Goal: Task Accomplishment & Management: Manage account settings

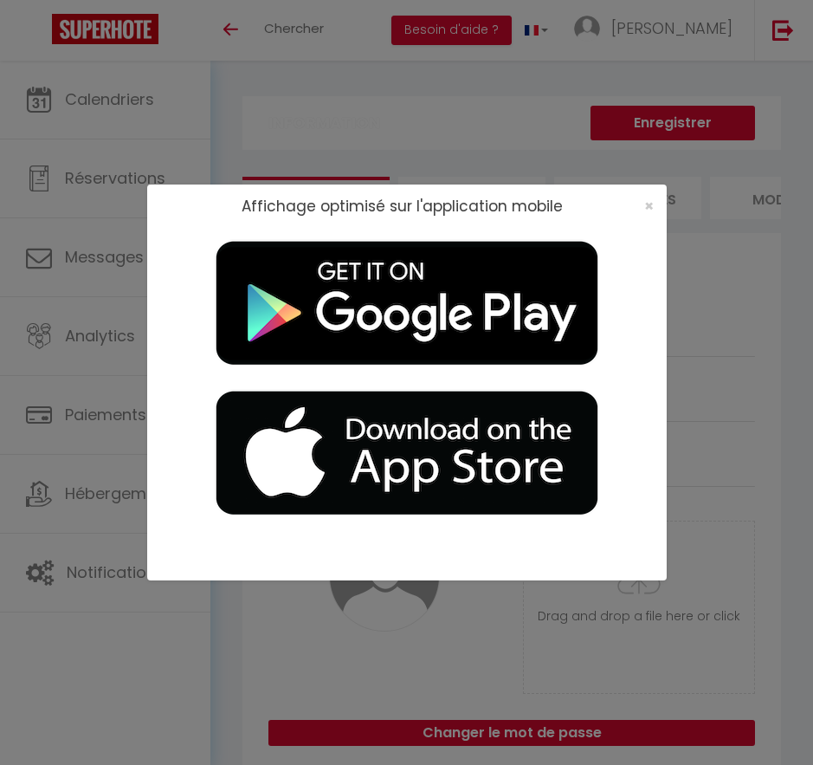
select select "28"
select select "fr"
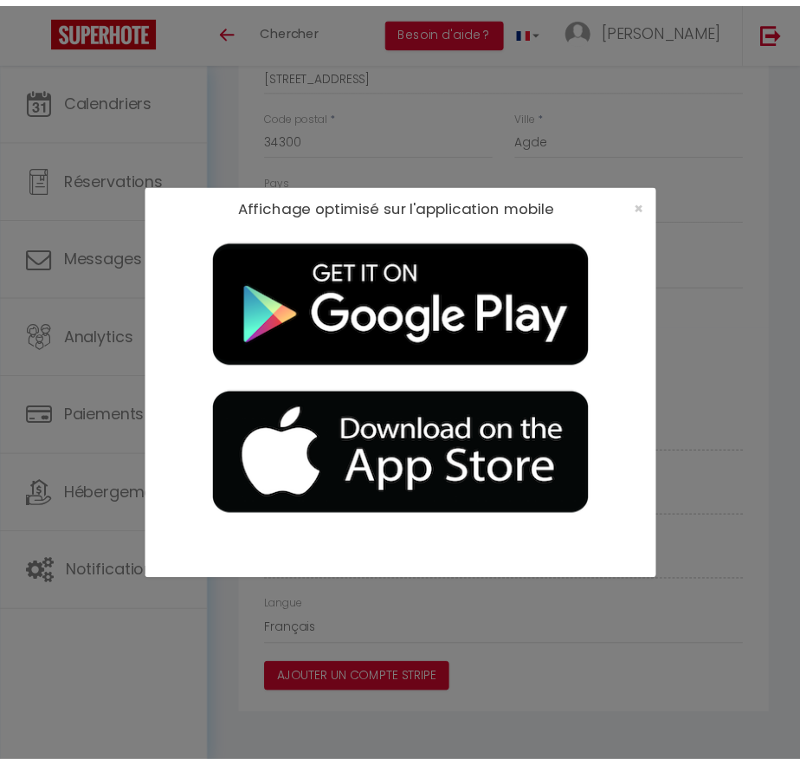
scroll to position [787, 0]
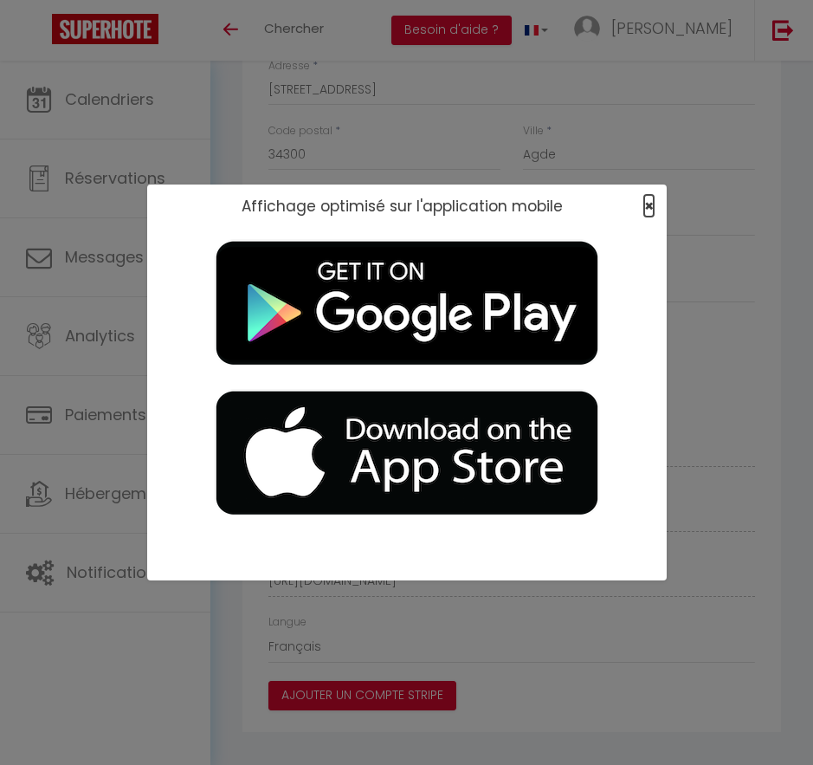
click at [650, 208] on span "×" at bounding box center [649, 206] width 10 height 22
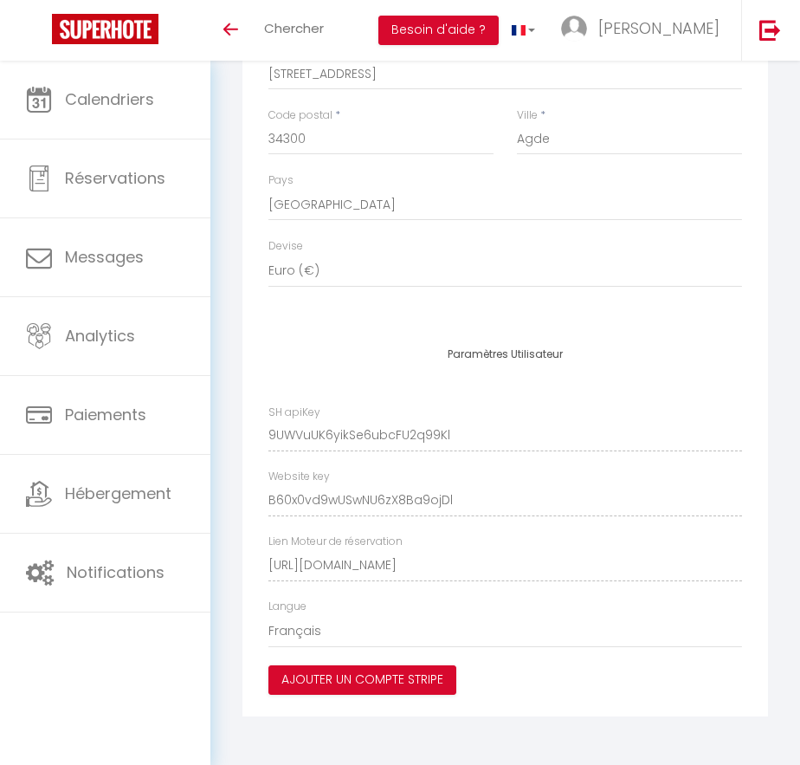
scroll to position [61, 0]
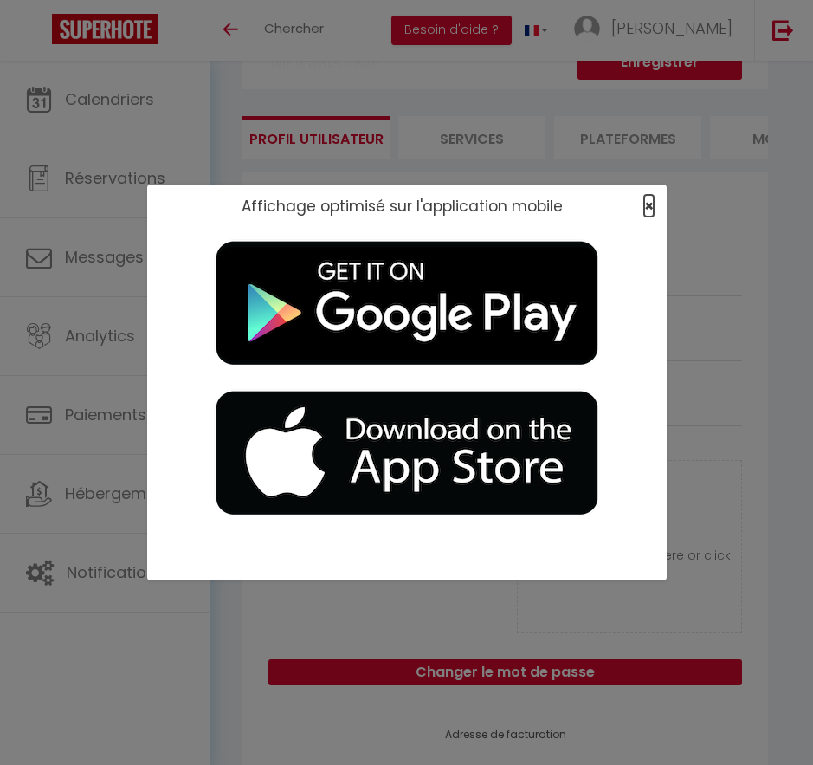
click at [644, 197] on span "×" at bounding box center [649, 206] width 10 height 22
click at [649, 203] on span "×" at bounding box center [649, 206] width 10 height 22
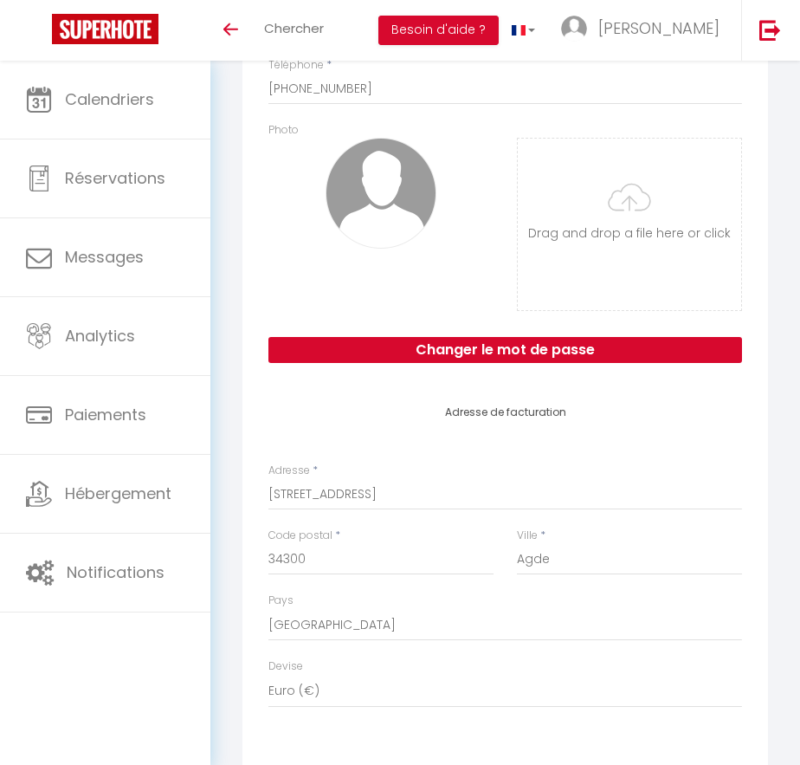
scroll to position [36, 0]
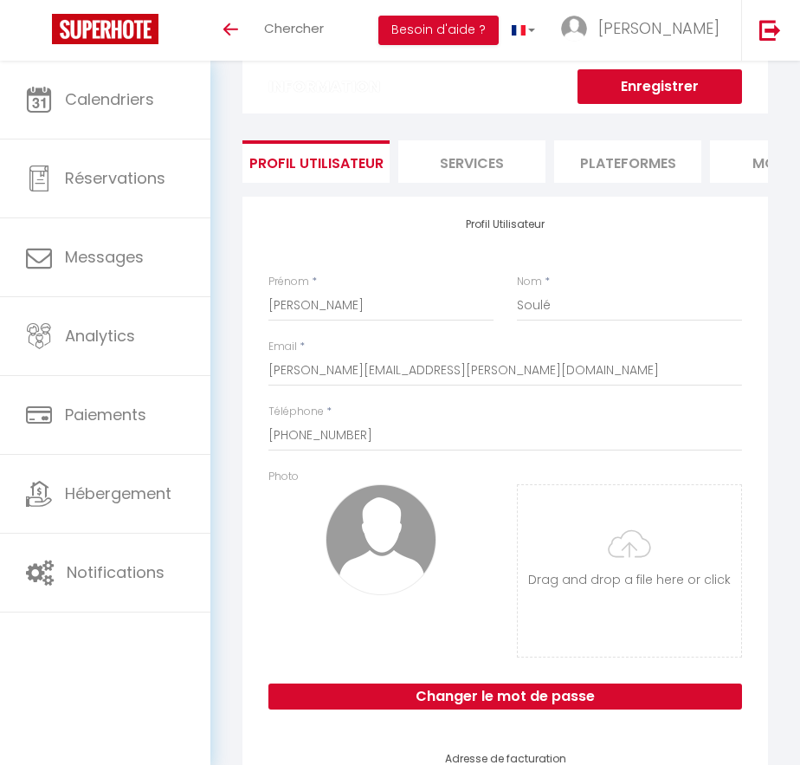
click at [479, 161] on li "Services" at bounding box center [471, 161] width 147 height 42
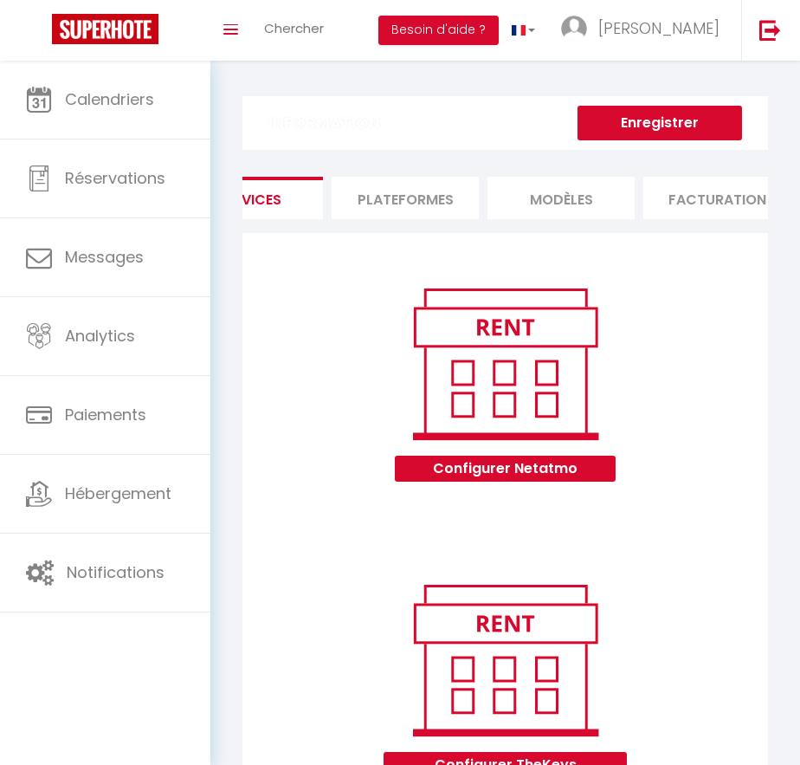
scroll to position [0, 260]
click at [402, 205] on li "Plateformes" at bounding box center [367, 198] width 147 height 42
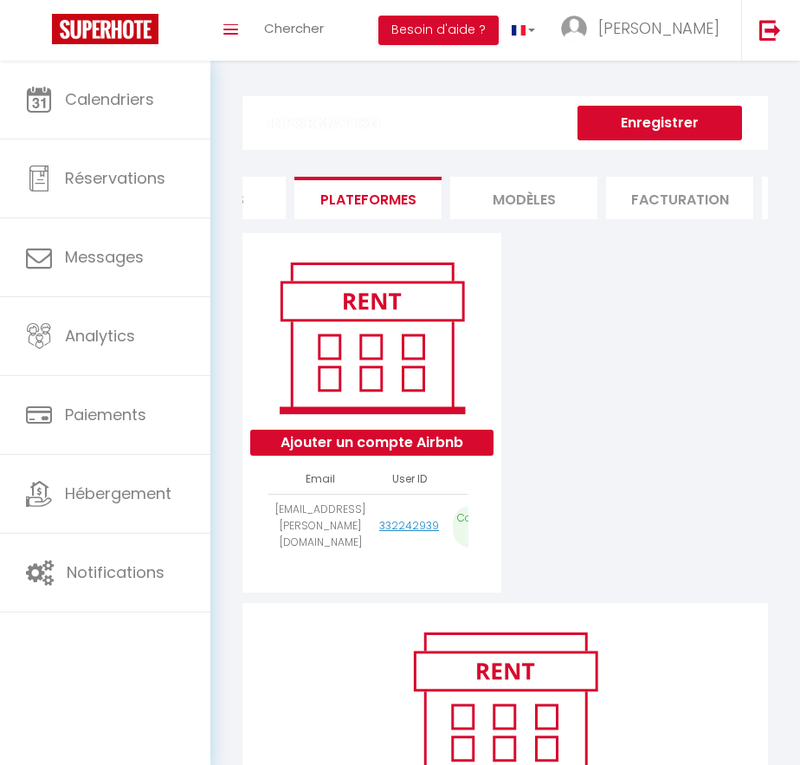
click at [524, 206] on li "MODÈLES" at bounding box center [523, 198] width 147 height 42
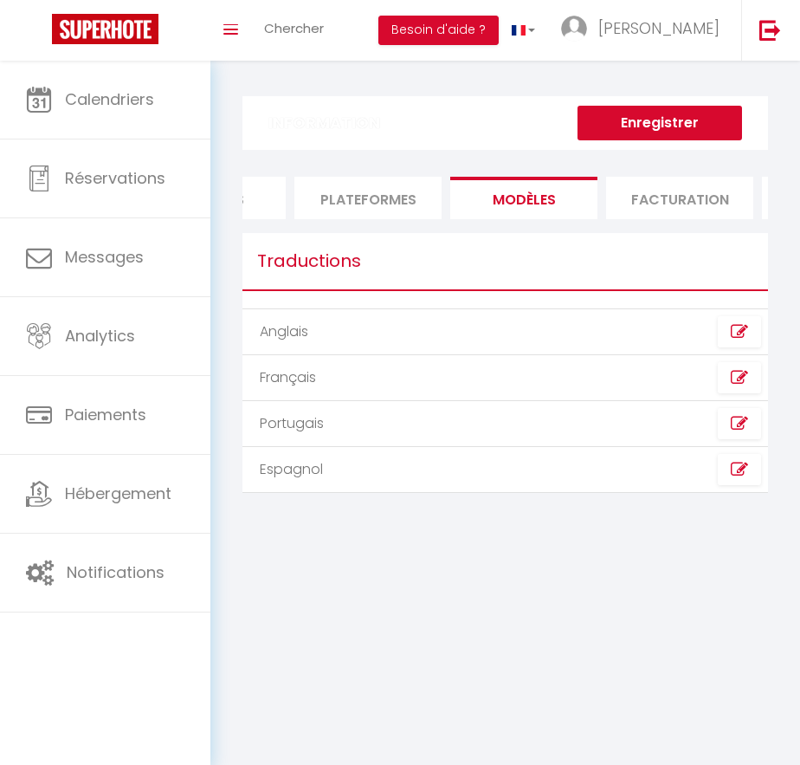
click at [670, 195] on li "Facturation" at bounding box center [679, 198] width 147 height 42
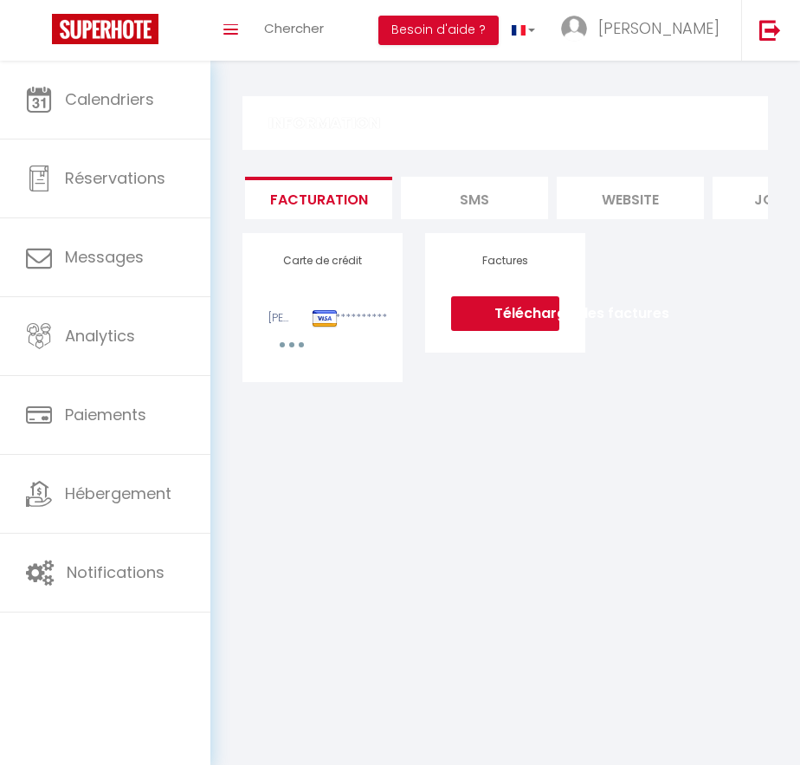
scroll to position [0, 684]
click at [616, 190] on li "website" at bounding box center [567, 198] width 147 height 42
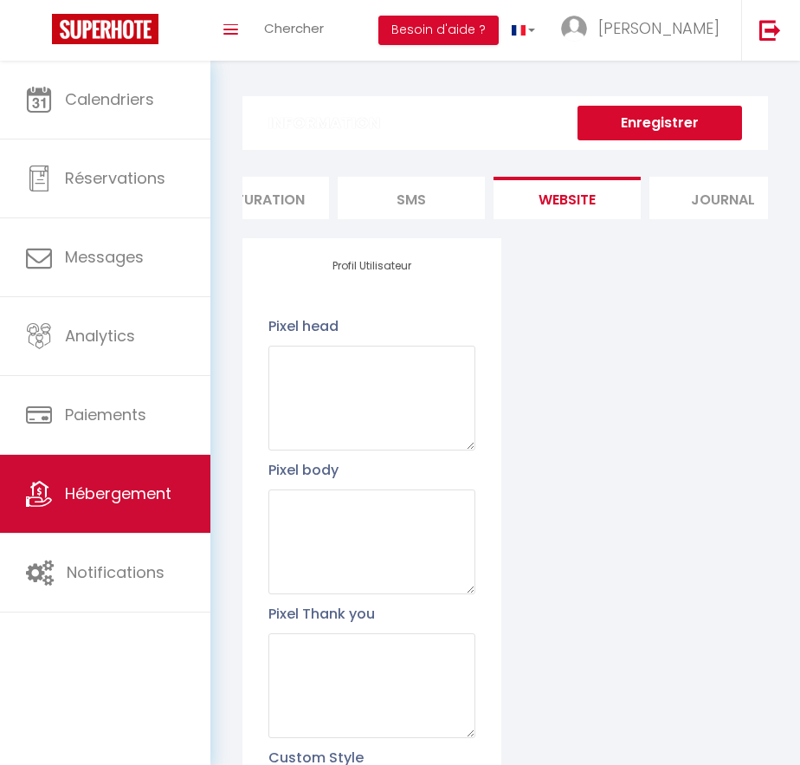
click at [111, 493] on span "Hébergement" at bounding box center [118, 493] width 107 height 22
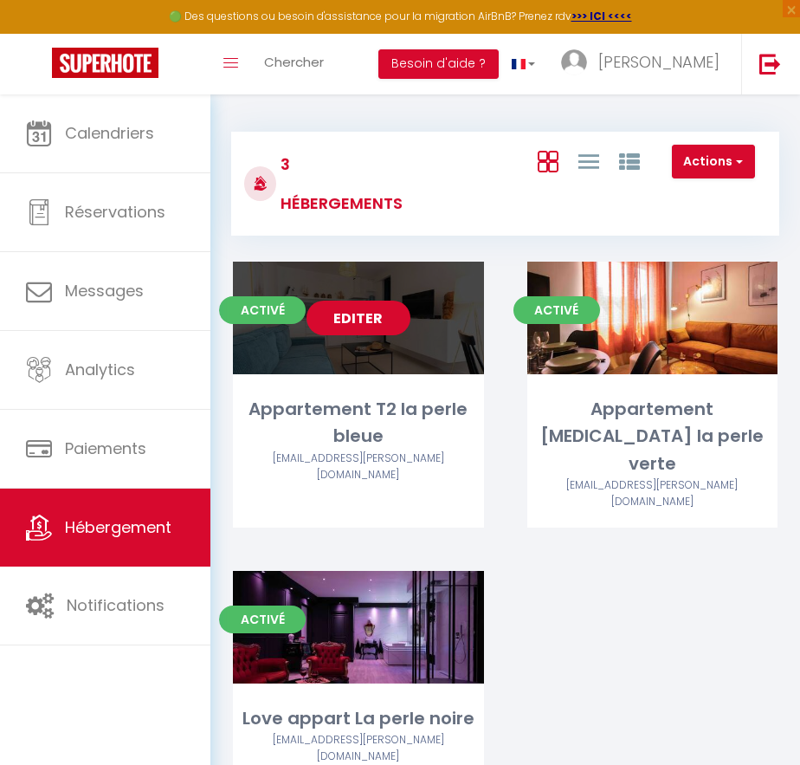
click at [361, 320] on link "Editer" at bounding box center [359, 317] width 104 height 35
select select "3"
select select "2"
select select "1"
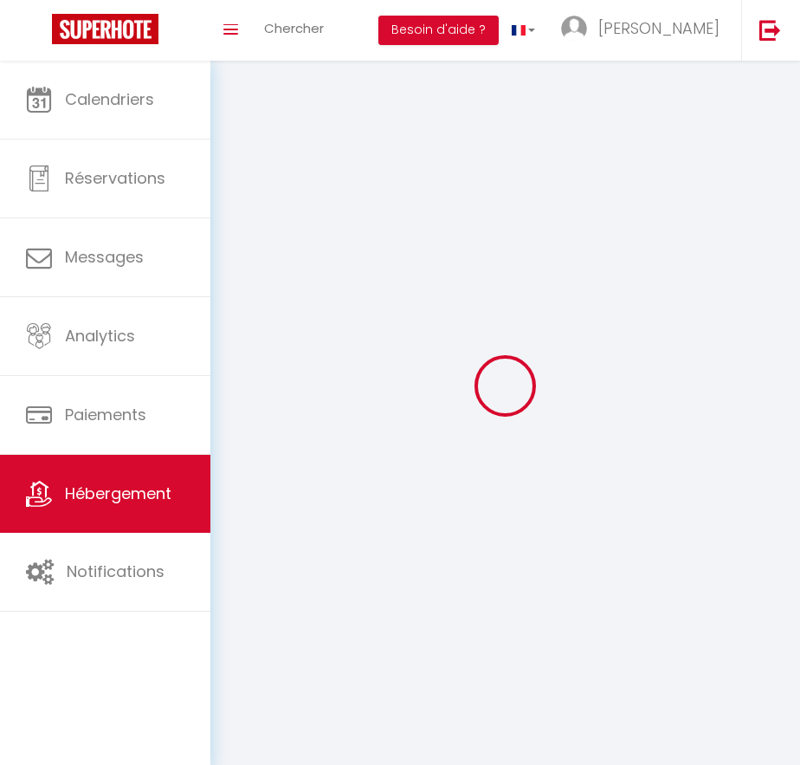
select select
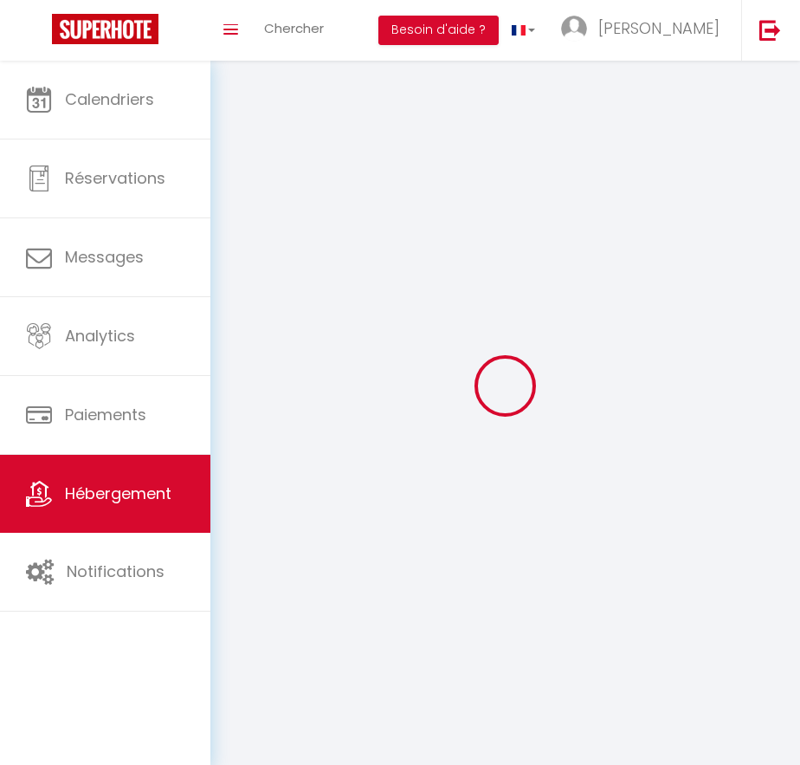
select select
checkbox input "false"
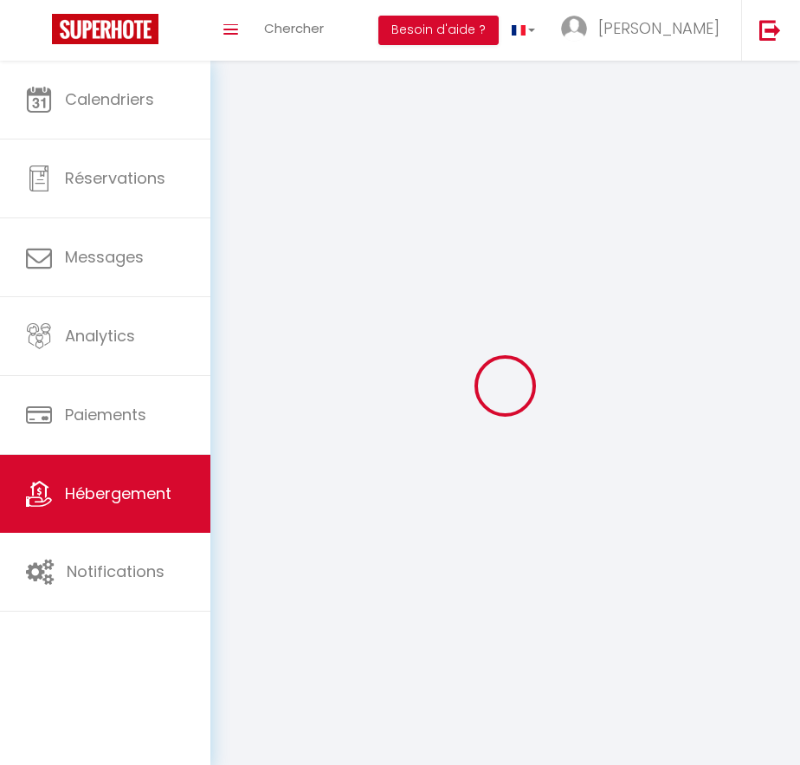
select select
select select "28"
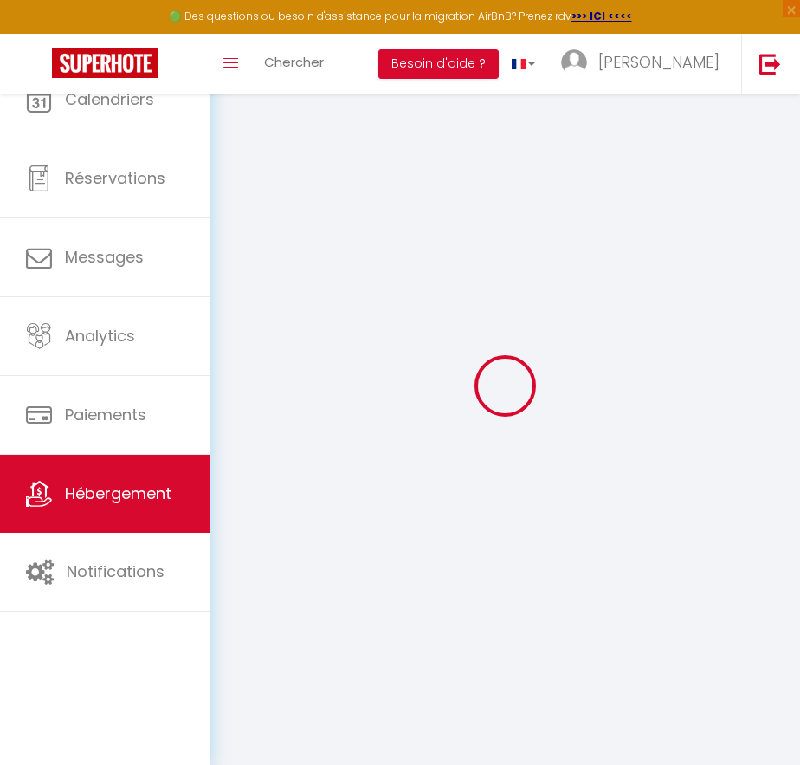
select select
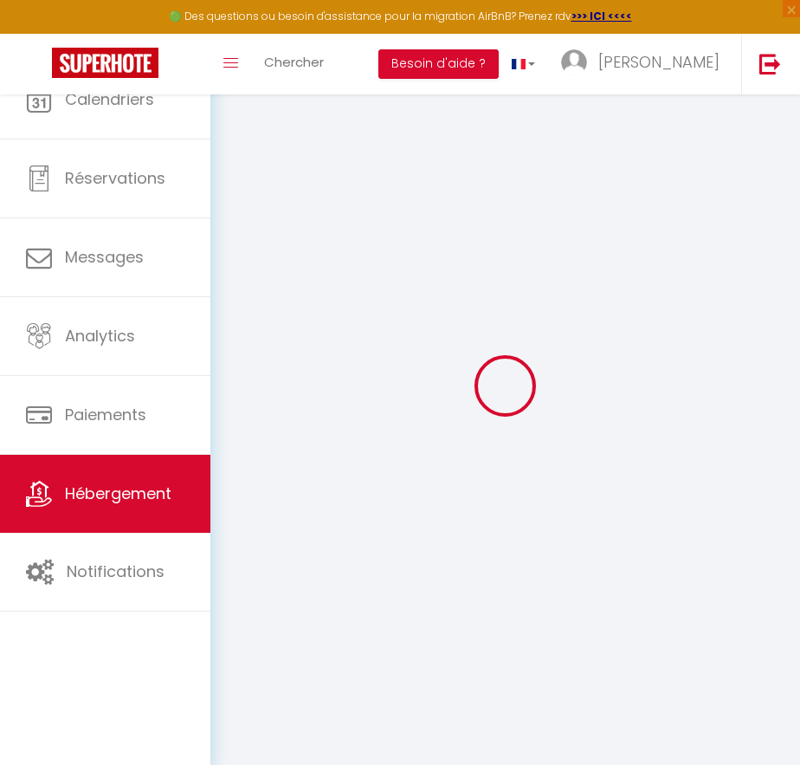
select select
checkbox input "false"
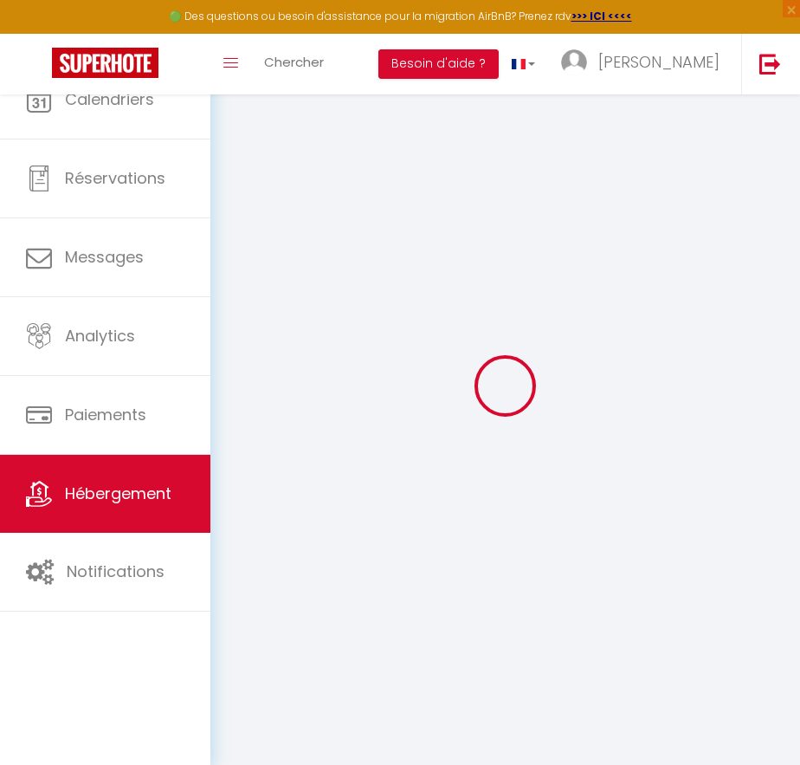
select select
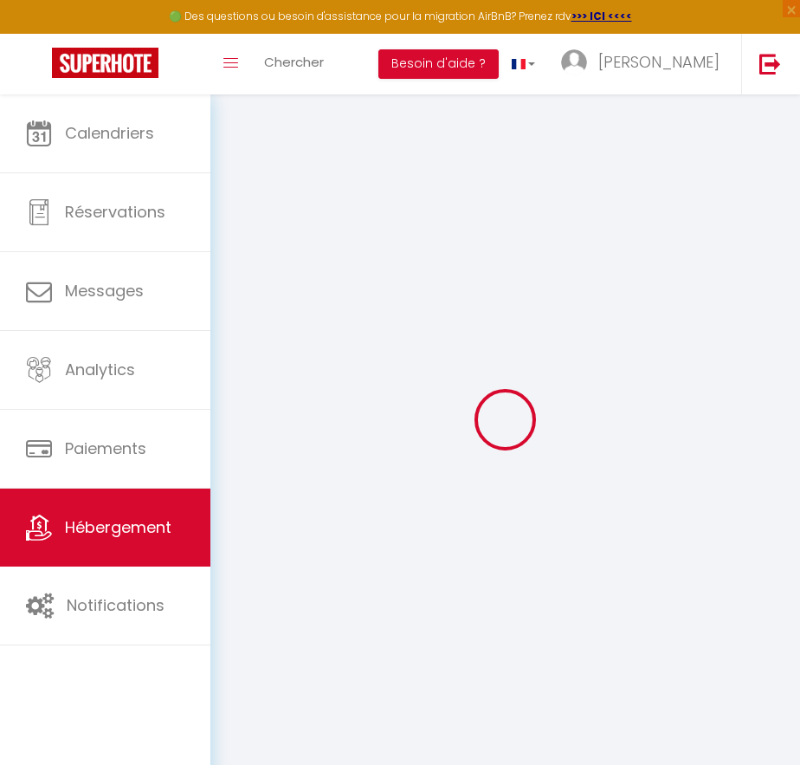
select select
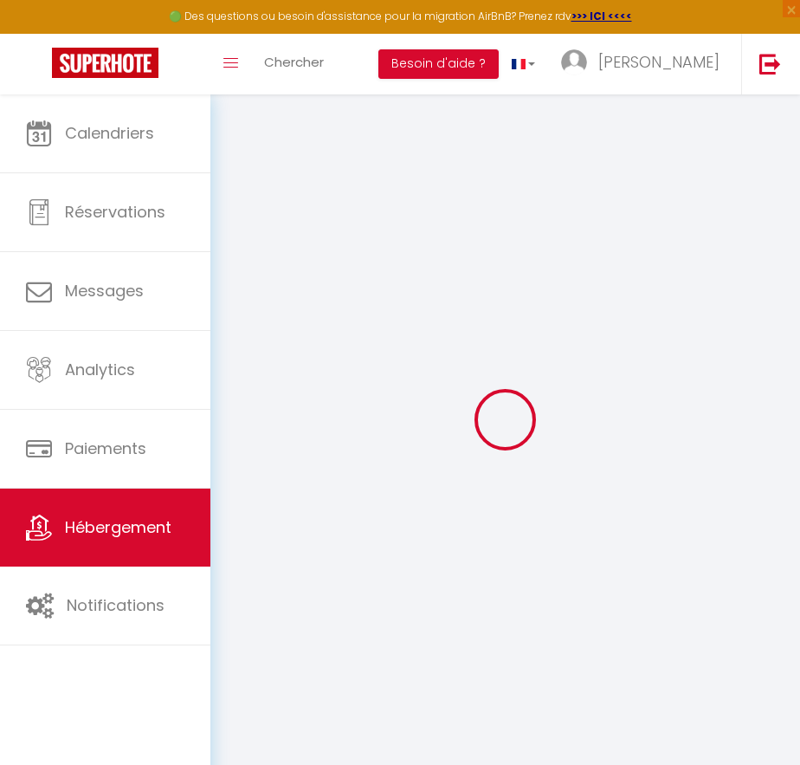
select select
checkbox input "false"
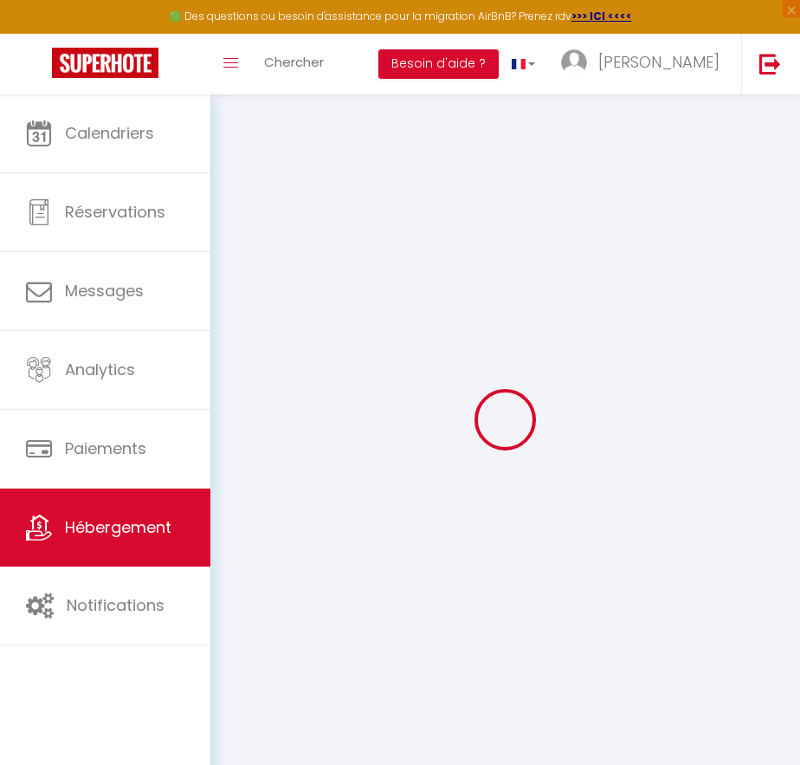
select select
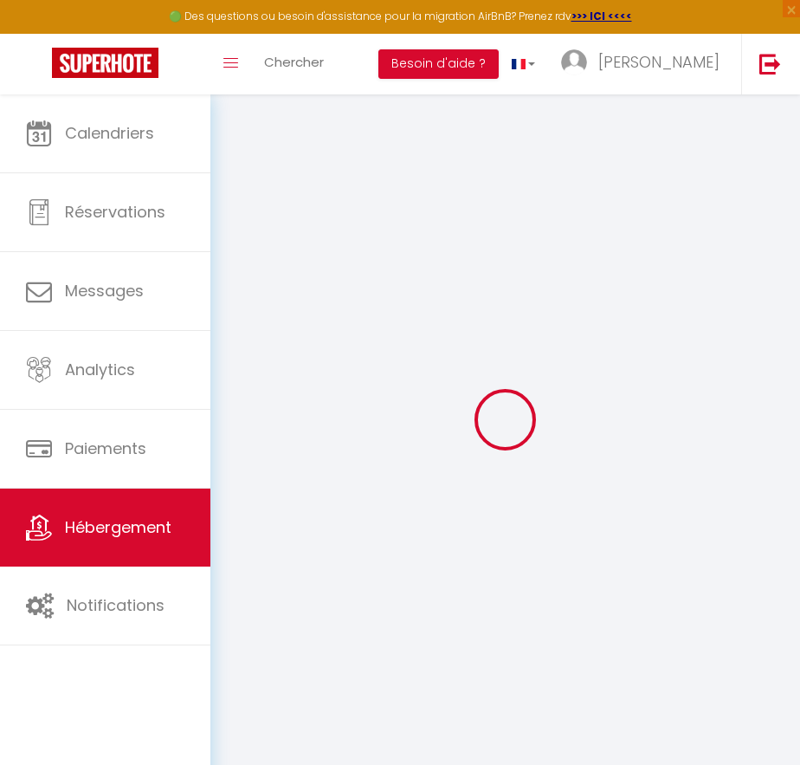
select select
checkbox input "false"
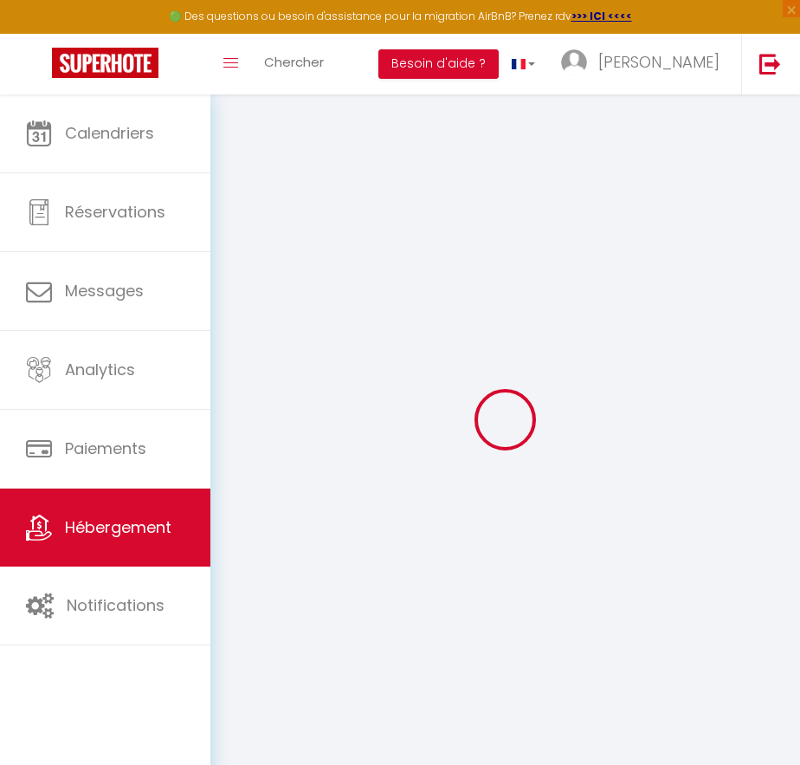
checkbox input "false"
select select
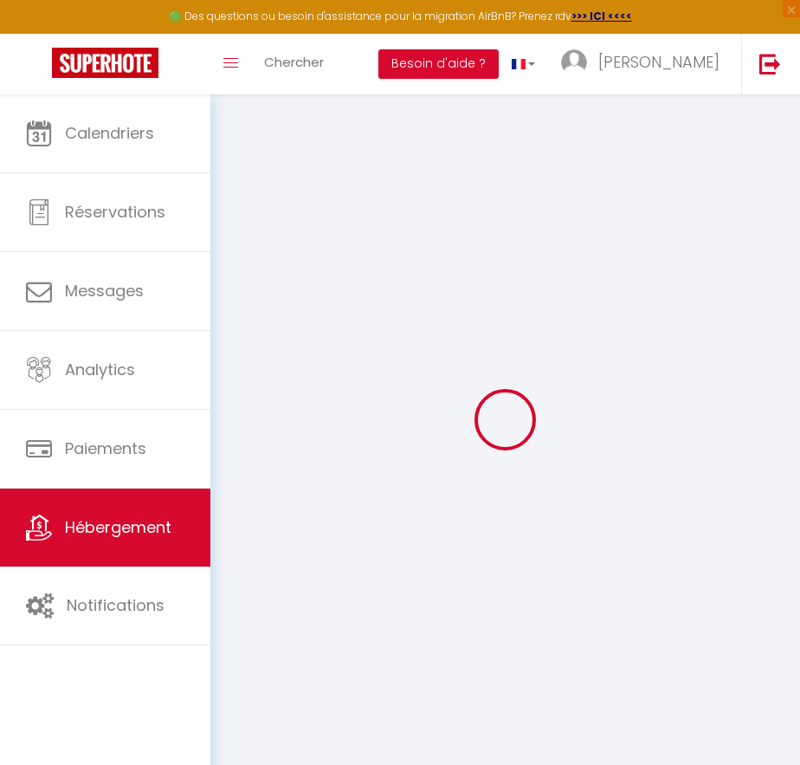
select select
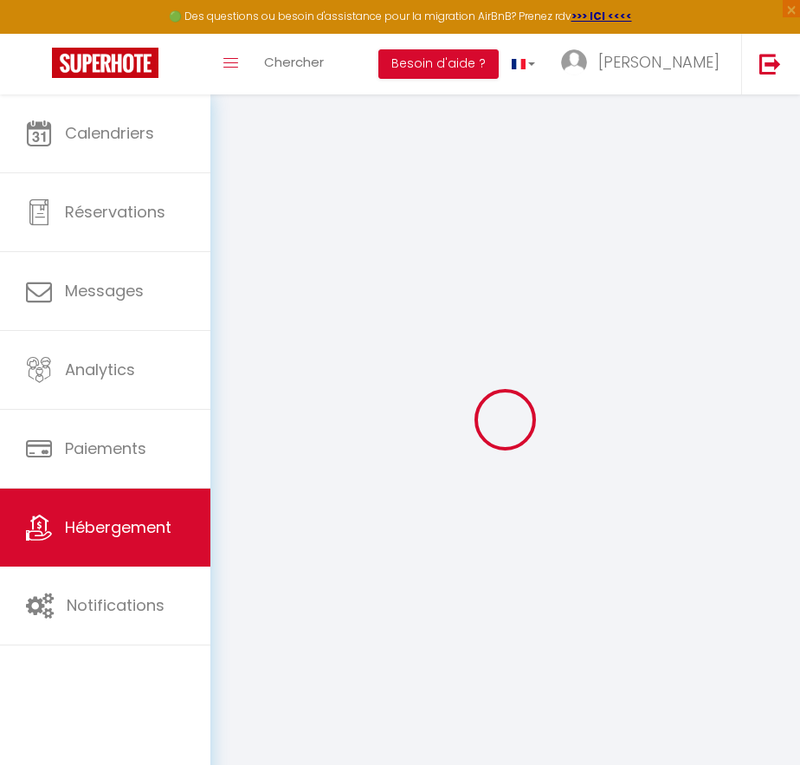
checkbox input "false"
select select
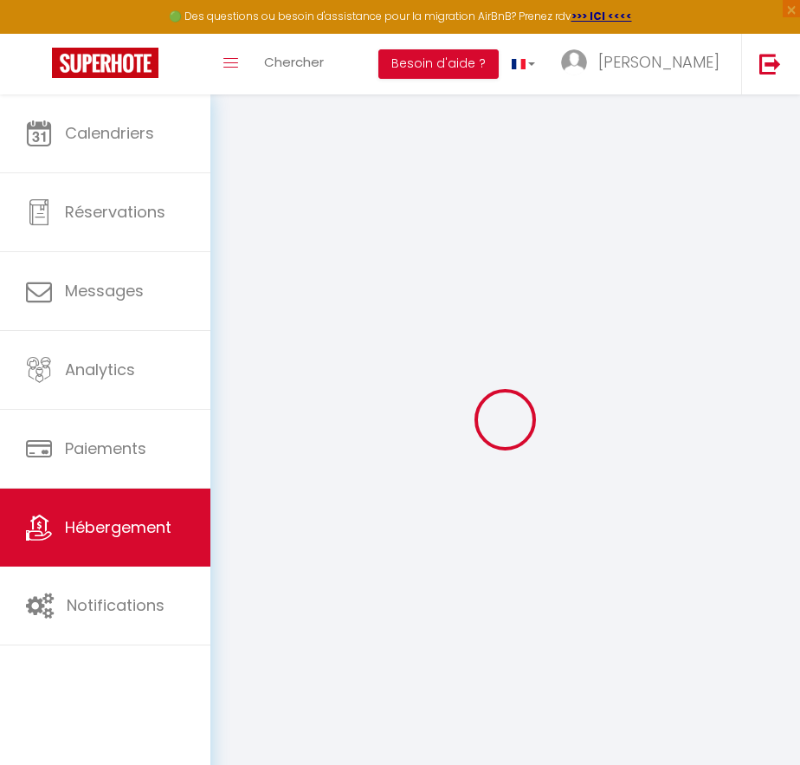
select select
type input "Appartement T2 la perle bleue"
type input "75"
type input "50"
select select
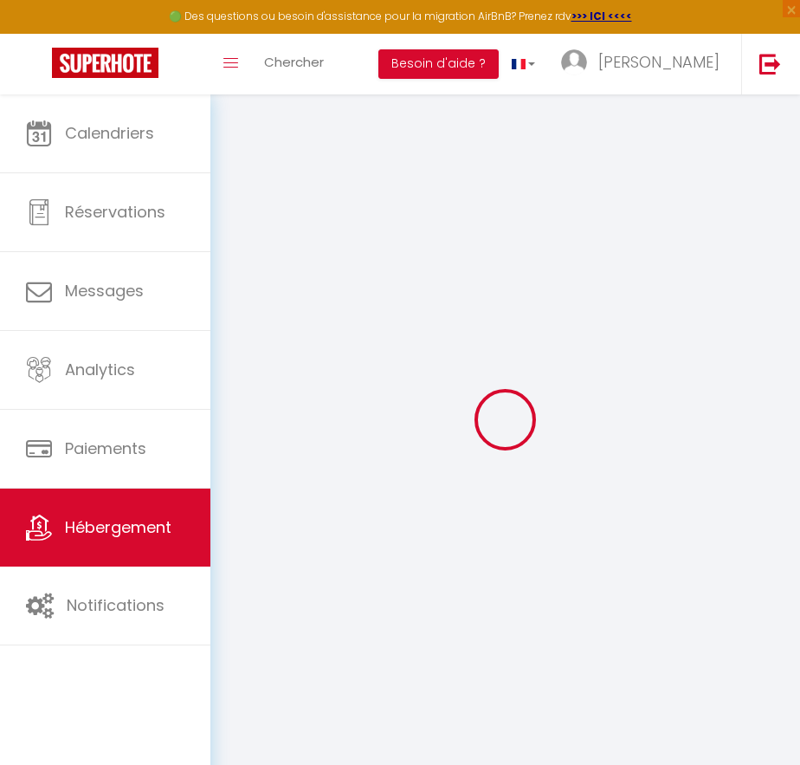
select select
type input "35 Rue Voltaire"
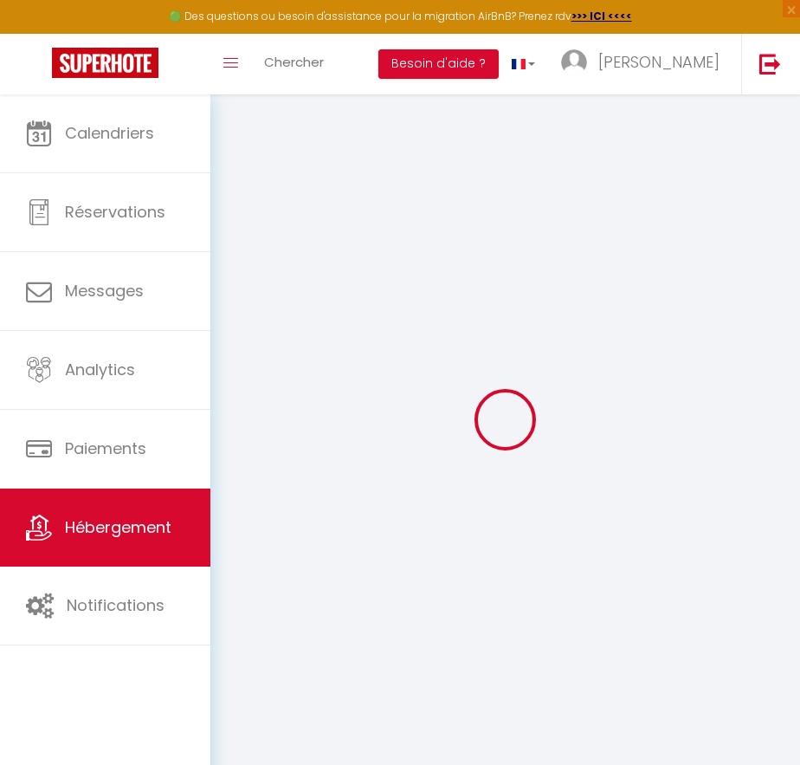
type input "34300"
type input "Agde"
type input "soule.stephan@gmail.com"
select select
checkbox input "false"
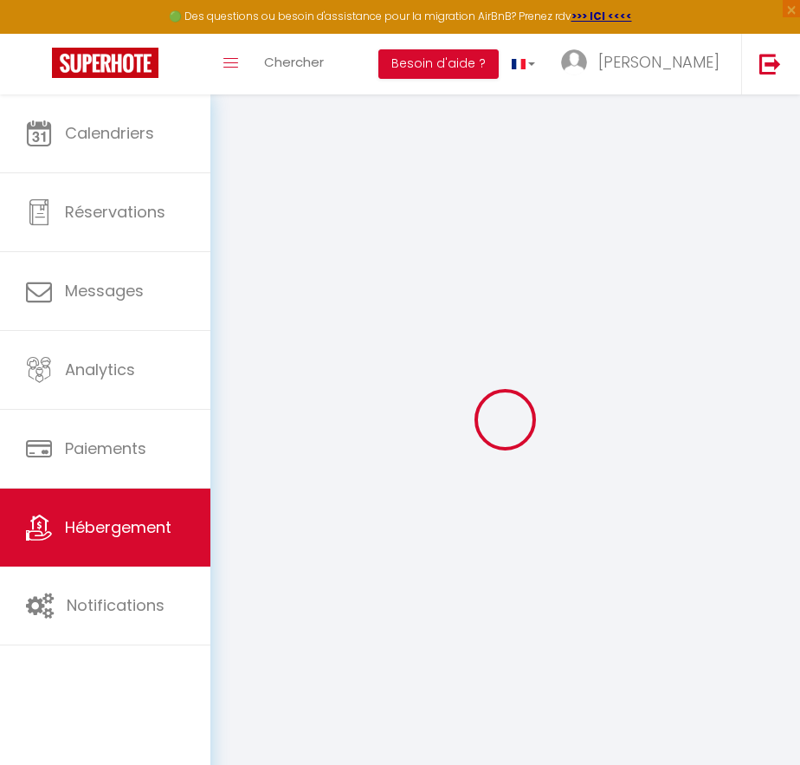
checkbox input "false"
select select
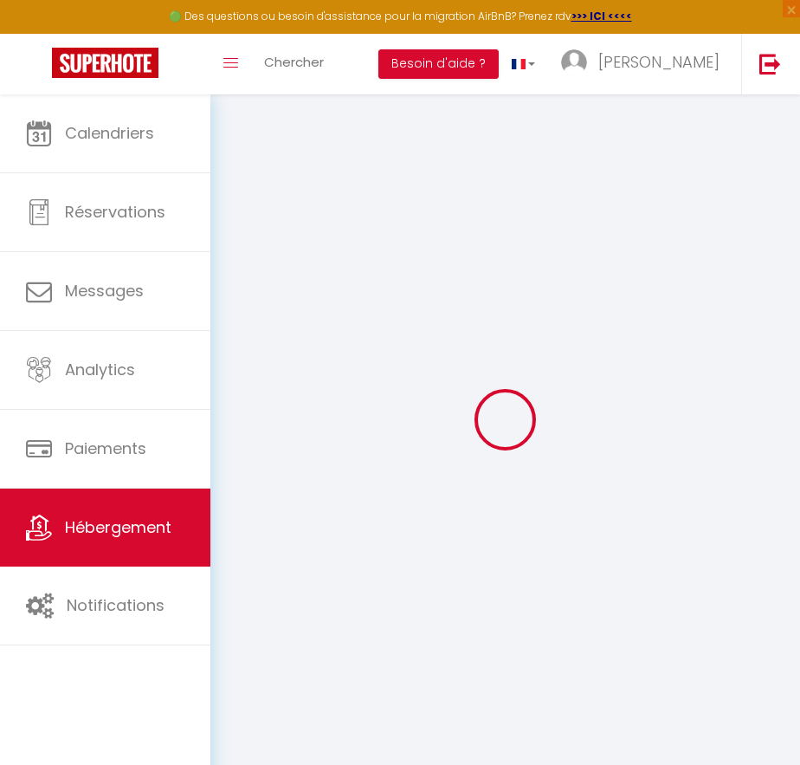
type input "0"
select select
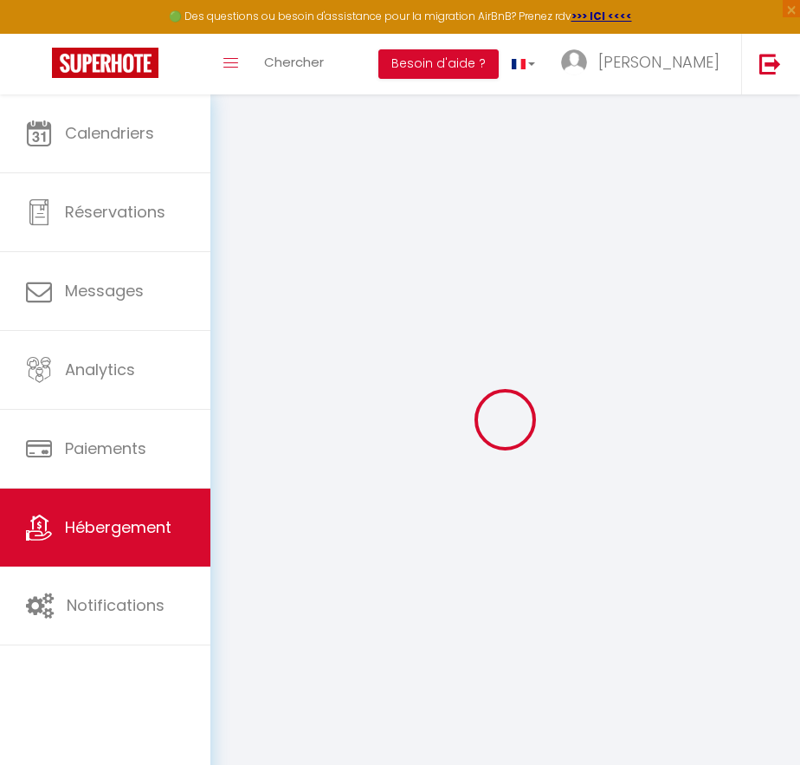
select select
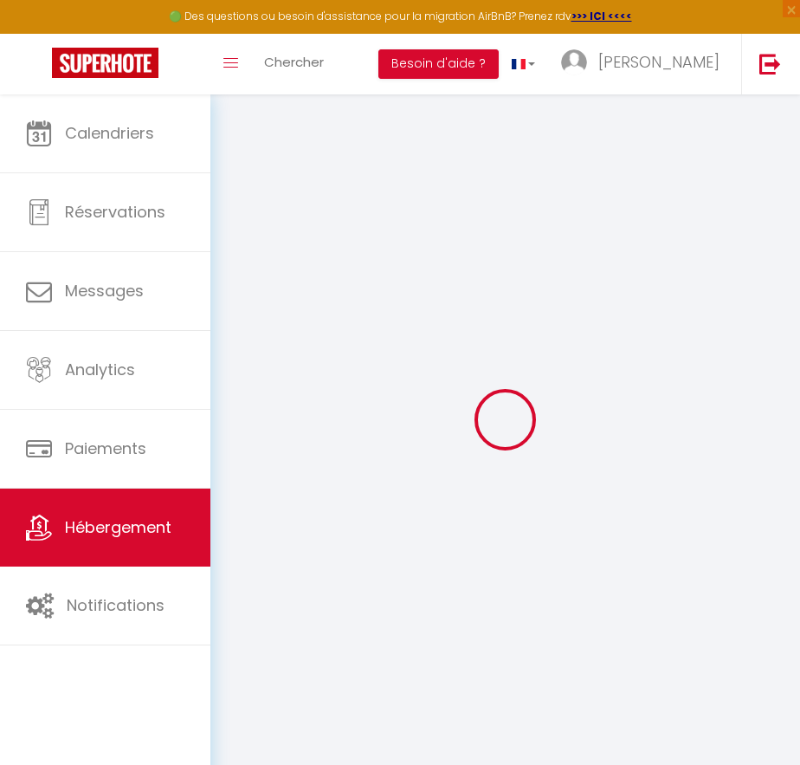
checkbox input "false"
select select
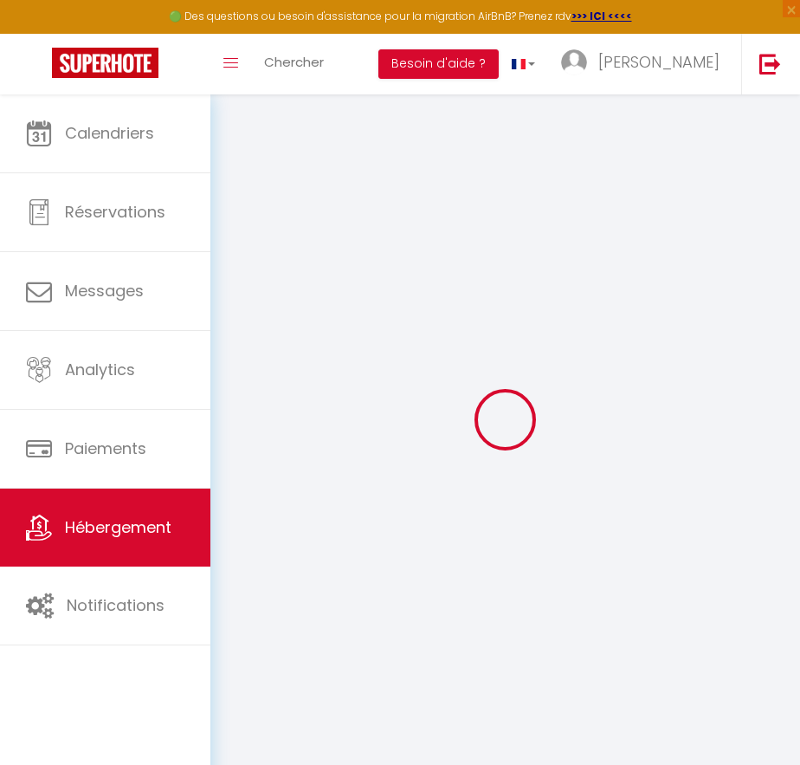
checkbox input "false"
select select "15:00"
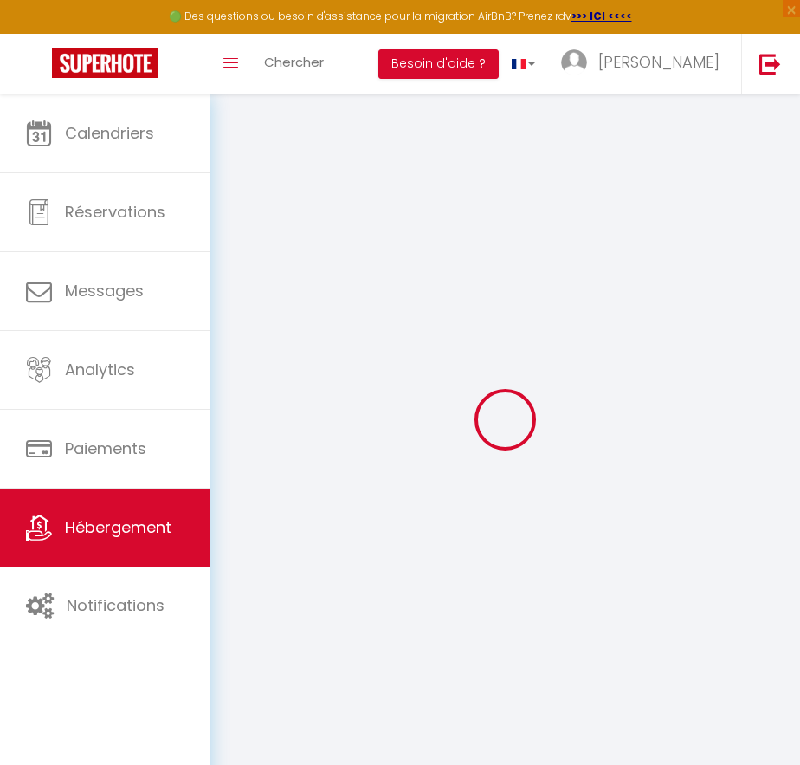
select select "23:45"
select select "11:00"
select select "30"
select select "120"
select select
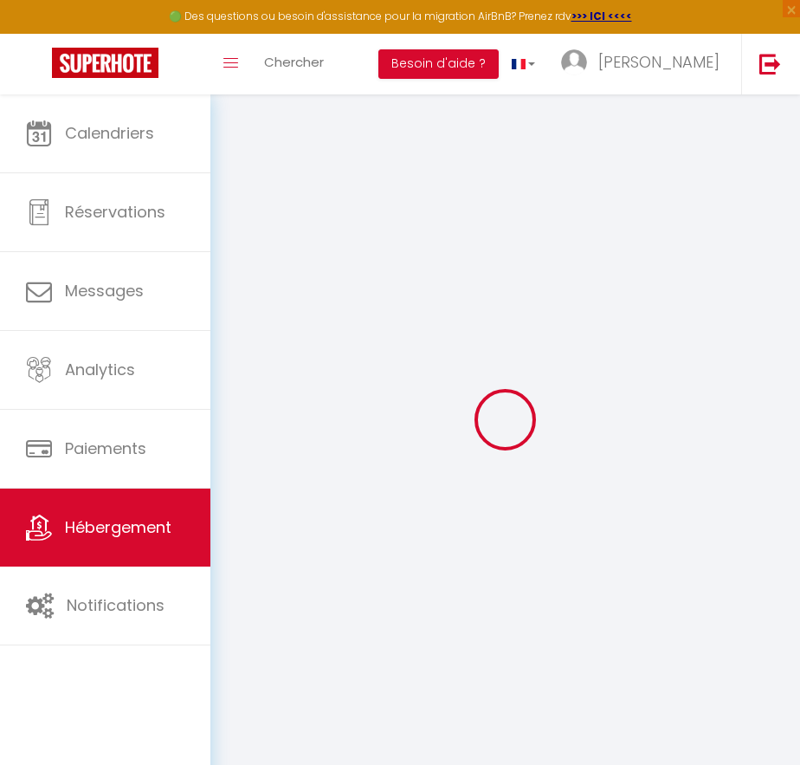
checkbox input "false"
select select
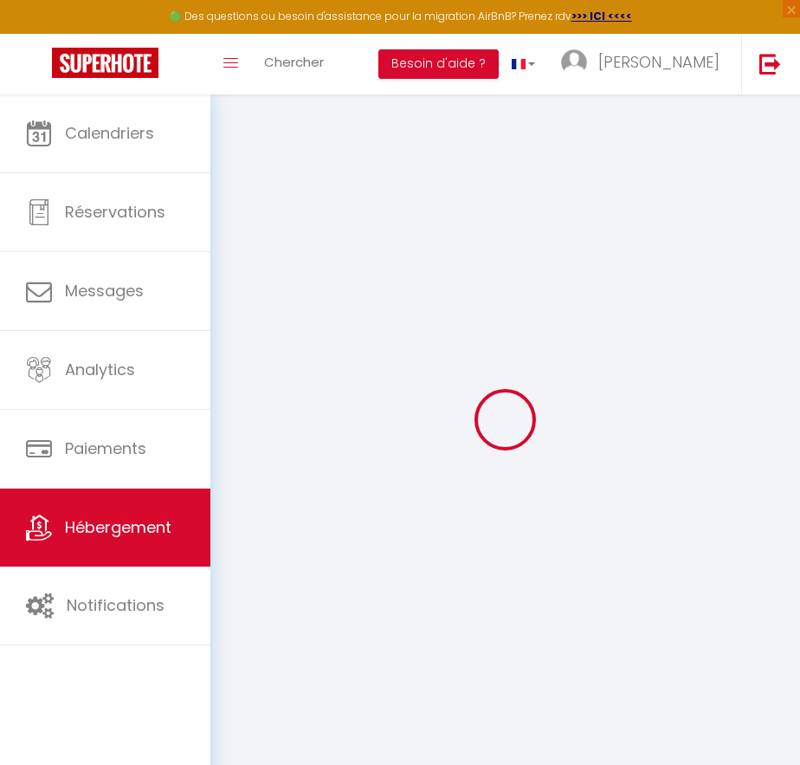
checkbox input "false"
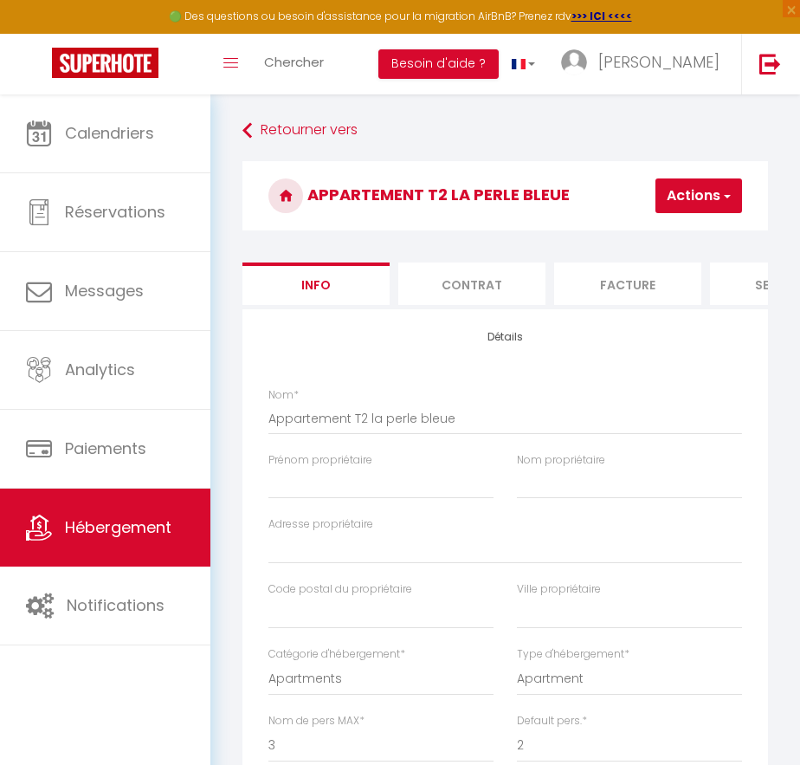
click at [496, 294] on li "Contrat" at bounding box center [471, 283] width 147 height 42
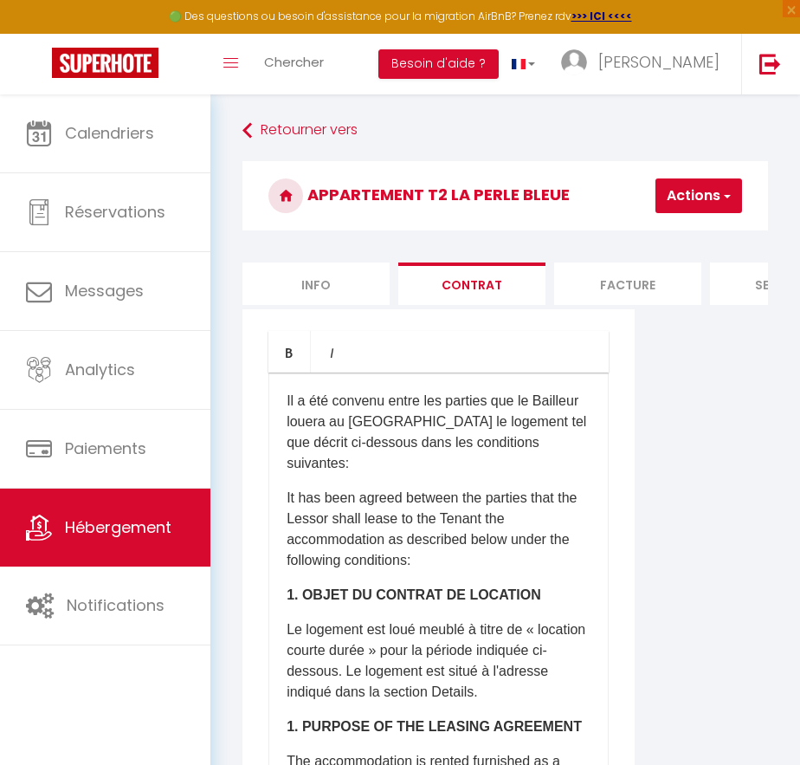
click at [627, 277] on li "Facture" at bounding box center [627, 283] width 147 height 42
select select
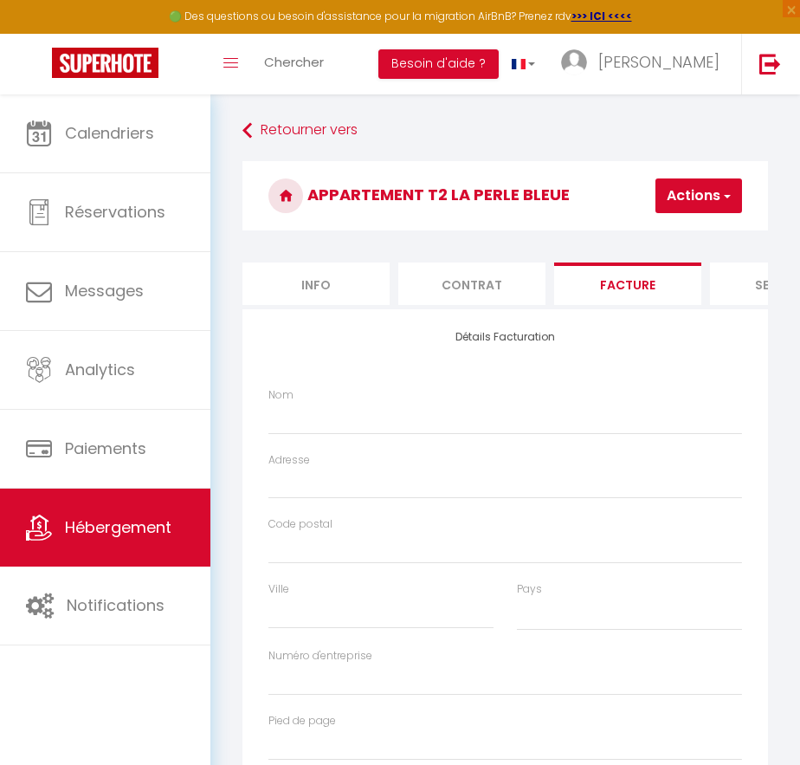
select select
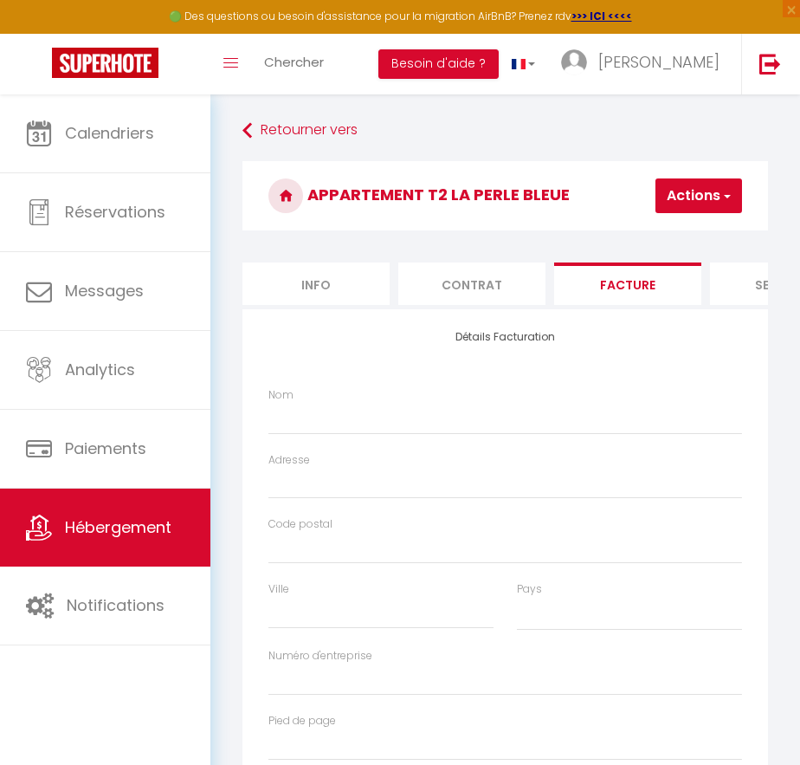
select select
click at [477, 281] on li "Services" at bounding box center [463, 283] width 147 height 42
select select
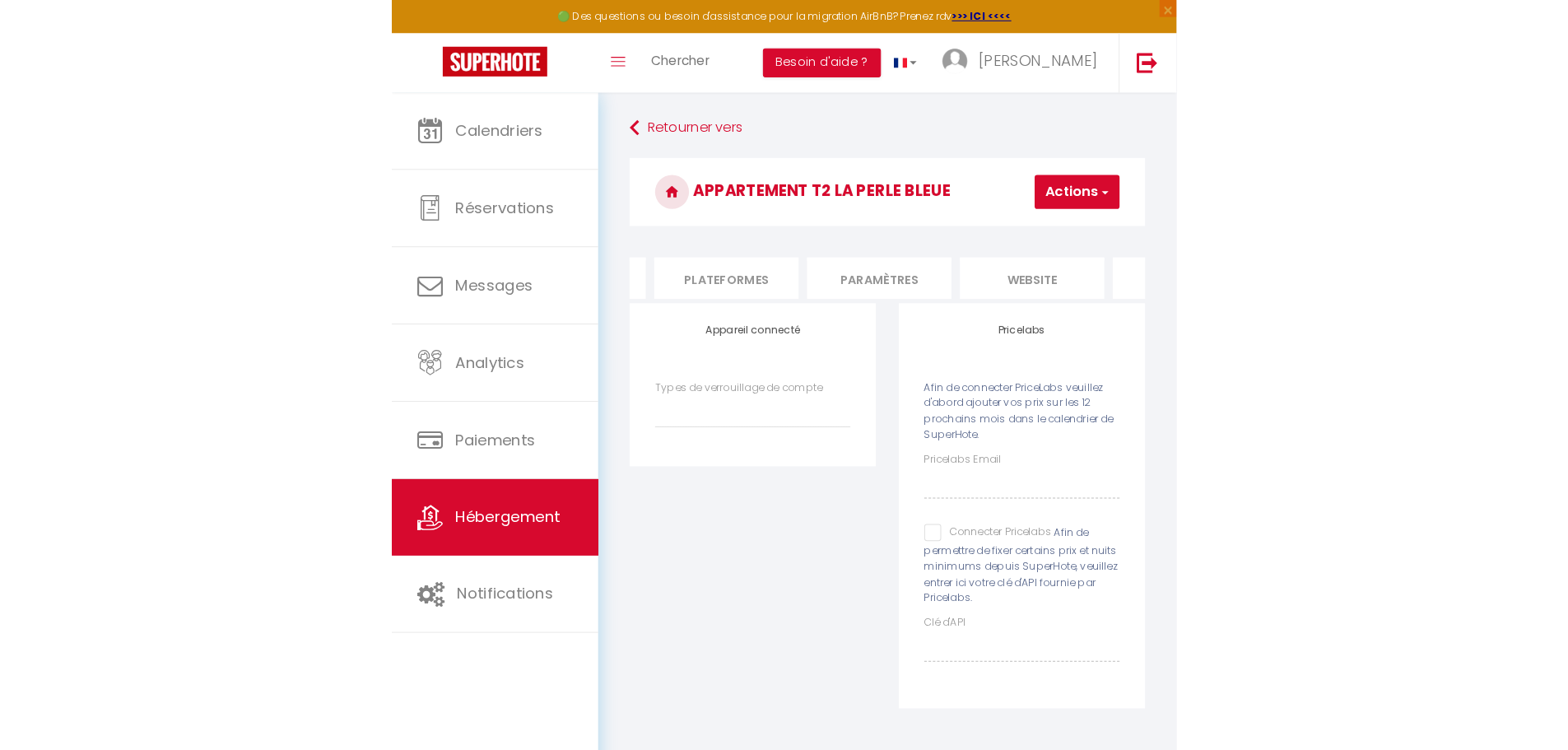
scroll to position [0, 873]
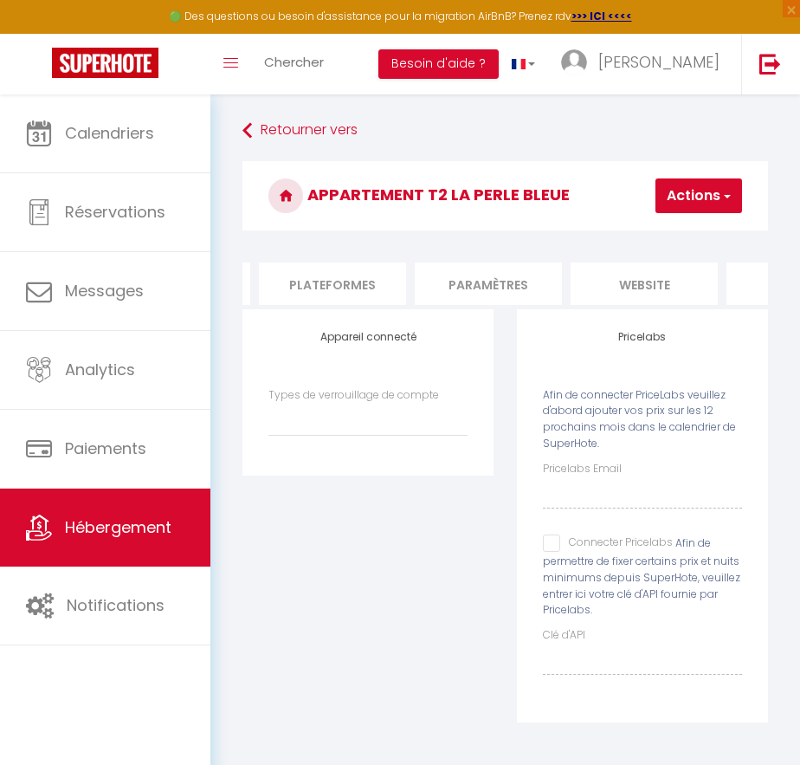
click at [535, 287] on li "Paramètres" at bounding box center [488, 283] width 147 height 42
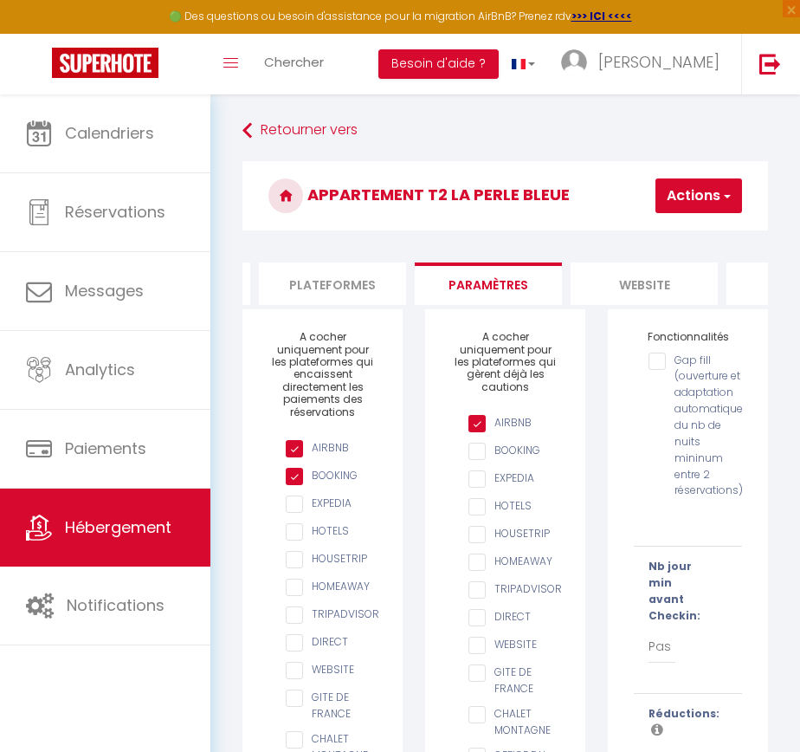
click at [611, 286] on li "website" at bounding box center [644, 283] width 147 height 42
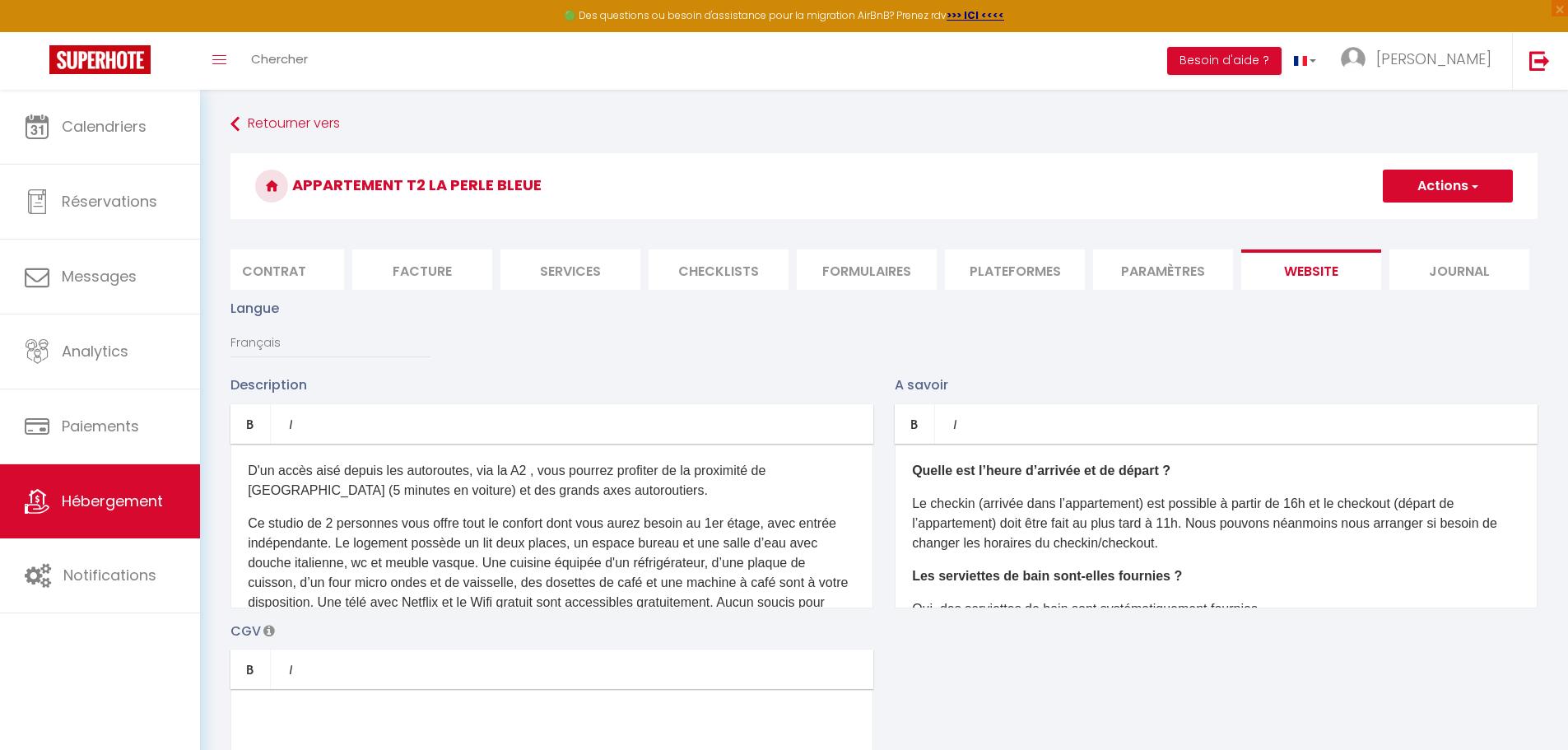
click at [772, 267] on li "Journal" at bounding box center [1459, 269] width 140 height 40
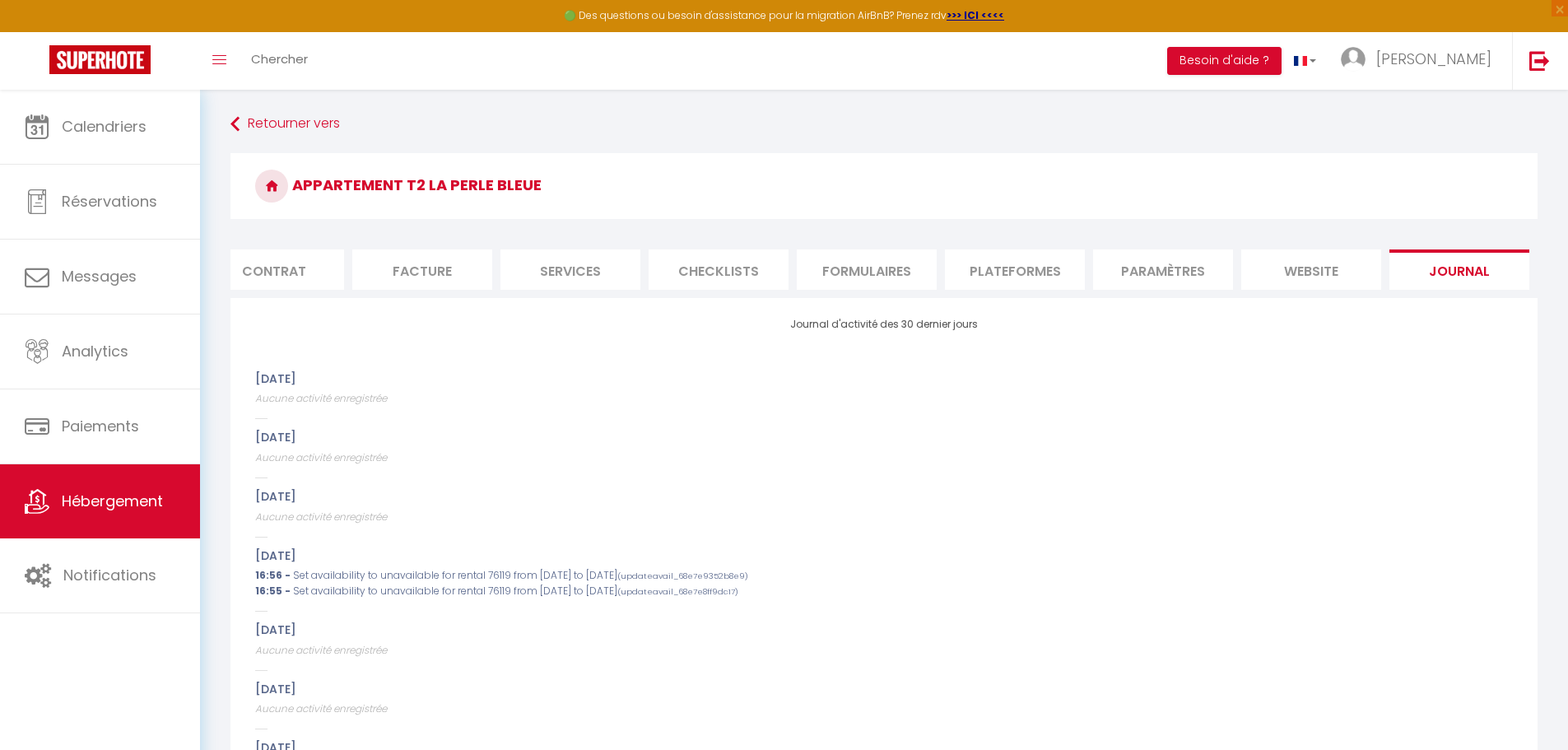
click at [772, 268] on li "website" at bounding box center [1310, 269] width 140 height 40
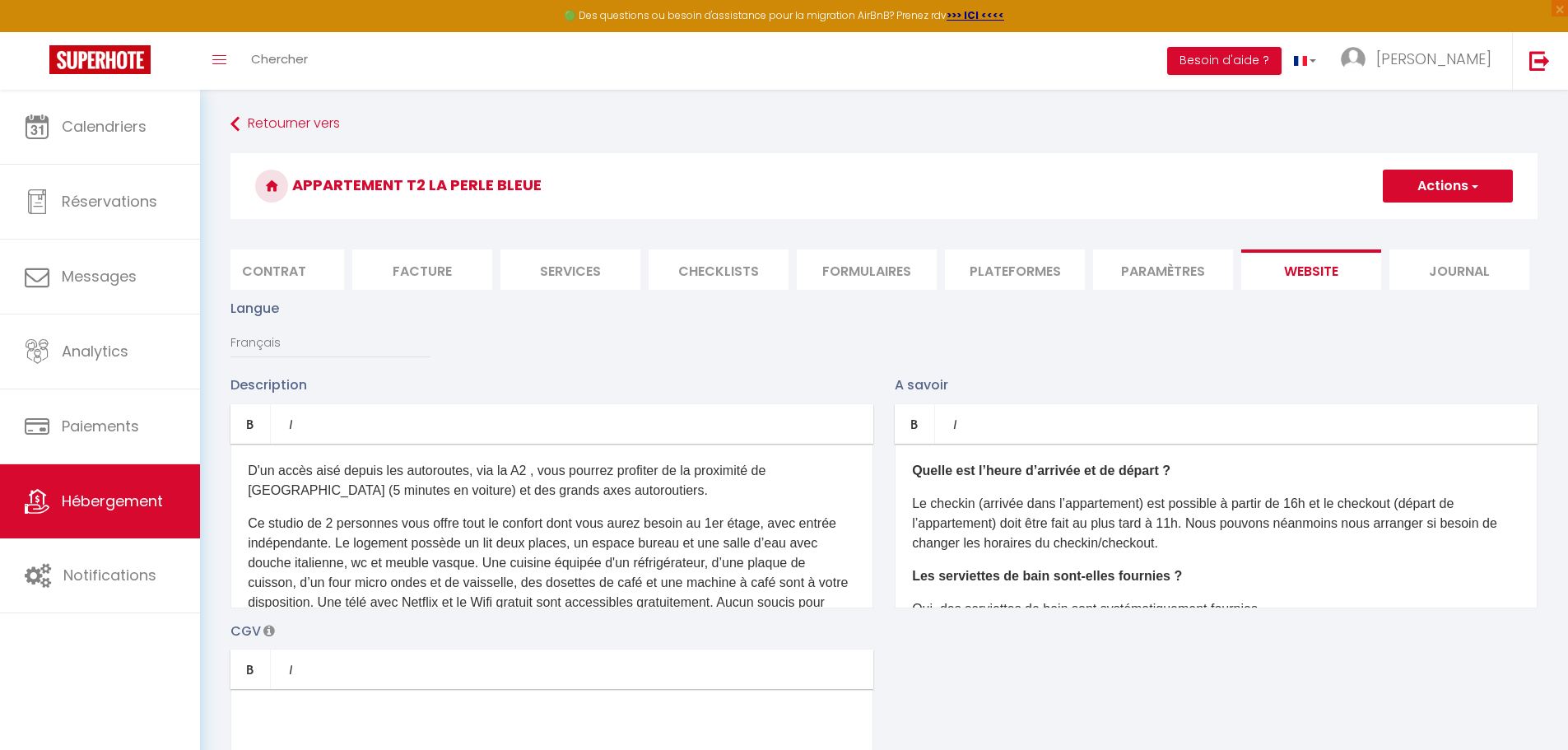
click at [772, 274] on li "Paramètres" at bounding box center [1162, 269] width 140 height 40
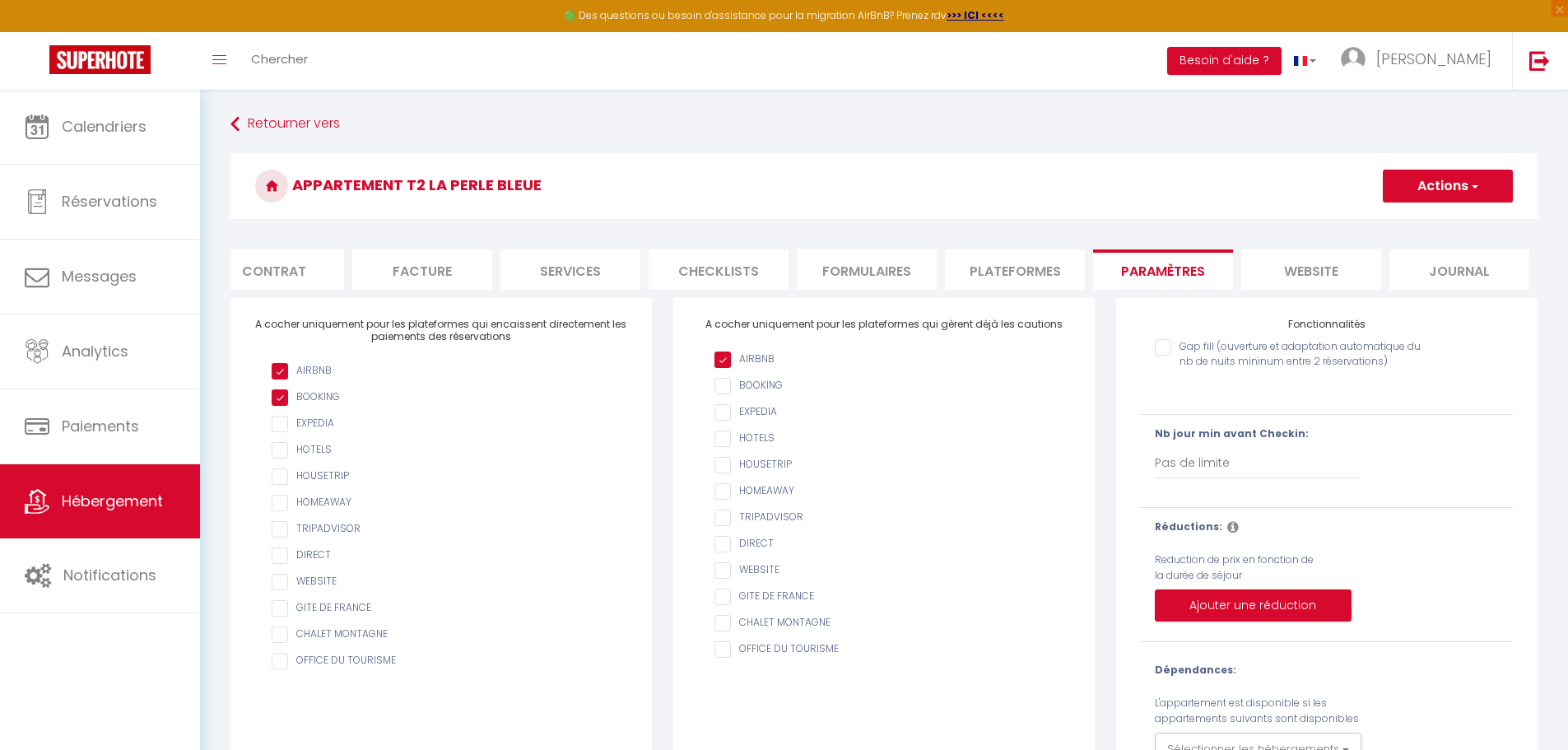
click at [723, 576] on input "AIRBNB" at bounding box center [892, 569] width 355 height 16
checkbox input "false"
click at [277, 590] on input "checkbox" at bounding box center [449, 582] width 355 height 16
checkbox input "true"
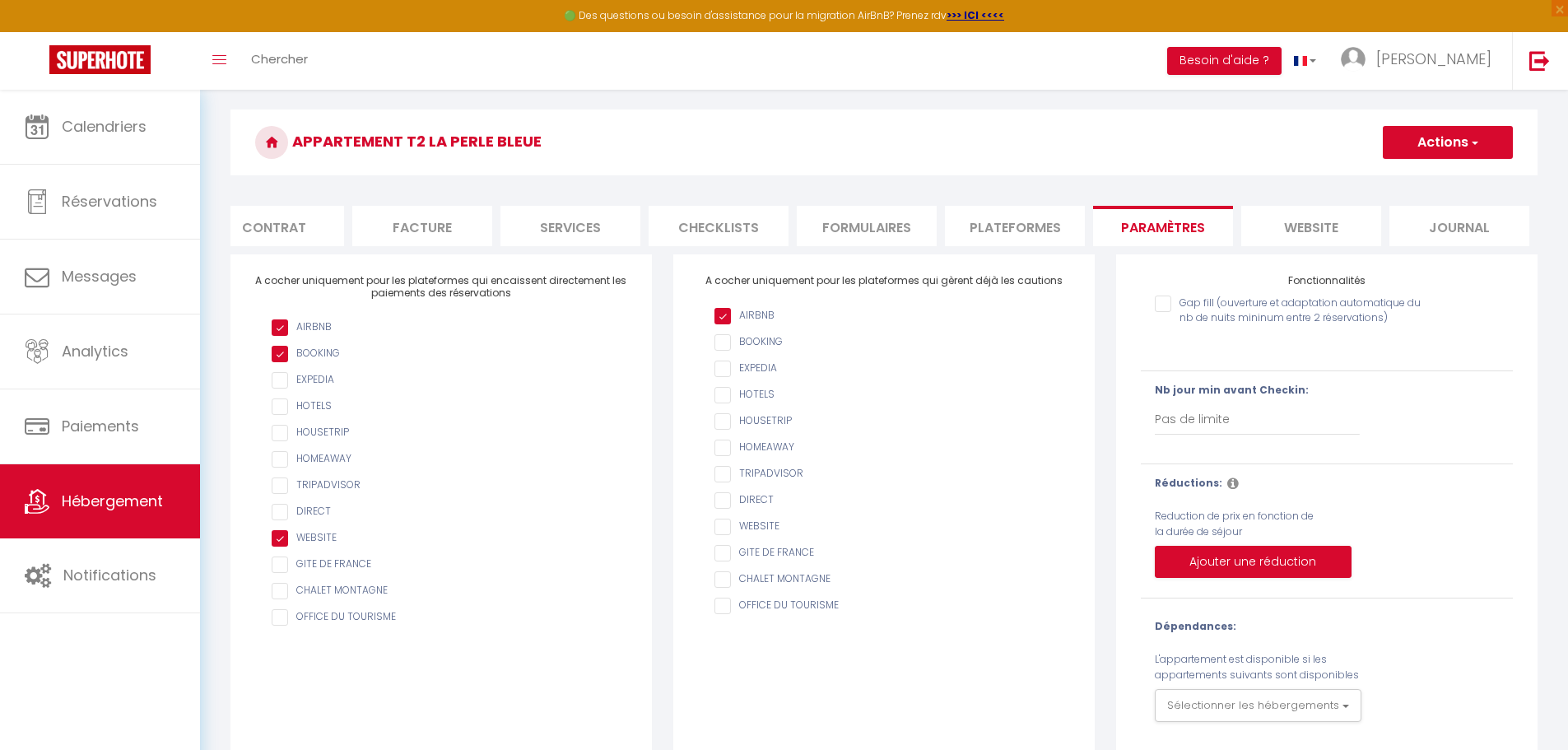
scroll to position [89, 0]
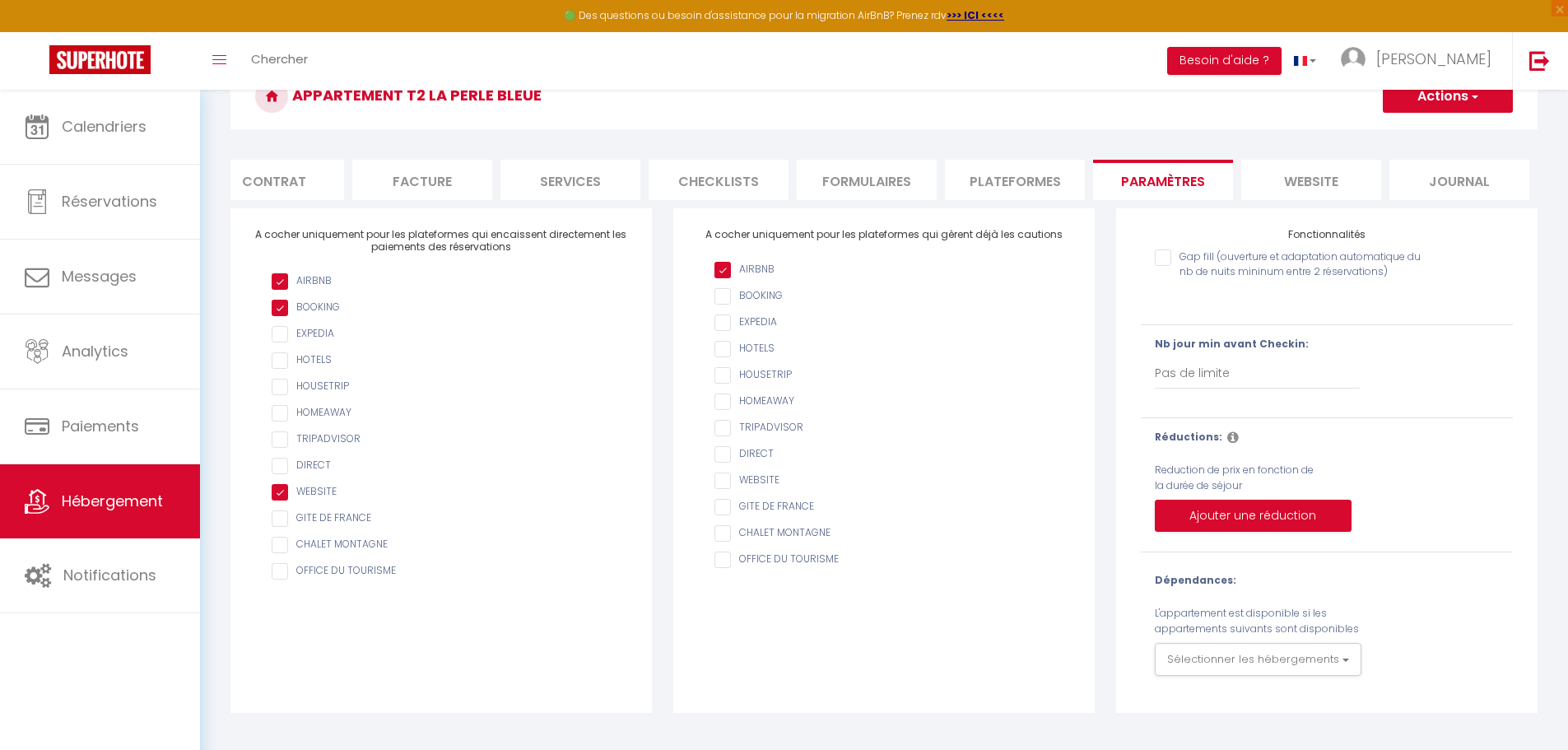
click at [772, 176] on li "Plateformes" at bounding box center [1014, 180] width 140 height 40
select select
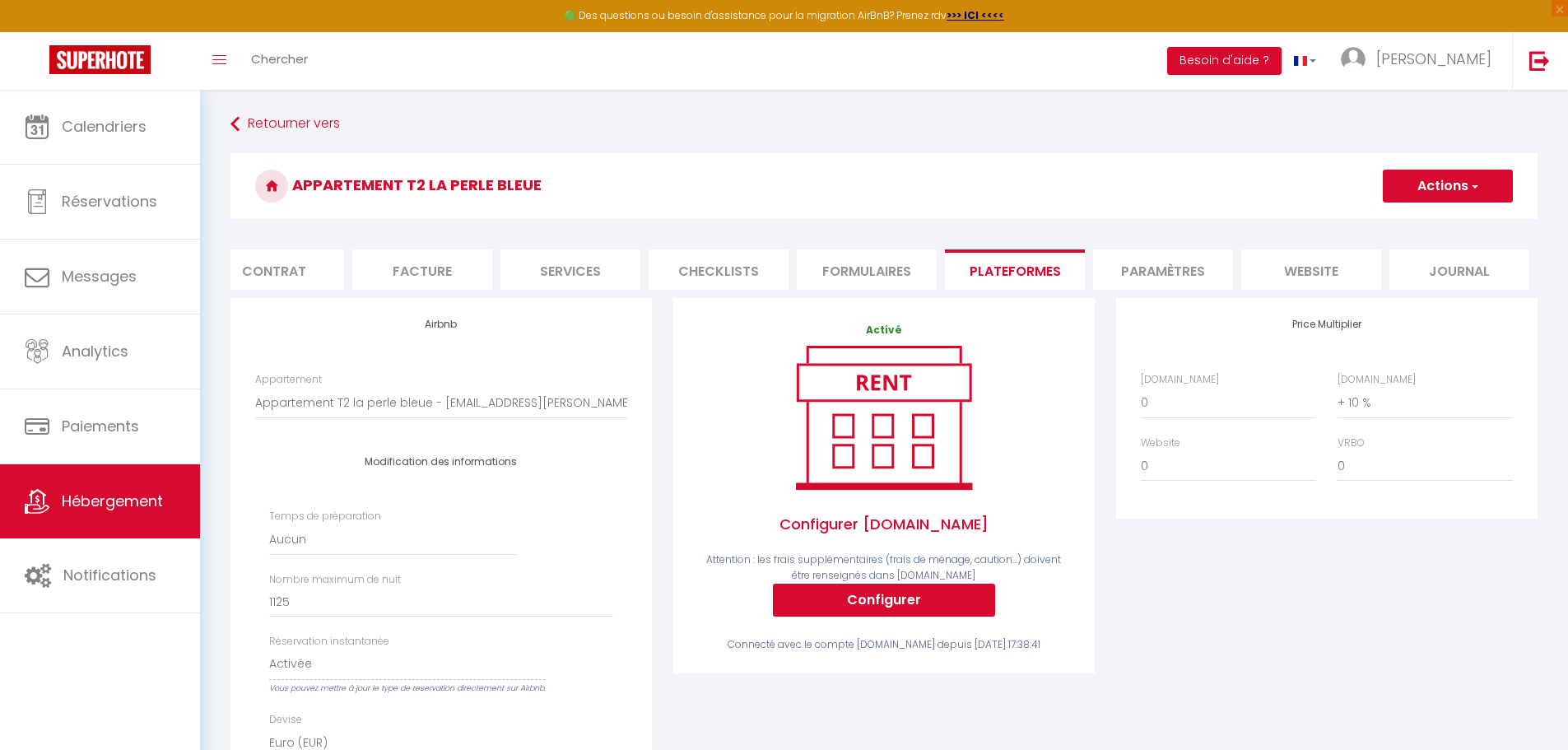
click at [772, 273] on li "Formulaires" at bounding box center [866, 269] width 140 height 40
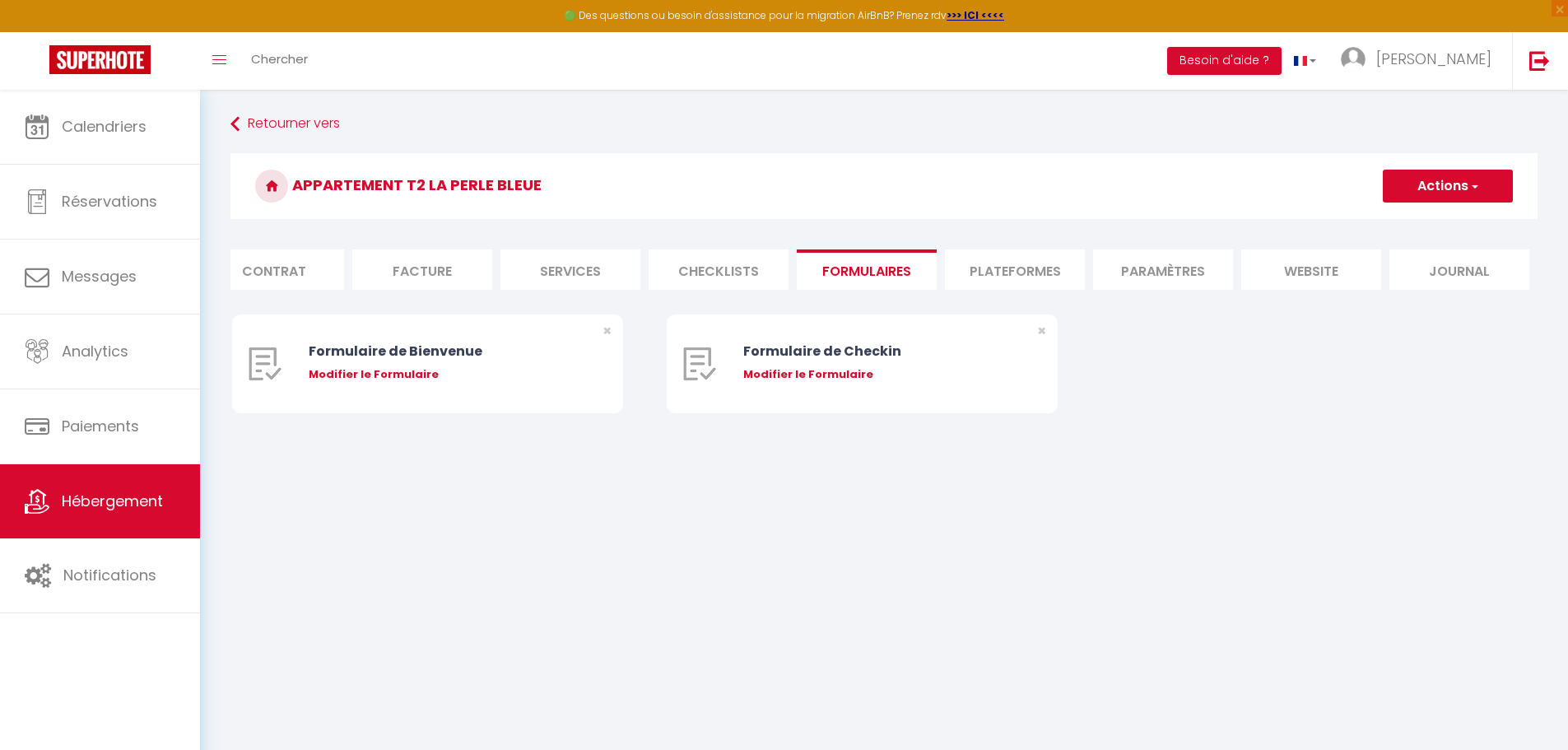
click at [740, 267] on li "Checklists" at bounding box center [717, 269] width 140 height 40
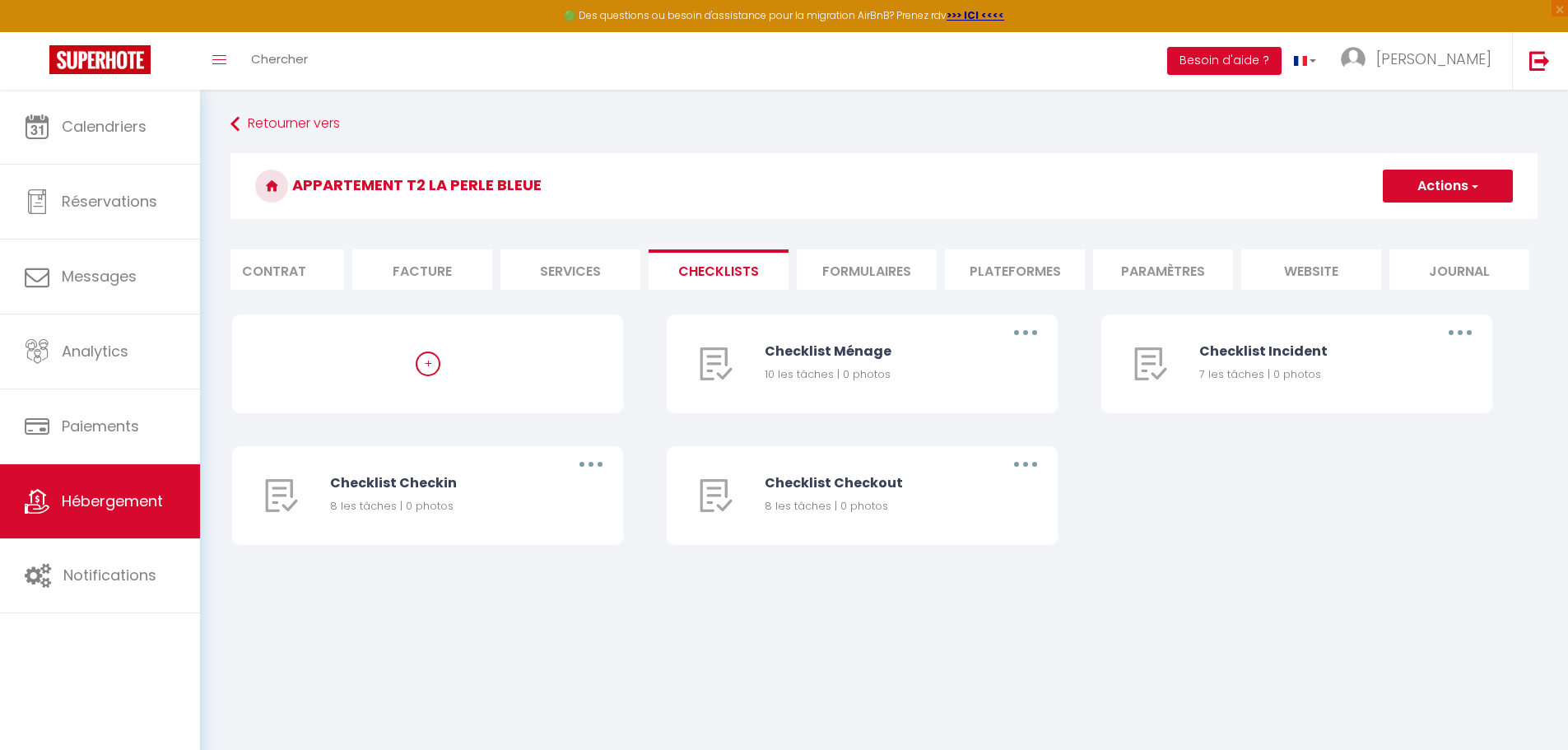
click at [570, 260] on li "Services" at bounding box center [569, 269] width 140 height 40
select select
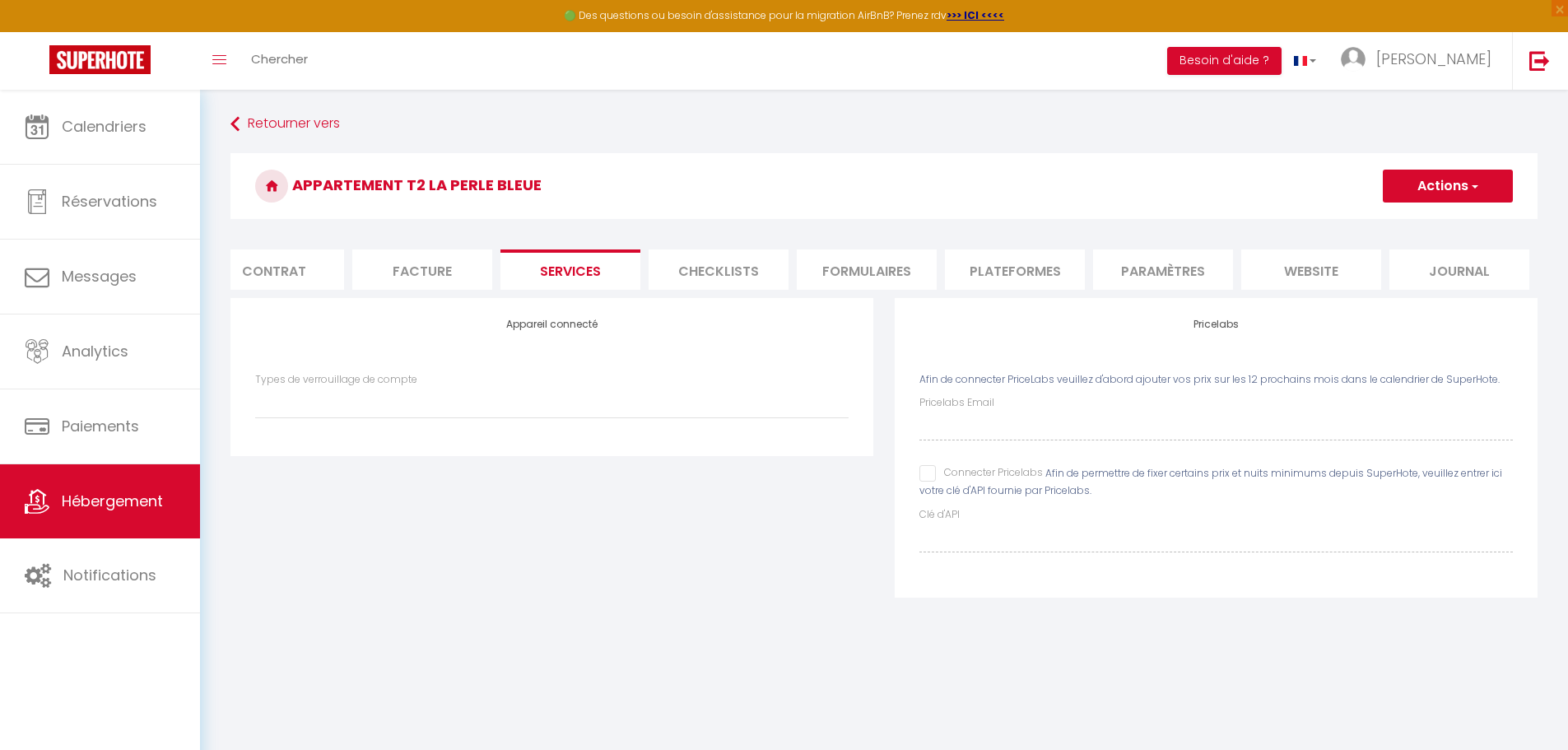
click at [453, 267] on li "Facture" at bounding box center [422, 269] width 140 height 40
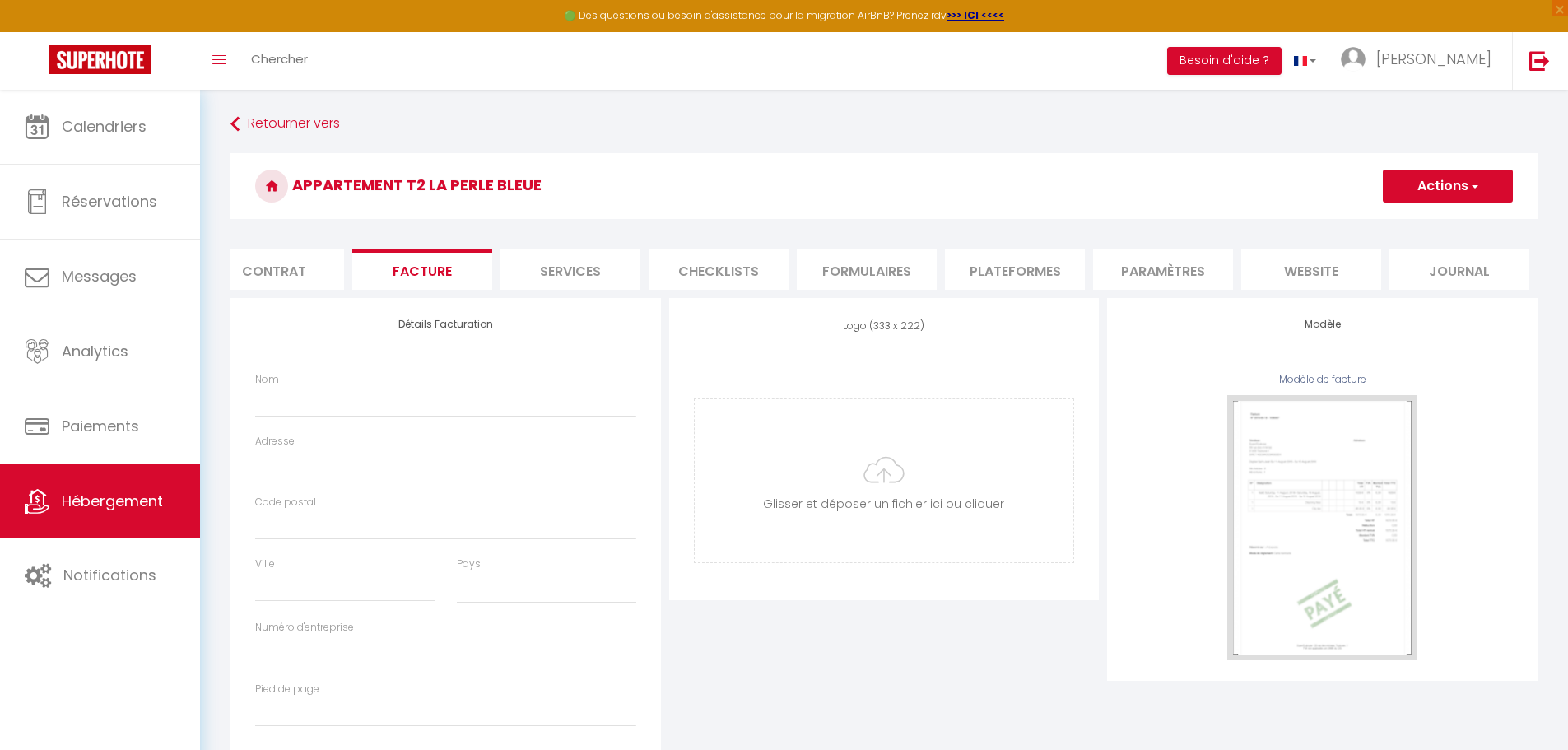
select select
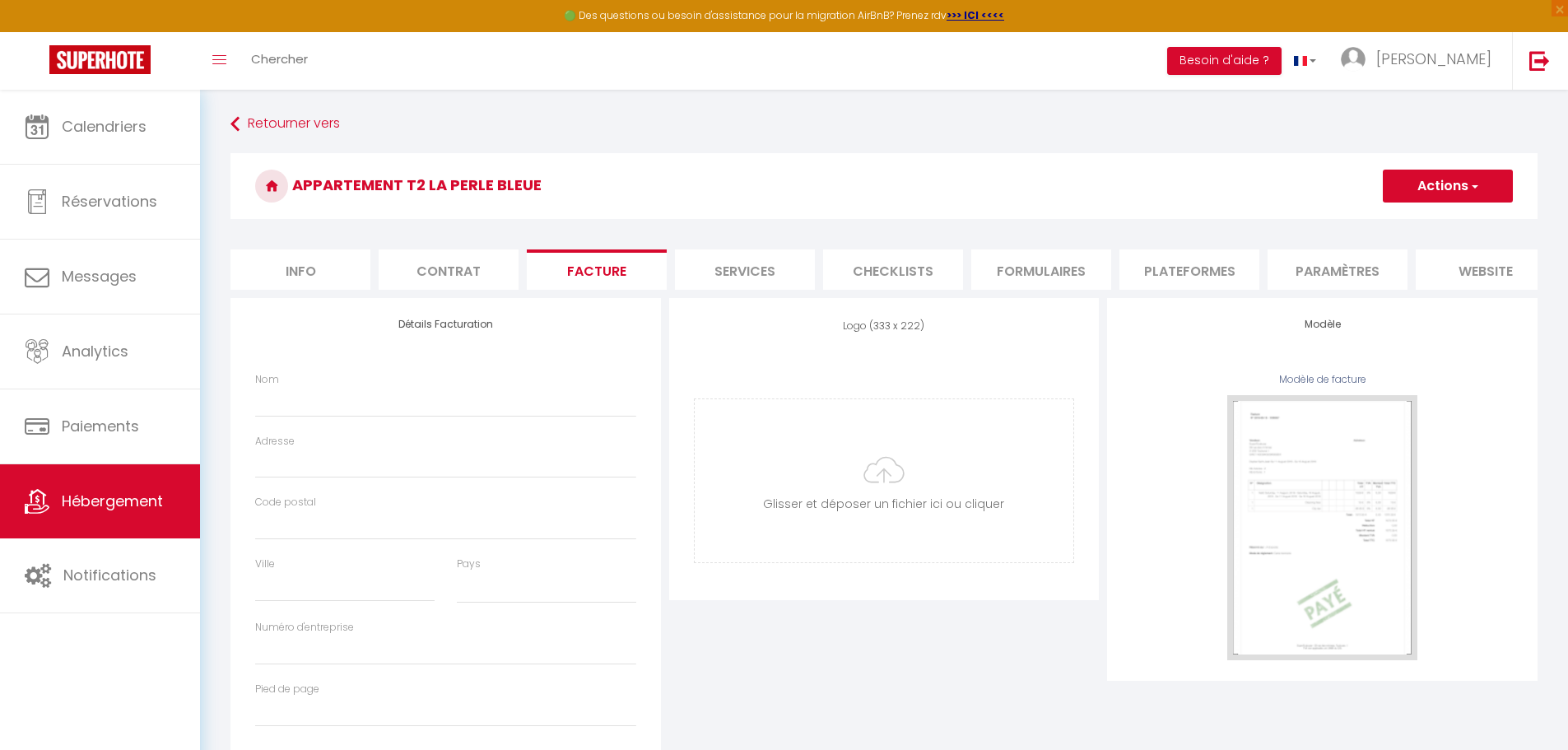
click at [308, 275] on li "Info" at bounding box center [299, 269] width 140 height 40
select select
checkbox input "false"
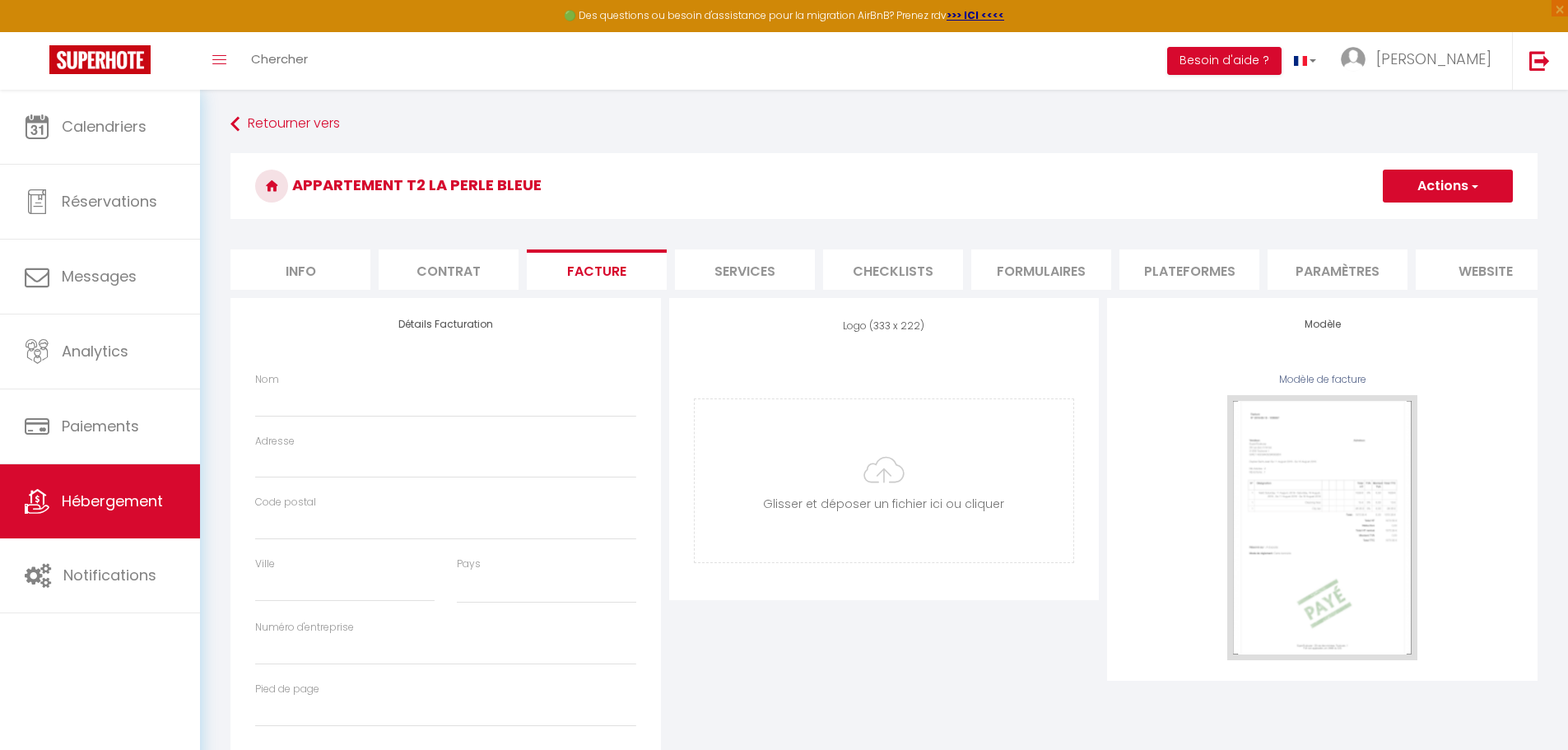
checkbox input "false"
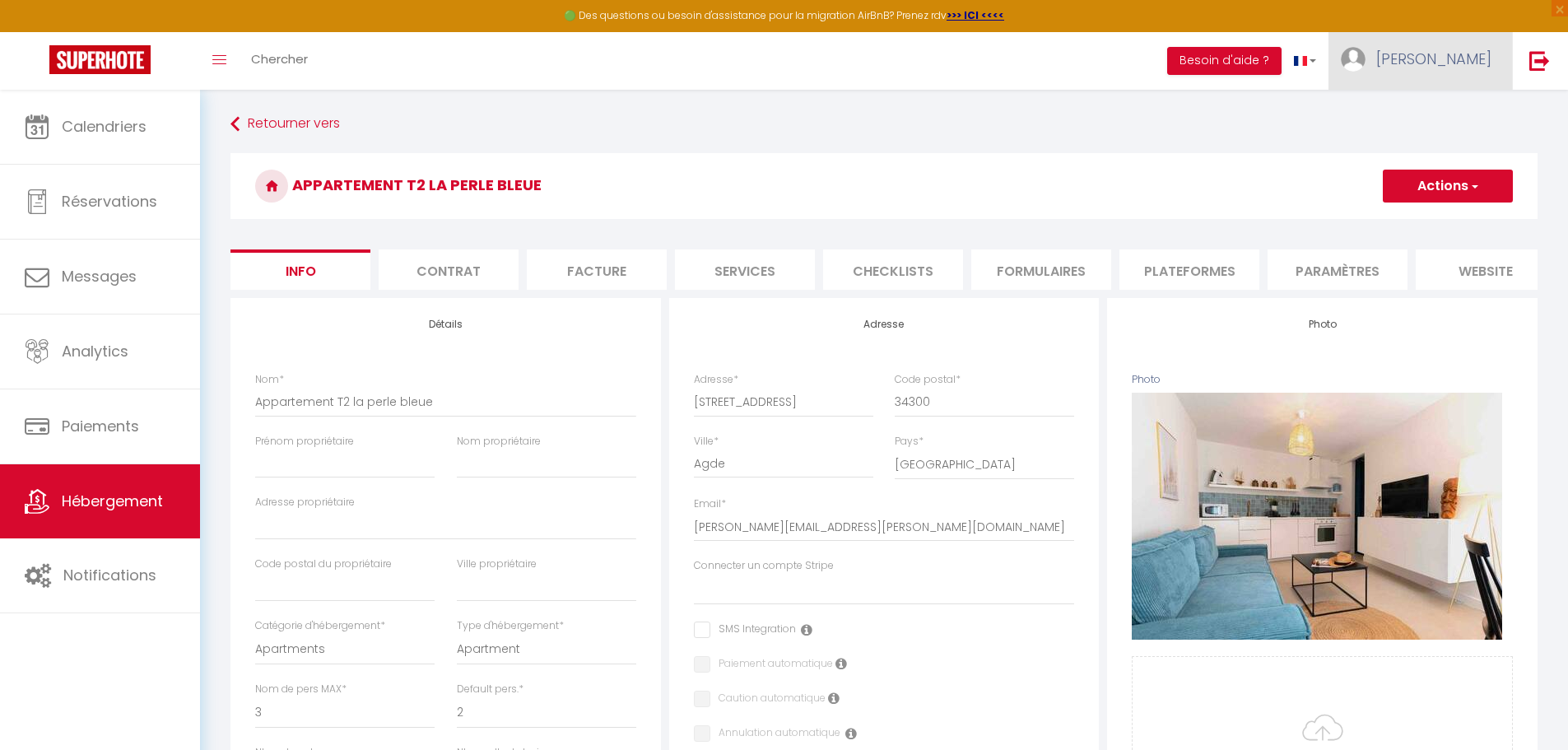
click at [772, 57] on span "[PERSON_NAME]" at bounding box center [1433, 59] width 115 height 21
click at [772, 114] on link "Paramètres" at bounding box center [1445, 114] width 122 height 28
select select "28"
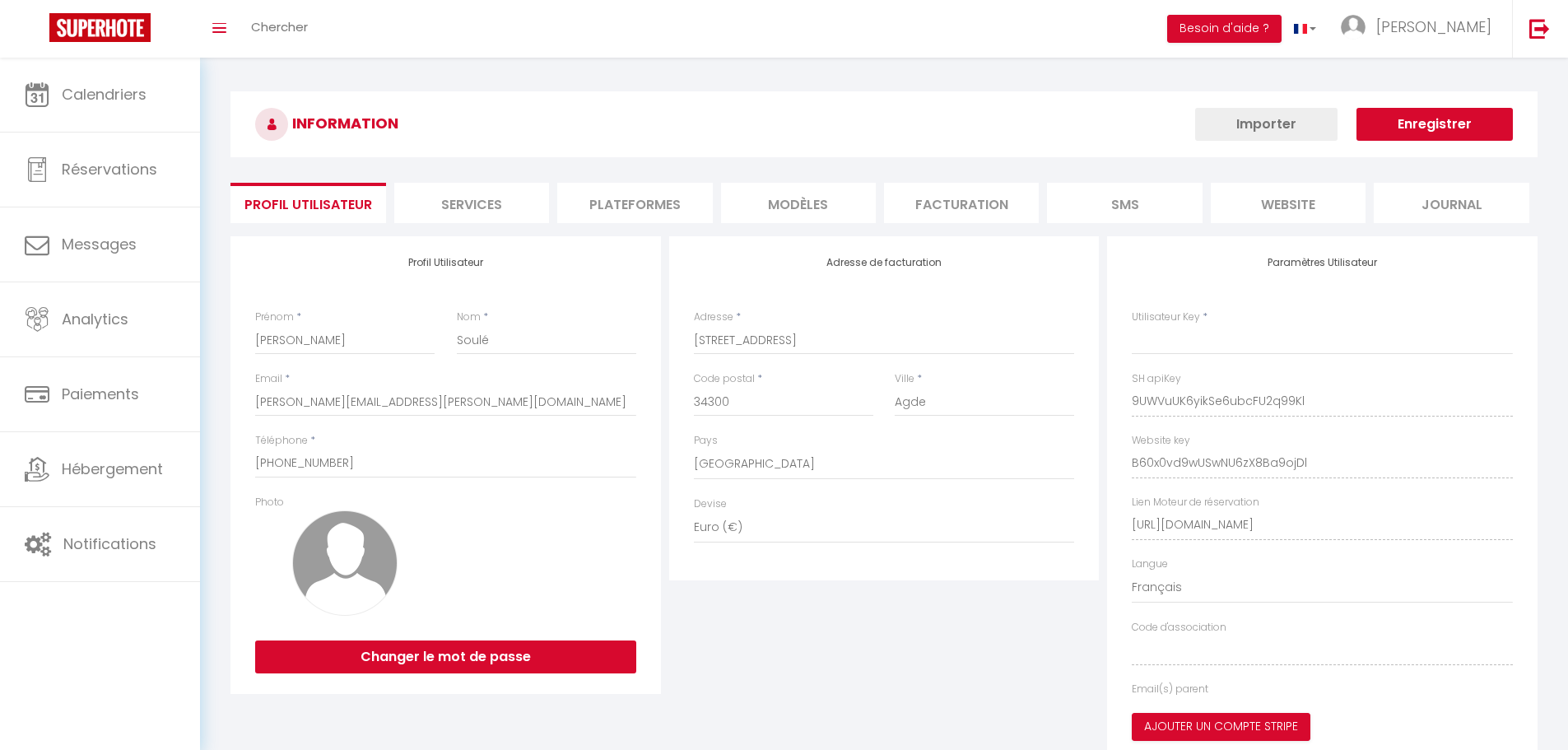
type input "9UWVuUK6yikSe6ubcFU2q99Kl"
type input "B60x0vd9wUSwNU6zX8Ba9ojDl"
type input "https://app.superhote.com/#/get-available-rentals/B60x0vd9wUSwNU6zX8Ba9ojDl"
select select "fr"
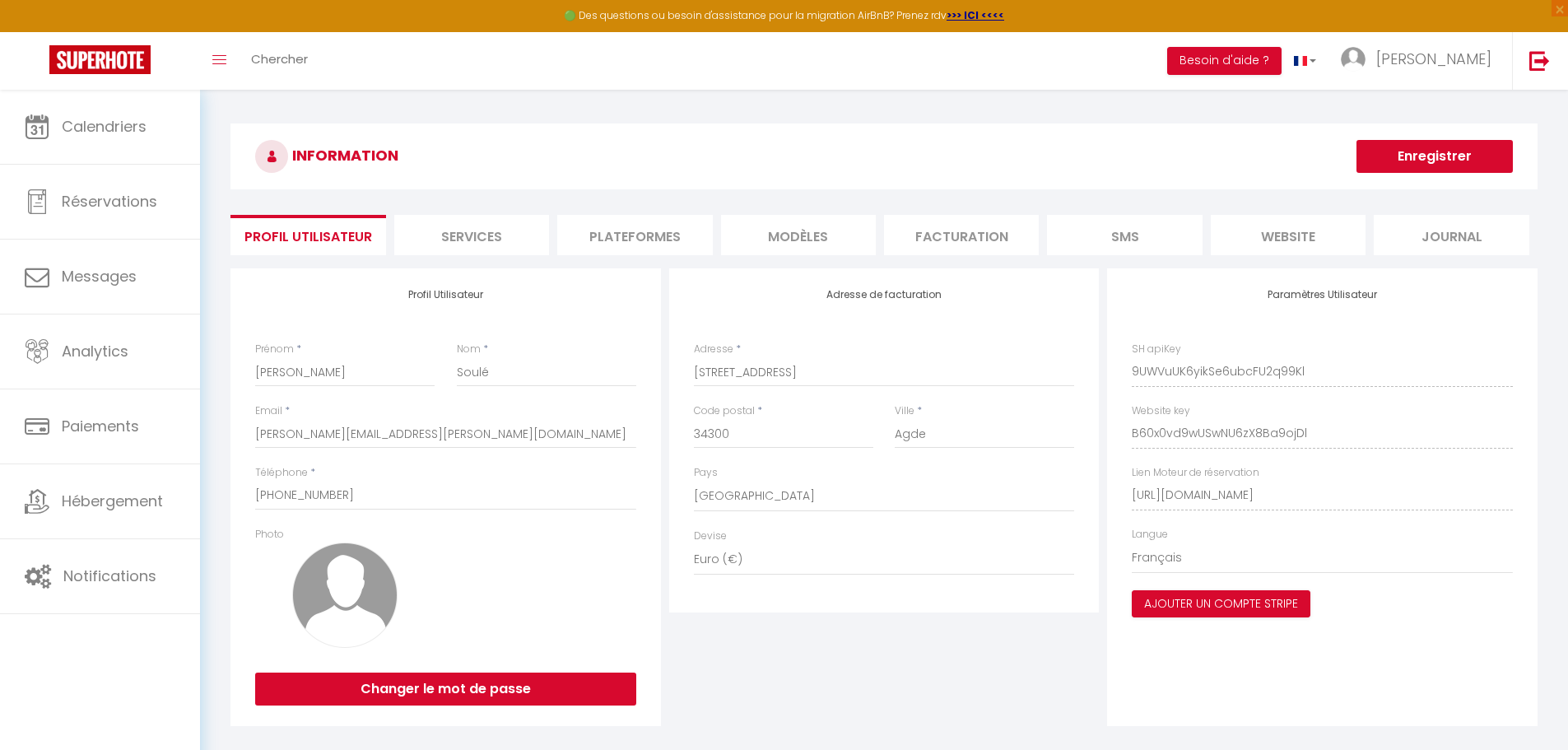
click at [772, 241] on li "website" at bounding box center [1288, 235] width 155 height 40
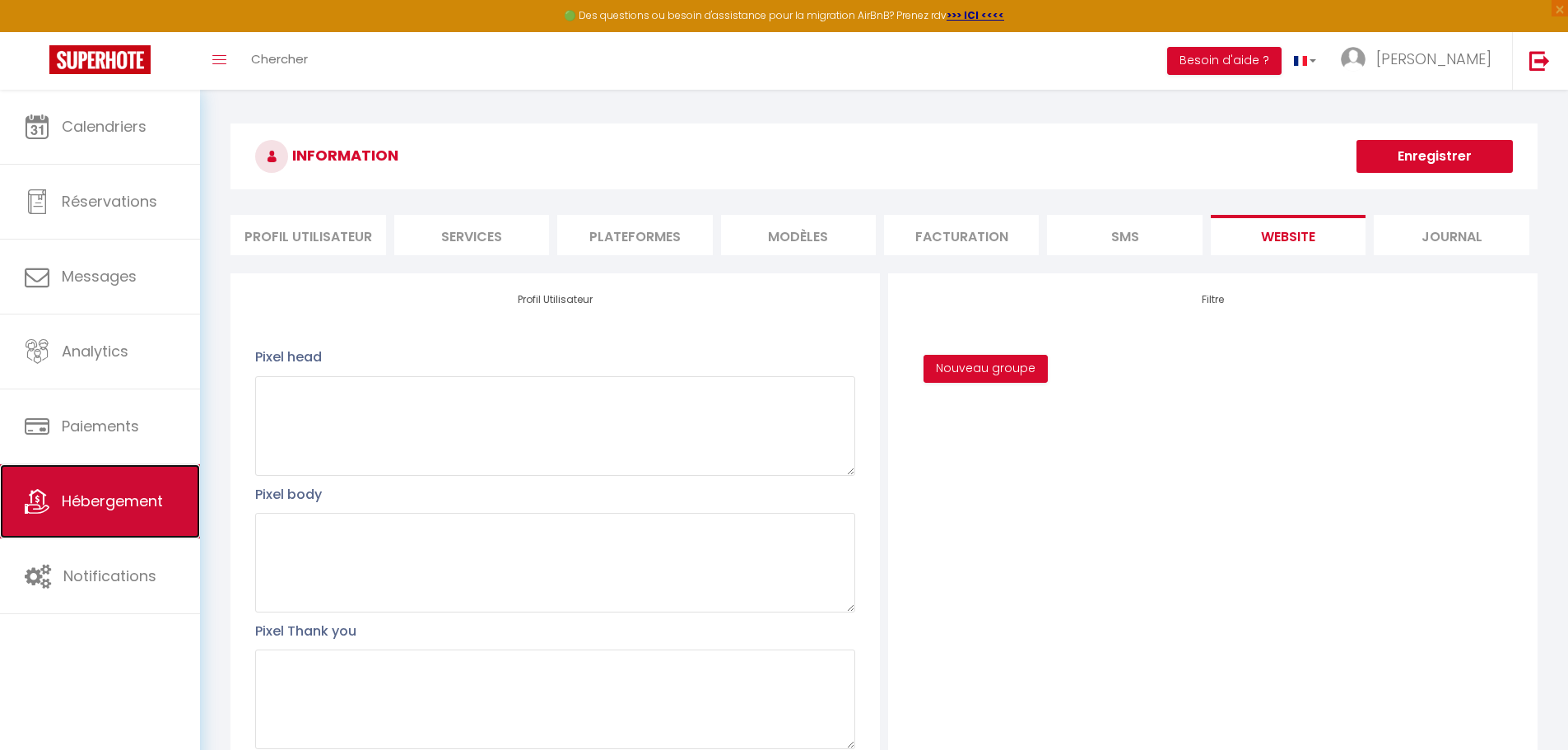
click at [147, 494] on span "Hébergement" at bounding box center [112, 501] width 102 height 21
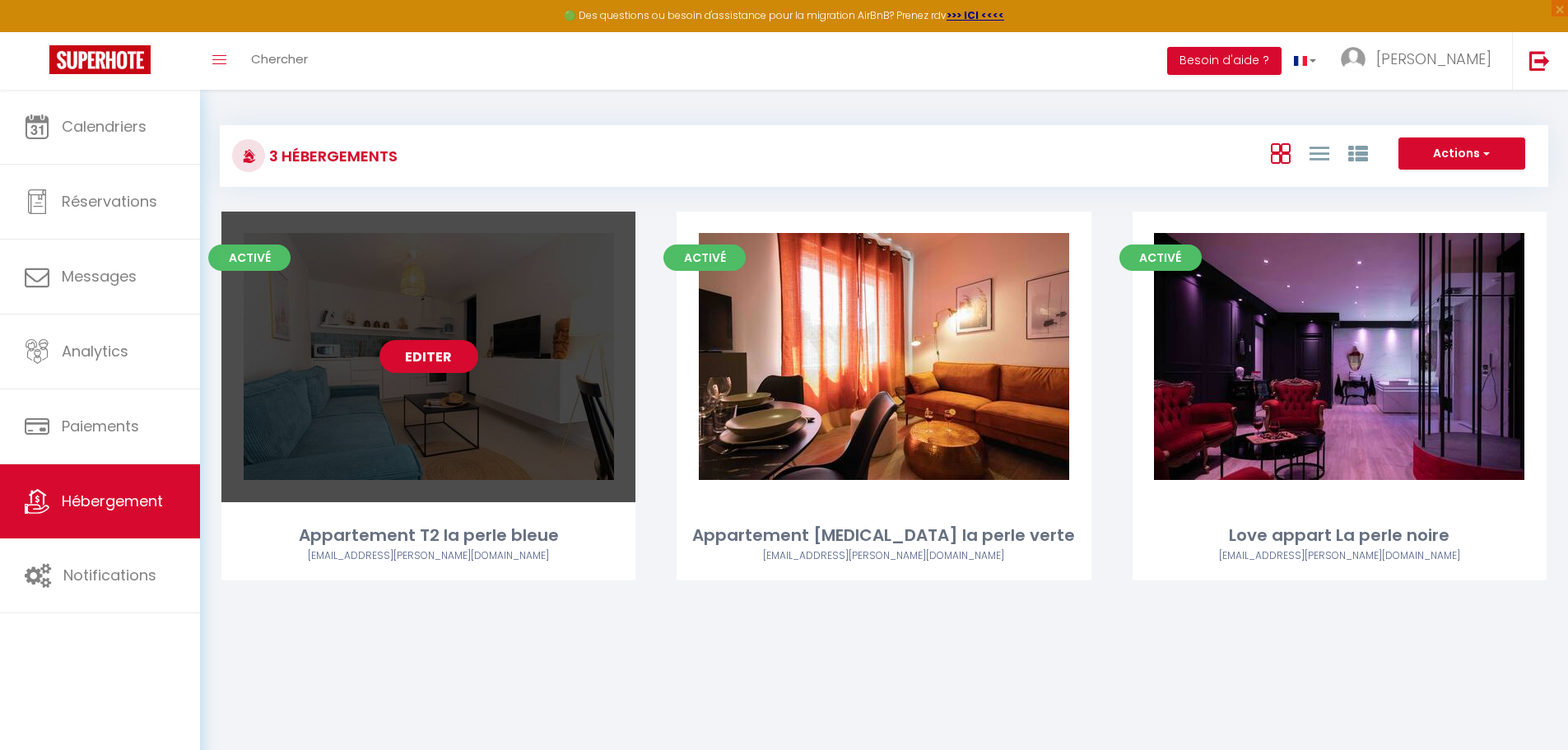
click at [433, 359] on link "Editer" at bounding box center [429, 356] width 99 height 33
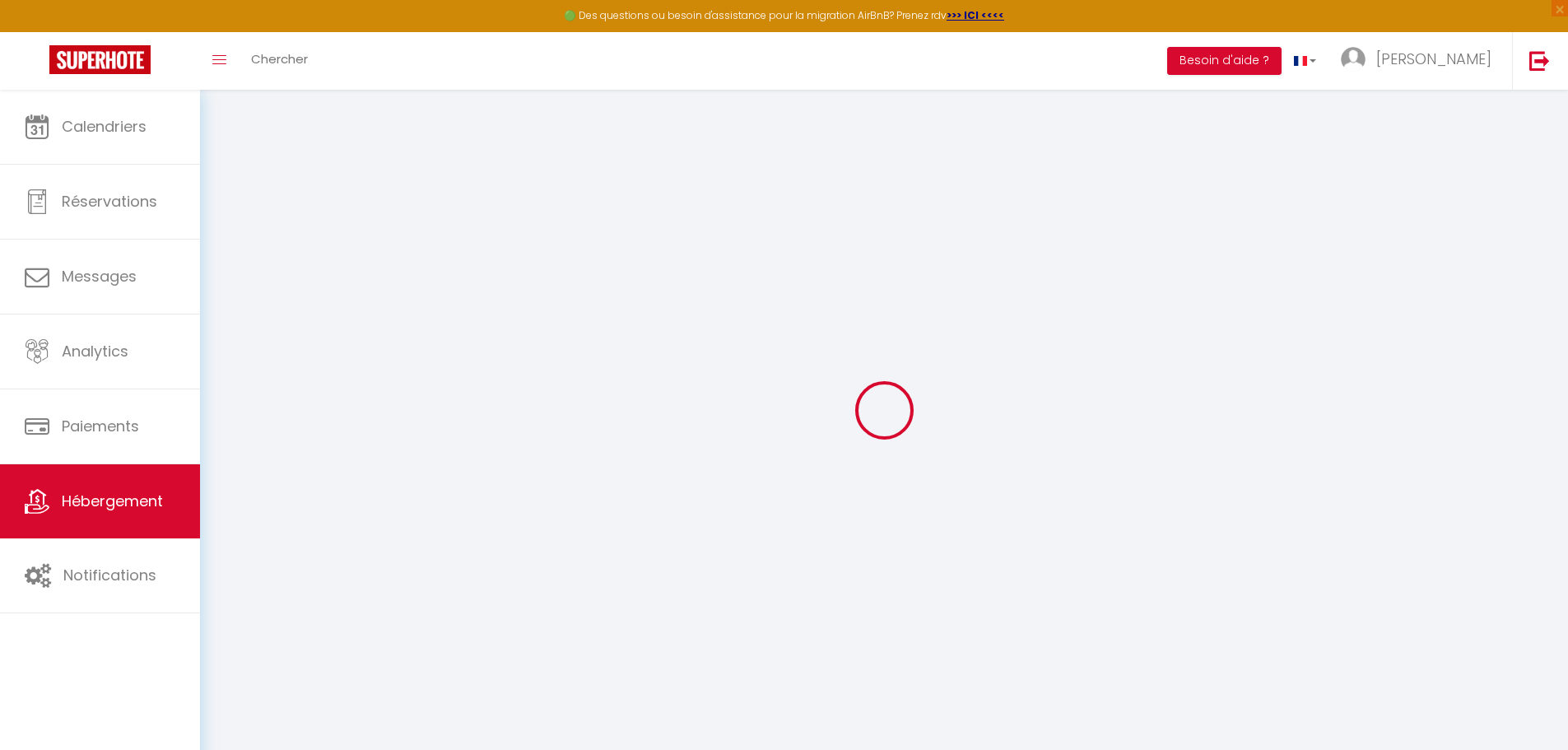
checkbox input "true"
checkbox input "false"
select select
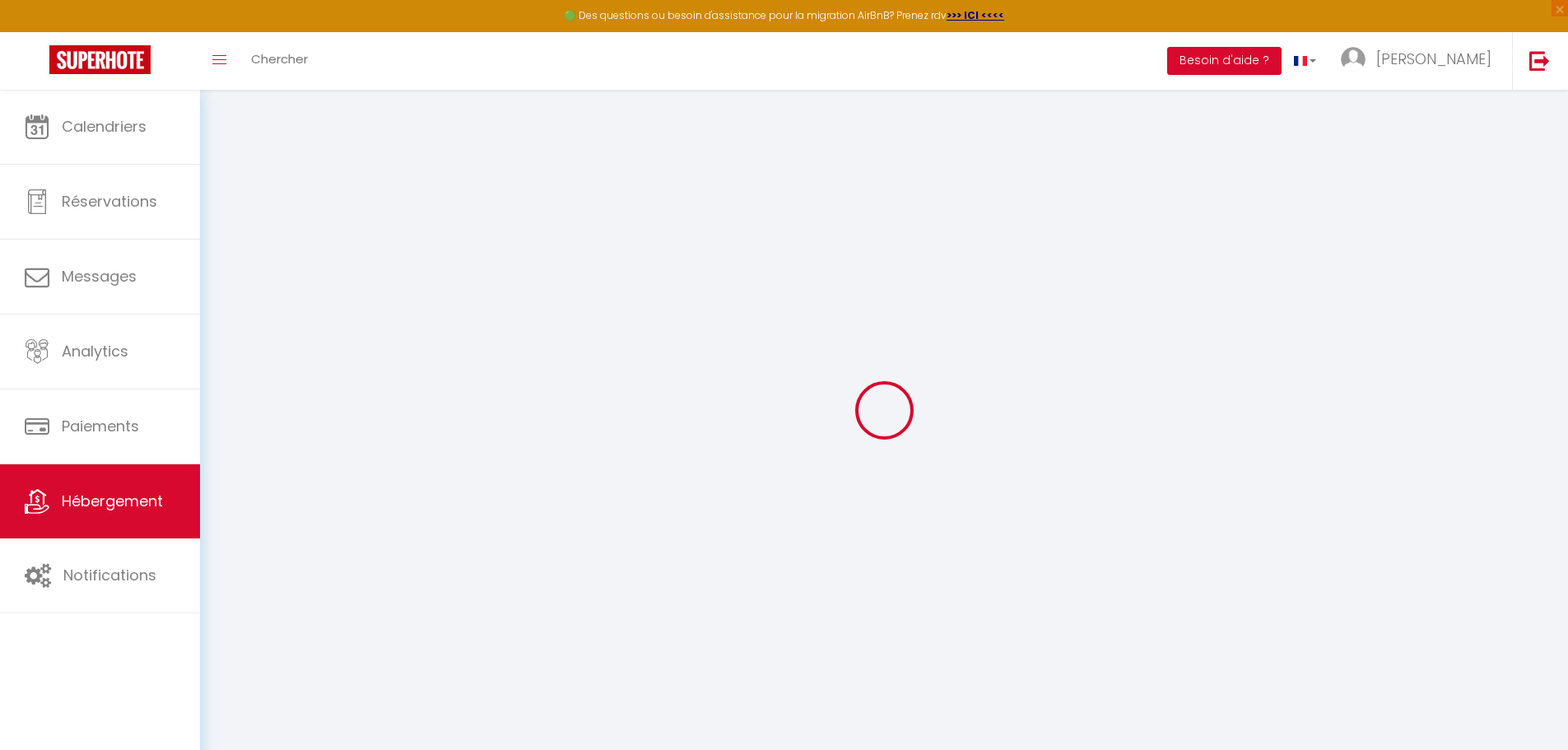
checkbox input "false"
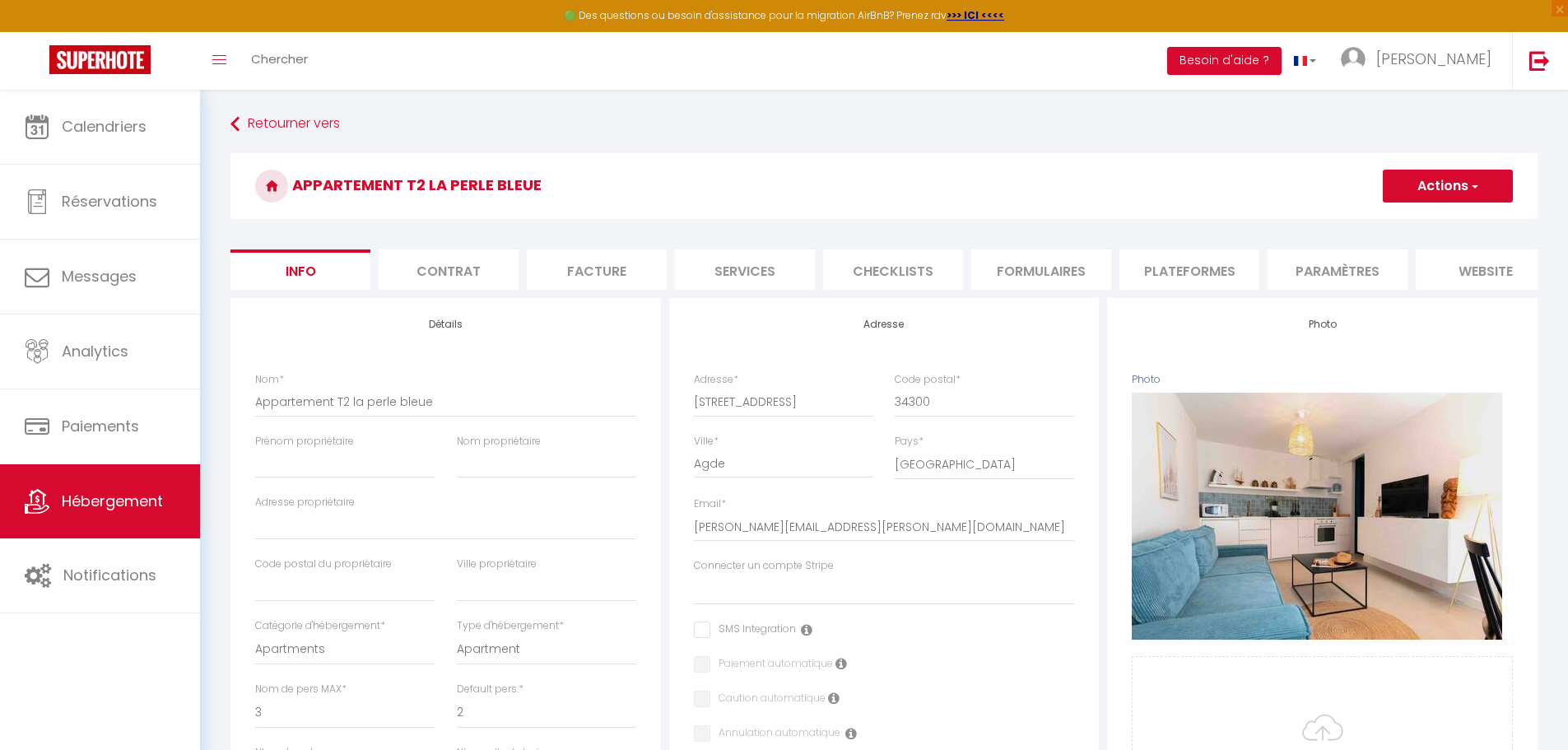
click at [772, 273] on li "website" at bounding box center [1484, 269] width 140 height 40
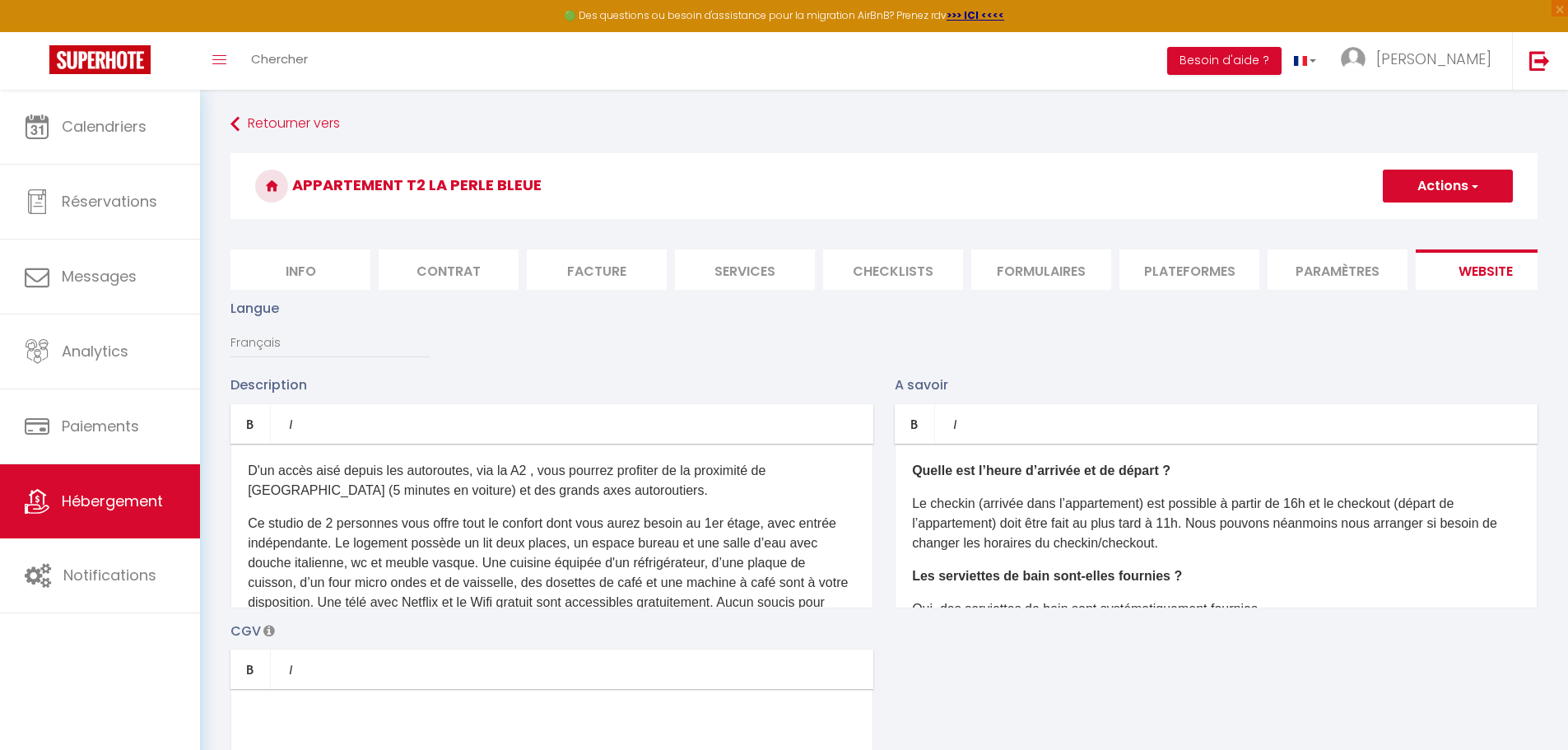
click at [772, 276] on li "Paramètres" at bounding box center [1337, 269] width 140 height 40
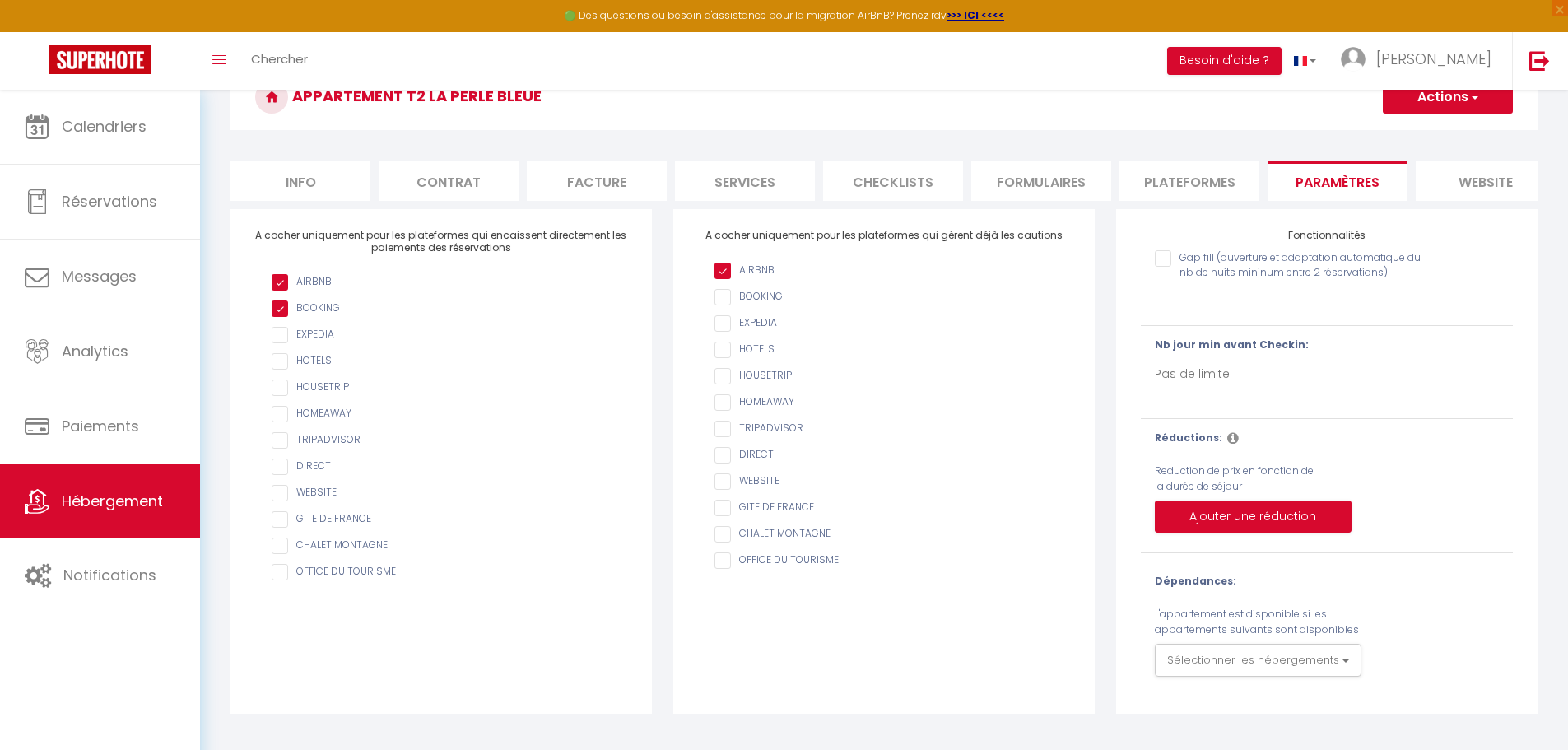
scroll to position [89, 0]
click at [282, 499] on input "checkbox" at bounding box center [449, 491] width 355 height 16
click at [275, 500] on input "checkbox" at bounding box center [449, 491] width 355 height 16
checkbox input "false"
click at [96, 495] on span "Hébergement" at bounding box center [112, 501] width 102 height 21
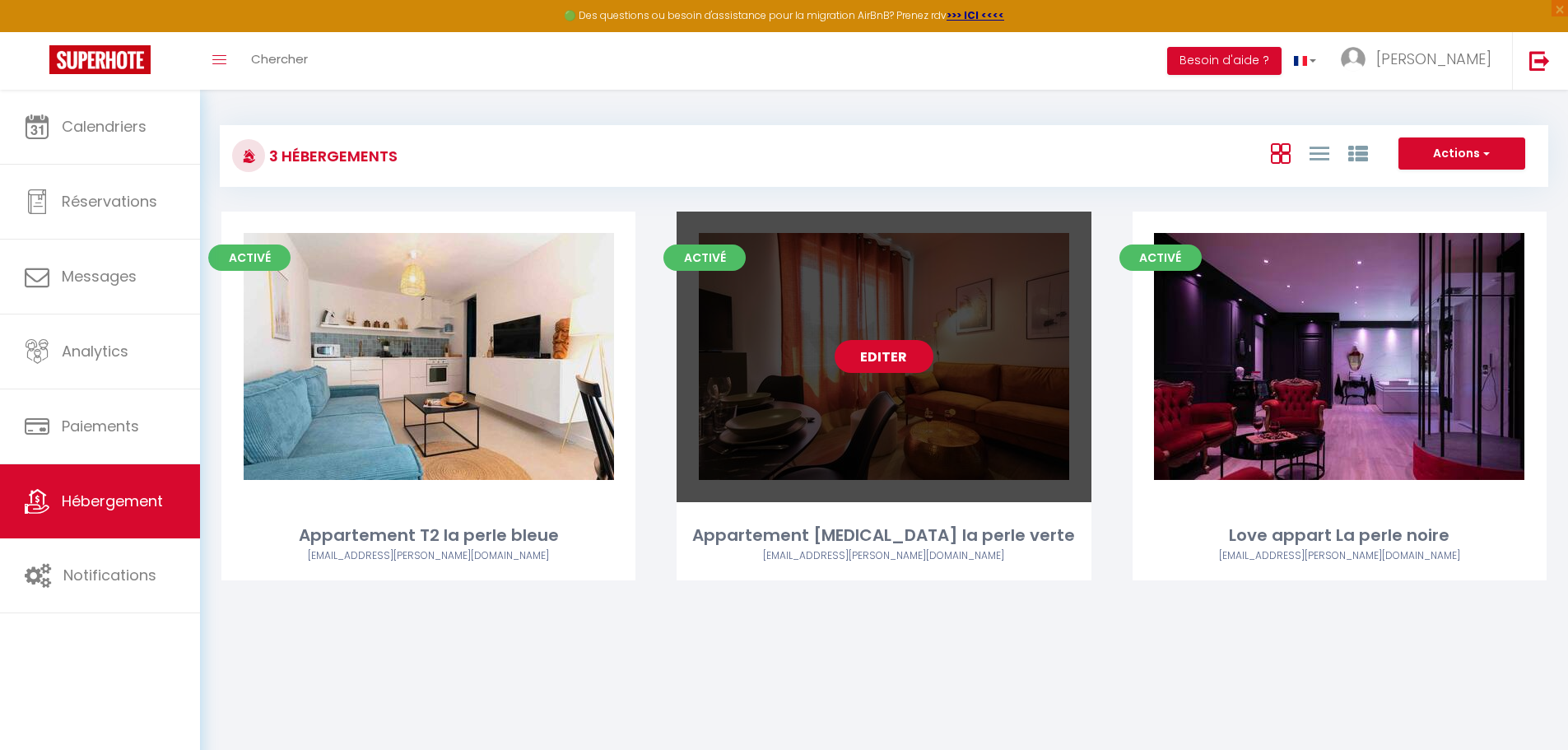
click at [772, 358] on link "Editer" at bounding box center [884, 356] width 99 height 33
select select "3"
select select "2"
select select "1"
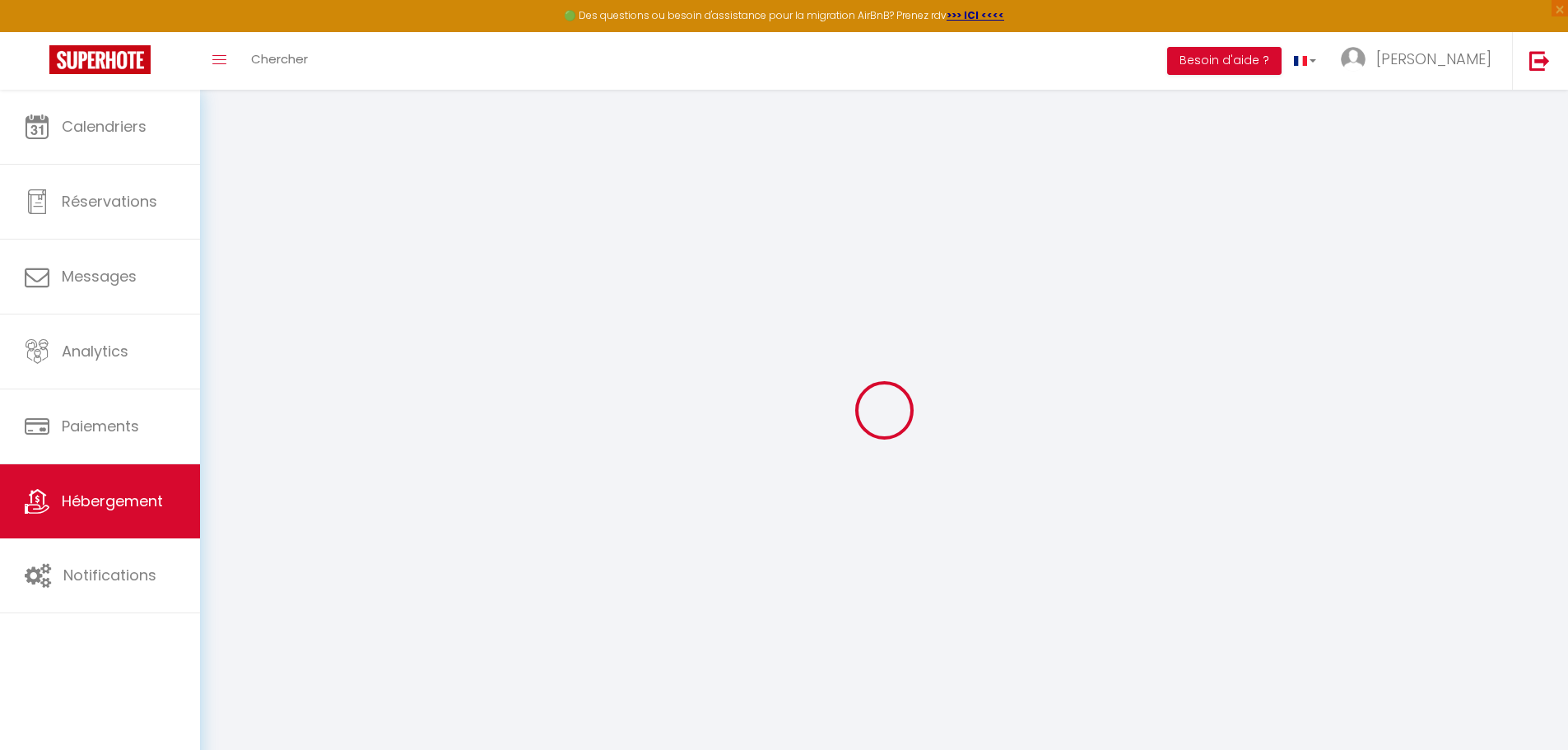
select select "15:00"
select select "23:45"
select select "11:00"
select select "30"
select select "120"
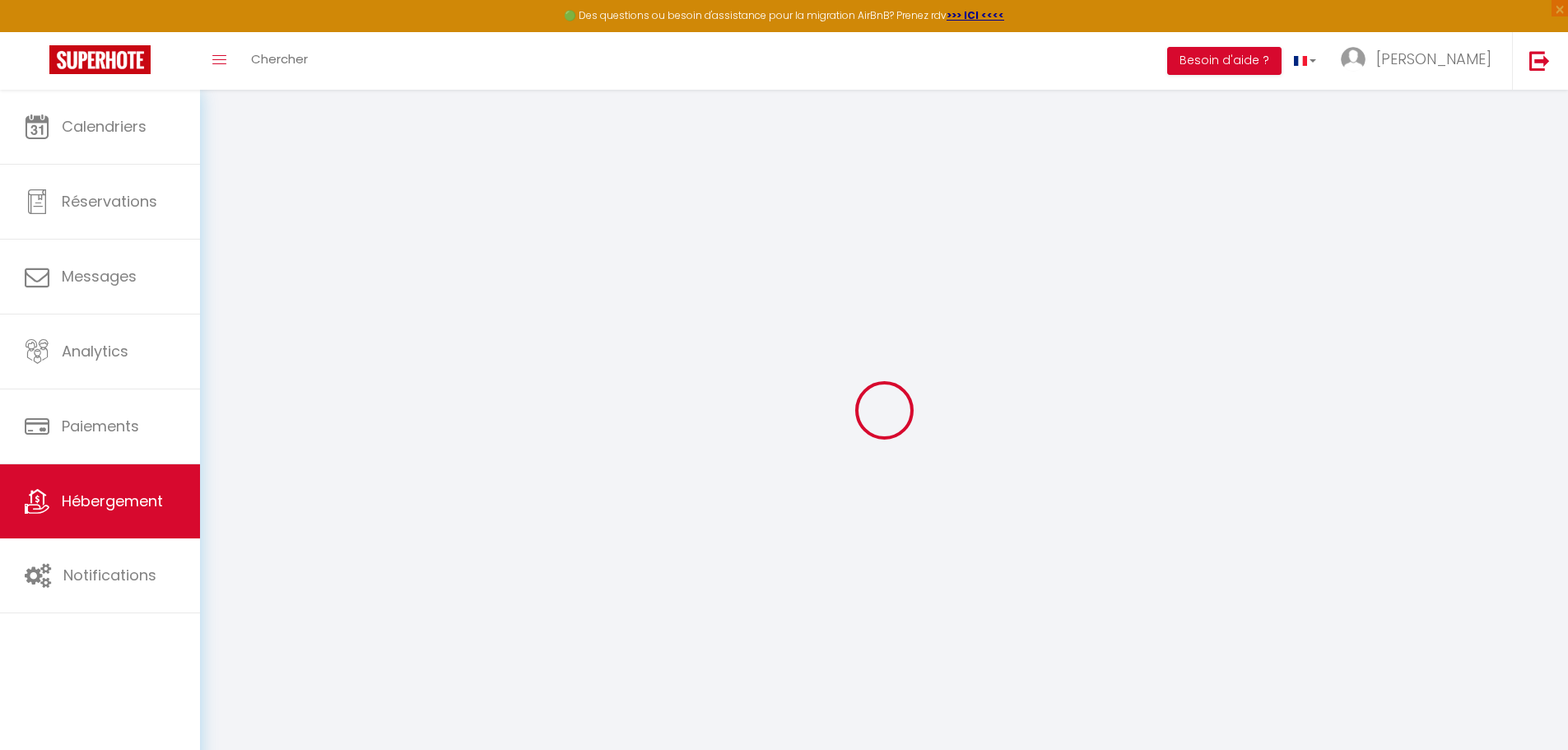
select select
checkbox input "false"
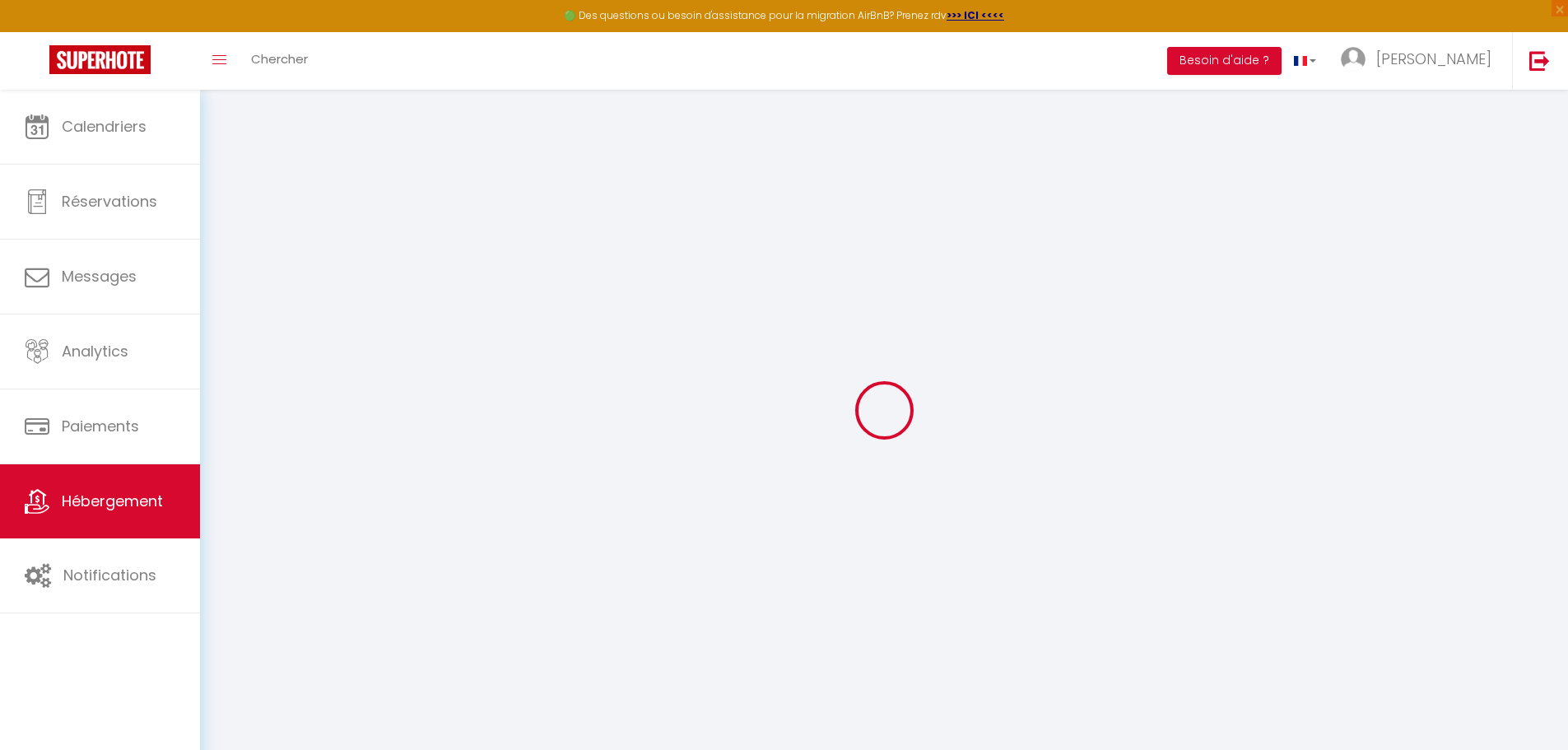
select select
checkbox input "false"
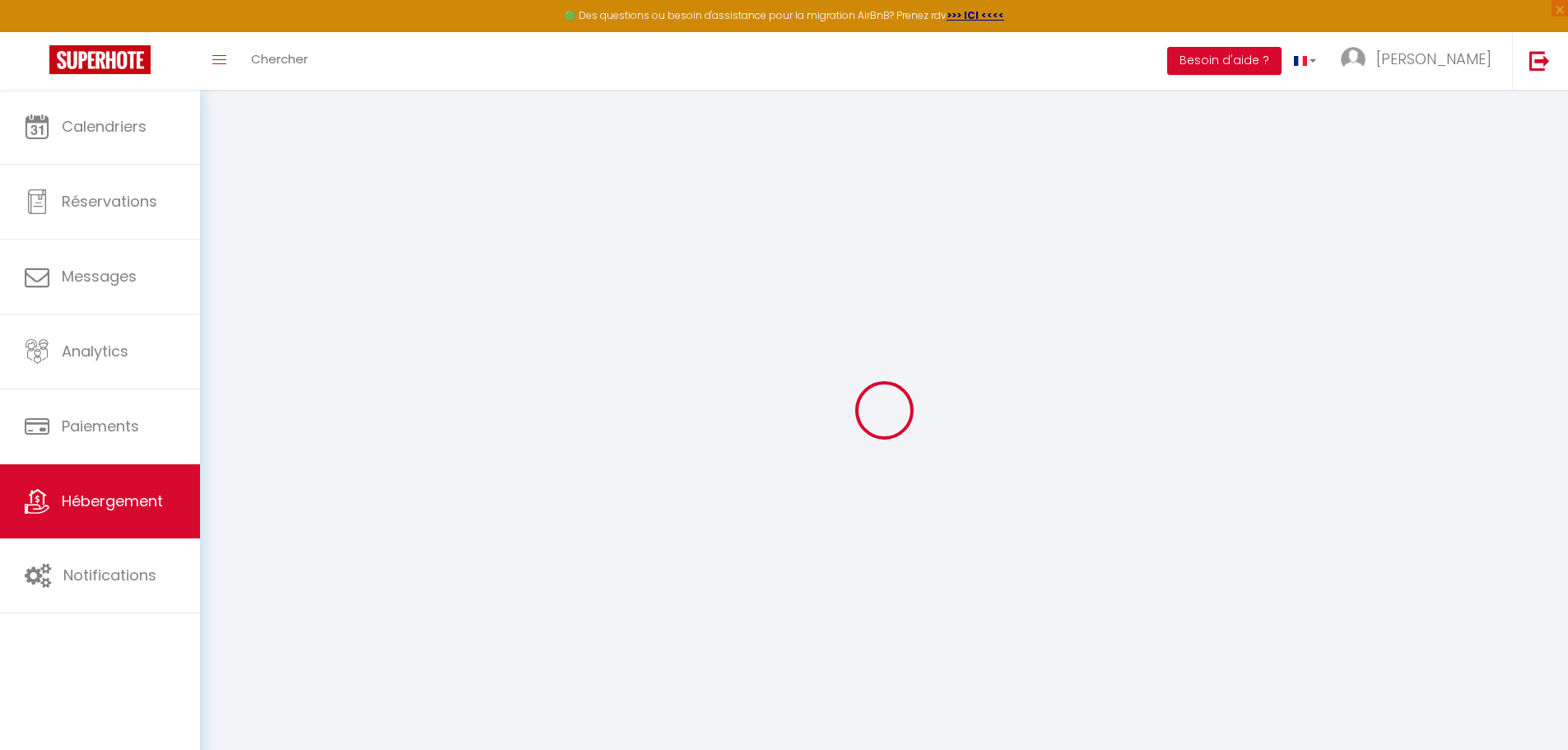
select select
checkbox input "false"
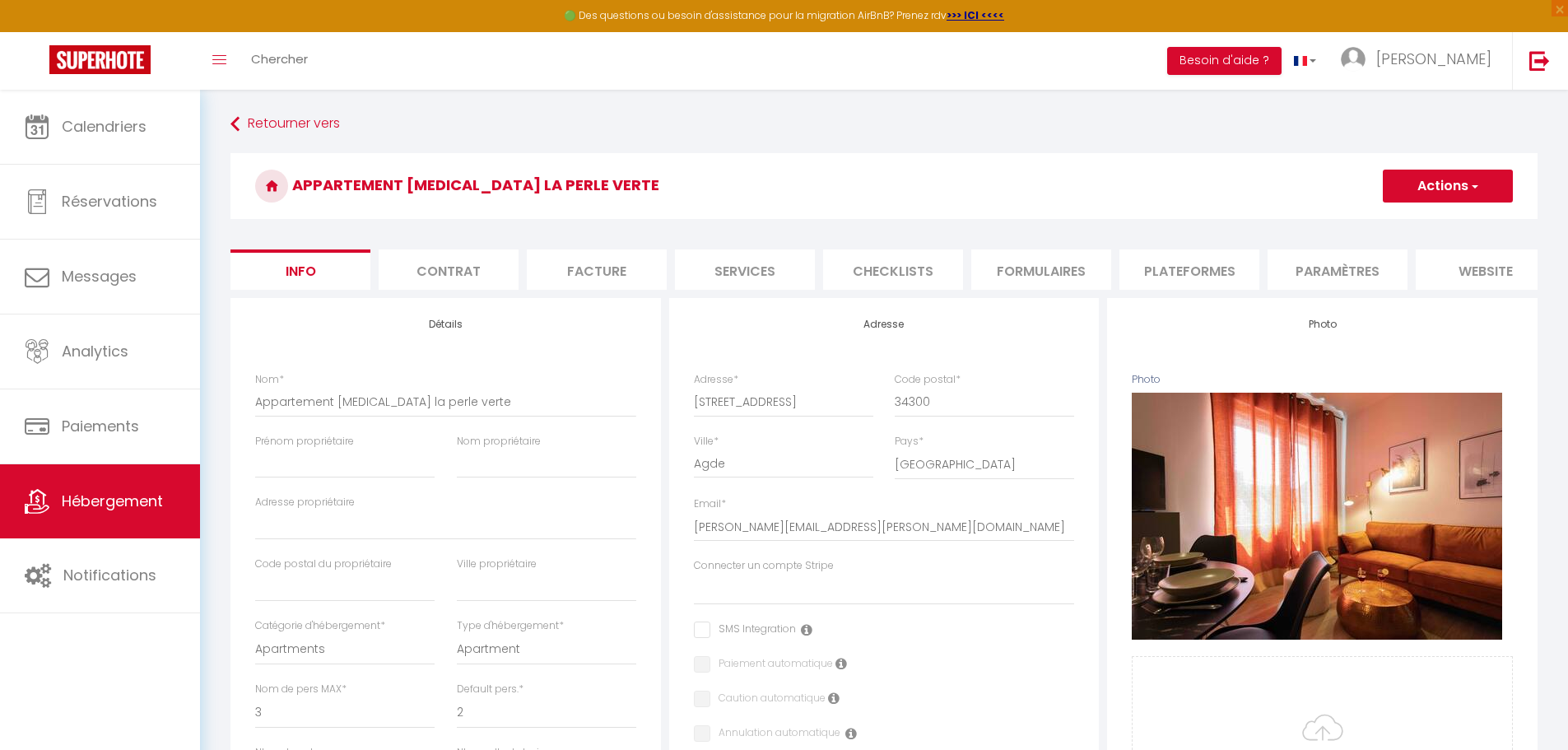
click at [772, 266] on li "Paramètres" at bounding box center [1337, 269] width 140 height 40
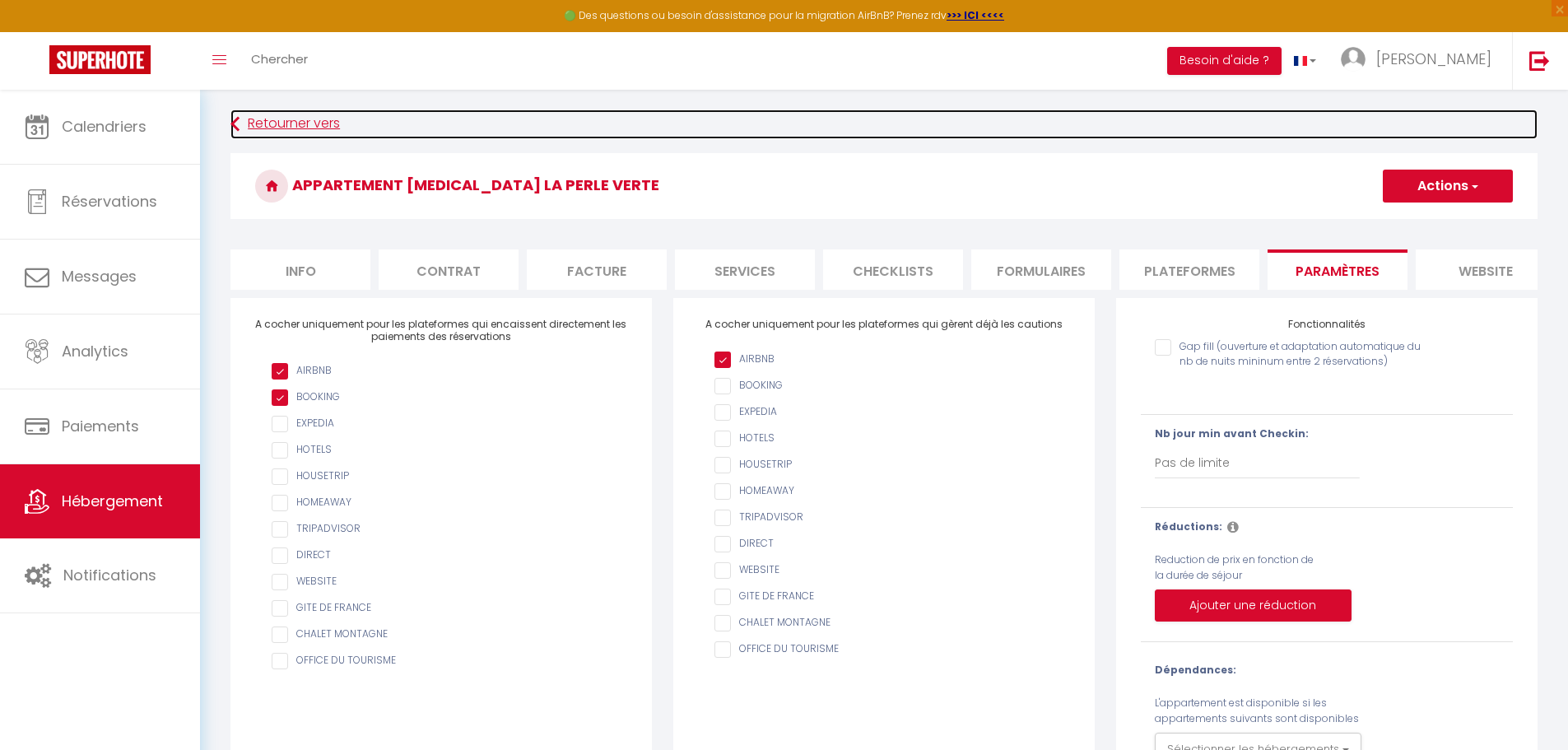
click at [252, 115] on link "Retourner vers" at bounding box center [883, 124] width 1307 height 29
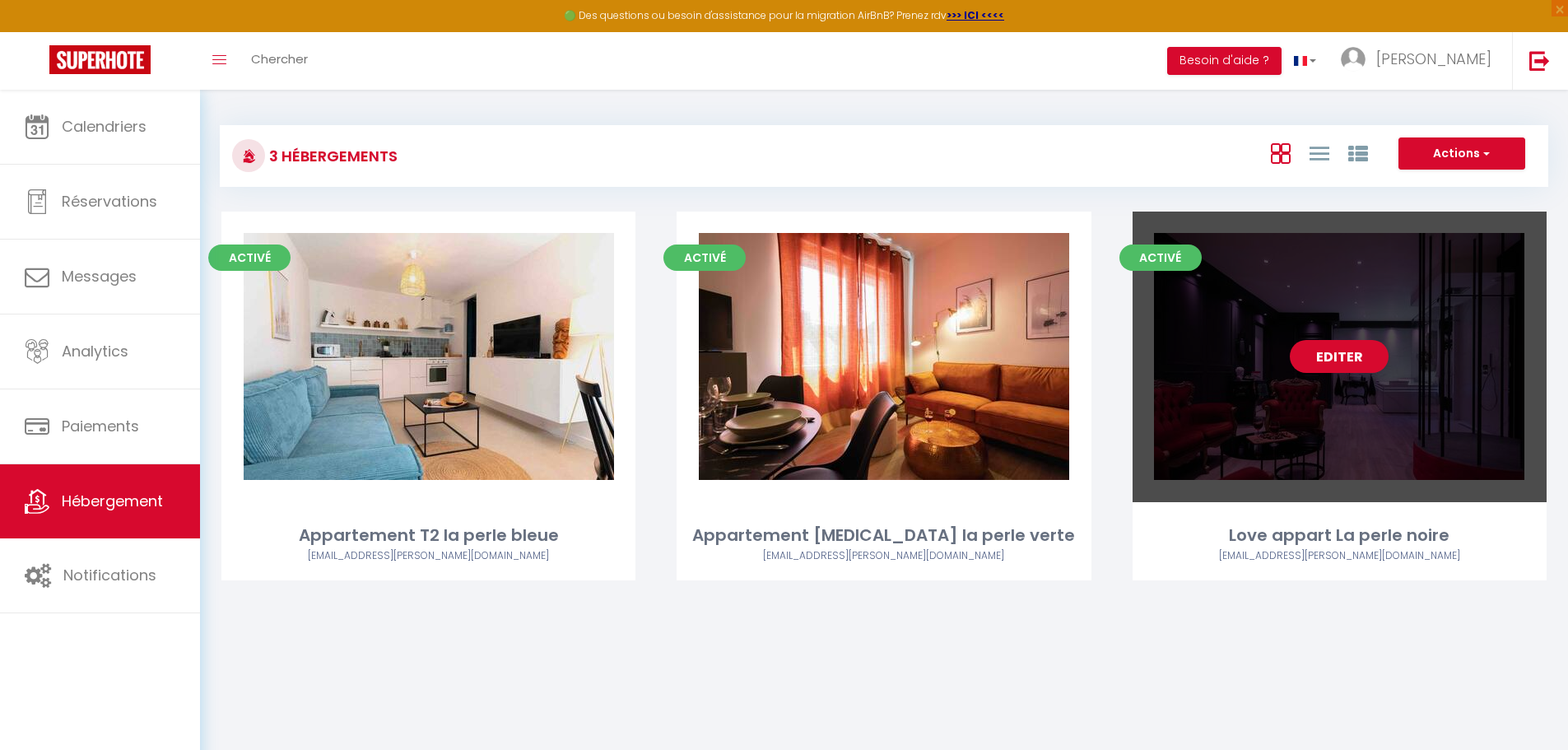
click at [772, 349] on link "Editer" at bounding box center [1339, 356] width 99 height 33
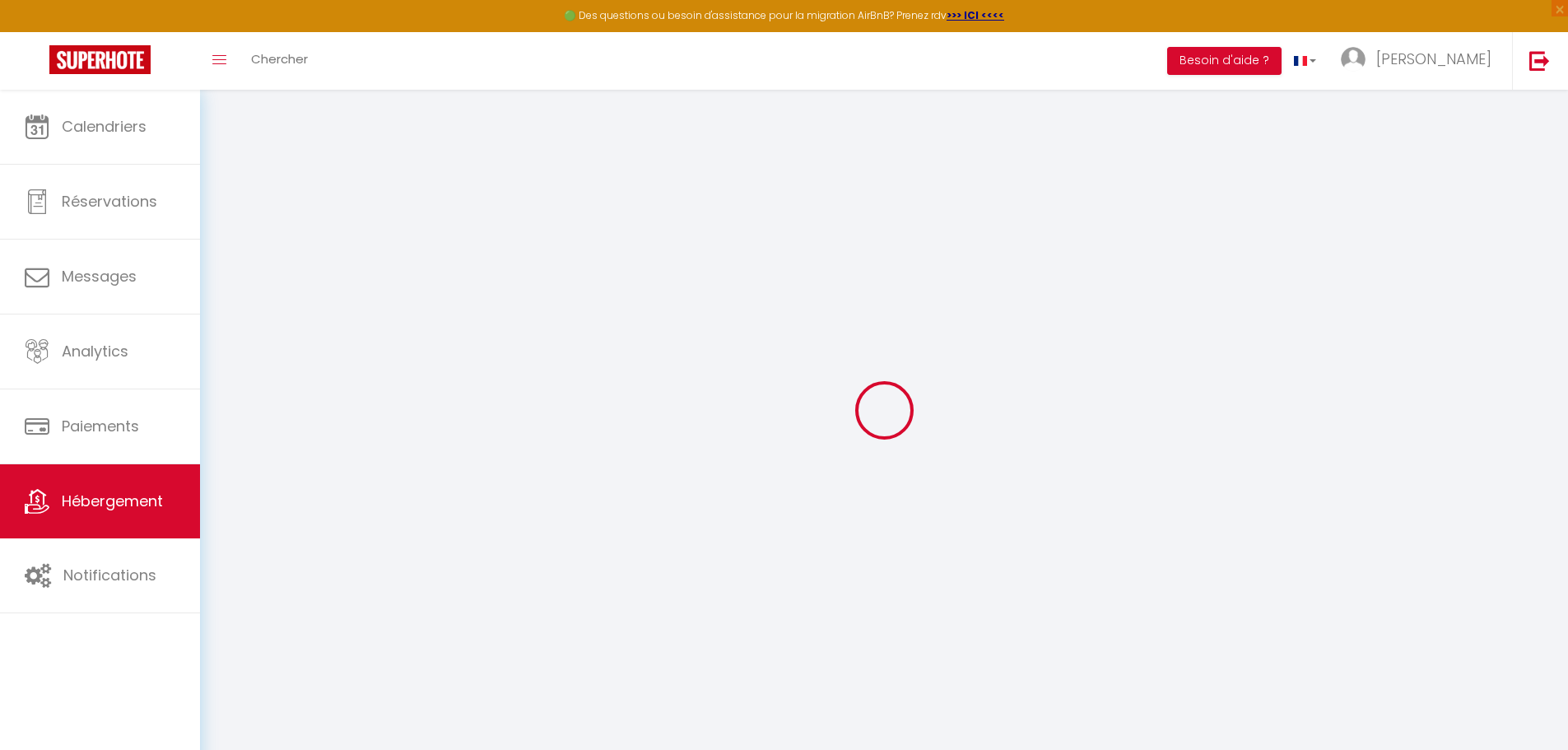
select select
checkbox input "false"
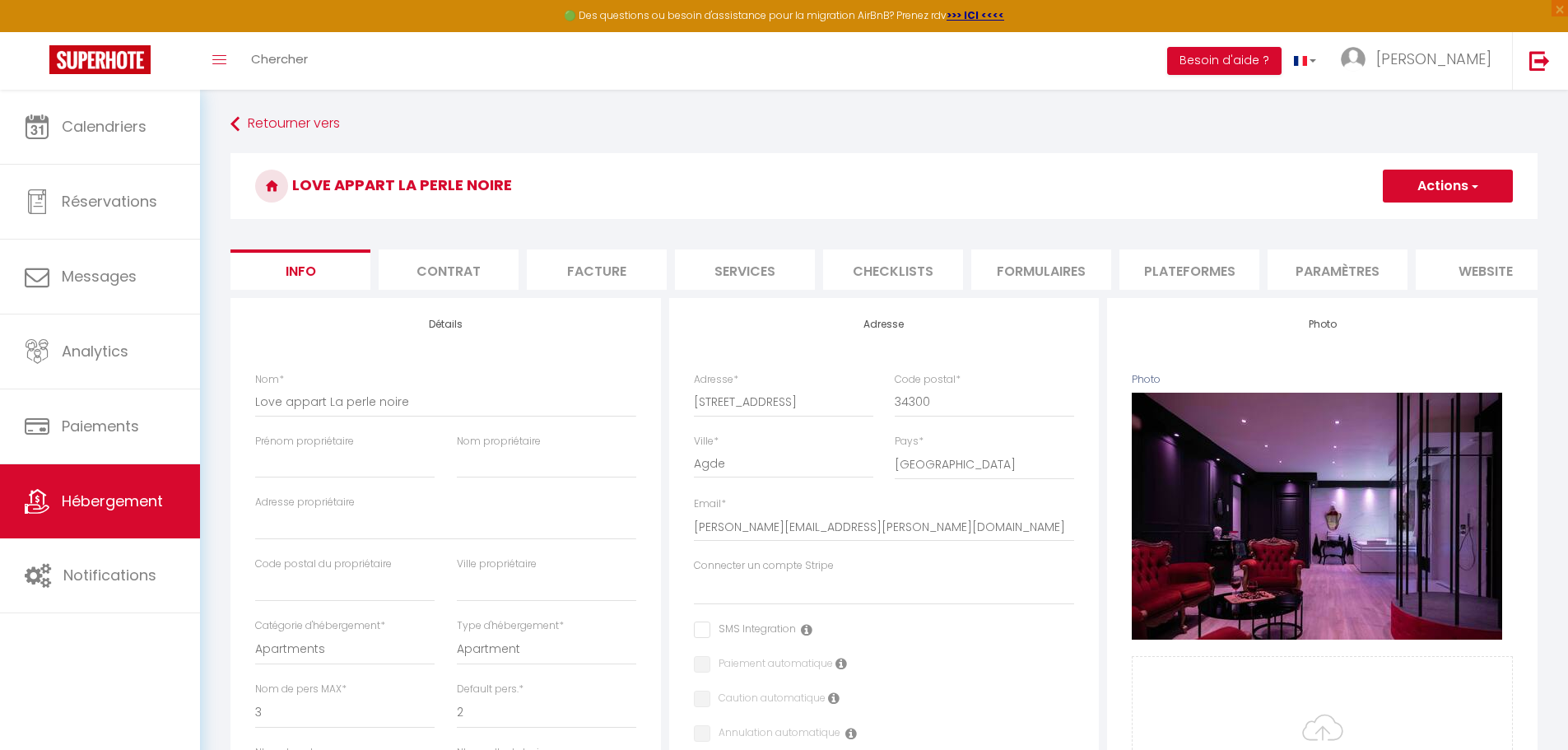
click at [772, 277] on li "Paramètres" at bounding box center [1337, 269] width 140 height 40
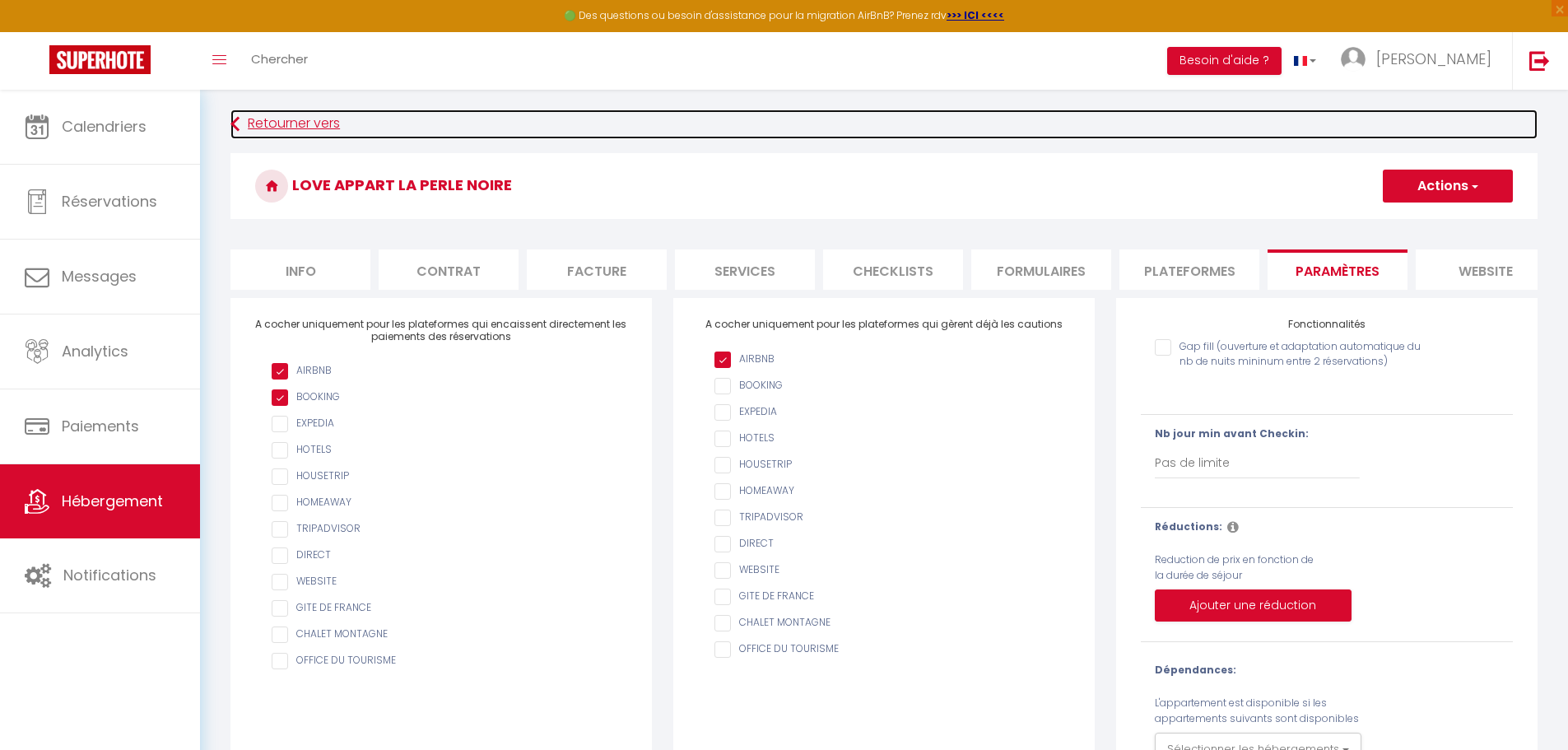
click at [254, 122] on link "Retourner vers" at bounding box center [883, 124] width 1307 height 29
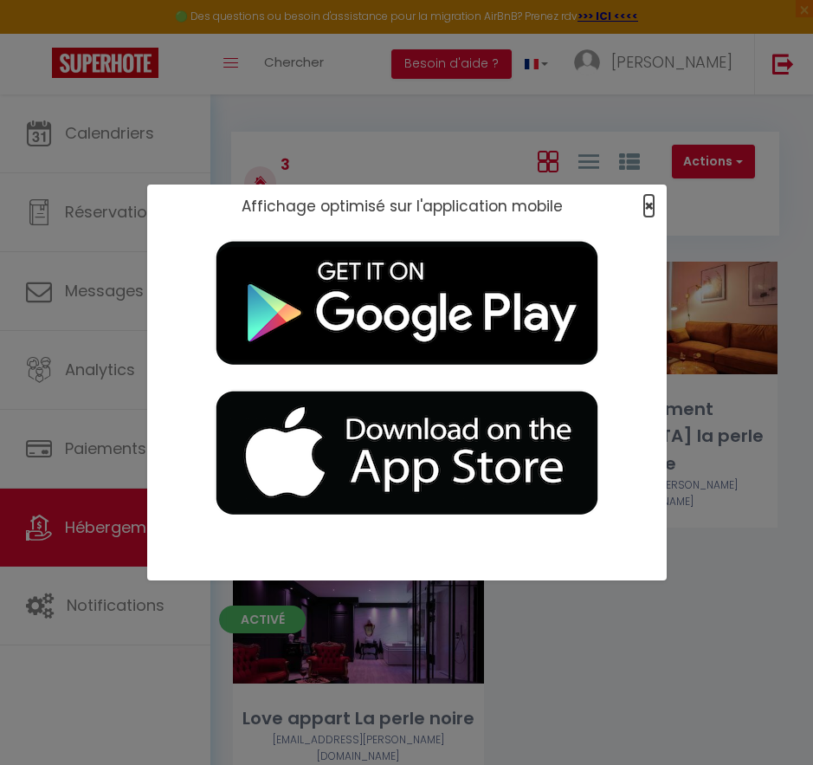
click at [652, 206] on span "×" at bounding box center [649, 206] width 10 height 22
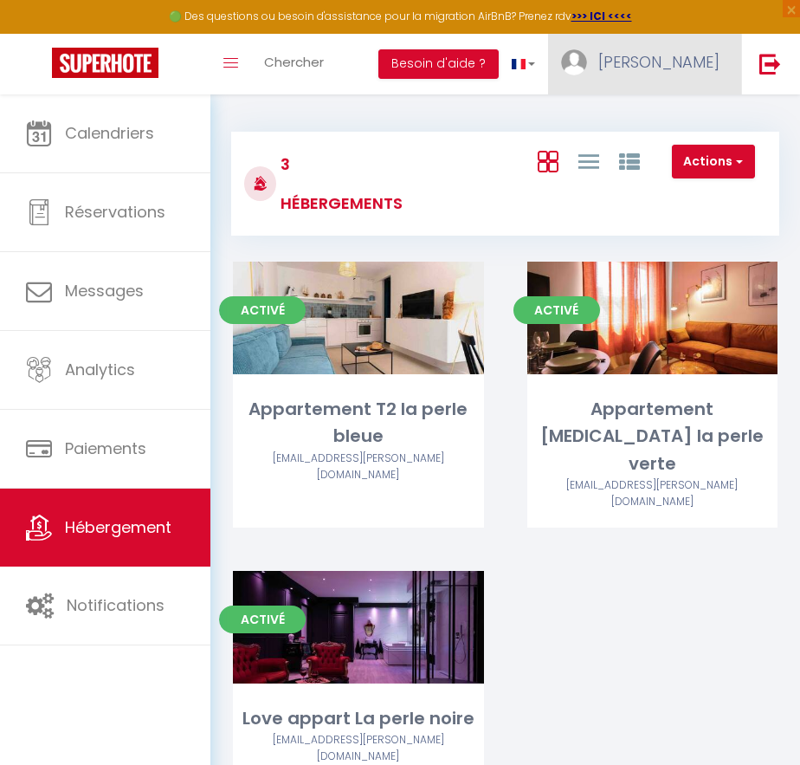
click at [678, 73] on link "[PERSON_NAME]" at bounding box center [644, 64] width 193 height 61
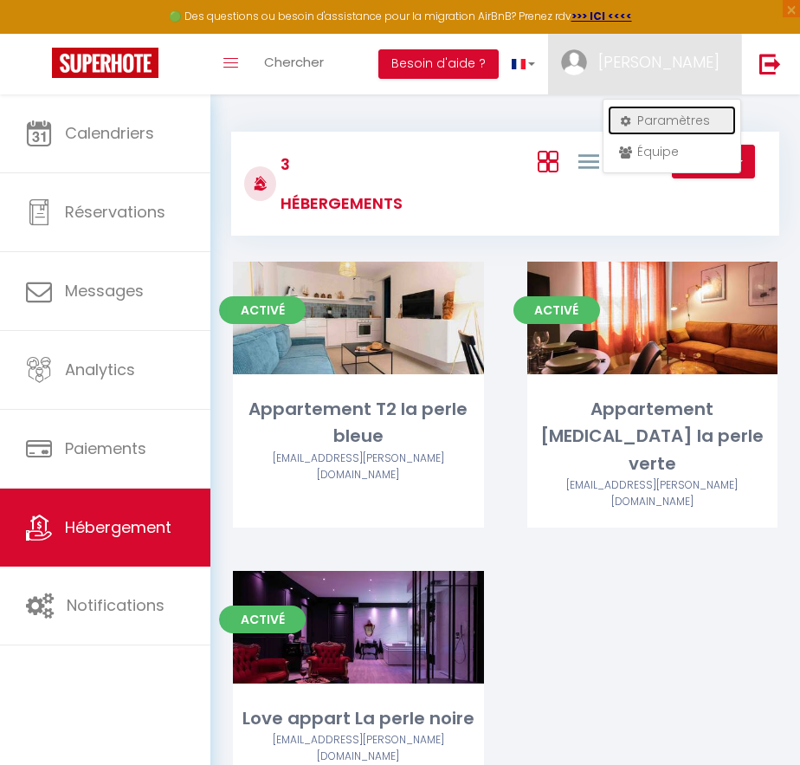
click at [675, 129] on link "Paramètres" at bounding box center [672, 120] width 128 height 29
select select "28"
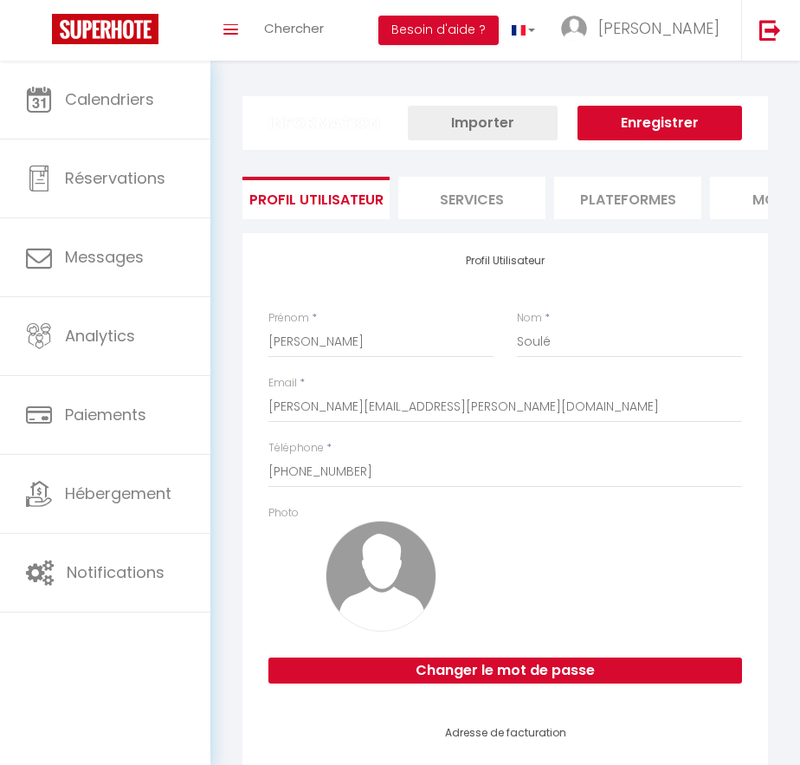
type input "9UWVuUK6yikSe6ubcFU2q99Kl"
type input "B60x0vd9wUSwNU6zX8Ba9ojDl"
type input "https://app.superhote.com/#/get-available-rentals/B60x0vd9wUSwNU6zX8Ba9ojDl"
select select "fr"
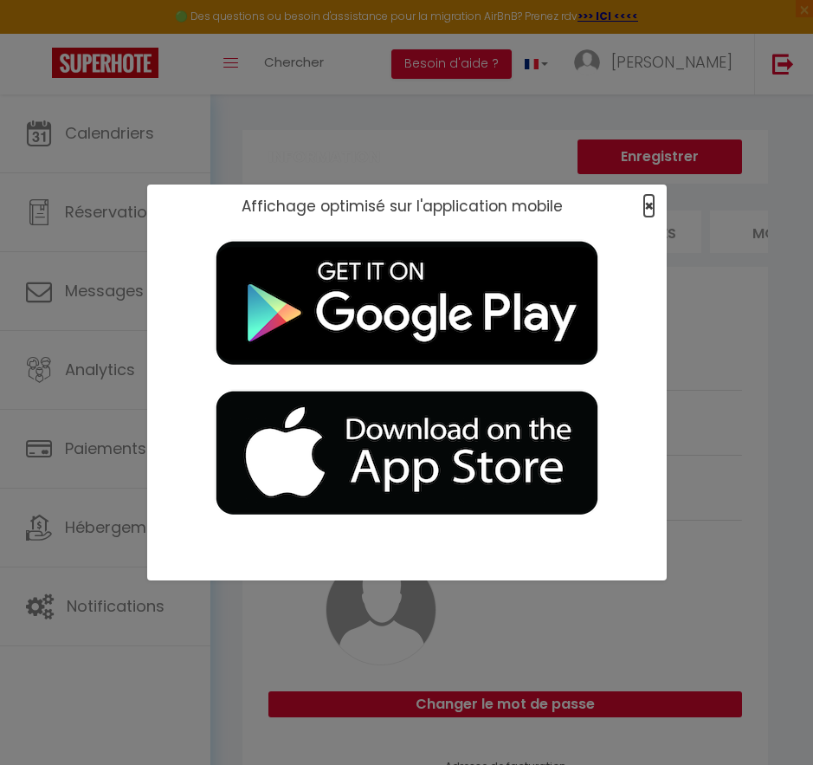
click at [645, 204] on span "×" at bounding box center [649, 206] width 10 height 22
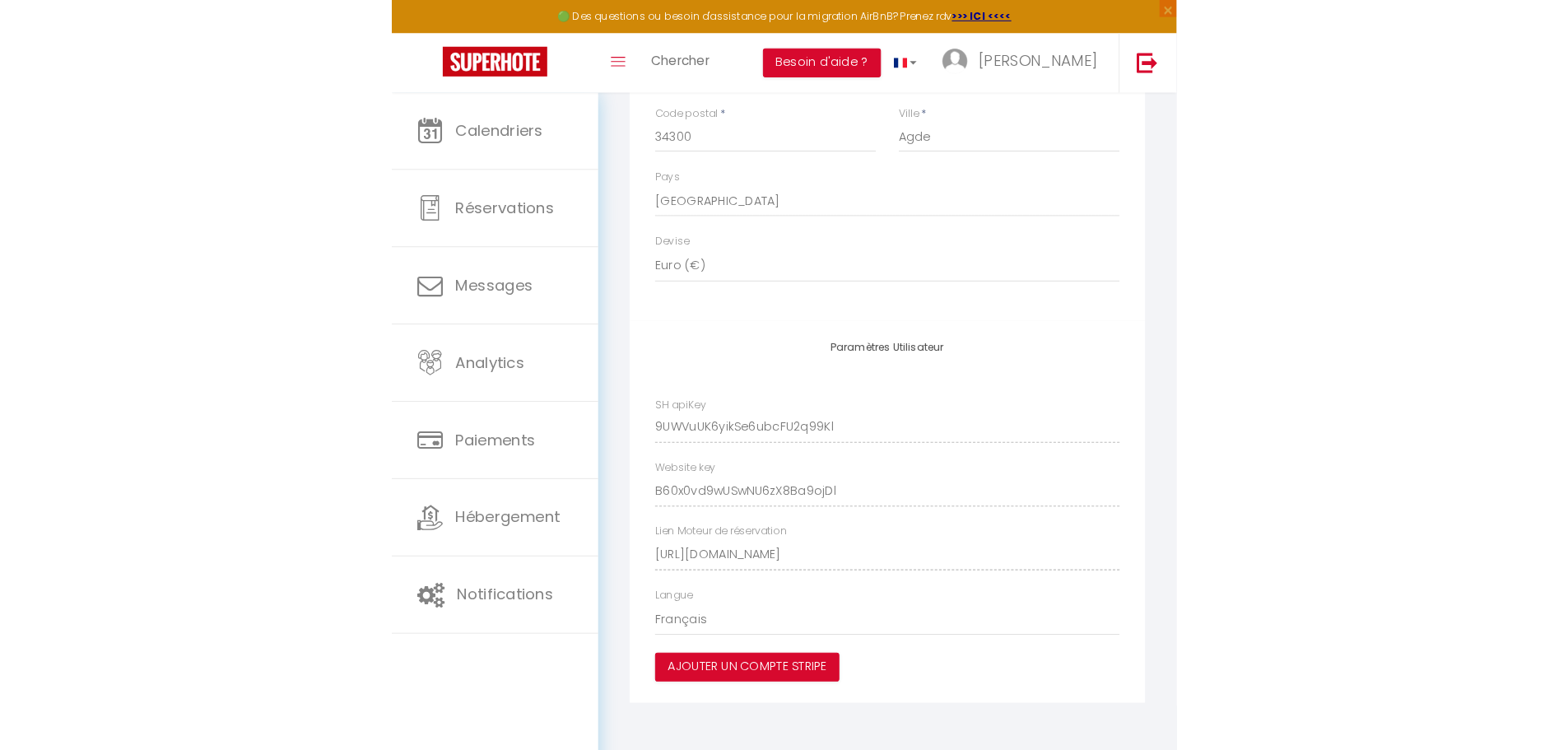
scroll to position [89, 0]
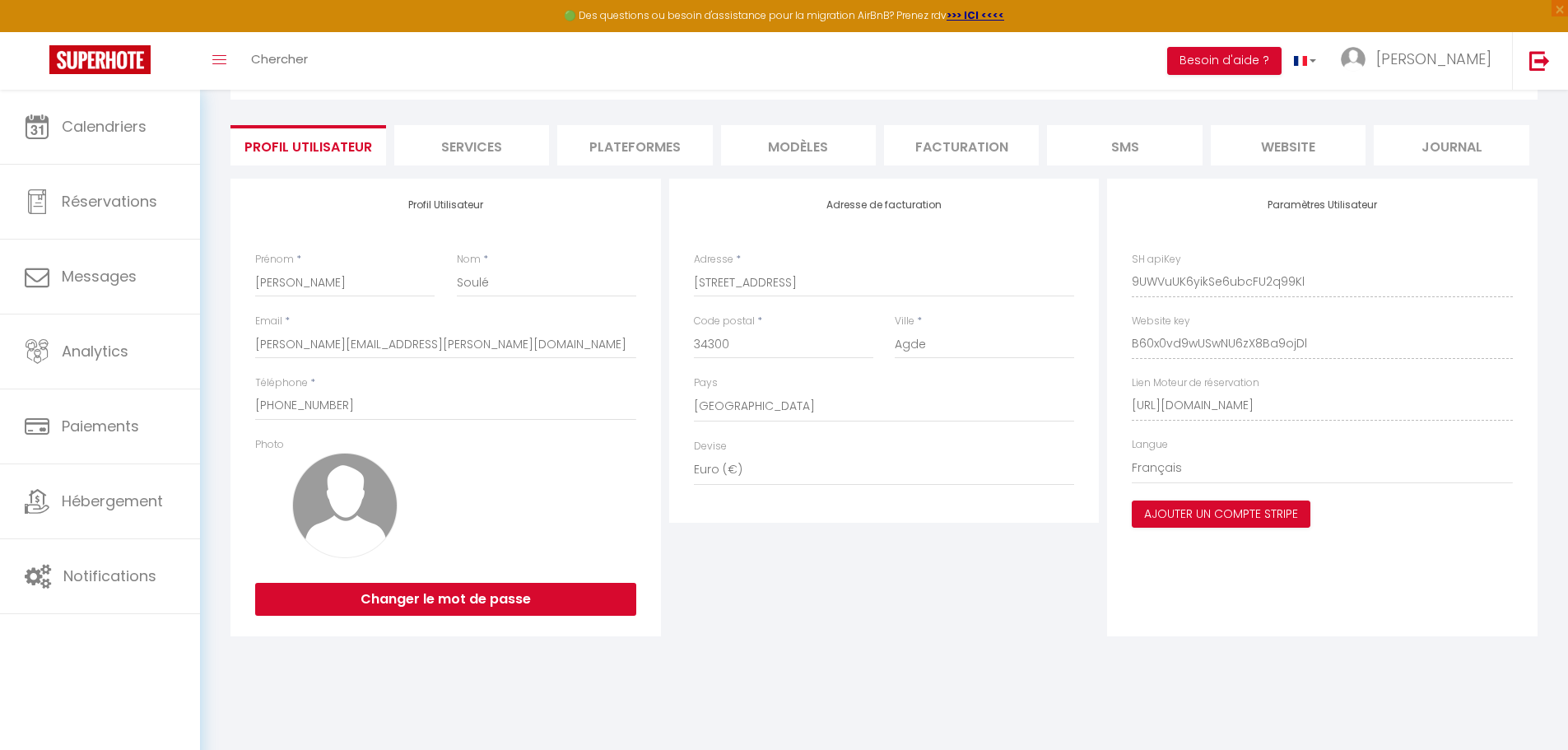
click at [454, 148] on li "Services" at bounding box center [471, 145] width 155 height 40
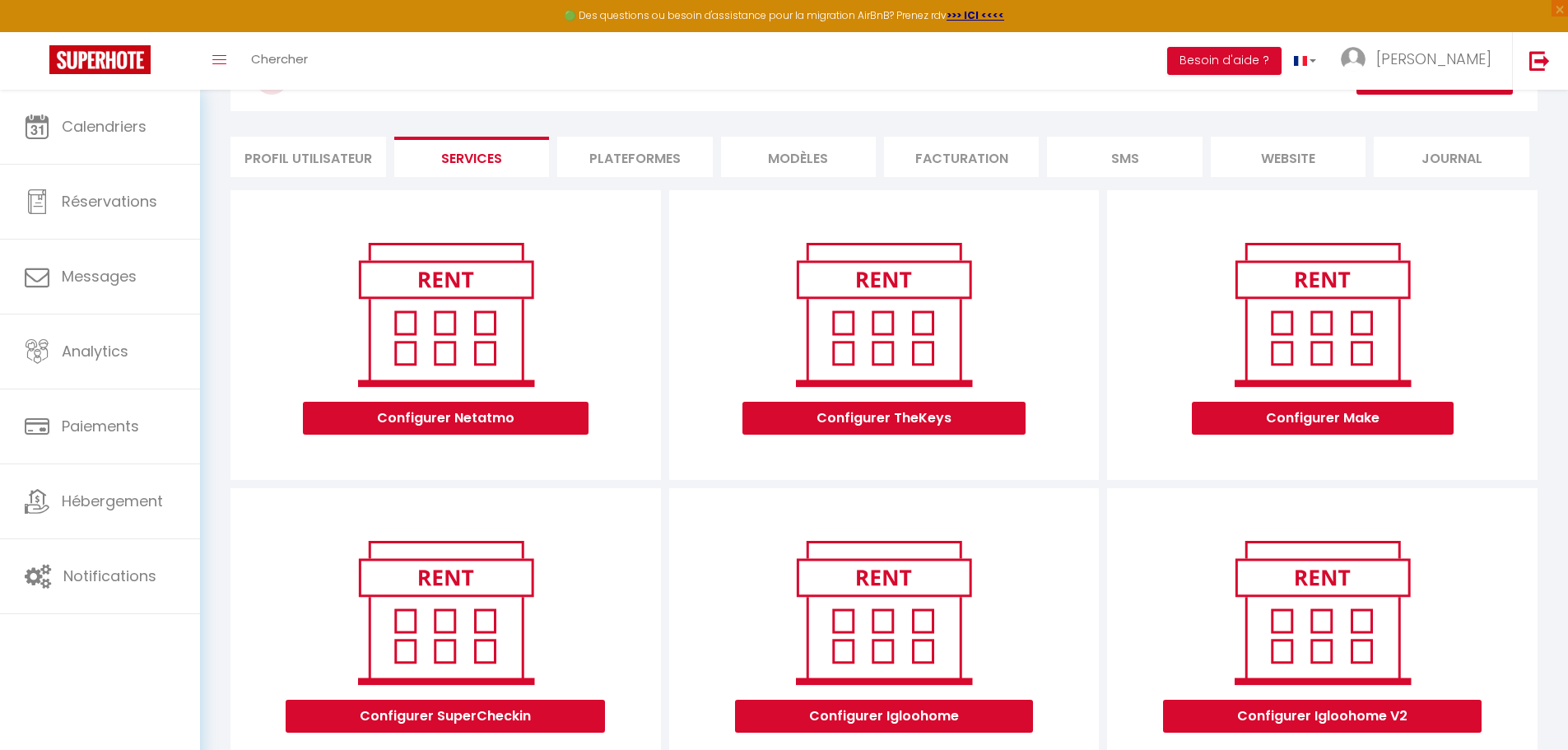
scroll to position [30, 0]
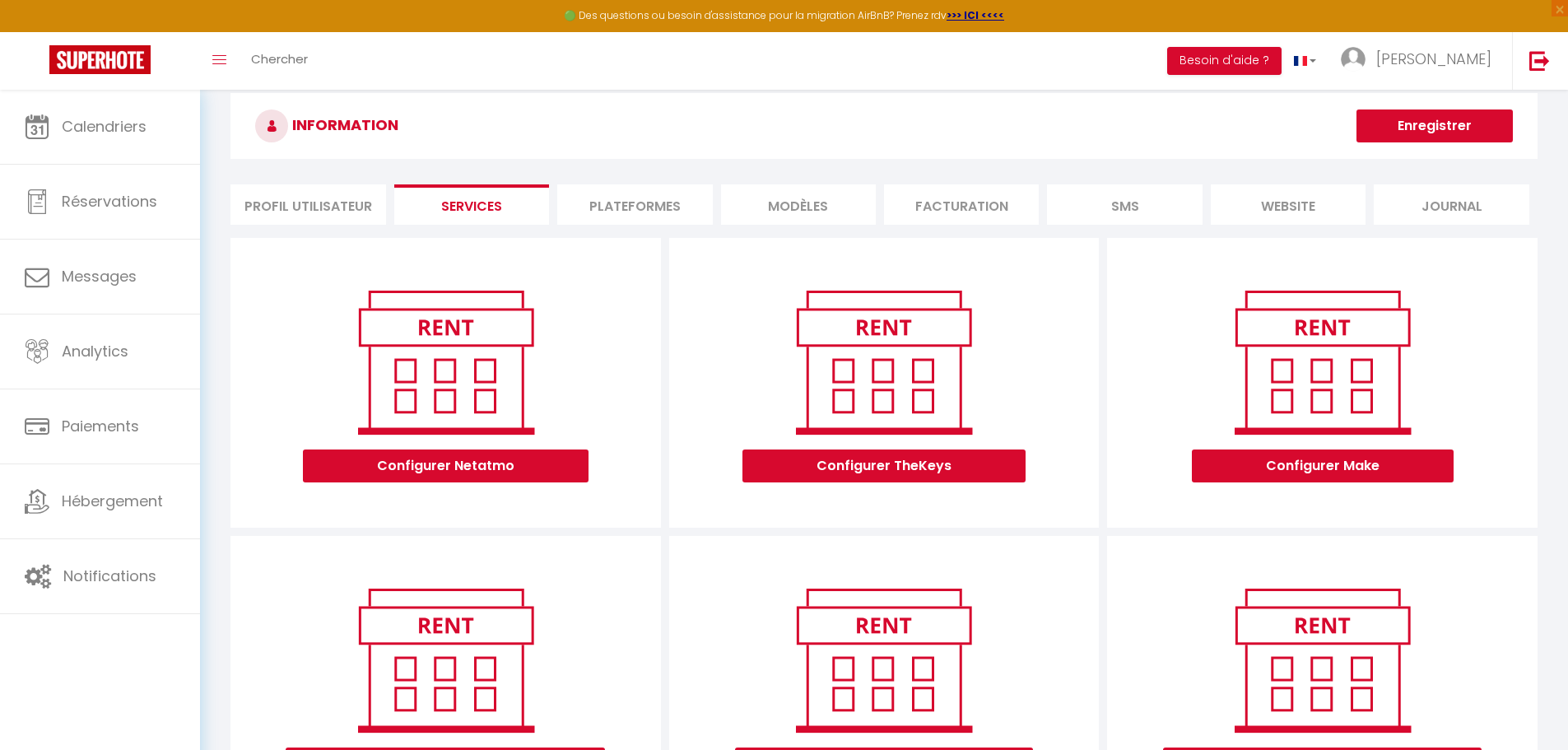
click at [642, 200] on li "Plateformes" at bounding box center [634, 204] width 155 height 40
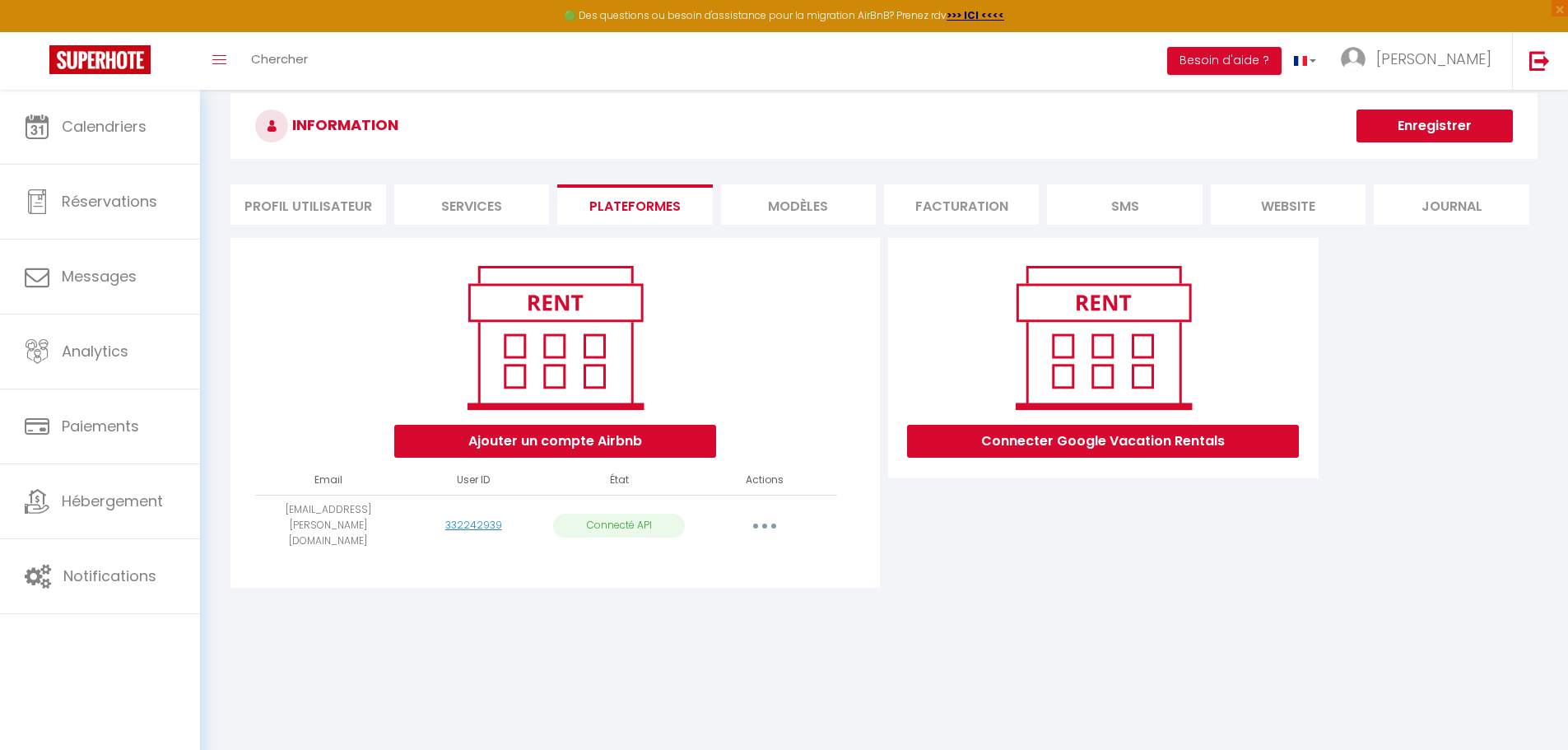
click at [491, 209] on li "Services" at bounding box center [471, 204] width 155 height 40
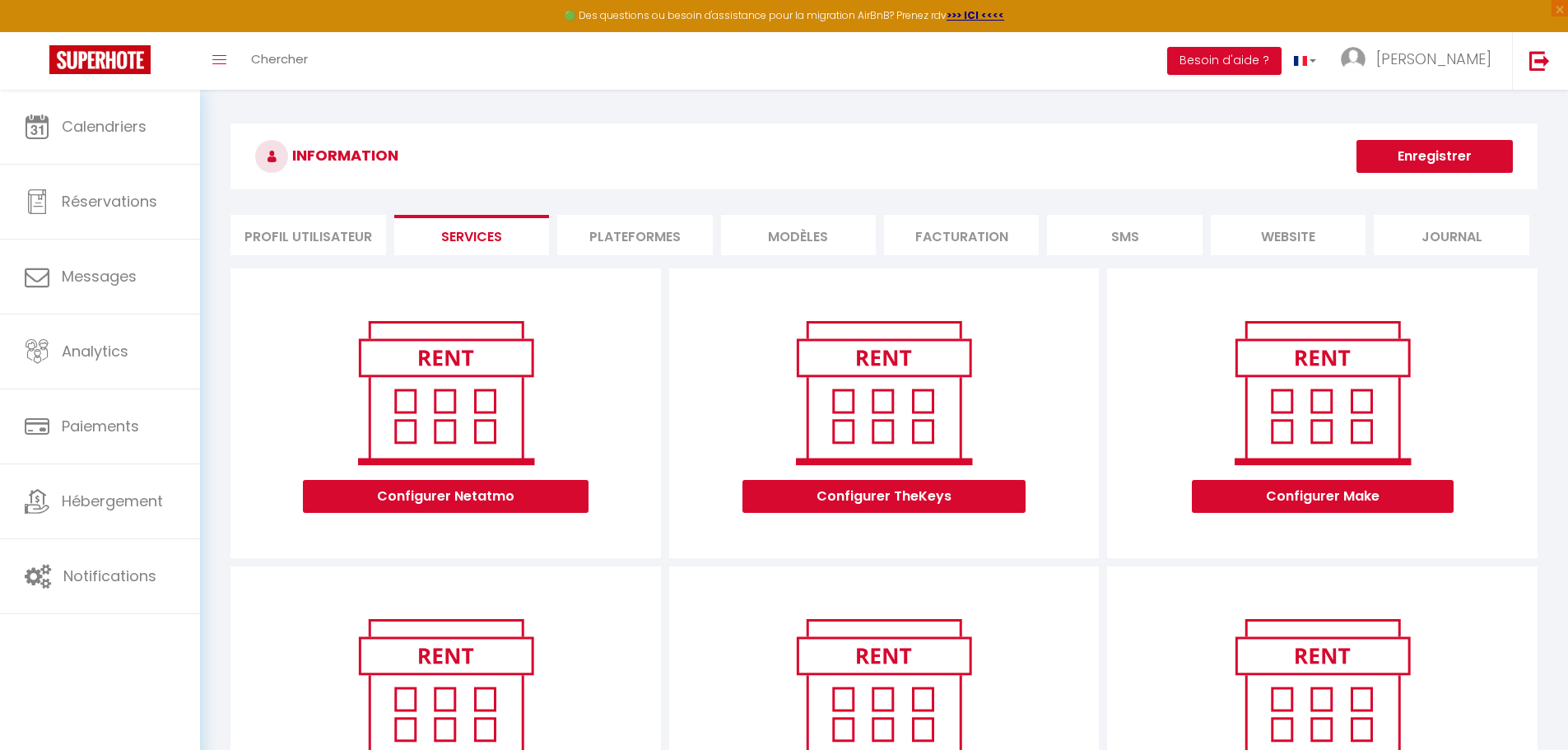
click at [642, 224] on li "Plateformes" at bounding box center [634, 235] width 155 height 40
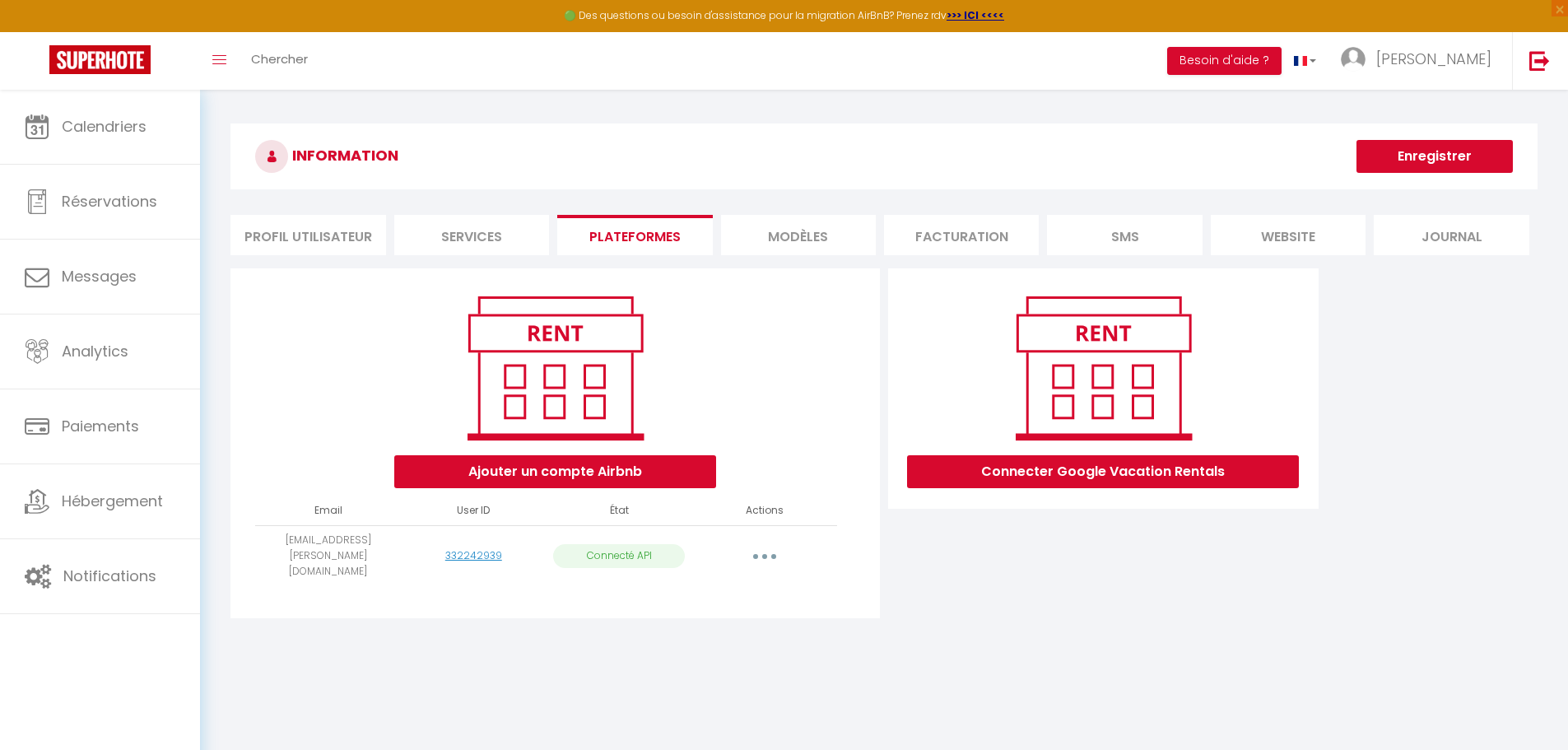
click at [772, 227] on li "MODÈLES" at bounding box center [798, 235] width 155 height 40
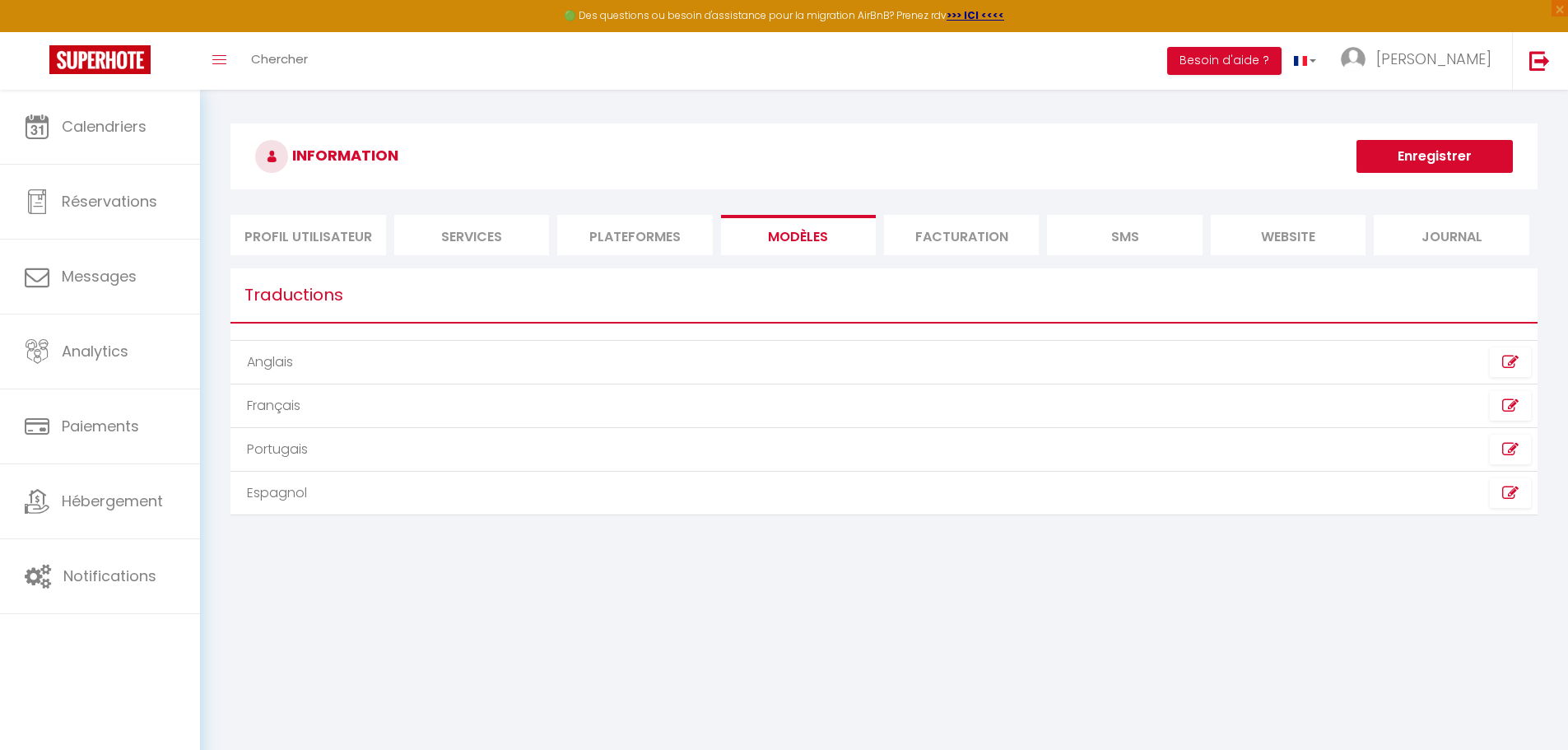
click at [772, 234] on li "Facturation" at bounding box center [961, 235] width 155 height 40
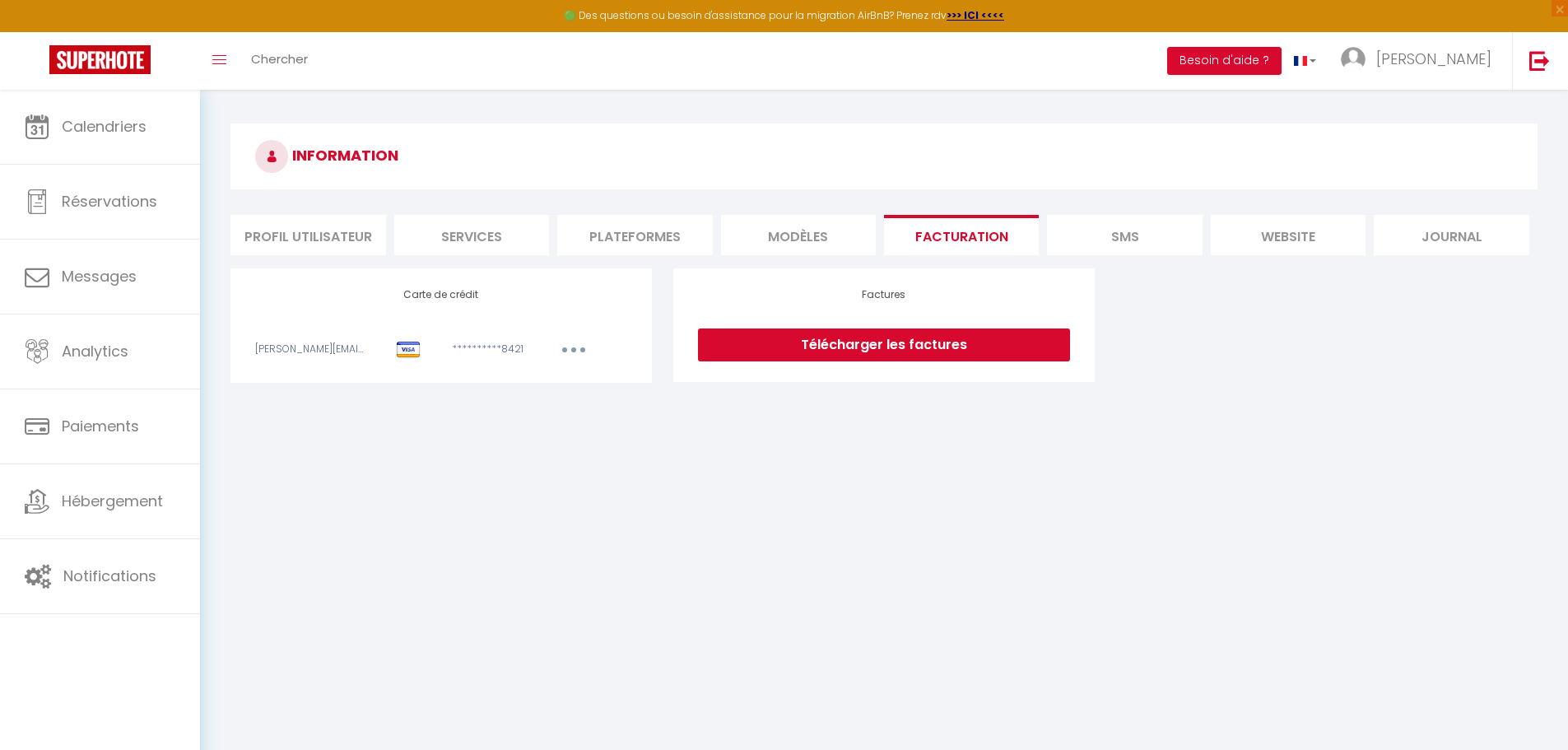
click at [772, 233] on li "SMS" at bounding box center [1123, 235] width 155 height 40
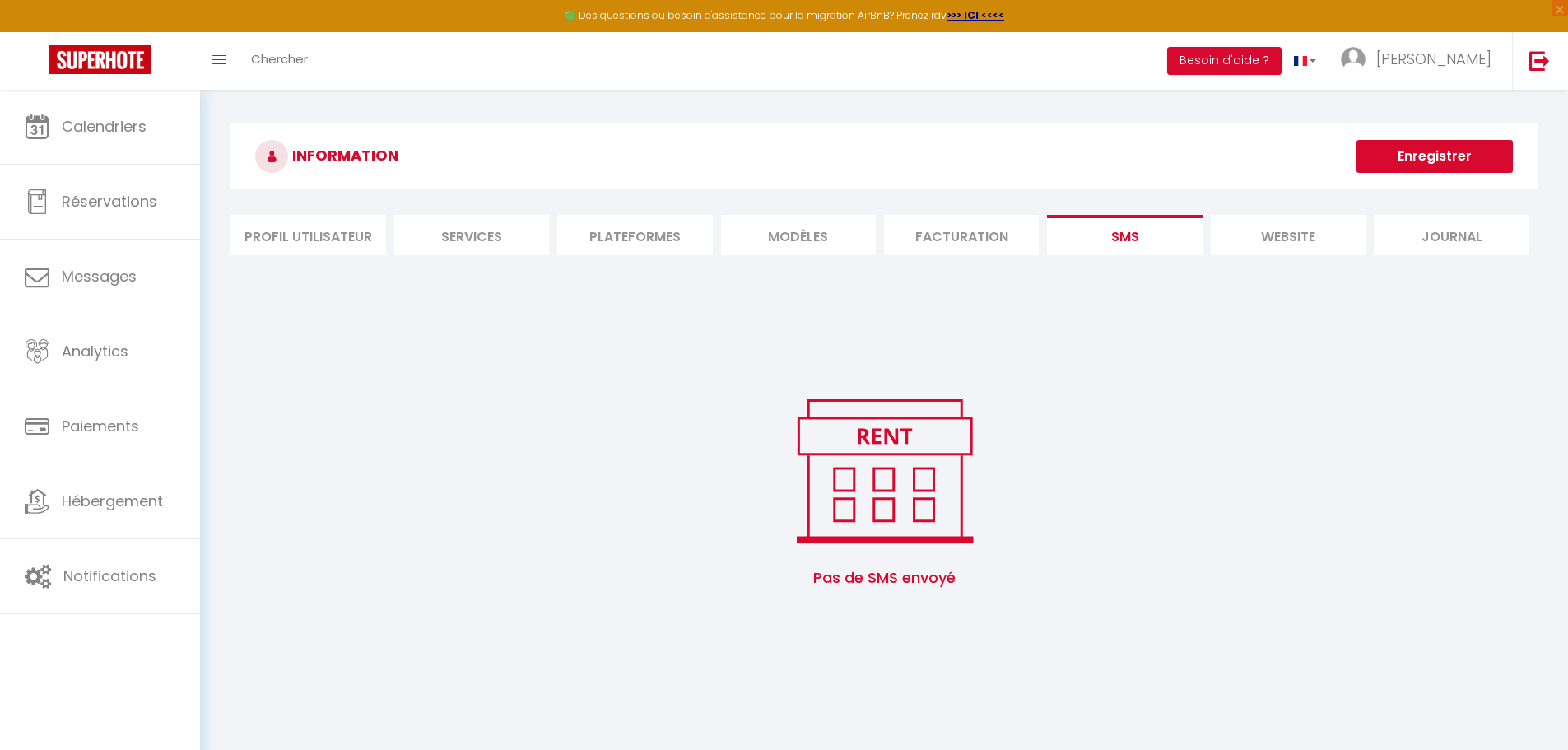
click at [772, 229] on li "website" at bounding box center [1288, 235] width 155 height 40
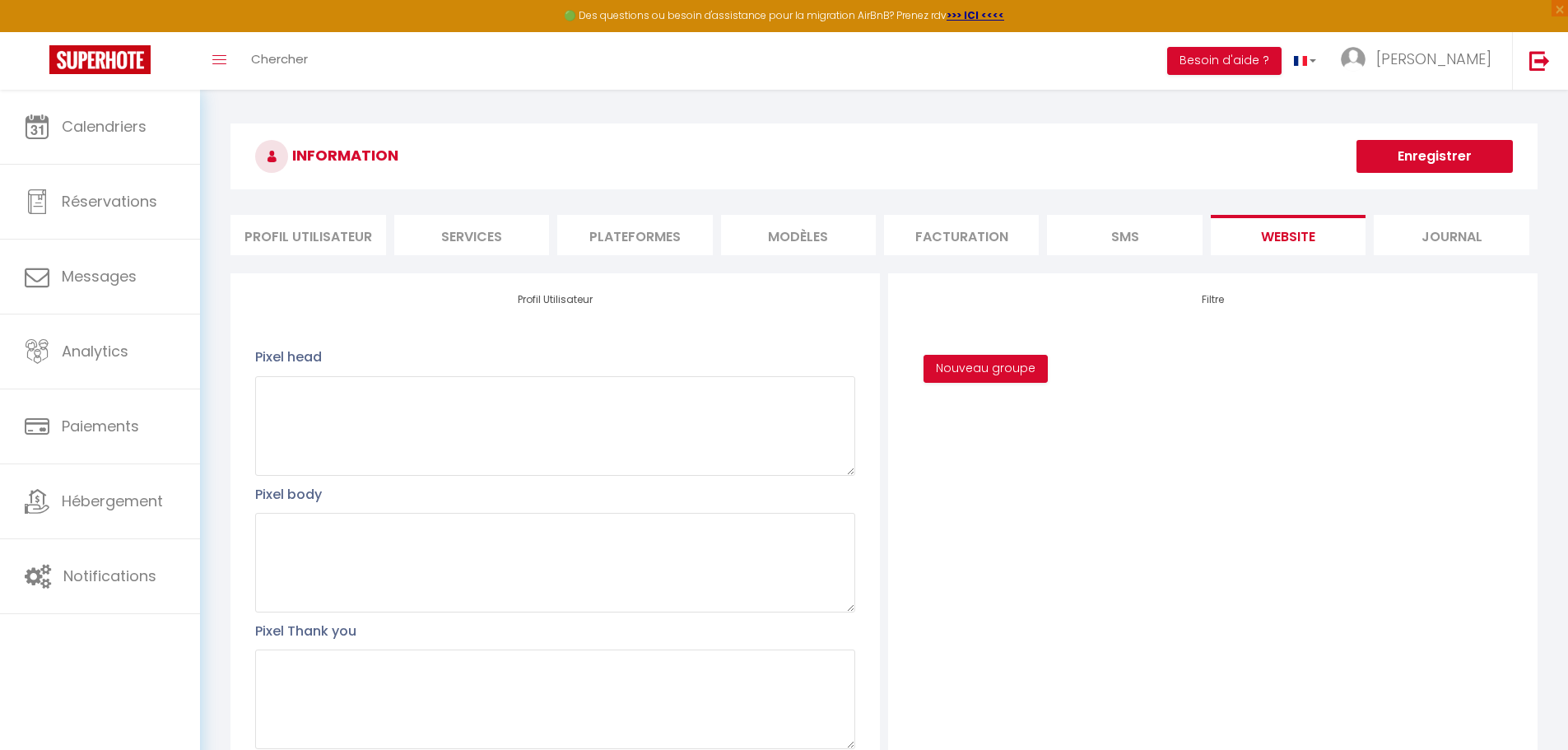
click at [772, 232] on li "Journal" at bounding box center [1450, 235] width 155 height 40
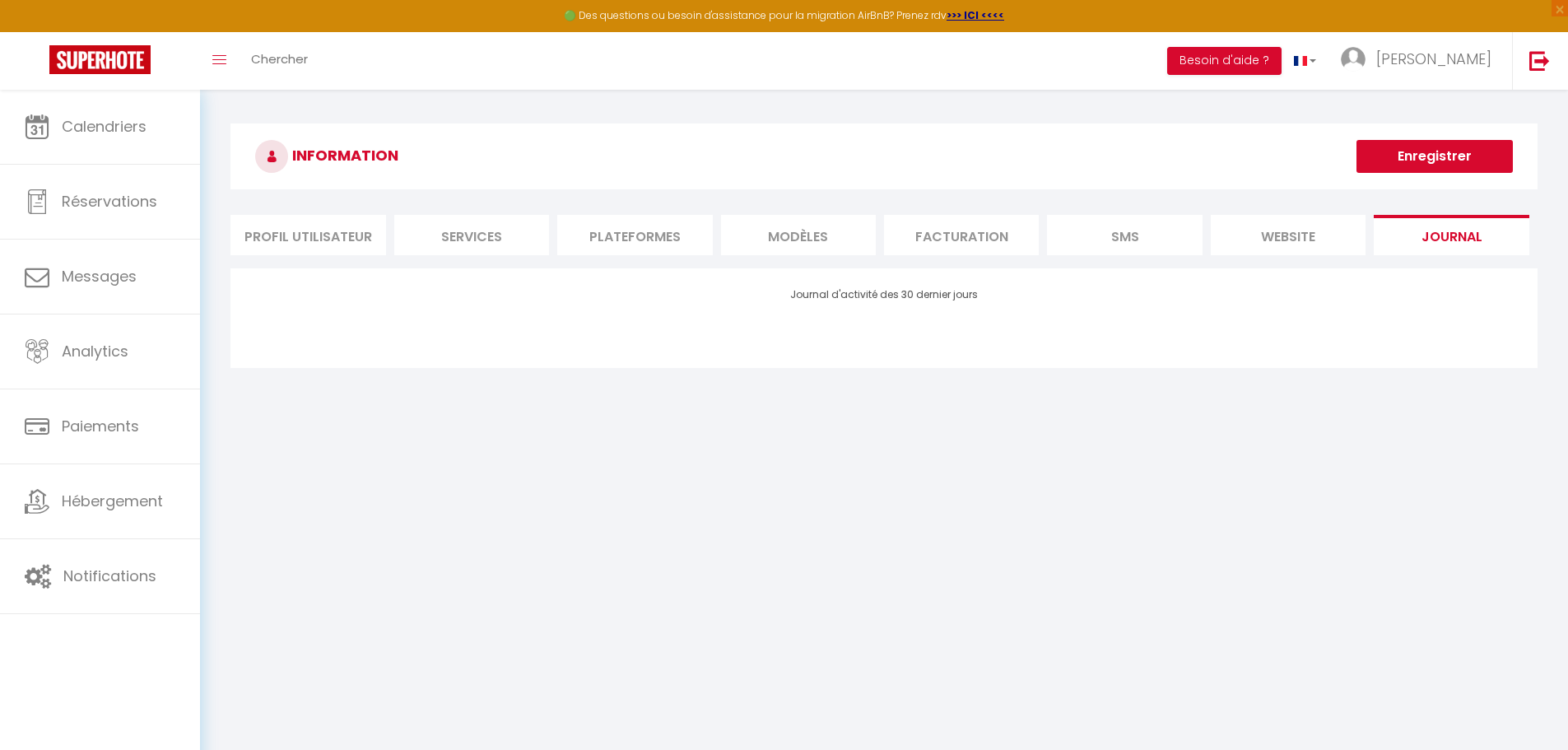
click at [647, 242] on li "Plateformes" at bounding box center [634, 235] width 155 height 40
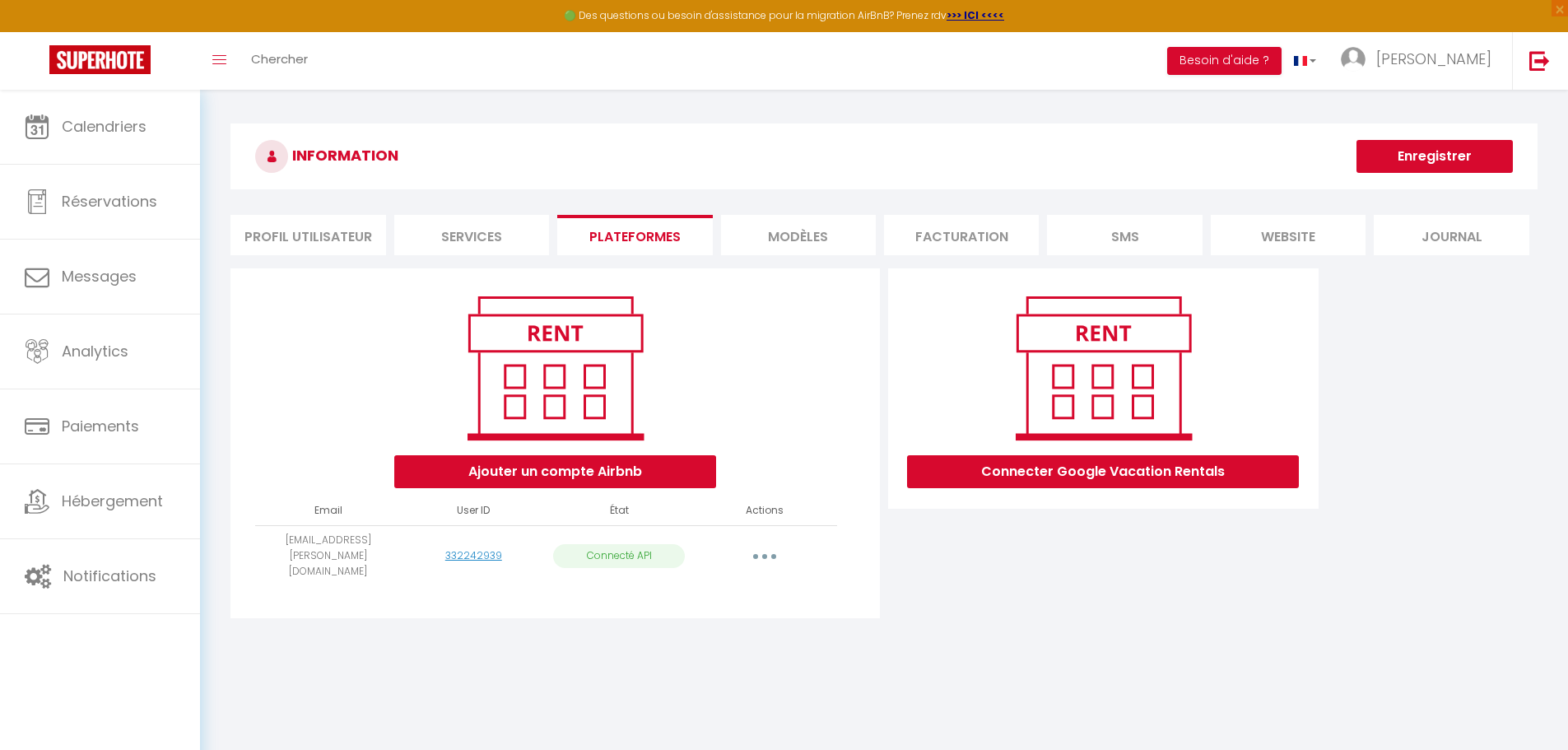
click at [494, 231] on li "Services" at bounding box center [471, 235] width 155 height 40
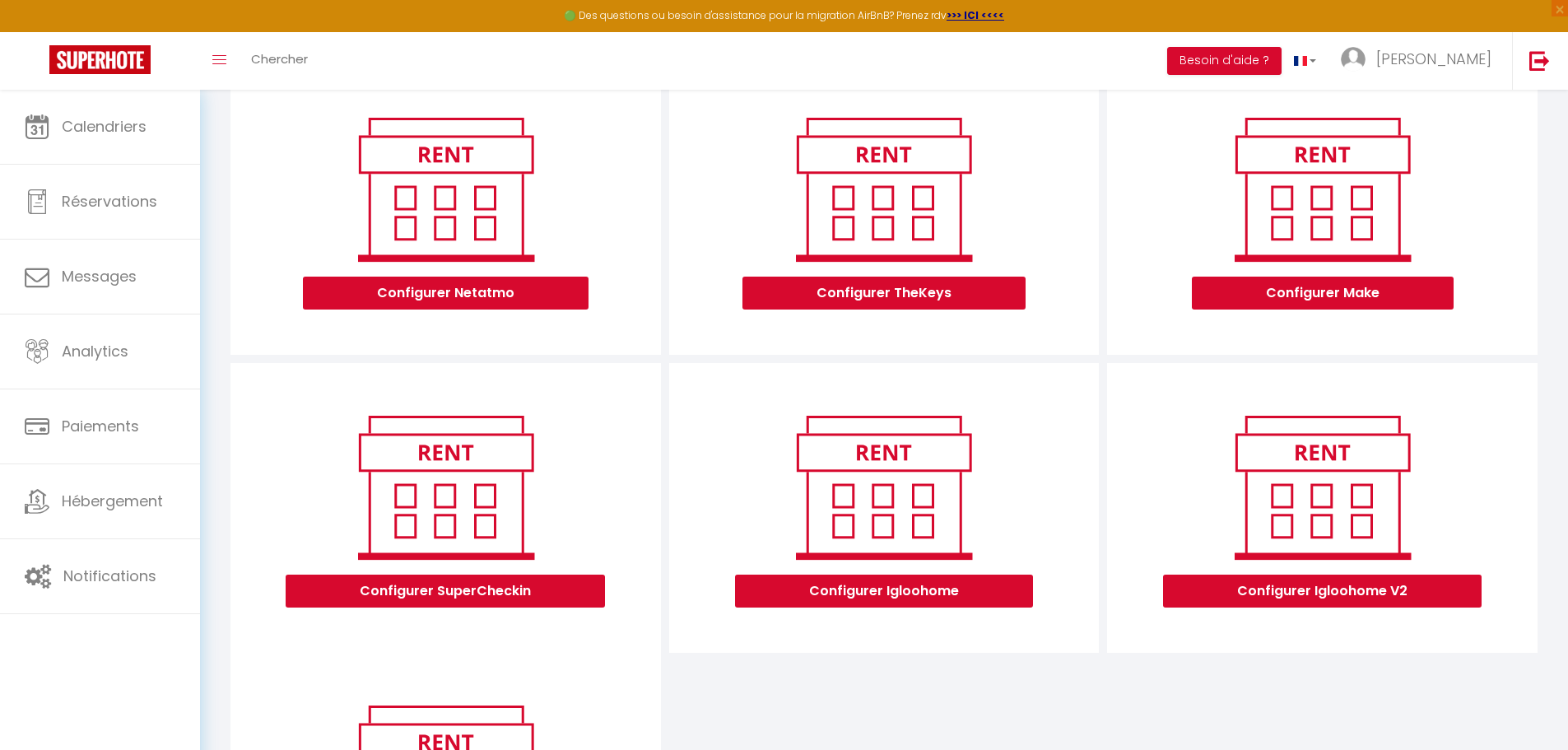
scroll to position [164, 0]
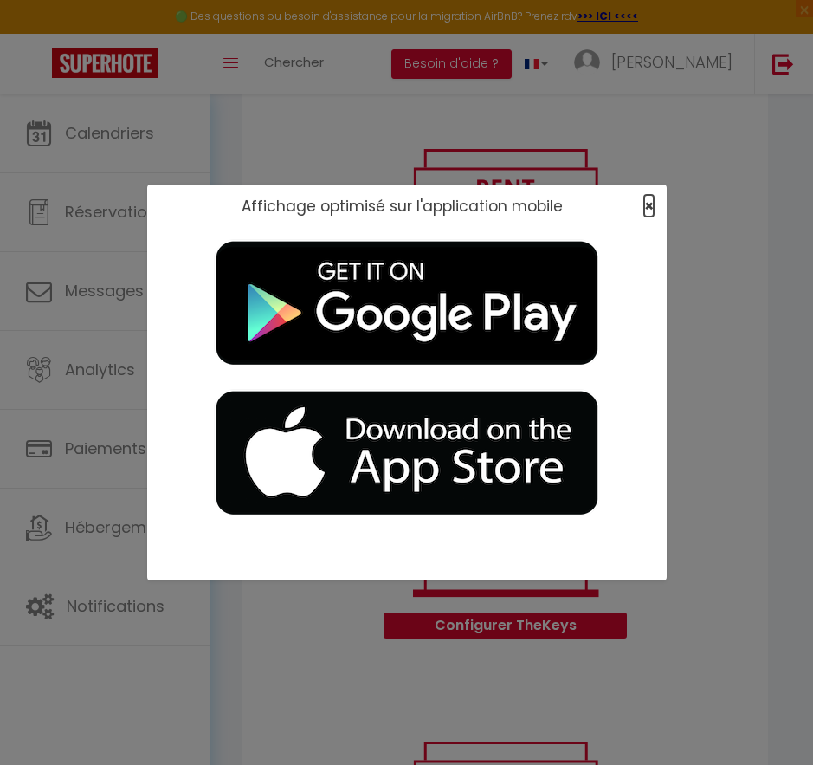
click at [650, 201] on span "×" at bounding box center [649, 206] width 10 height 22
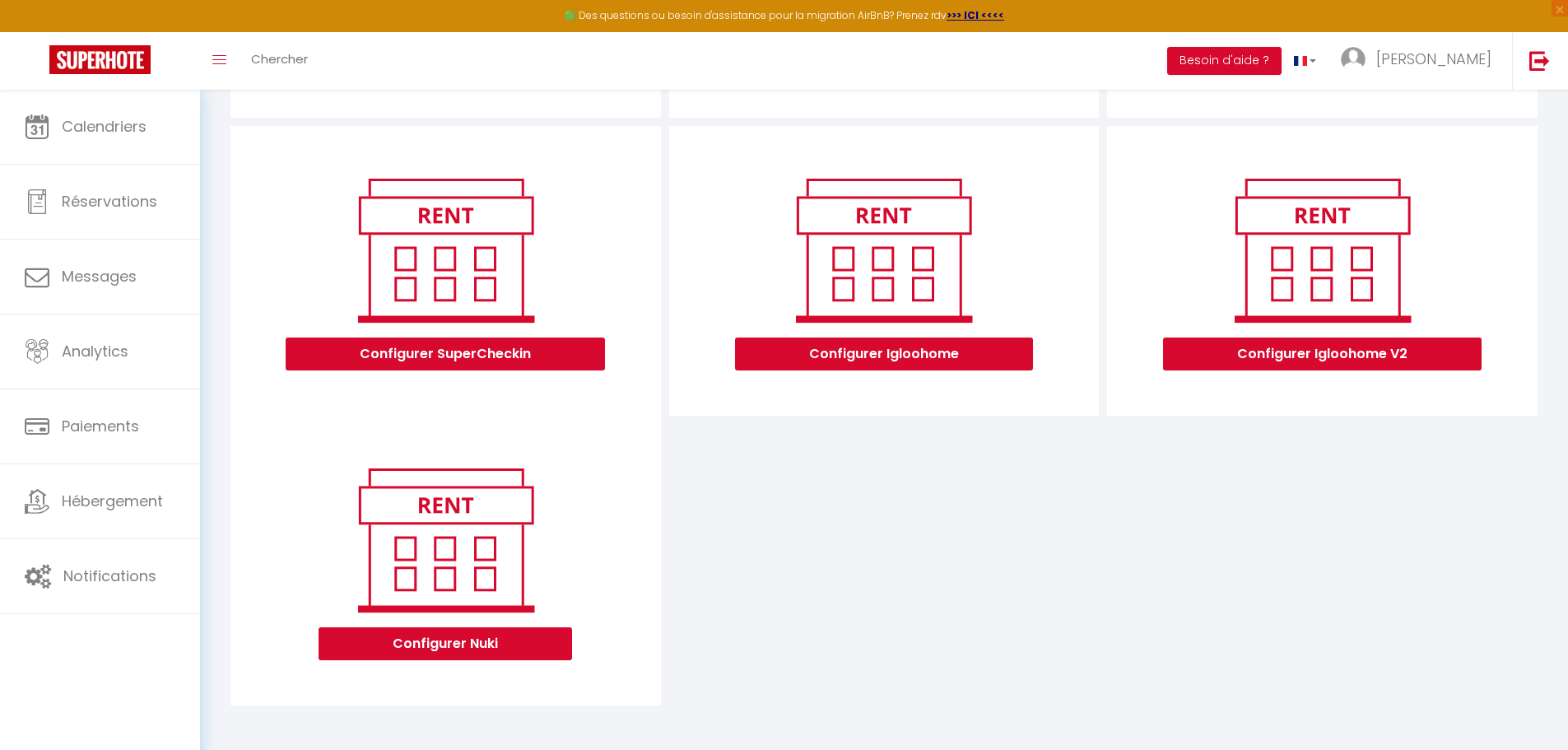
scroll to position [442, 0]
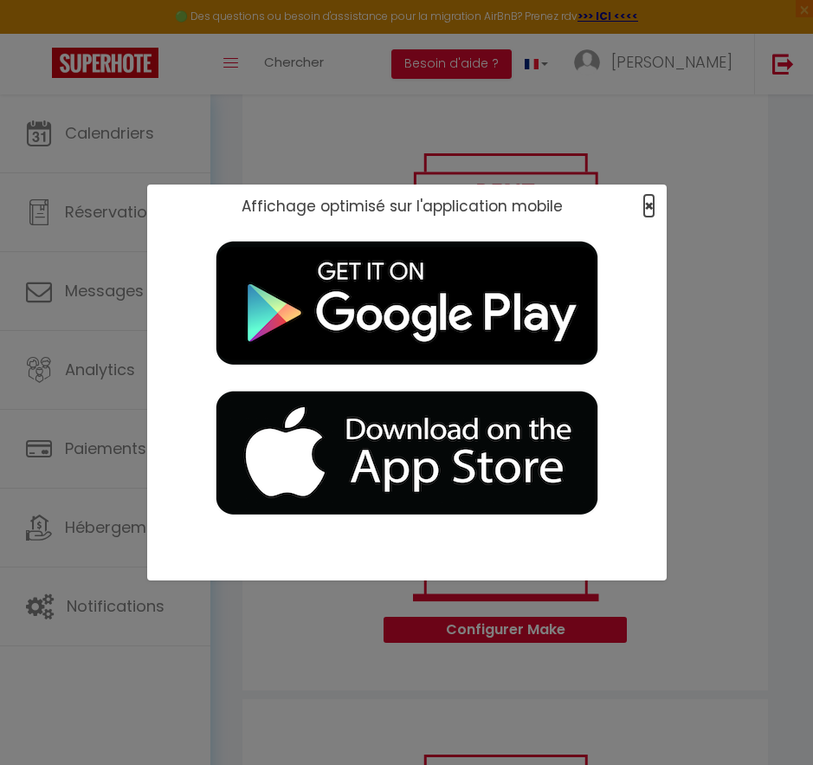
click at [647, 203] on span "×" at bounding box center [649, 206] width 10 height 22
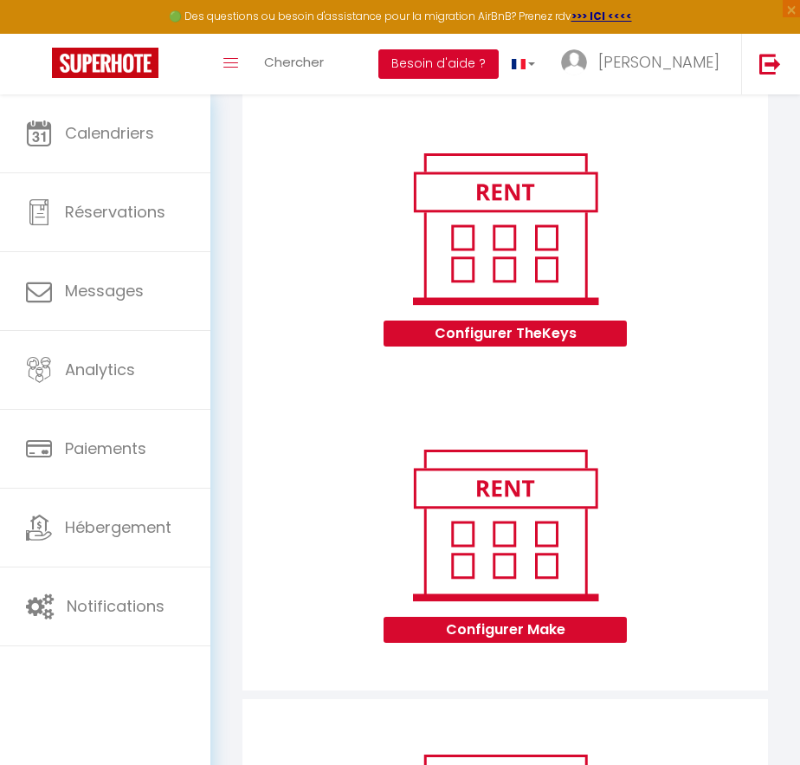
click at [499, 55] on button "Besoin d'aide ?" at bounding box center [438, 63] width 120 height 29
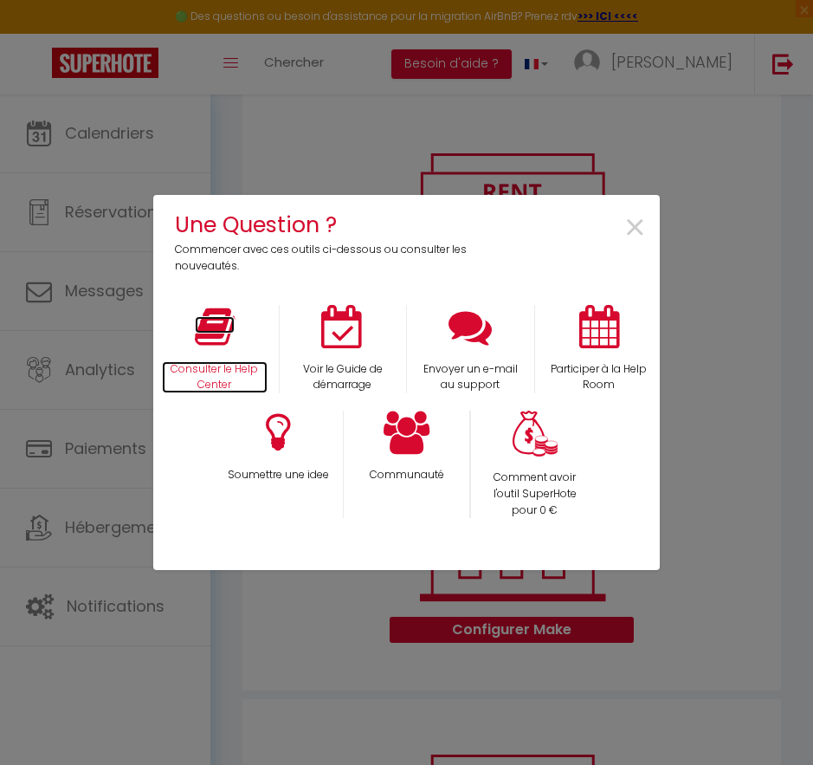
click at [209, 325] on icon at bounding box center [215, 326] width 40 height 43
click at [227, 341] on icon at bounding box center [215, 326] width 40 height 43
click at [634, 232] on span "×" at bounding box center [634, 228] width 23 height 55
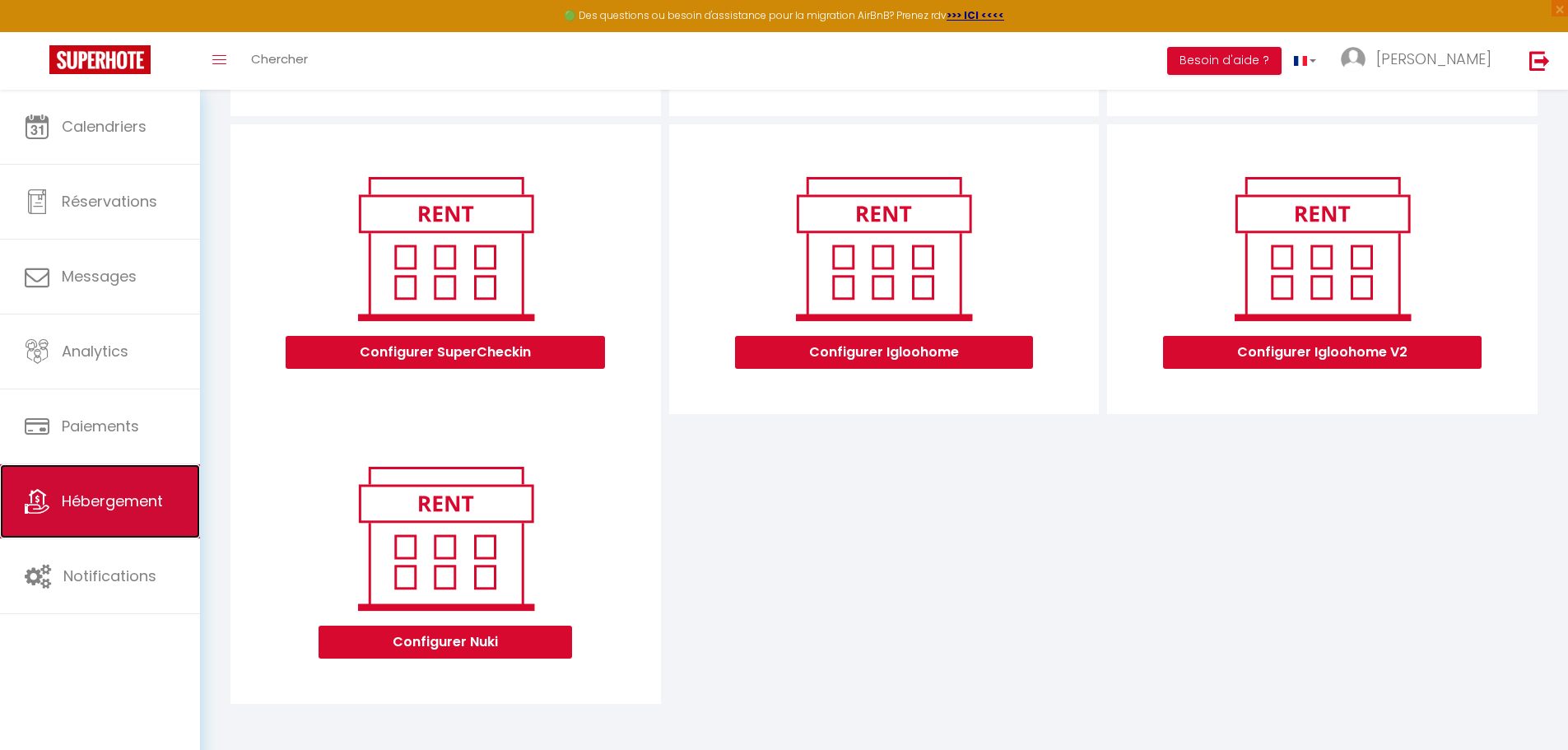
click at [100, 499] on span "Hébergement" at bounding box center [112, 501] width 102 height 21
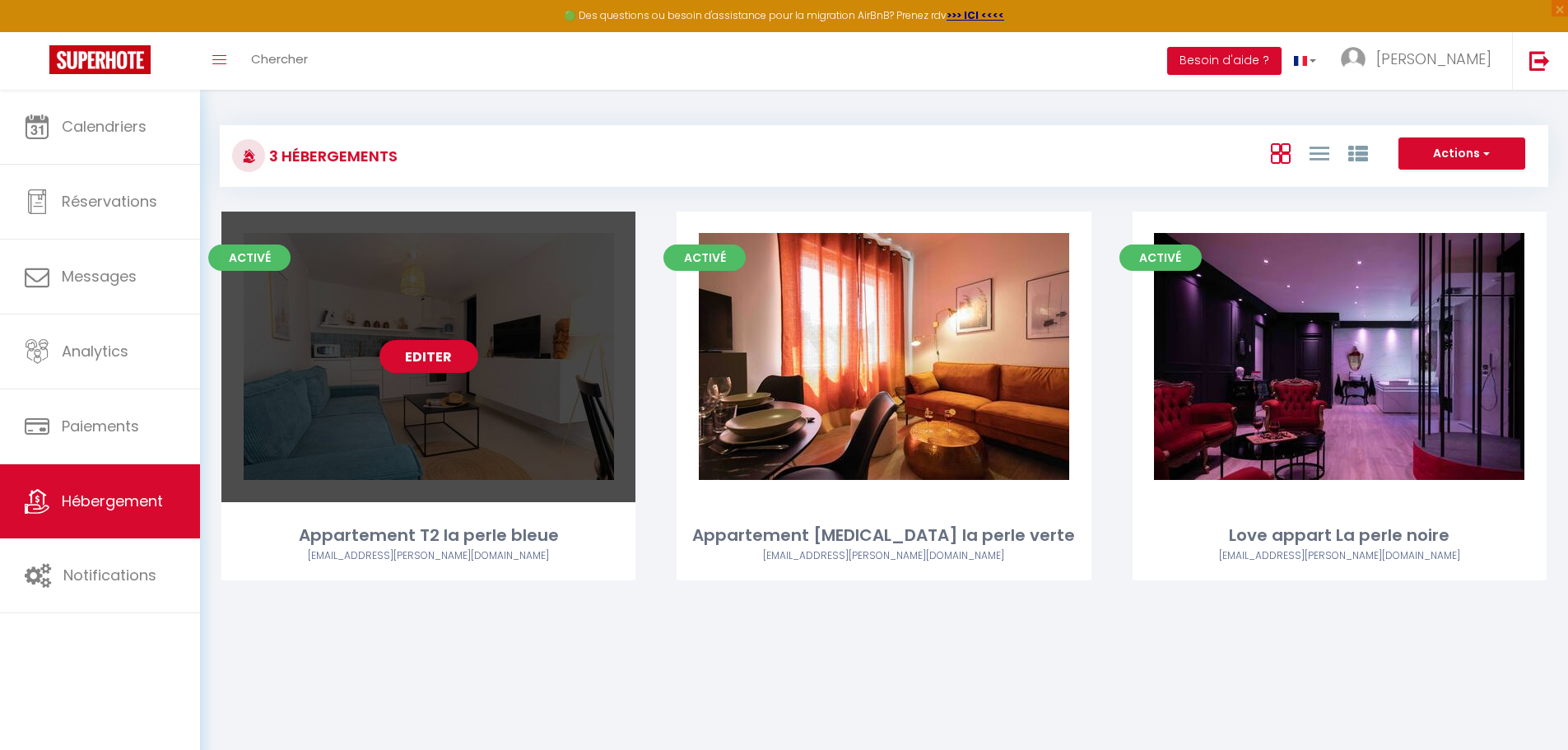
click at [441, 368] on link "Editer" at bounding box center [429, 356] width 99 height 33
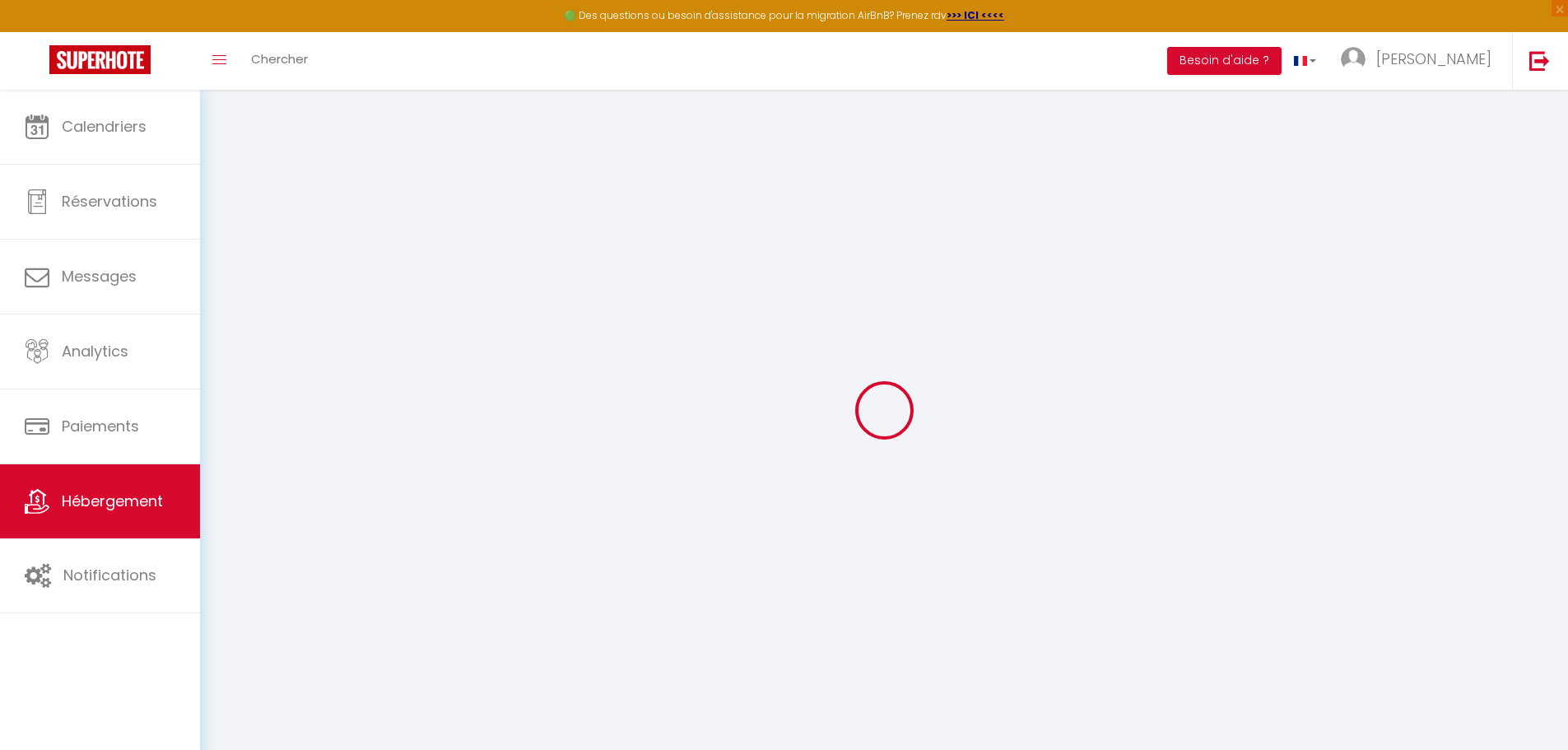
select select "+ 10 %"
select select "16860-896432864418220125"
select select
checkbox input "false"
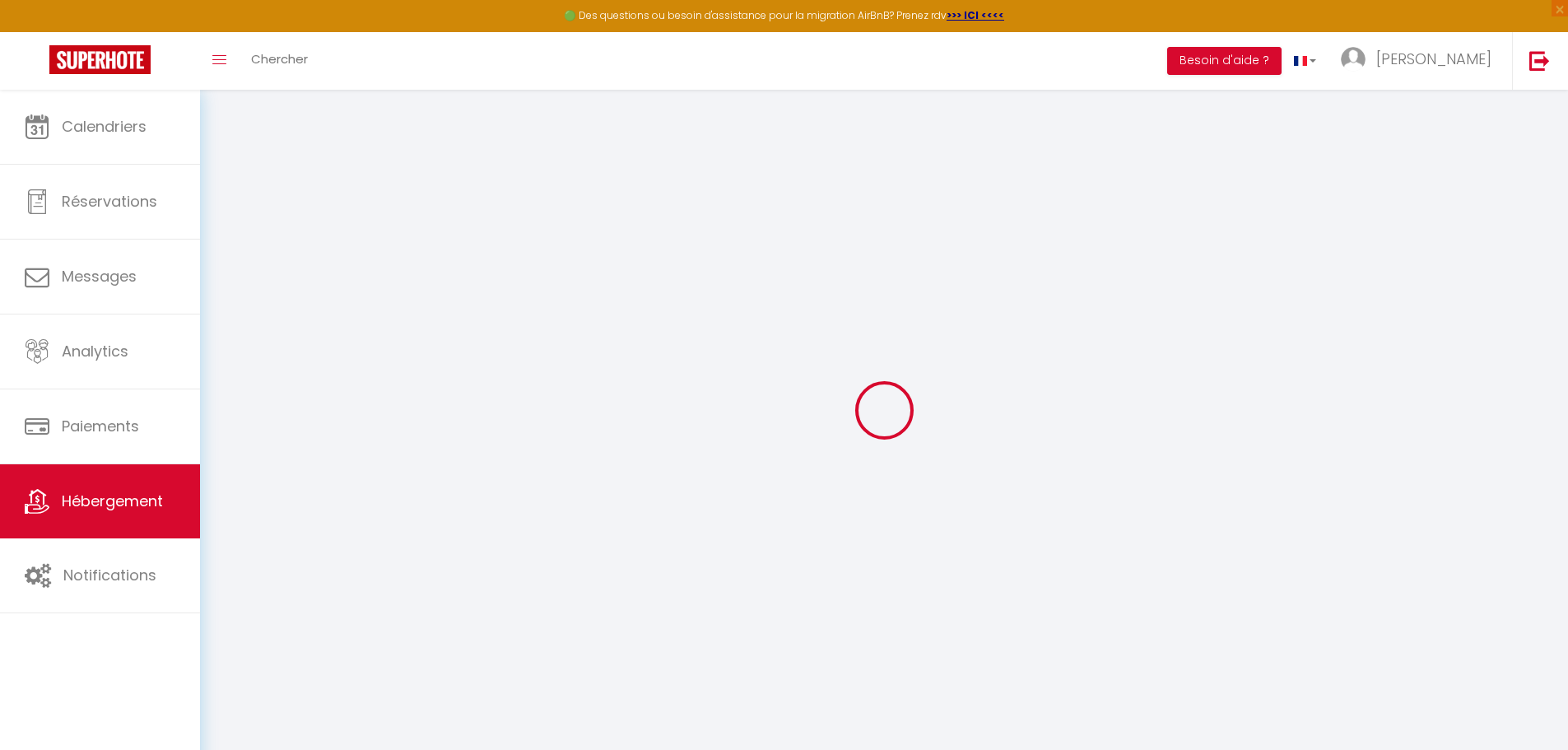
checkbox input "false"
select select "EUR"
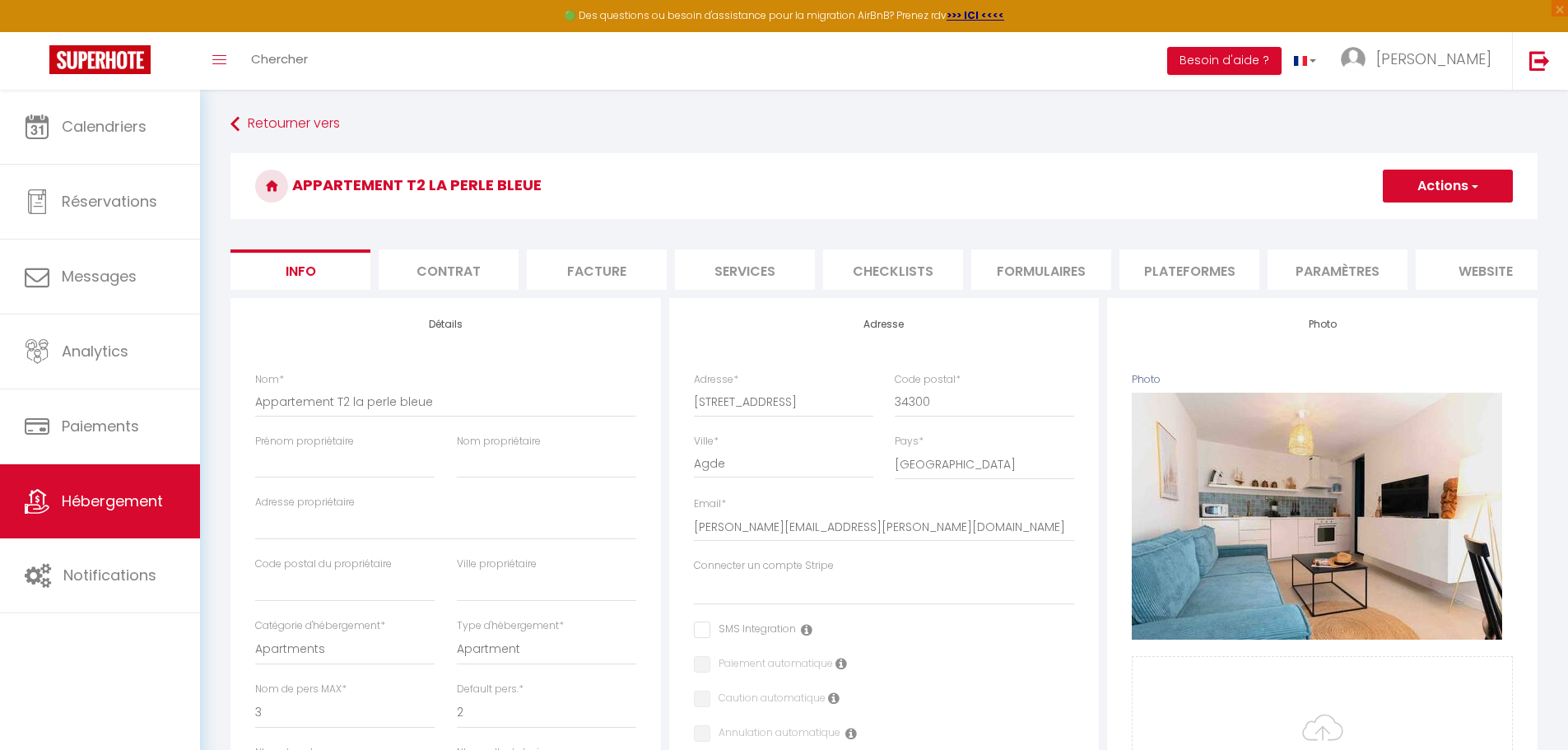
click at [772, 272] on li "Plateformes" at bounding box center [1189, 269] width 140 height 40
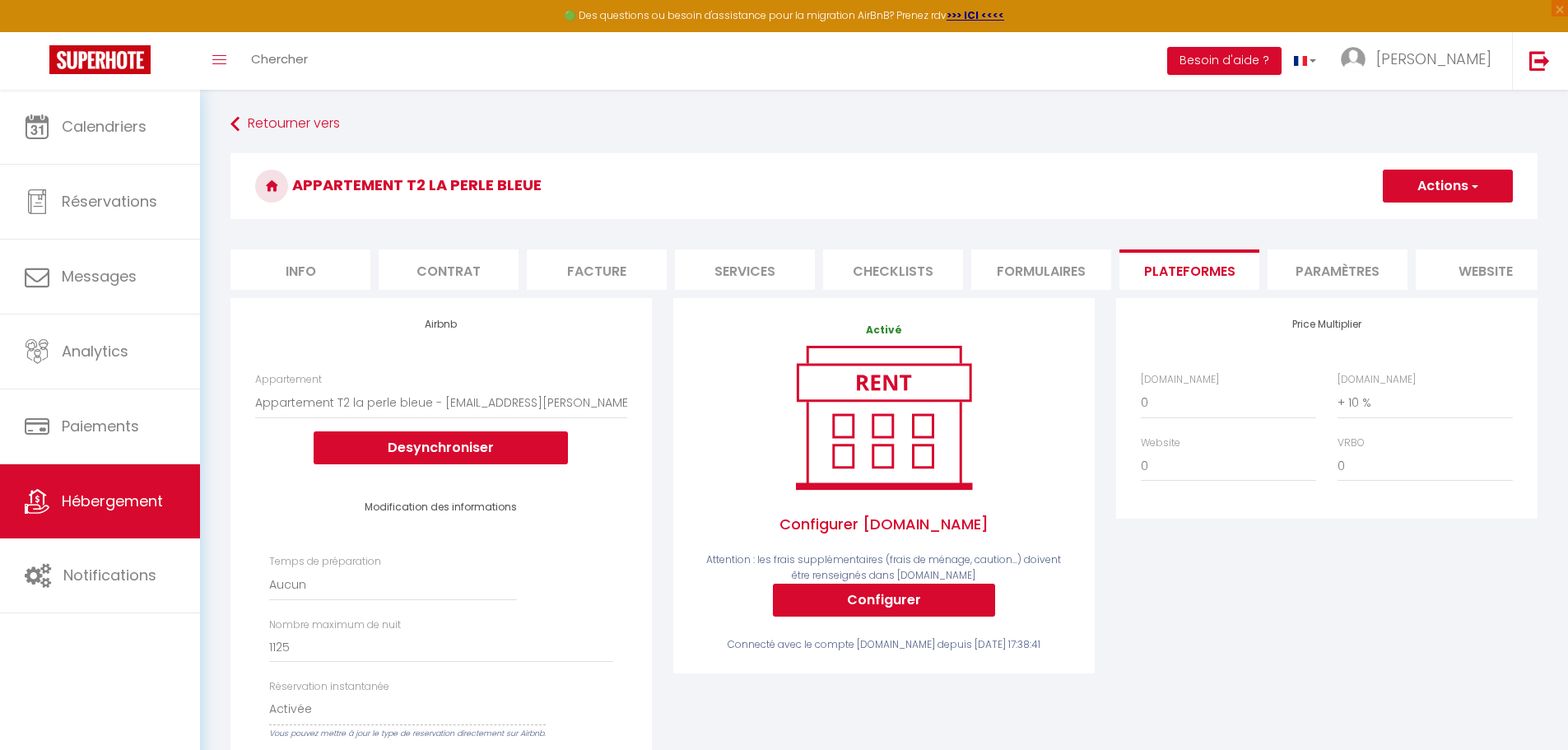
select select
click at [772, 267] on li "Formulaires" at bounding box center [1041, 269] width 140 height 40
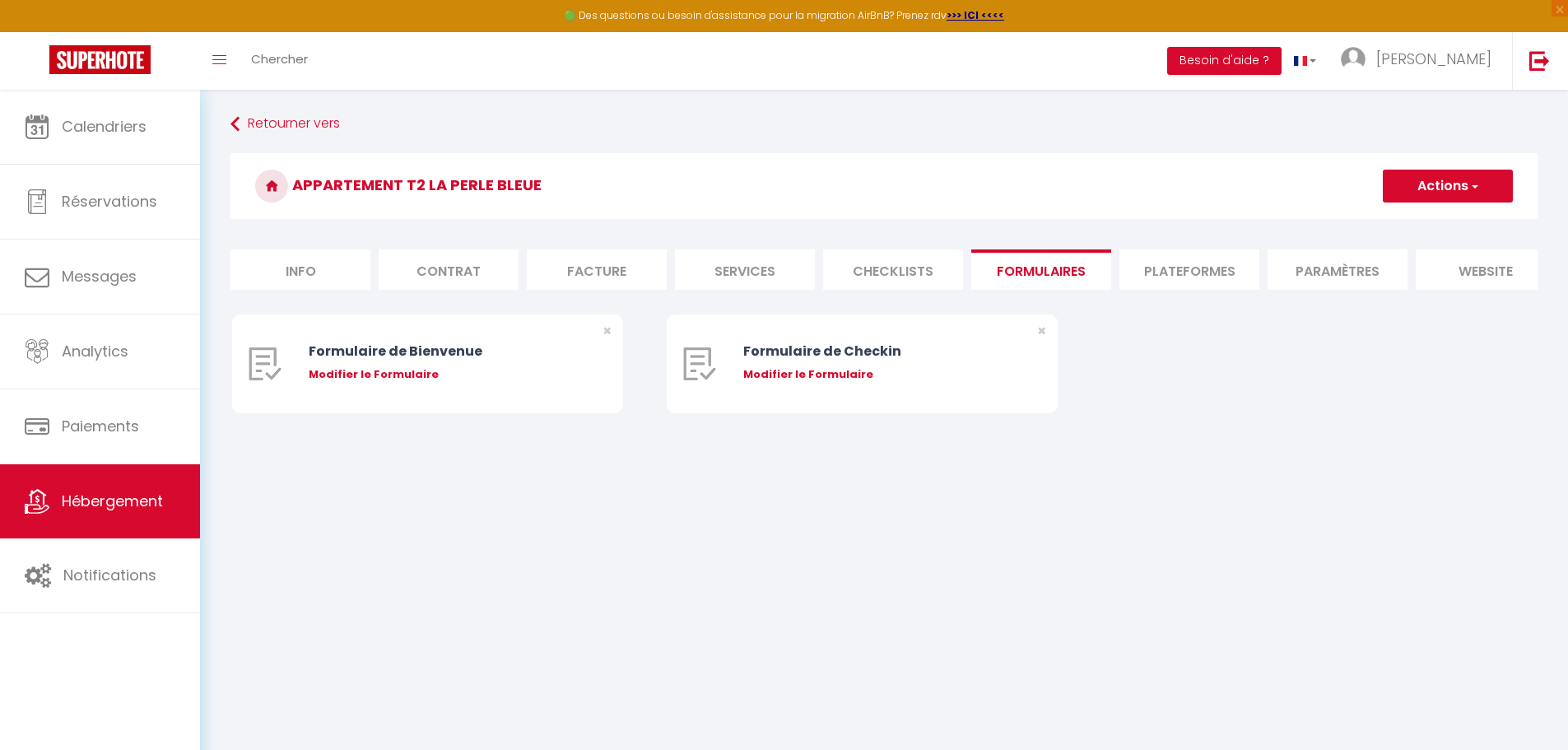
click at [772, 266] on li "Checklists" at bounding box center [892, 269] width 140 height 40
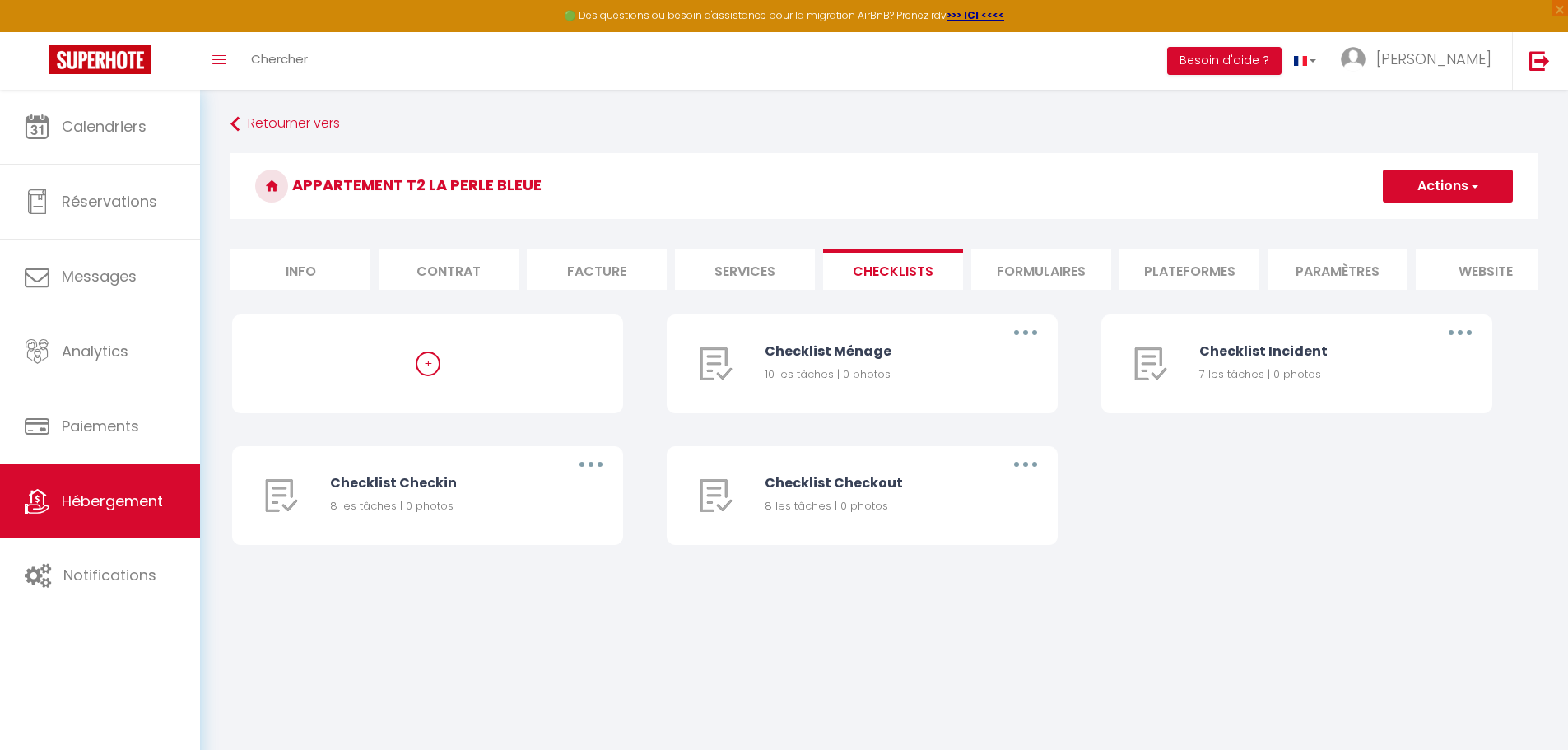
click at [748, 265] on li "Services" at bounding box center [744, 269] width 140 height 40
select select
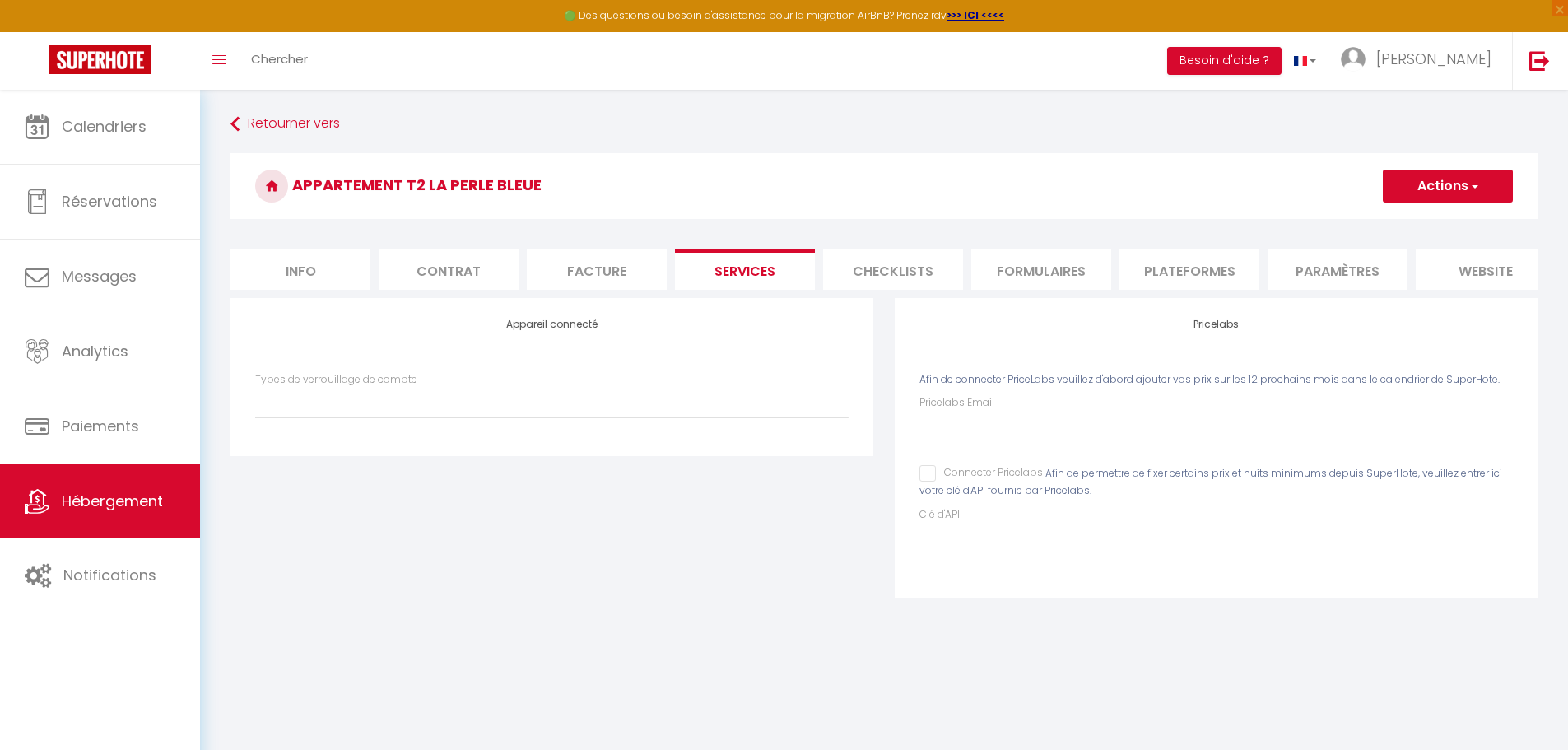
click at [604, 273] on li "Facture" at bounding box center [596, 269] width 140 height 40
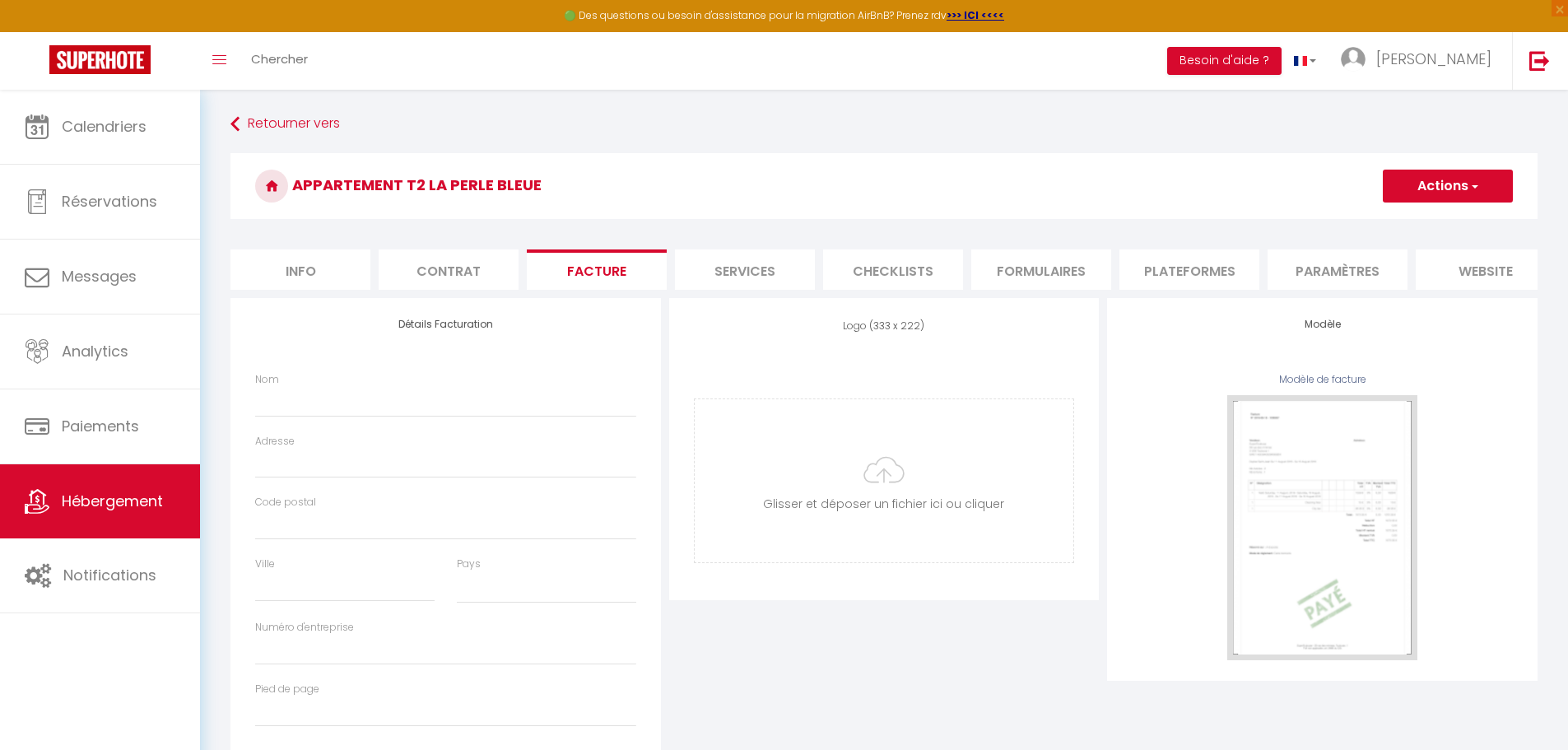
click at [465, 273] on li "Contrat" at bounding box center [448, 269] width 140 height 40
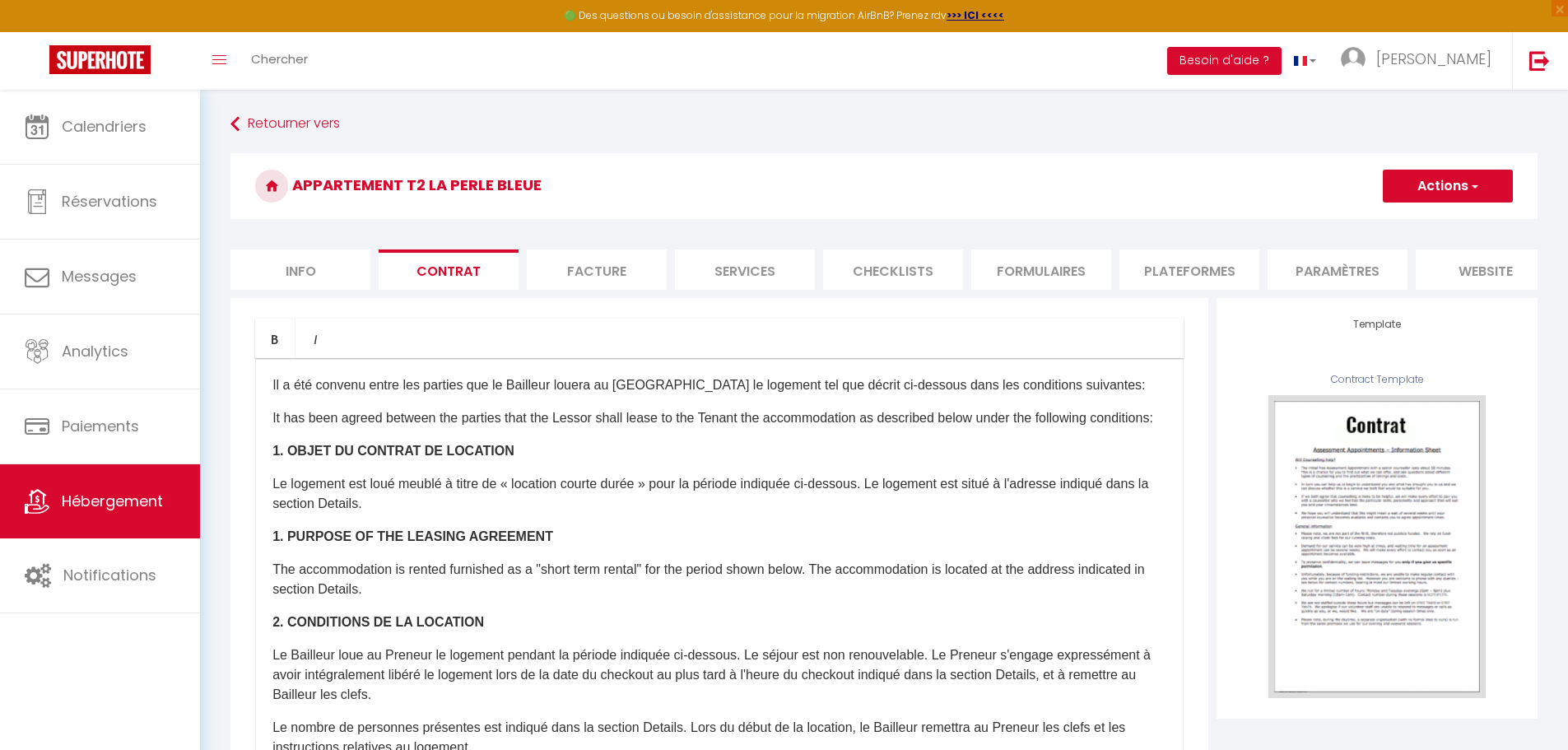
click at [335, 278] on li "Info" at bounding box center [299, 269] width 140 height 40
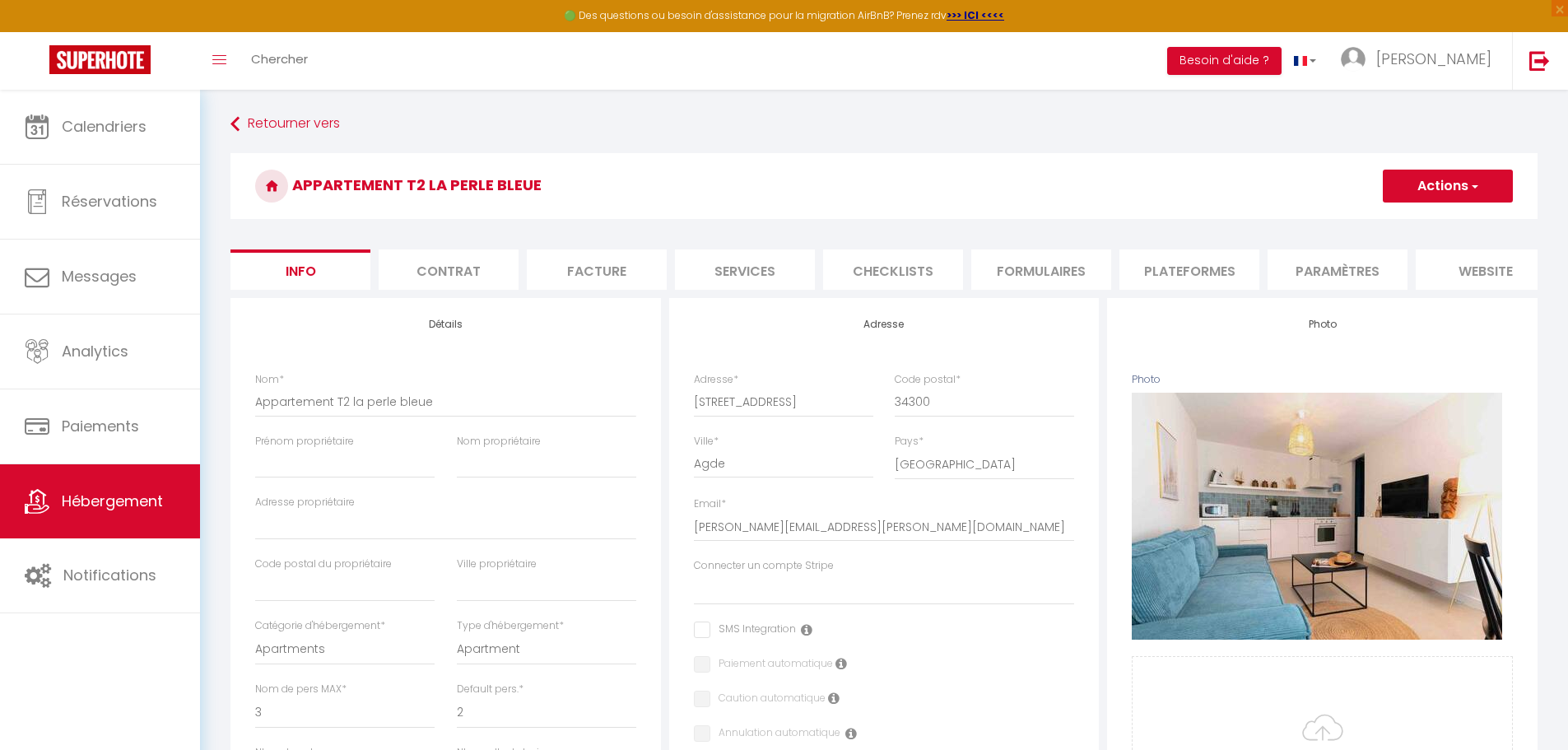
click at [772, 270] on li "Plateformes" at bounding box center [1189, 269] width 140 height 40
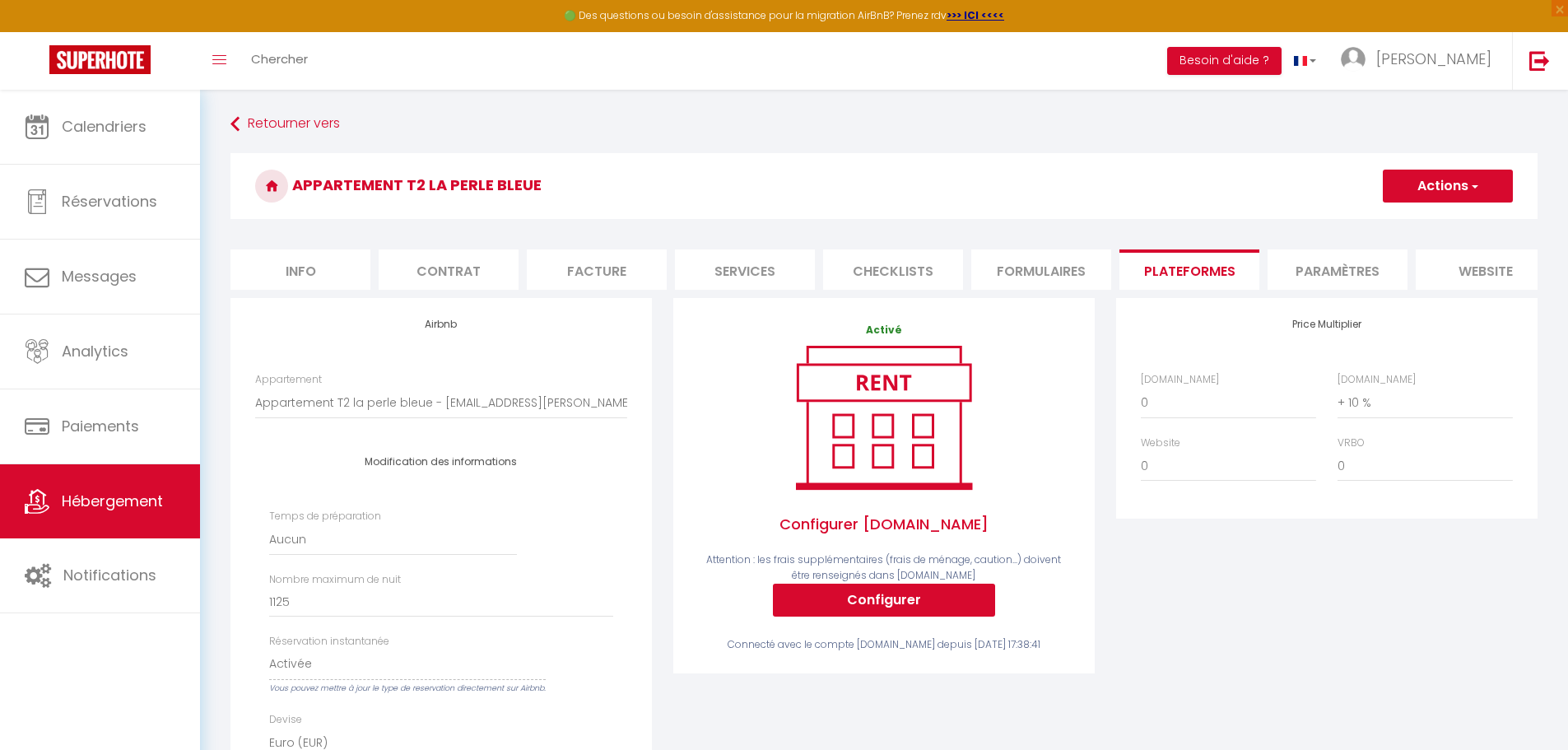
click at [772, 268] on li "Paramètres" at bounding box center [1337, 269] width 140 height 40
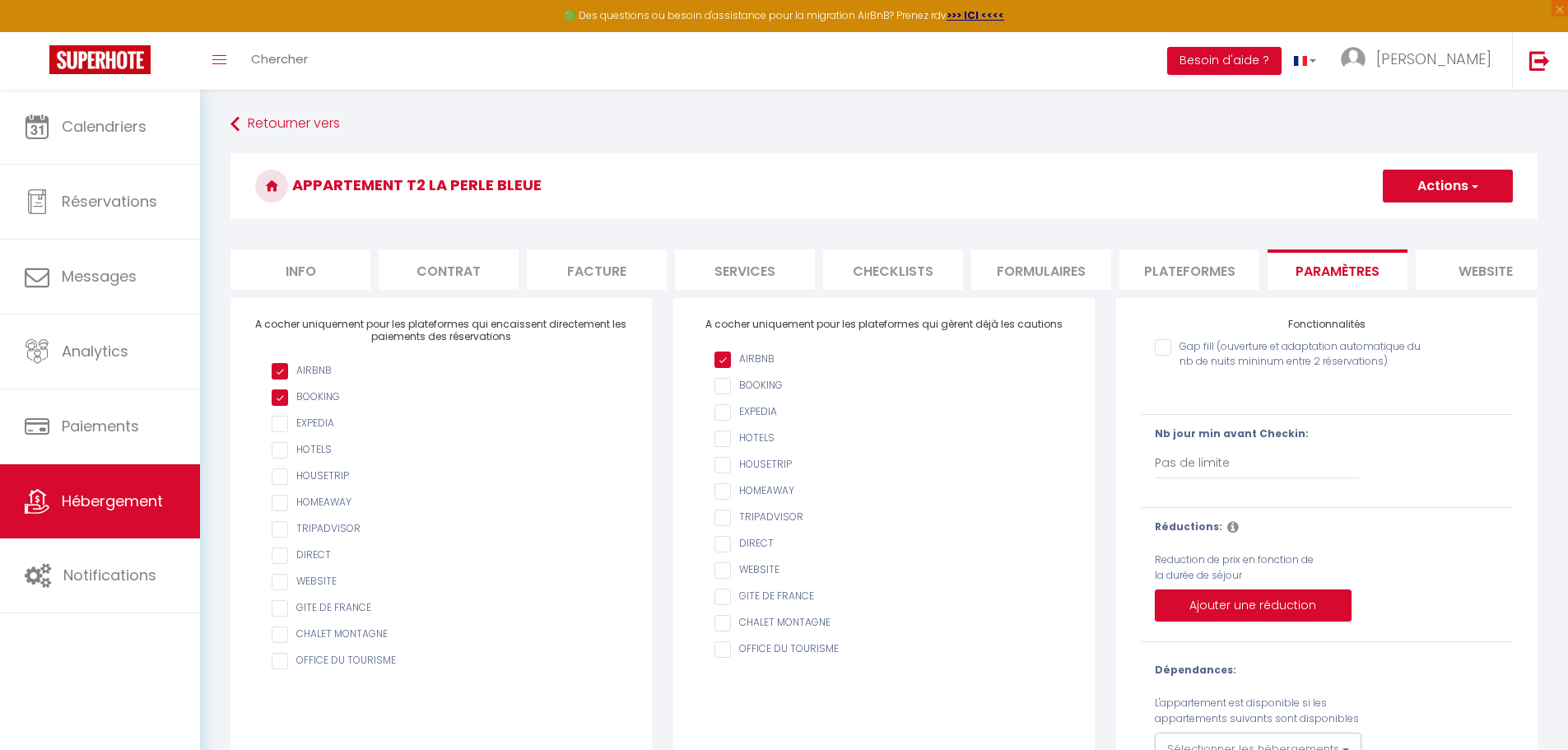
click at [295, 267] on li "Info" at bounding box center [299, 269] width 140 height 40
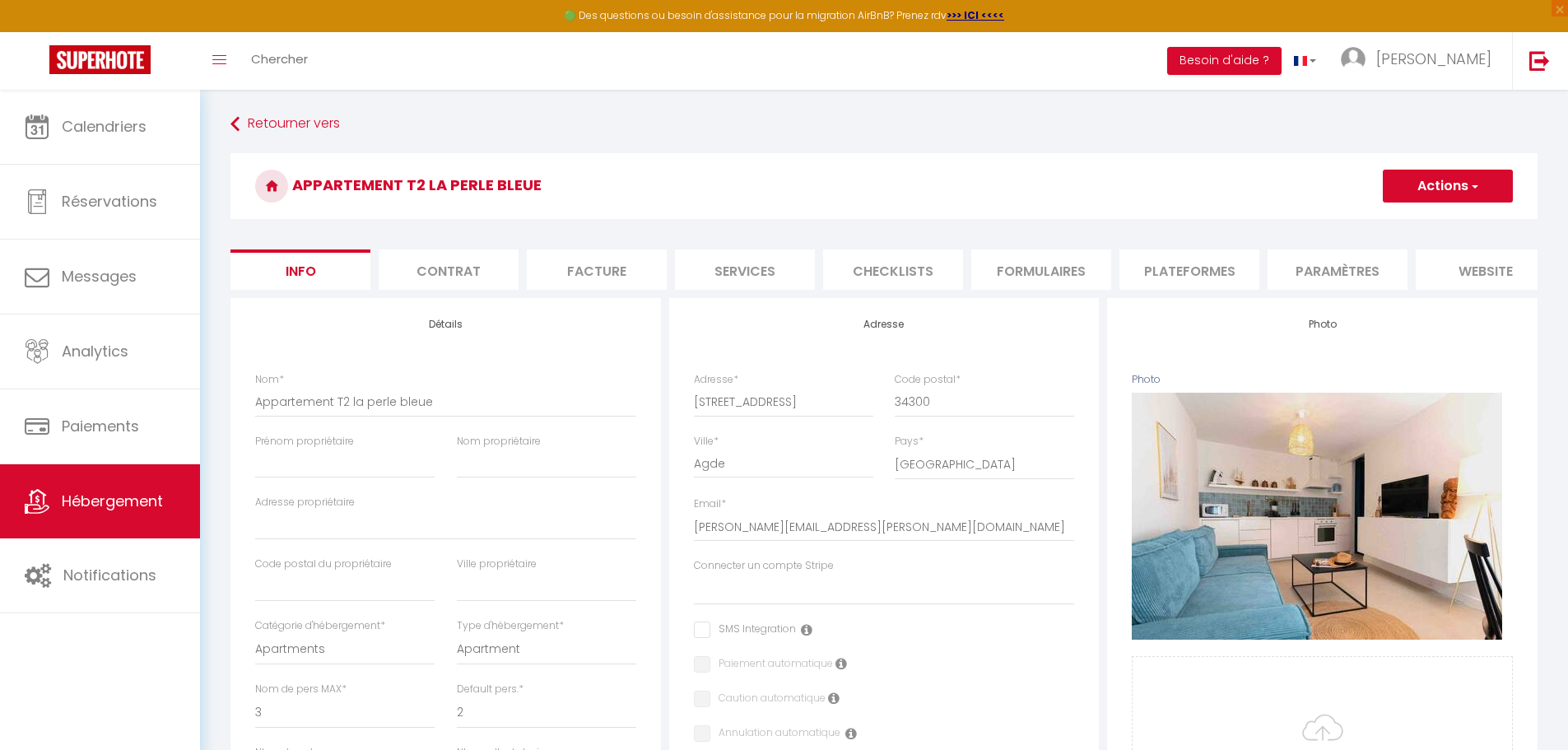
click at [772, 272] on li "Plateformes" at bounding box center [1189, 269] width 140 height 40
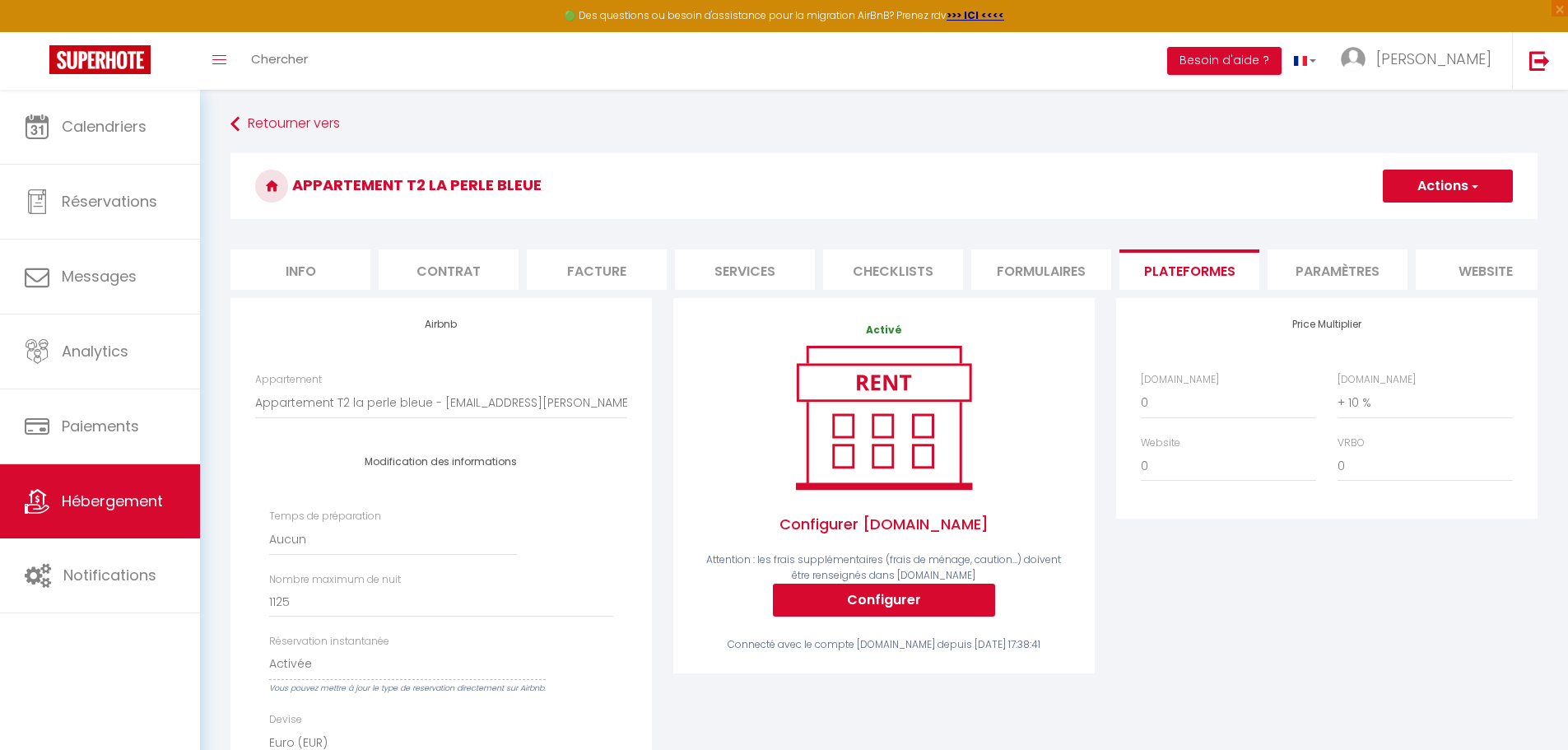
click at [772, 272] on li "Formulaires" at bounding box center [1041, 269] width 140 height 40
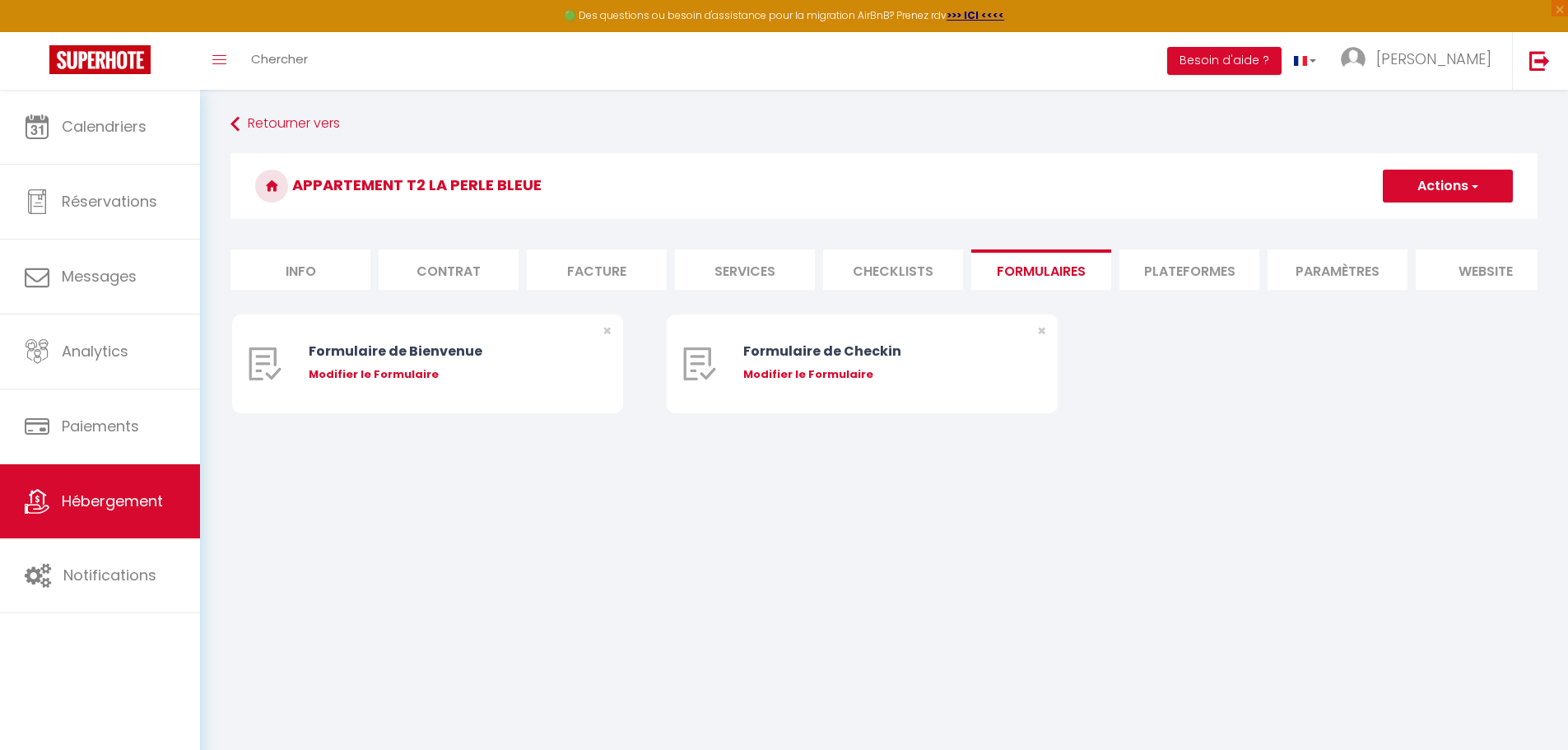
click at [772, 275] on li "Checklists" at bounding box center [892, 269] width 140 height 40
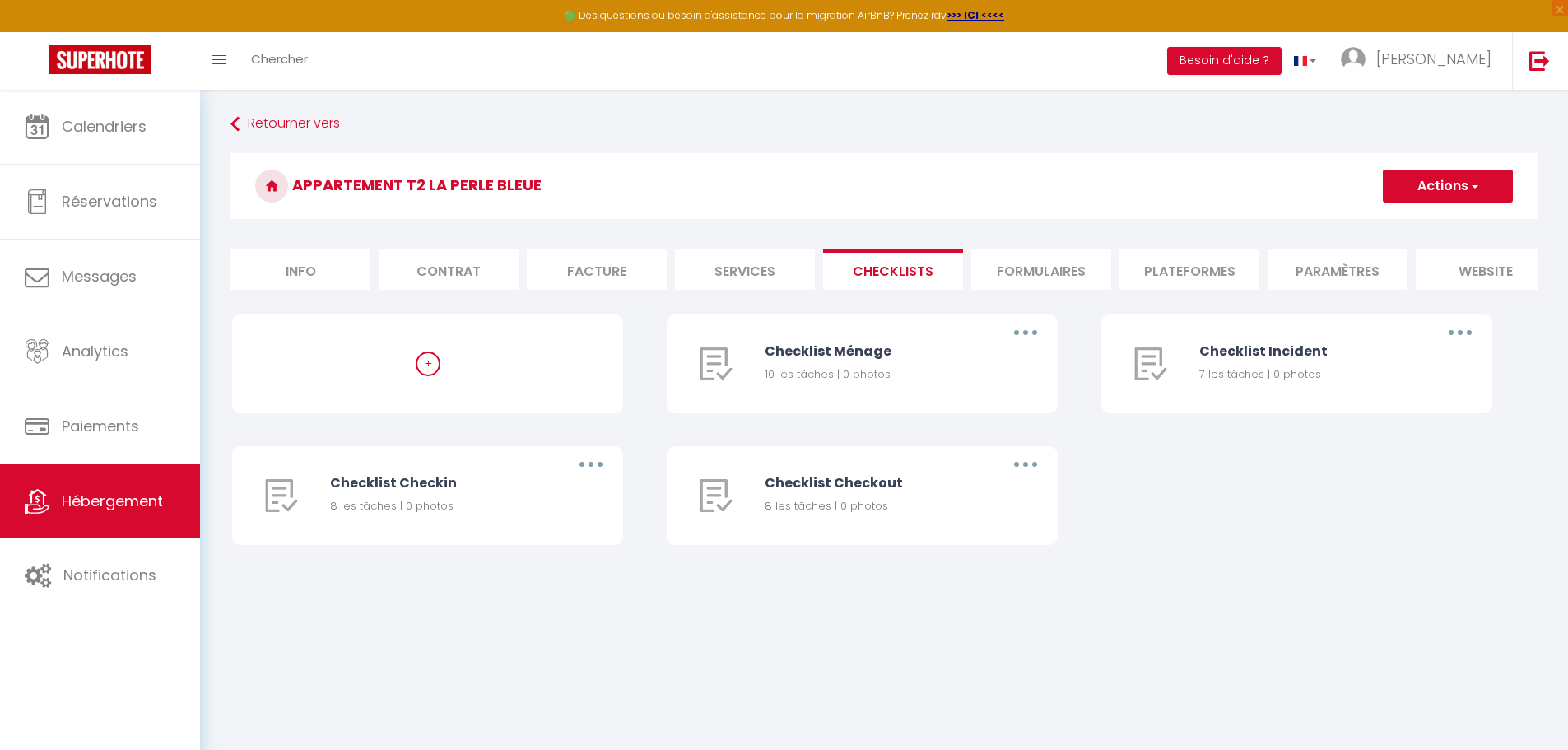
click at [772, 274] on li "Paramètres" at bounding box center [1337, 269] width 140 height 40
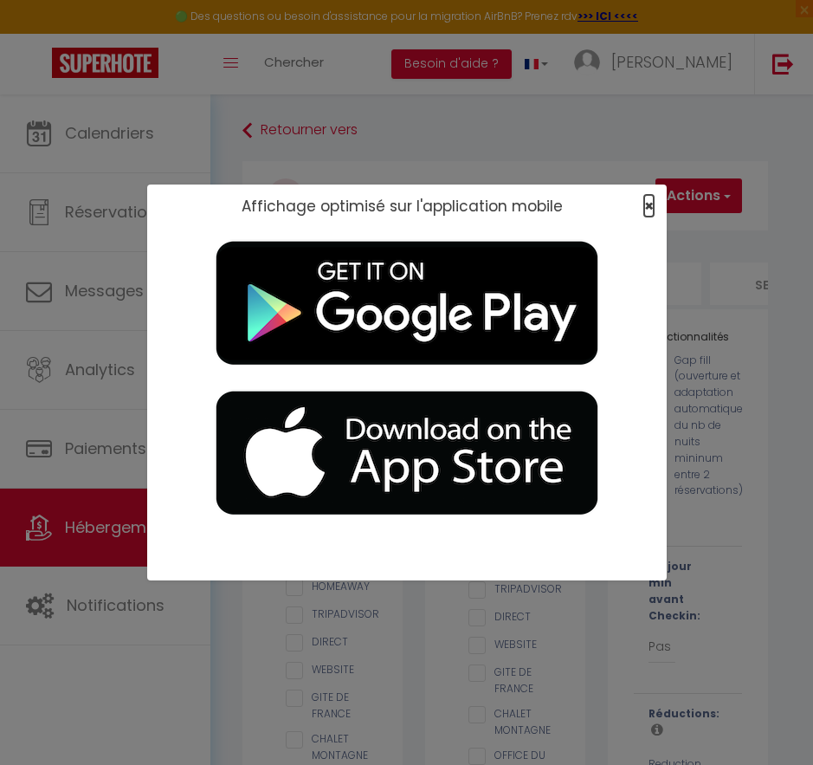
click at [646, 203] on span "×" at bounding box center [649, 206] width 10 height 22
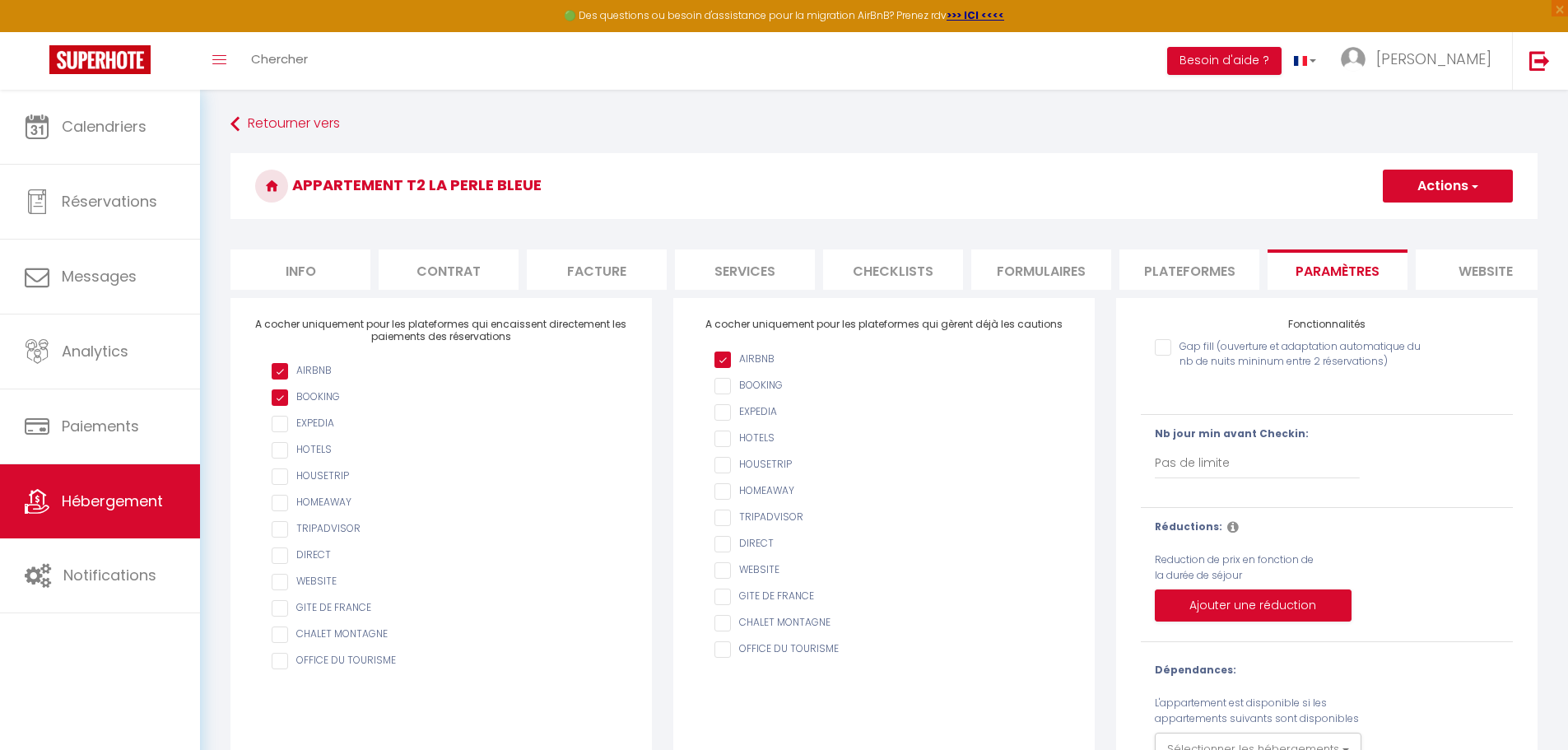
click at [274, 564] on input "checkbox" at bounding box center [449, 555] width 355 height 16
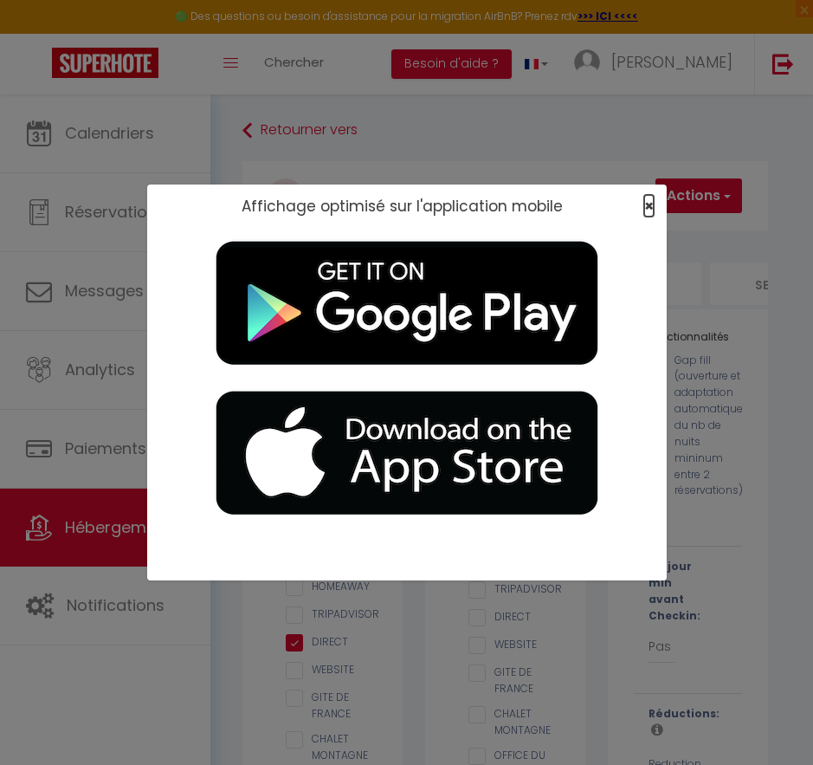
click at [653, 207] on span "×" at bounding box center [649, 206] width 10 height 22
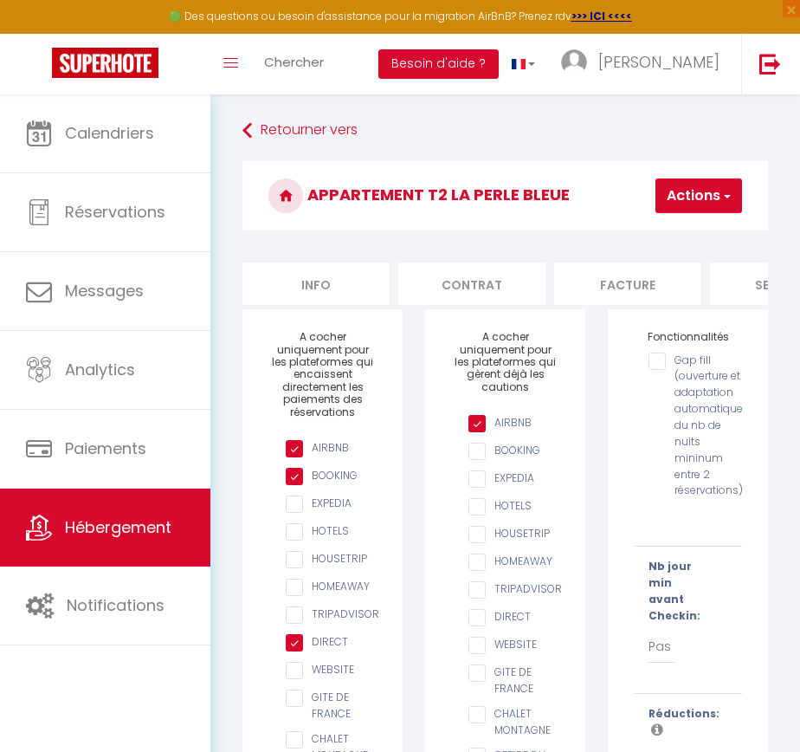
click at [294, 679] on input "checkbox" at bounding box center [331, 670] width 91 height 17
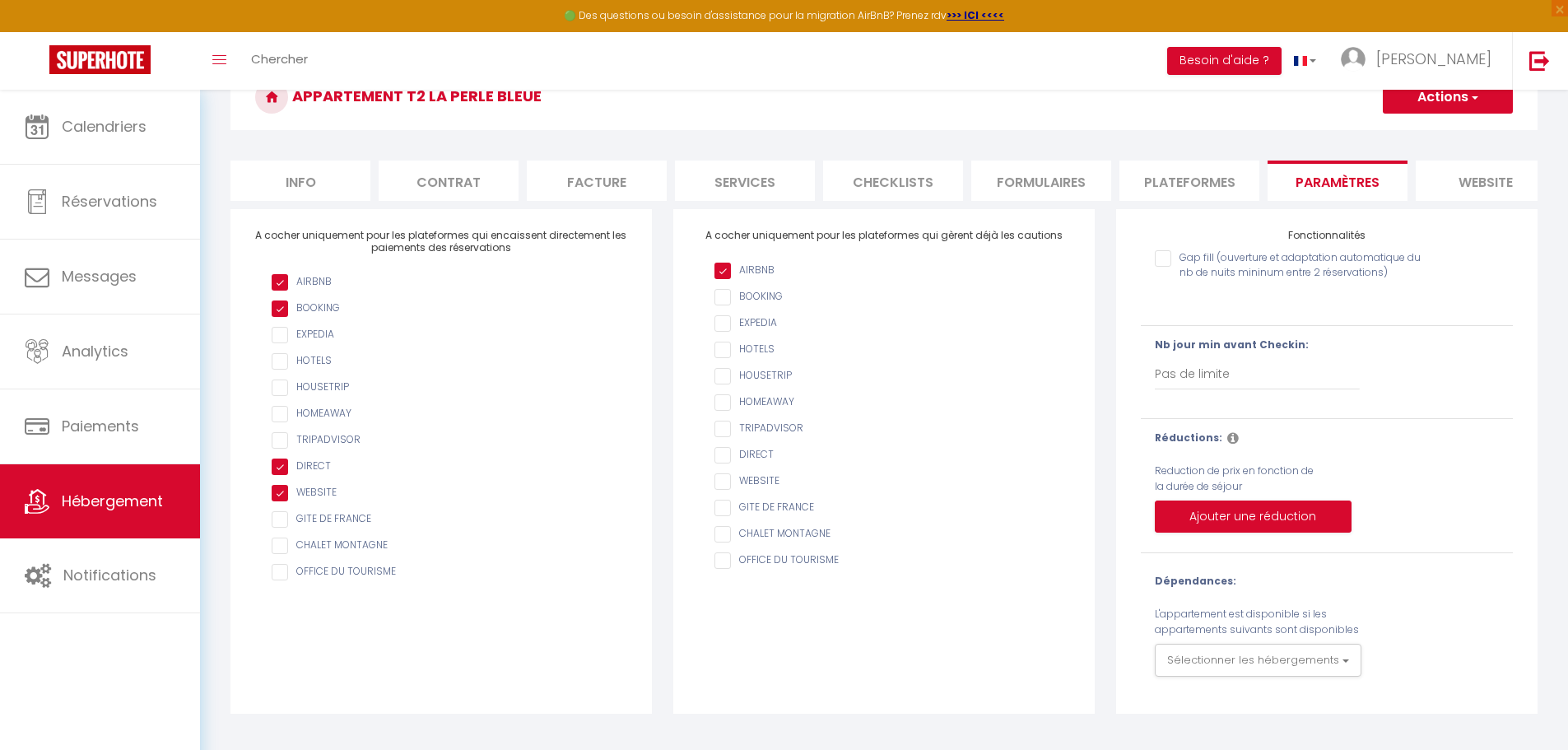
scroll to position [89, 0]
click at [277, 500] on input "checkbox" at bounding box center [449, 491] width 355 height 16
click at [277, 474] on input "checkbox" at bounding box center [449, 465] width 355 height 16
click at [279, 474] on input "checkbox" at bounding box center [449, 465] width 355 height 16
click at [279, 500] on input "checkbox" at bounding box center [449, 491] width 355 height 16
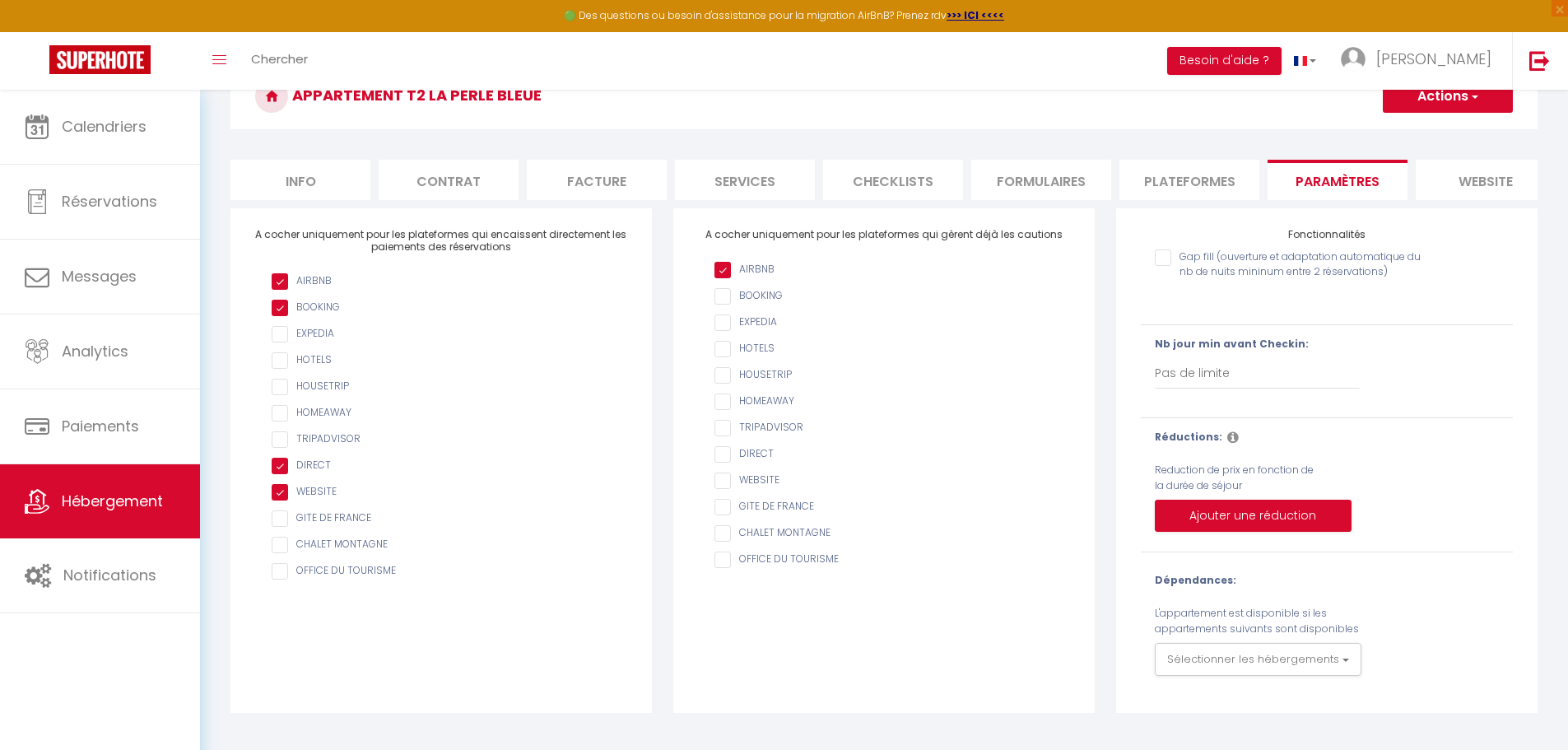
click at [724, 463] on input "AIRBNB" at bounding box center [892, 453] width 355 height 16
click at [720, 489] on input "AIRBNB" at bounding box center [892, 480] width 355 height 16
click at [722, 463] on input "AIRBNB" at bounding box center [892, 453] width 355 height 16
click at [723, 489] on input "AIRBNB" at bounding box center [892, 480] width 355 height 16
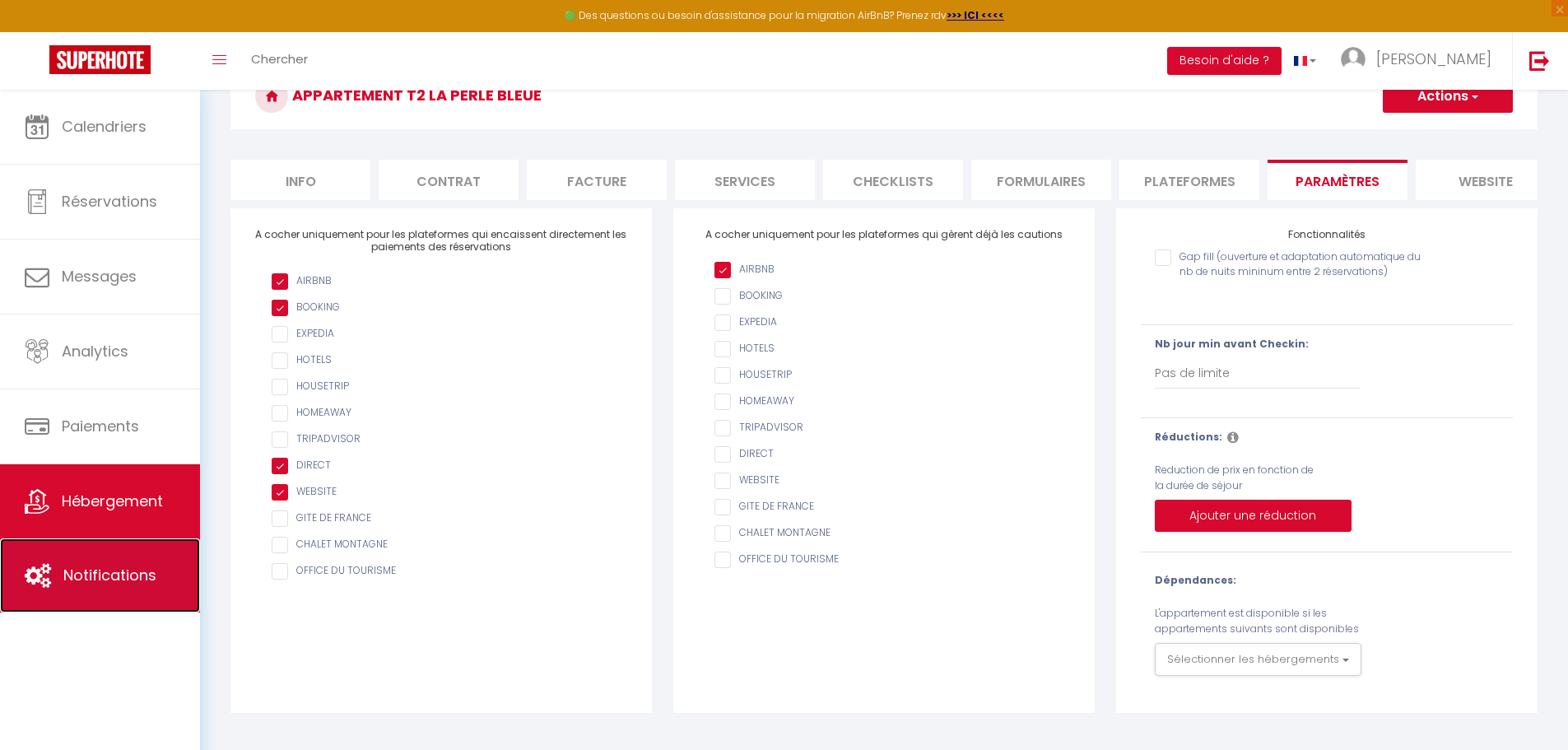
click at [141, 570] on span "Notifications" at bounding box center [110, 575] width 93 height 21
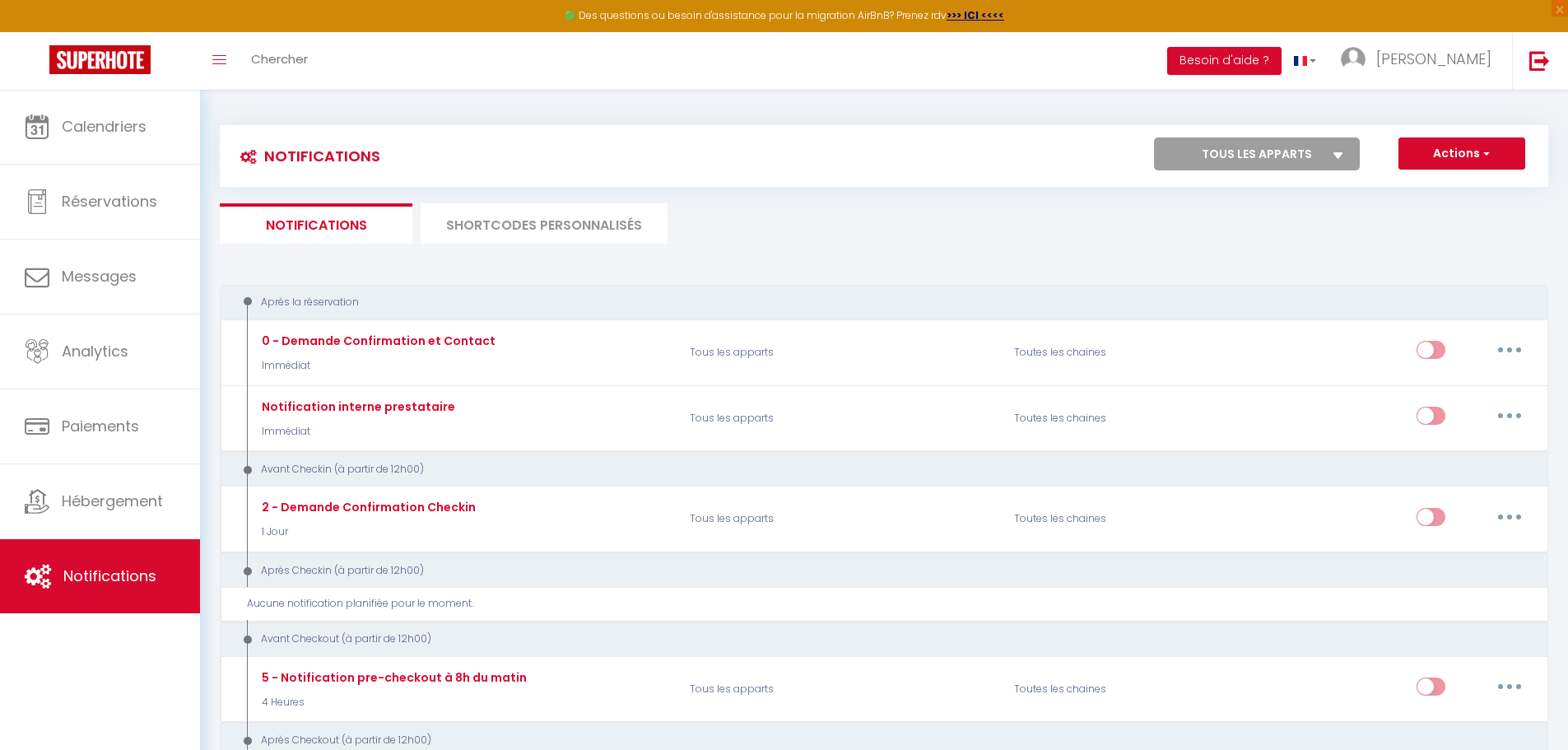
click at [527, 217] on li "SHORTCODES PERSONNALISÉS" at bounding box center [544, 223] width 247 height 40
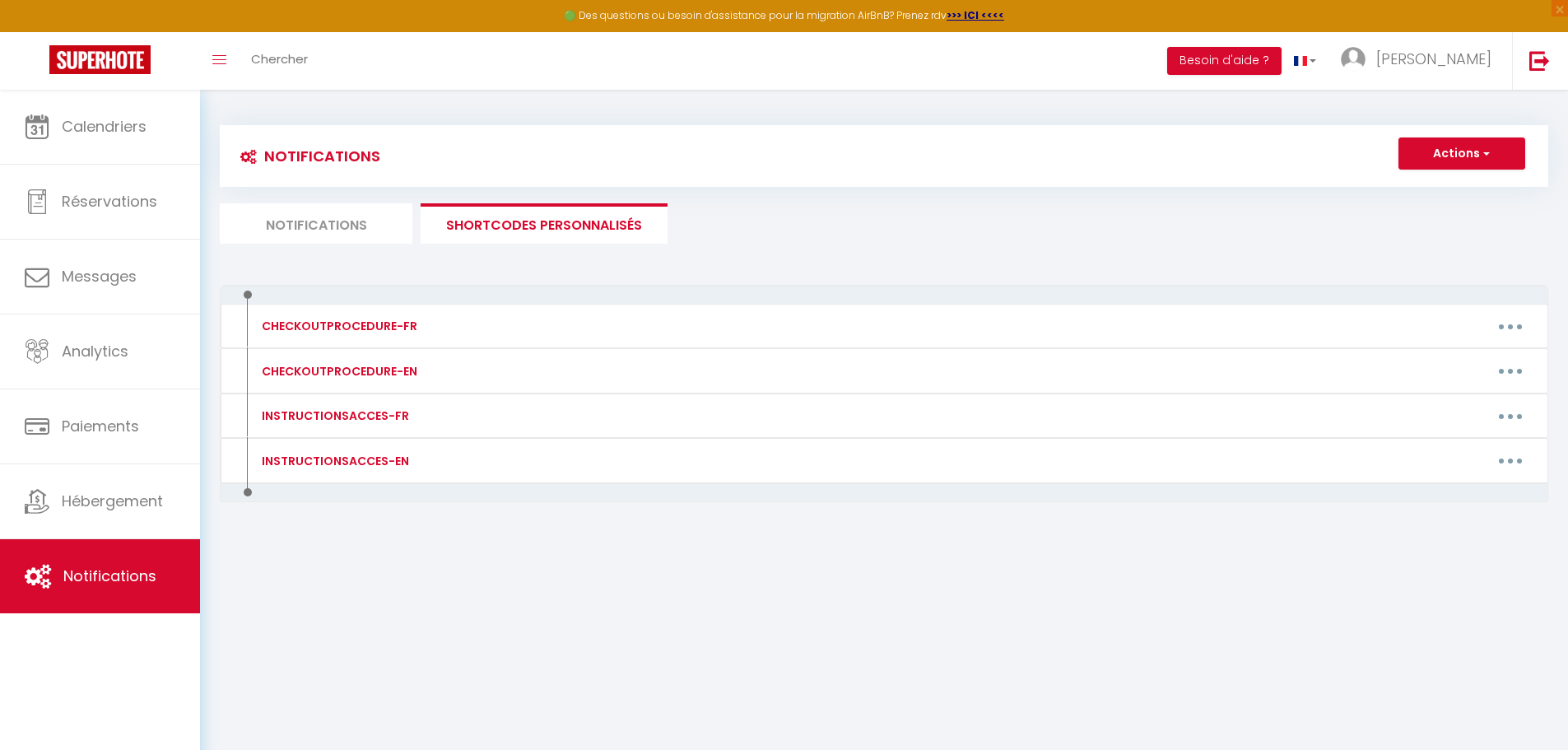
click at [345, 225] on li "Notifications" at bounding box center [316, 223] width 193 height 40
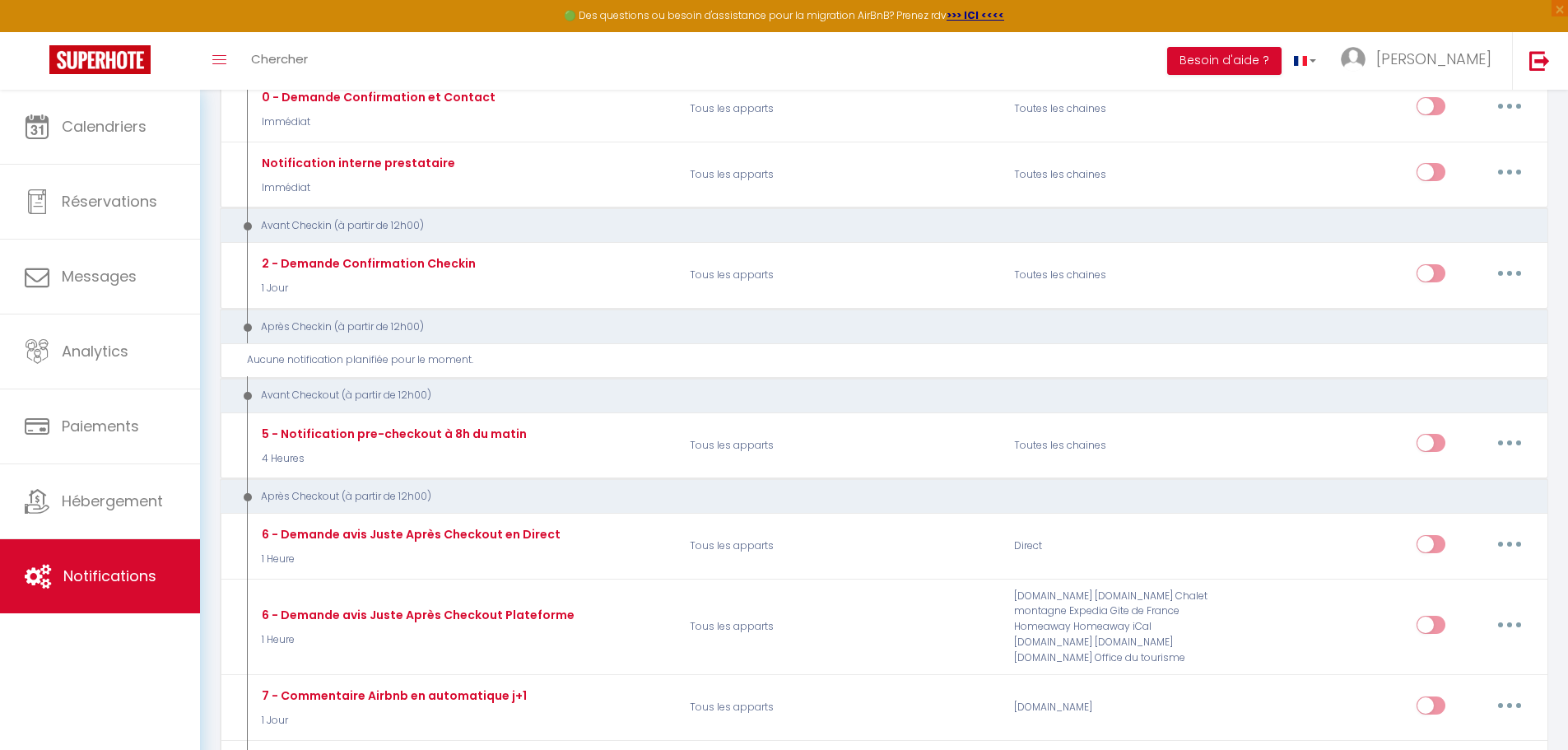
scroll to position [247, 0]
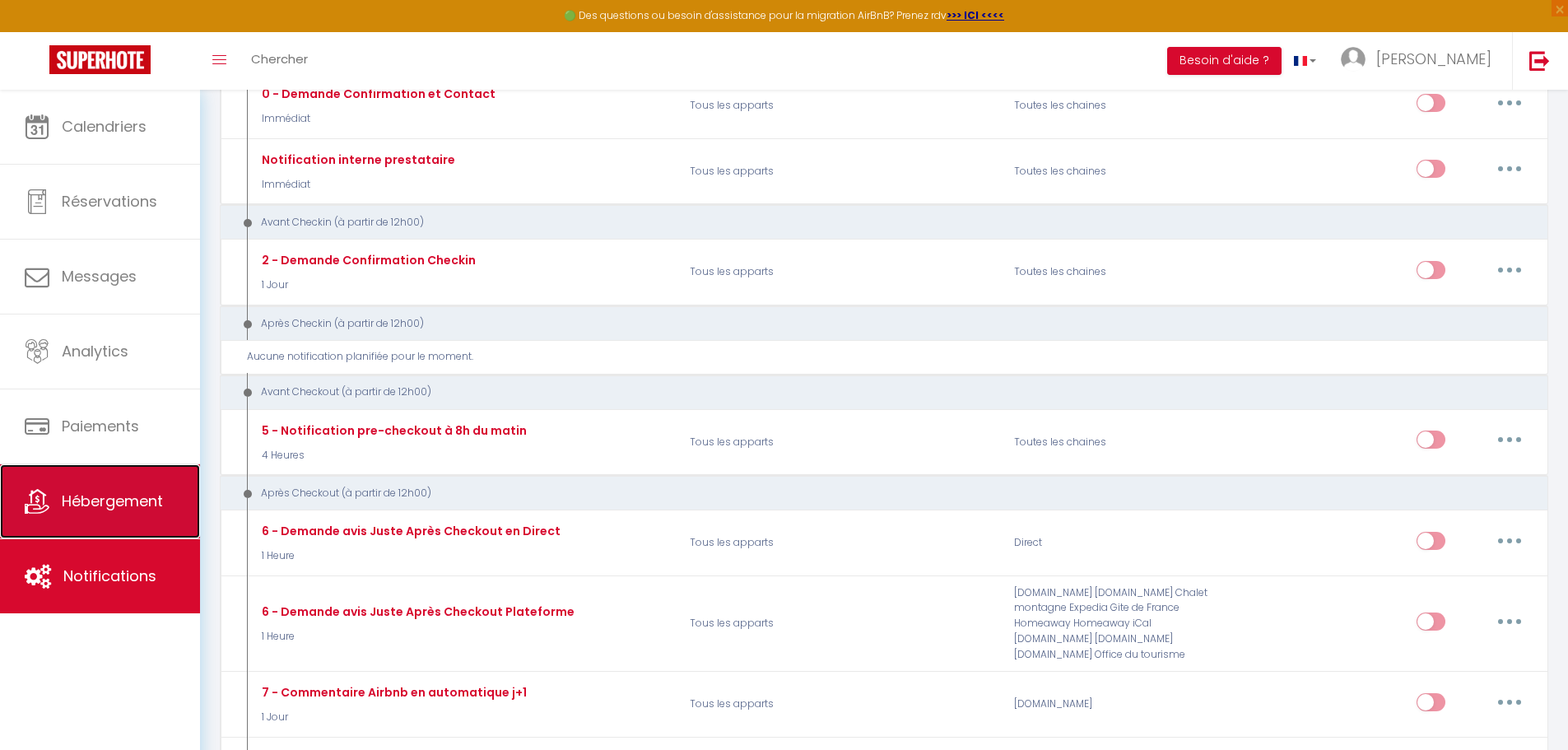
click at [109, 486] on link "Hébergement" at bounding box center [100, 501] width 200 height 74
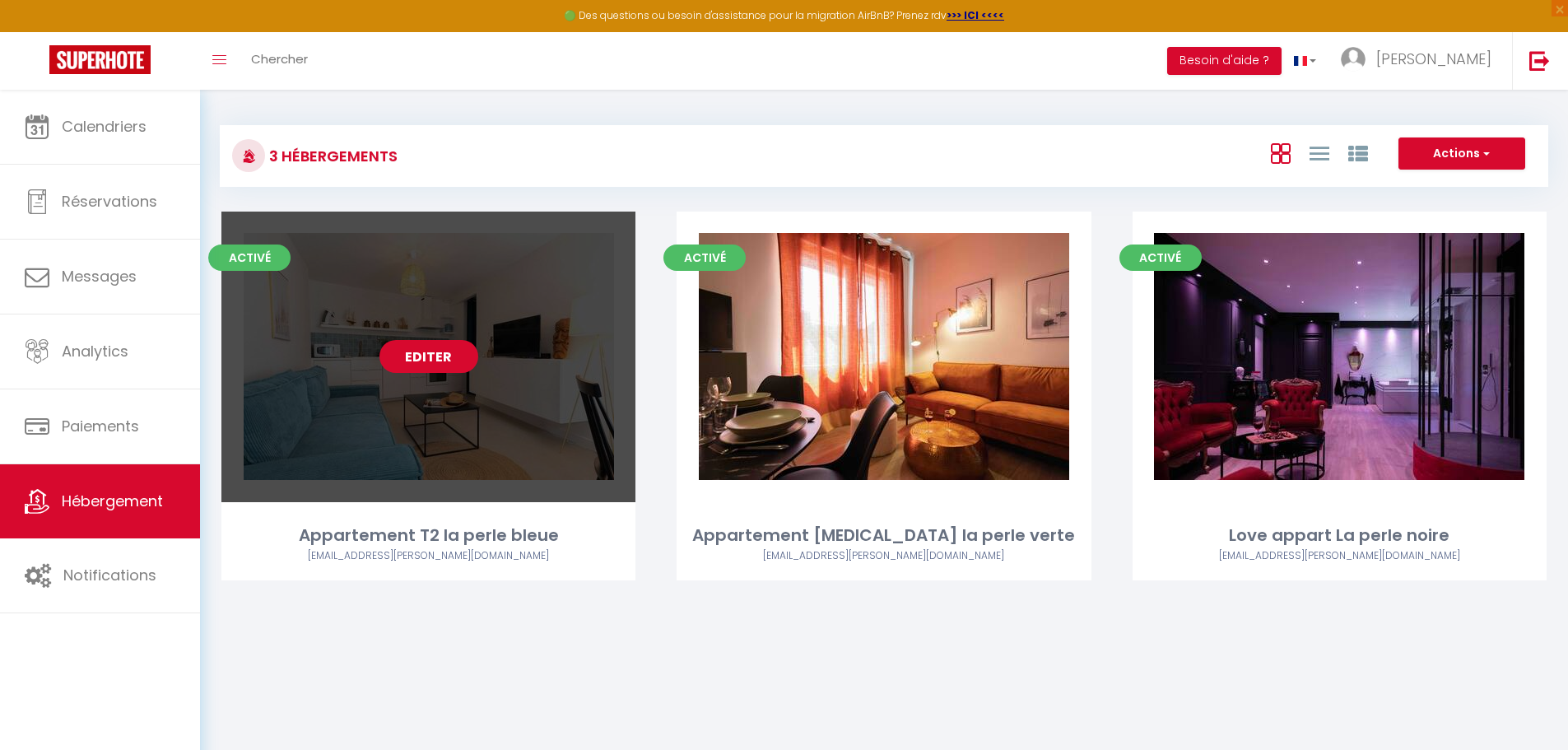
click at [438, 352] on link "Editer" at bounding box center [429, 356] width 99 height 33
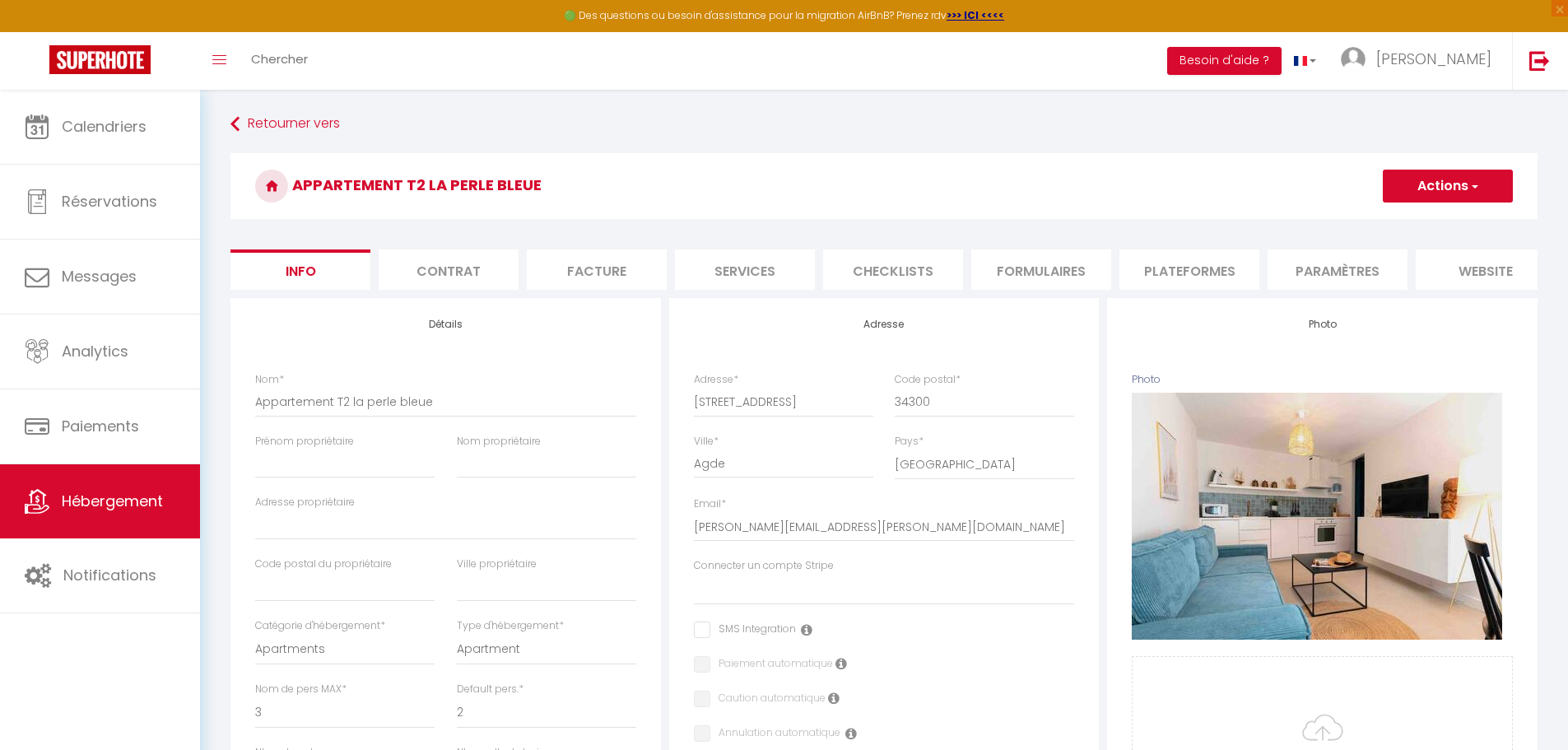
click at [772, 263] on li "Plateformes" at bounding box center [1189, 269] width 140 height 40
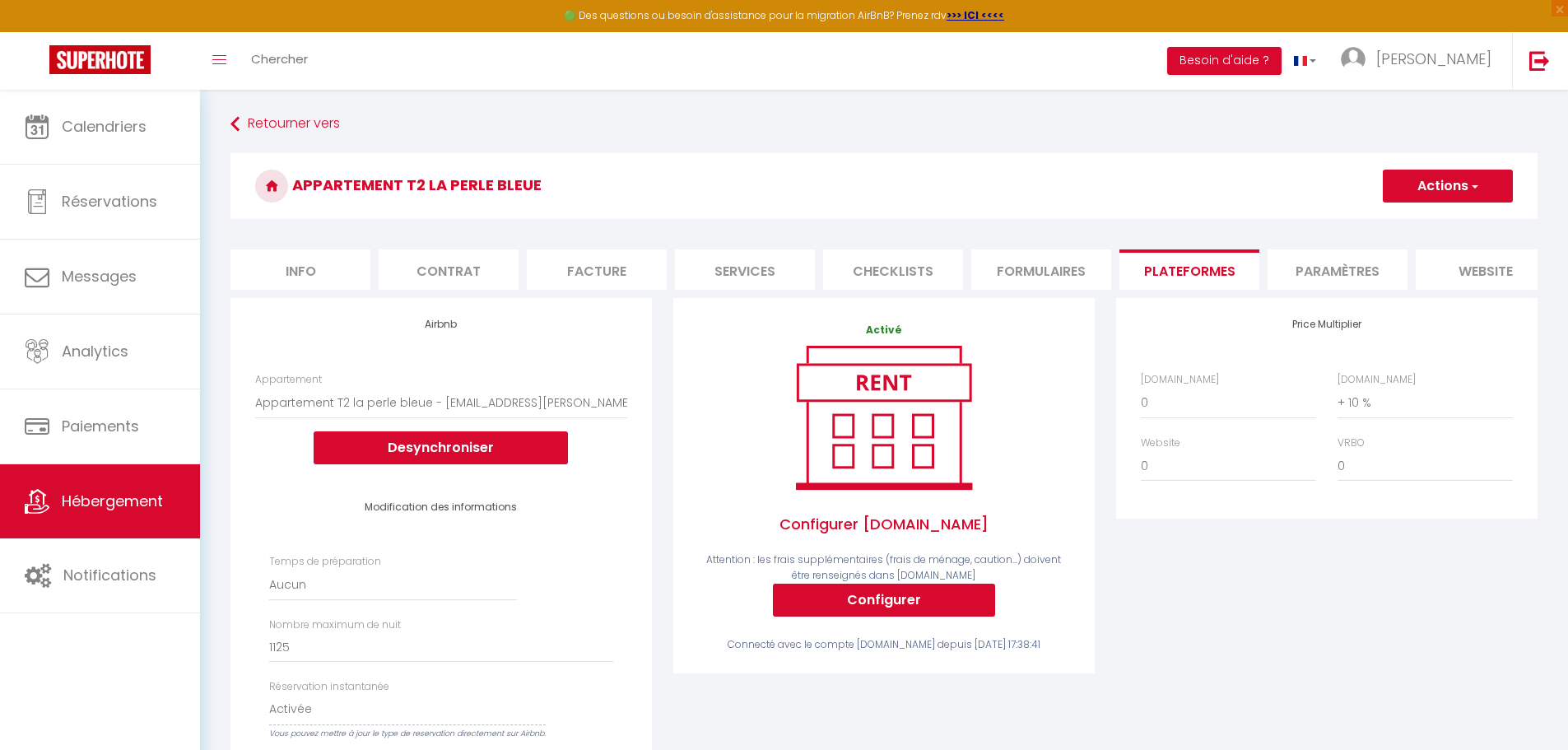
click at [772, 266] on li "Paramètres" at bounding box center [1337, 269] width 140 height 40
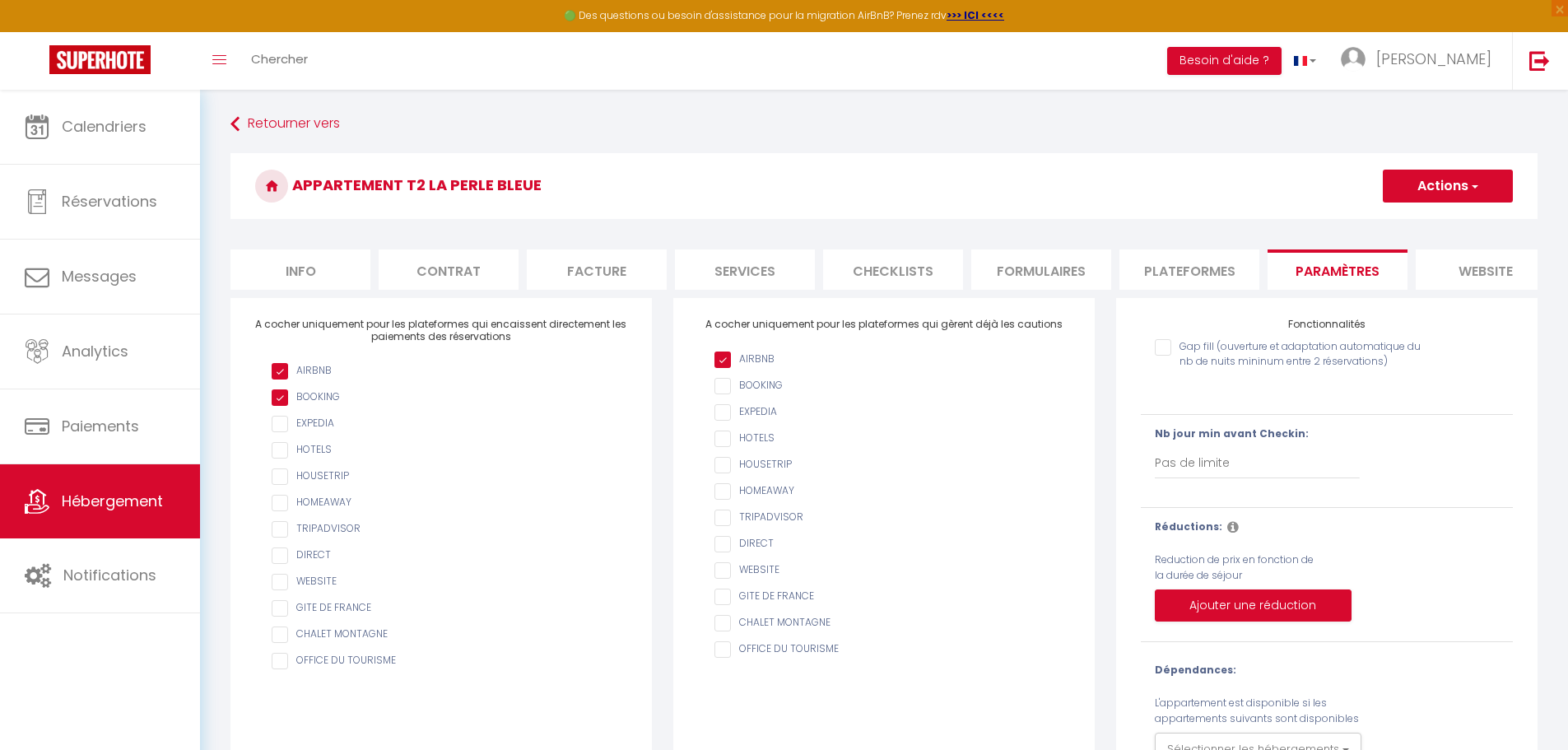
click at [285, 564] on input "checkbox" at bounding box center [449, 555] width 355 height 16
click at [280, 590] on input "checkbox" at bounding box center [449, 582] width 355 height 16
click at [772, 273] on li "Plateformes" at bounding box center [1189, 269] width 140 height 40
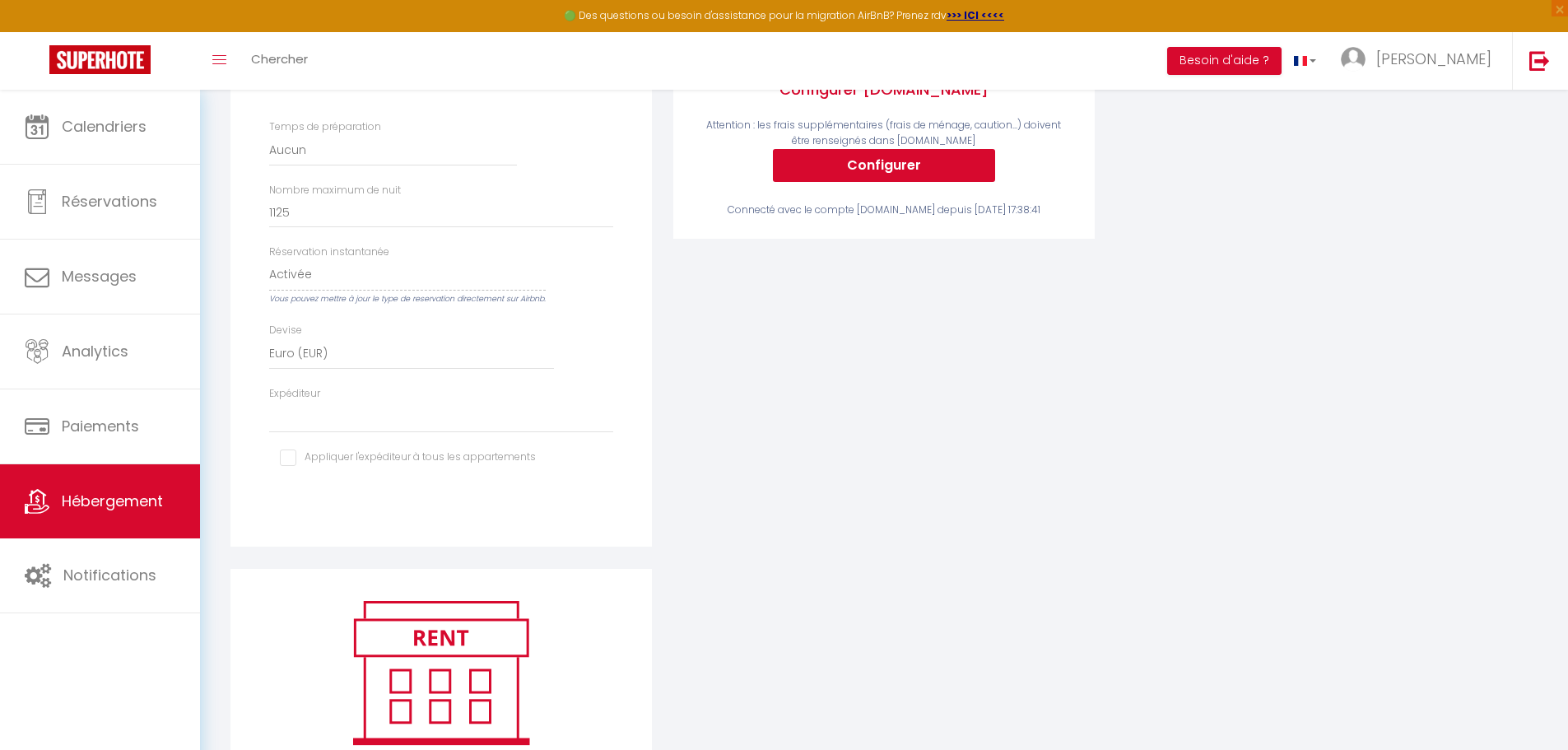
scroll to position [599, 0]
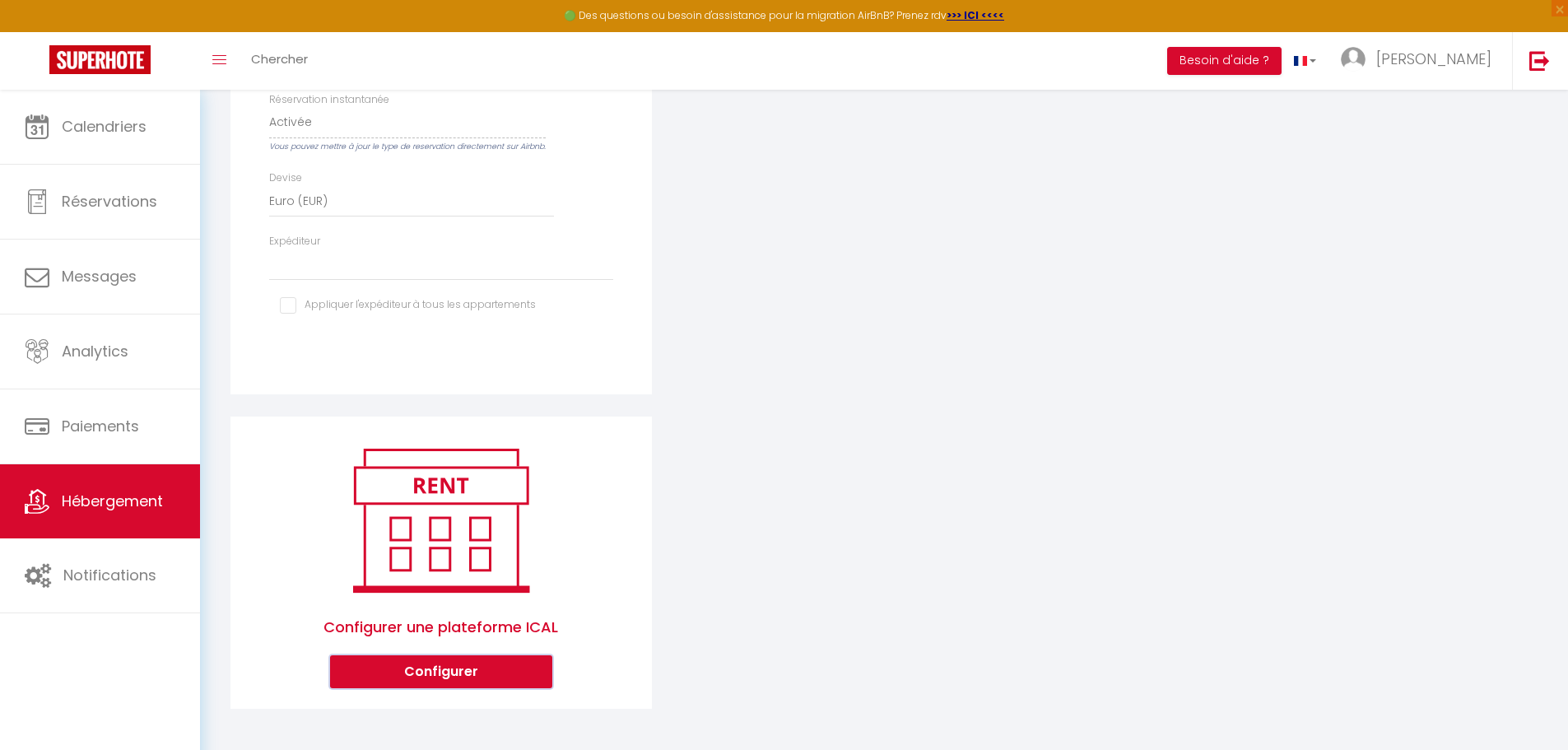
click at [520, 666] on button "Configurer" at bounding box center [441, 671] width 222 height 33
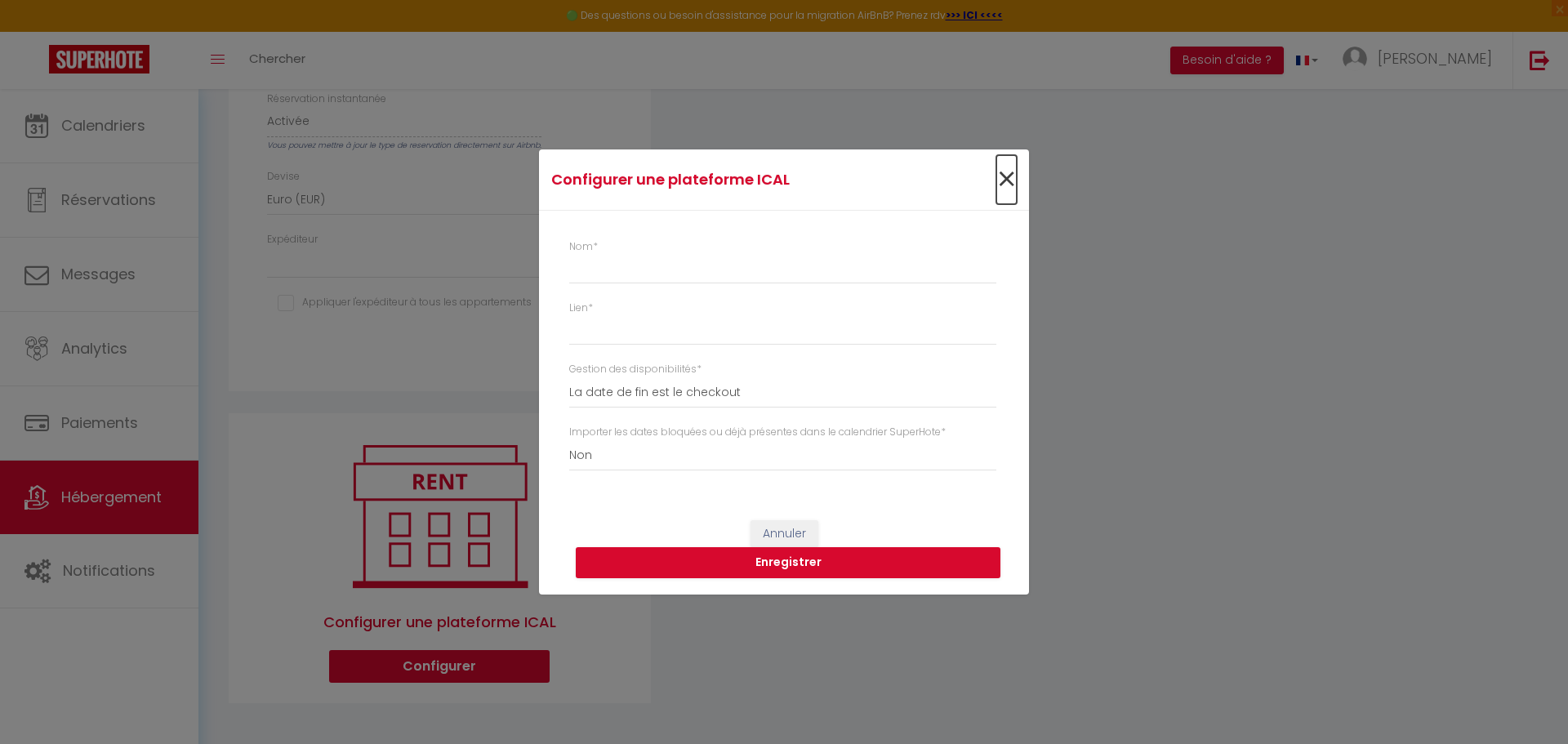
click at [766, 169] on span "×" at bounding box center [1006, 180] width 21 height 49
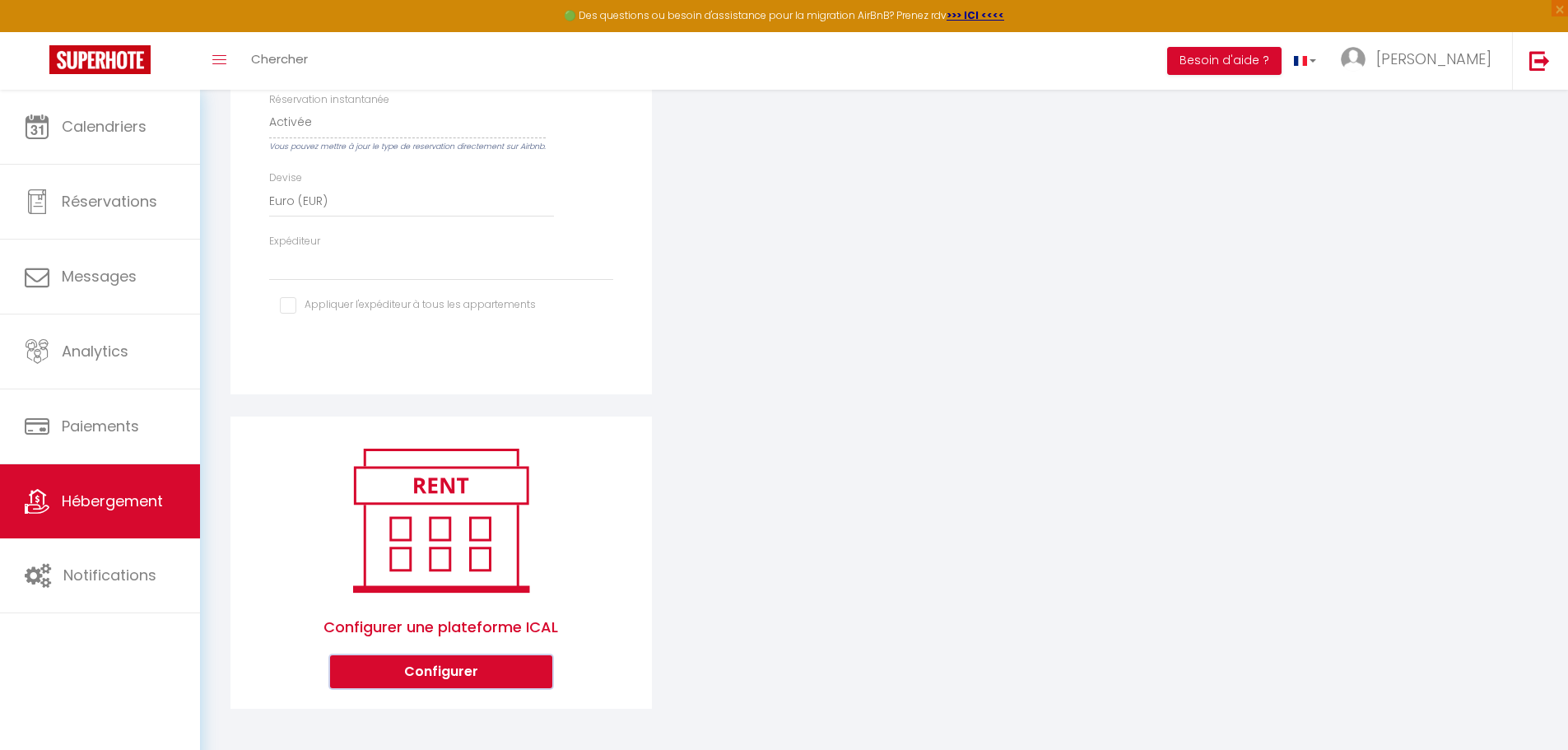
click at [373, 669] on button "Configurer" at bounding box center [441, 671] width 222 height 33
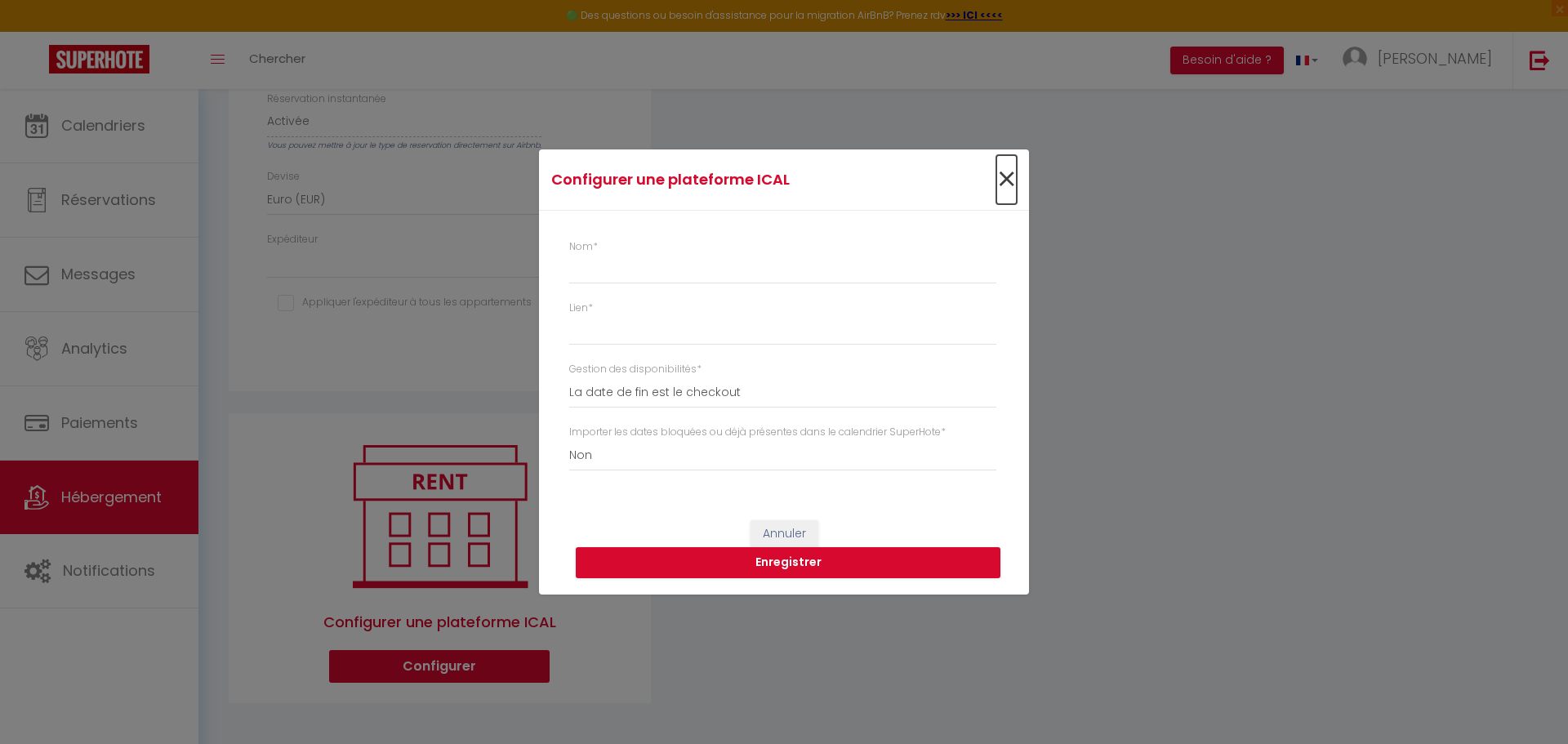
click at [766, 176] on span "×" at bounding box center [1006, 180] width 21 height 49
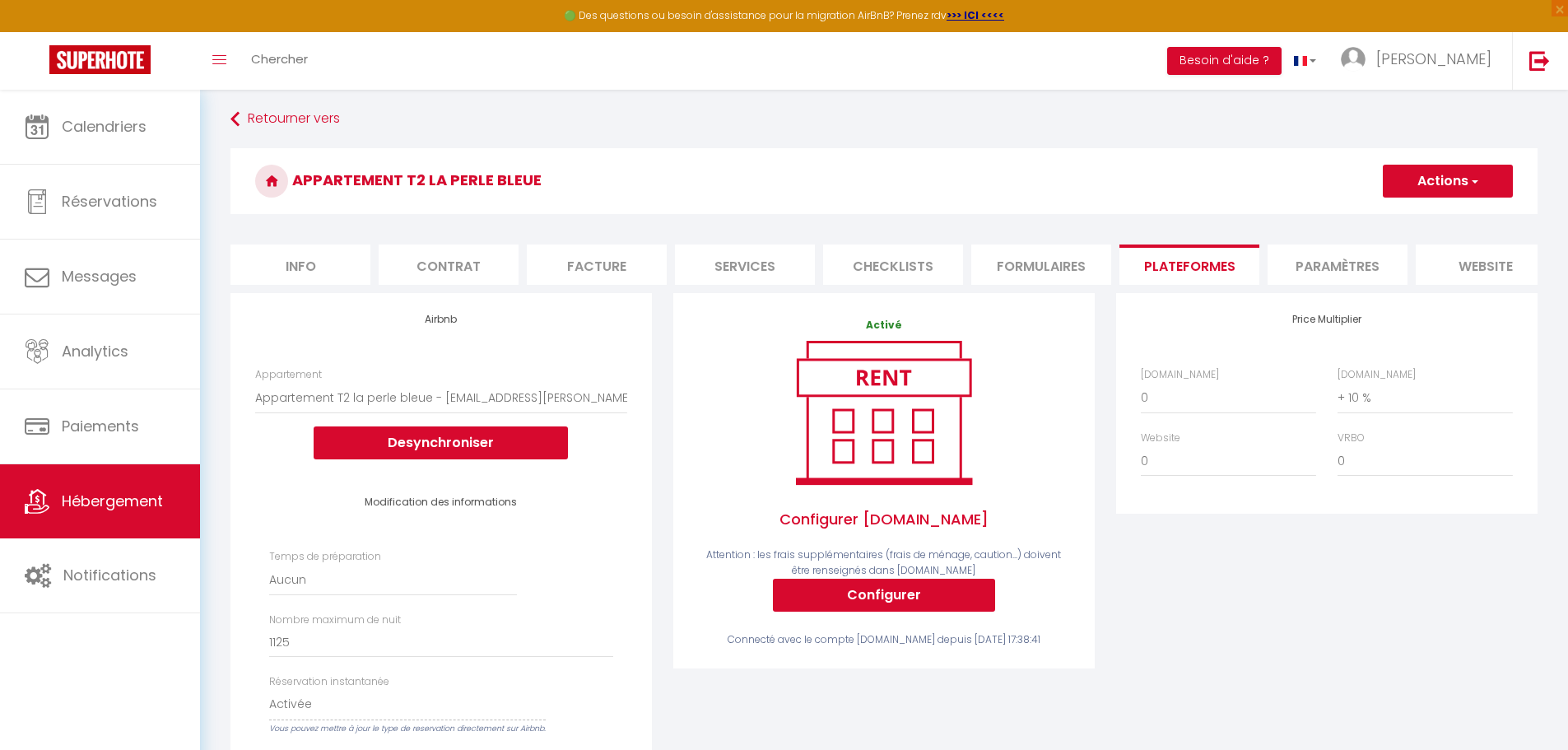
scroll to position [0, 0]
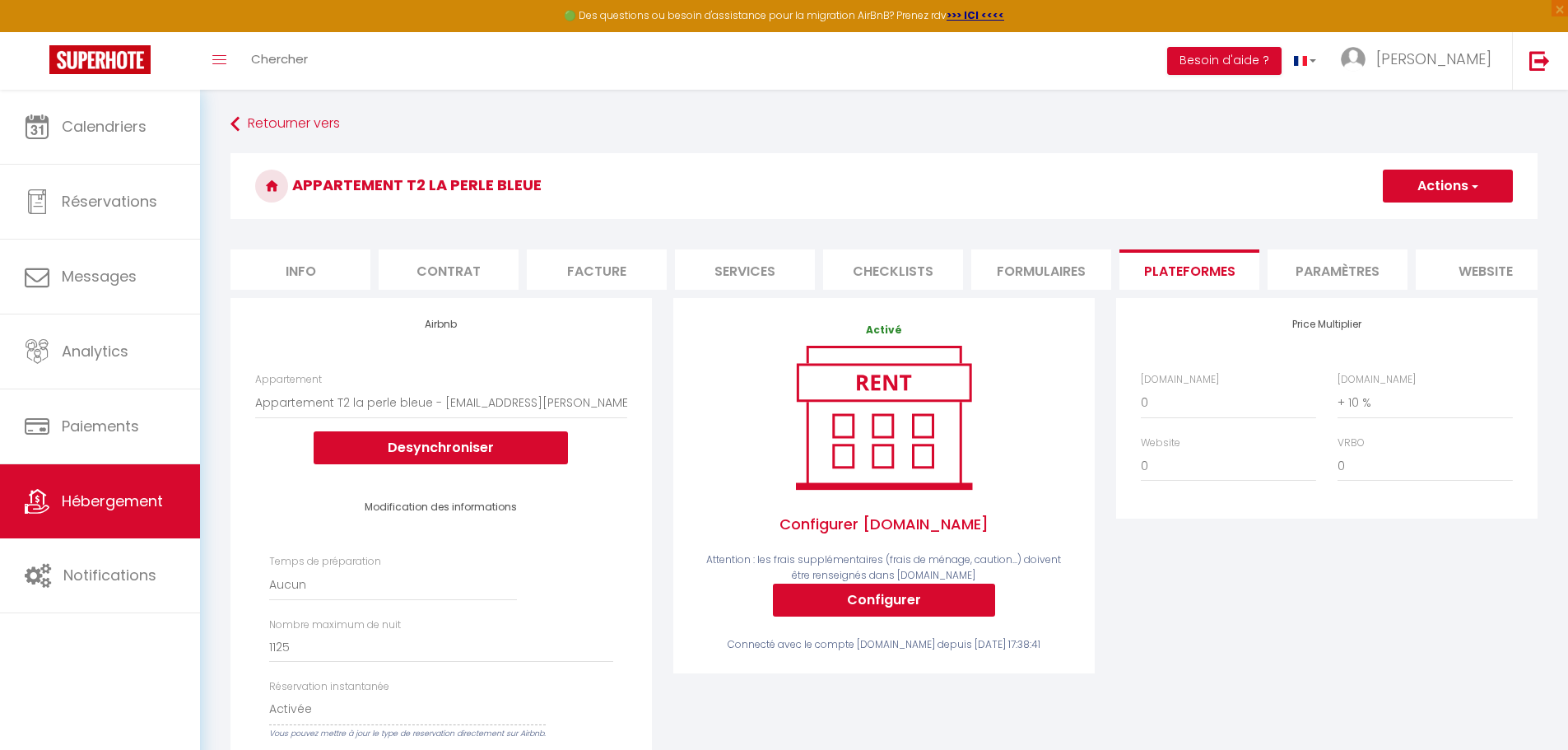
click at [772, 266] on li "Paramètres" at bounding box center [1337, 269] width 140 height 40
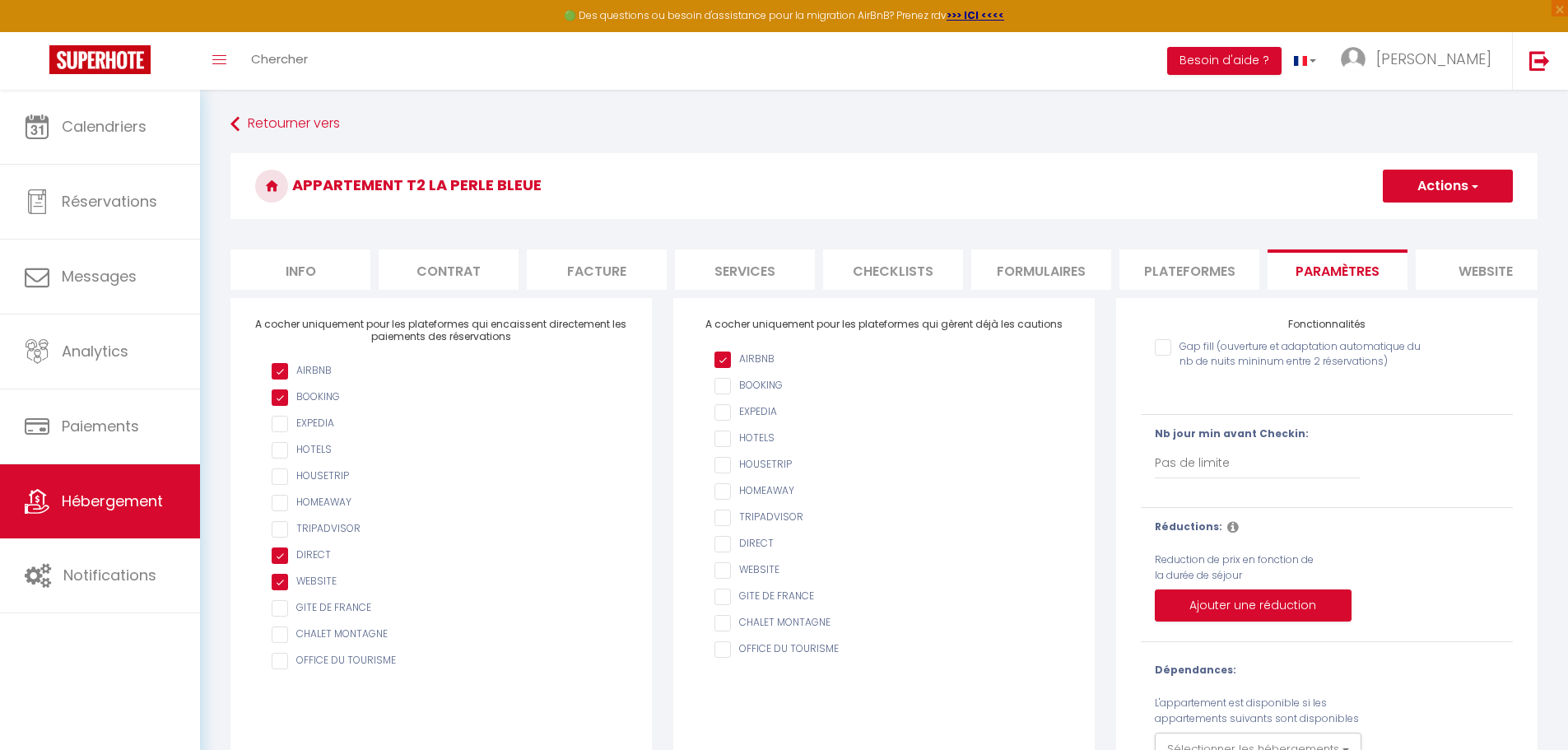
click at [725, 551] on input "AIRBNB" at bounding box center [892, 544] width 355 height 16
click at [722, 579] on input "AIRBNB" at bounding box center [892, 569] width 355 height 16
click at [772, 275] on li "Plateformes" at bounding box center [1189, 269] width 140 height 40
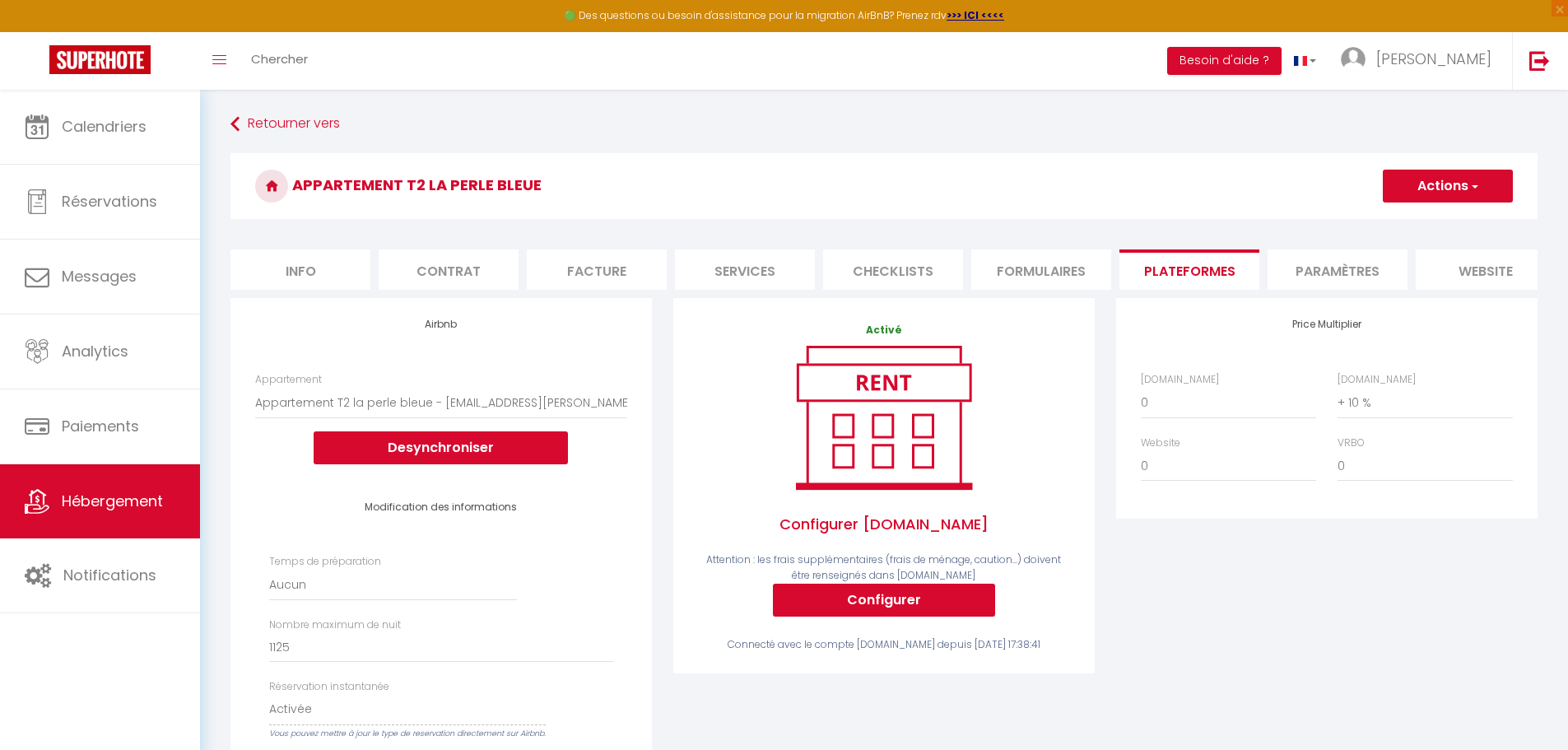
click at [772, 268] on li "Paramètres" at bounding box center [1337, 269] width 140 height 40
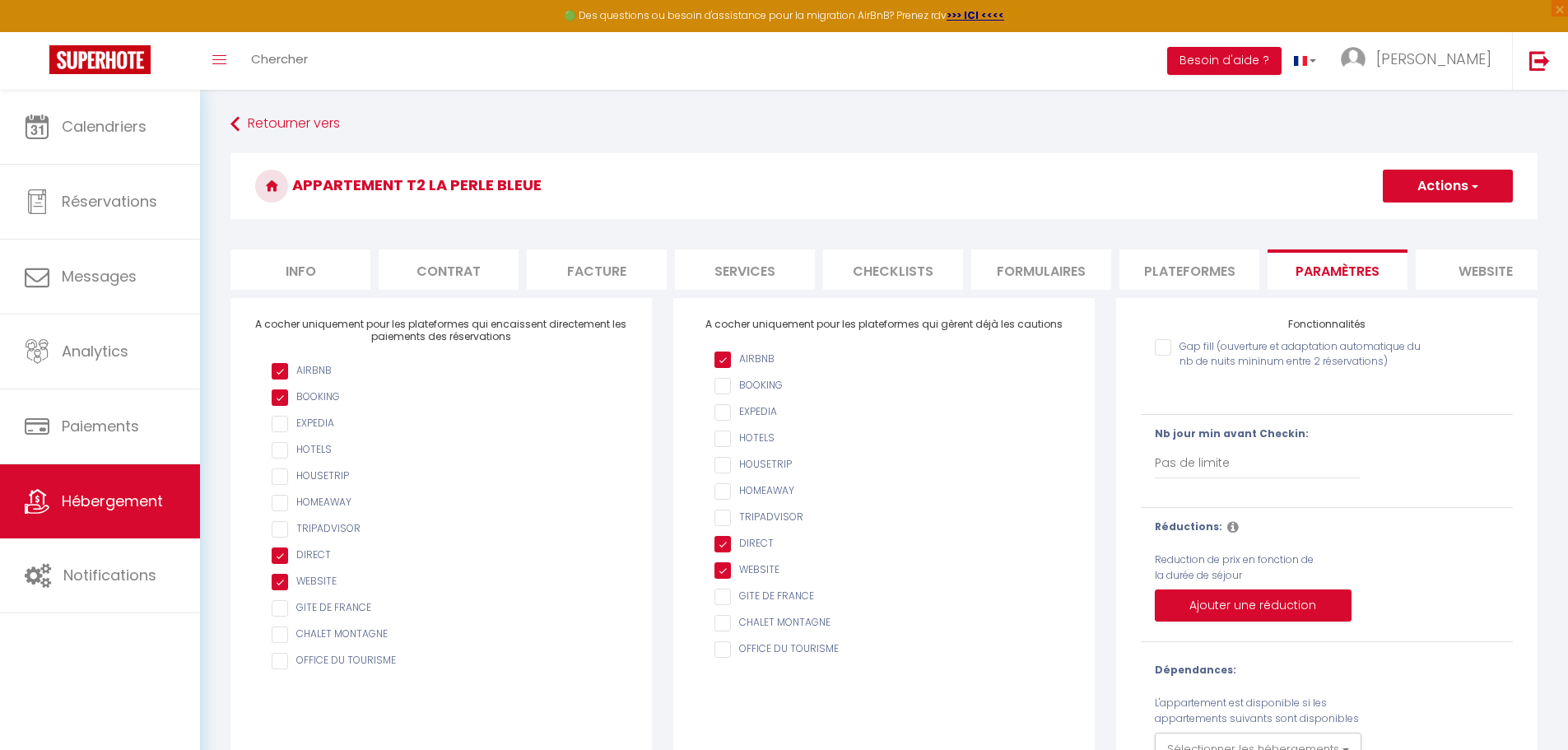
click at [722, 552] on input "AIRBNB" at bounding box center [892, 544] width 355 height 16
click at [723, 577] on input "AIRBNB" at bounding box center [892, 569] width 355 height 16
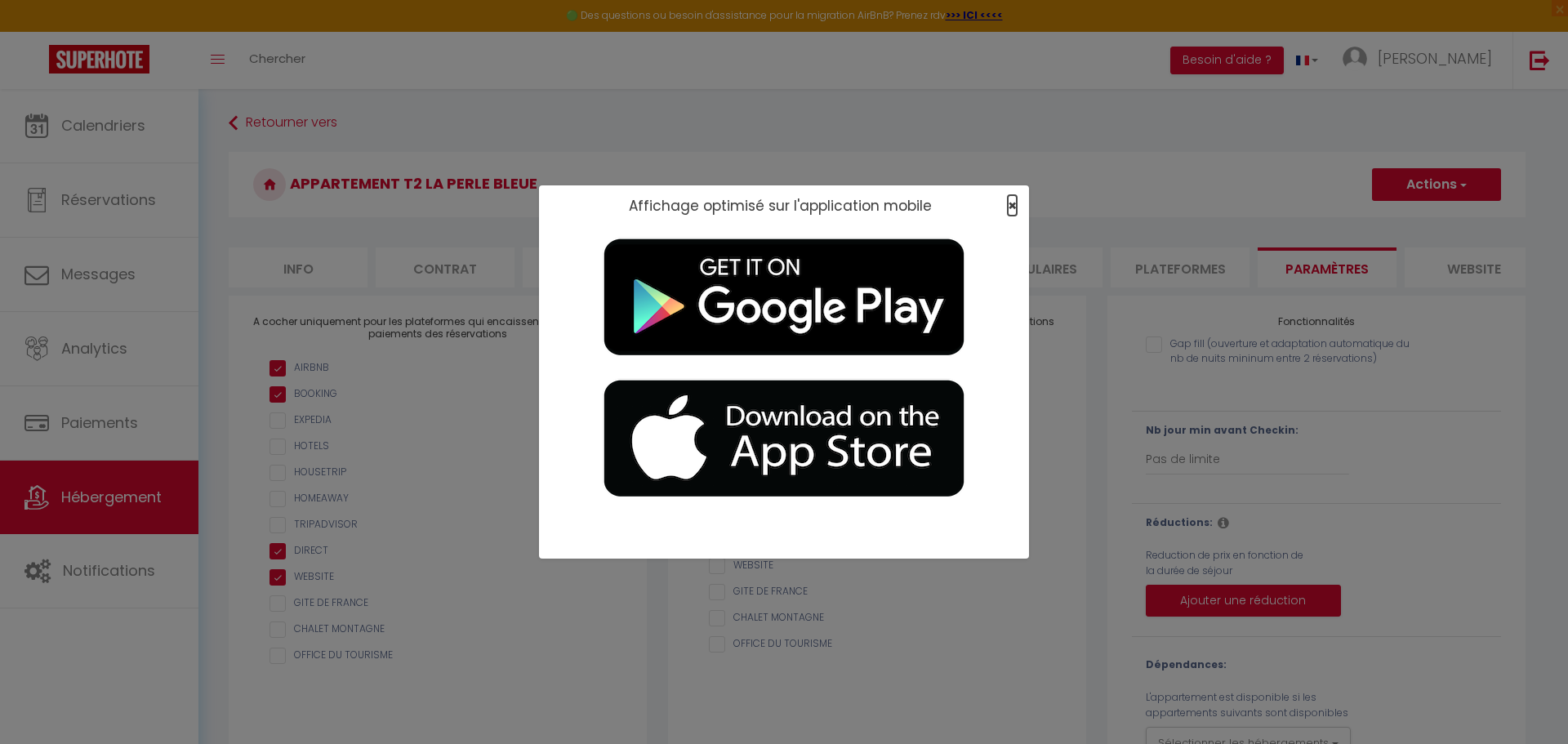
click at [766, 208] on span "×" at bounding box center [1013, 206] width 9 height 21
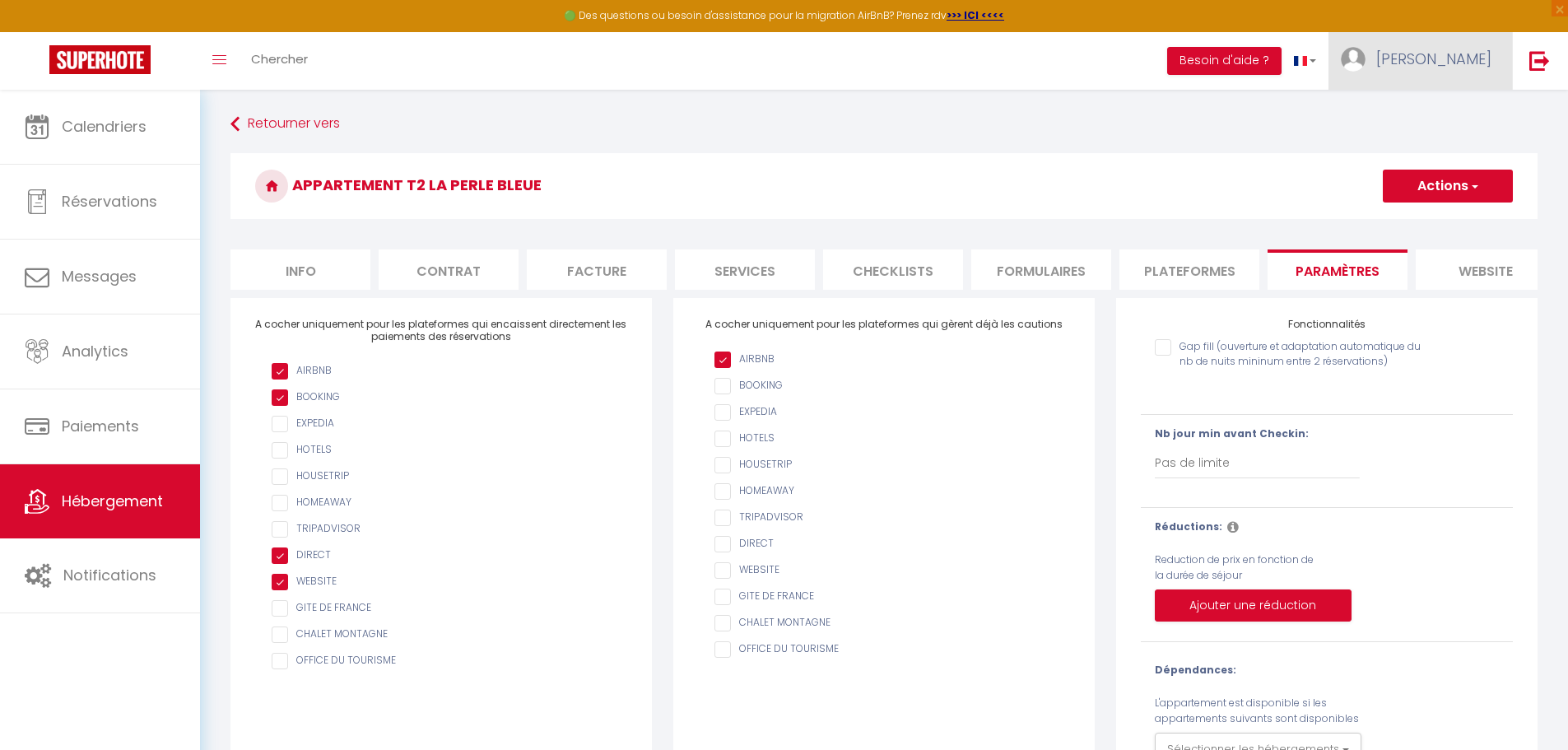
click at [772, 64] on span "[PERSON_NAME]" at bounding box center [1433, 59] width 115 height 21
click at [772, 115] on link "Paramètres" at bounding box center [1445, 114] width 122 height 28
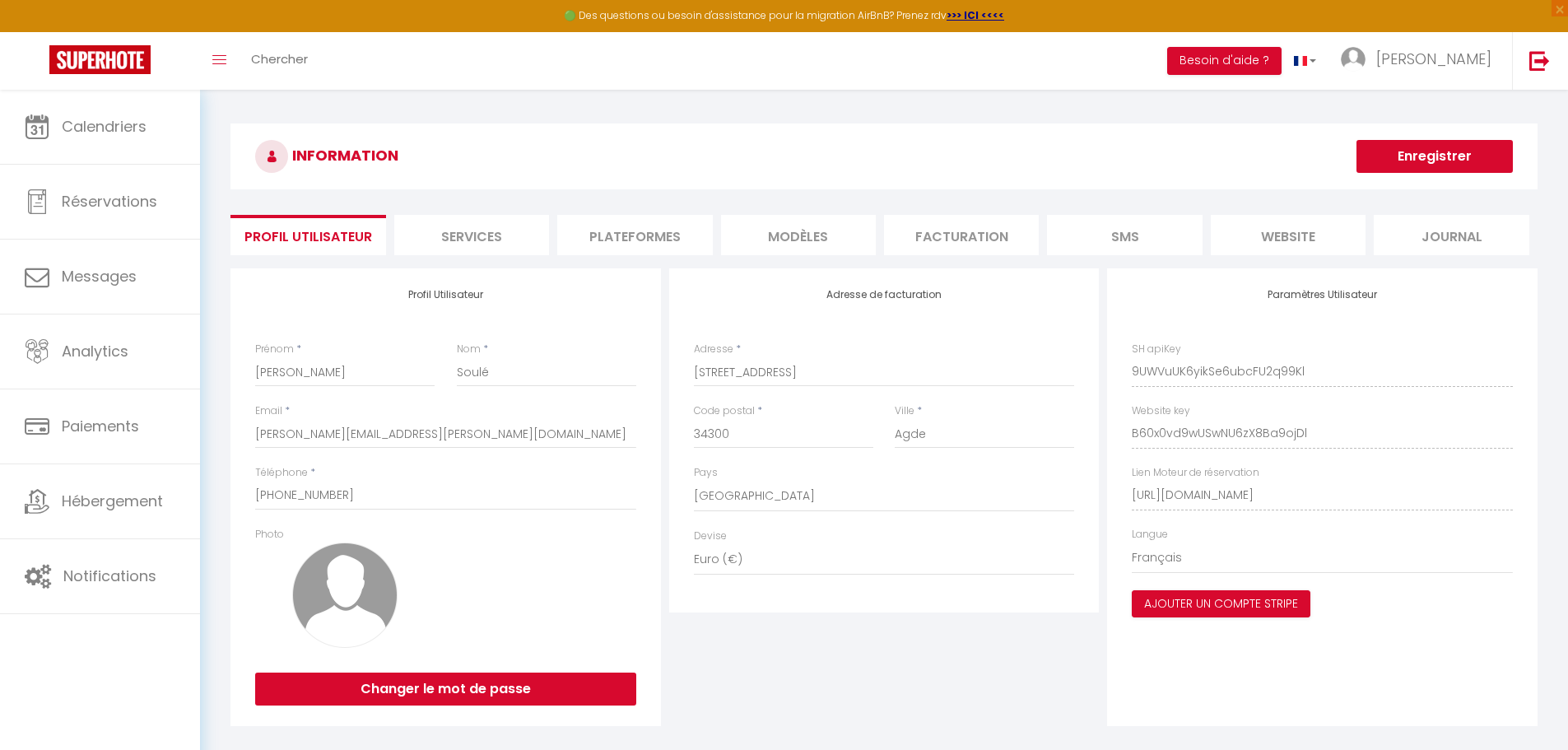
click at [604, 236] on li "Plateformes" at bounding box center [634, 235] width 155 height 40
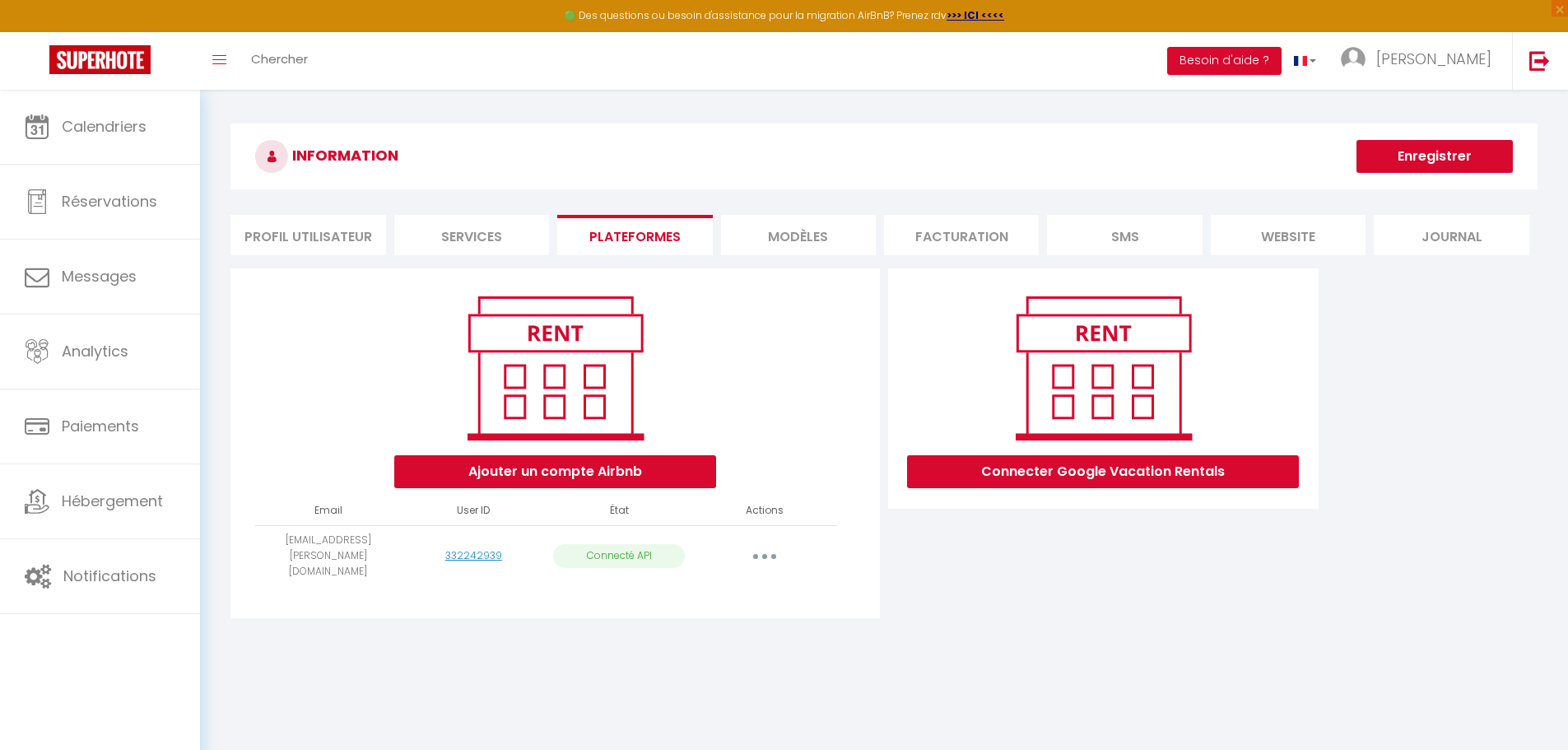
click at [772, 237] on li "MODÈLES" at bounding box center [798, 235] width 155 height 40
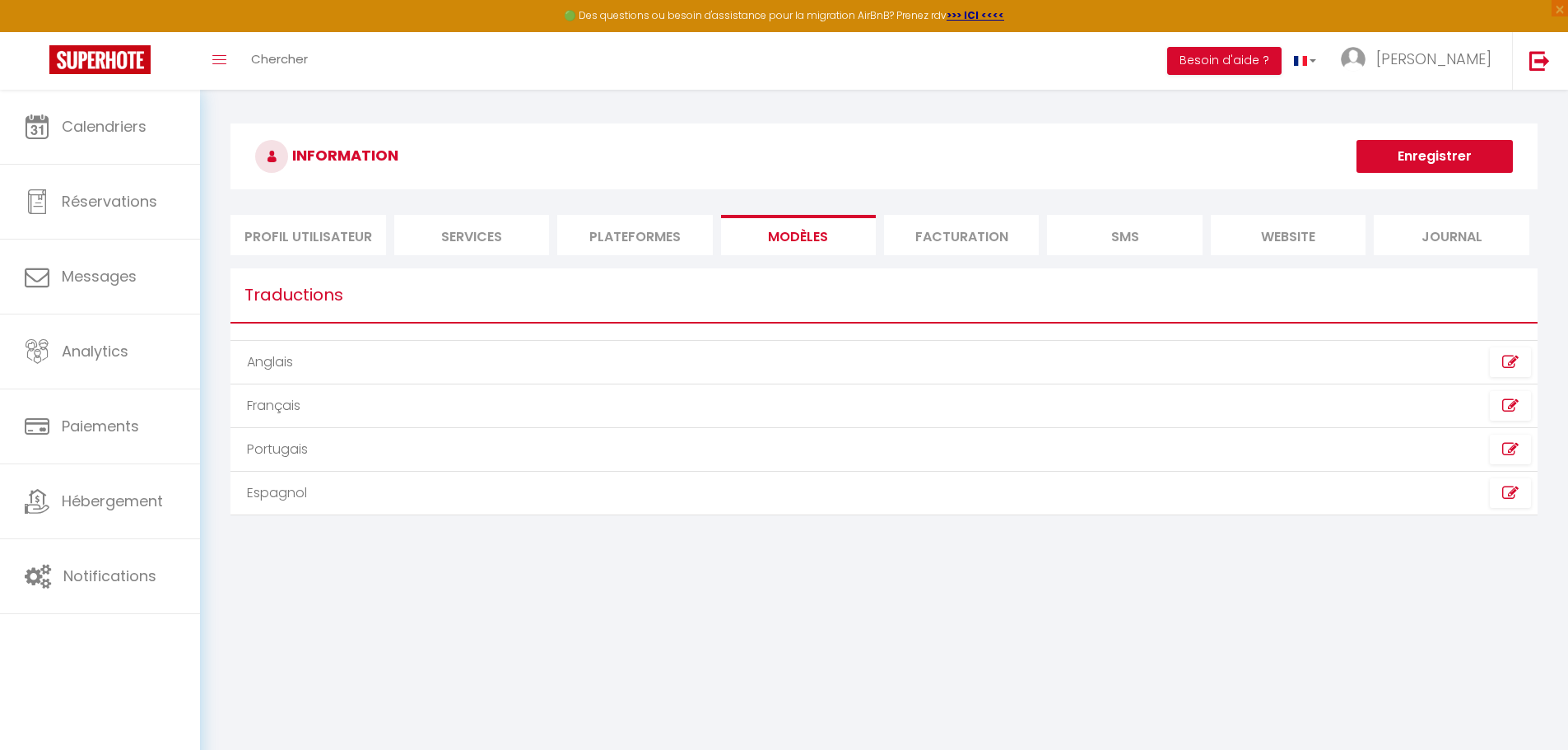
click at [772, 245] on li "Facturation" at bounding box center [961, 235] width 155 height 40
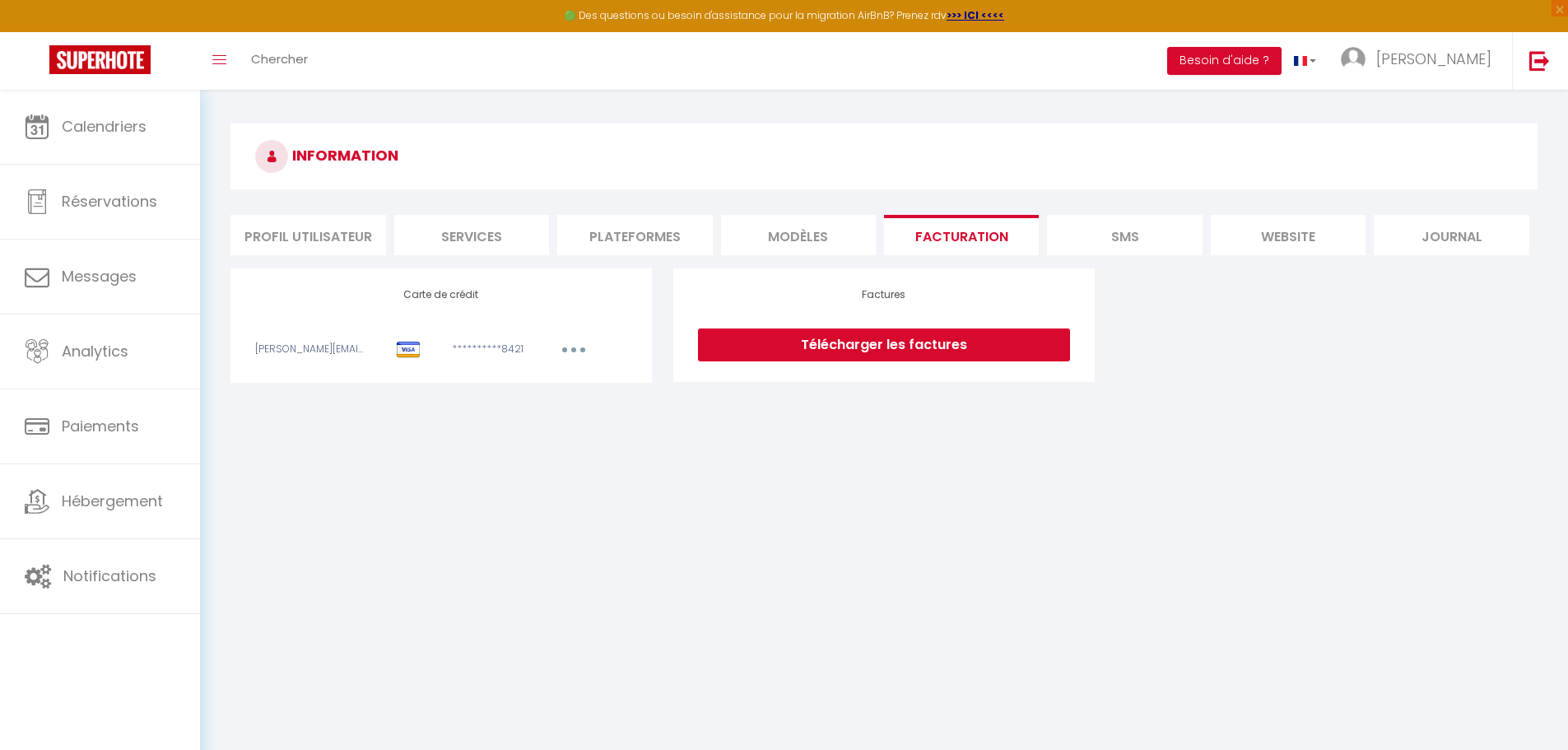
click at [772, 225] on li "SMS" at bounding box center [1123, 235] width 155 height 40
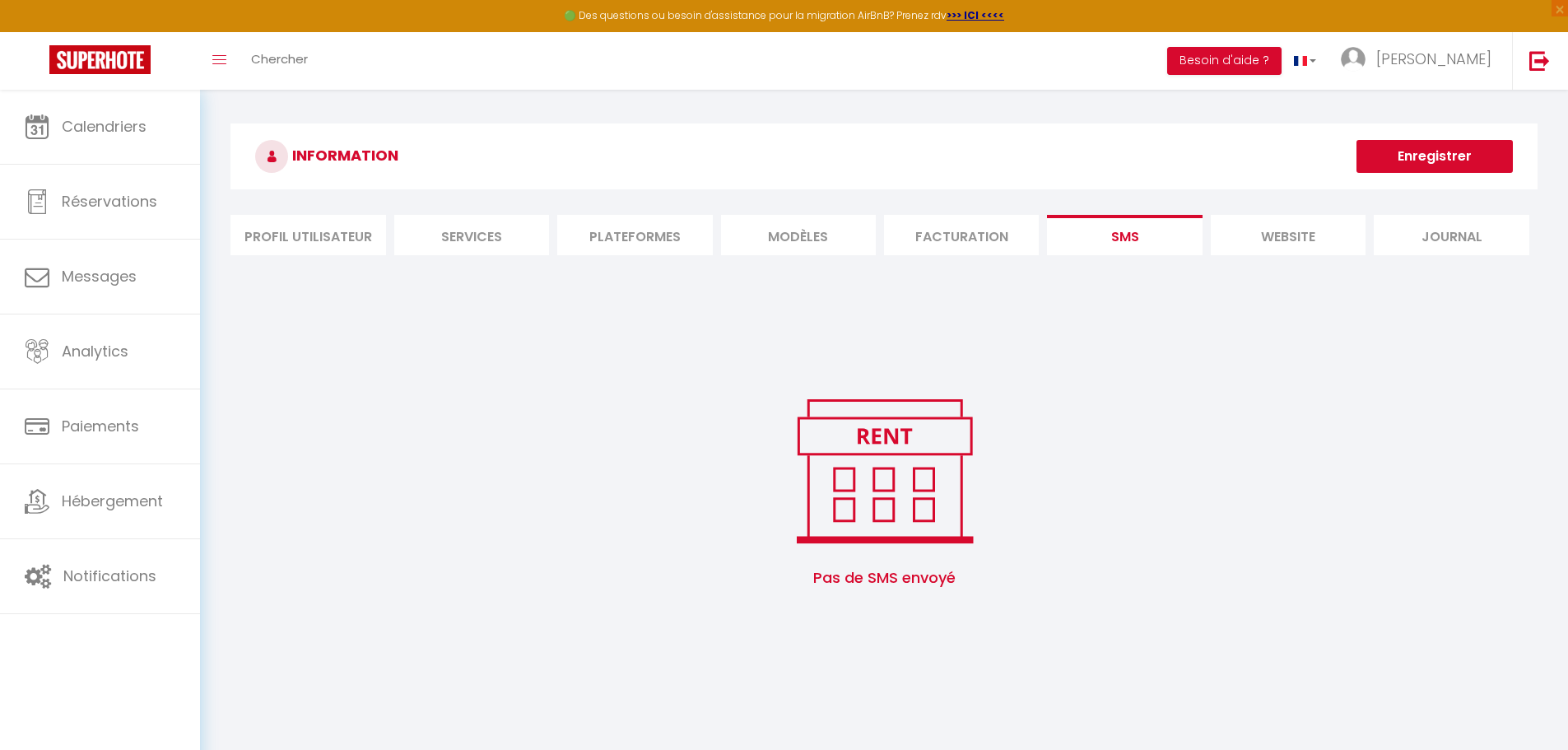
click at [772, 225] on li "website" at bounding box center [1288, 235] width 155 height 40
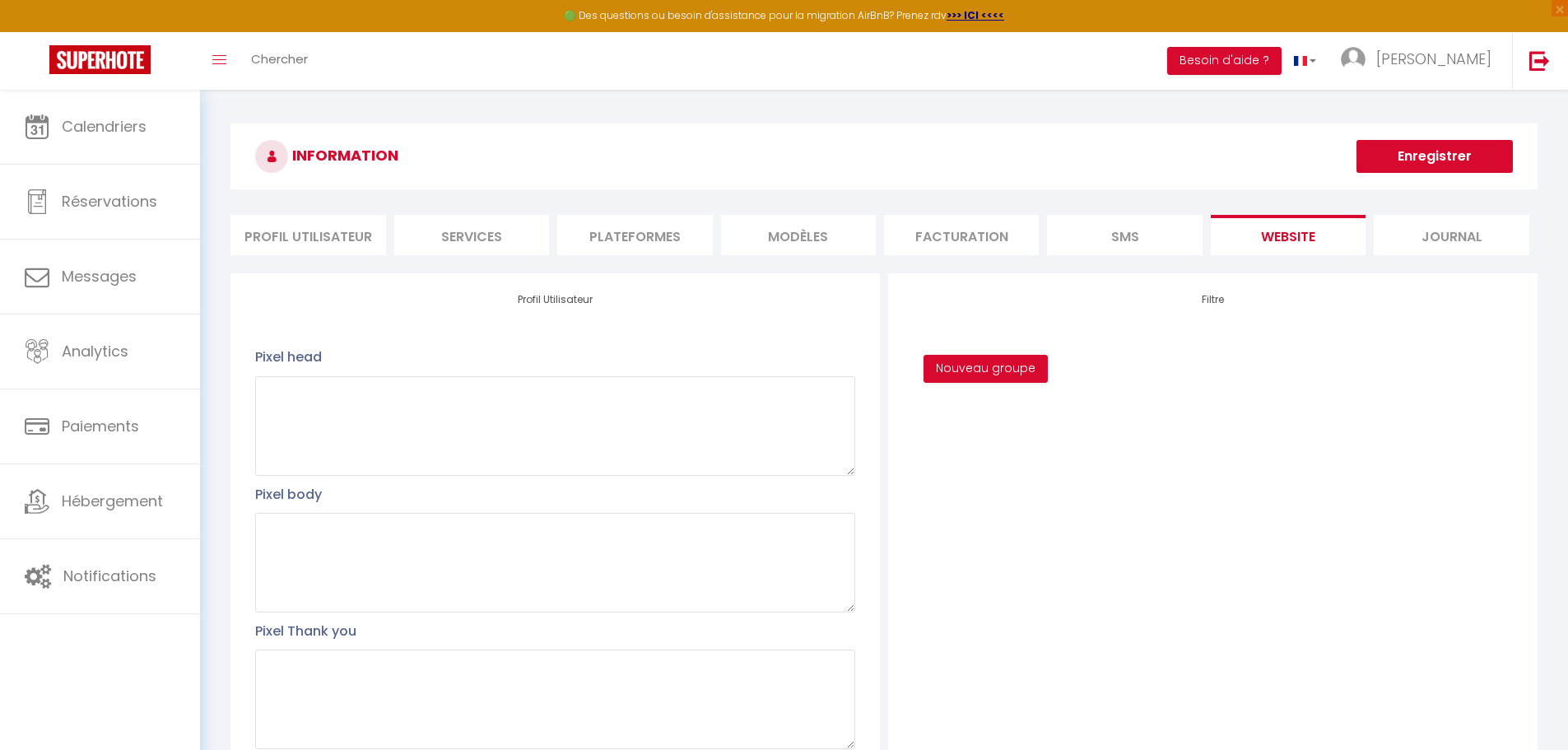
click at [772, 228] on li "SMS" at bounding box center [1123, 235] width 155 height 40
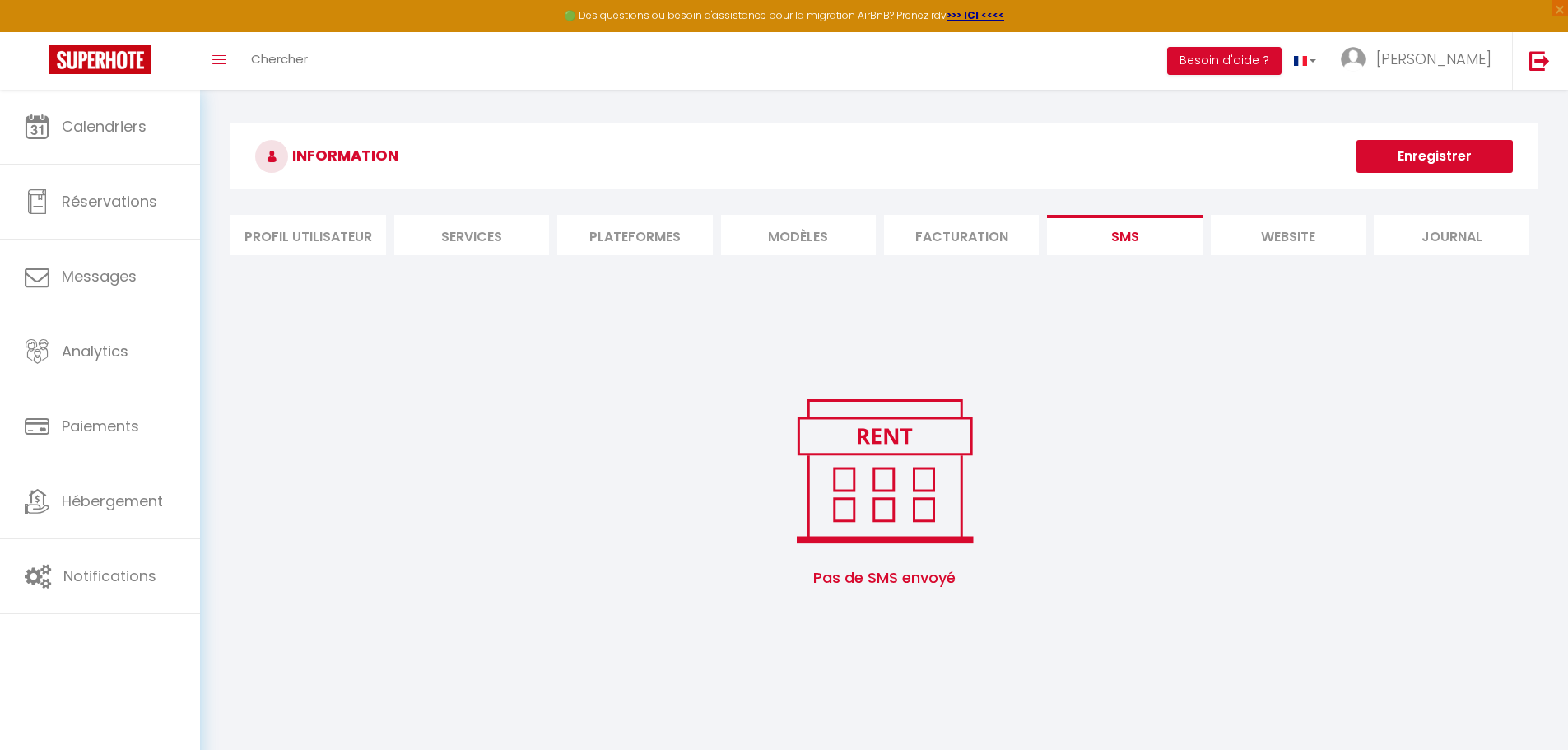
click at [772, 237] on li "website" at bounding box center [1288, 235] width 155 height 40
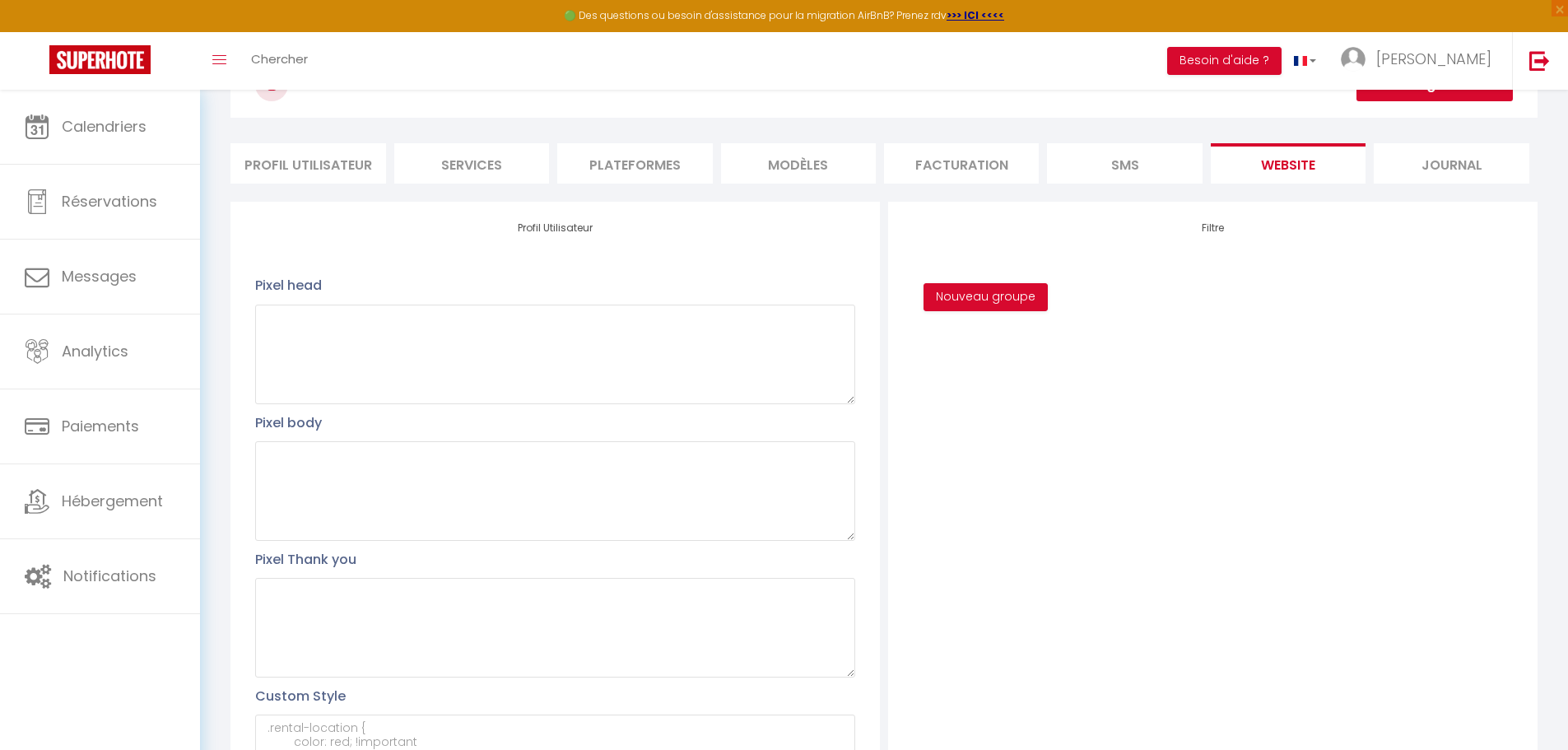
scroll to position [111, 0]
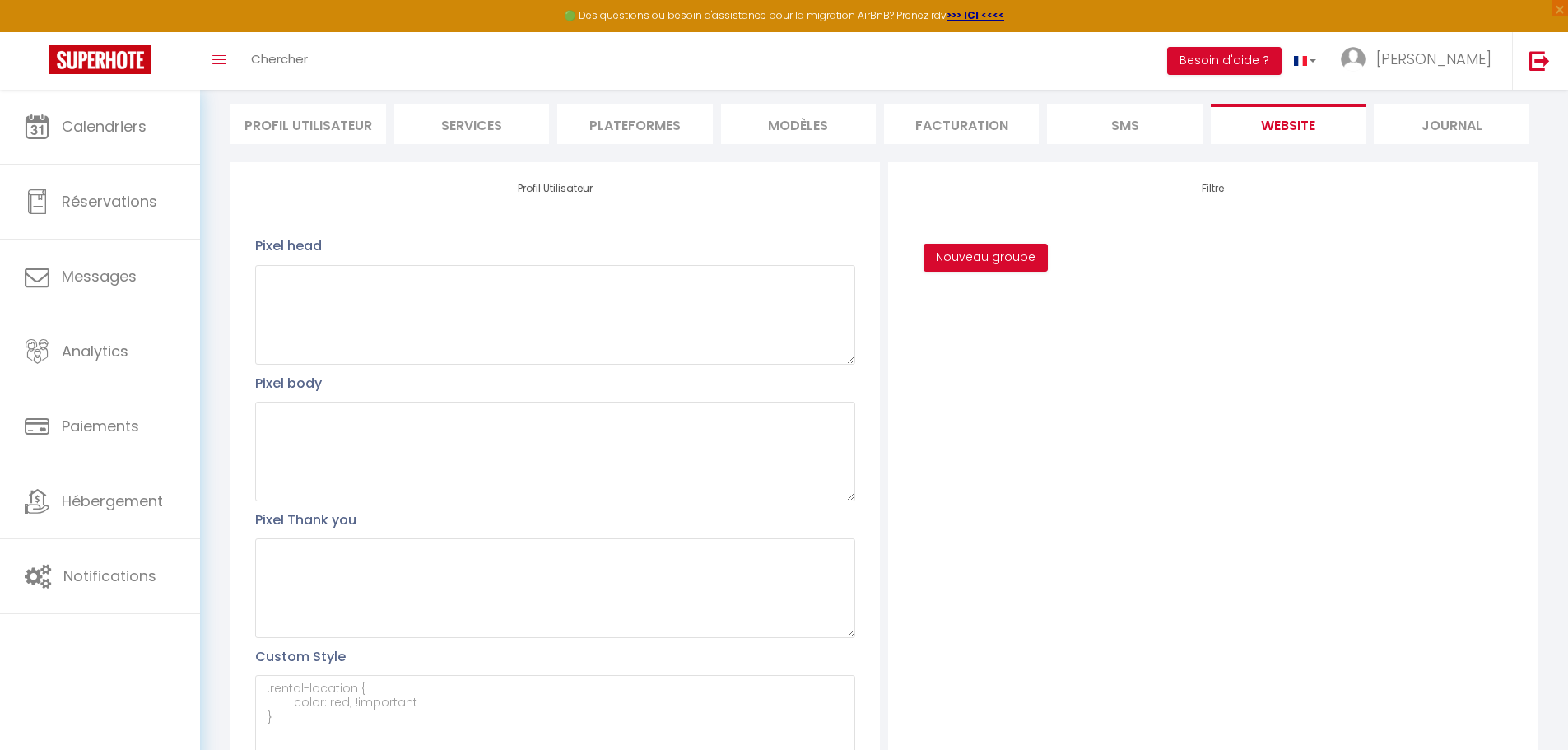
click at [304, 132] on li "Profil Utilisateur" at bounding box center [307, 124] width 155 height 40
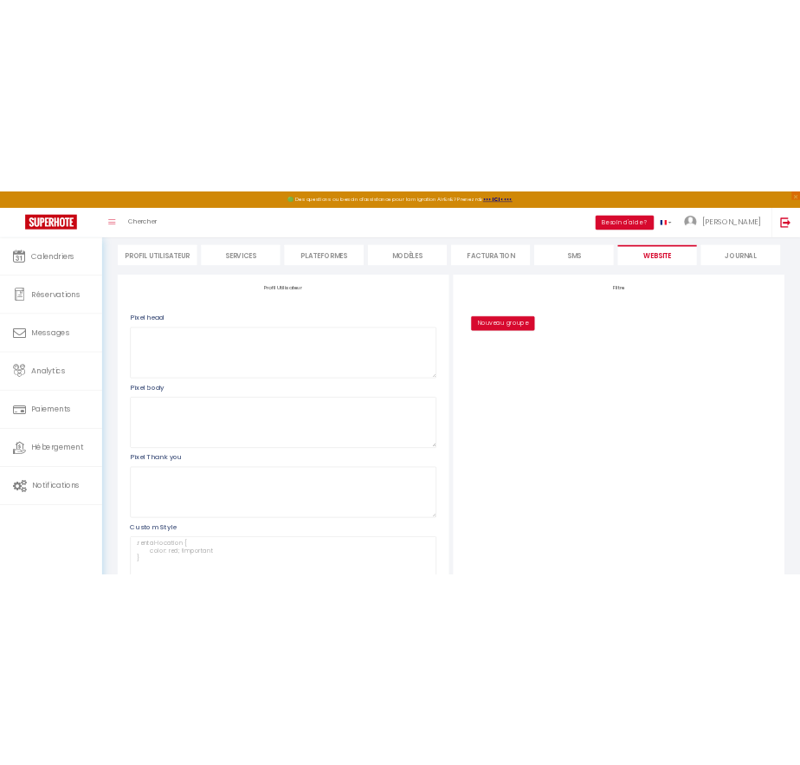
scroll to position [94, 0]
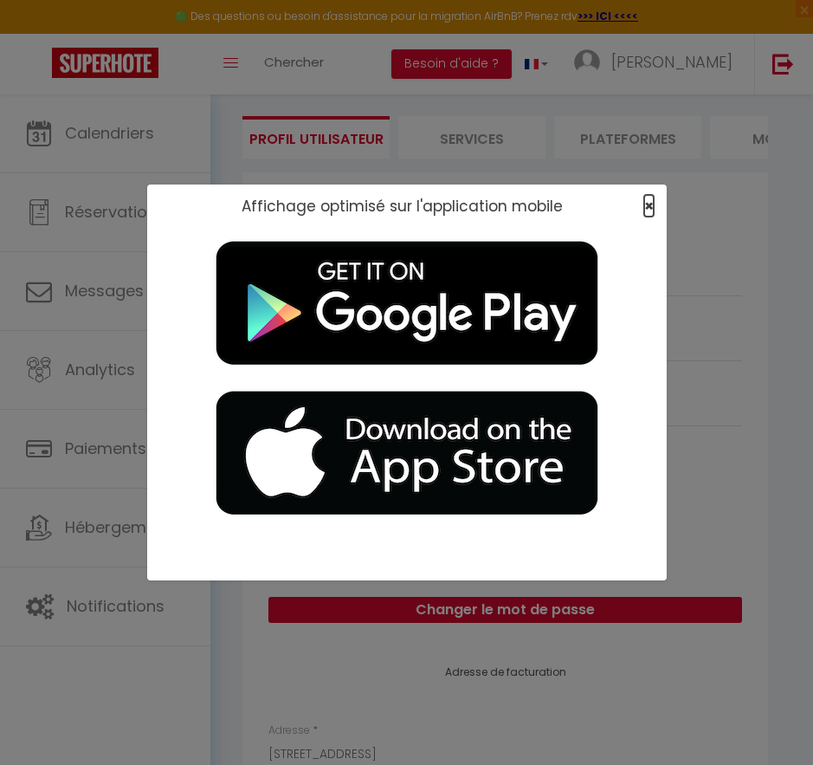
click at [646, 205] on span "×" at bounding box center [649, 206] width 10 height 22
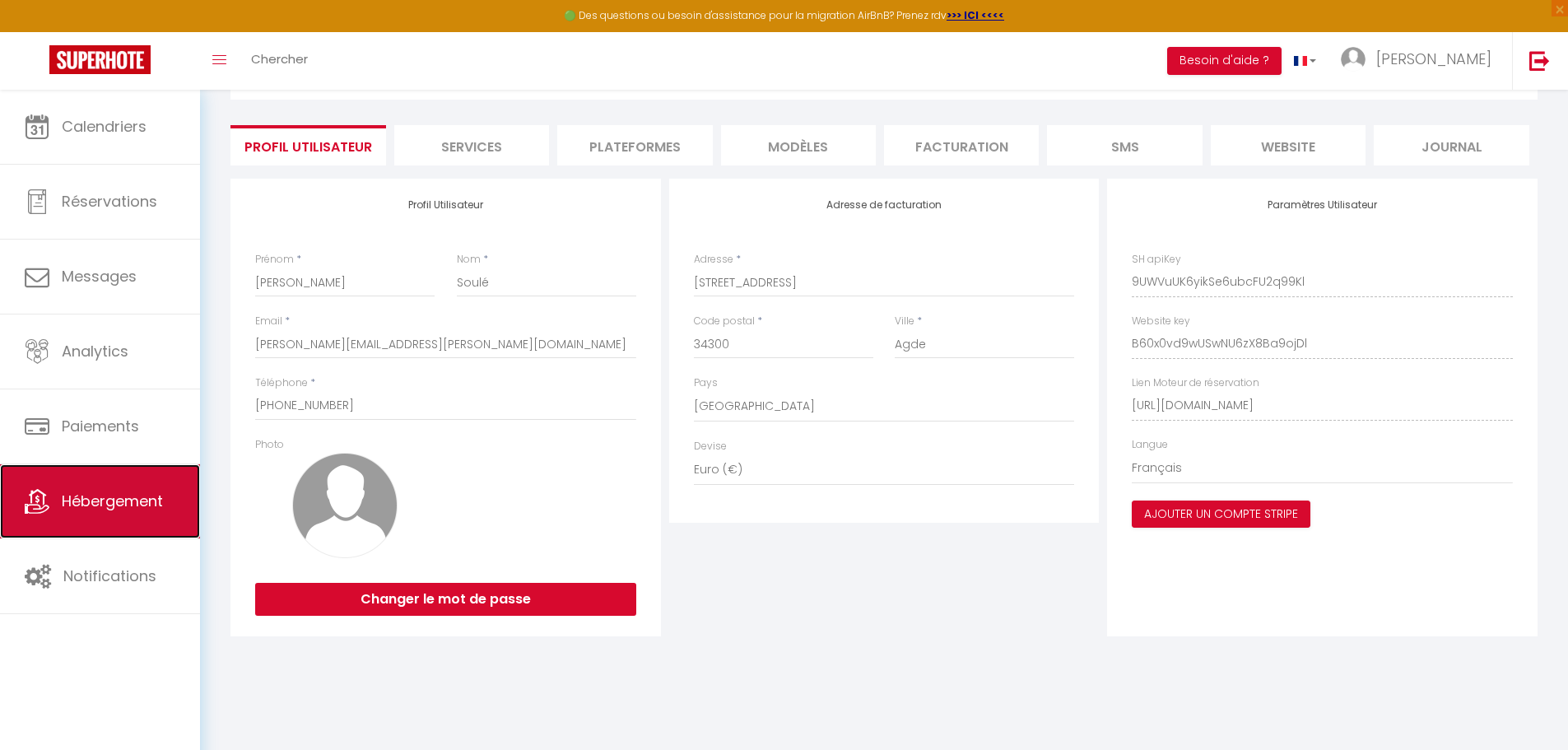
click at [95, 490] on span "Hébergement" at bounding box center [112, 501] width 102 height 21
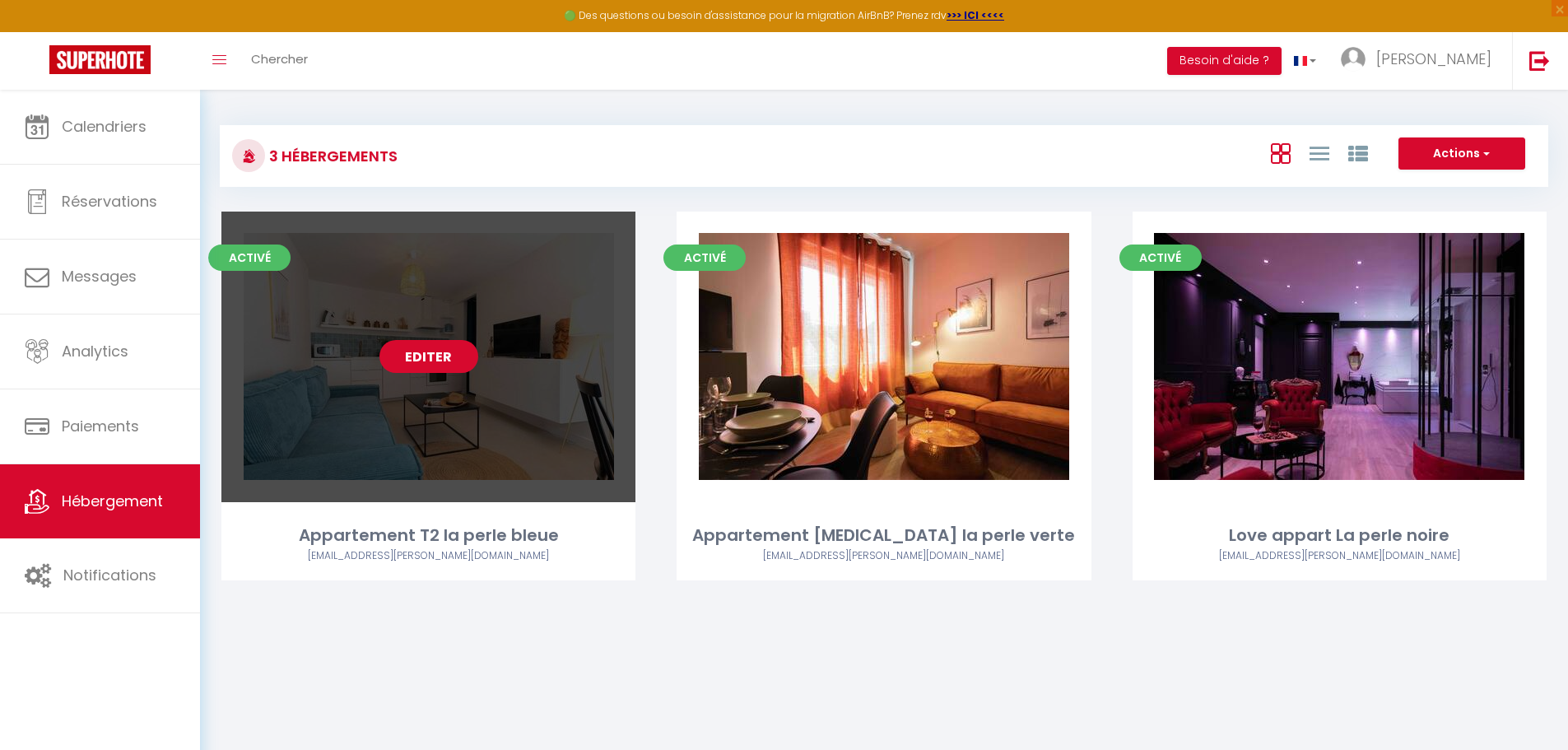
click at [440, 359] on link "Editer" at bounding box center [429, 356] width 99 height 33
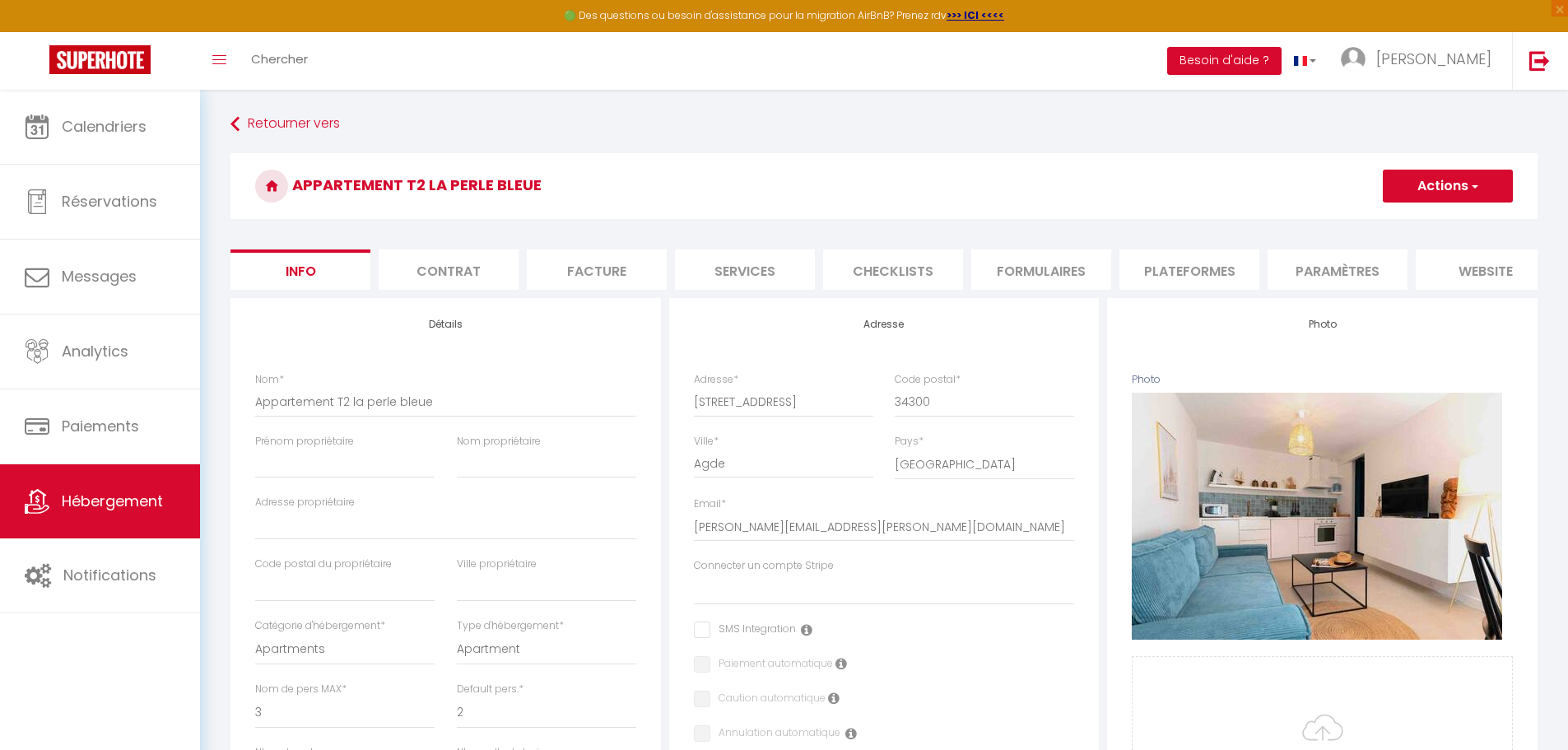
click at [772, 265] on li "Plateformes" at bounding box center [1189, 269] width 140 height 40
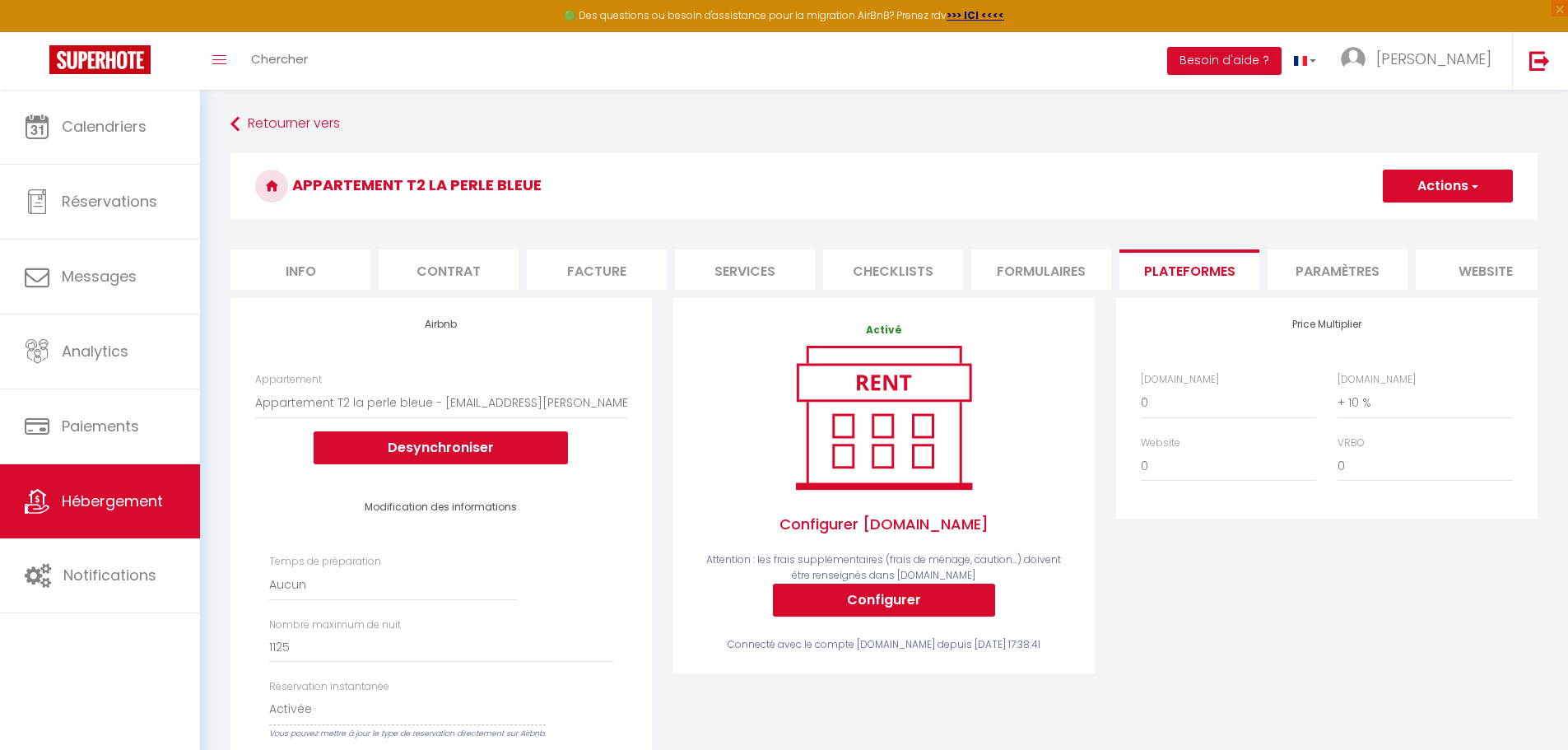
click at [772, 276] on li "Paramètres" at bounding box center [1337, 269] width 140 height 40
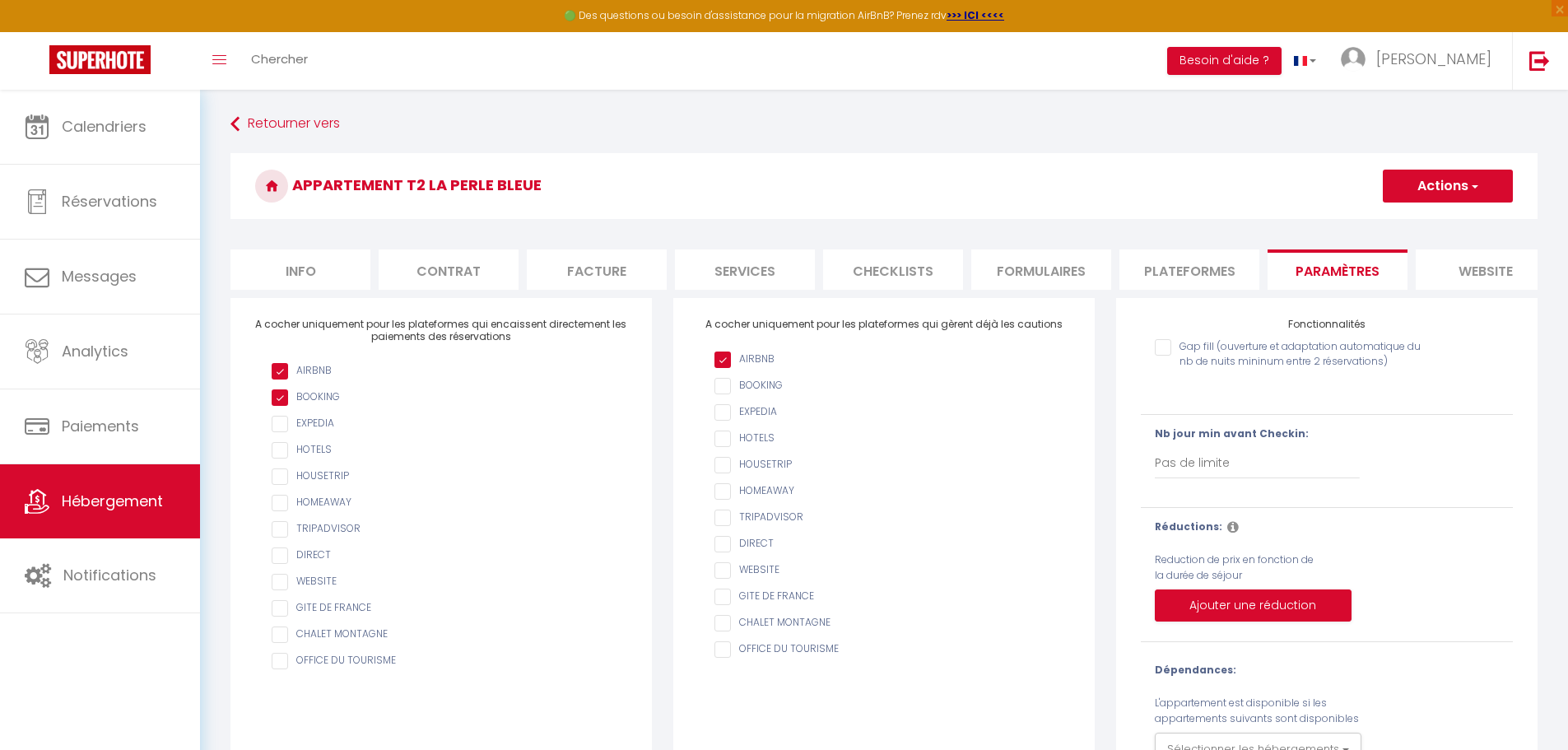
click at [283, 564] on input "checkbox" at bounding box center [449, 555] width 355 height 16
click at [282, 590] on input "checkbox" at bounding box center [449, 582] width 355 height 16
click at [772, 278] on li "website" at bounding box center [1484, 269] width 140 height 40
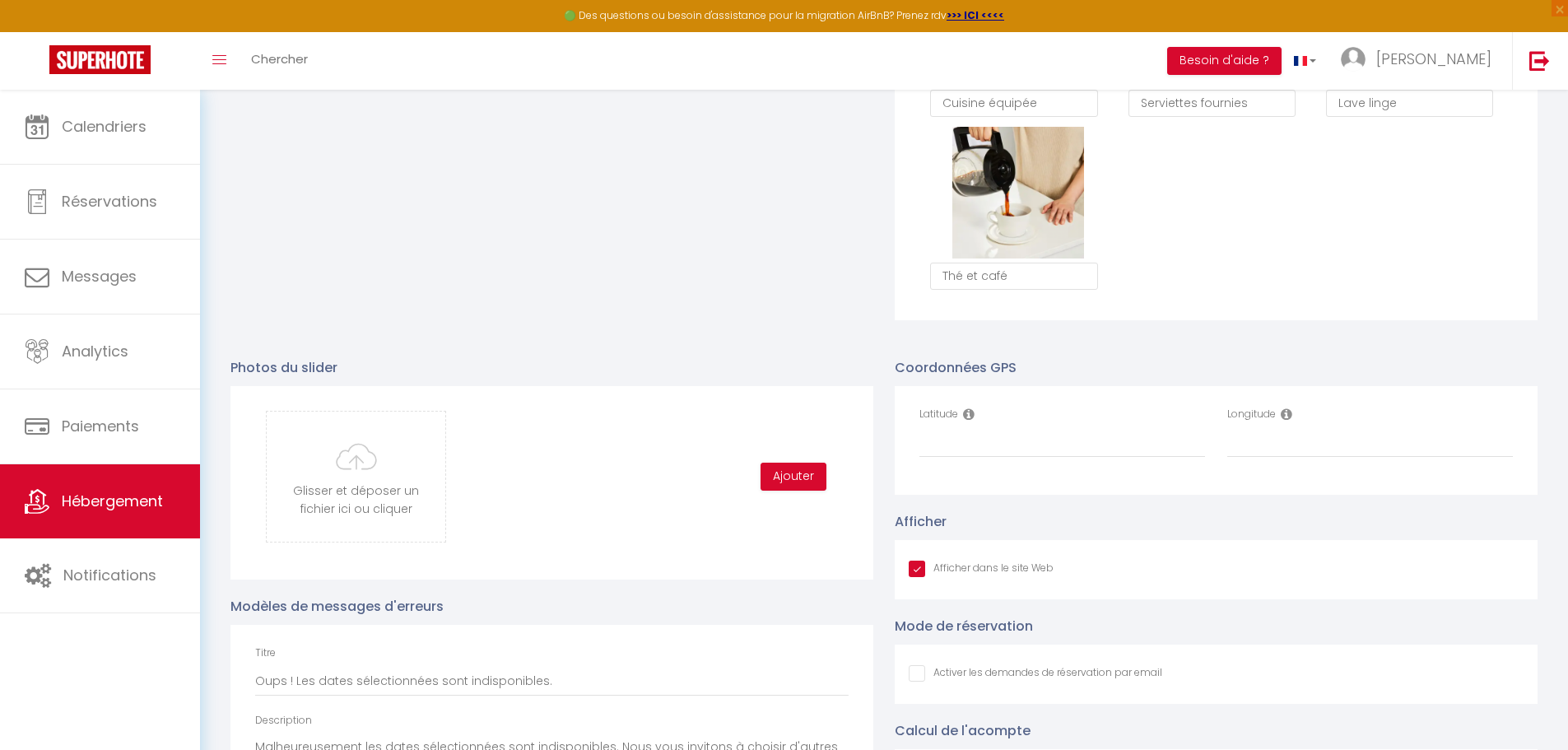
scroll to position [1440, 0]
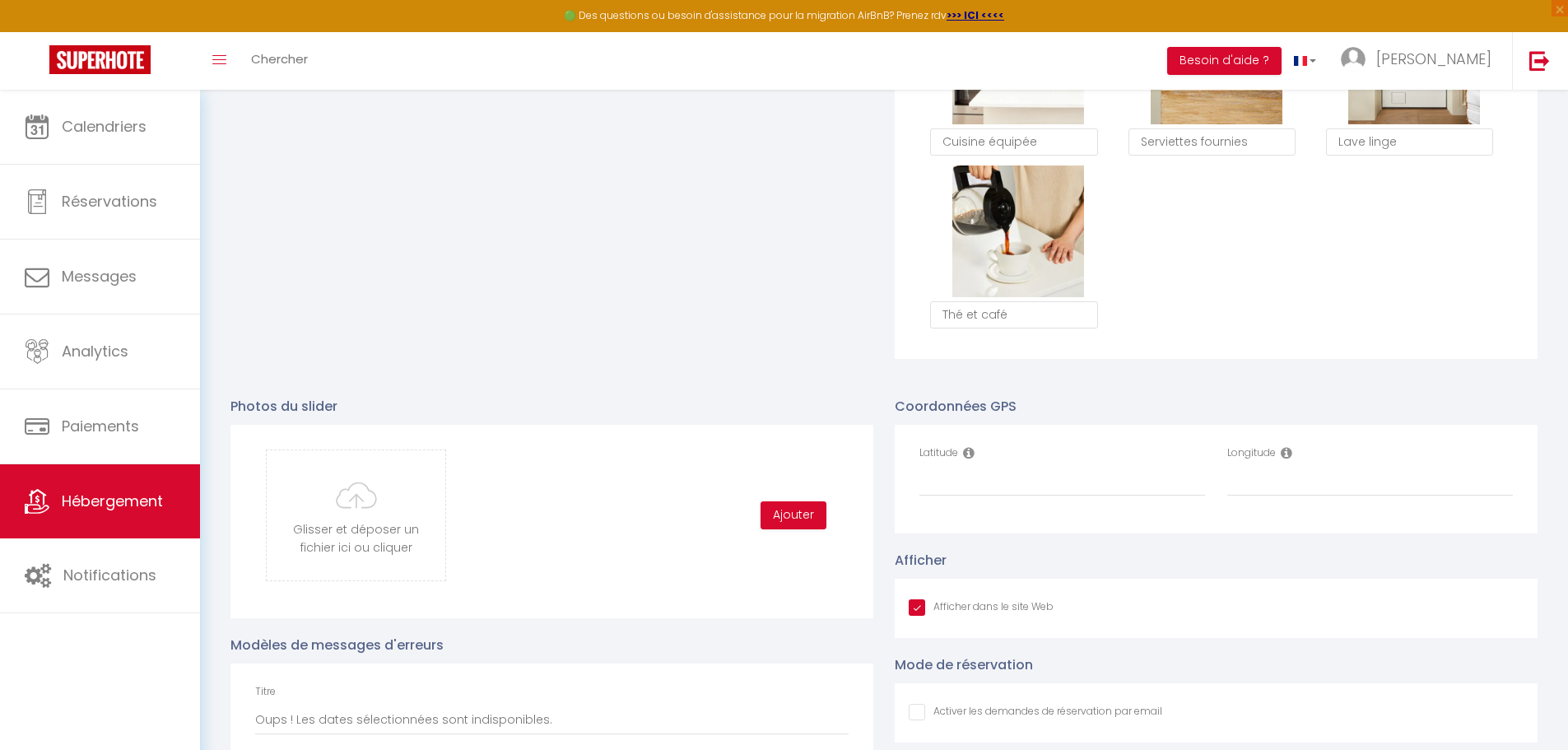
click at [772, 459] on icon at bounding box center [968, 452] width 11 height 13
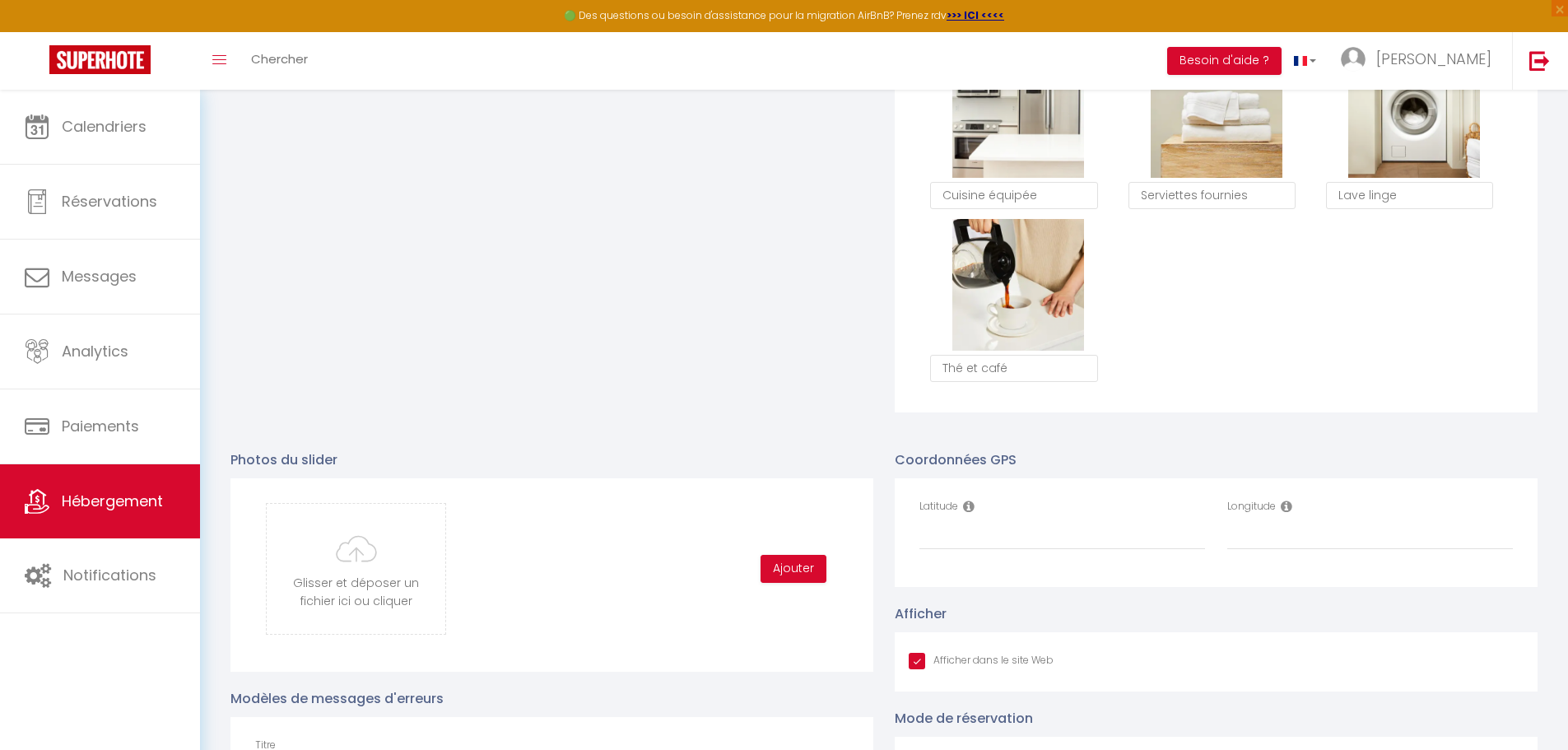
scroll to position [1358, 0]
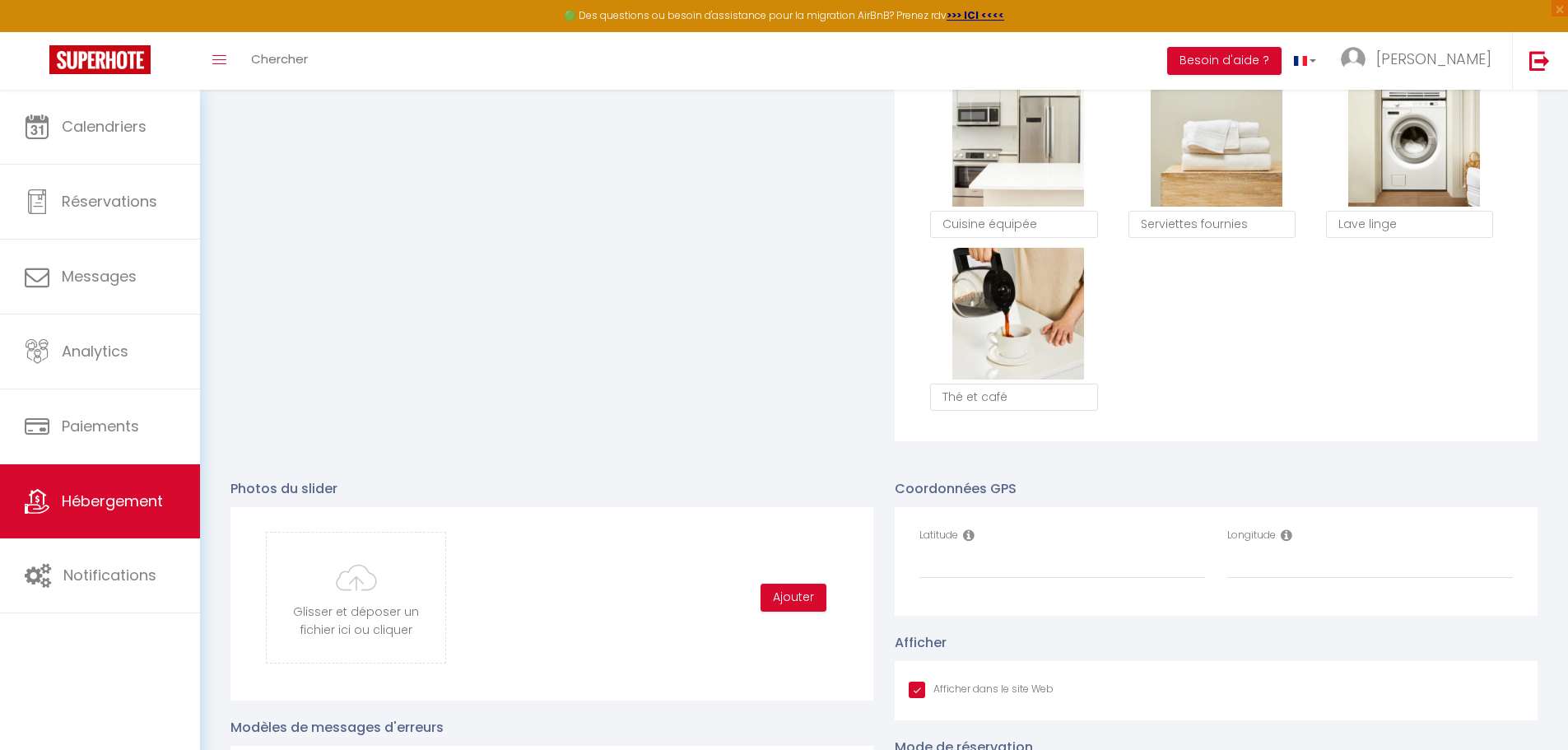
click at [772, 542] on icon at bounding box center [1286, 535] width 11 height 13
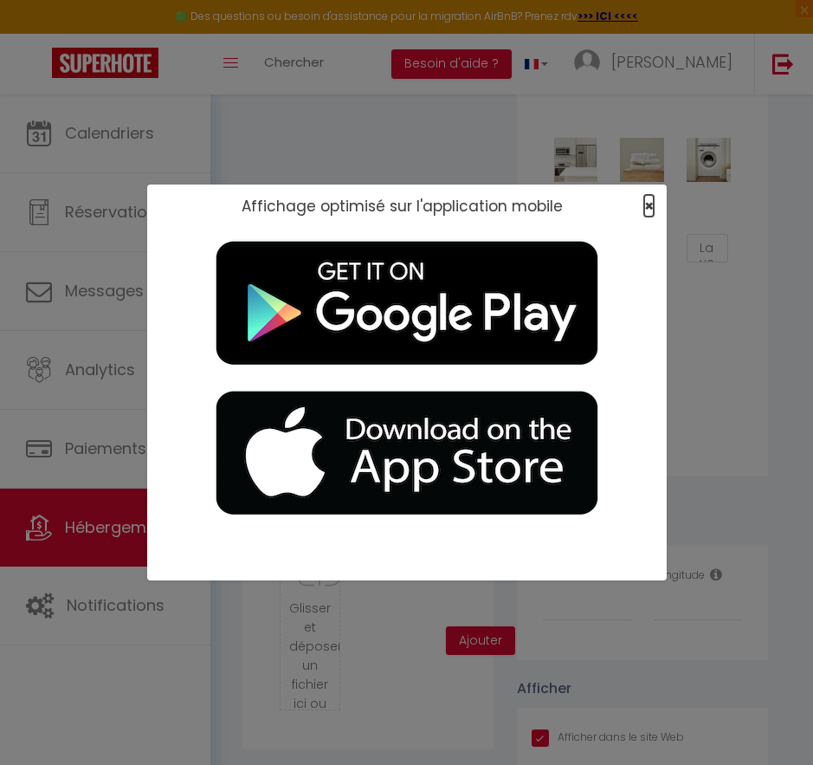
click at [647, 205] on span "×" at bounding box center [649, 206] width 10 height 22
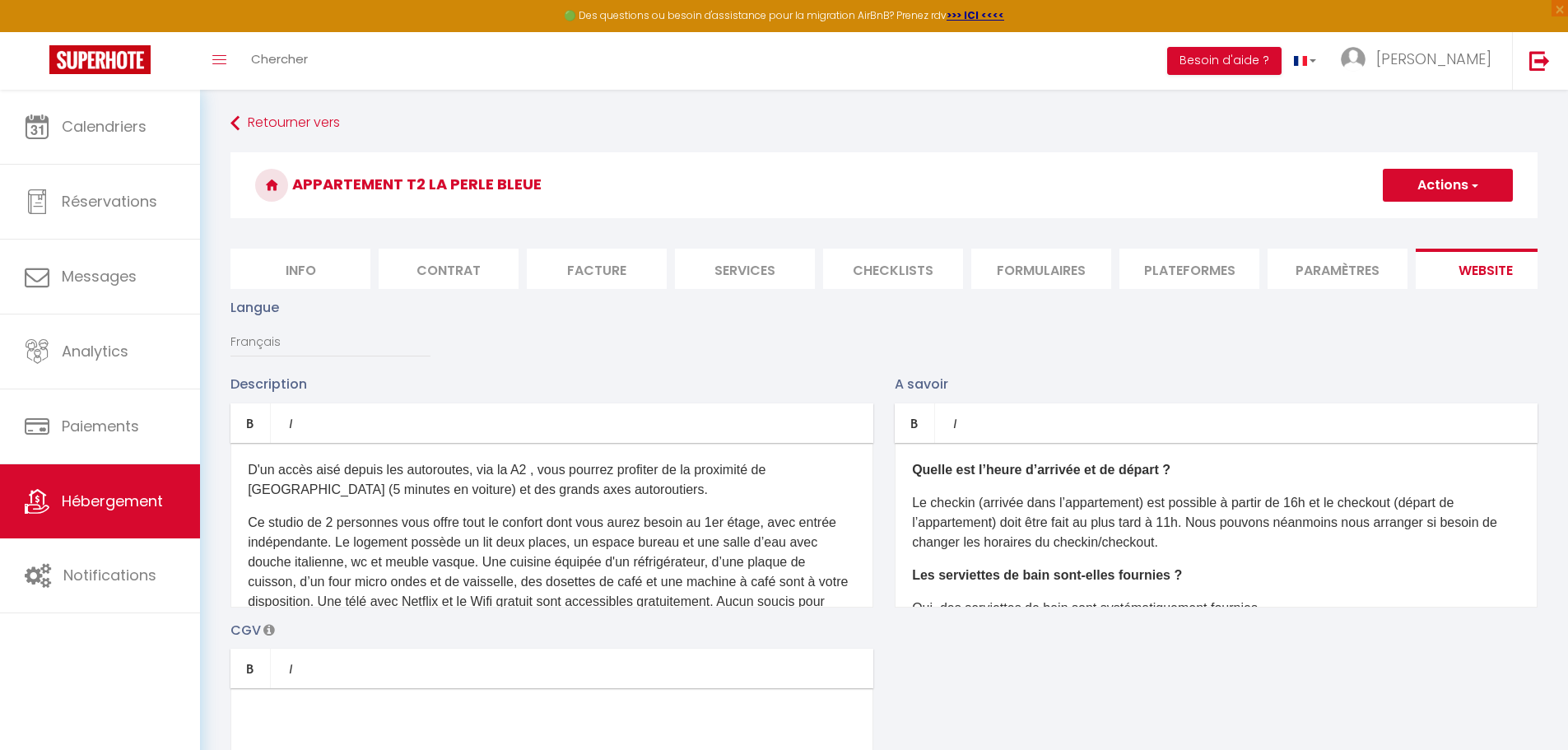
scroll to position [0, 0]
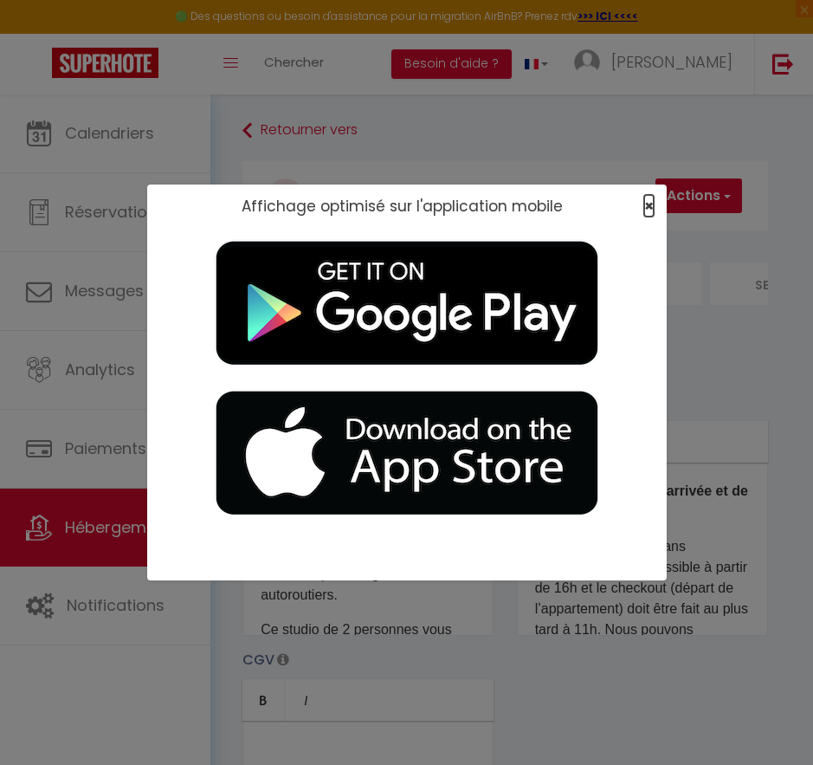
click at [652, 202] on span "×" at bounding box center [649, 206] width 10 height 22
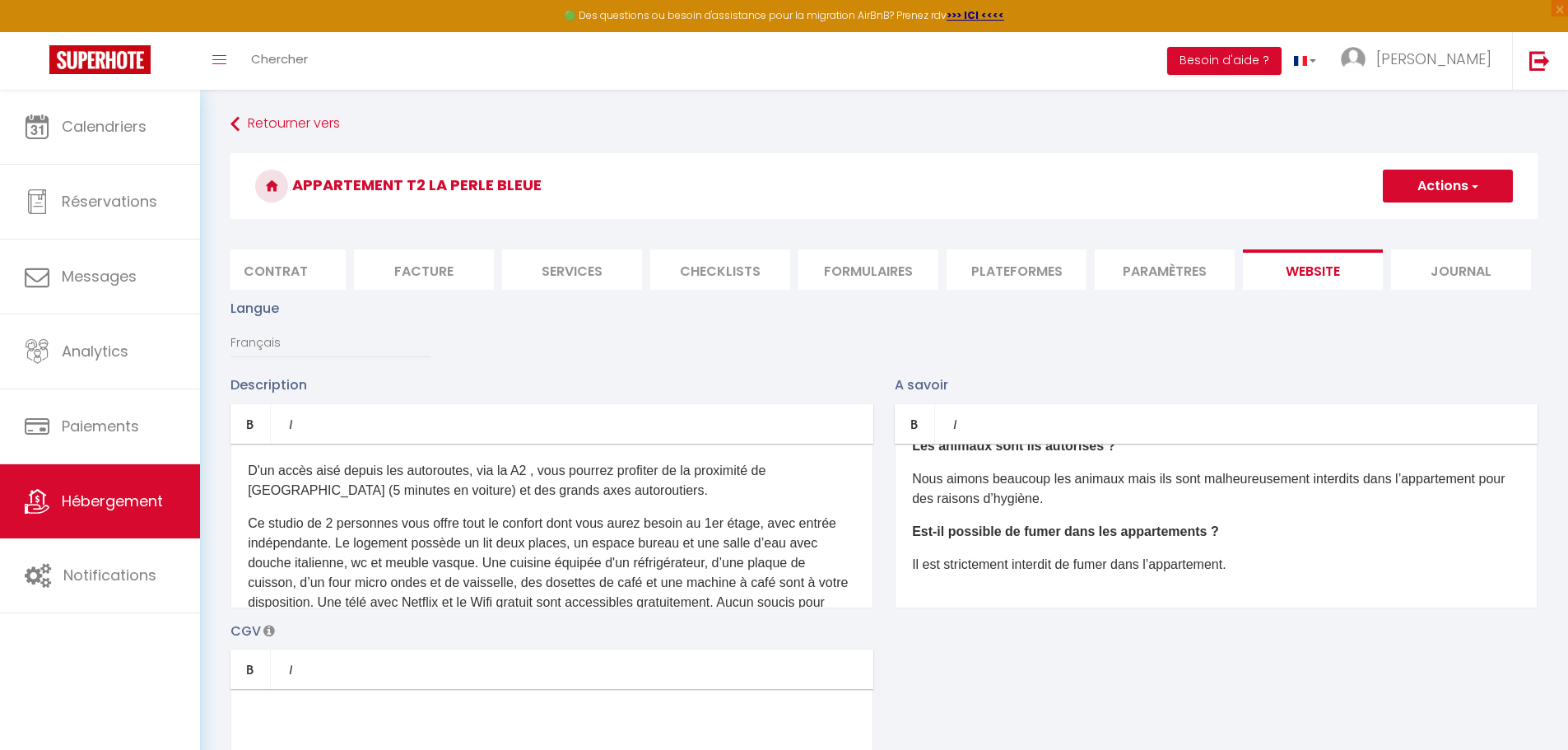
scroll to position [0, 175]
click at [772, 268] on li "Paramètres" at bounding box center [1162, 269] width 140 height 40
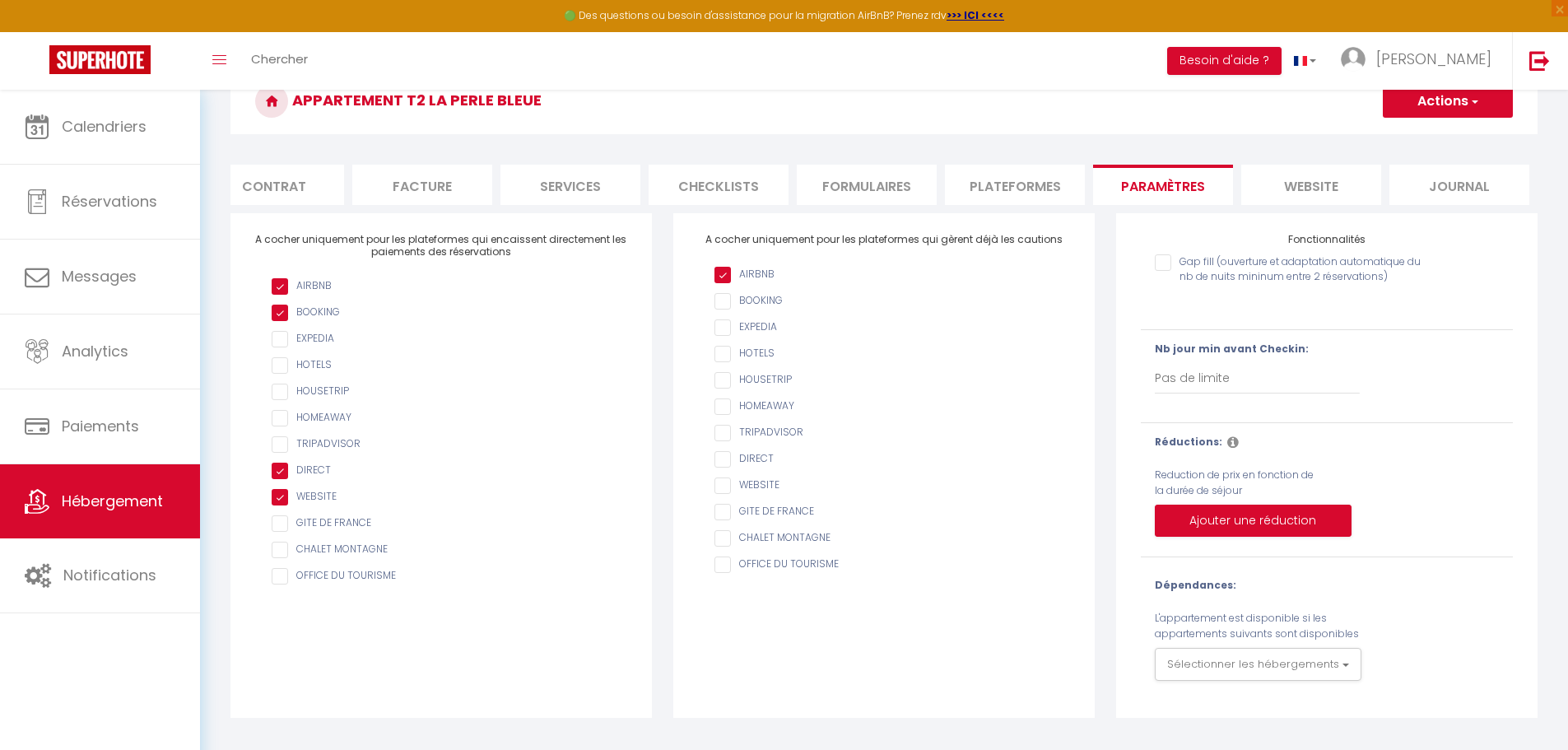
scroll to position [89, 0]
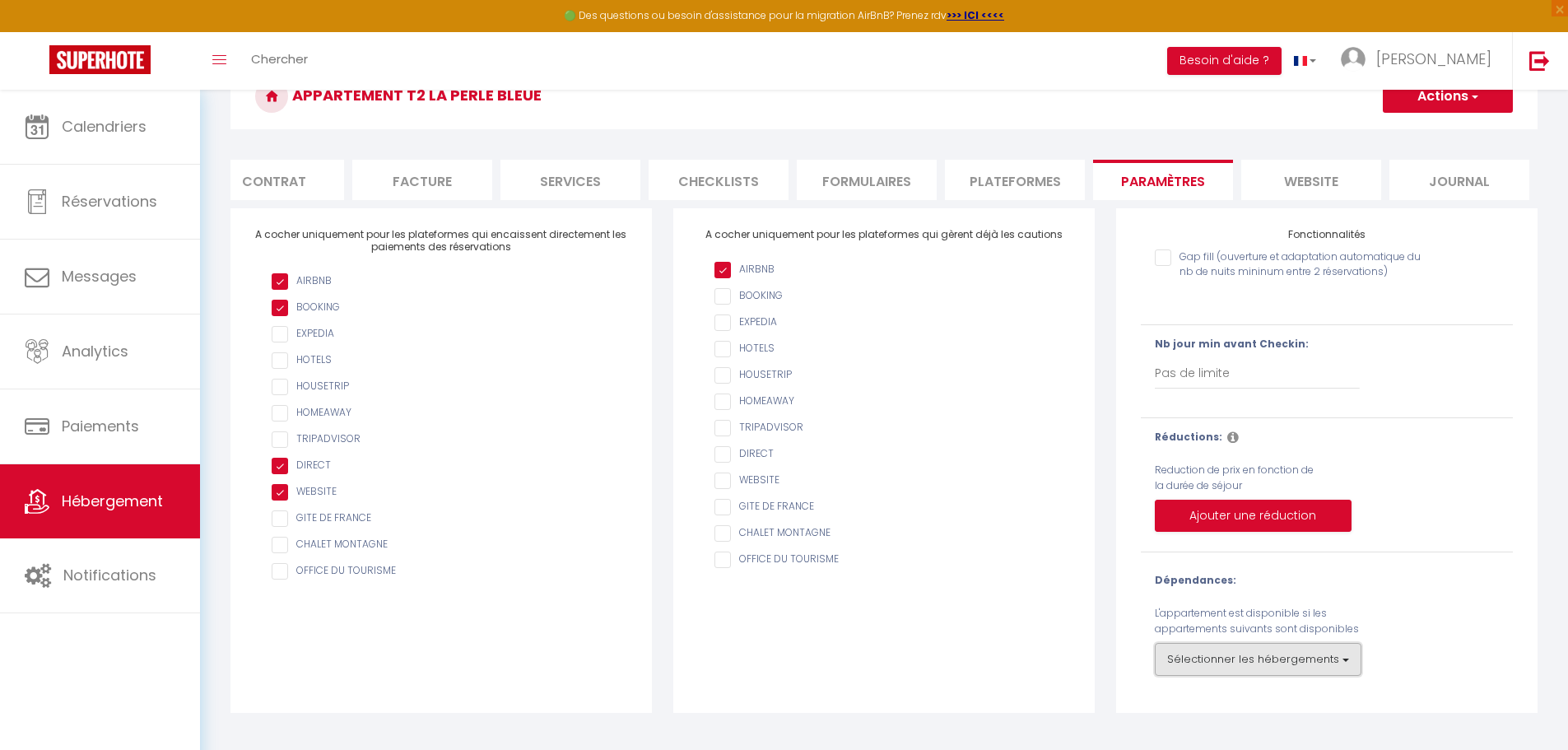
click at [772, 671] on button "Sélectionner les hébergements" at bounding box center [1257, 659] width 206 height 33
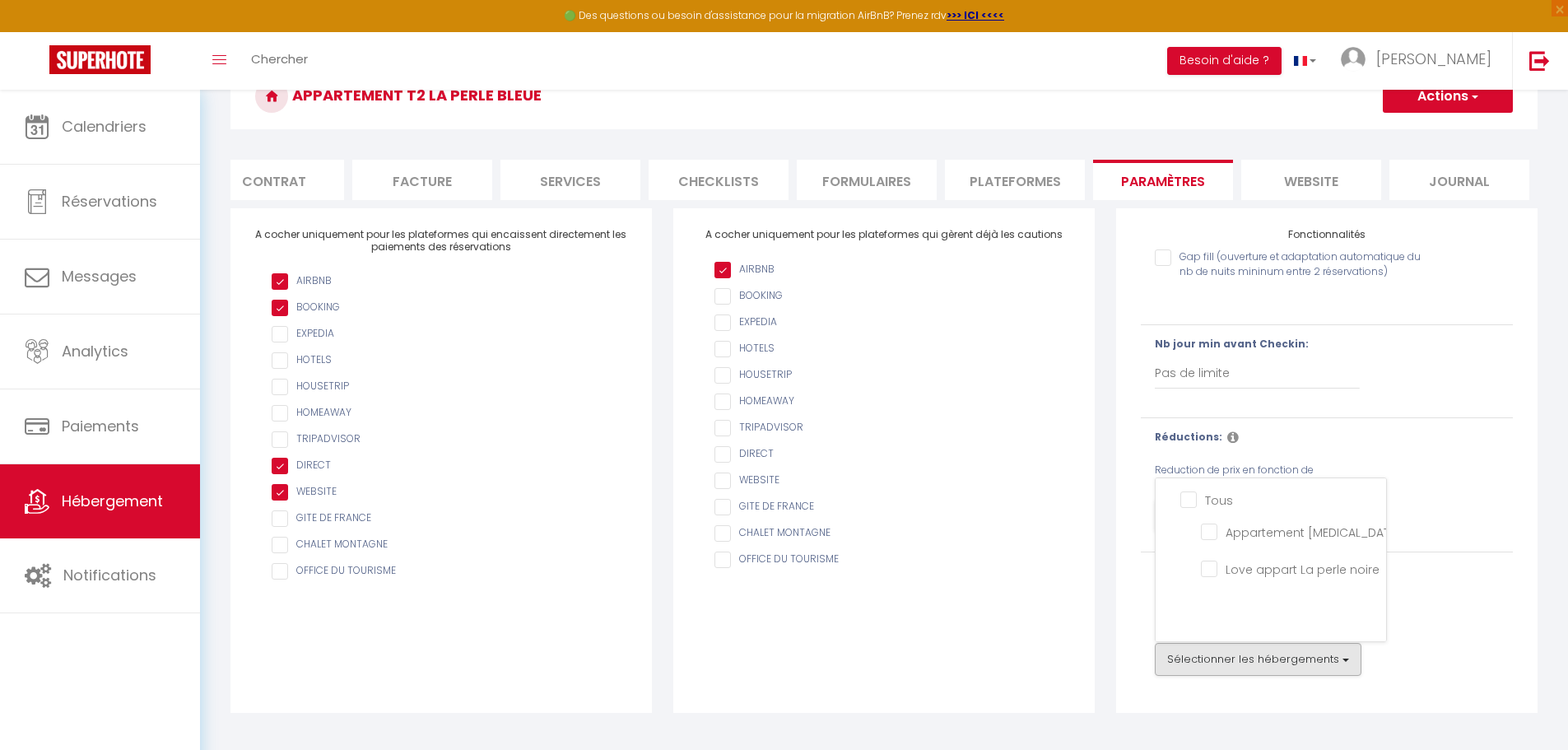
click at [772, 621] on div "Dépendances: L'appartement est disponible si les appartements suivants sont dis…" at bounding box center [1327, 625] width 344 height 103
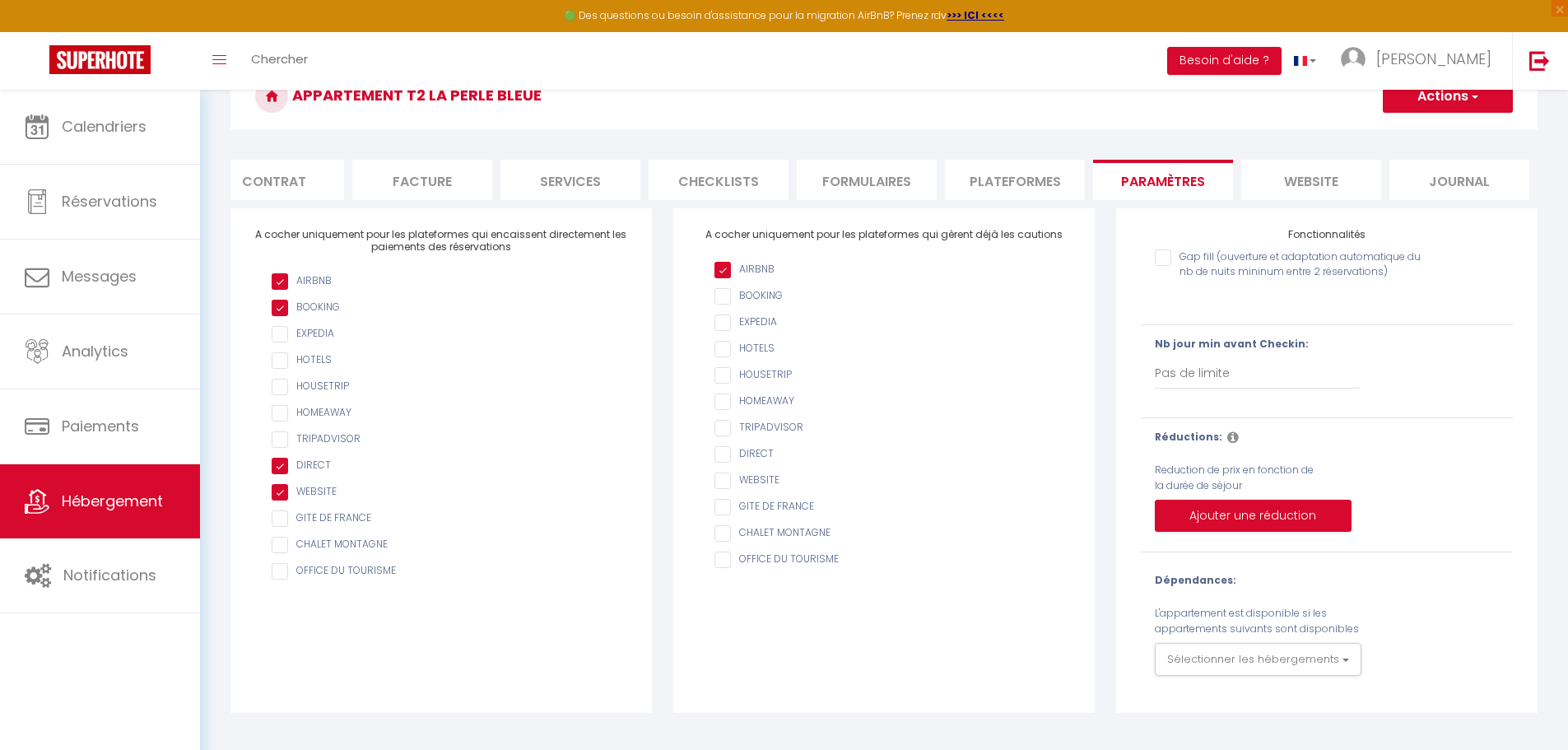
click at [772, 190] on li "website" at bounding box center [1310, 180] width 140 height 40
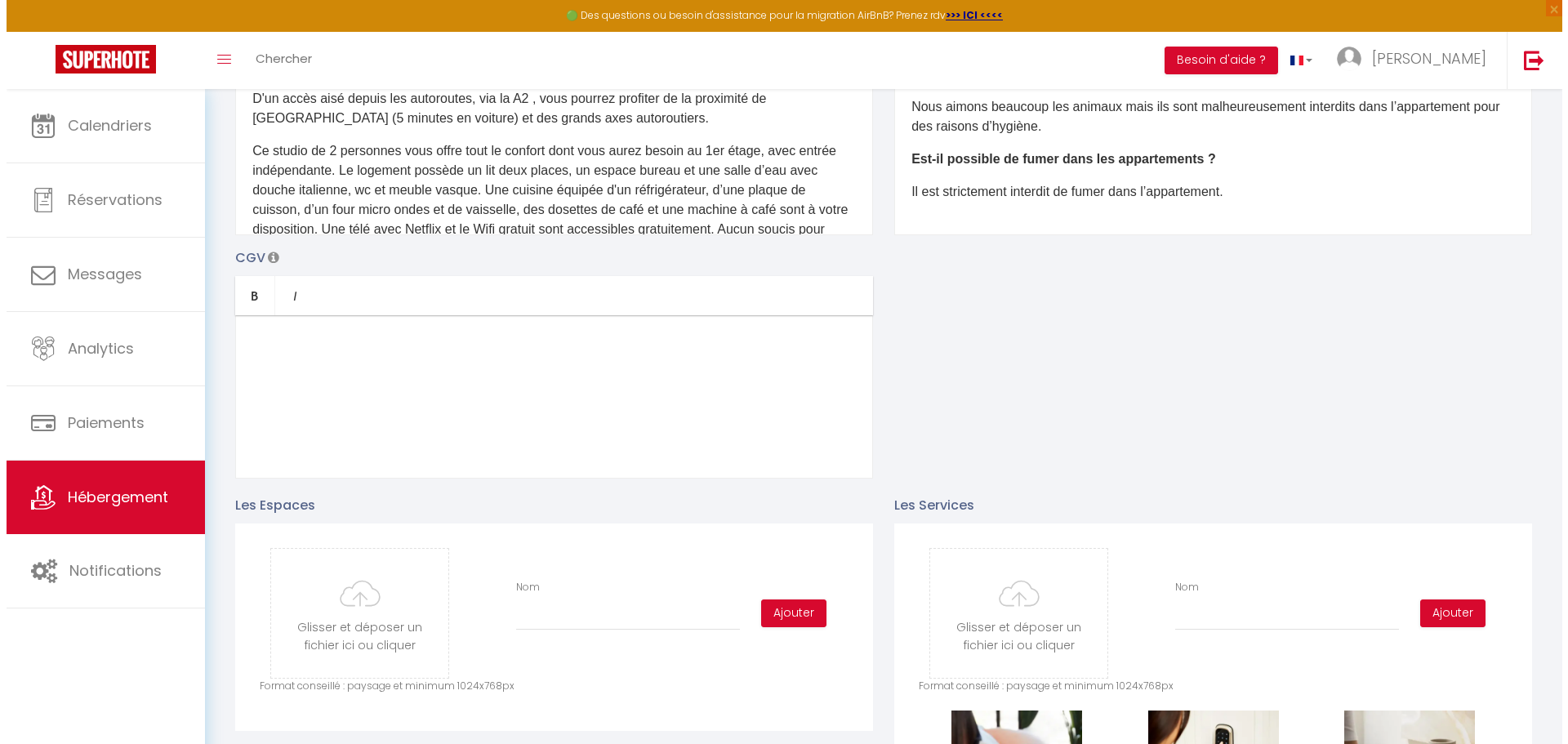
scroll to position [368, 0]
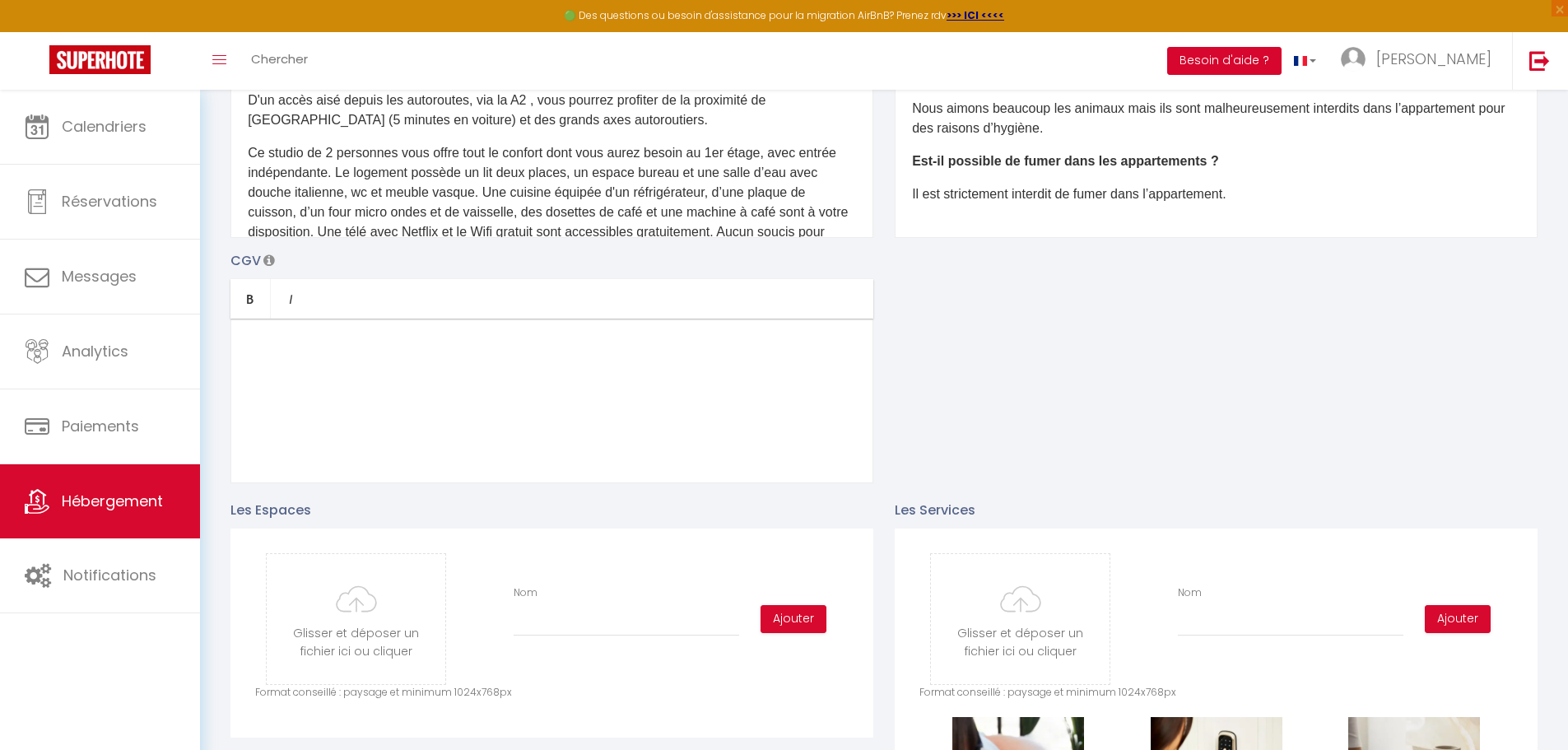
click at [772, 58] on button "Besoin d'aide ?" at bounding box center [1224, 60] width 114 height 28
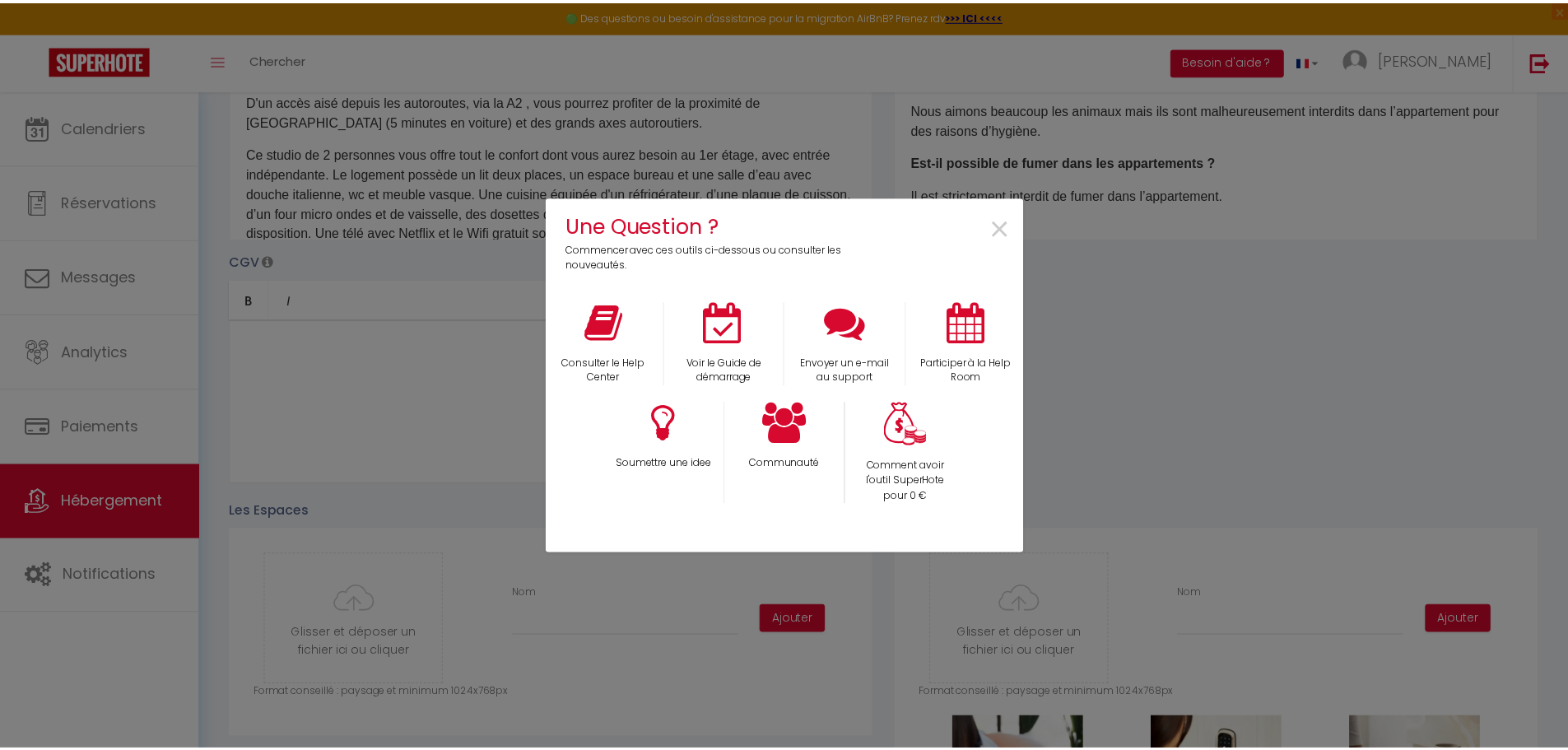
scroll to position [0, 163]
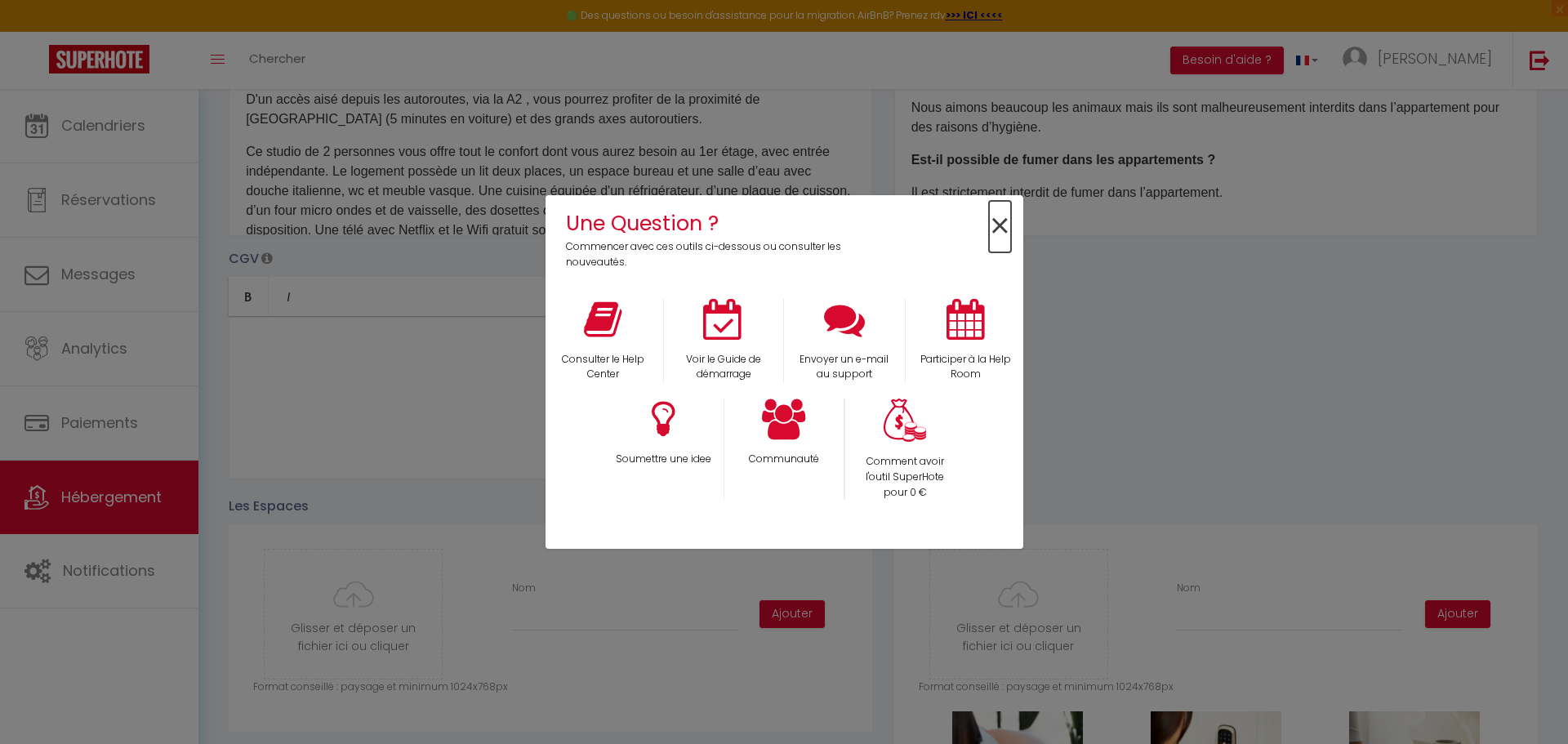
click at [766, 222] on span "×" at bounding box center [999, 226] width 22 height 52
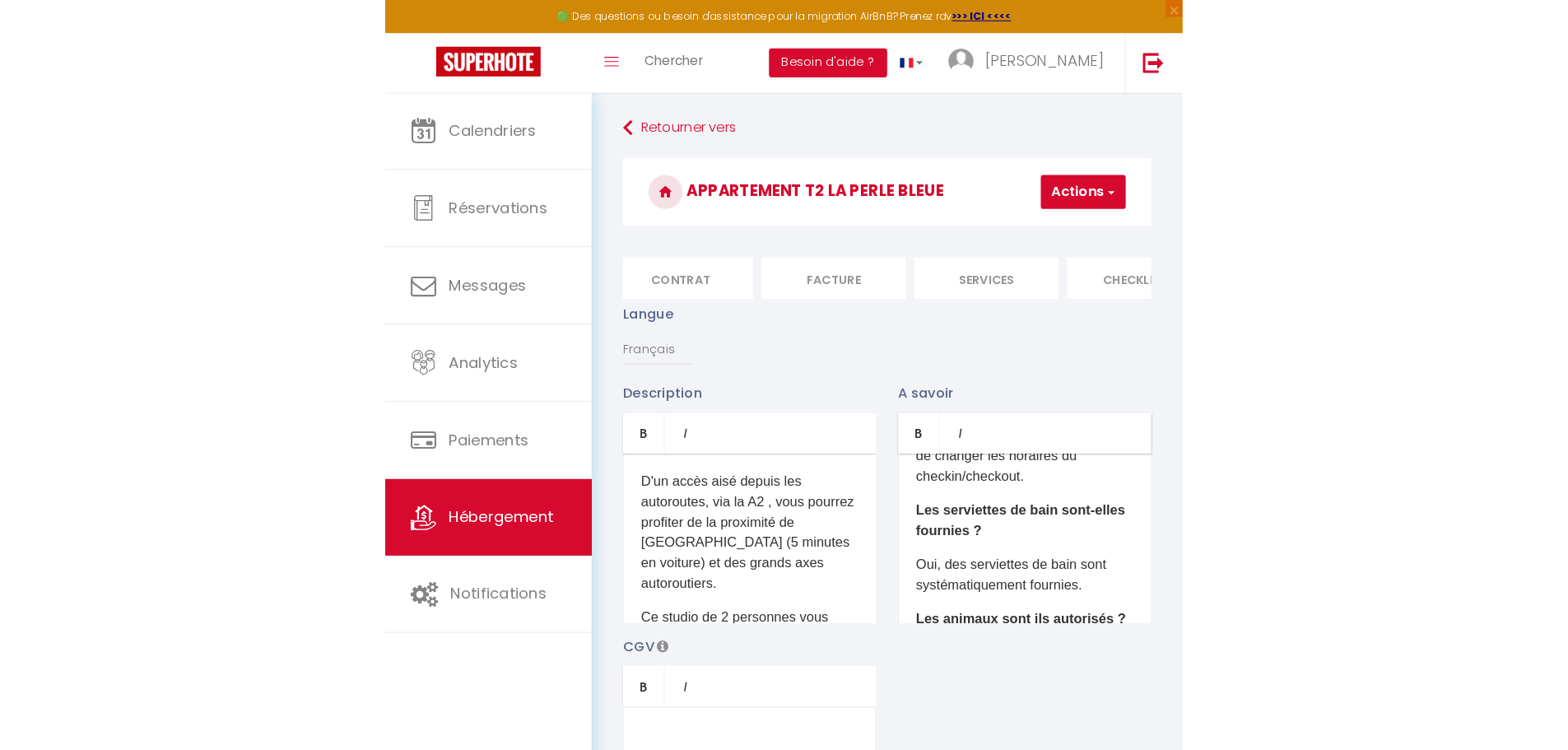
scroll to position [374, 0]
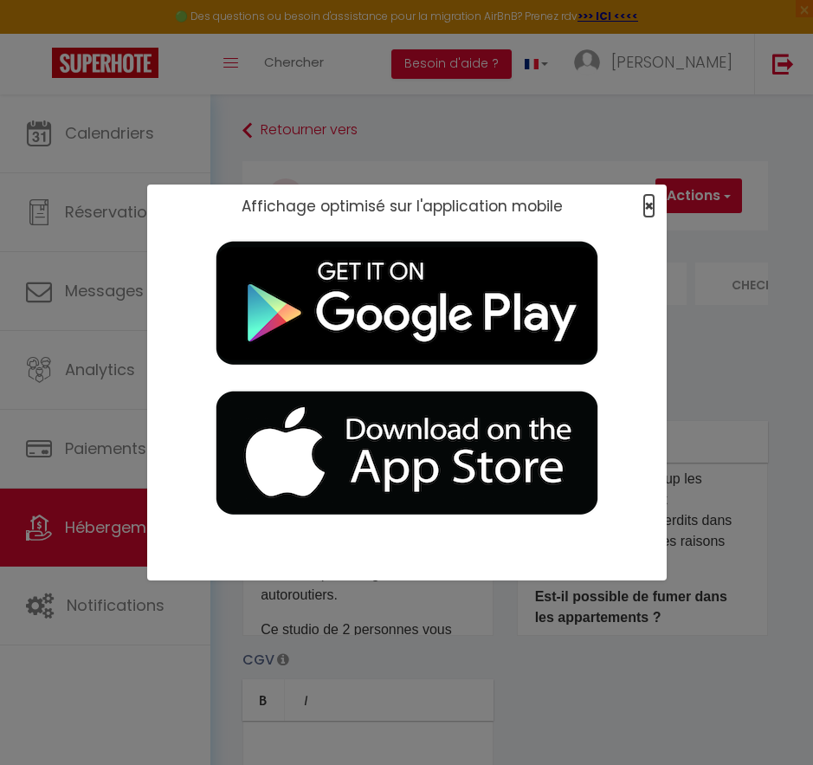
click at [645, 202] on span "×" at bounding box center [649, 206] width 10 height 22
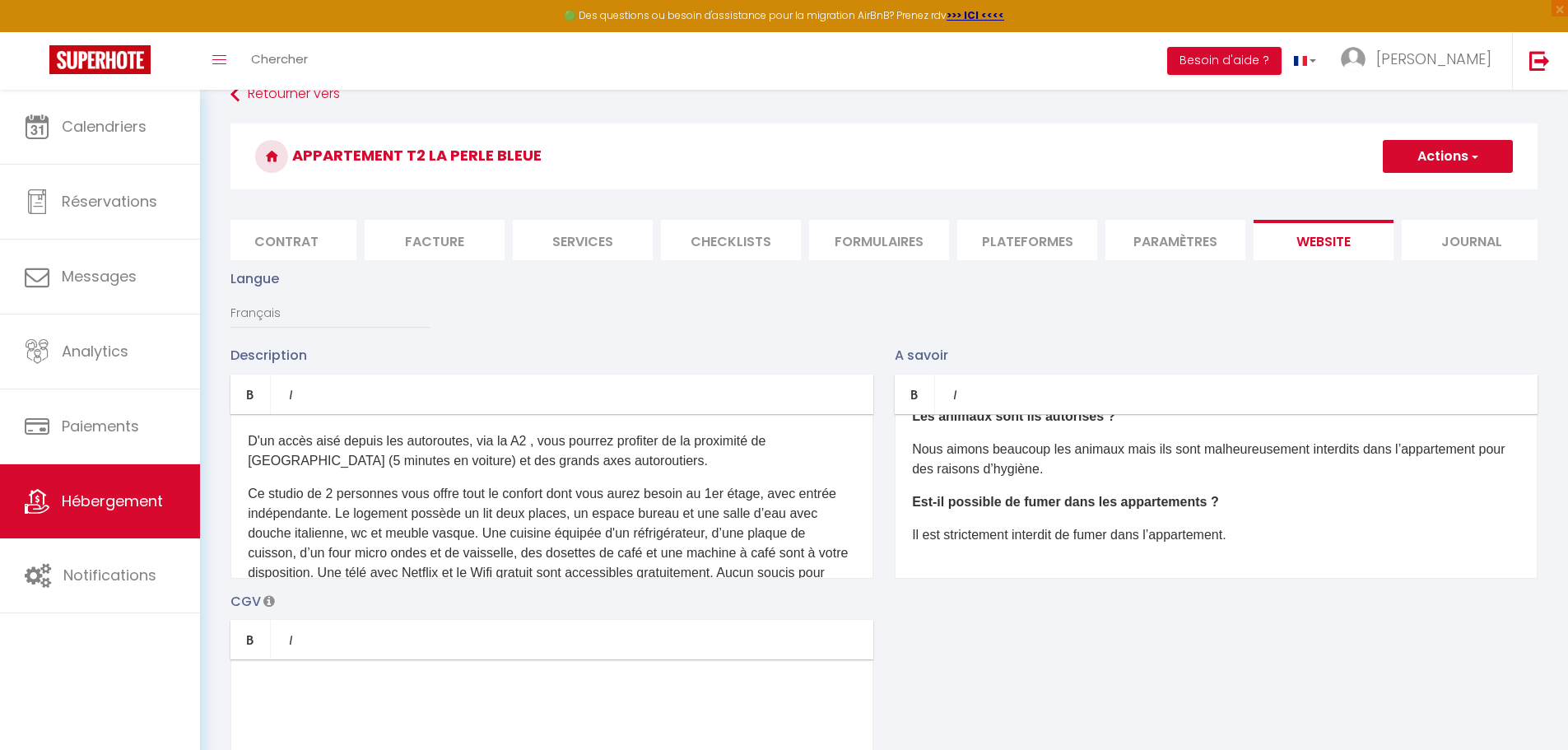
scroll to position [0, 0]
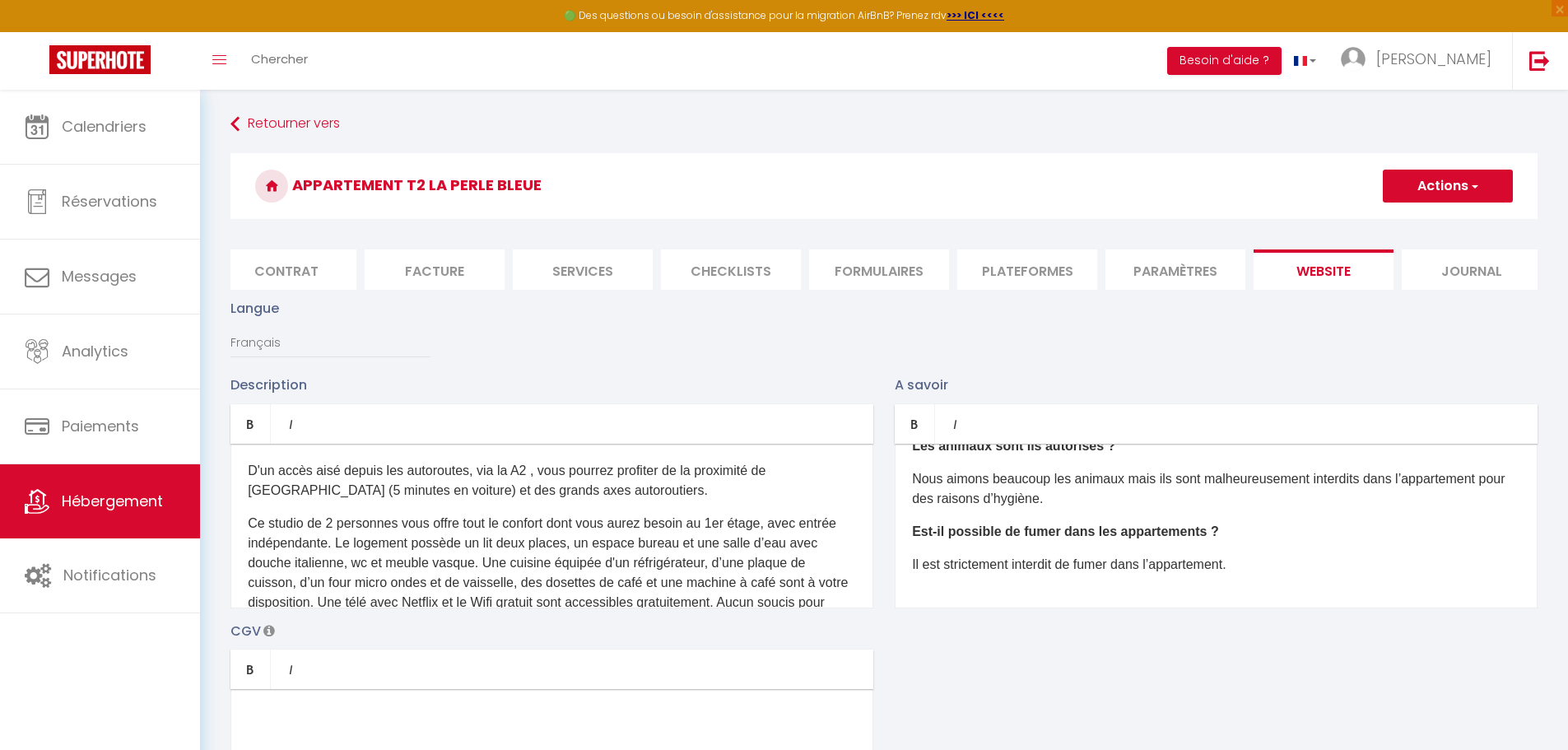
click at [772, 268] on li "Paramètres" at bounding box center [1175, 269] width 140 height 40
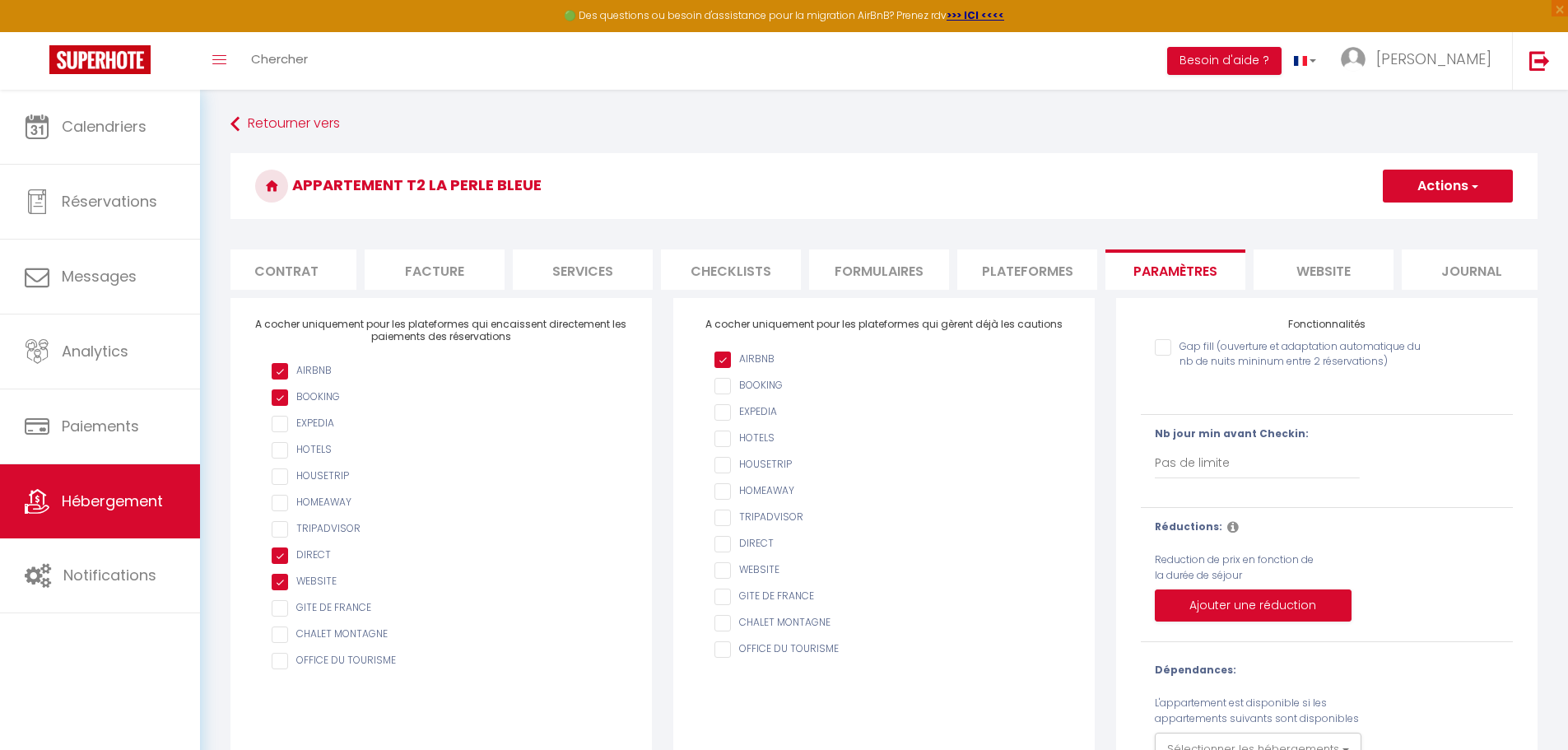
click at [772, 264] on li "website" at bounding box center [1323, 269] width 140 height 40
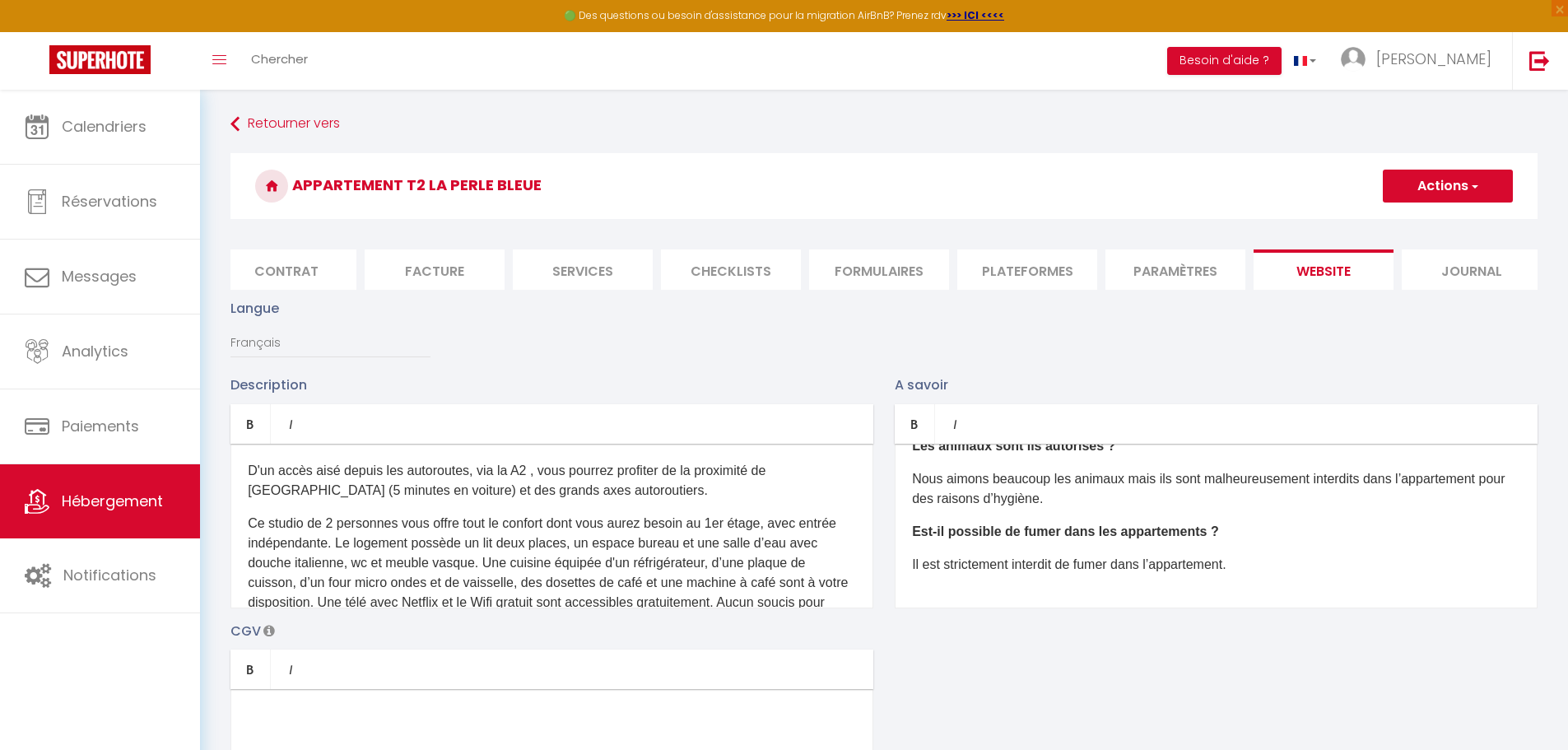
click at [772, 266] on li "Paramètres" at bounding box center [1175, 269] width 140 height 40
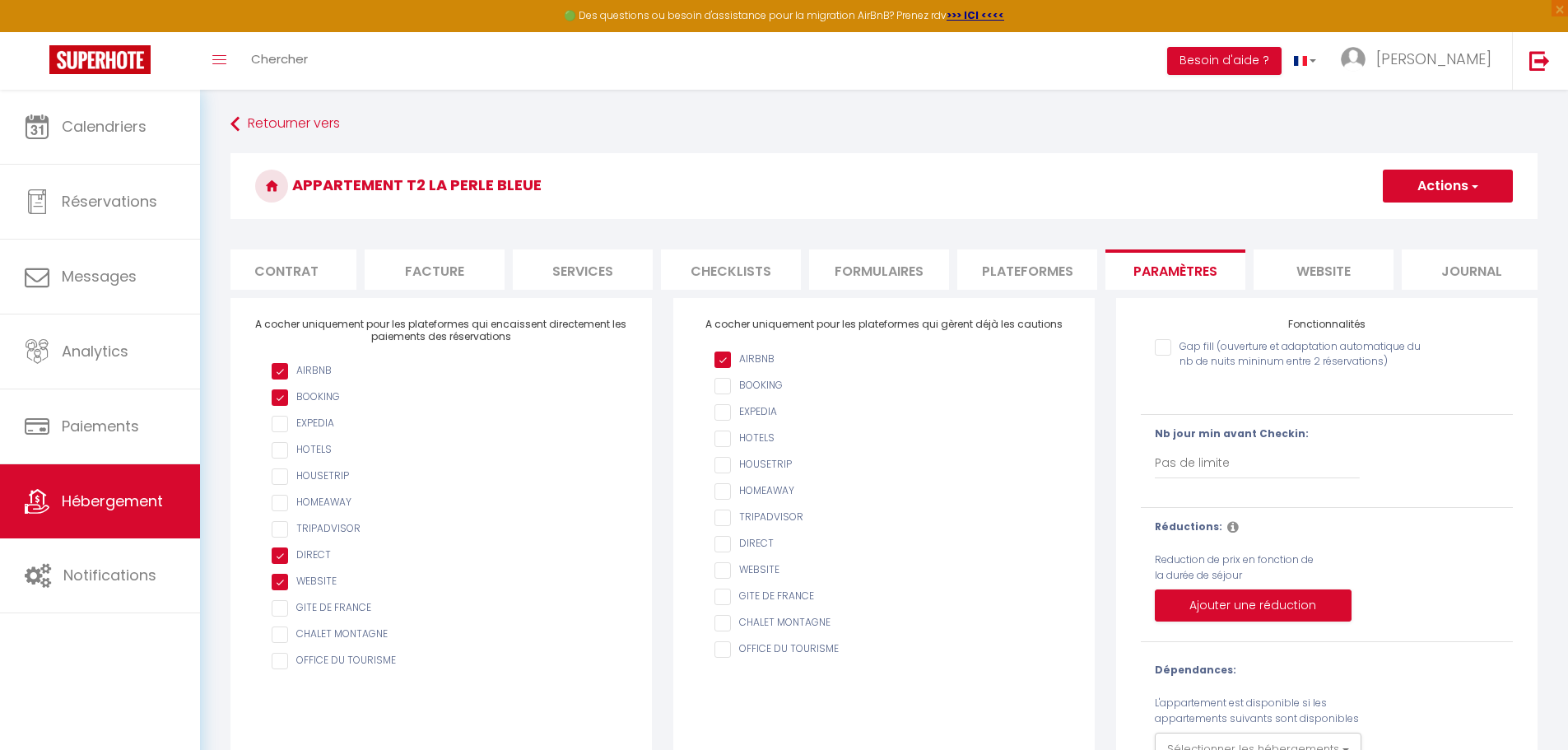
click at [772, 264] on li "website" at bounding box center [1323, 269] width 140 height 40
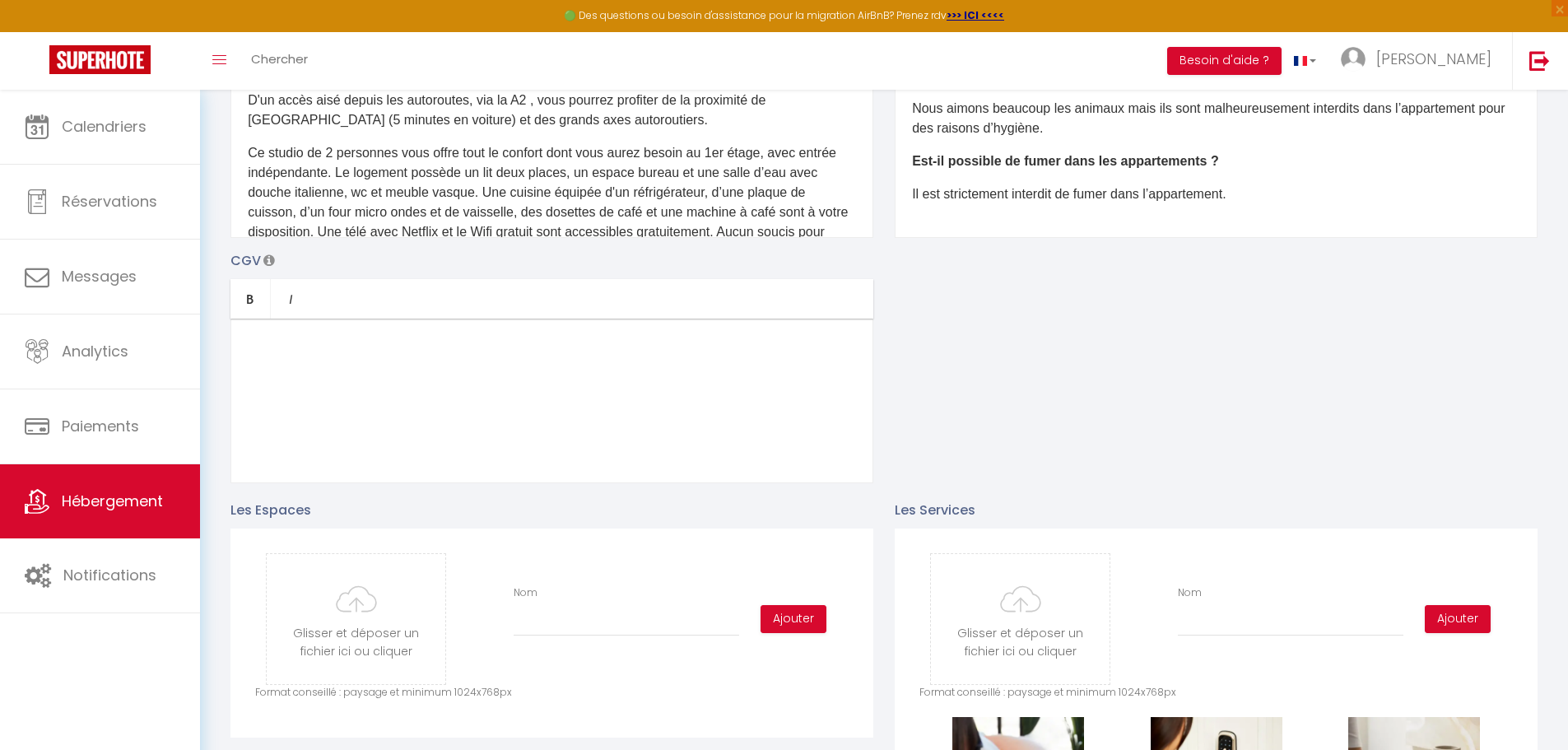
scroll to position [41, 0]
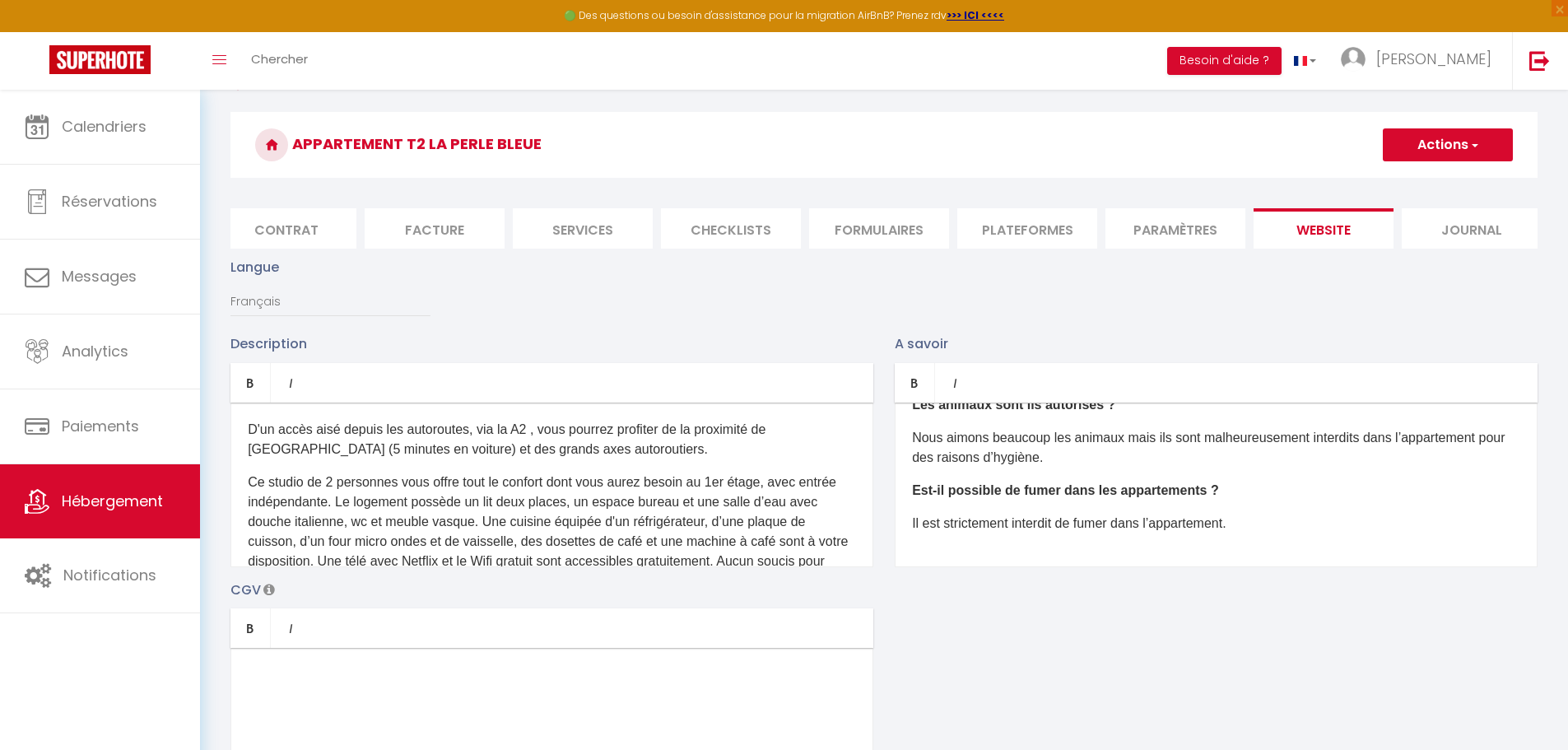
click at [772, 220] on li "Paramètres" at bounding box center [1175, 228] width 140 height 40
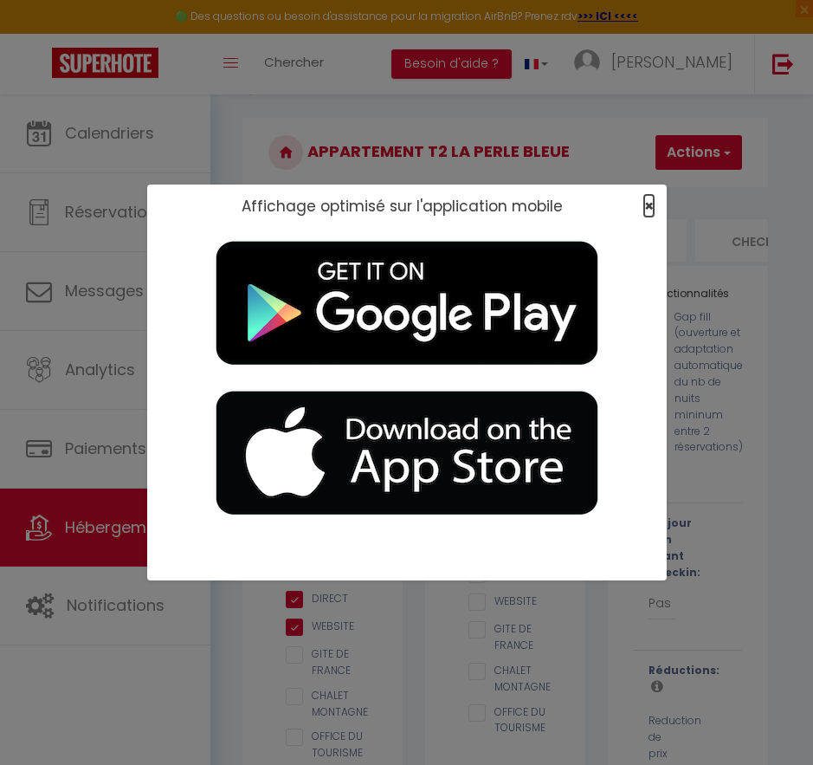
click at [644, 203] on span "×" at bounding box center [649, 206] width 10 height 22
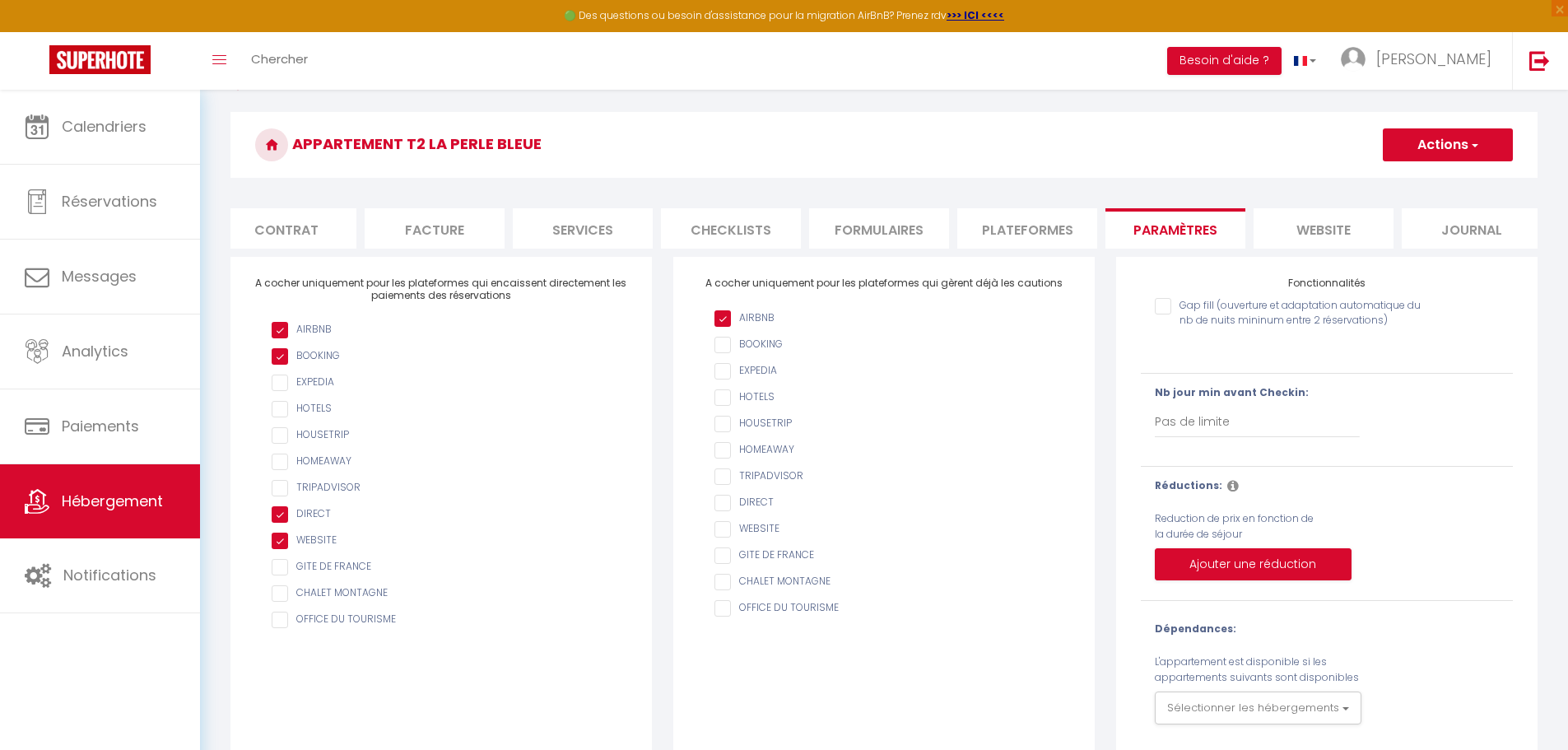
click at [772, 375] on div "Gap fill (ouverture et adaptation automatique du nb de nuits mininum entre 2 ré…" at bounding box center [1326, 446] width 372 height 312
click at [772, 224] on li "website" at bounding box center [1323, 228] width 140 height 40
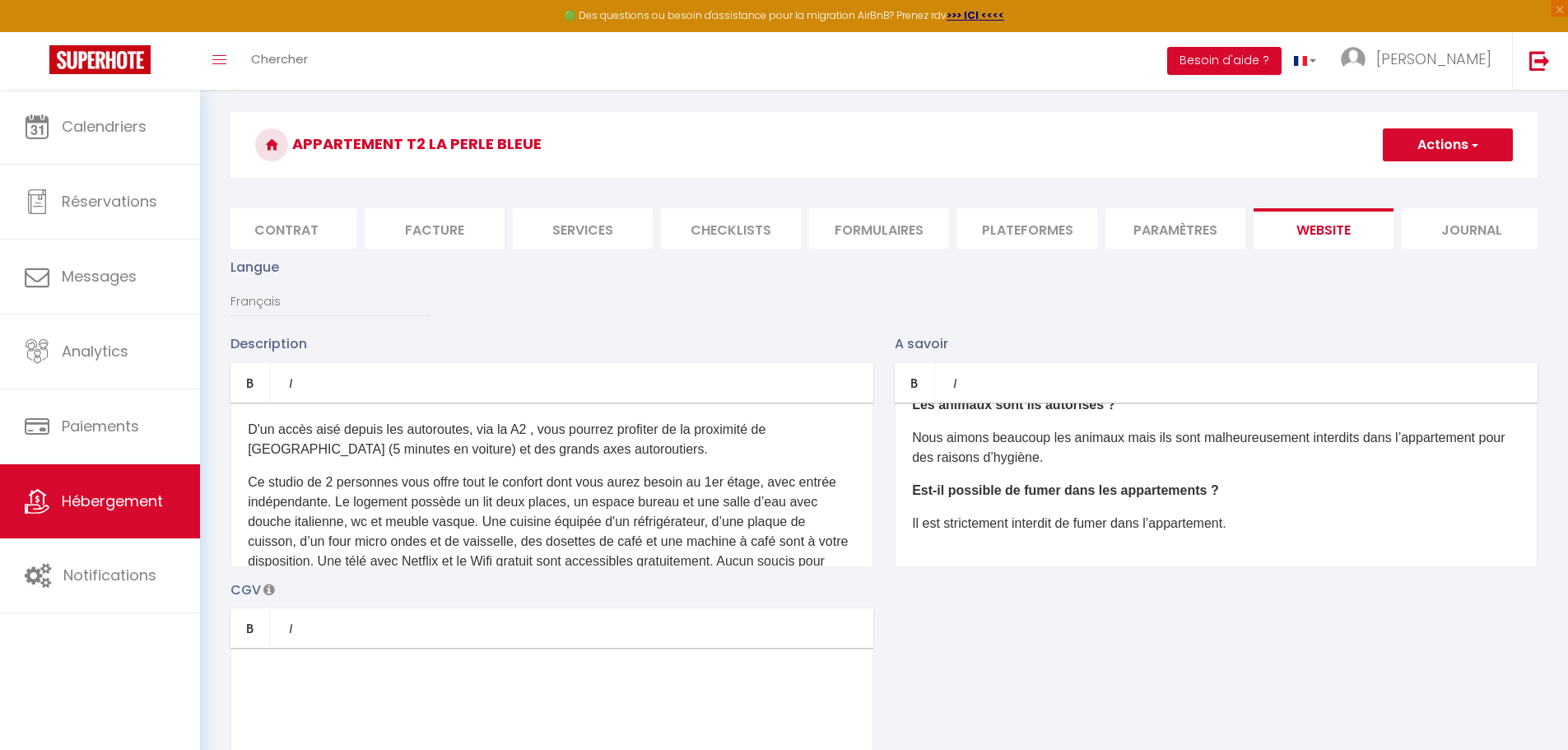
click at [772, 233] on li "Paramètres" at bounding box center [1175, 228] width 140 height 40
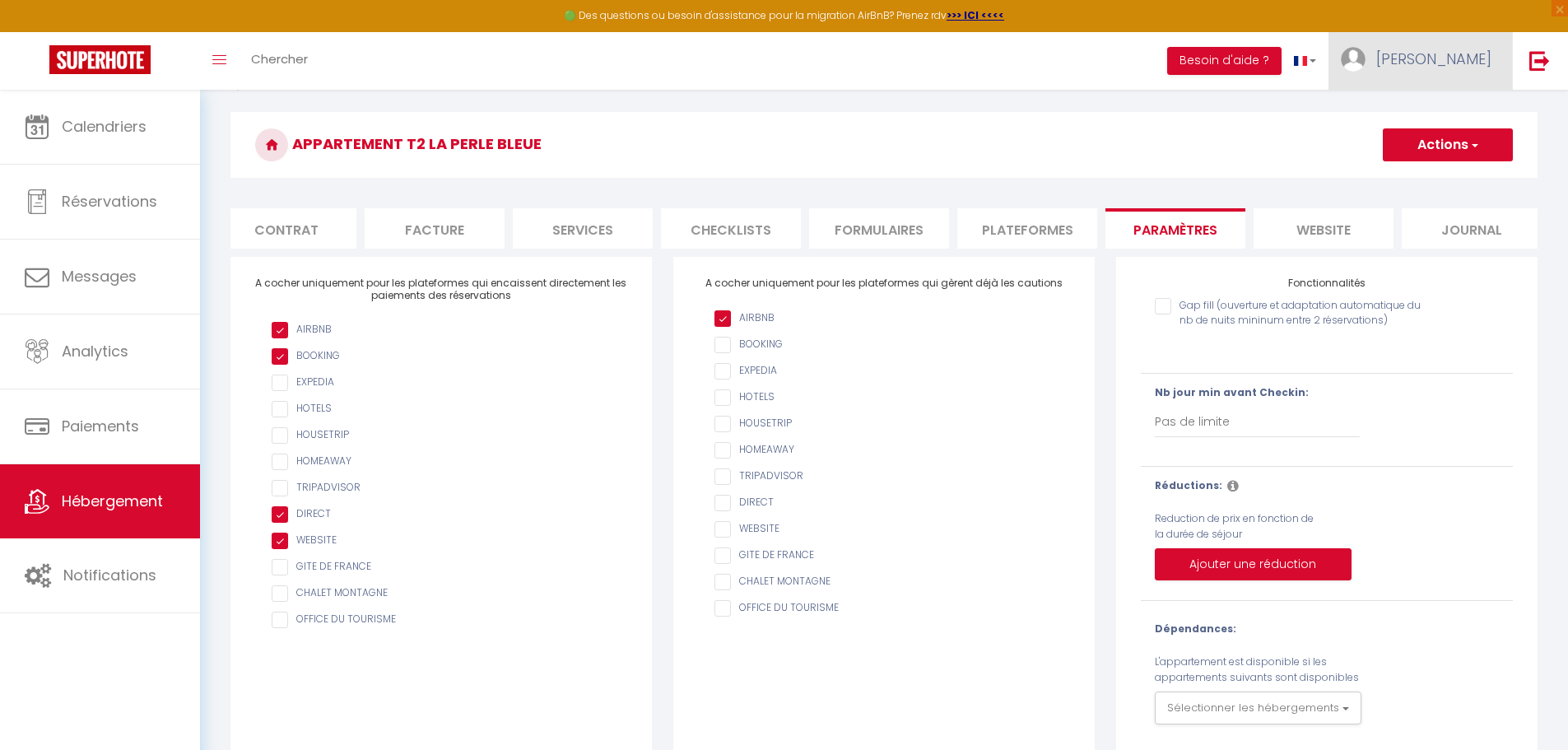
click at [772, 65] on span "[PERSON_NAME]" at bounding box center [1433, 59] width 115 height 21
click at [772, 120] on link "Paramètres" at bounding box center [1445, 114] width 122 height 28
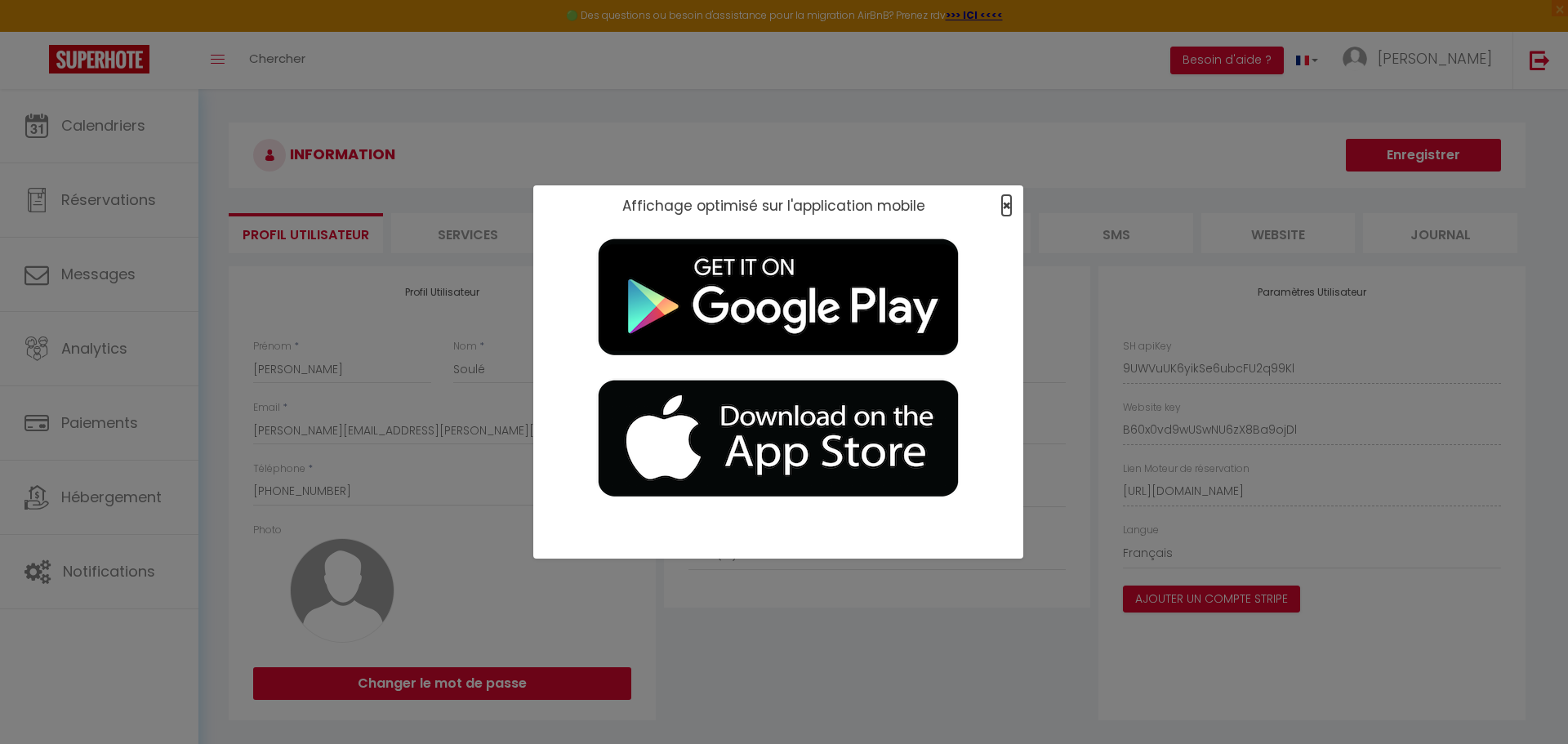
click at [766, 210] on span "×" at bounding box center [1006, 206] width 9 height 21
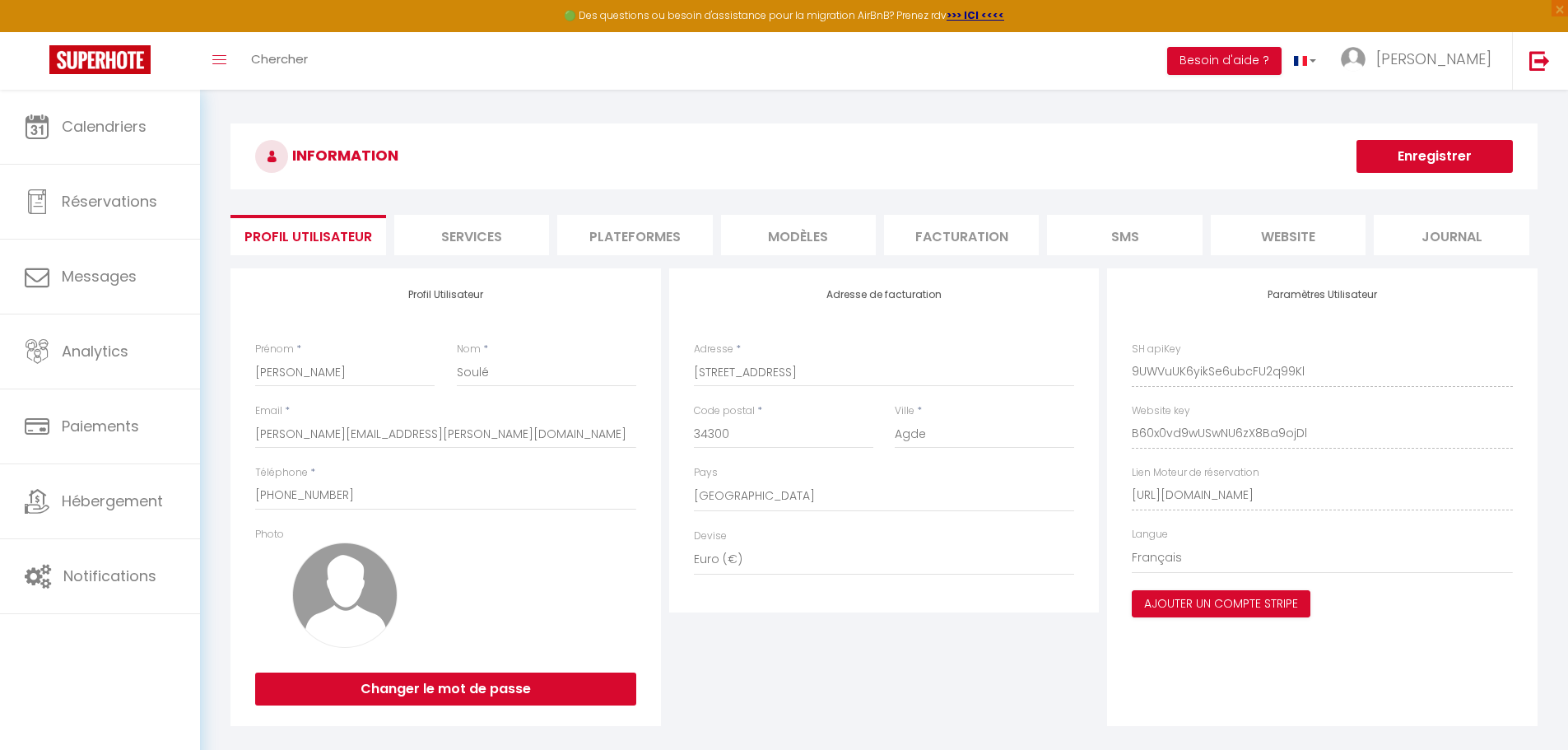
click at [659, 233] on li "Plateformes" at bounding box center [634, 235] width 155 height 40
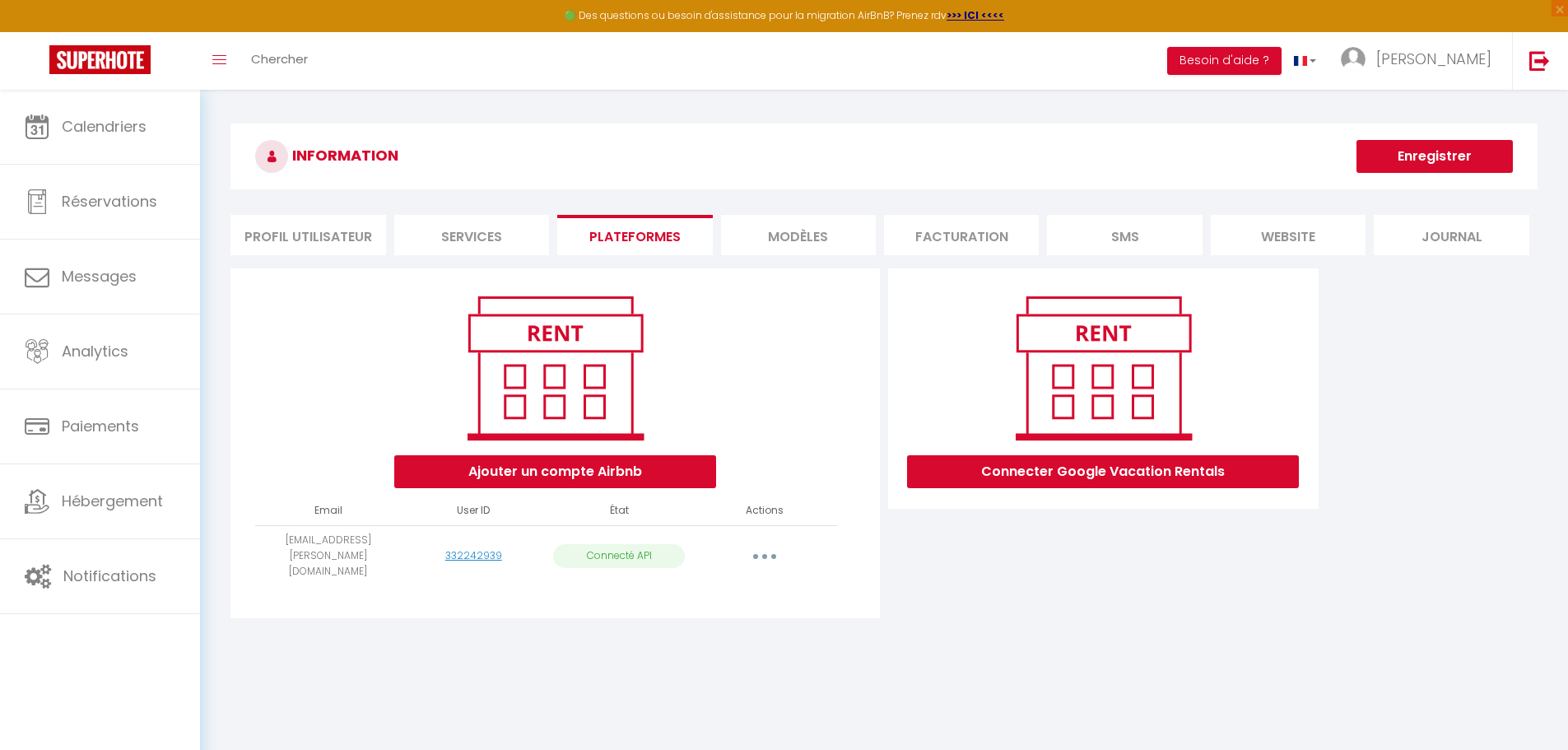
click at [424, 242] on li "Services" at bounding box center [471, 235] width 155 height 40
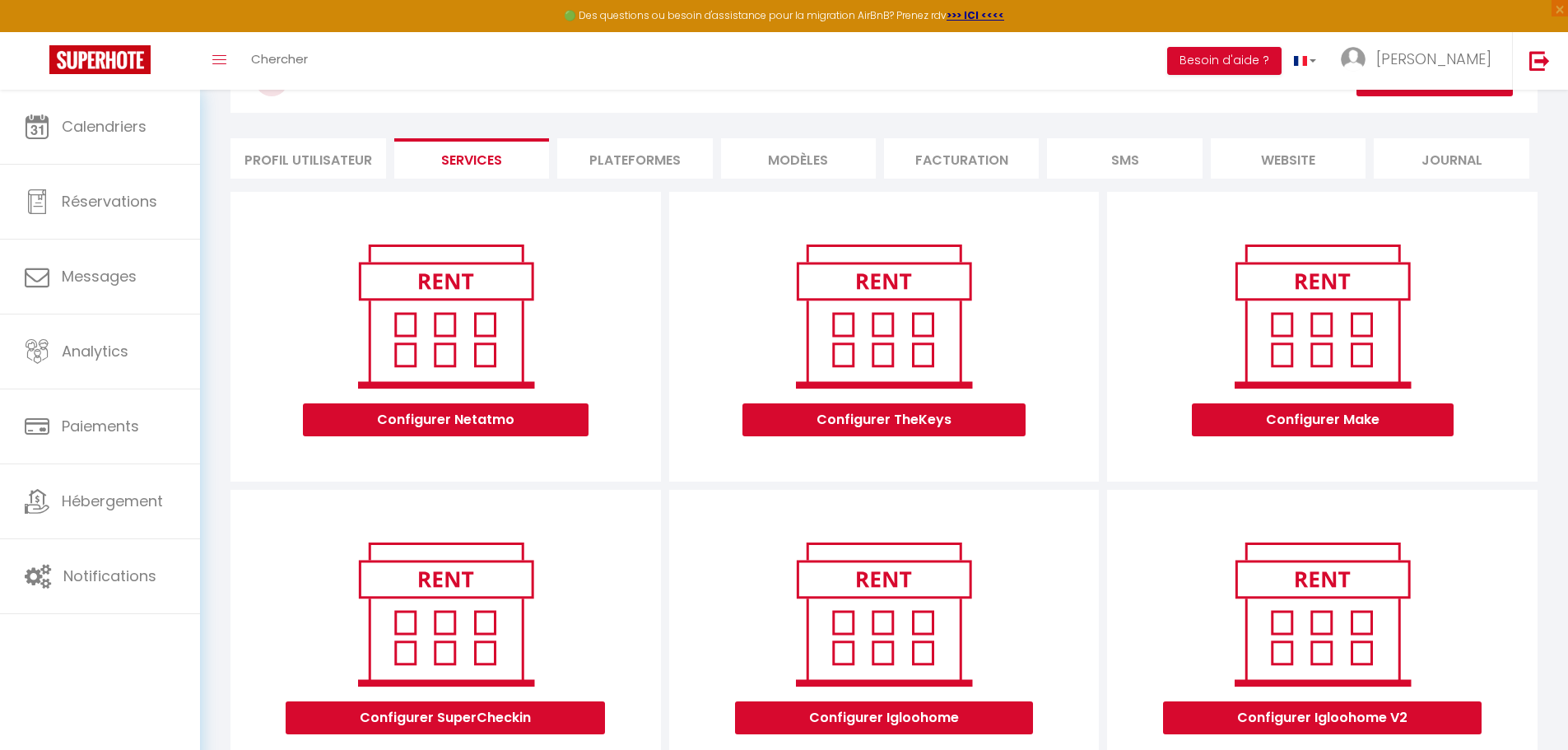
scroll to position [164, 0]
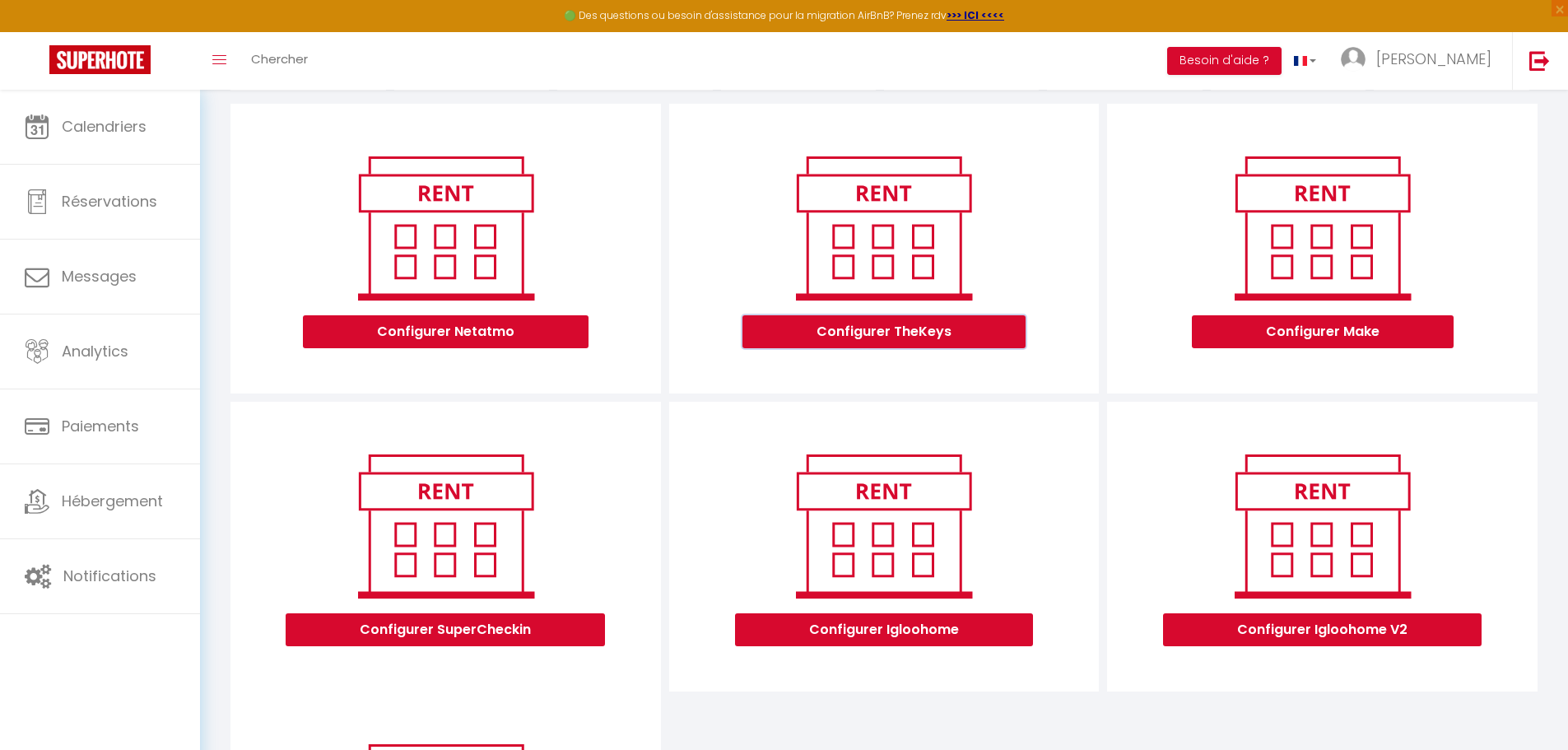
click at [772, 336] on button "Configurer TheKeys" at bounding box center [884, 332] width 283 height 33
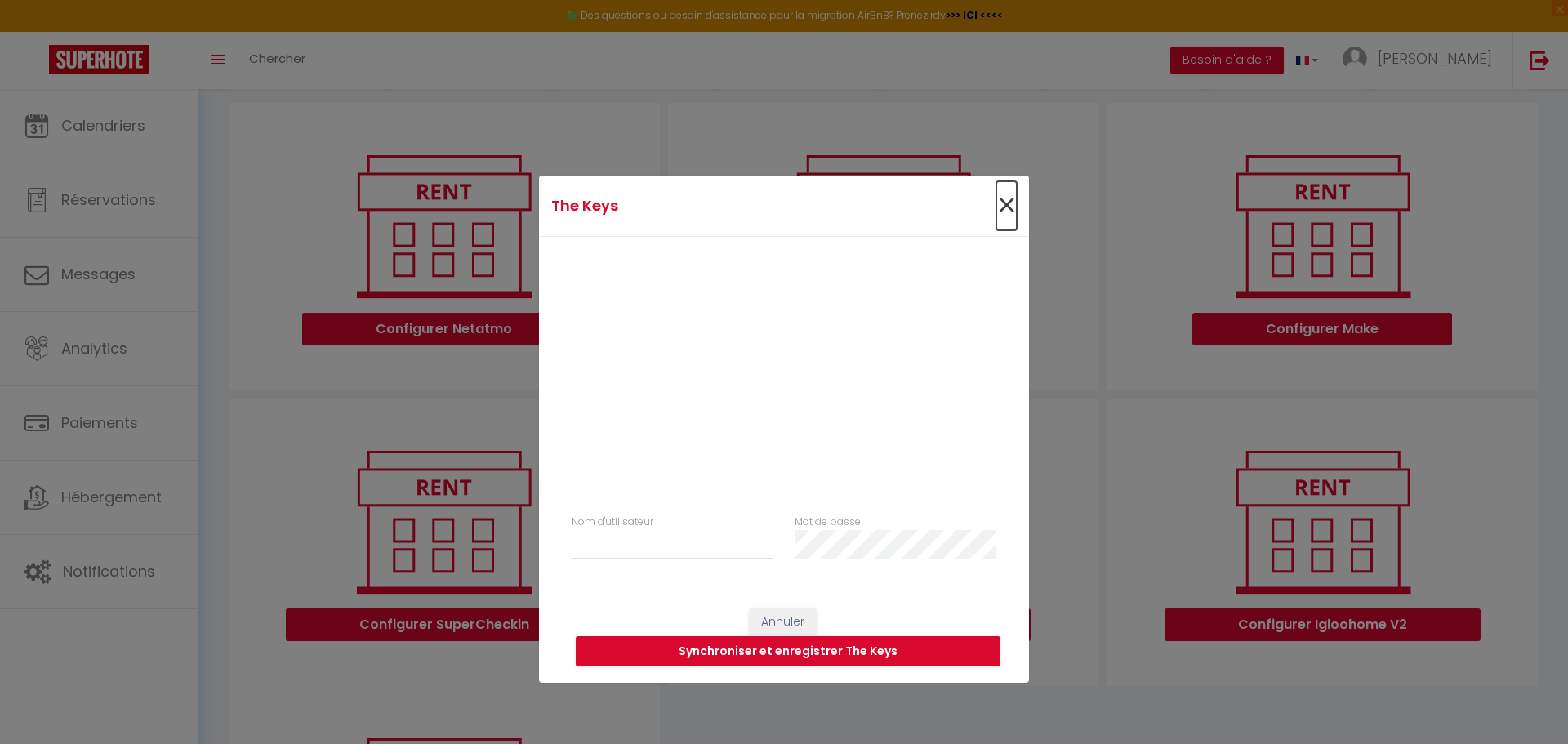
click at [766, 210] on span "×" at bounding box center [1006, 206] width 21 height 49
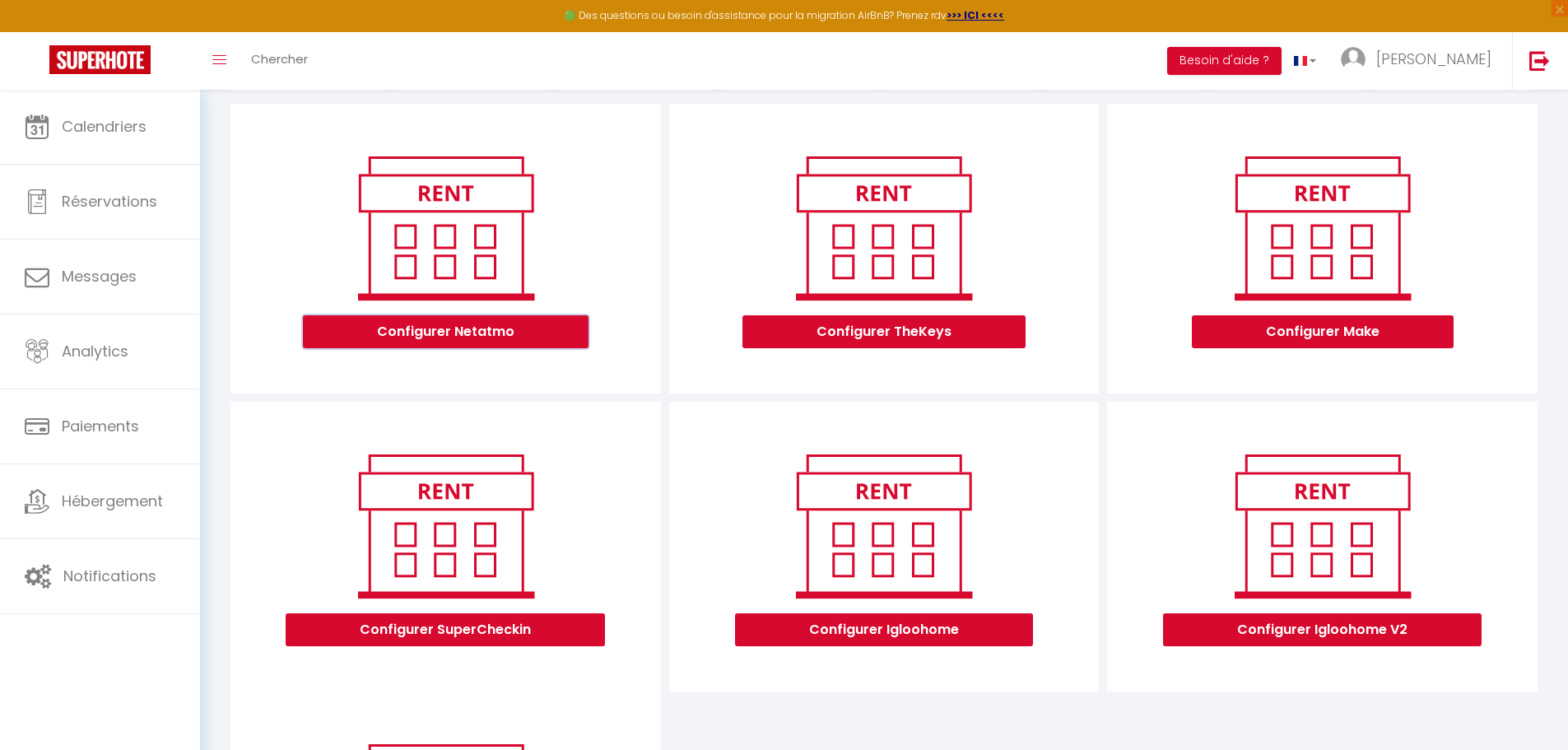
click at [488, 325] on button "Configurer Netatmo" at bounding box center [446, 332] width 285 height 33
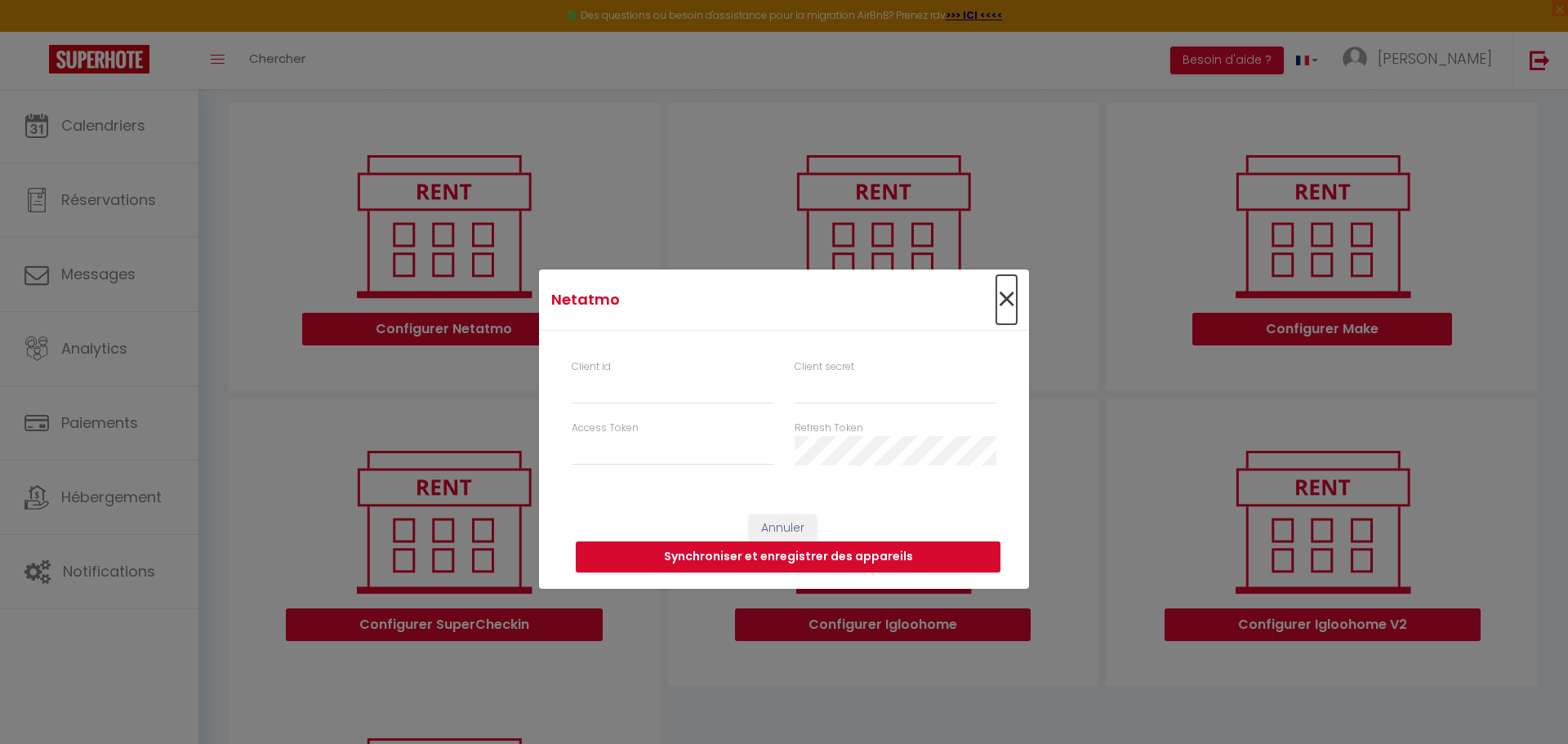
click at [766, 299] on span "×" at bounding box center [1006, 300] width 21 height 49
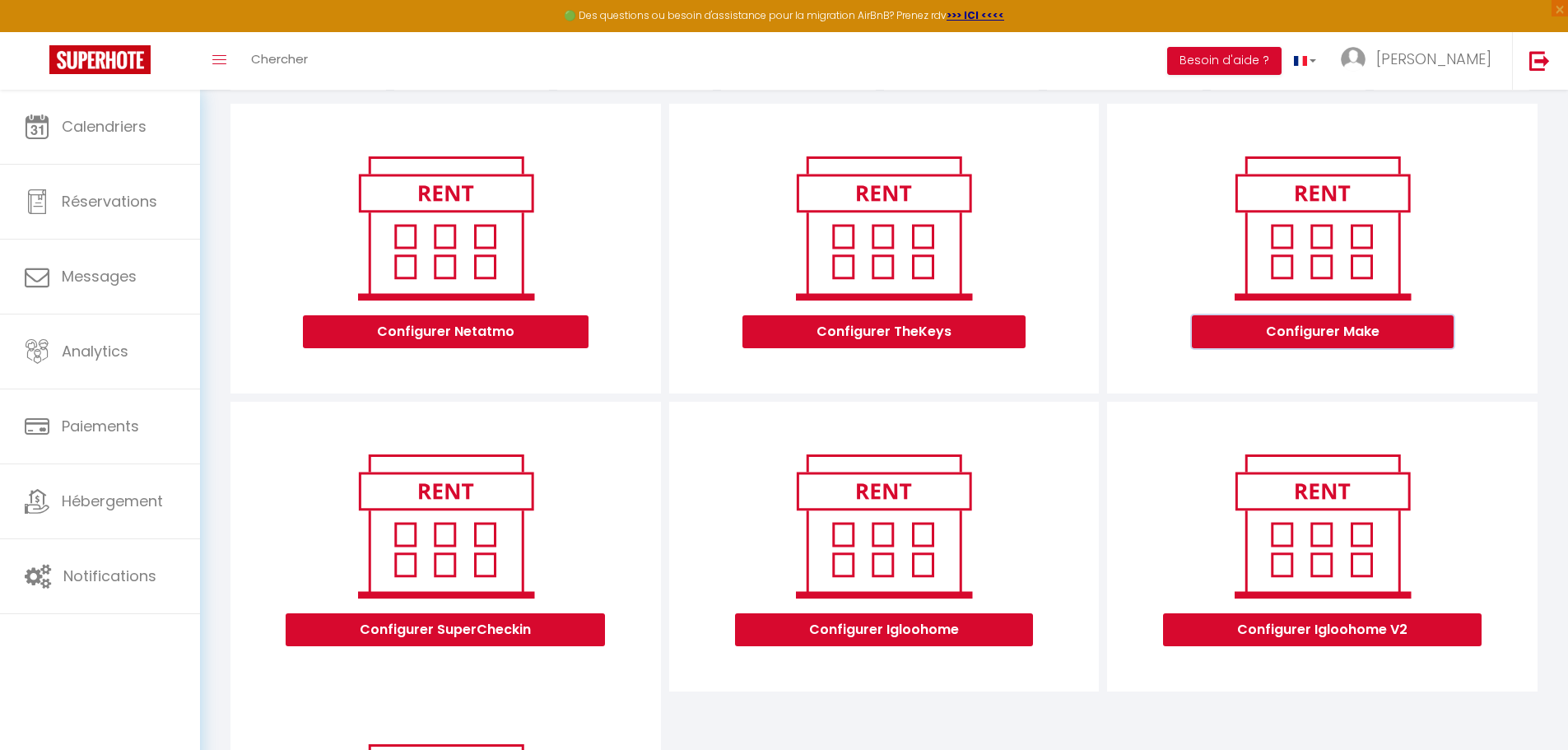
click at [772, 340] on button "Configurer Make" at bounding box center [1322, 332] width 261 height 33
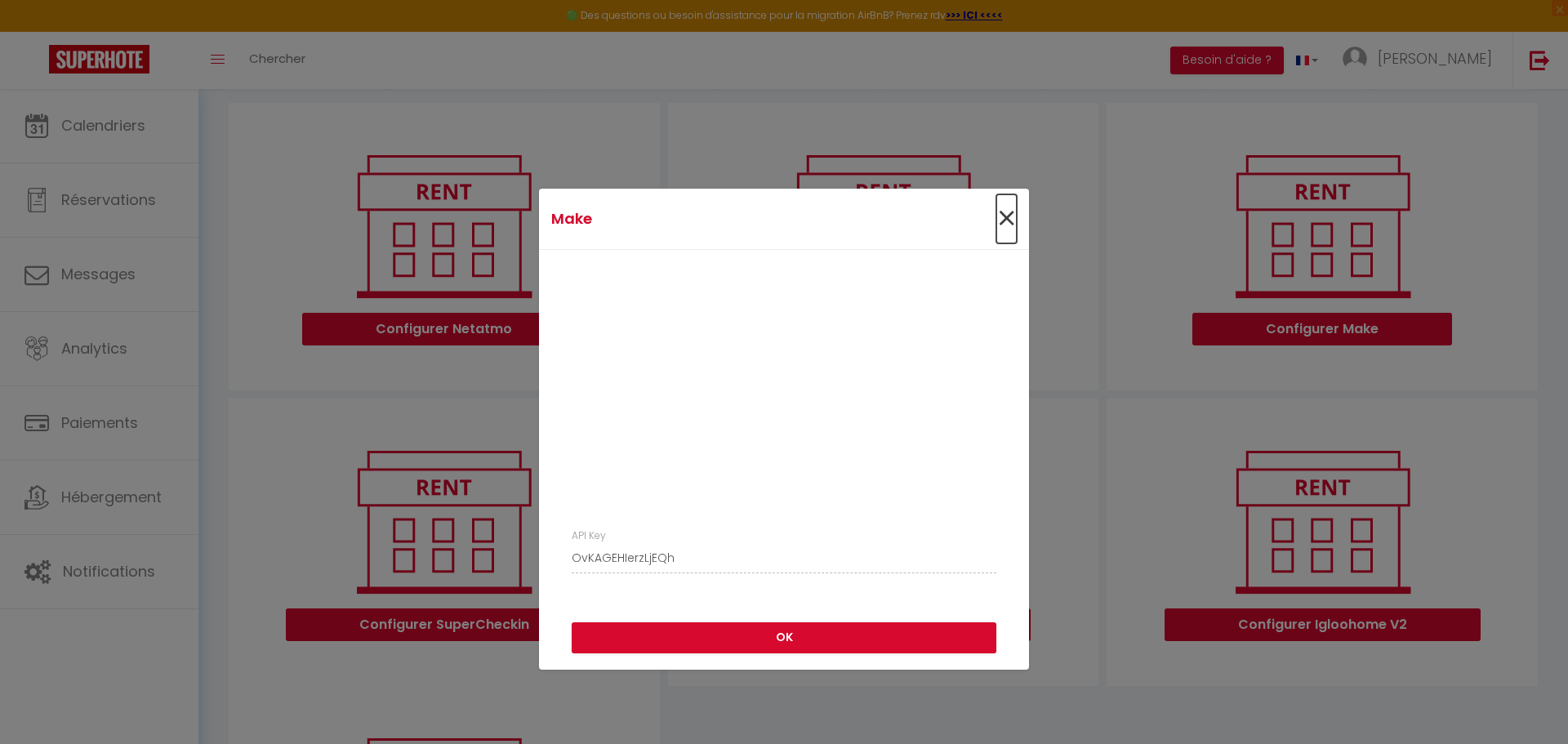
click at [766, 216] on span "×" at bounding box center [1006, 219] width 21 height 49
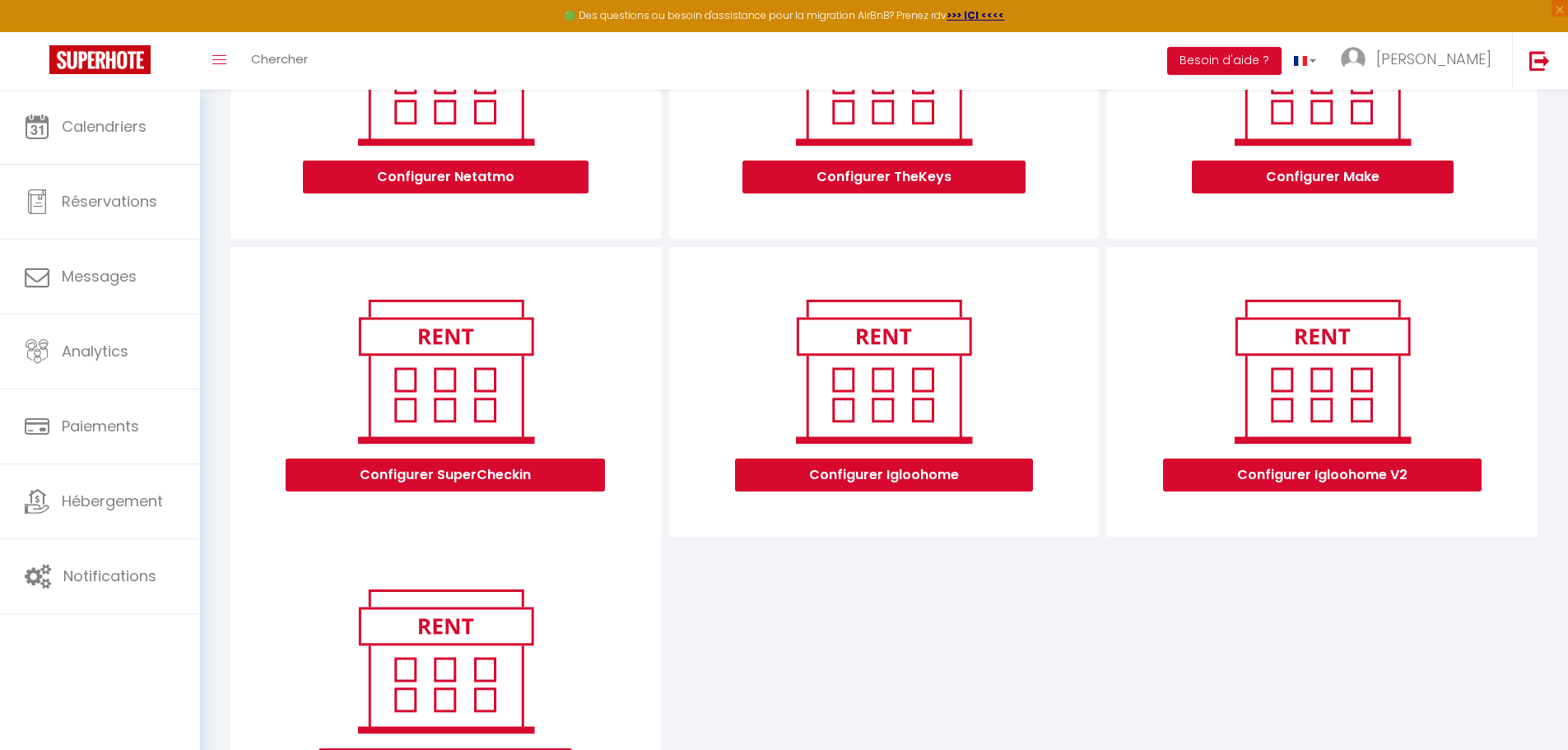
scroll to position [329, 0]
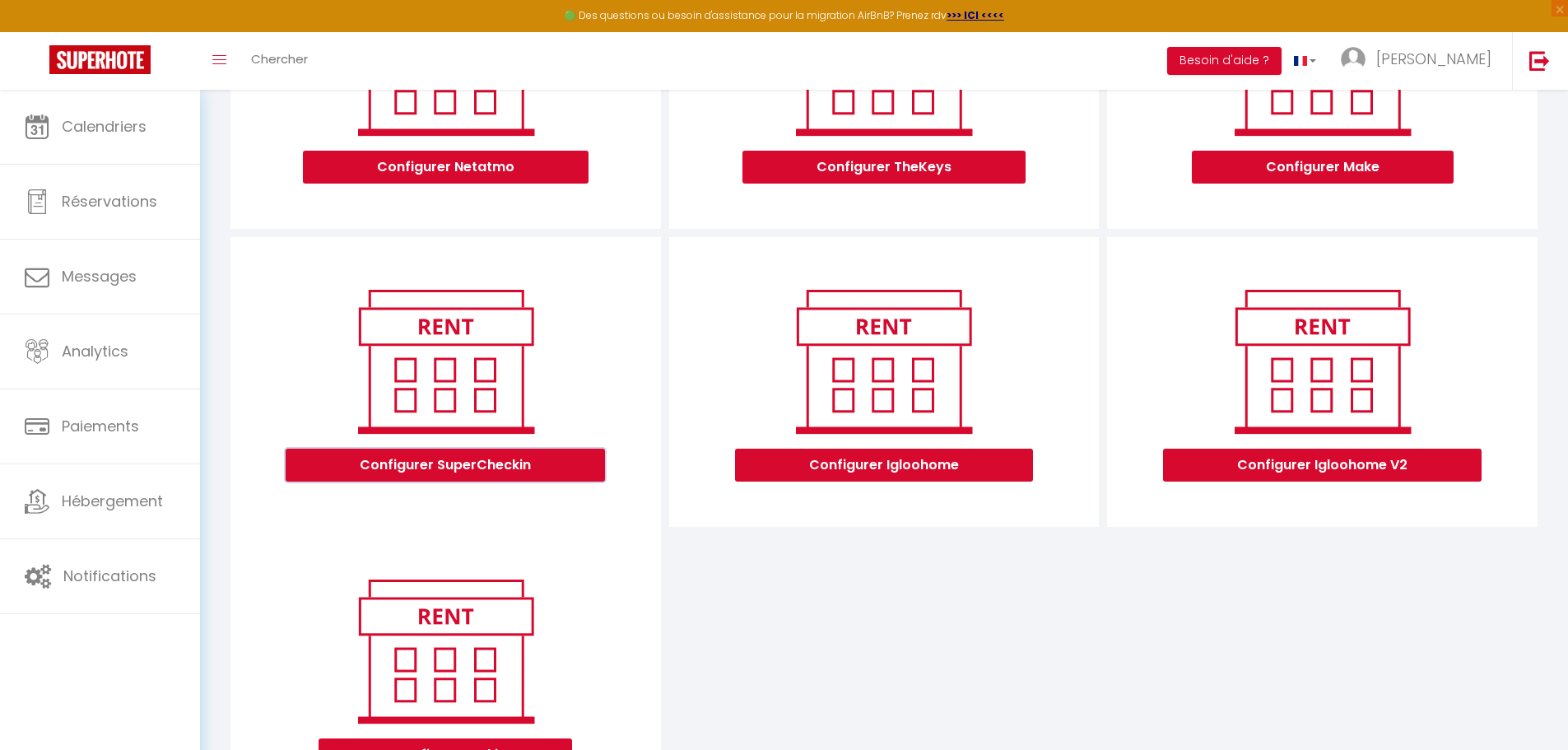
click at [475, 469] on button "Configurer SuperCheckin" at bounding box center [445, 465] width 319 height 33
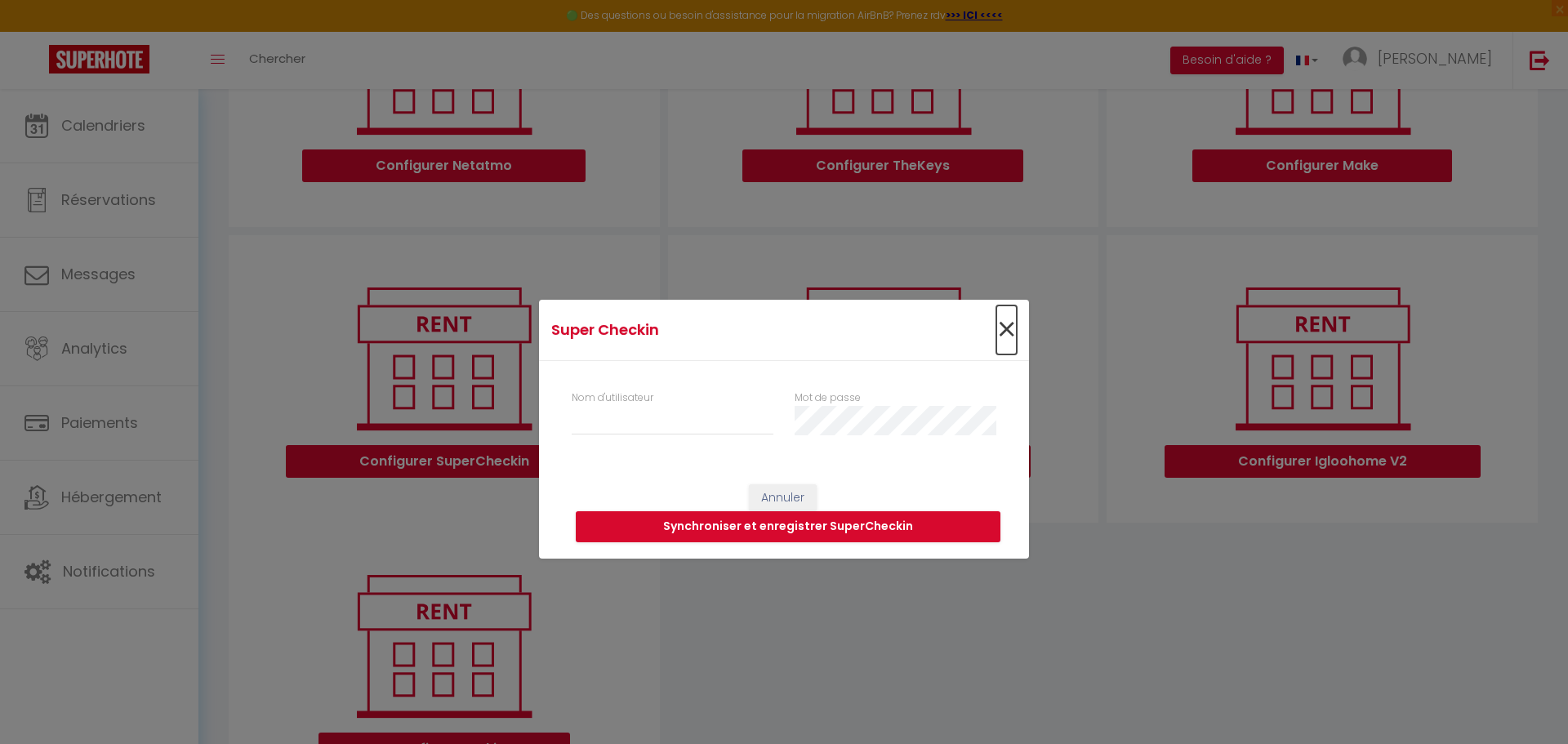
click at [766, 332] on span "×" at bounding box center [1006, 330] width 21 height 49
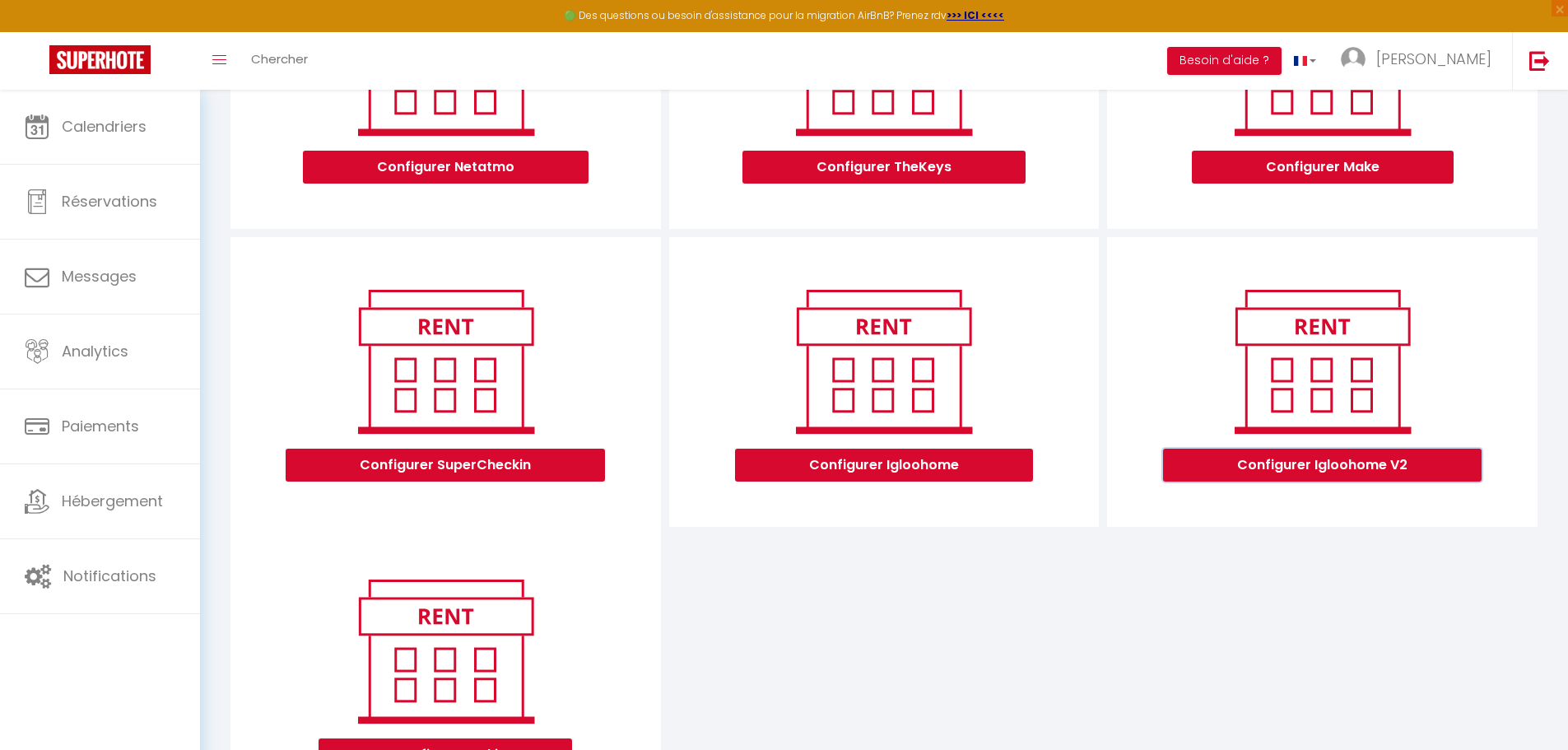
click at [772, 468] on button "Configurer Igloohome V2" at bounding box center [1322, 465] width 318 height 33
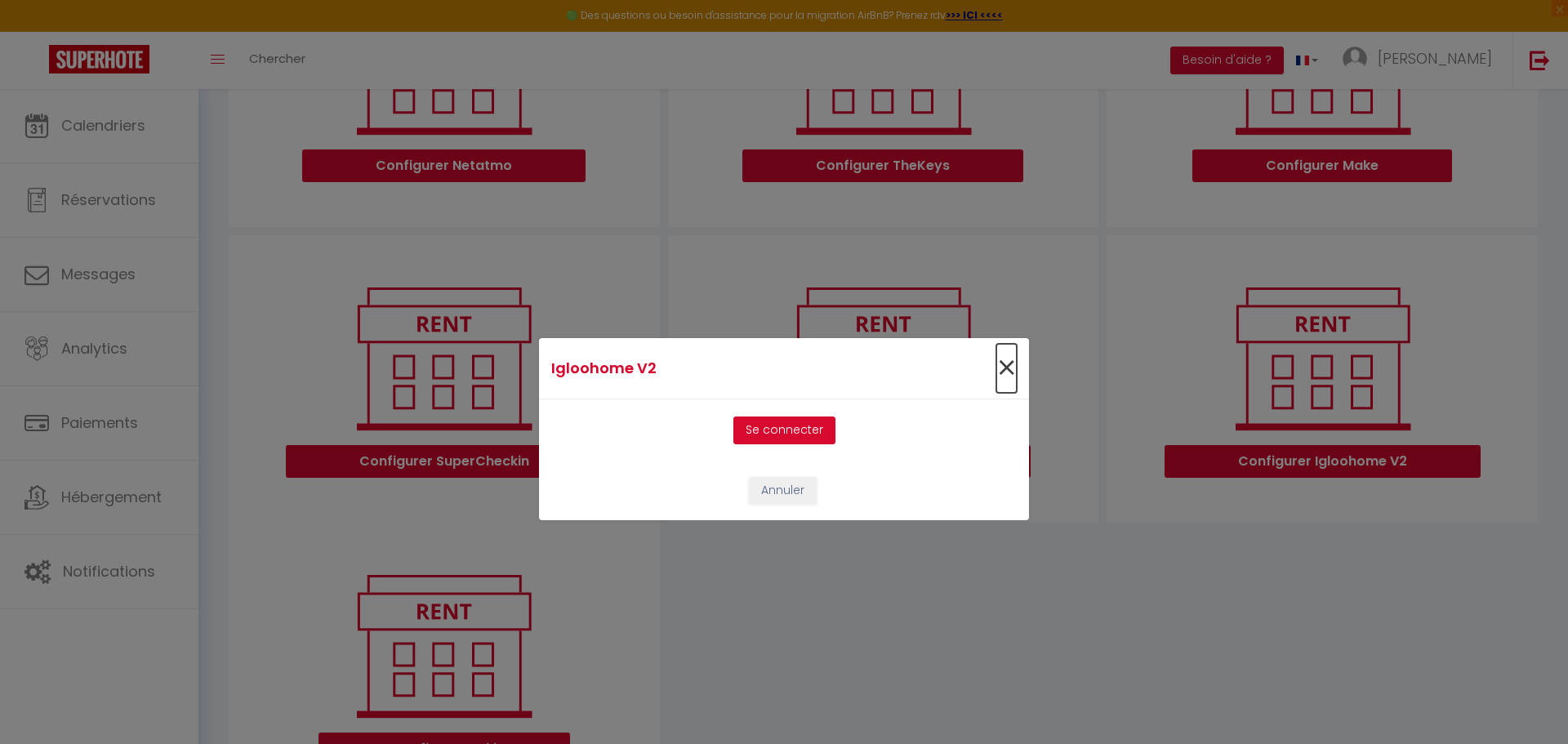
click at [766, 362] on span "×" at bounding box center [1006, 369] width 21 height 49
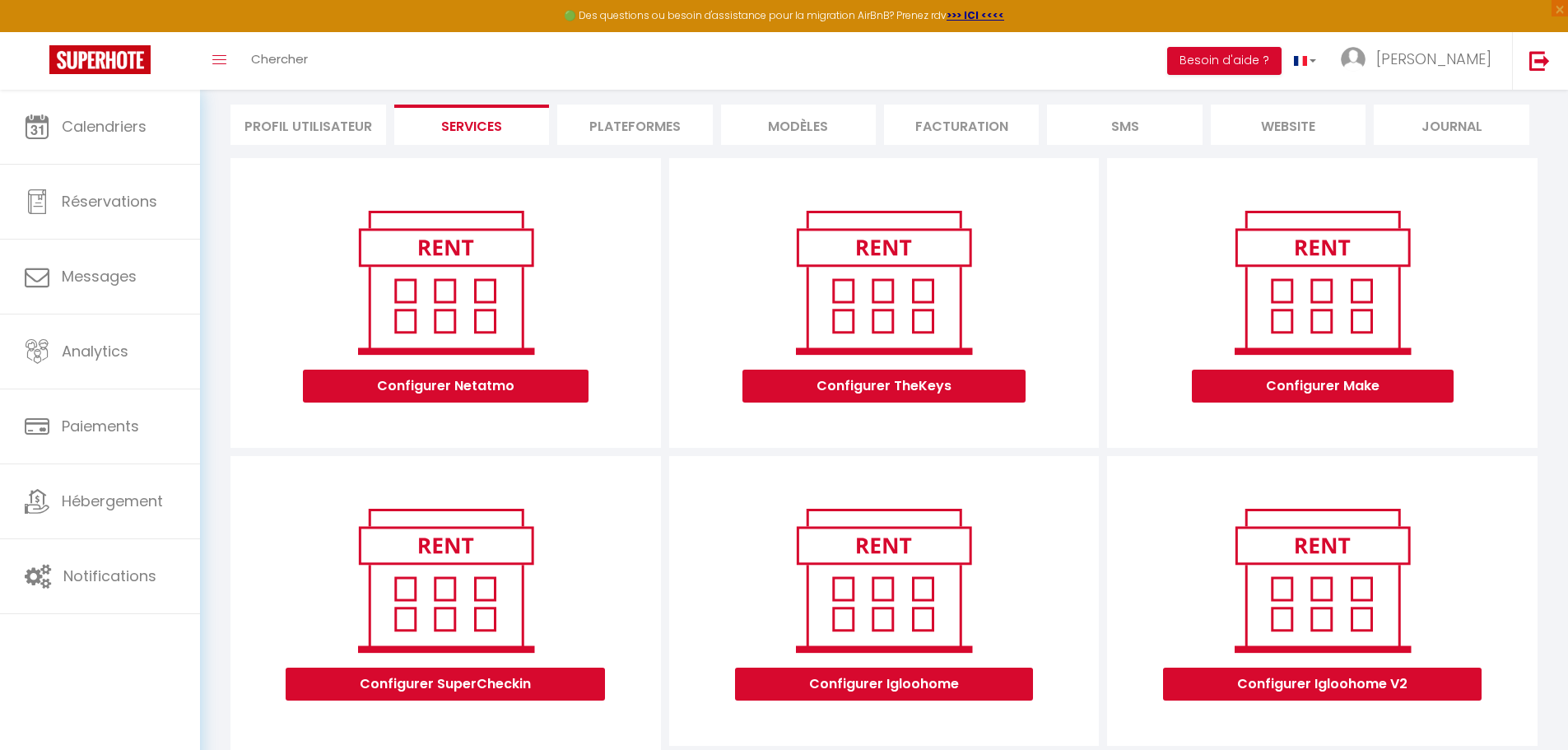
scroll to position [0, 0]
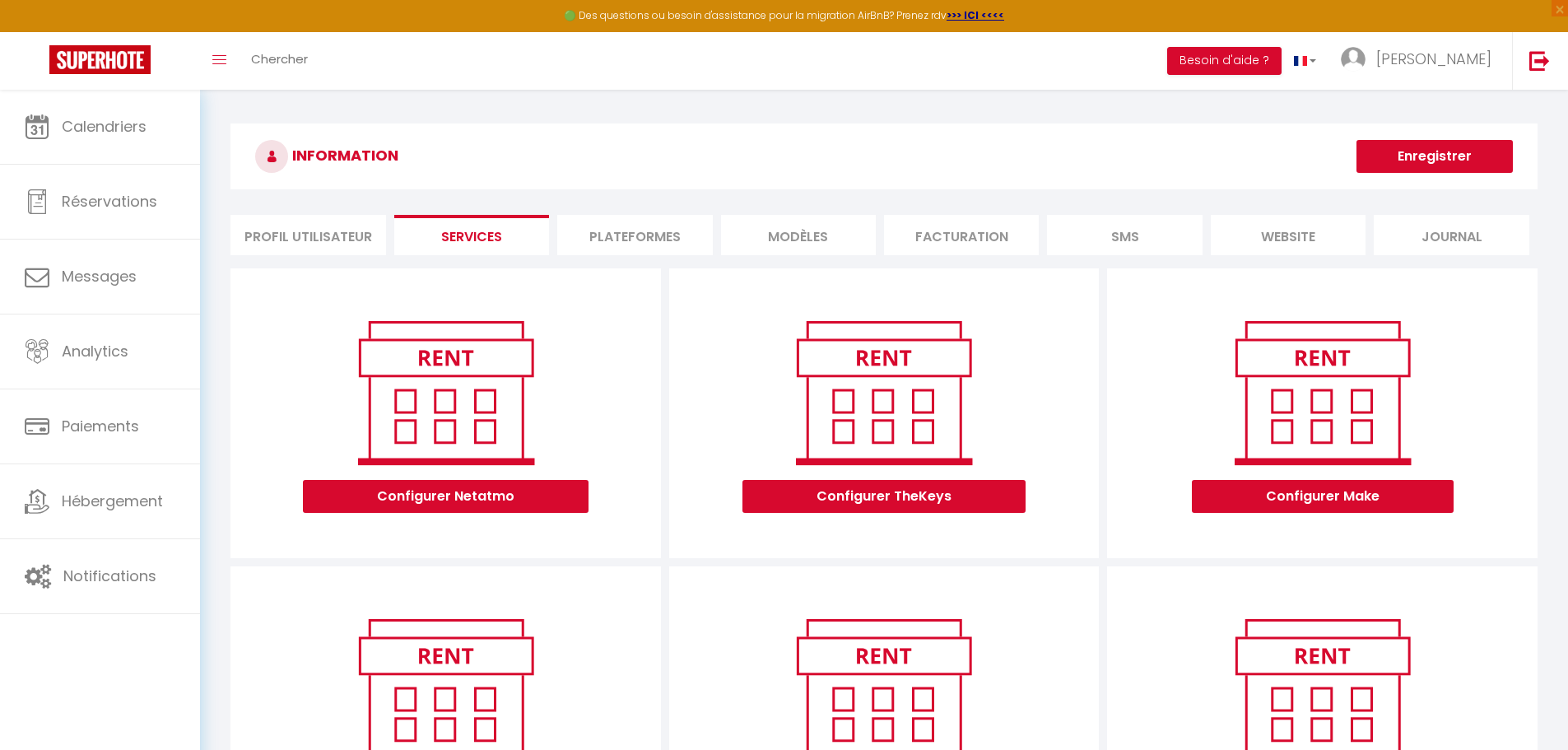
click at [645, 229] on li "Plateformes" at bounding box center [634, 235] width 155 height 40
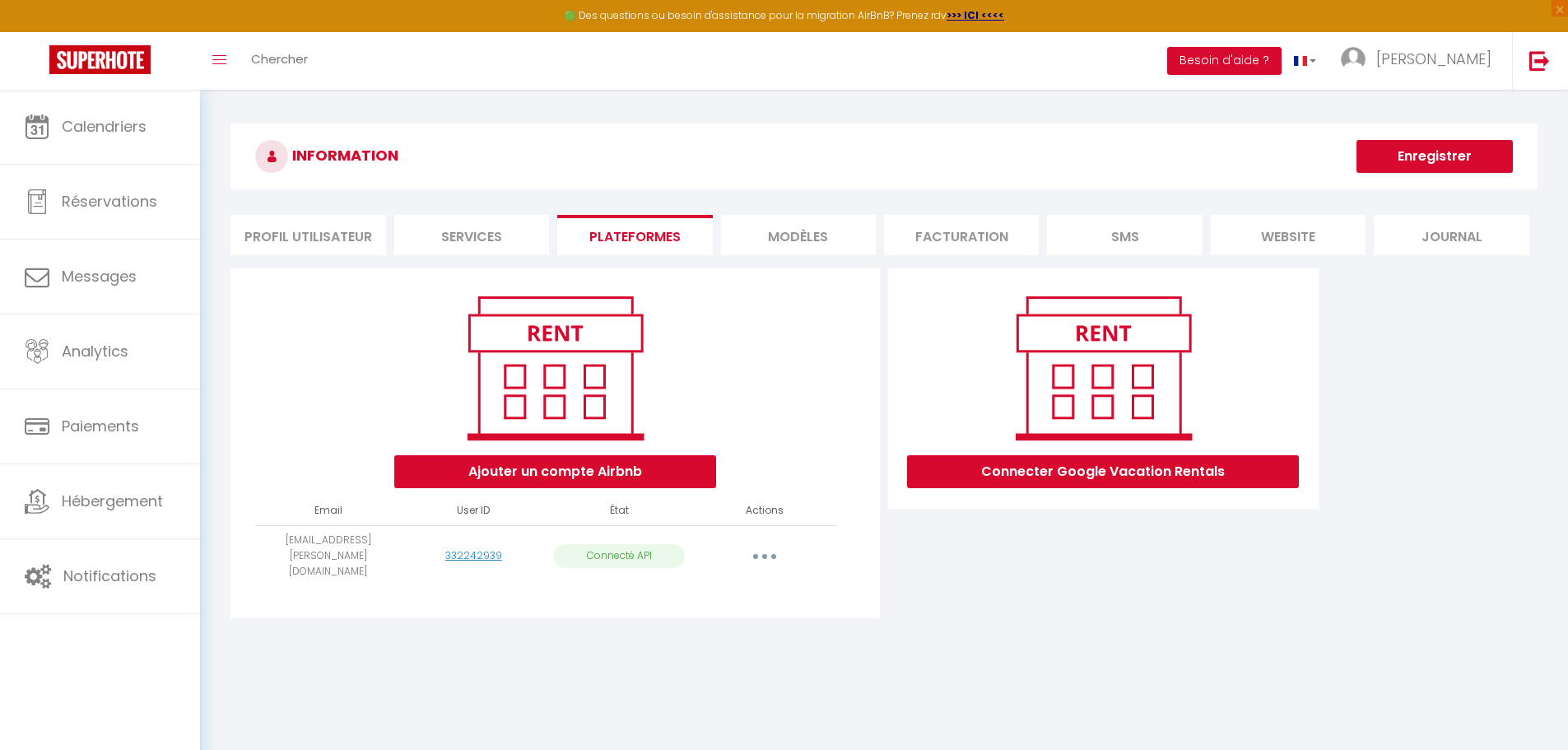
click at [772, 241] on li "website" at bounding box center [1288, 235] width 155 height 40
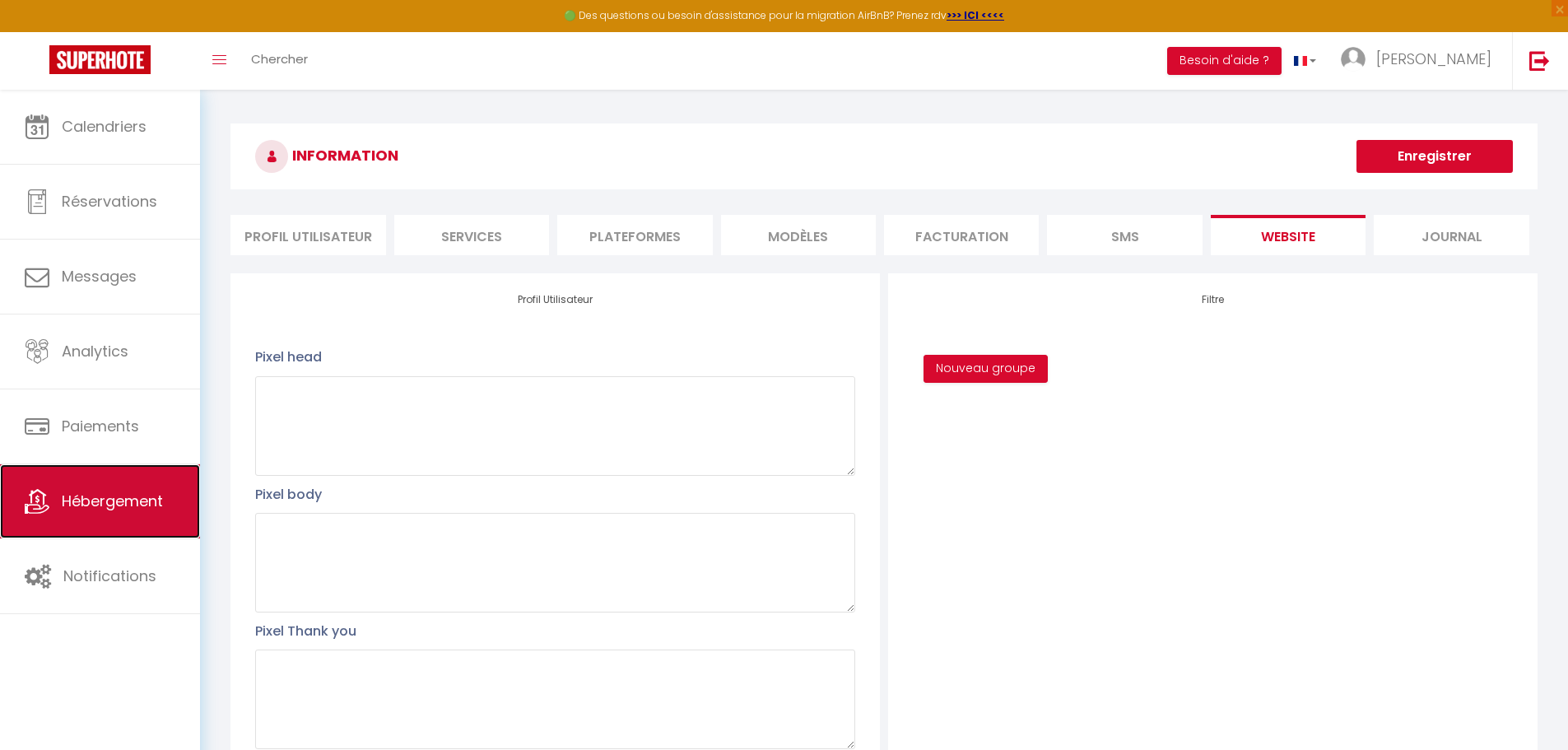
click at [86, 507] on span "Hébergement" at bounding box center [112, 501] width 102 height 21
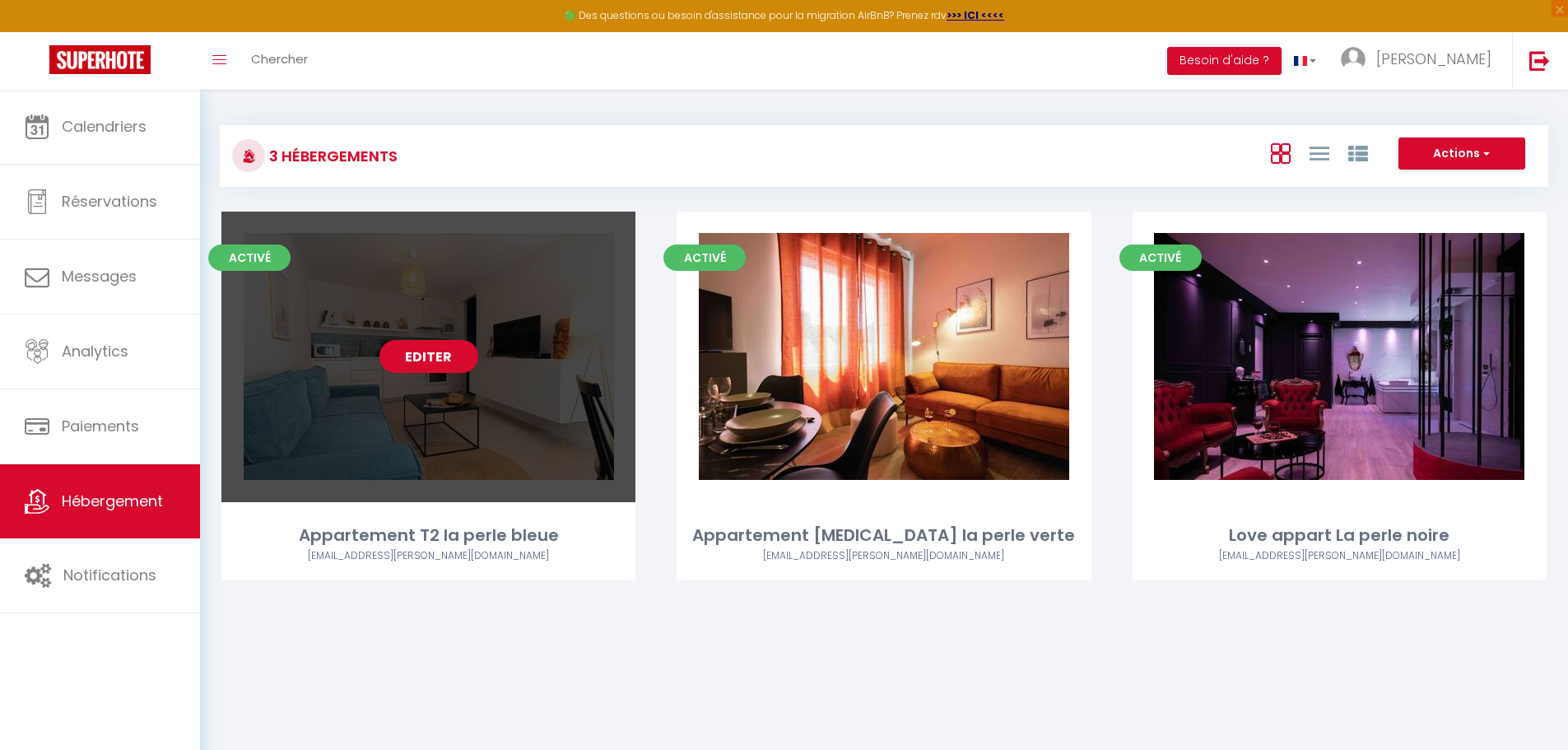
click at [441, 359] on link "Editer" at bounding box center [429, 356] width 99 height 33
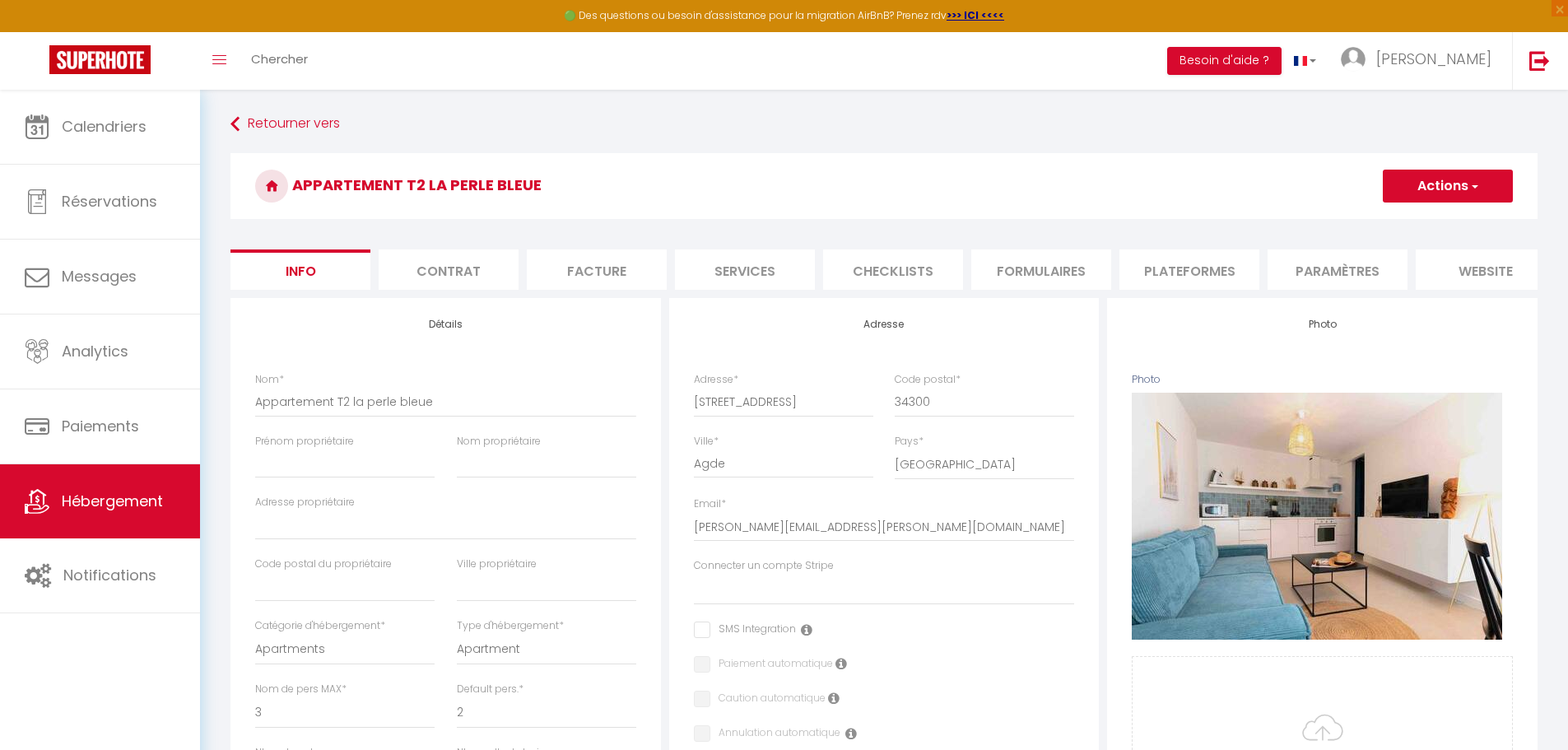
click at [772, 271] on li "Services" at bounding box center [744, 269] width 140 height 40
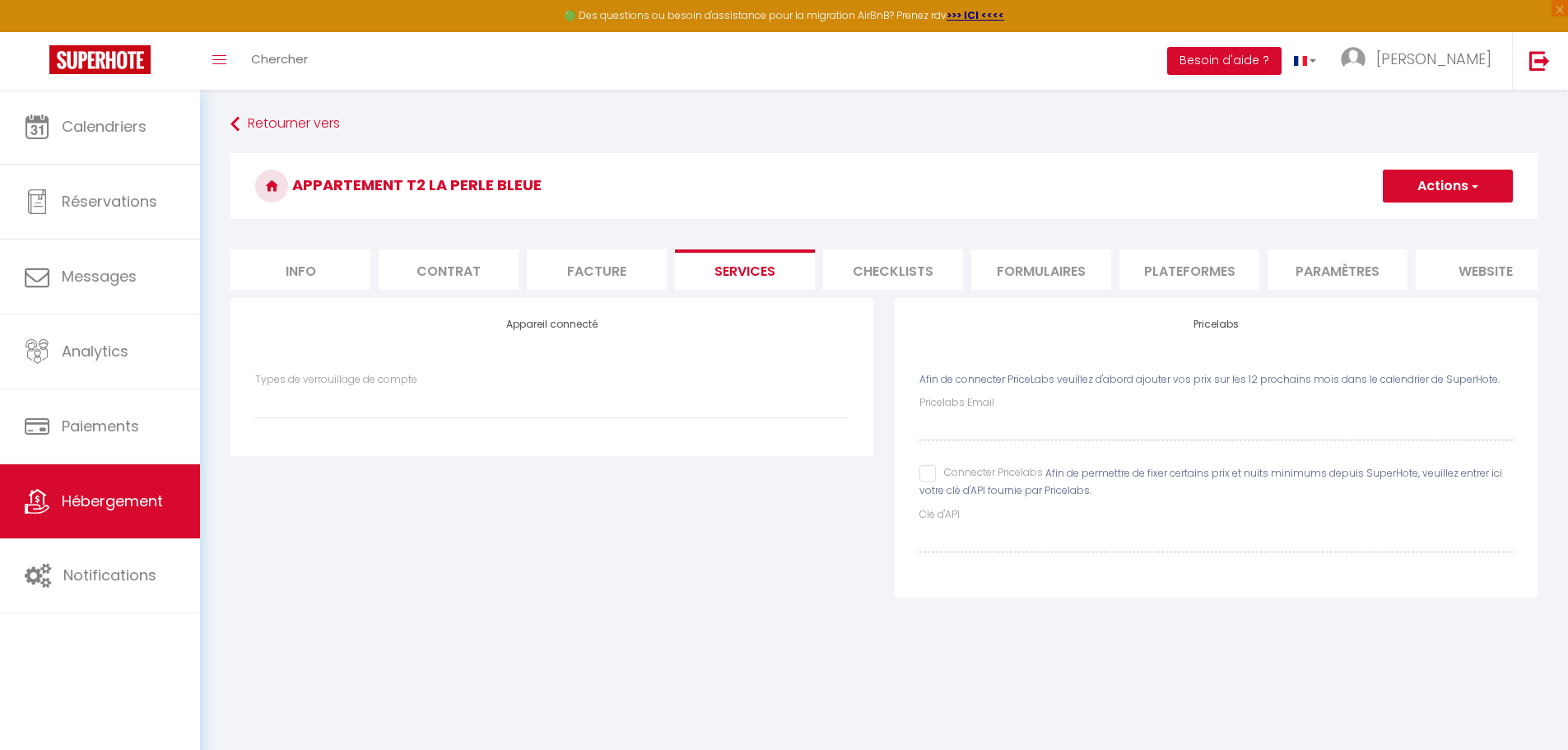
click at [457, 271] on li "Contrat" at bounding box center [448, 269] width 140 height 40
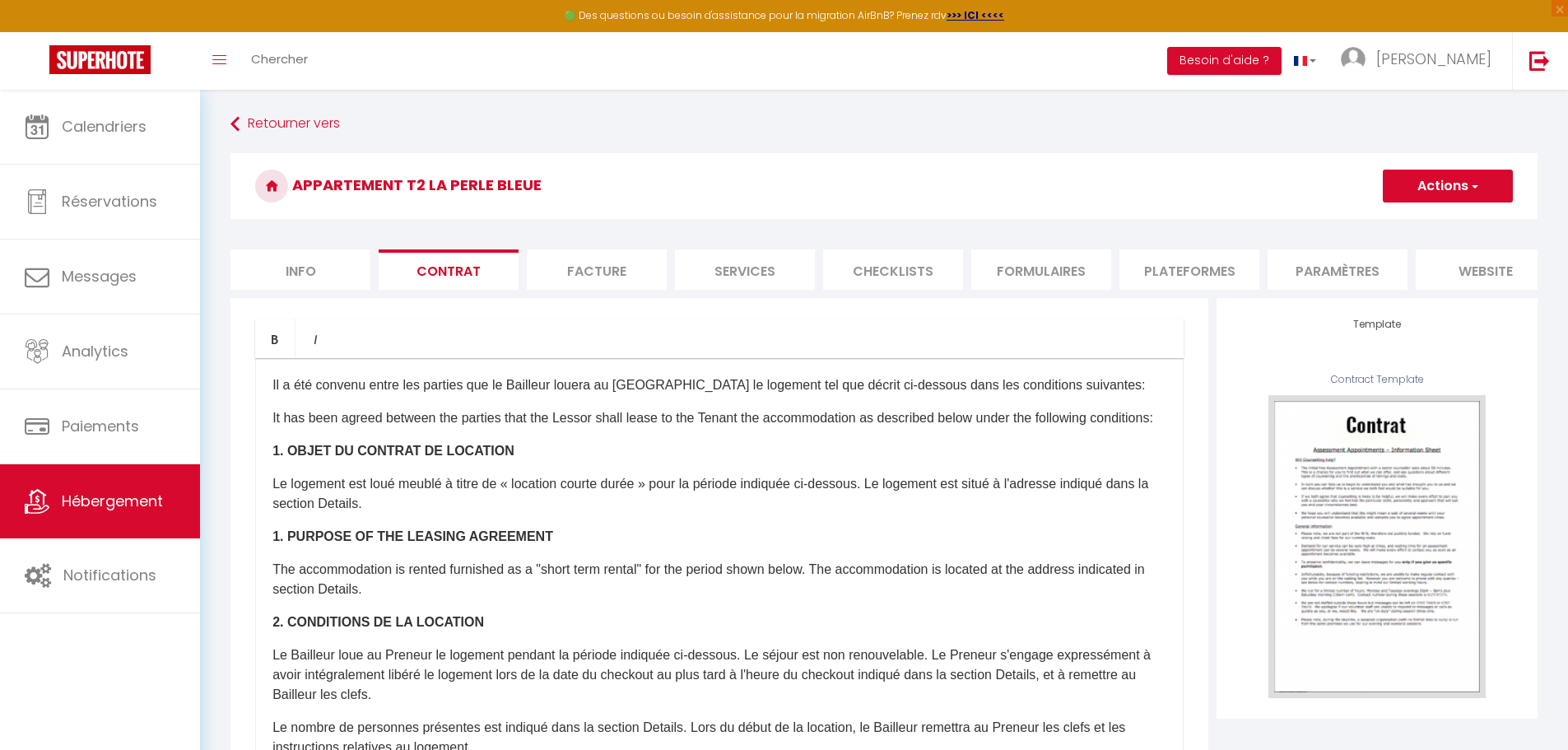
click at [592, 267] on li "Facture" at bounding box center [596, 269] width 140 height 40
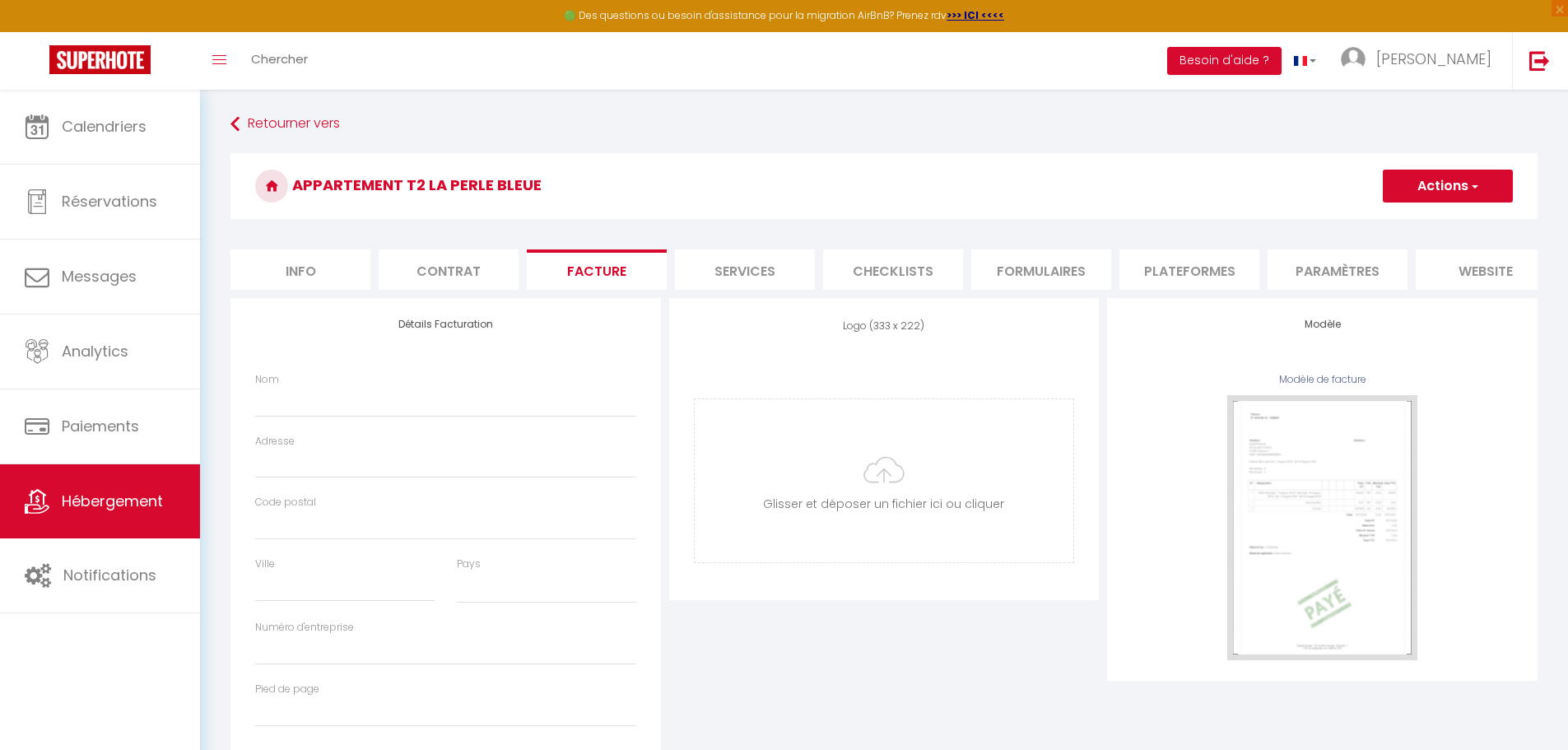
click at [772, 265] on li "Checklists" at bounding box center [892, 269] width 140 height 40
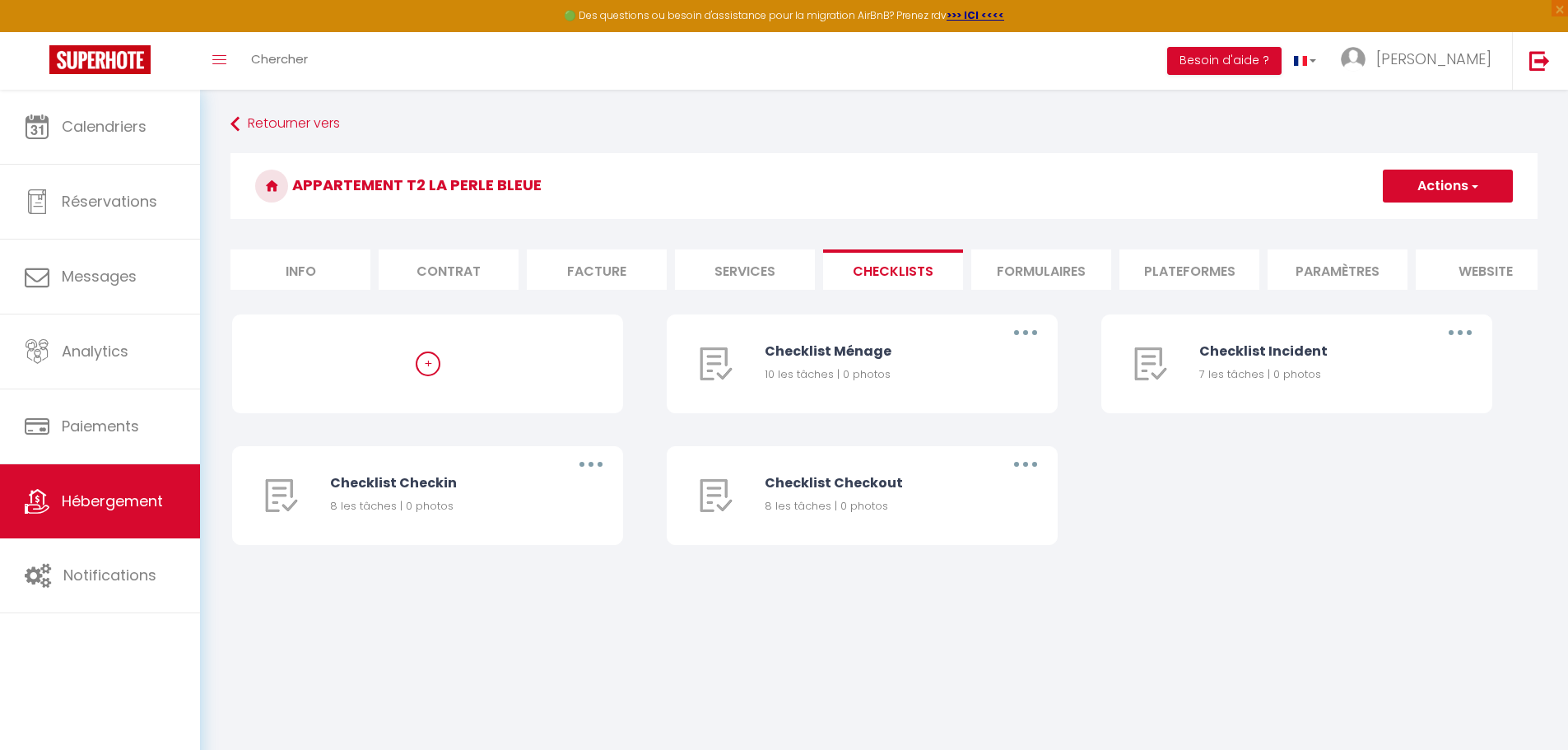
click at [772, 267] on li "Formulaires" at bounding box center [1041, 269] width 140 height 40
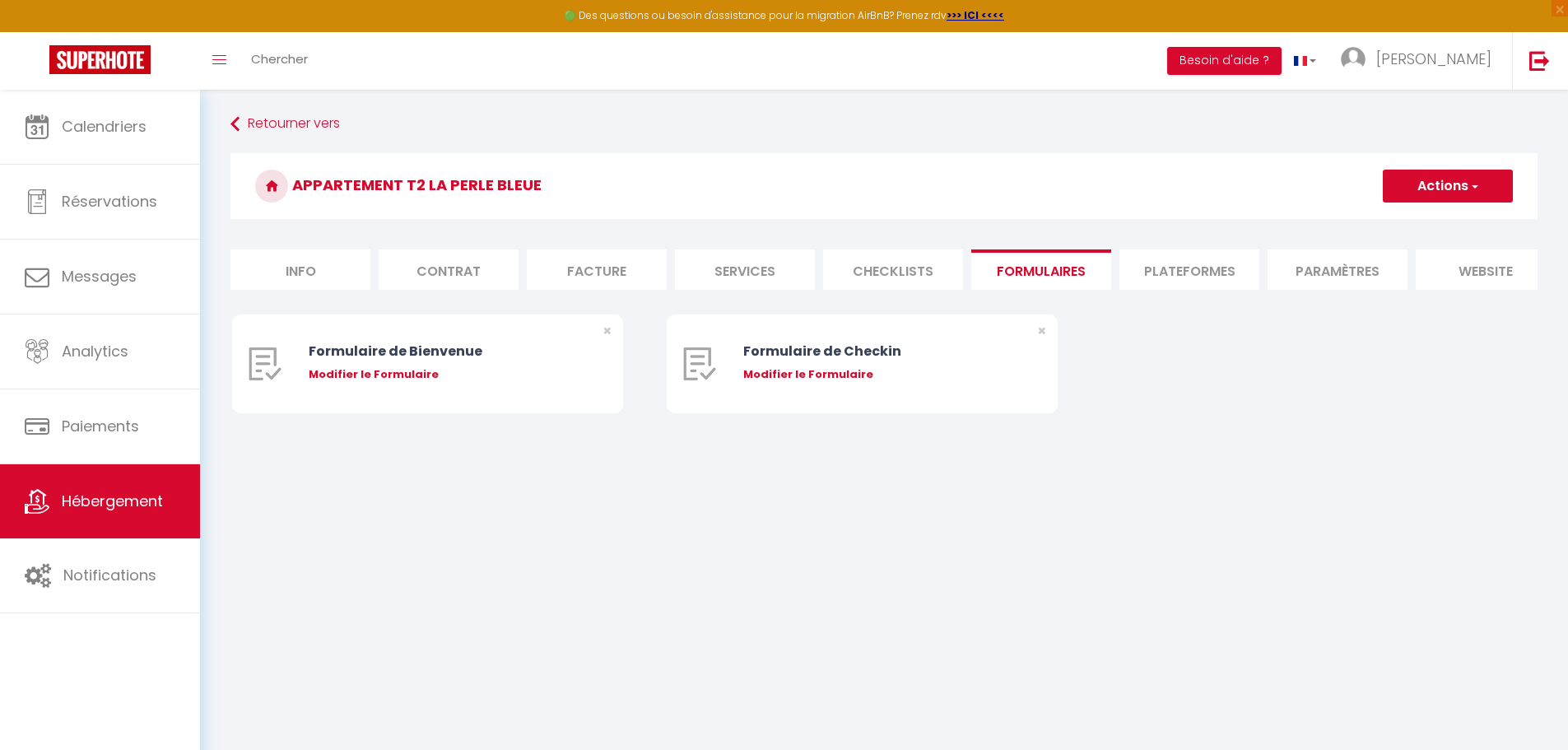
click at [772, 267] on li "Plateformes" at bounding box center [1189, 269] width 140 height 40
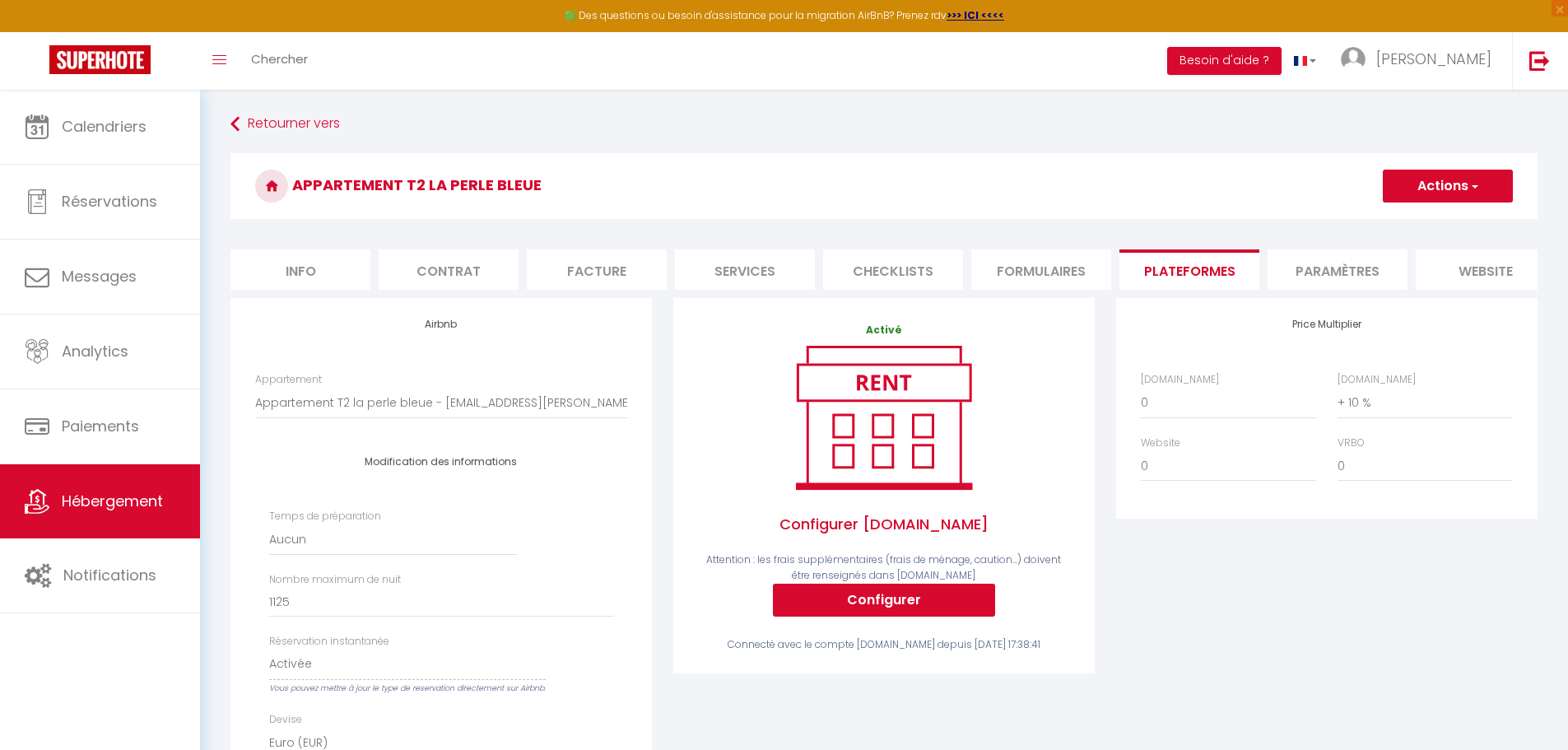
click at [772, 272] on li "Paramètres" at bounding box center [1337, 269] width 140 height 40
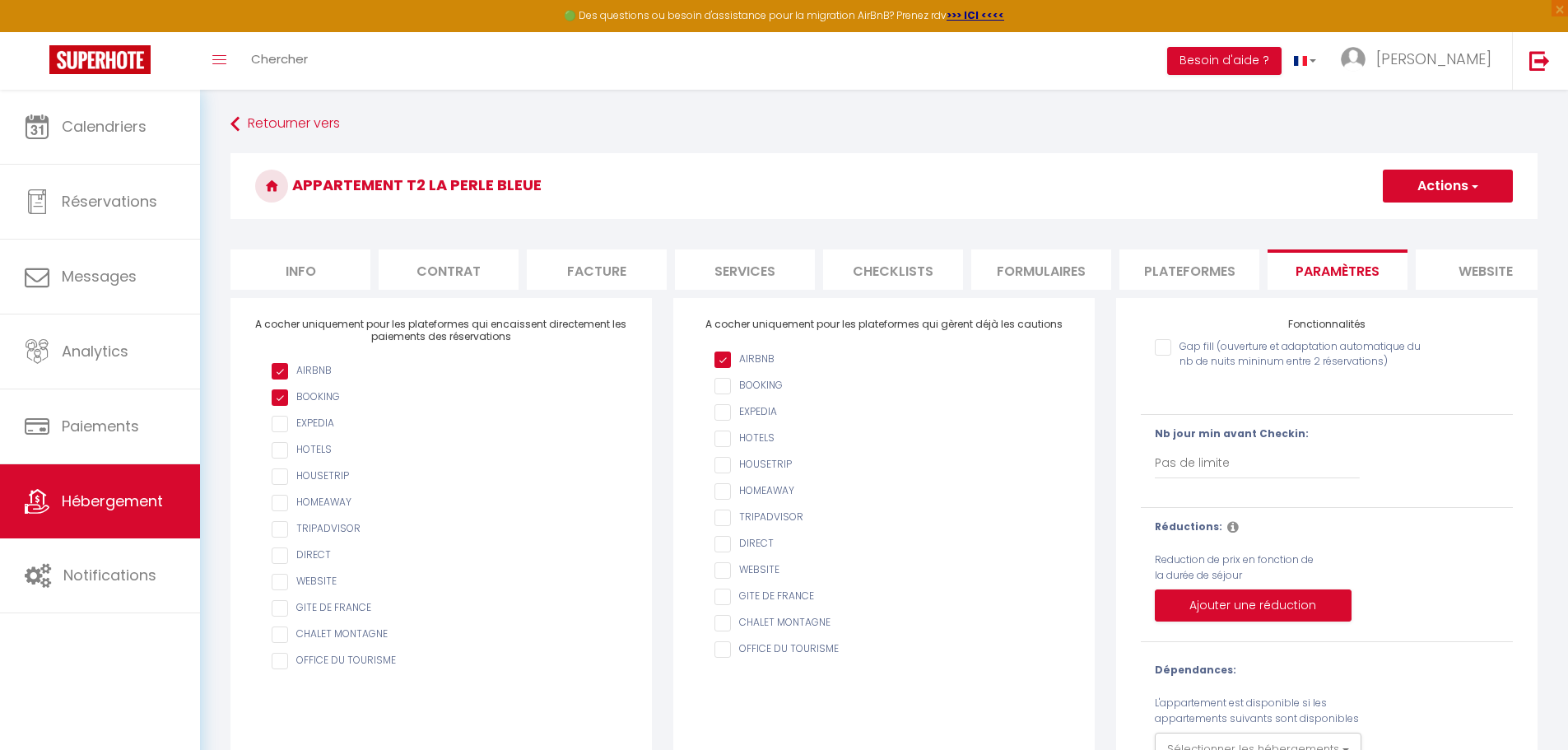
click at [279, 564] on input "checkbox" at bounding box center [449, 555] width 355 height 16
click at [281, 590] on input "checkbox" at bounding box center [449, 582] width 355 height 16
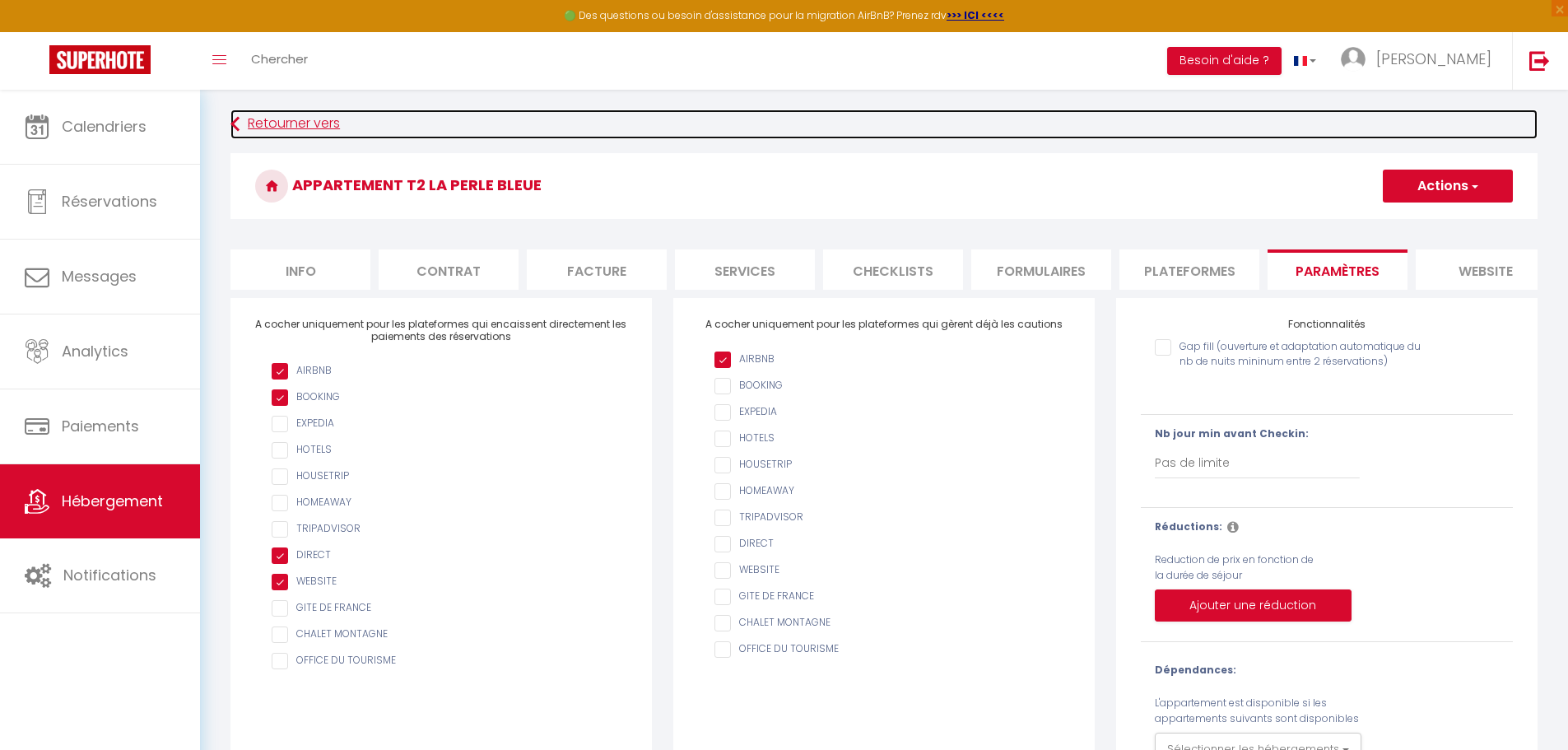
click at [245, 123] on link "Retourner vers" at bounding box center [883, 124] width 1307 height 29
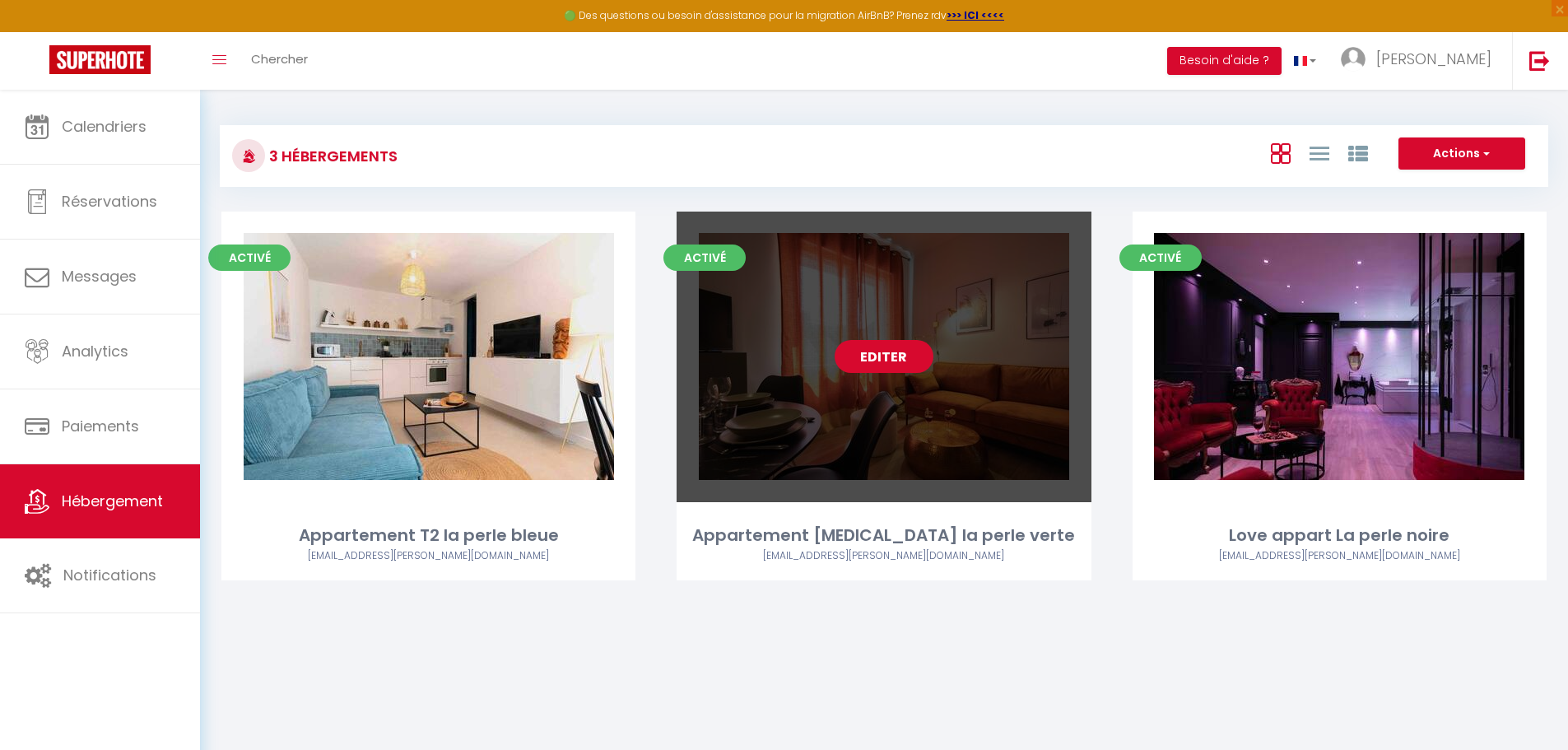
click at [772, 354] on link "Editer" at bounding box center [884, 356] width 99 height 33
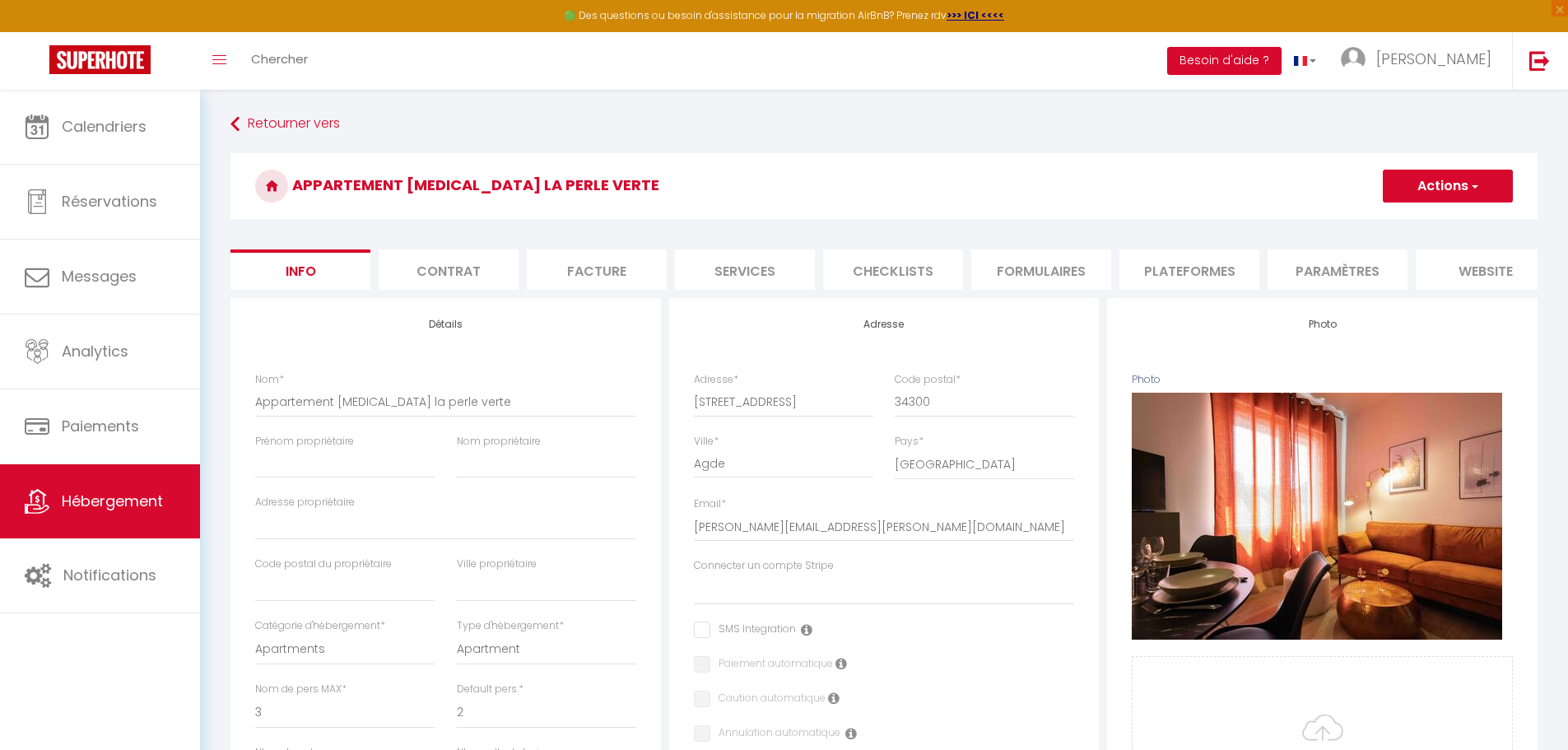
click at [772, 270] on li "Plateformes" at bounding box center [1189, 269] width 140 height 40
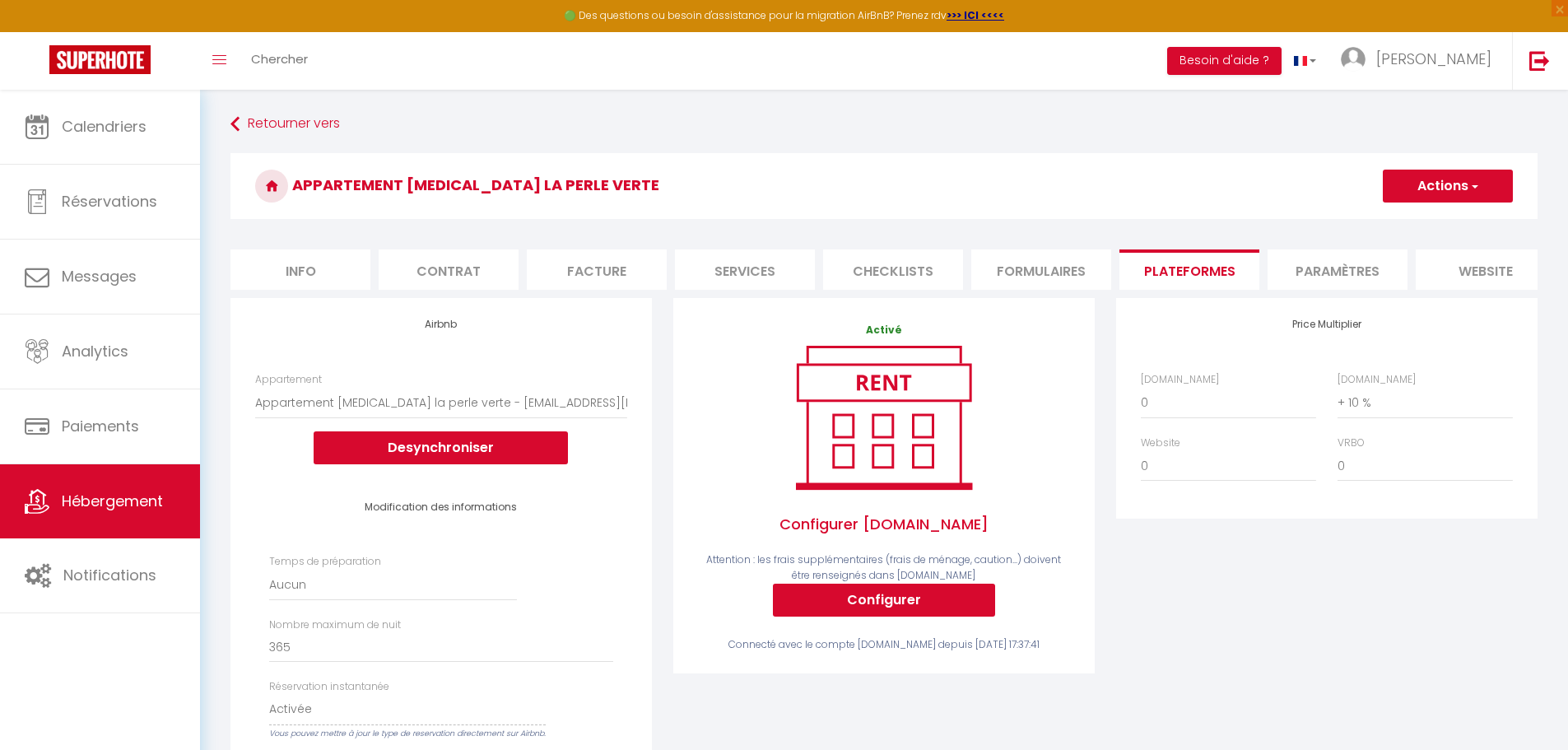
click at [772, 267] on li "Paramètres" at bounding box center [1337, 269] width 140 height 40
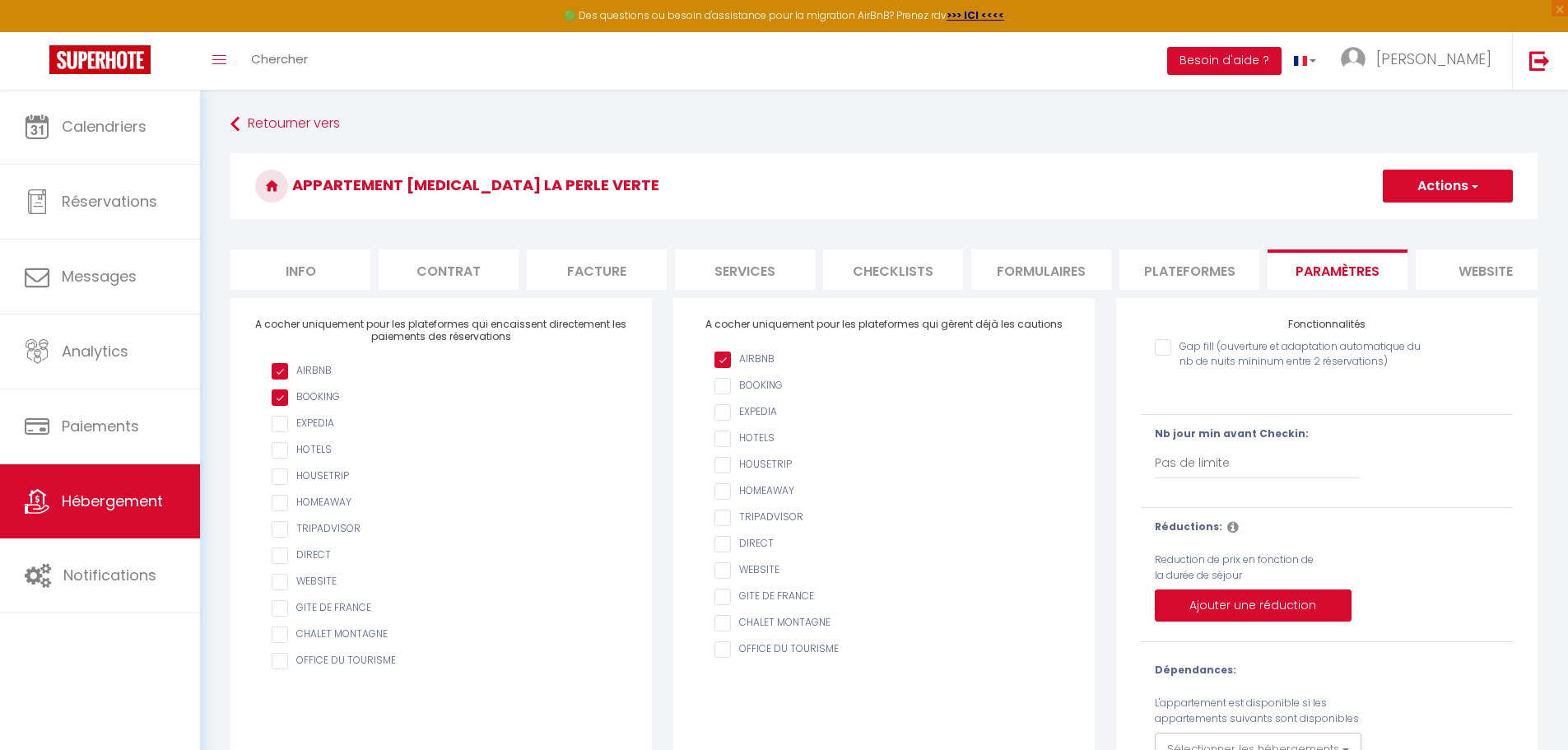
click at [276, 564] on input "checkbox" at bounding box center [449, 555] width 355 height 16
click at [277, 590] on input "checkbox" at bounding box center [449, 582] width 355 height 16
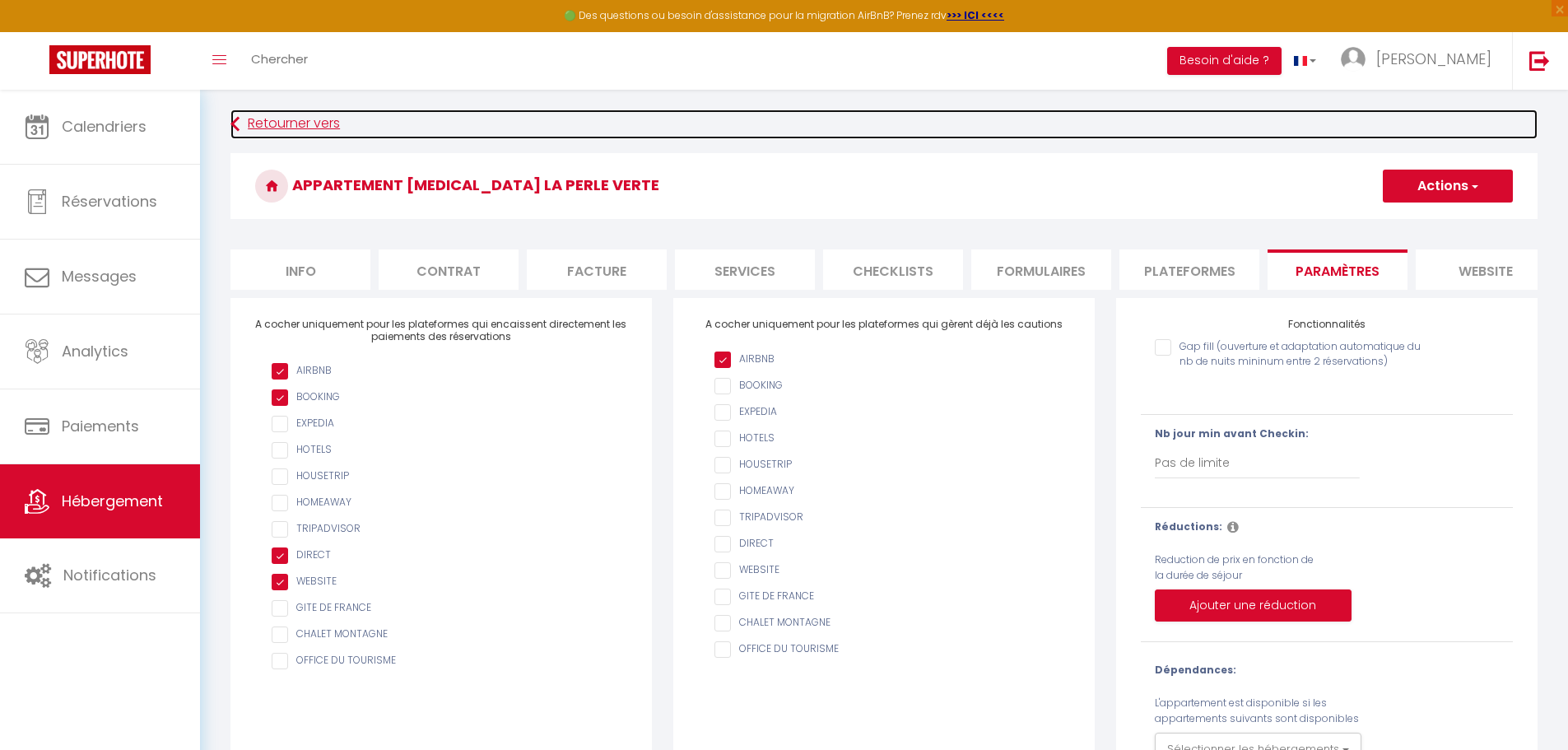
click at [264, 125] on link "Retourner vers" at bounding box center [883, 124] width 1307 height 29
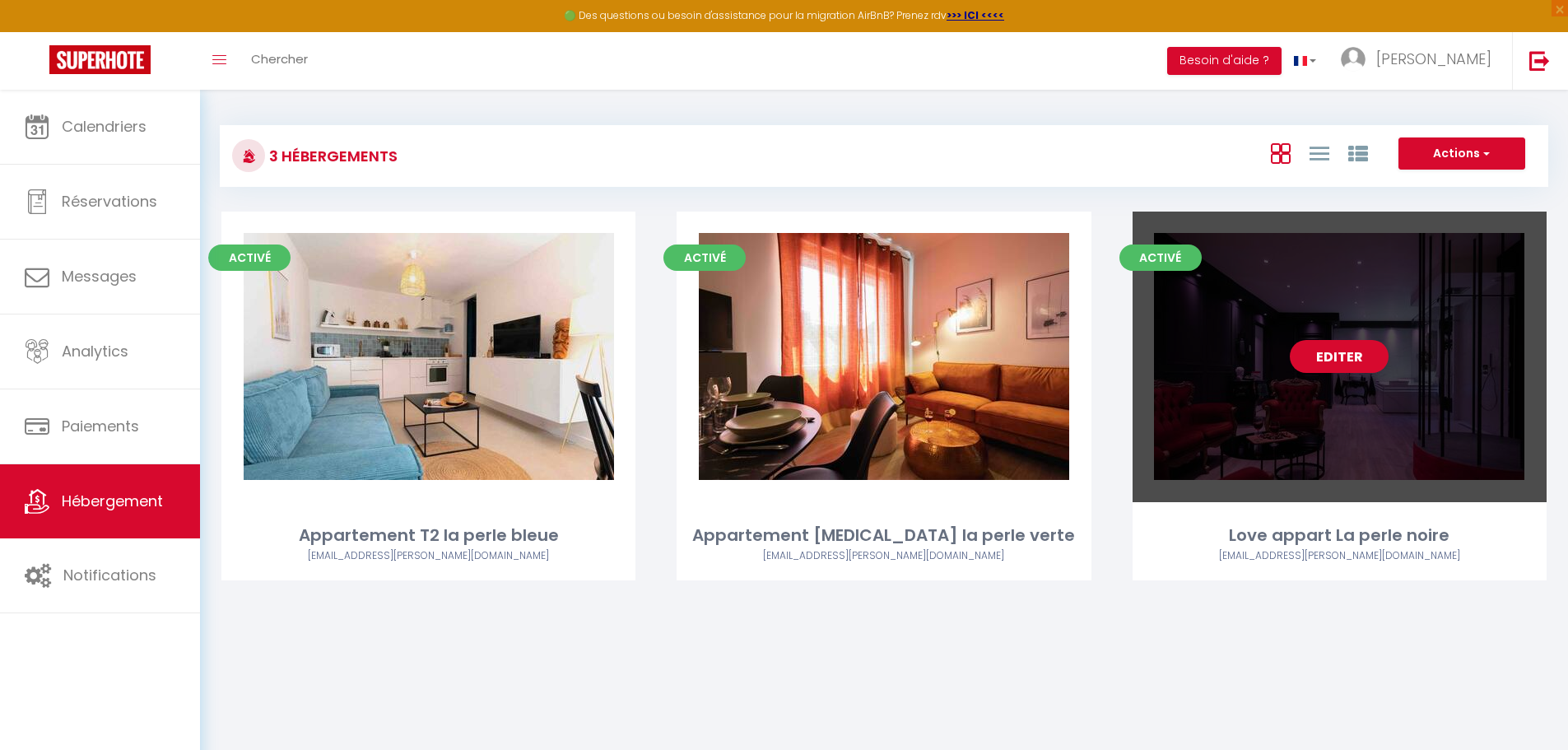
click at [772, 354] on link "Editer" at bounding box center [1339, 356] width 99 height 33
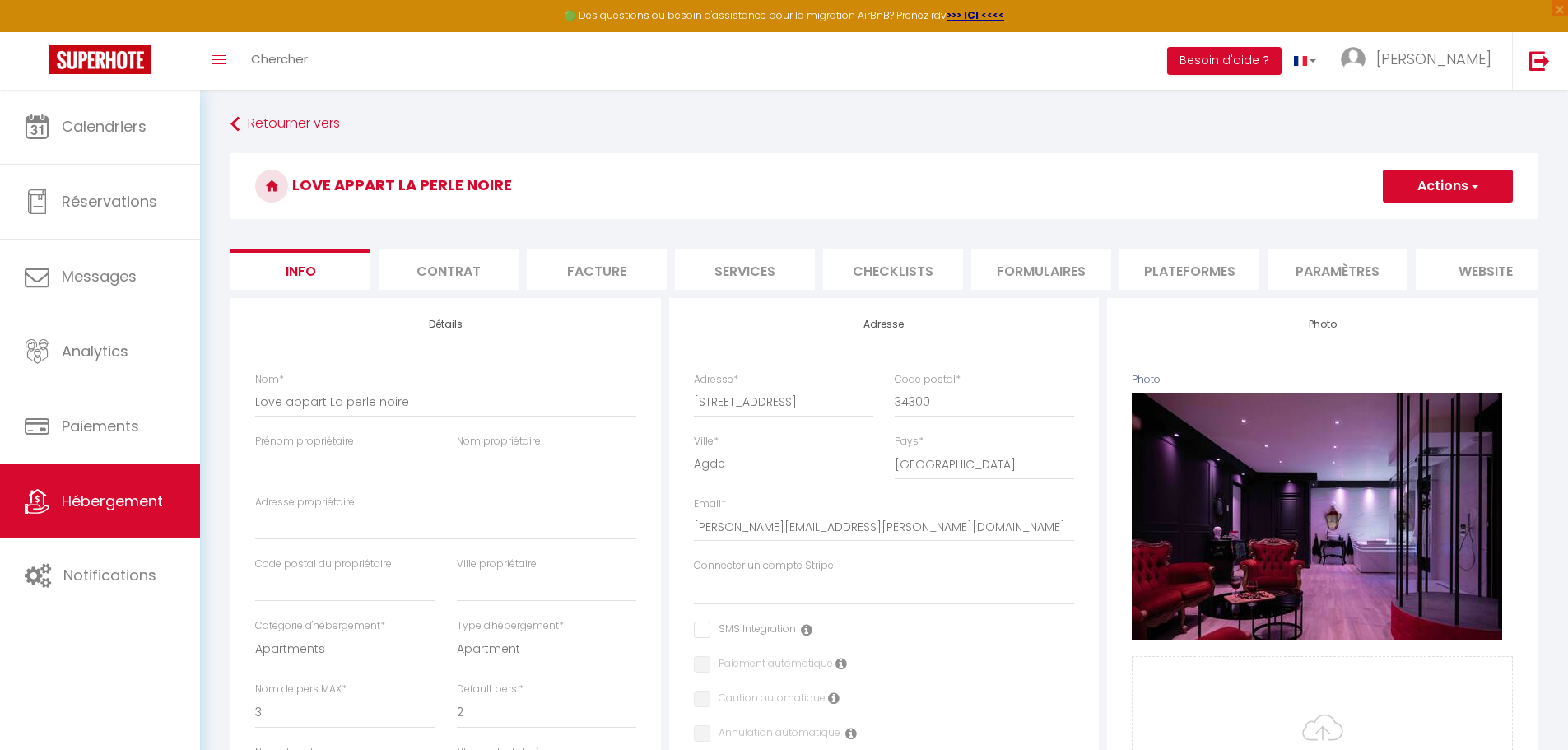
click at [772, 260] on li "Paramètres" at bounding box center [1337, 269] width 140 height 40
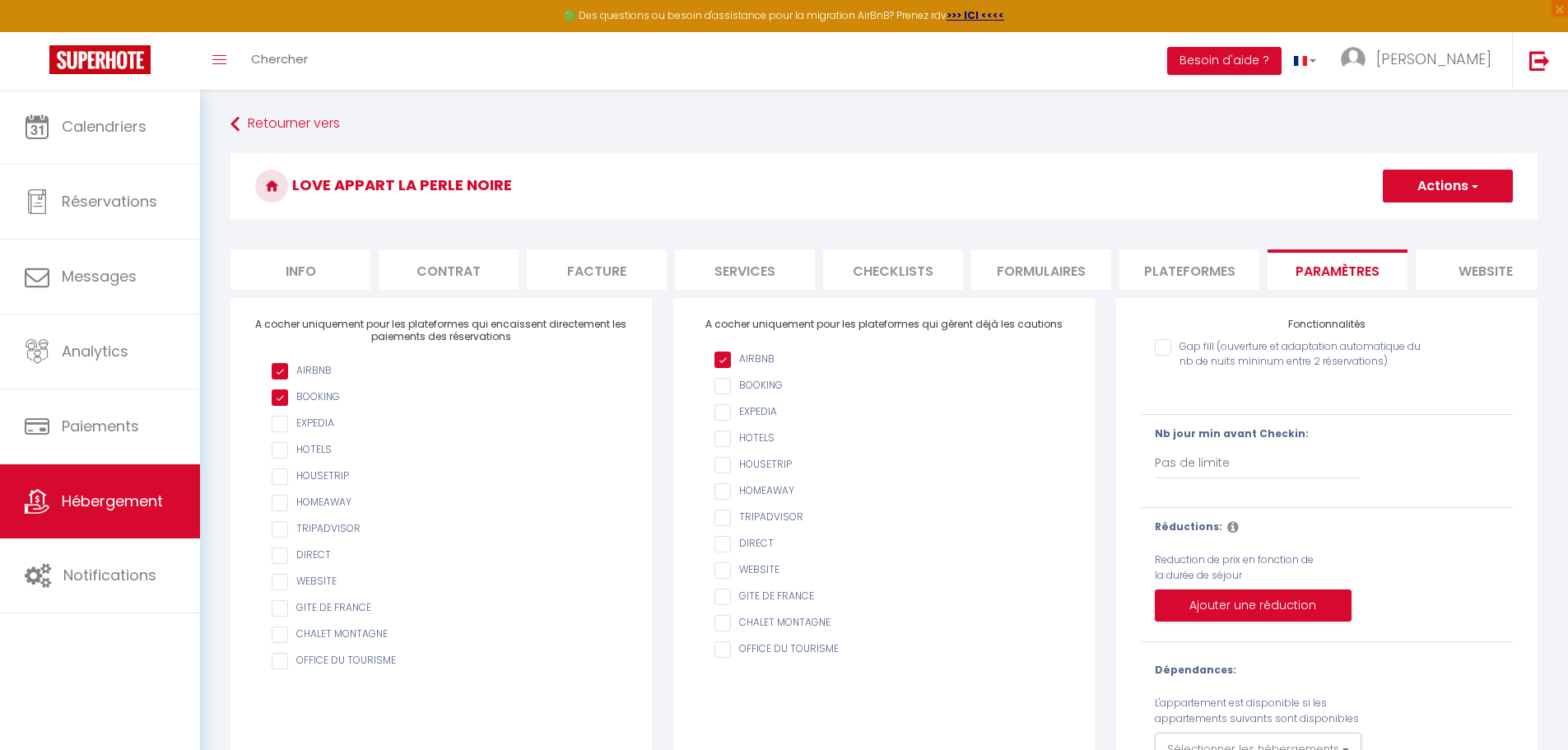
click at [275, 564] on input "checkbox" at bounding box center [449, 555] width 355 height 16
click at [278, 589] on input "checkbox" at bounding box center [449, 582] width 355 height 16
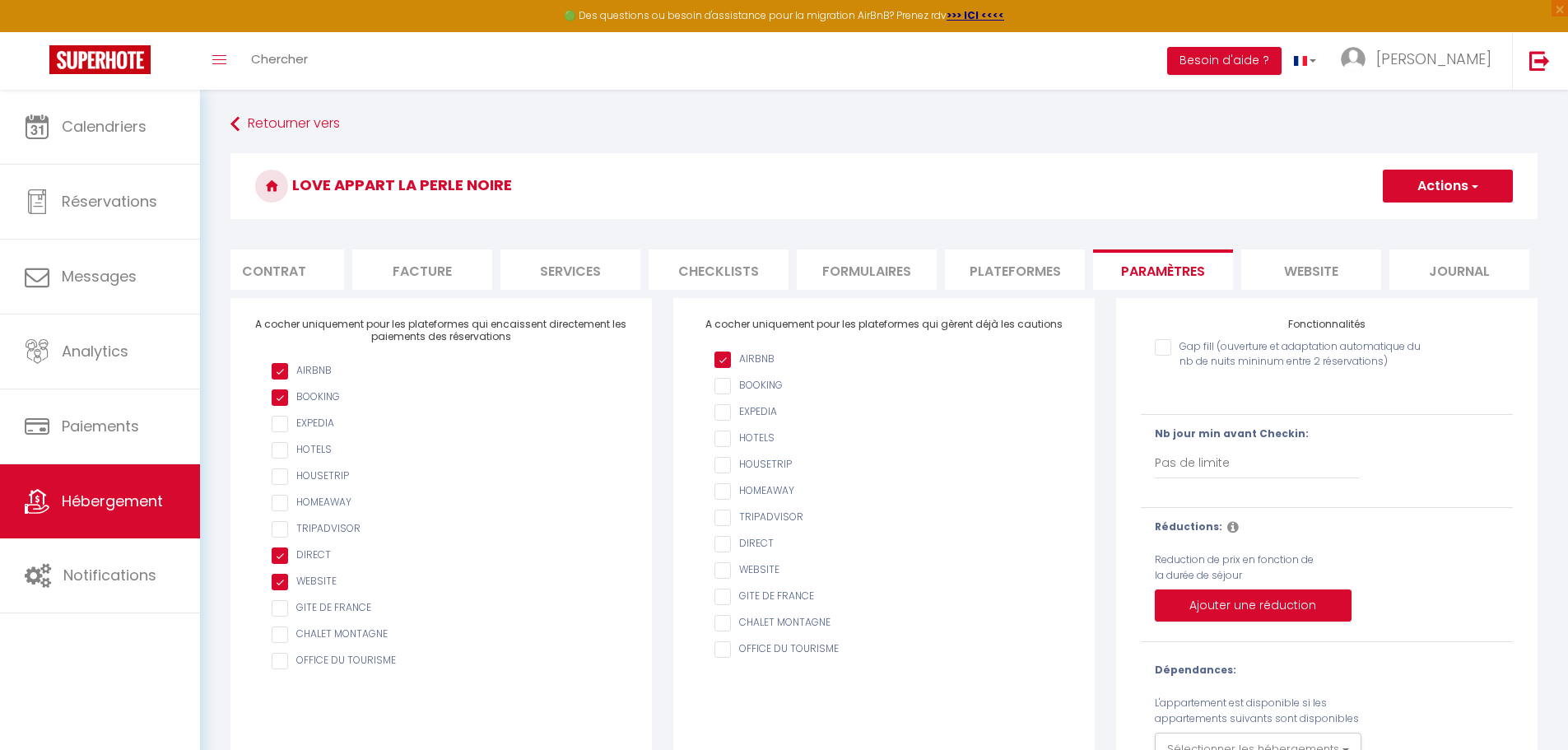
click at [772, 175] on button "Actions" at bounding box center [1447, 185] width 130 height 33
click at [772, 224] on input "Enregistrer" at bounding box center [1428, 221] width 61 height 16
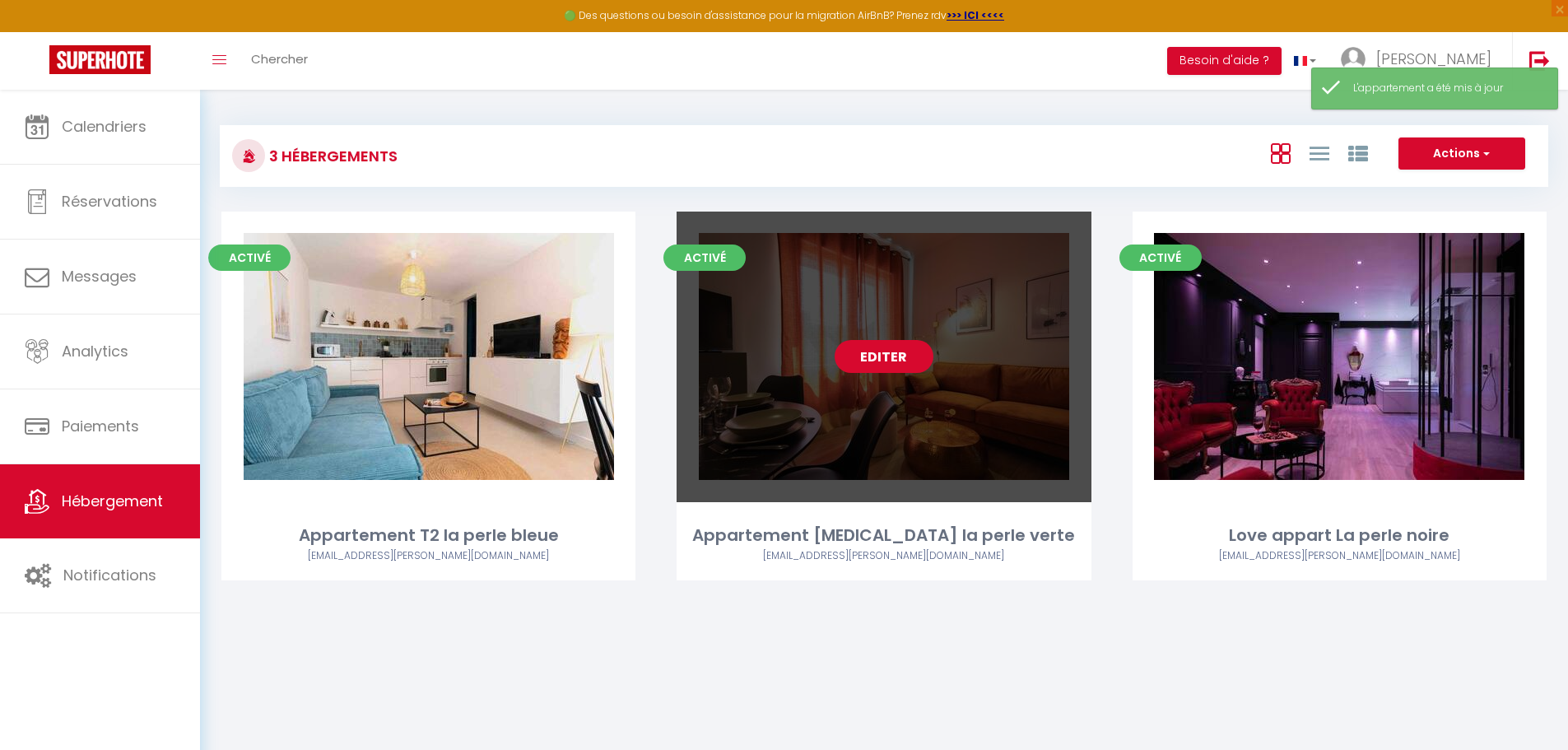
click at [772, 350] on link "Editer" at bounding box center [884, 356] width 99 height 33
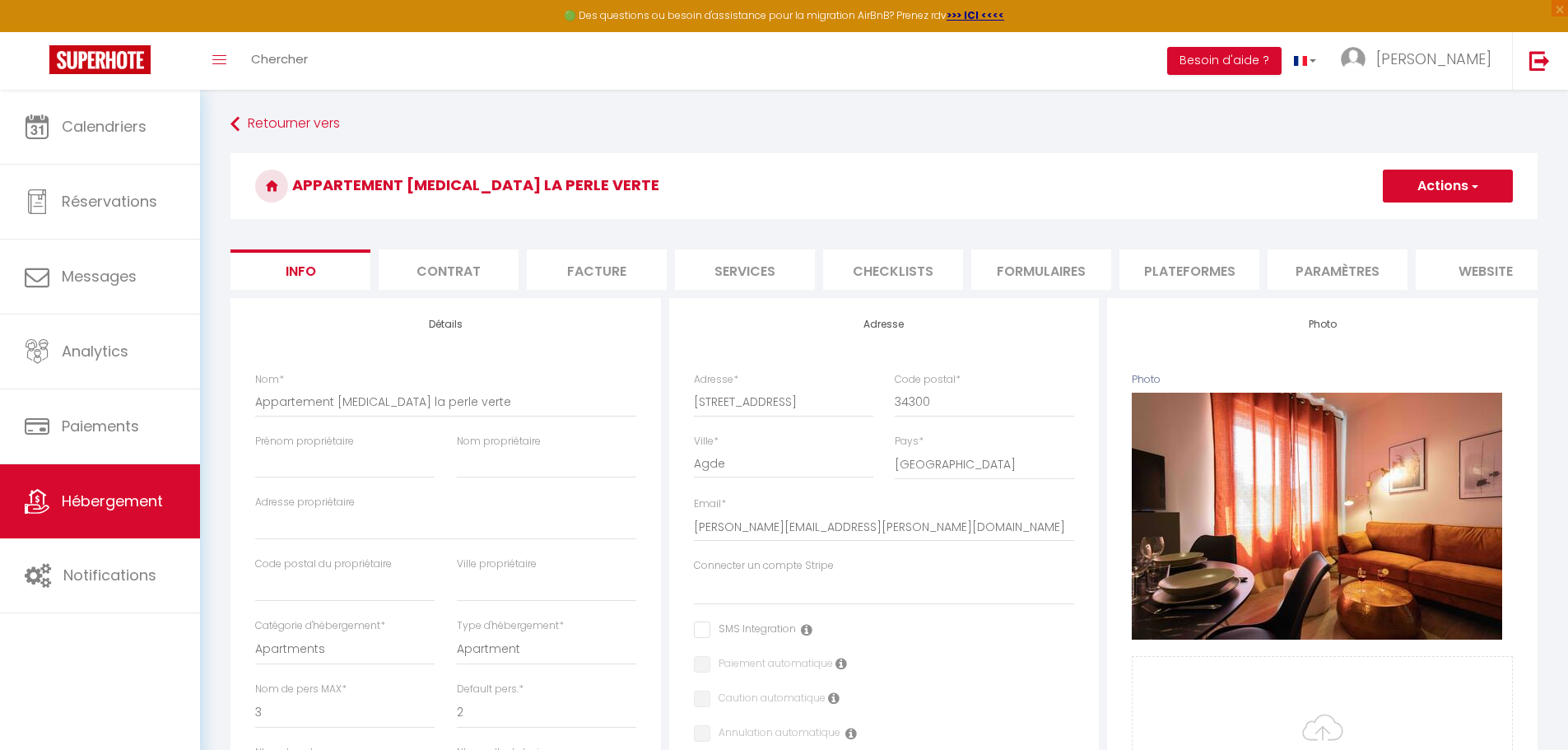
click at [772, 268] on li "Plateformes" at bounding box center [1189, 269] width 140 height 40
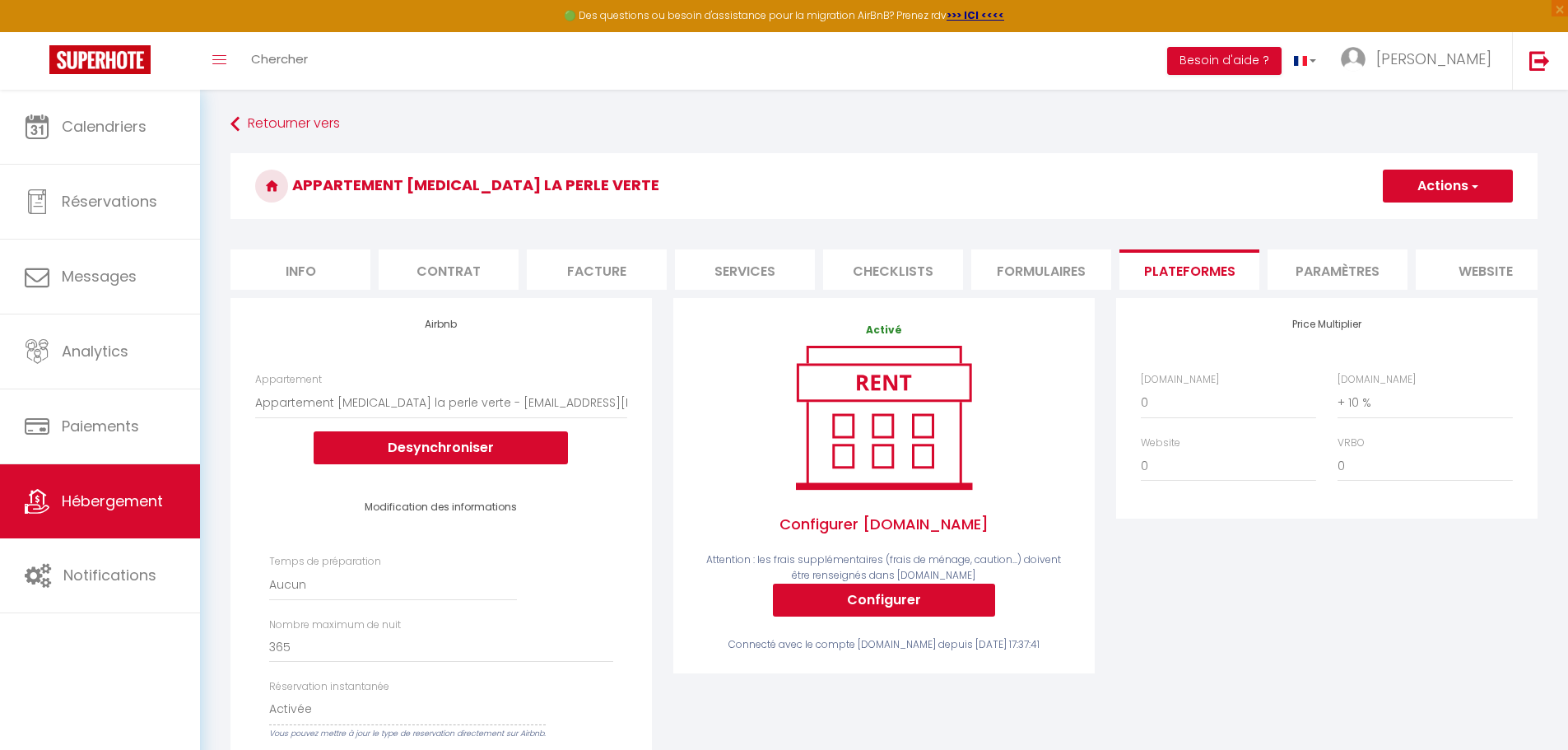
click at [772, 273] on li "Paramètres" at bounding box center [1337, 269] width 140 height 40
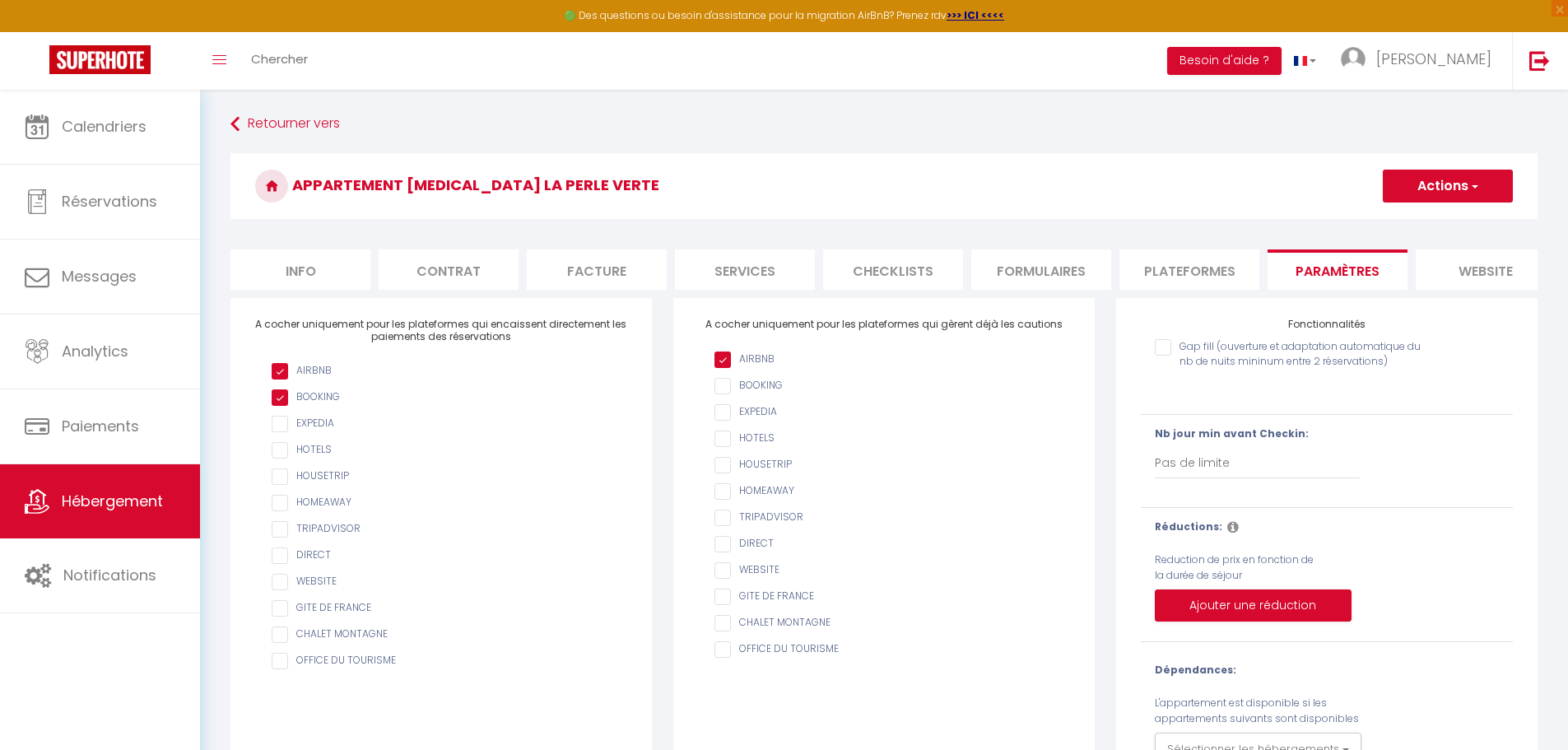
click at [283, 564] on input "checkbox" at bounding box center [449, 555] width 355 height 16
click at [276, 590] on input "checkbox" at bounding box center [449, 582] width 355 height 16
click at [772, 175] on button "Actions" at bounding box center [1447, 185] width 130 height 33
click at [772, 220] on input "Enregistrer" at bounding box center [1428, 221] width 61 height 16
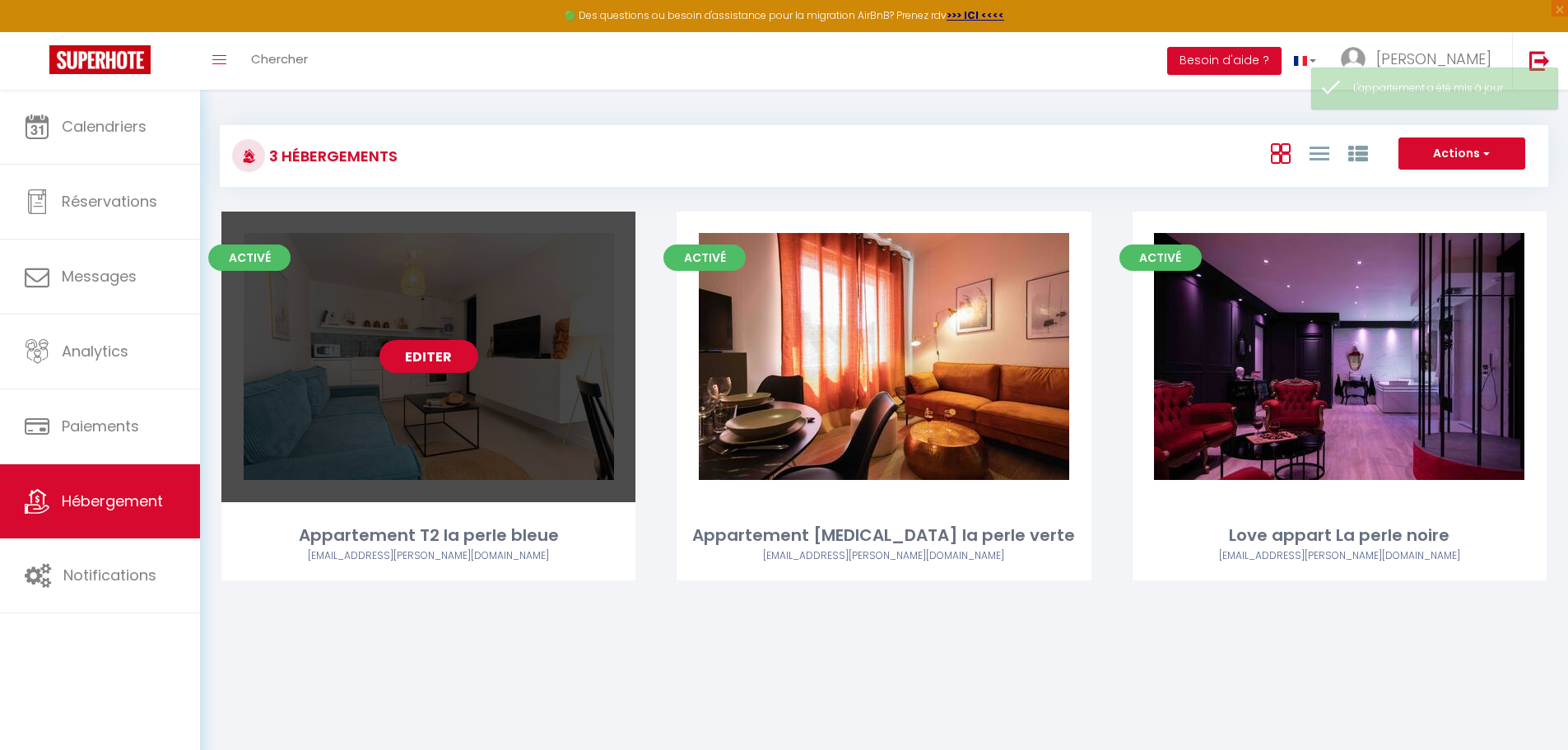
click at [438, 354] on link "Editer" at bounding box center [429, 356] width 99 height 33
click at [414, 359] on link "Editer" at bounding box center [429, 356] width 99 height 33
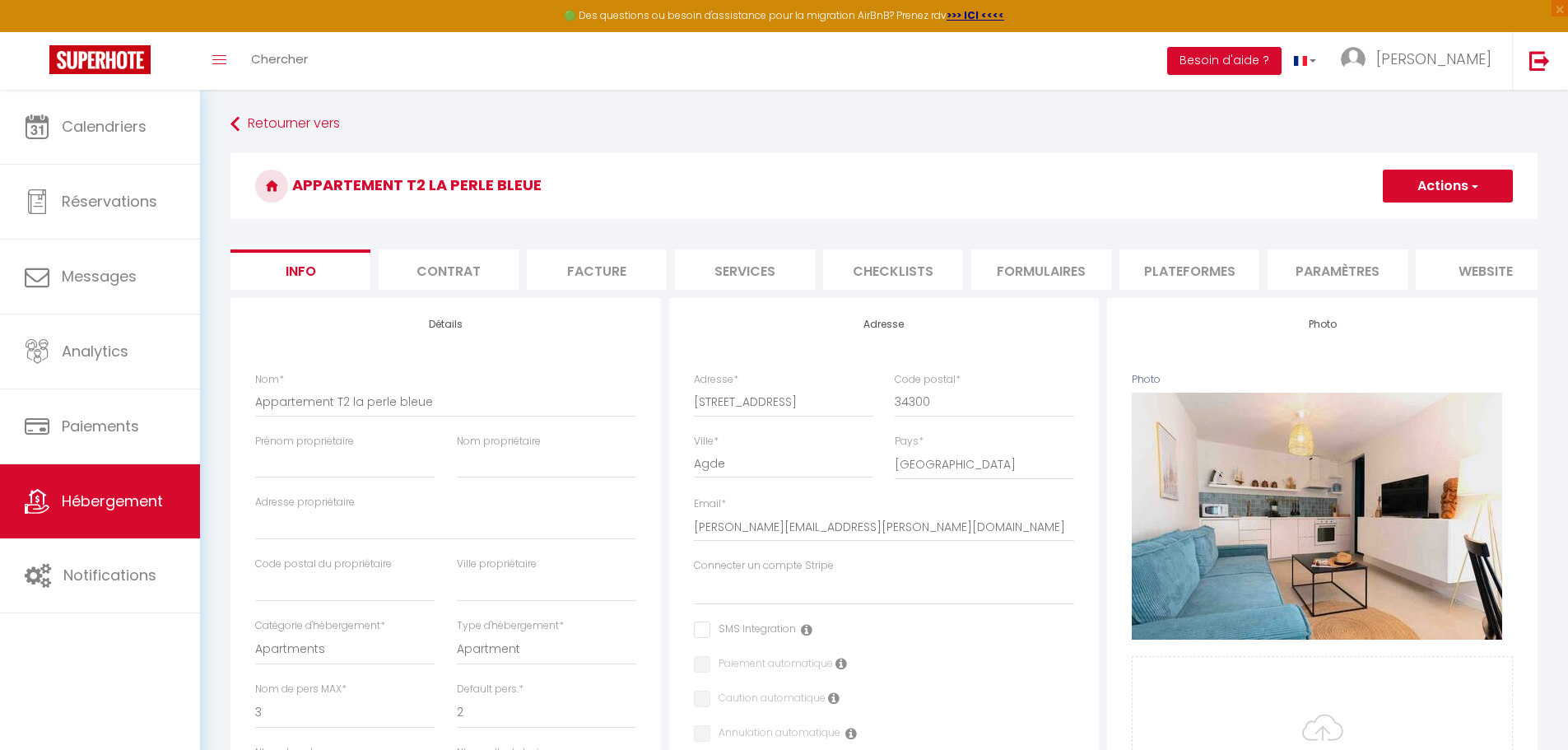
click at [772, 268] on li "Paramètres" at bounding box center [1337, 269] width 140 height 40
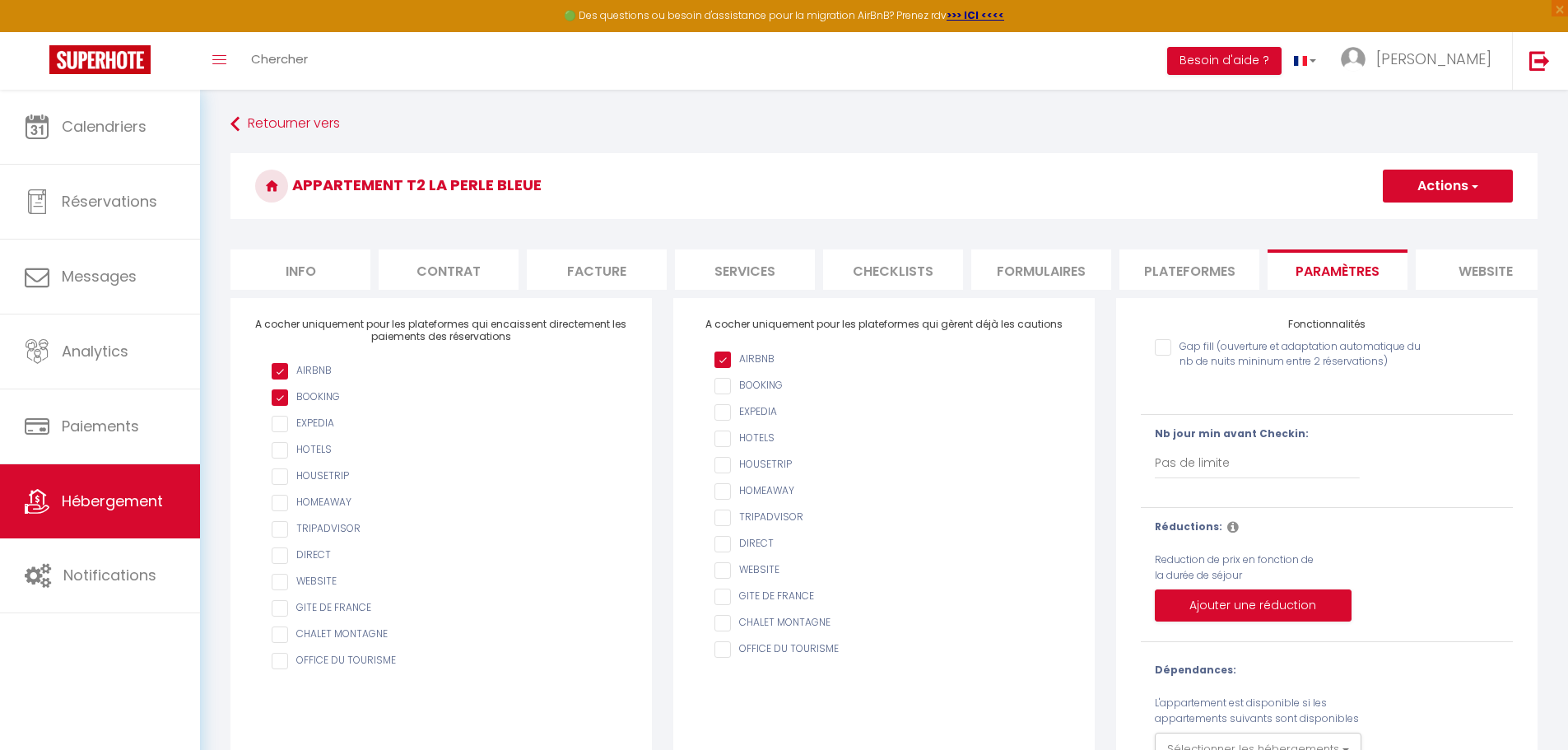
click at [273, 564] on input "checkbox" at bounding box center [449, 555] width 355 height 16
click at [277, 590] on input "checkbox" at bounding box center [449, 582] width 355 height 16
click at [772, 185] on button "Actions" at bounding box center [1447, 185] width 130 height 33
click at [772, 224] on input "Enregistrer" at bounding box center [1428, 221] width 61 height 16
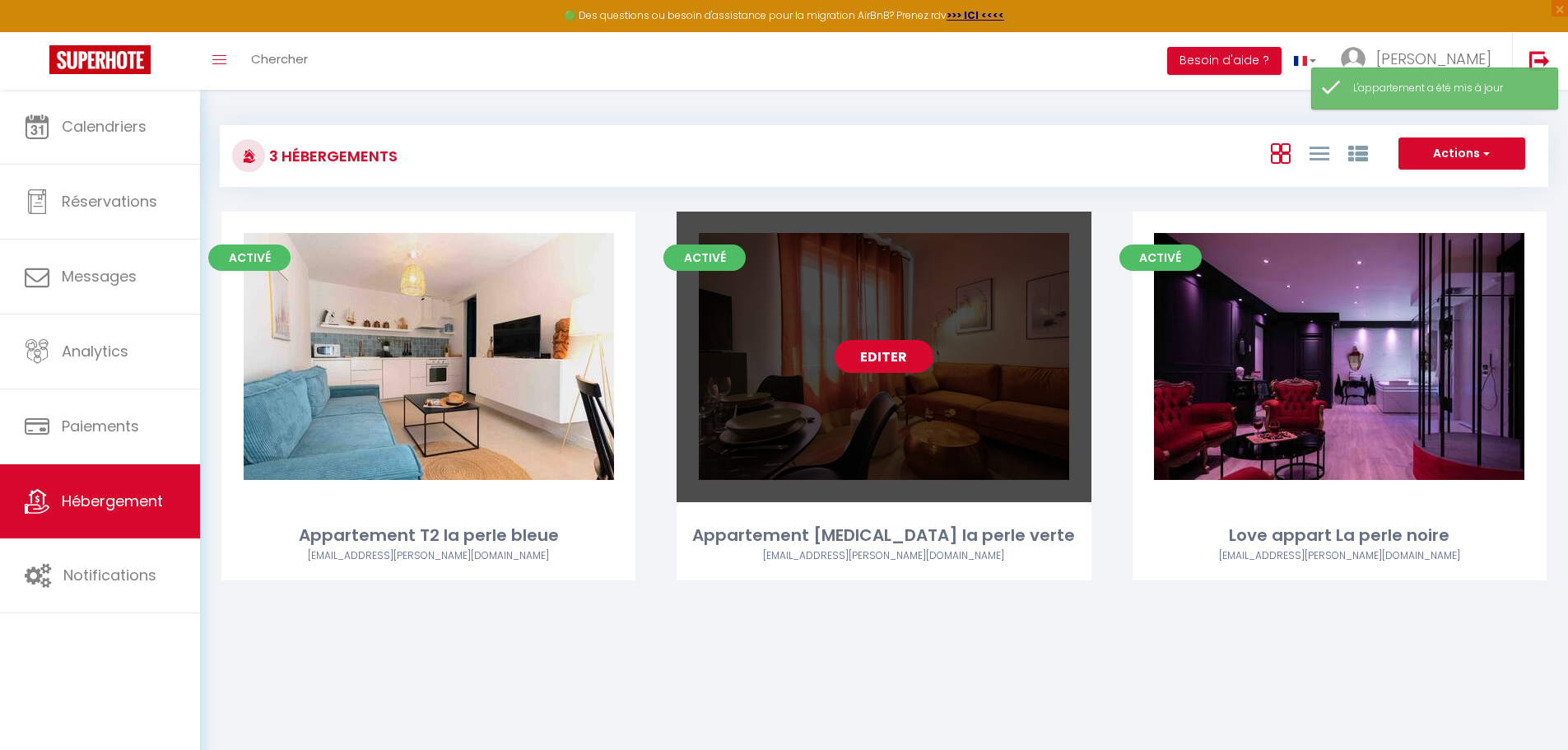
click at [772, 352] on link "Editer" at bounding box center [884, 356] width 99 height 33
click at [772, 353] on link "Editer" at bounding box center [884, 356] width 99 height 33
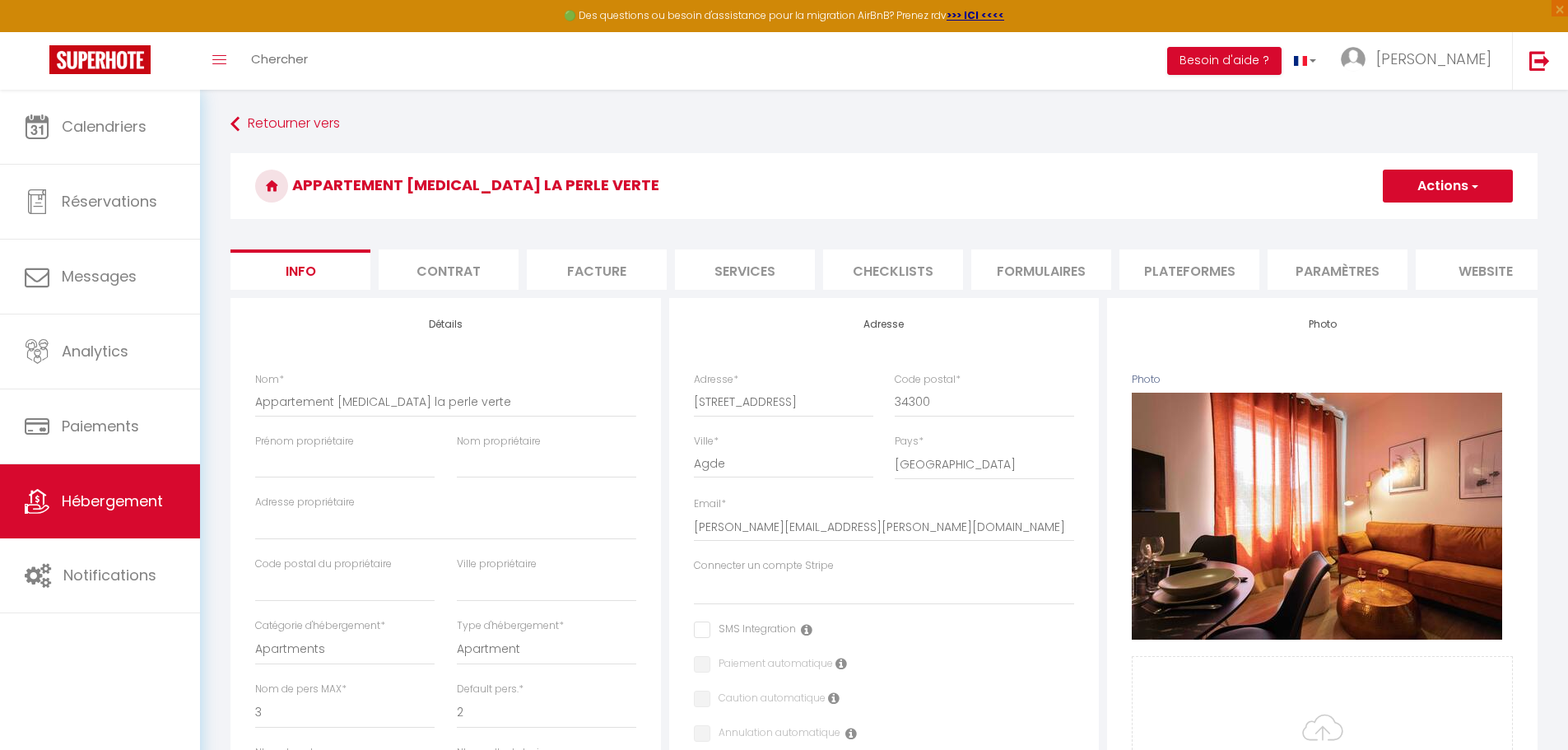
click at [772, 279] on li "Paramètres" at bounding box center [1337, 269] width 140 height 40
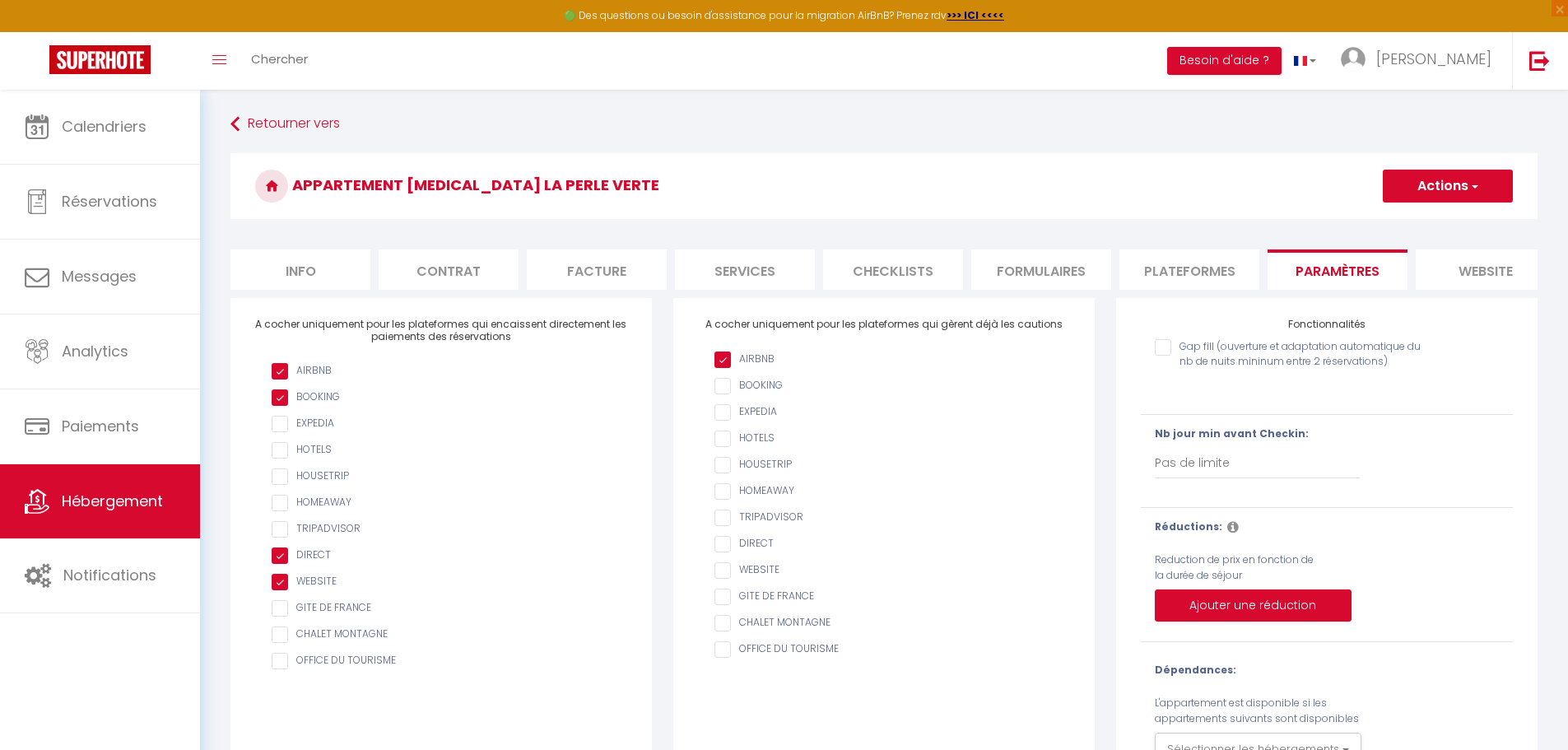
click at [772, 182] on span "button" at bounding box center [1473, 185] width 10 height 16
click at [772, 216] on input "Enregistrer" at bounding box center [1428, 221] width 61 height 16
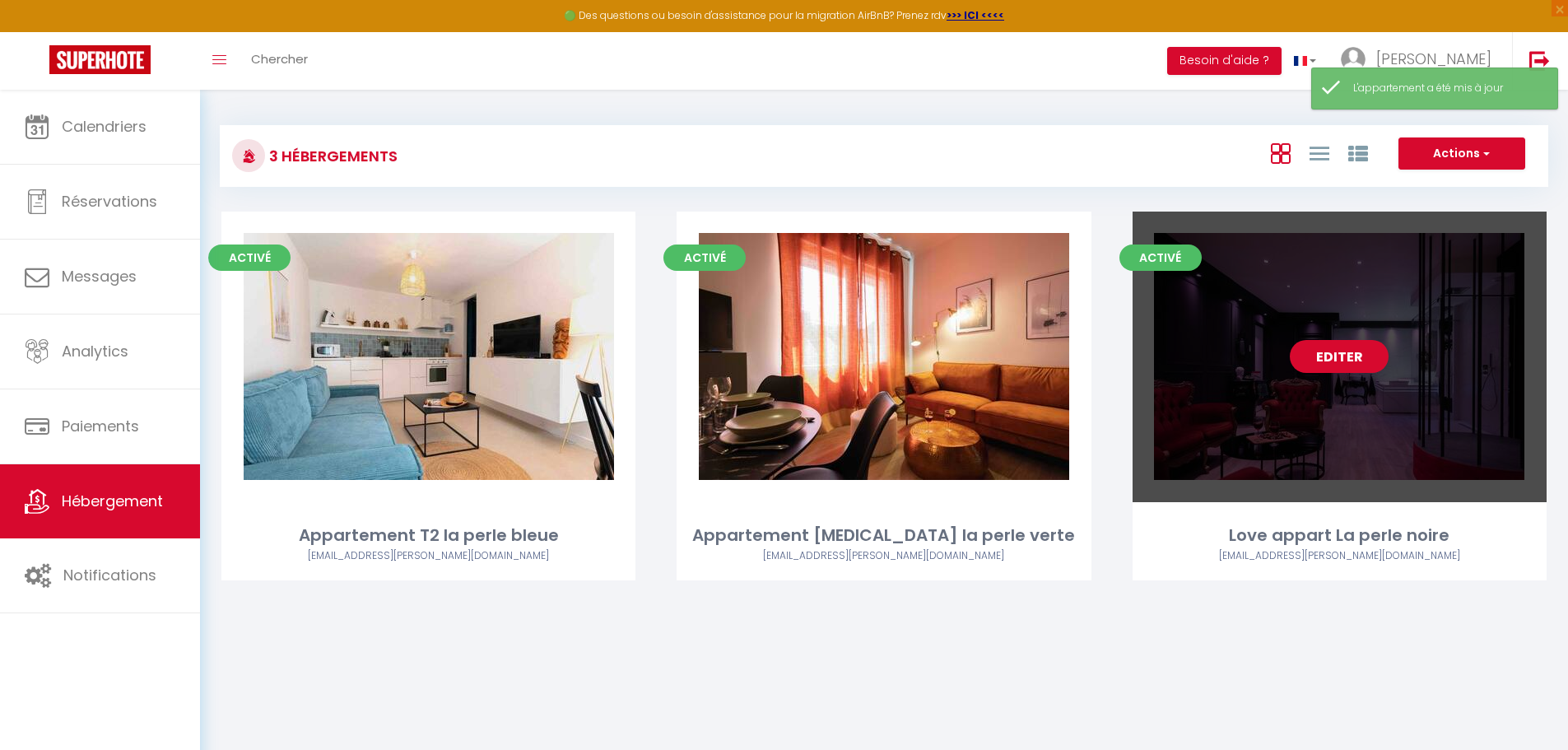
click at [772, 354] on link "Editer" at bounding box center [1339, 356] width 99 height 33
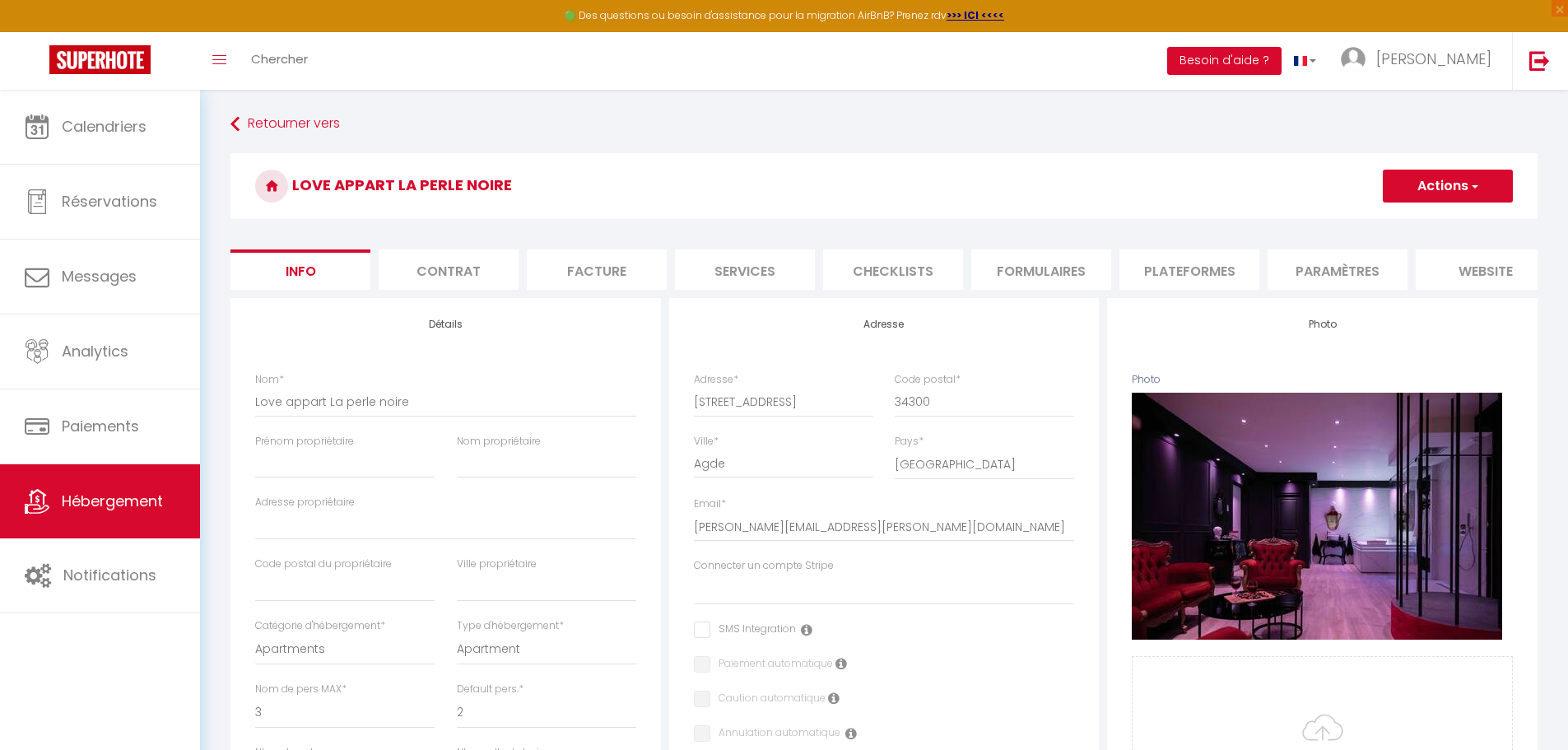
click at [772, 272] on li "Paramètres" at bounding box center [1337, 269] width 140 height 40
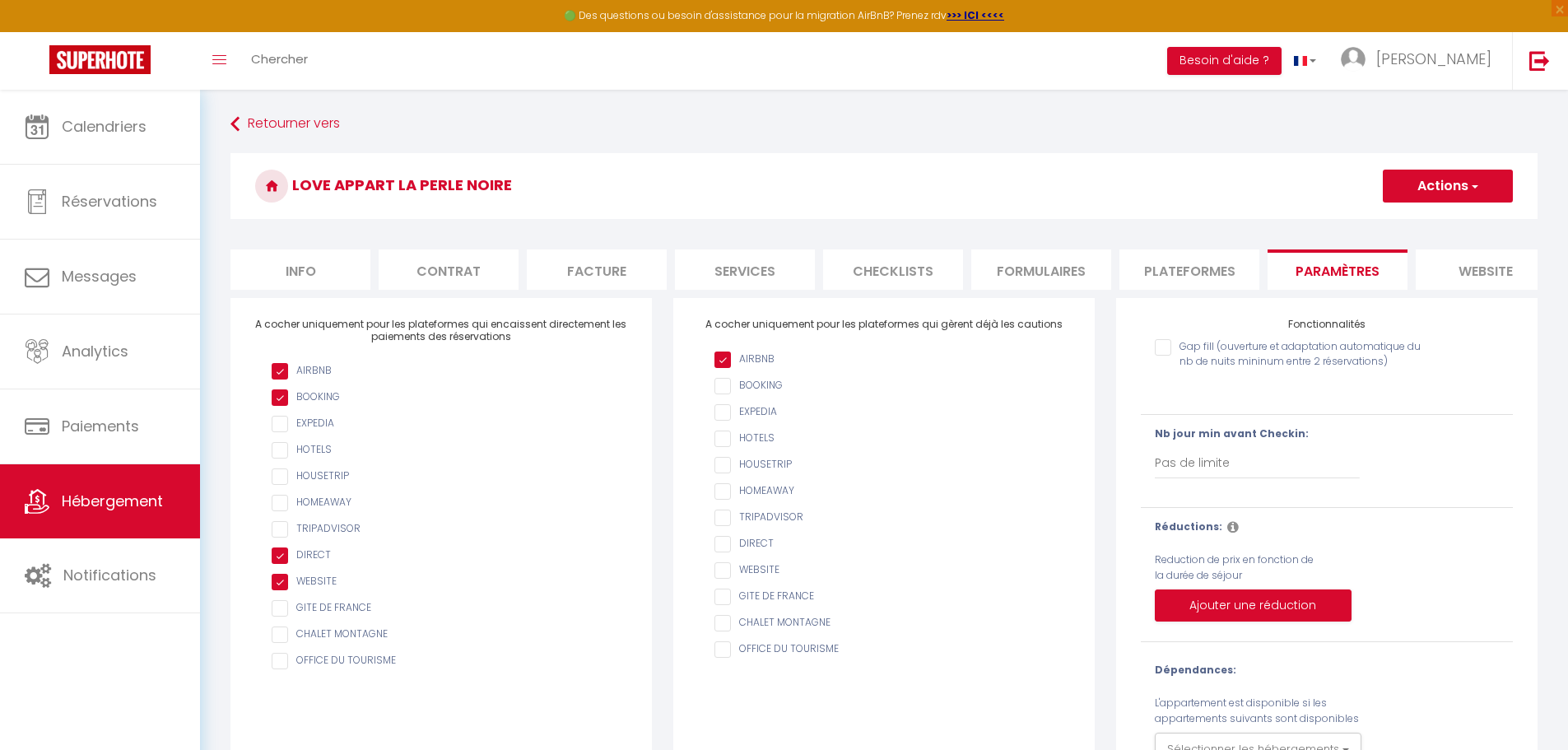
click at [772, 186] on span "button" at bounding box center [1473, 185] width 10 height 16
click at [772, 228] on input "Enregistrer" at bounding box center [1428, 221] width 61 height 16
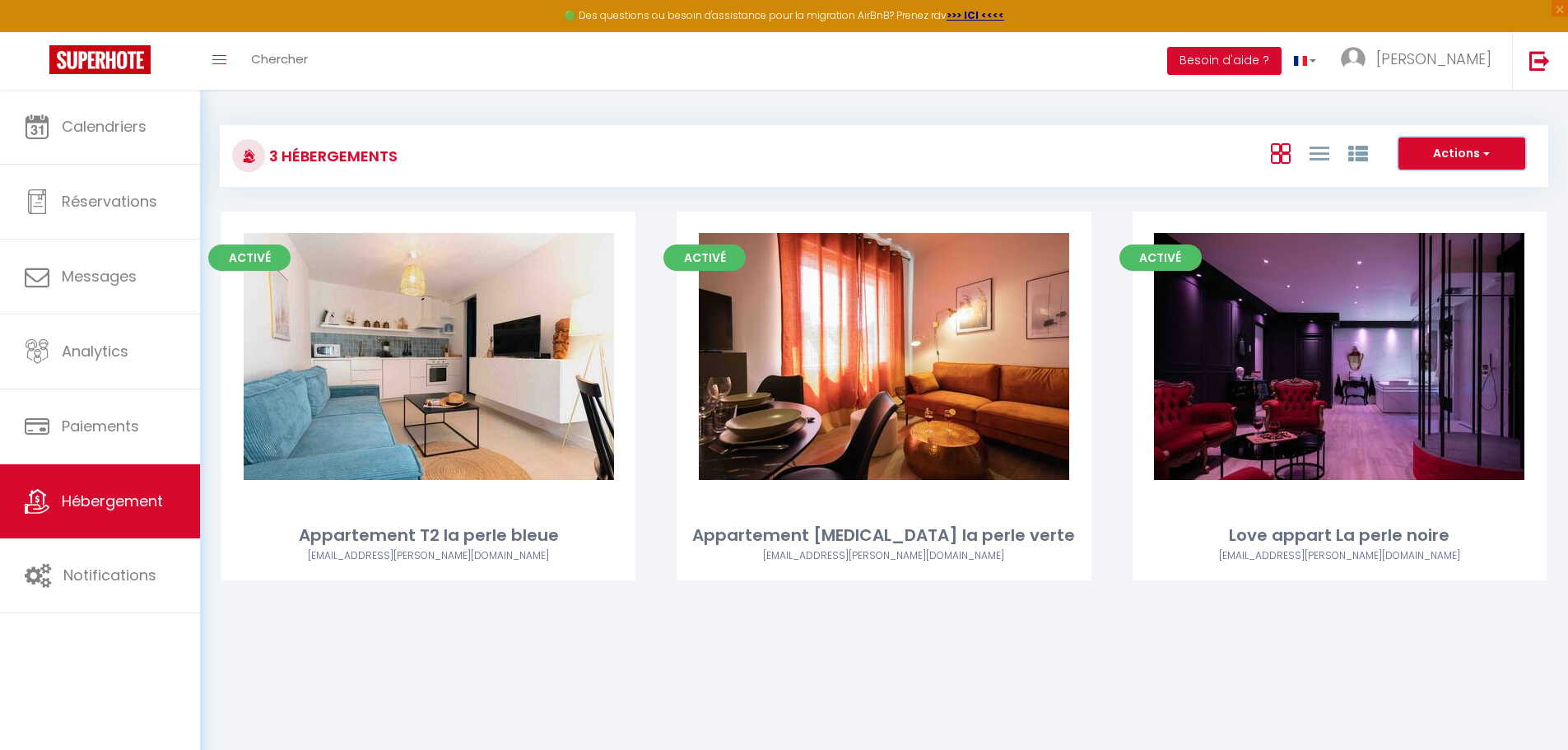
click at [772, 144] on button "Actions" at bounding box center [1461, 154] width 126 height 33
click at [772, 107] on div "3 Hébergements Actions Créer un Hébergement Nouveau groupe Initialiser les appa…" at bounding box center [883, 365] width 1367 height 551
click at [772, 49] on span "[PERSON_NAME]" at bounding box center [1433, 59] width 115 height 21
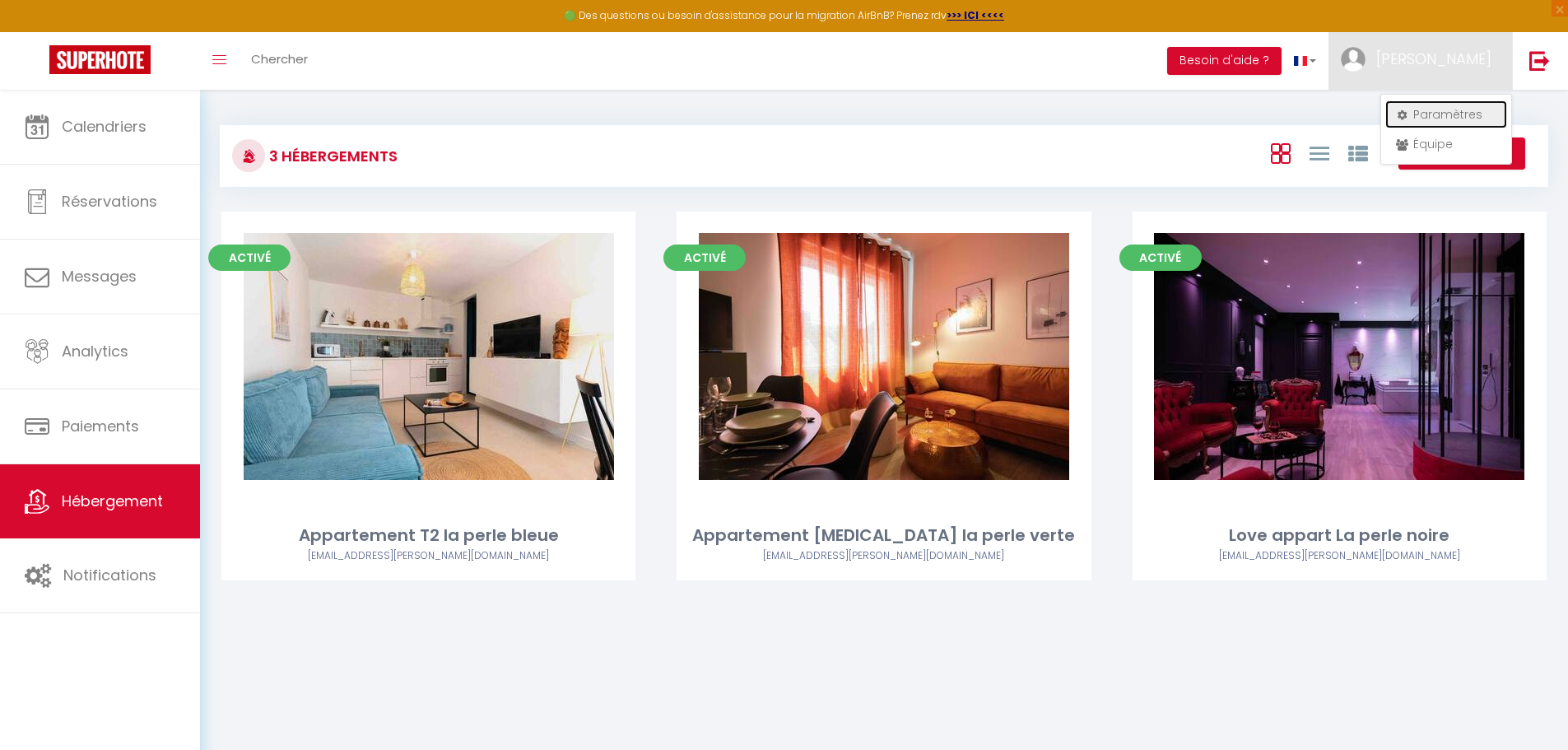
click at [772, 113] on link "Paramètres" at bounding box center [1445, 114] width 122 height 28
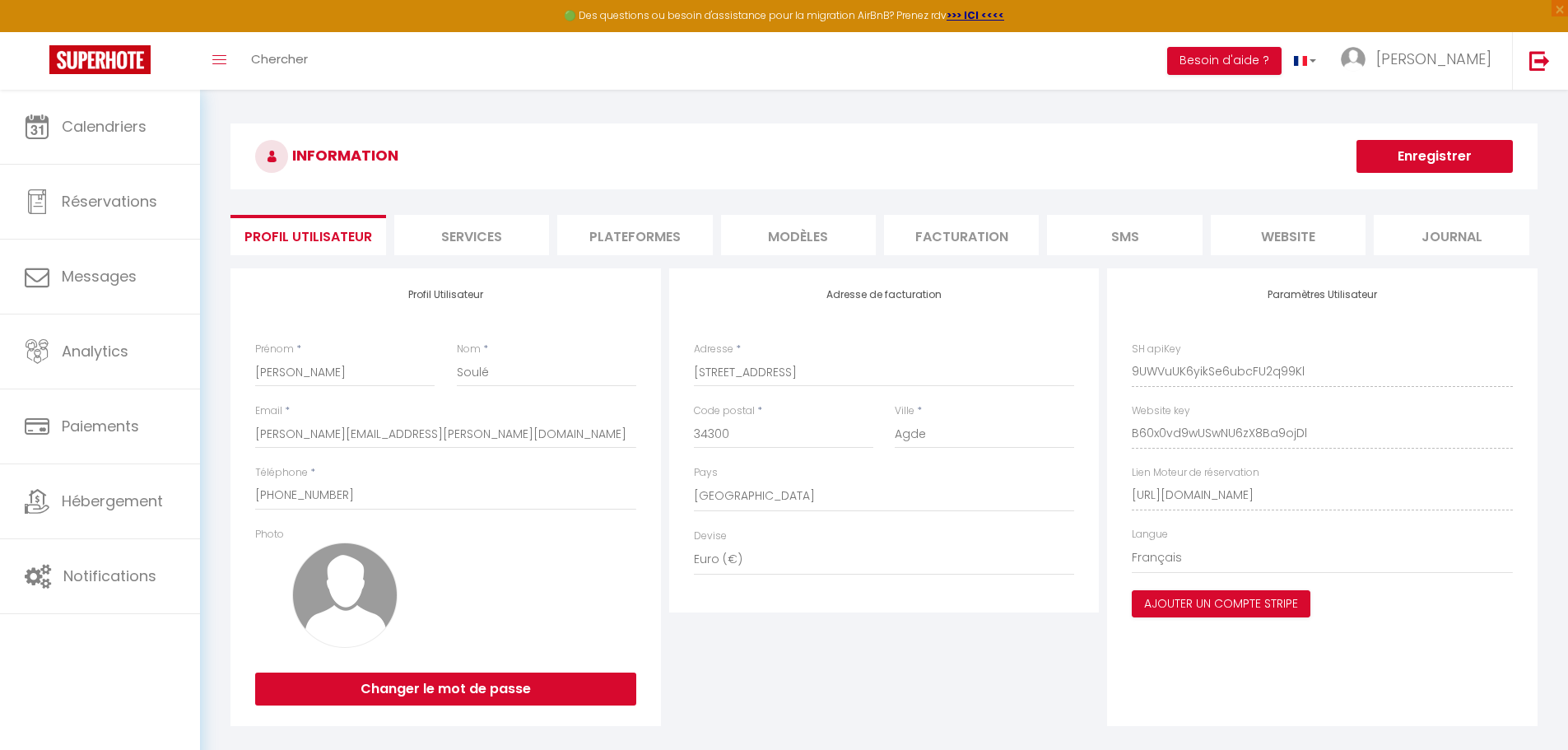
click at [611, 230] on li "Plateformes" at bounding box center [634, 235] width 155 height 40
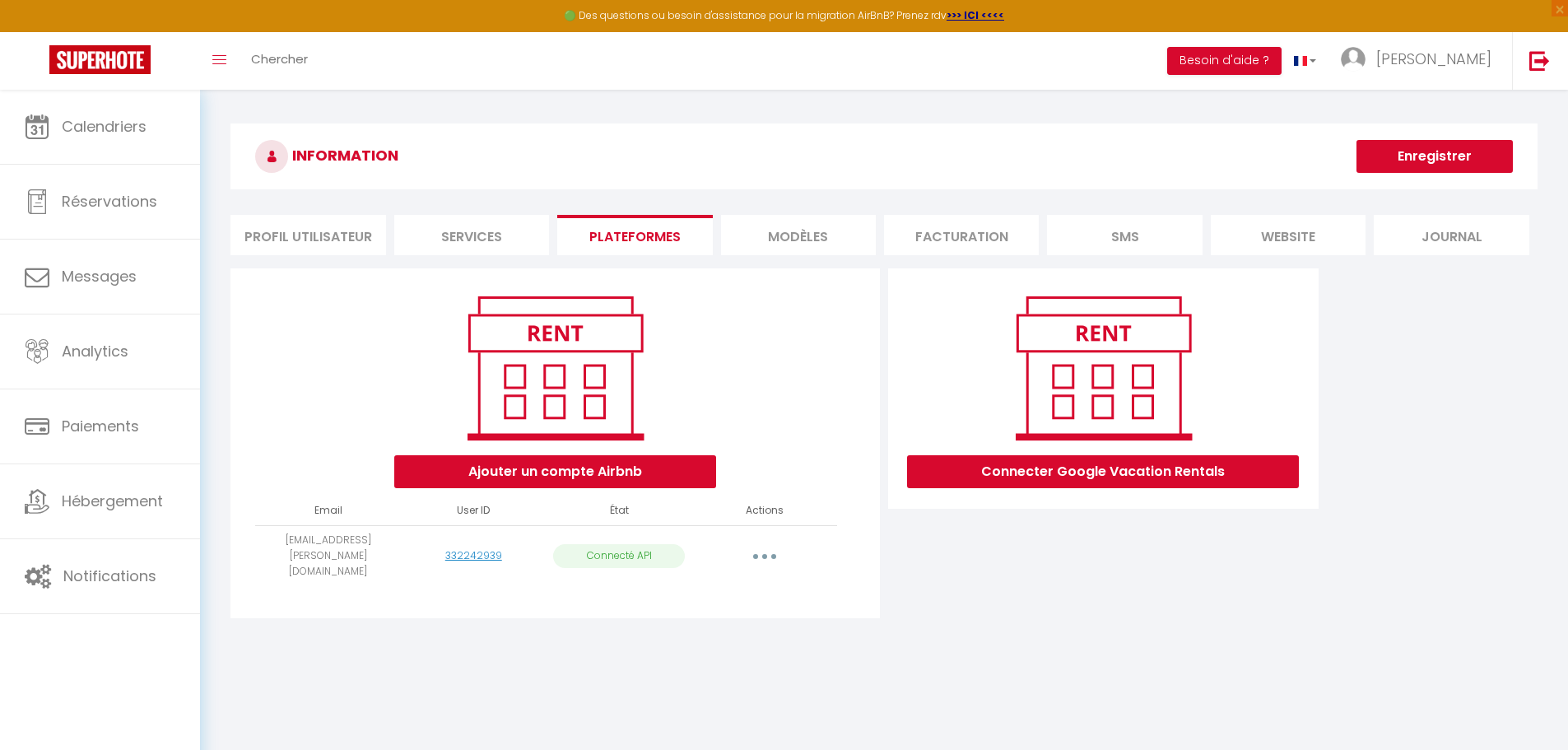
click at [480, 231] on li "Services" at bounding box center [471, 235] width 155 height 40
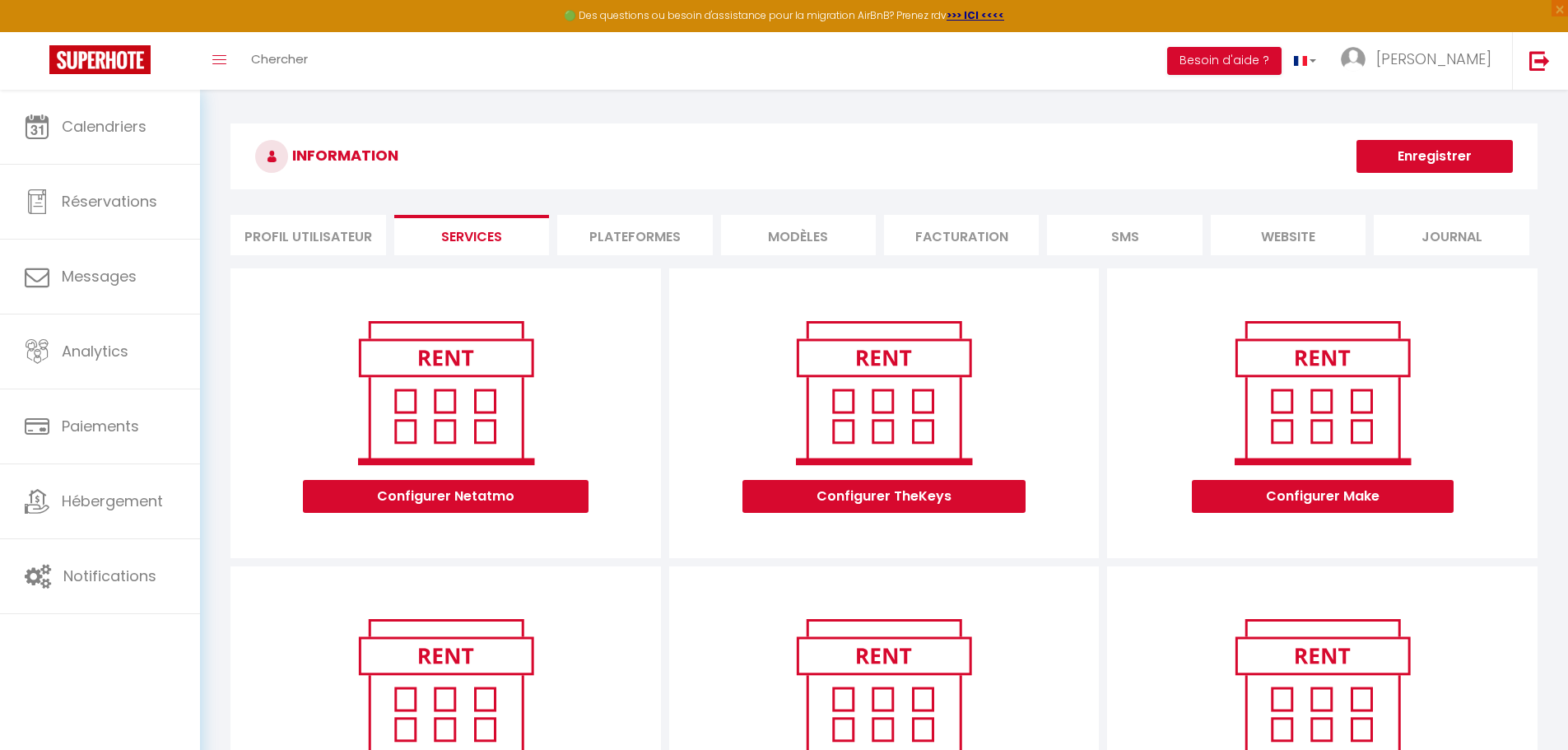
click at [772, 232] on li "website" at bounding box center [1288, 235] width 155 height 40
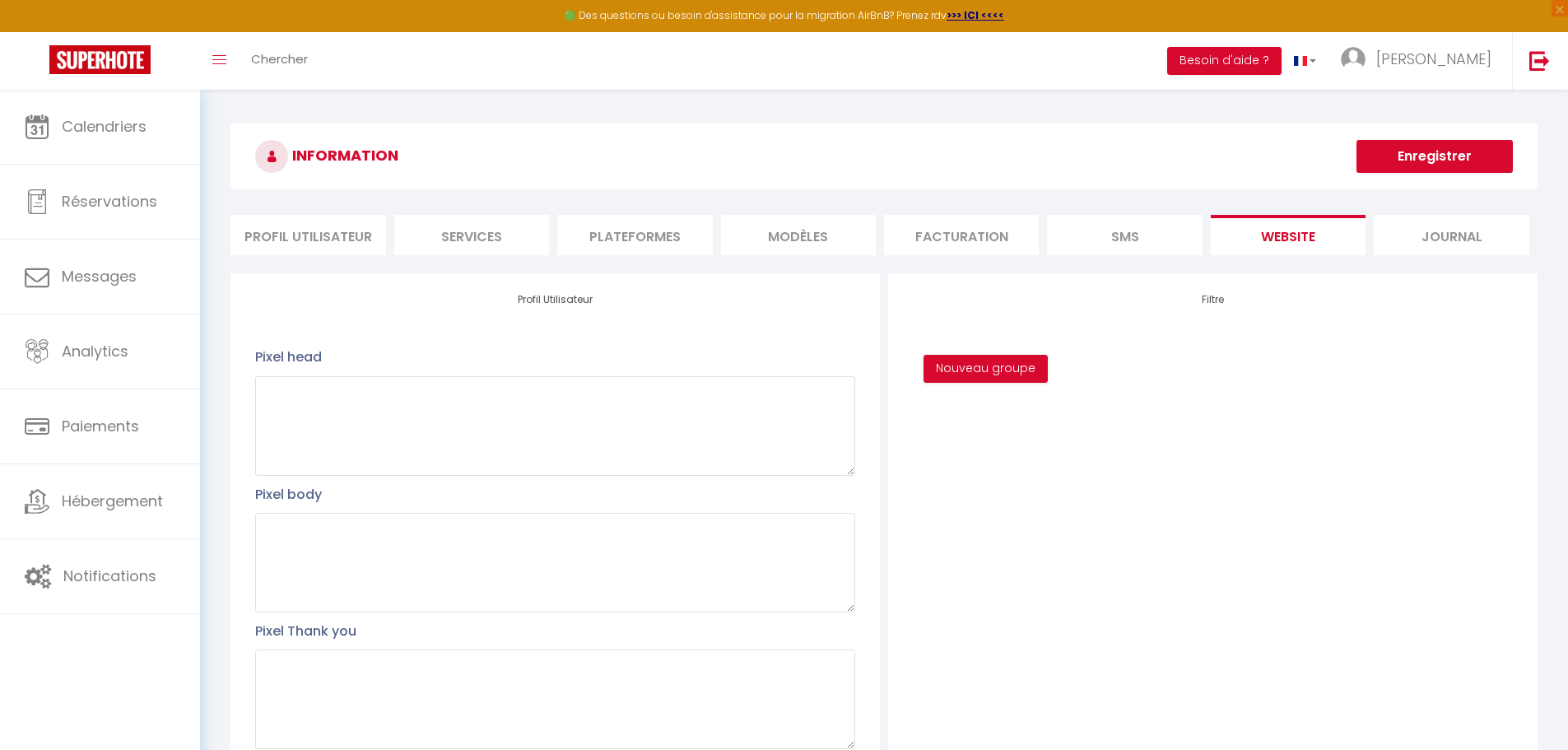
click at [313, 234] on li "Profil Utilisateur" at bounding box center [307, 235] width 155 height 40
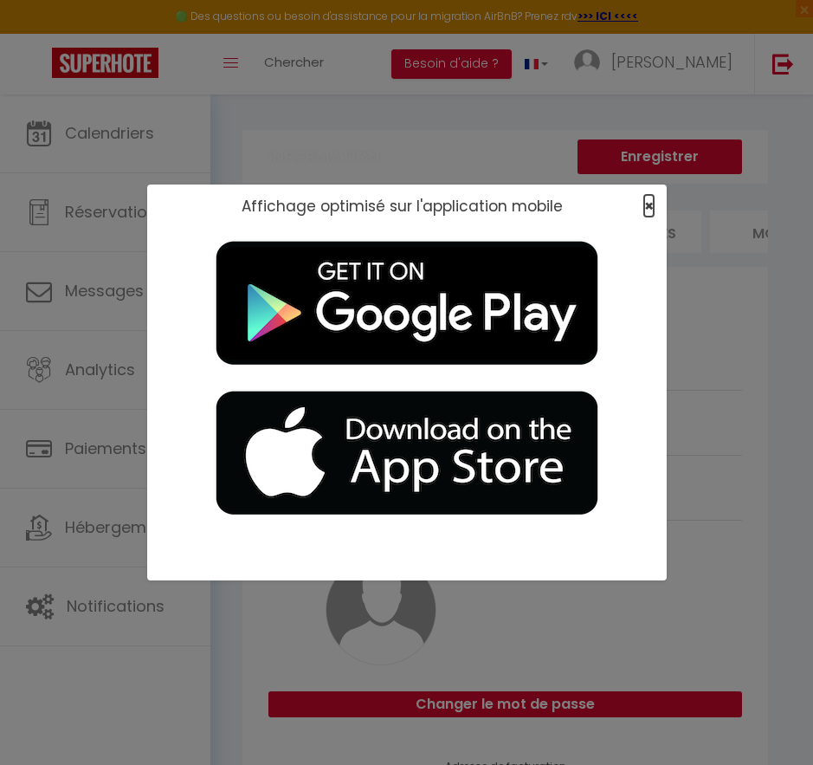
click at [645, 203] on span "×" at bounding box center [649, 206] width 10 height 22
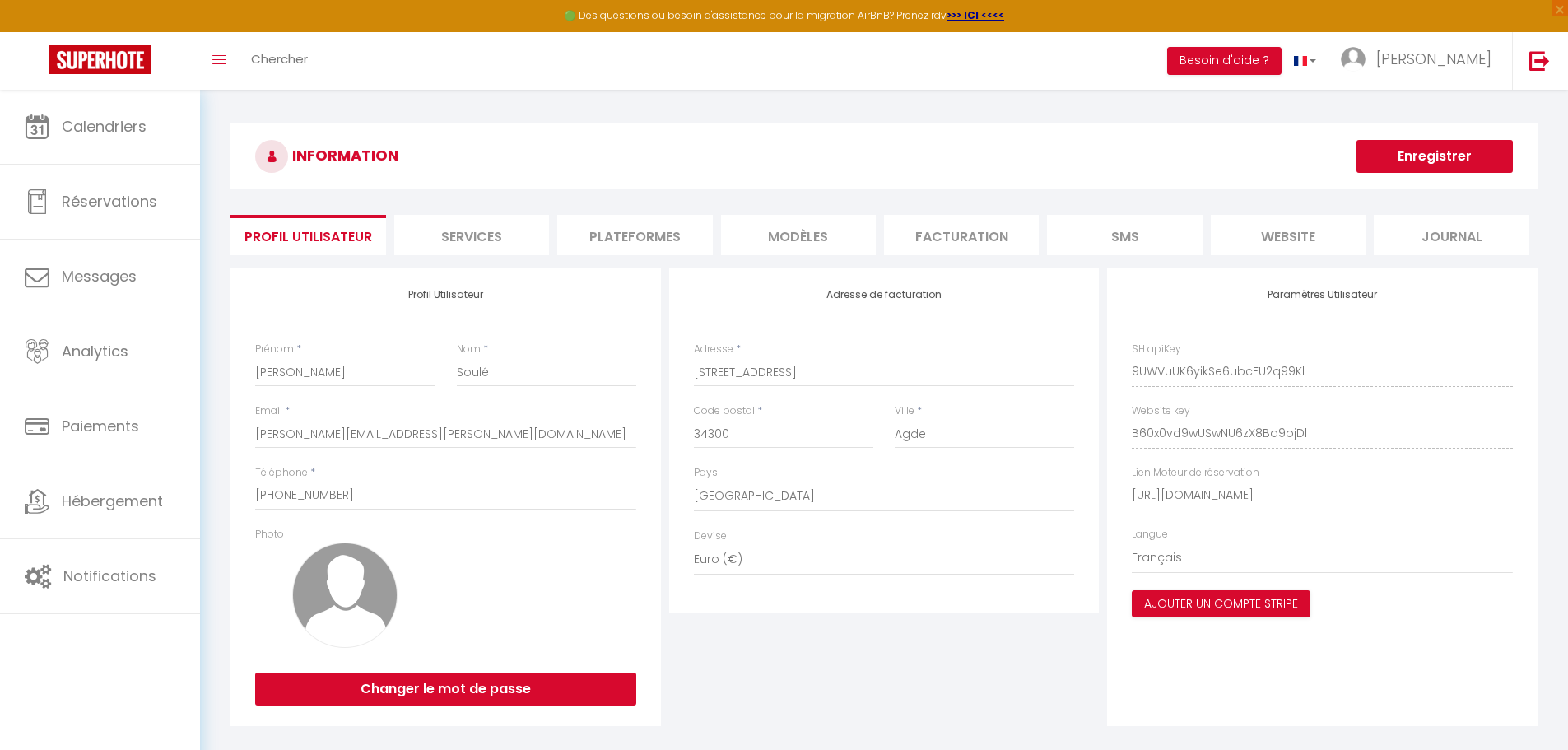
click at [772, 225] on li "website" at bounding box center [1288, 235] width 155 height 40
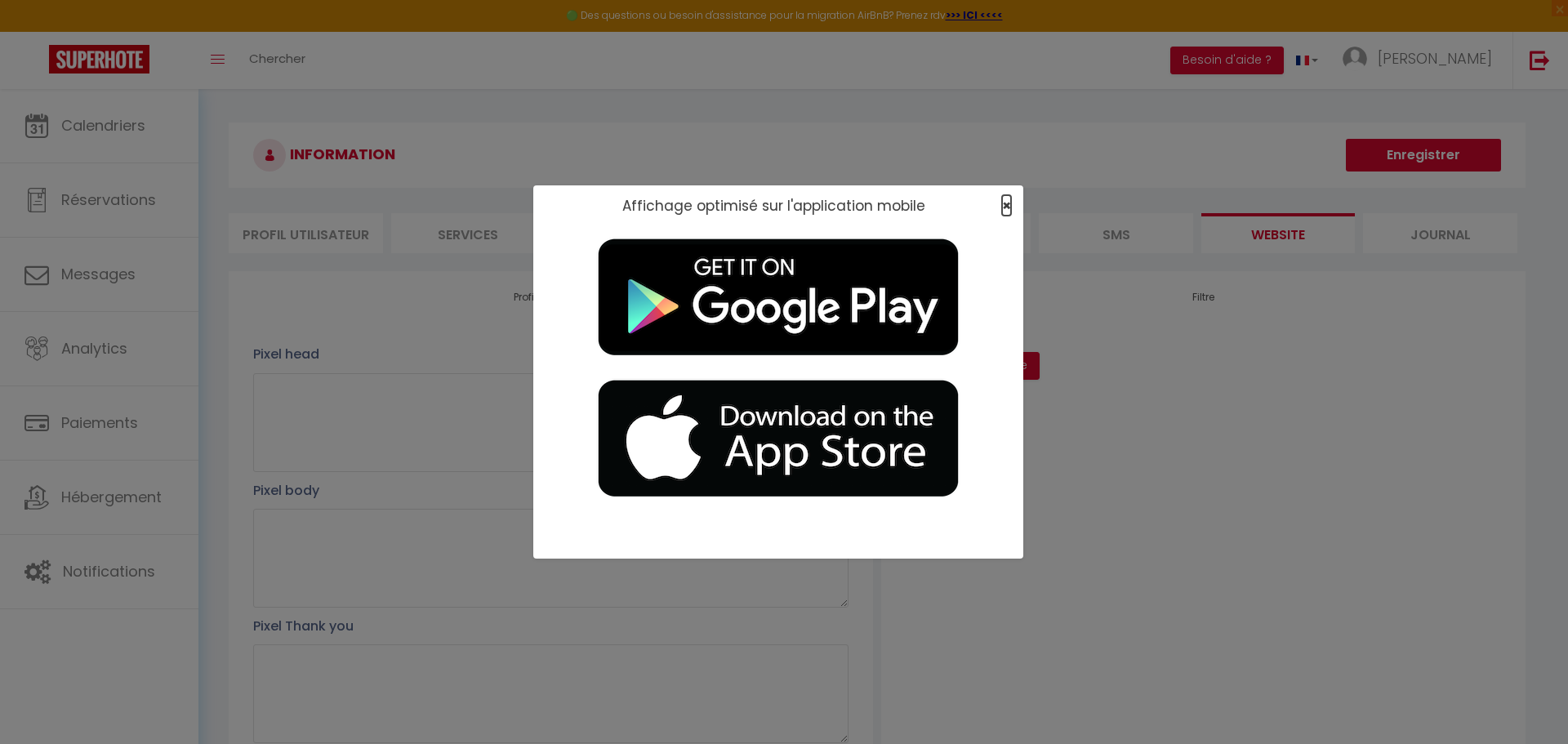
click at [766, 204] on span "×" at bounding box center [1006, 206] width 9 height 21
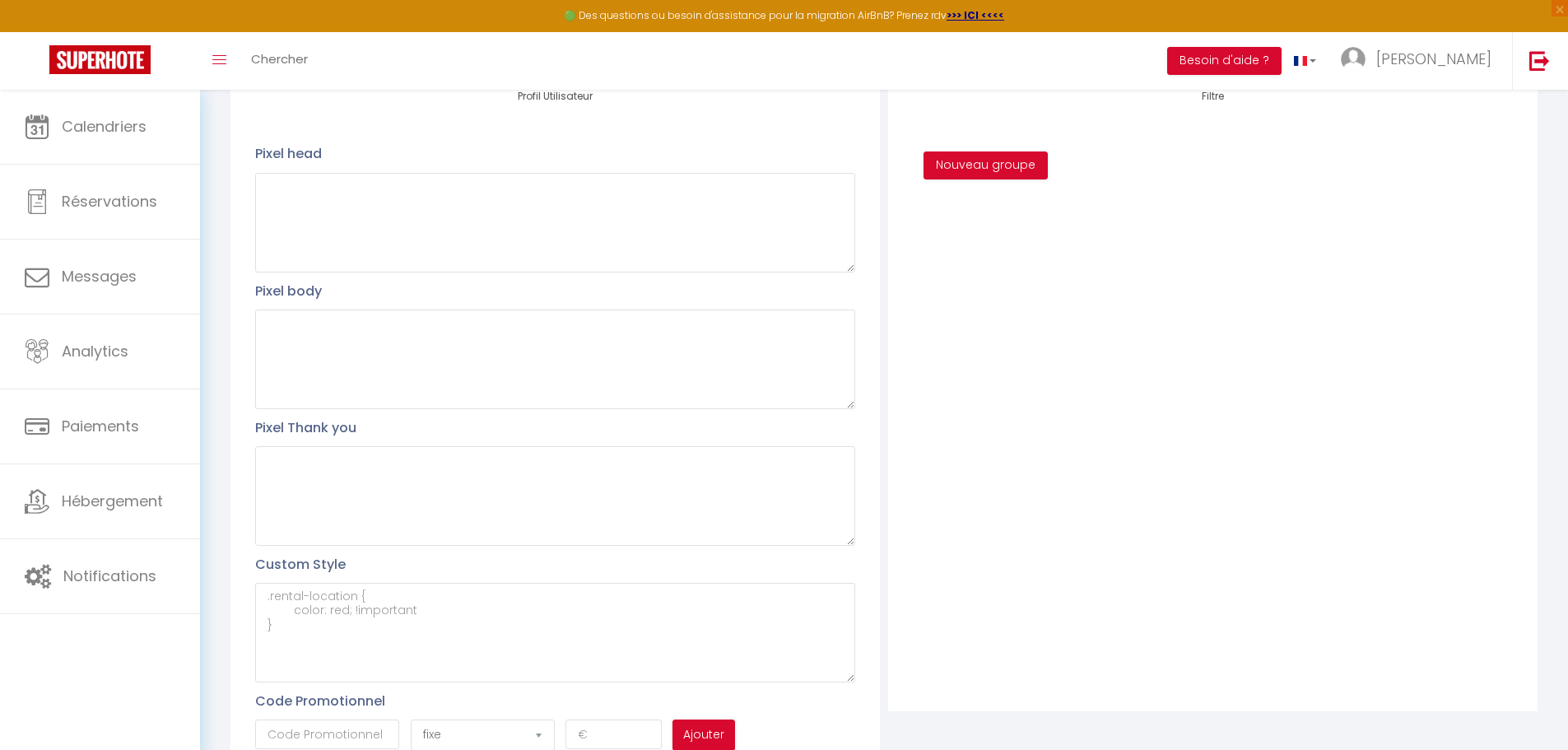
scroll to position [276, 0]
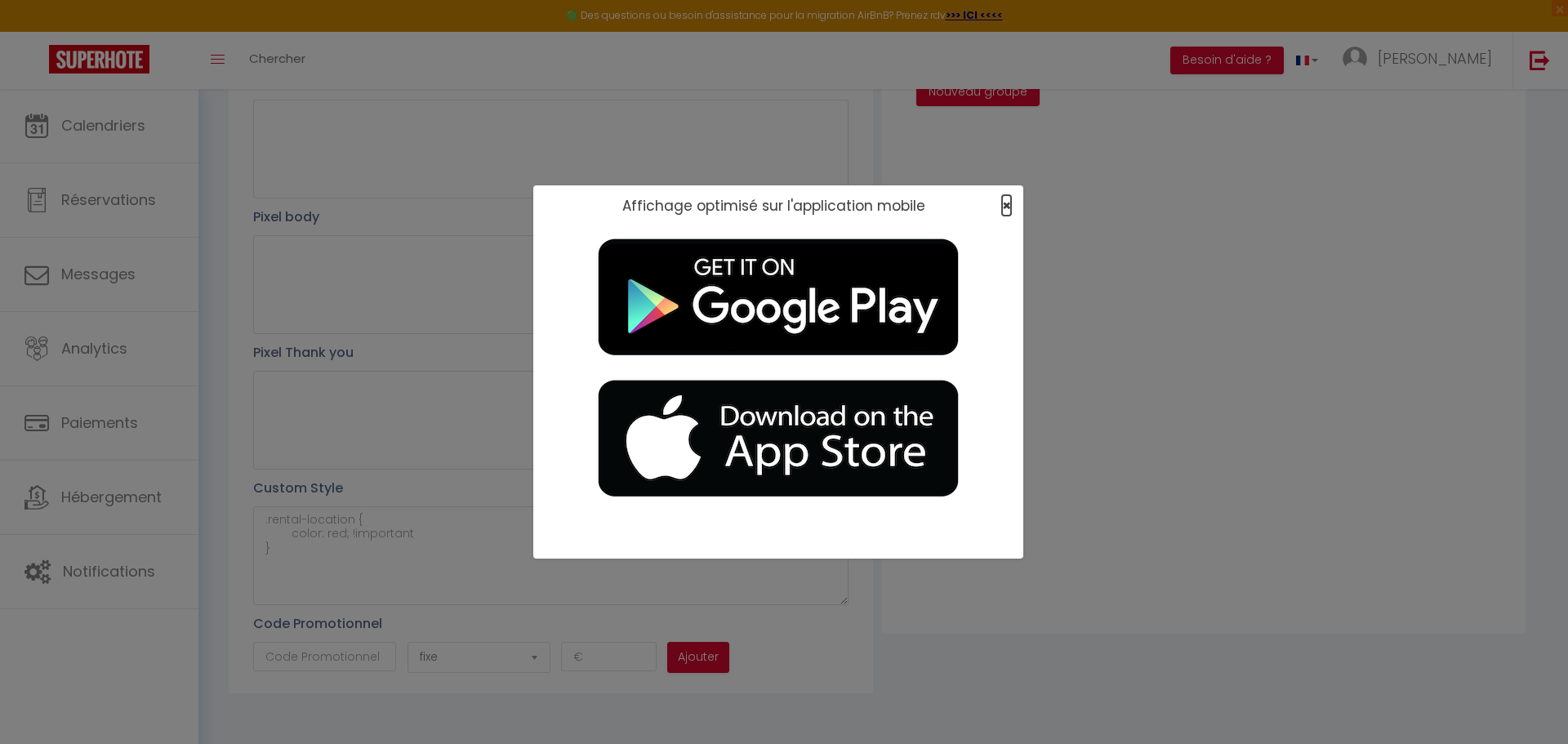
click at [766, 204] on span "×" at bounding box center [1006, 206] width 9 height 21
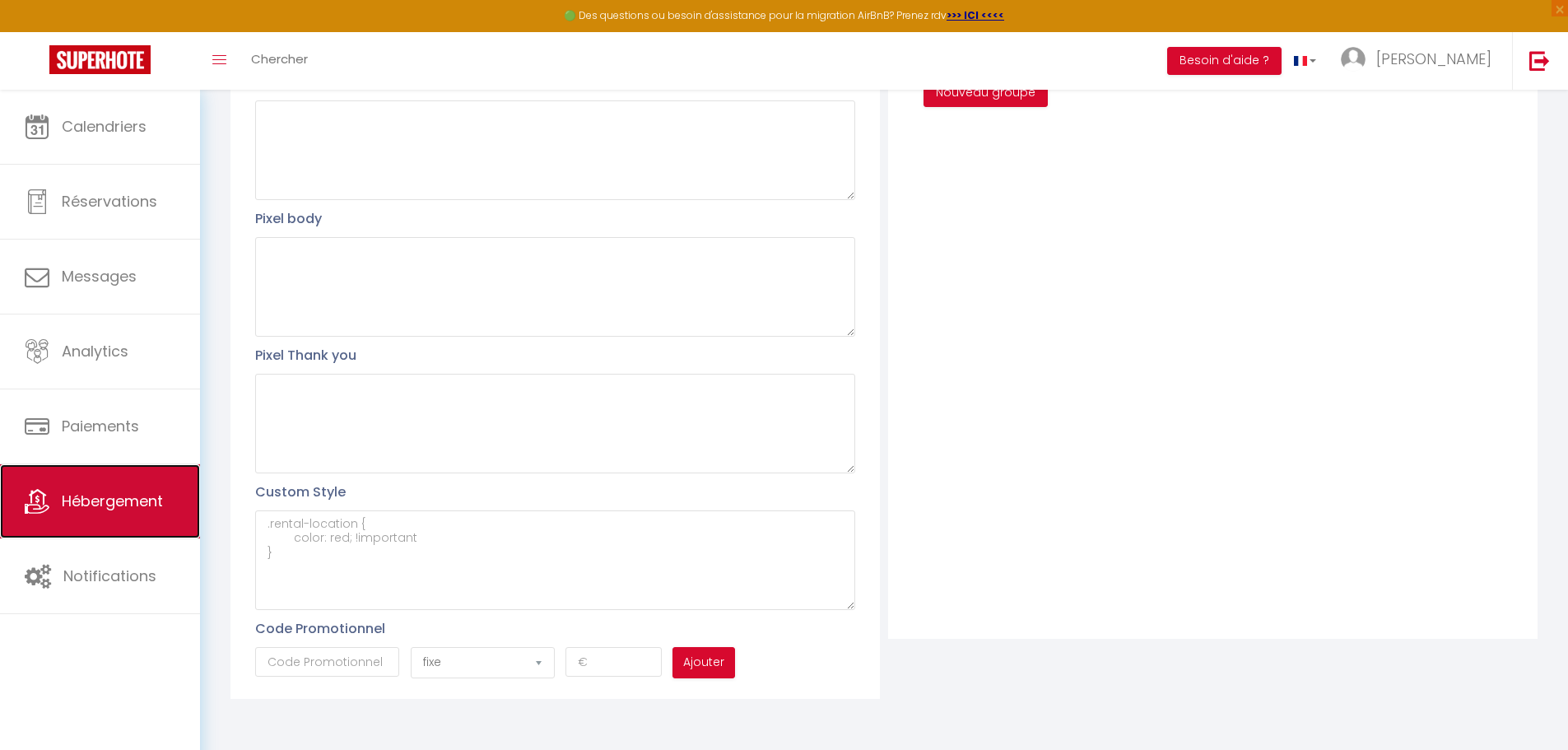
click at [125, 491] on span "Hébergement" at bounding box center [112, 501] width 102 height 21
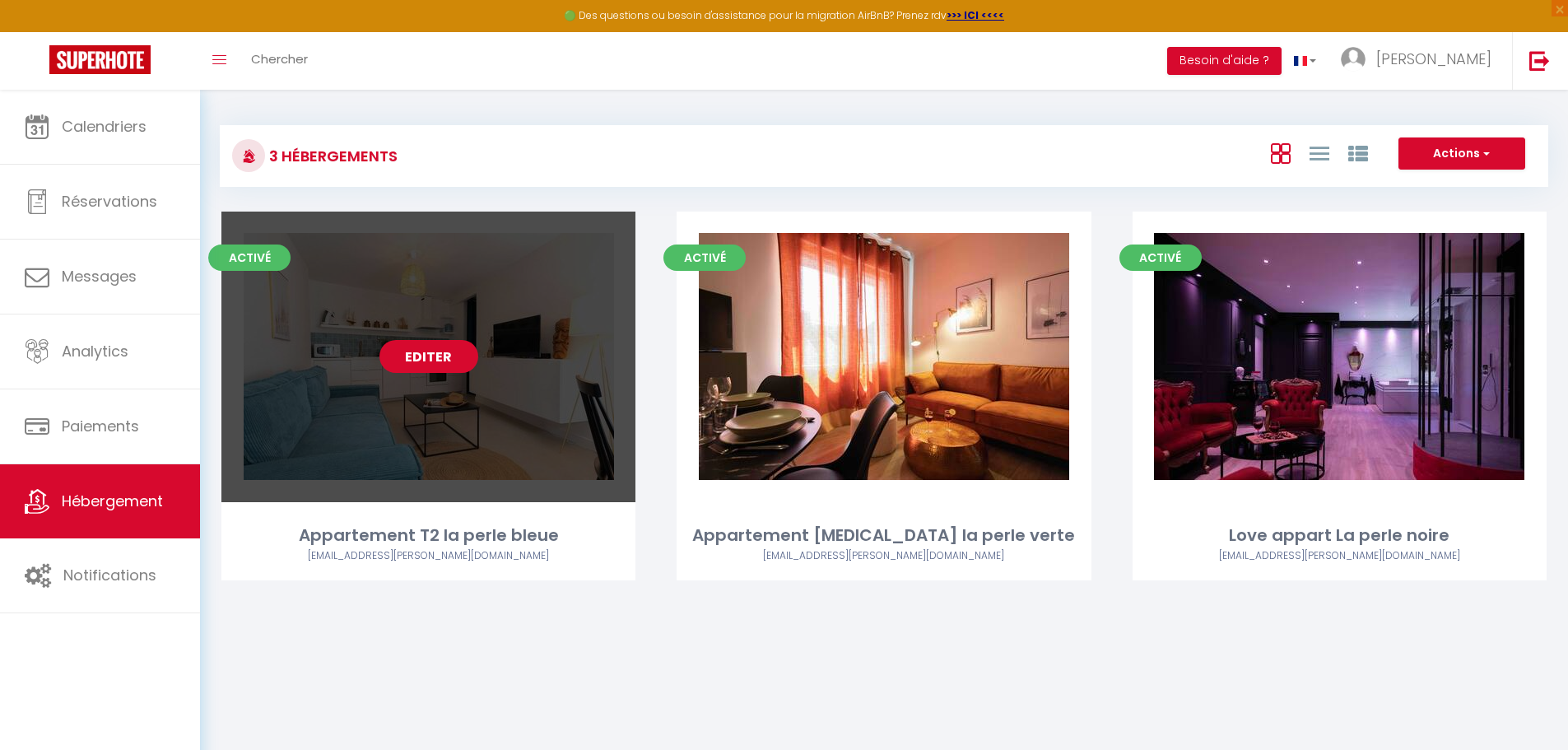
click at [434, 347] on link "Editer" at bounding box center [429, 356] width 99 height 33
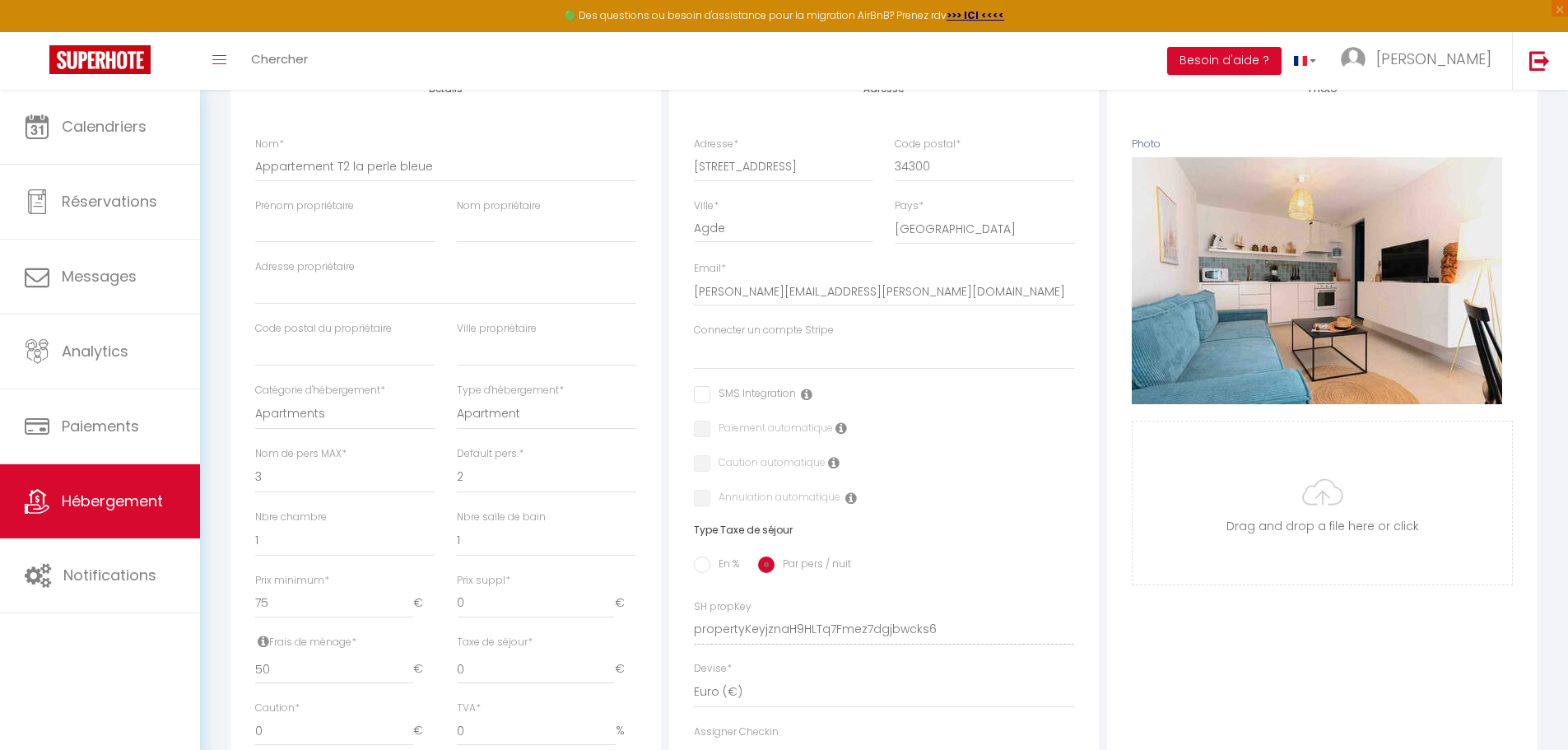
scroll to position [247, 0]
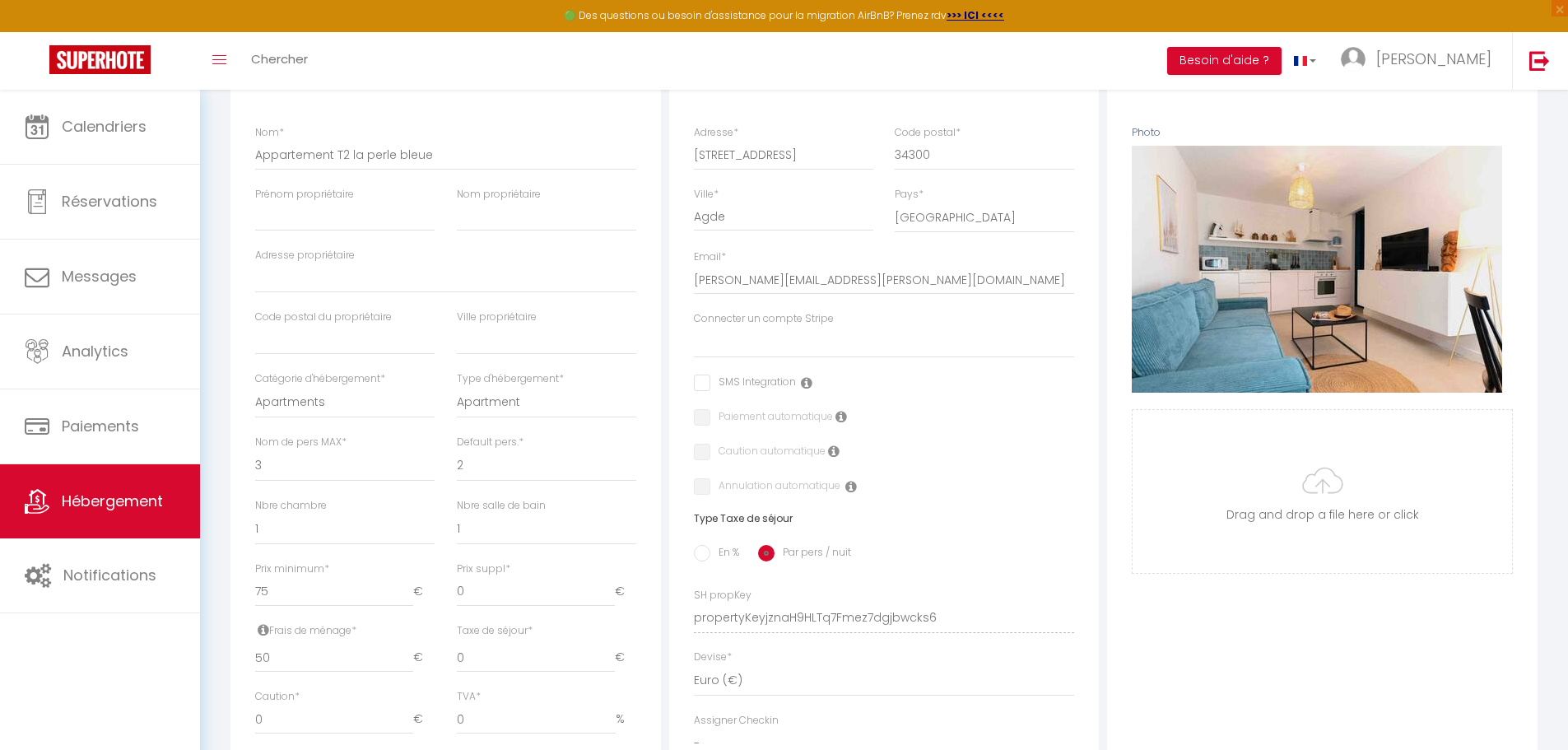
click at [772, 390] on icon at bounding box center [807, 383] width 11 height 13
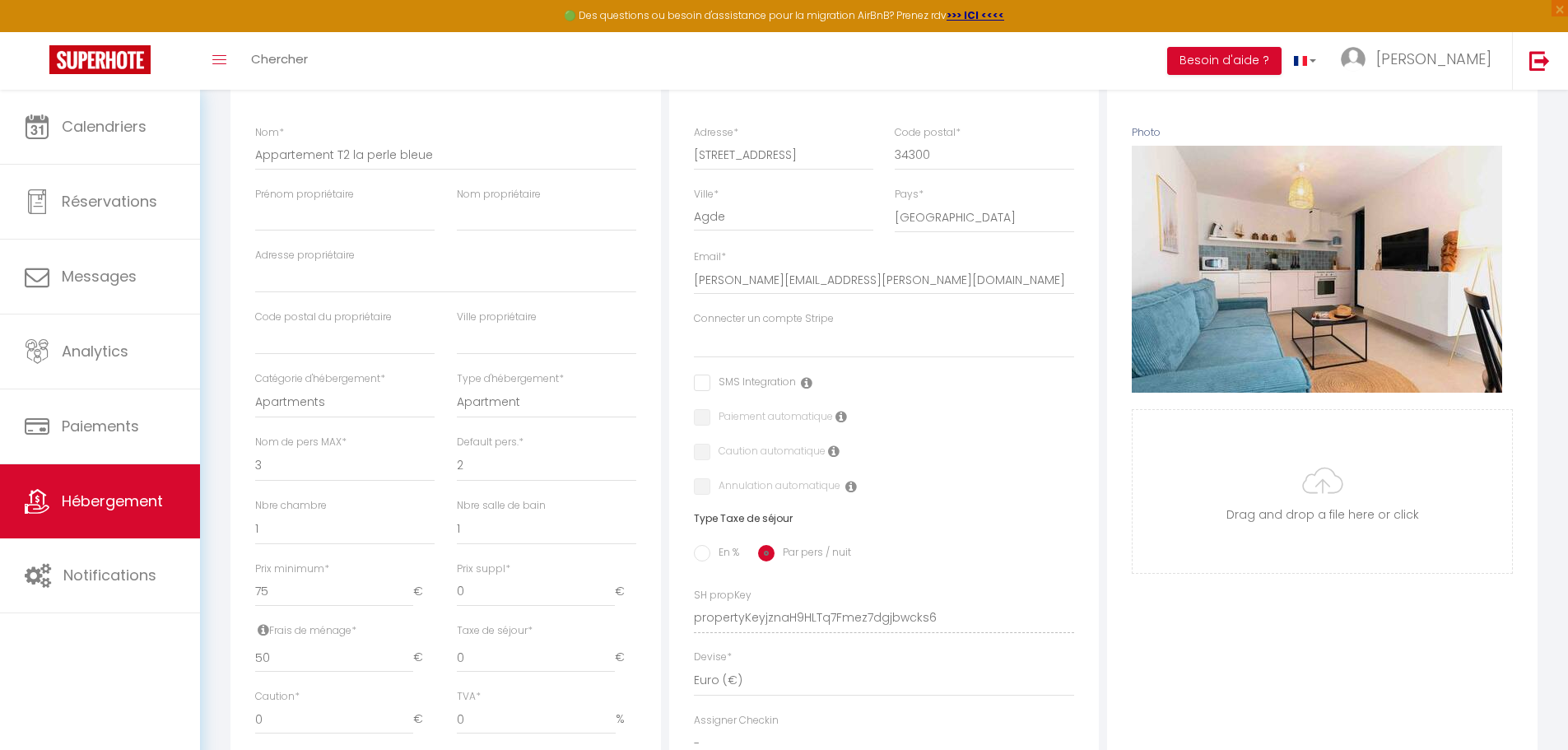
click at [772, 390] on icon at bounding box center [807, 383] width 11 height 13
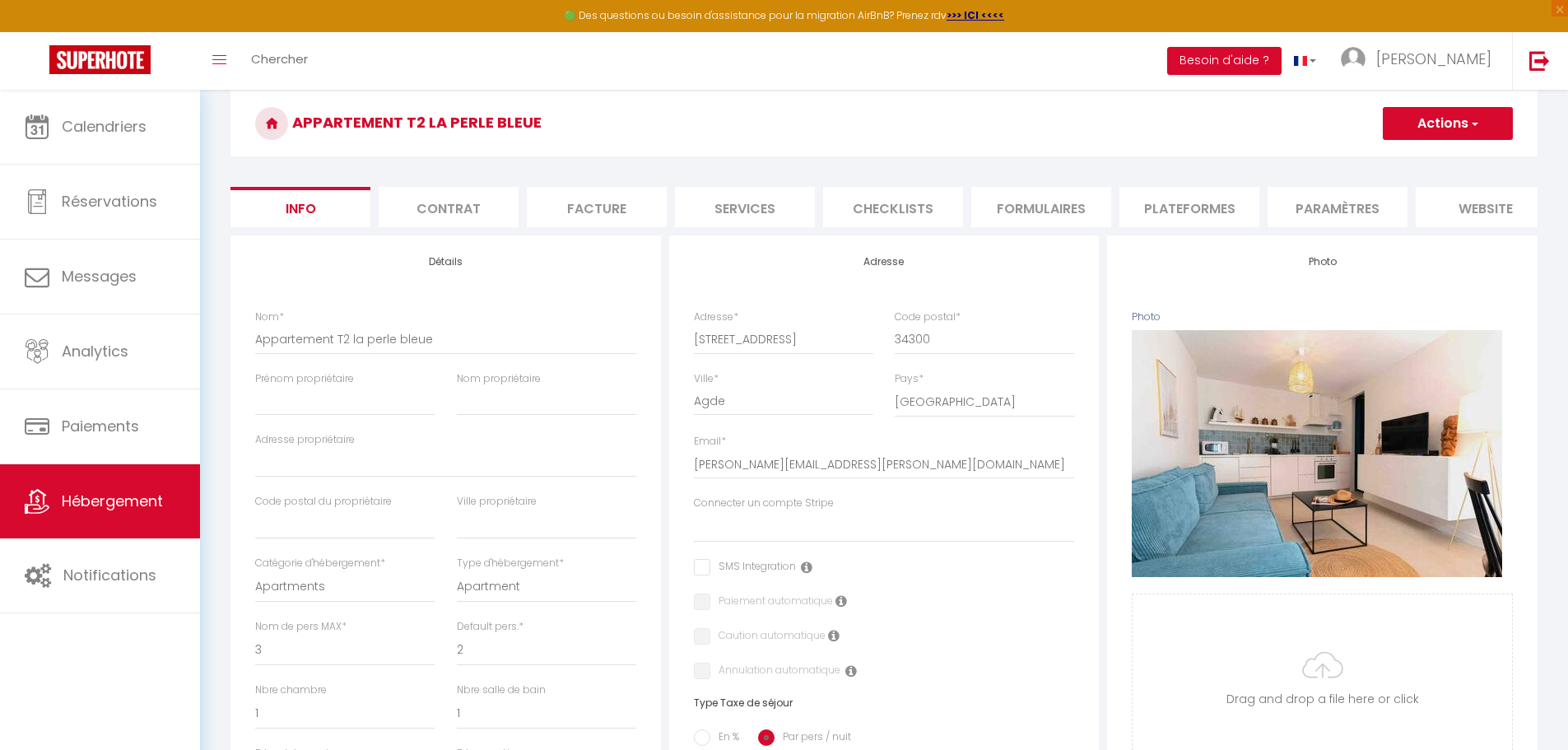
scroll to position [0, 0]
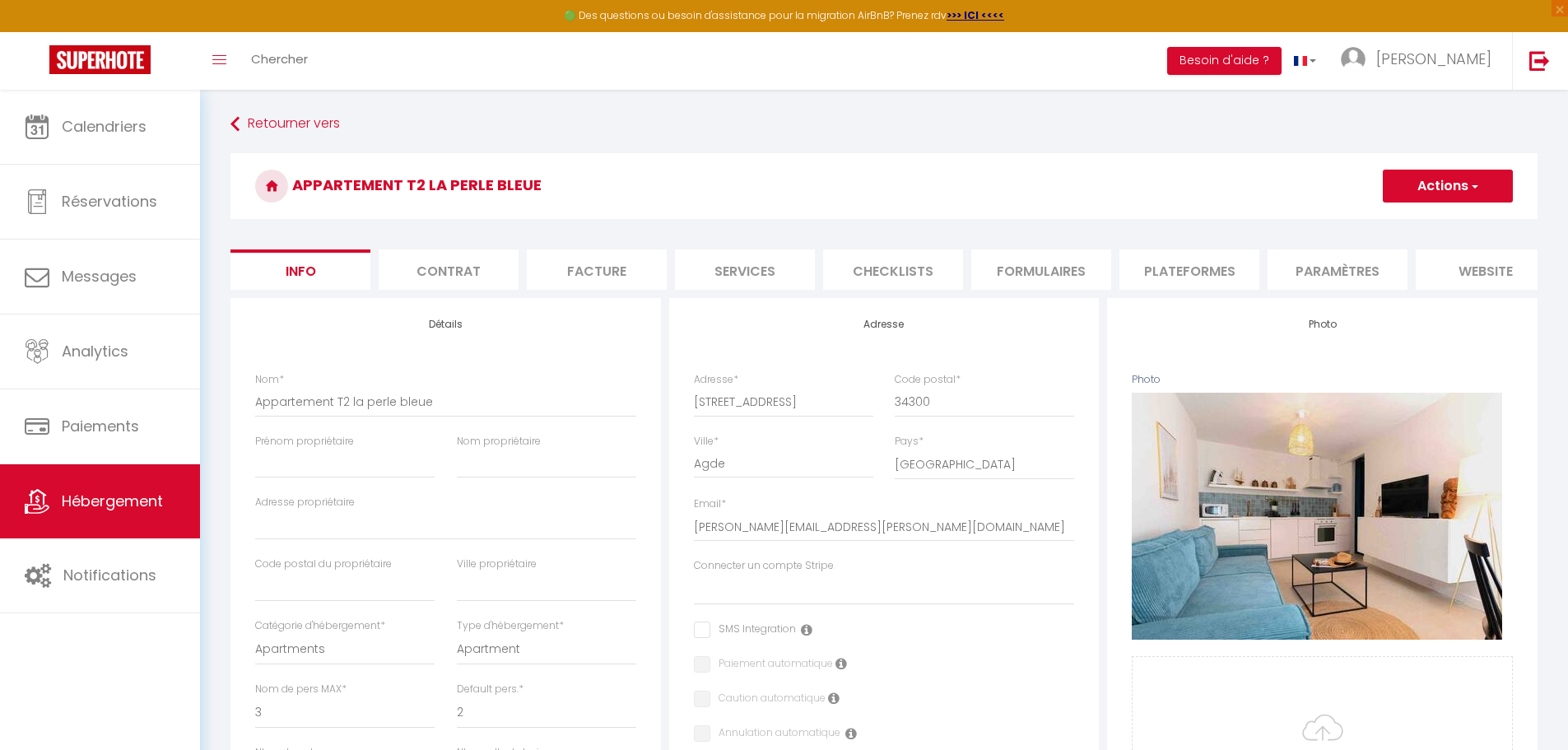
click at [772, 264] on li "Paramètres" at bounding box center [1337, 269] width 140 height 40
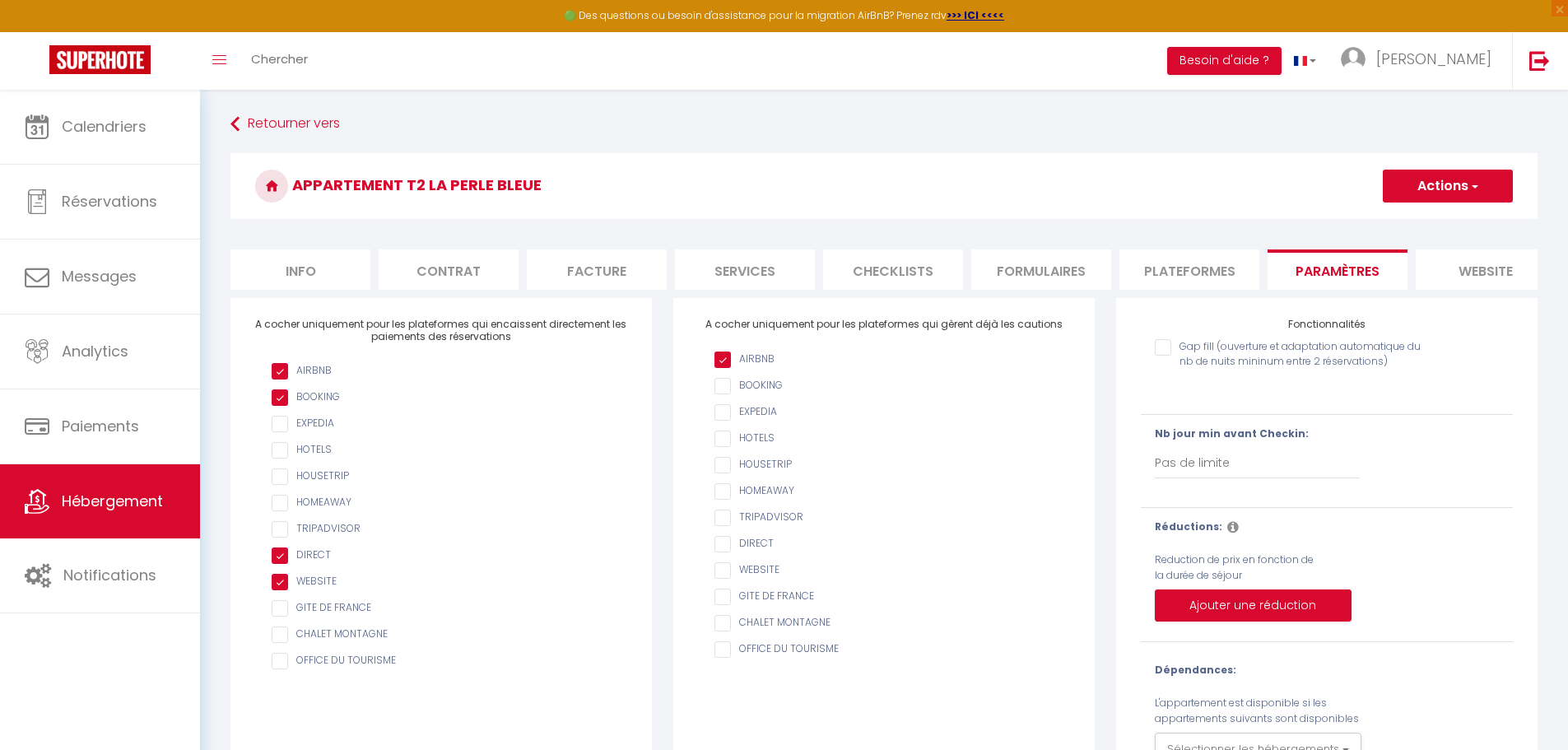
click at [772, 268] on li "website" at bounding box center [1484, 269] width 140 height 40
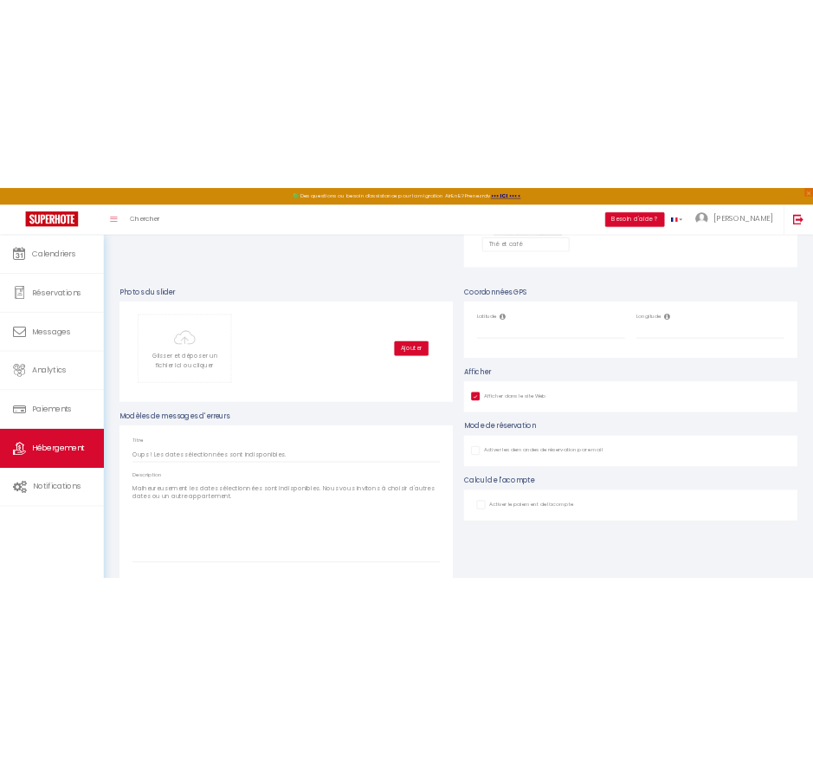
scroll to position [1775, 0]
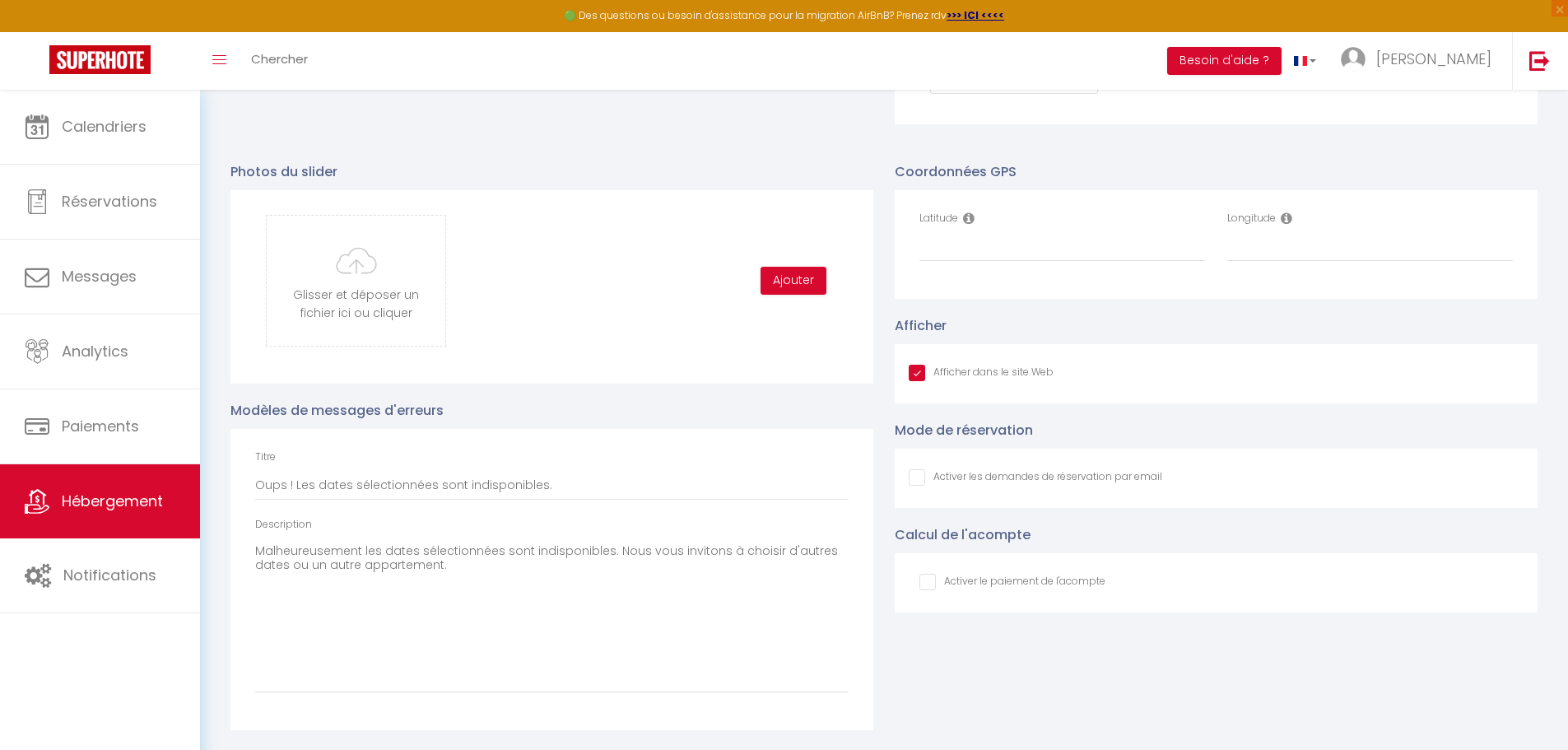
click at [772, 216] on icon at bounding box center [968, 219] width 11 height 13
click at [772, 219] on icon at bounding box center [968, 219] width 11 height 13
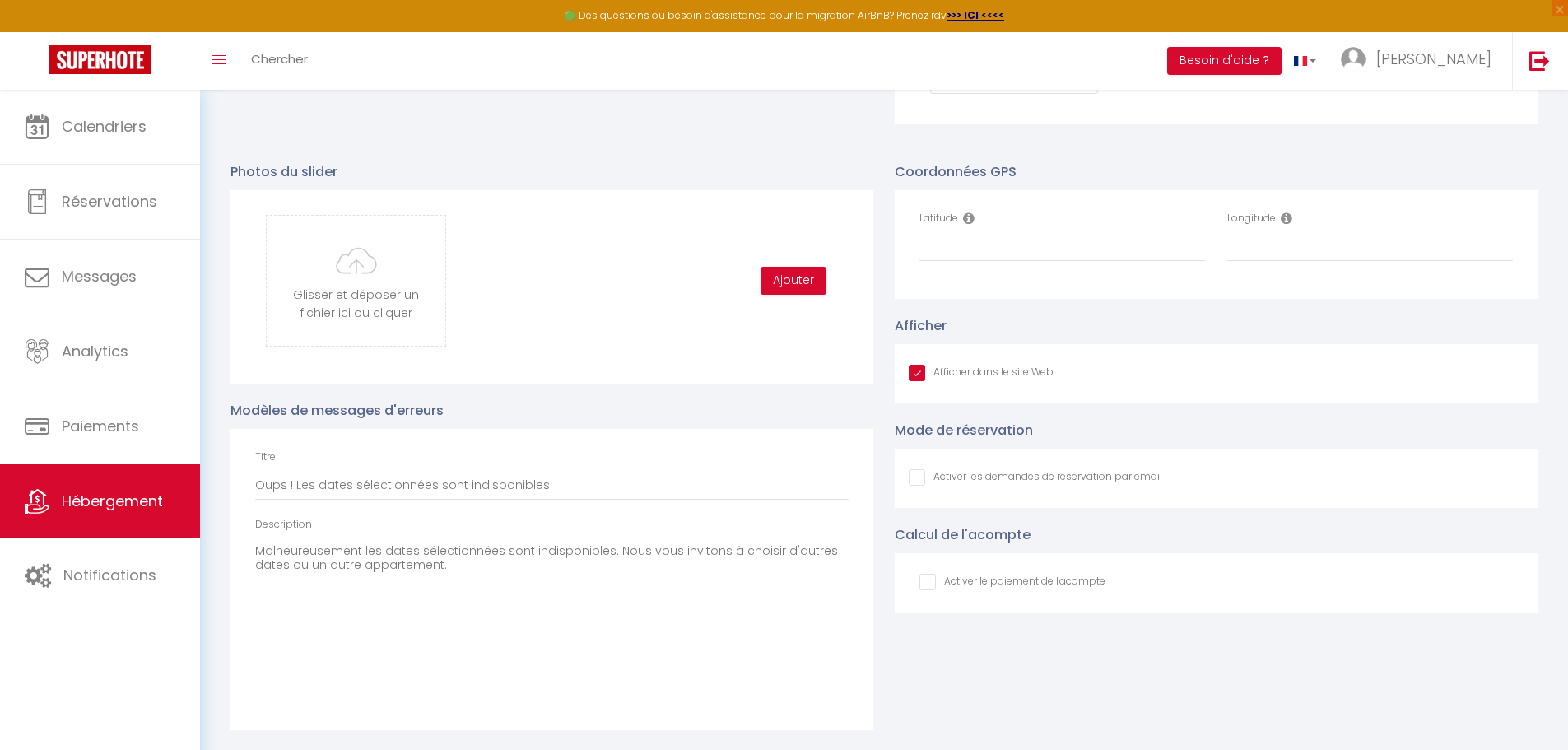
click at [772, 219] on icon at bounding box center [968, 219] width 11 height 13
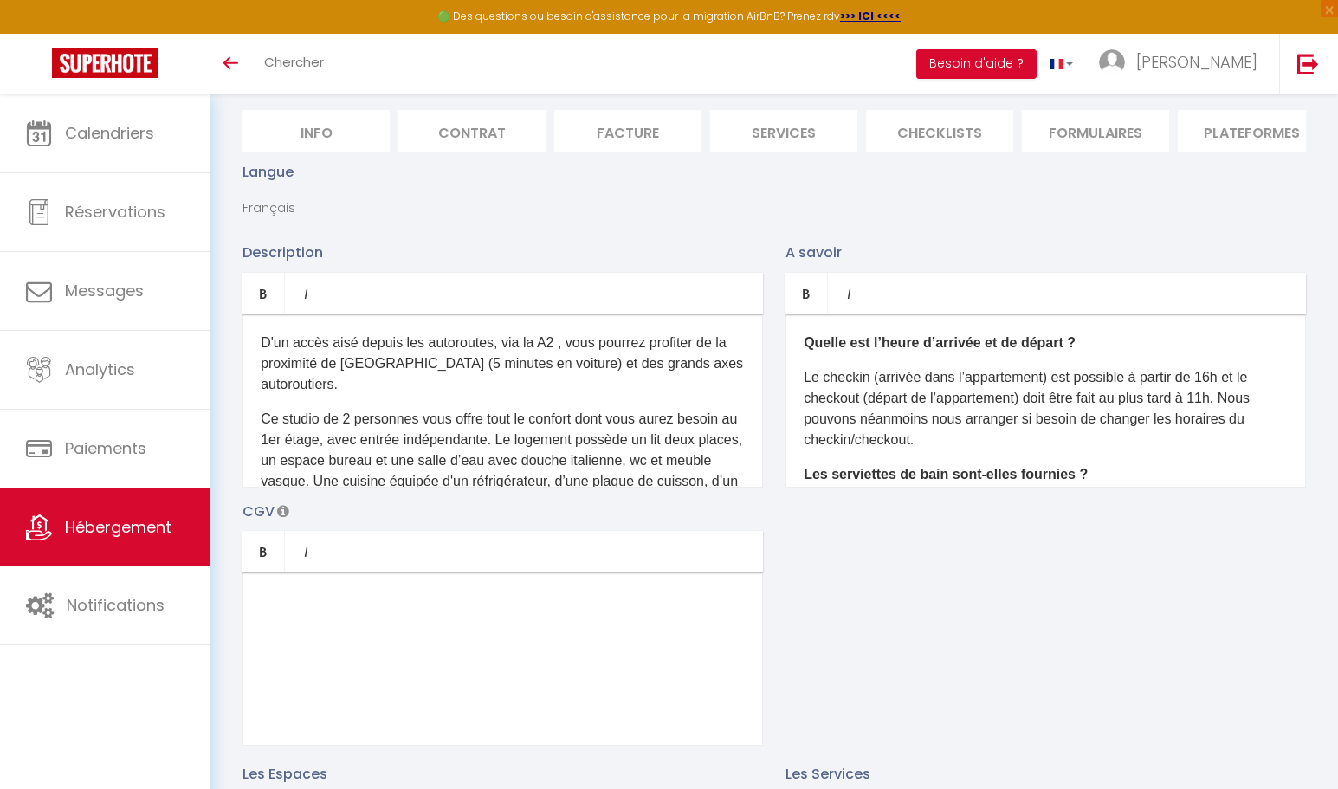
scroll to position [40, 0]
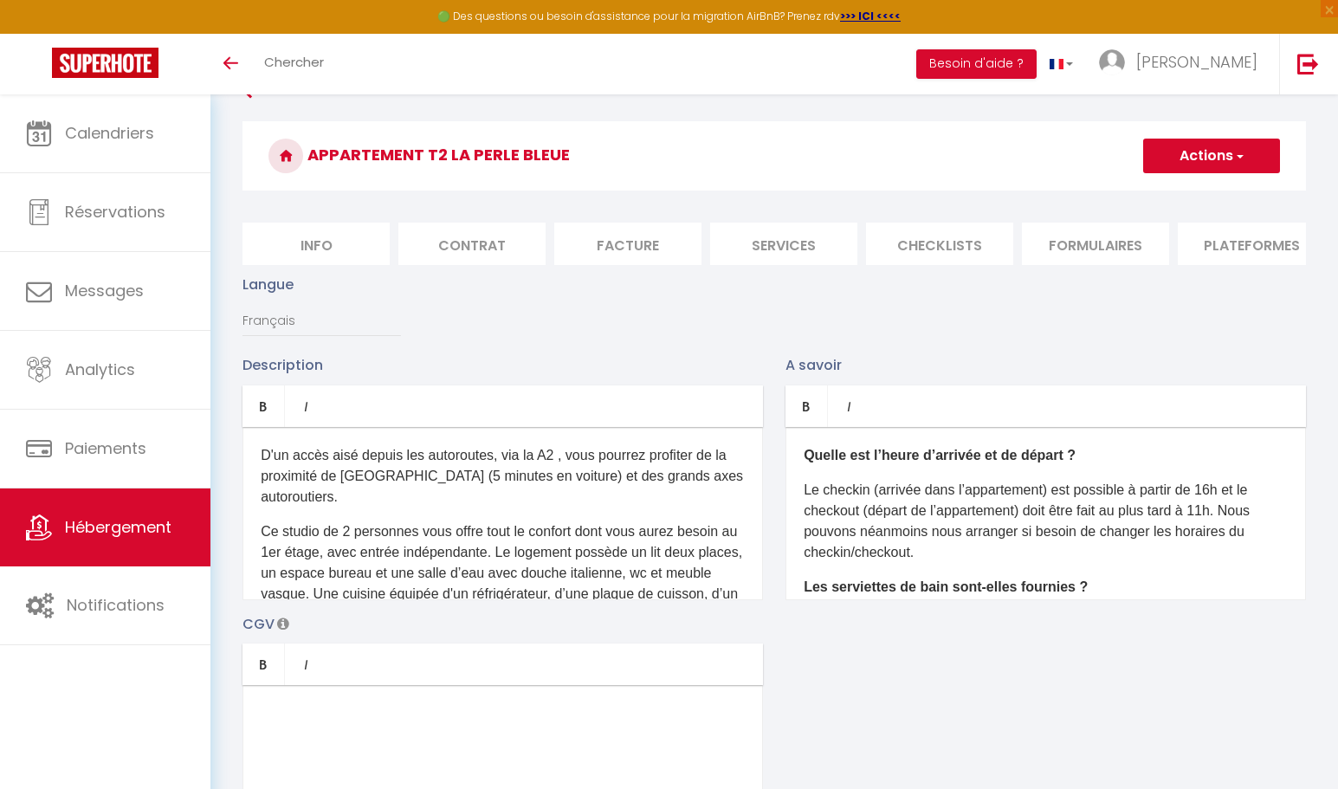
drag, startPoint x: 897, startPoint y: 265, endPoint x: 1036, endPoint y: 280, distance: 139.3
click at [812, 329] on div "Langue Français Anglais Portugais Espagnol Italien" at bounding box center [774, 314] width 1086 height 81
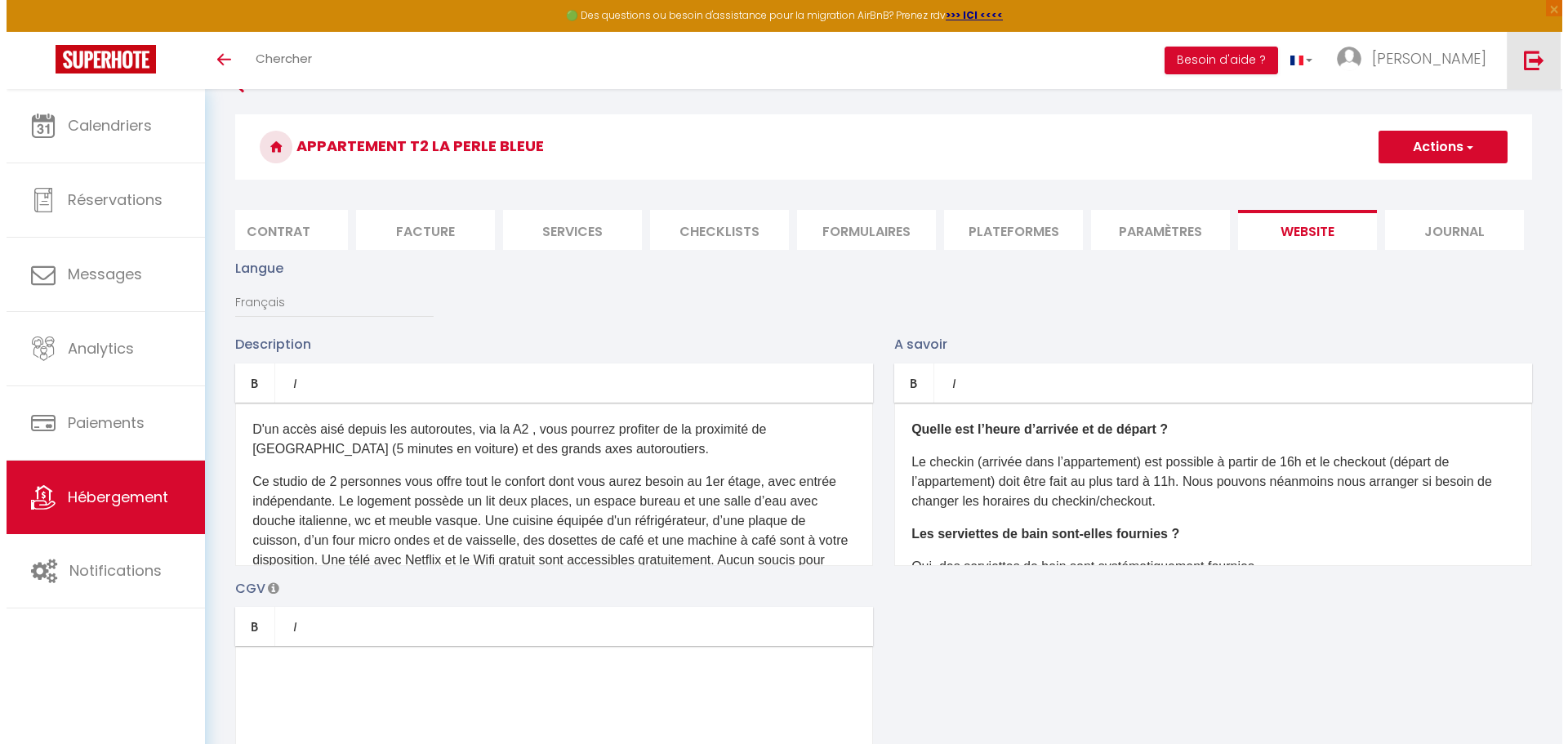
scroll to position [0, 173]
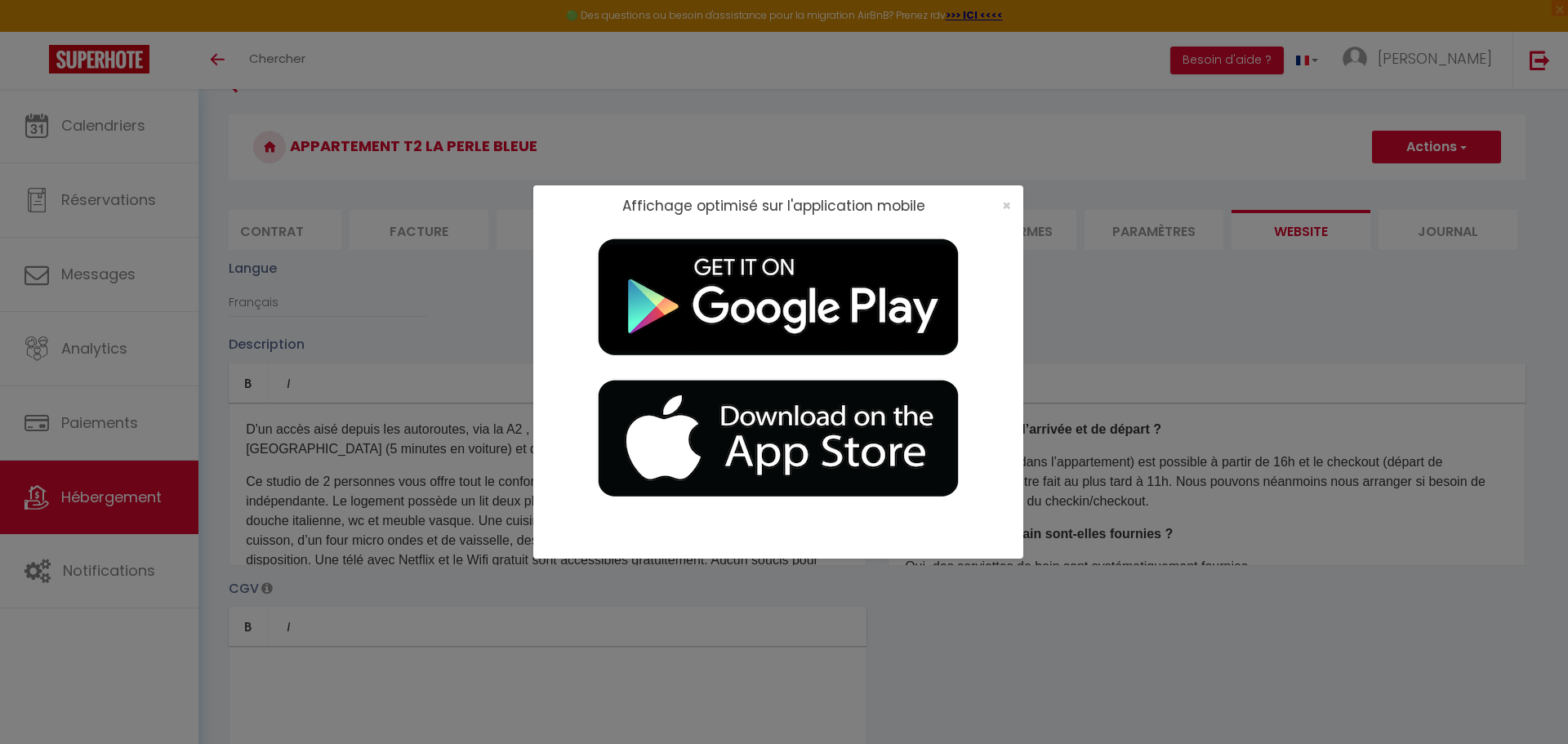
click at [766, 202] on div "×" at bounding box center [1000, 206] width 41 height 16
click at [766, 204] on span "×" at bounding box center [1006, 206] width 9 height 21
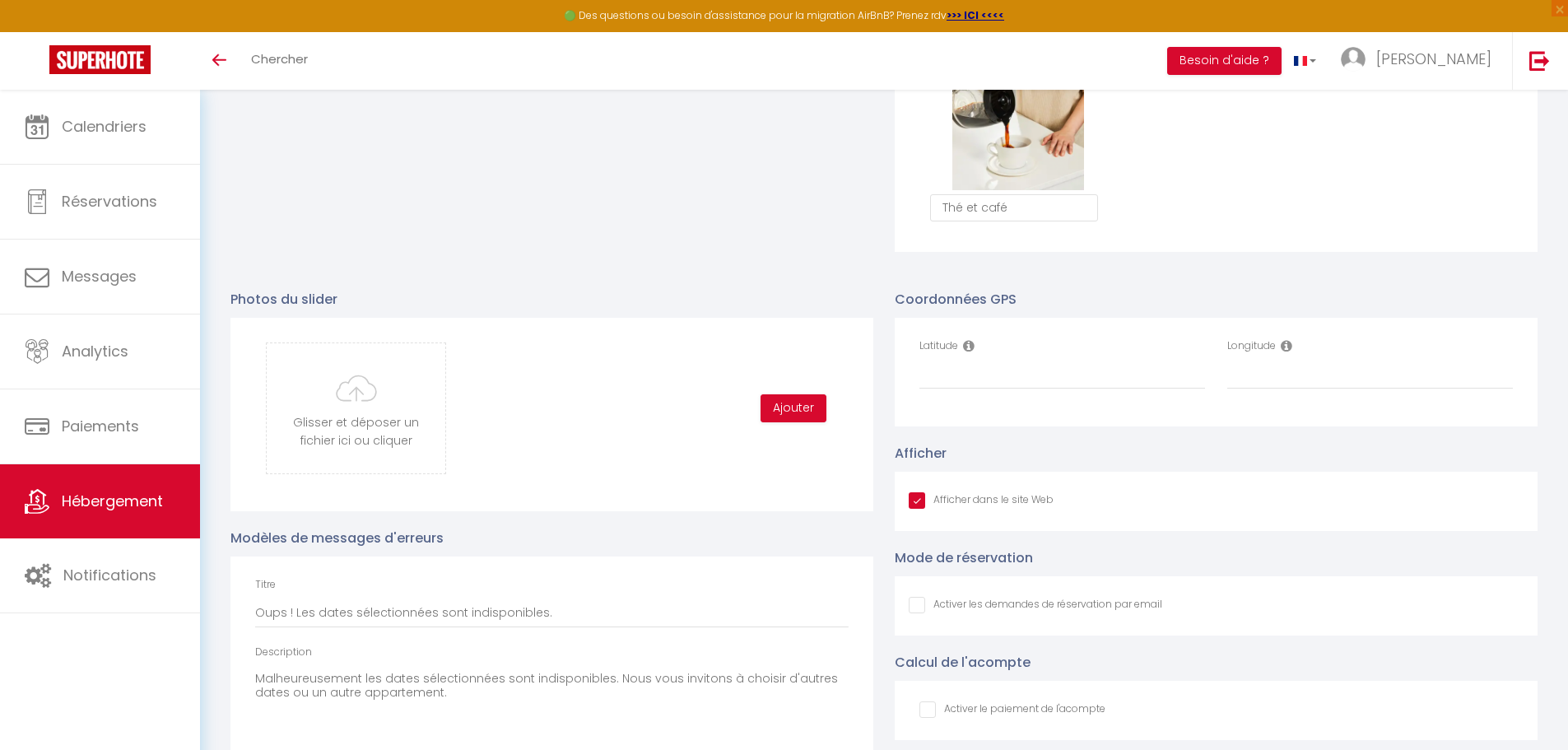
scroll to position [1684, 0]
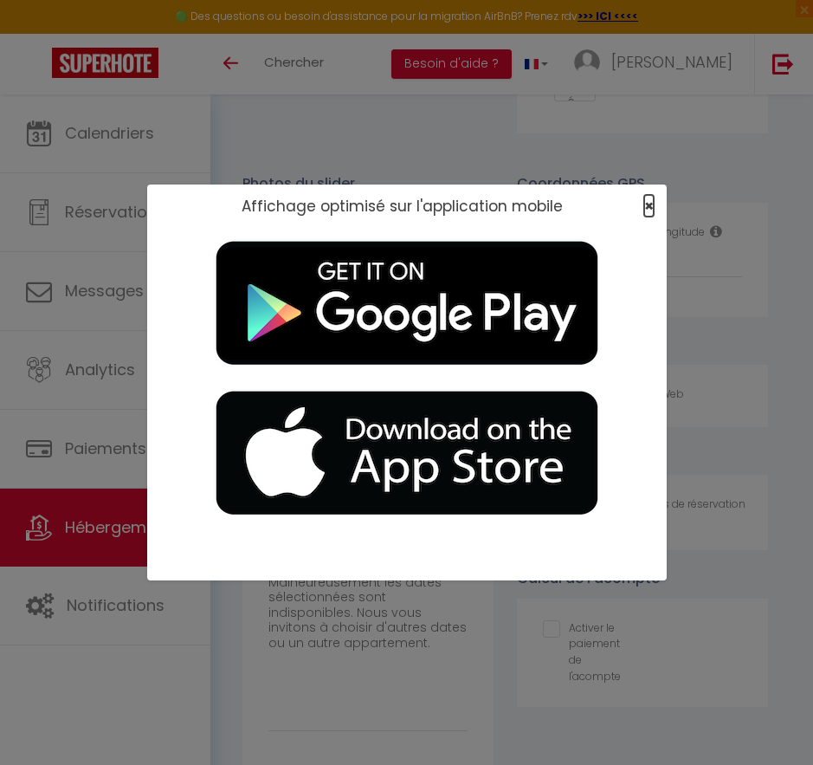
click at [649, 208] on span "×" at bounding box center [649, 206] width 10 height 22
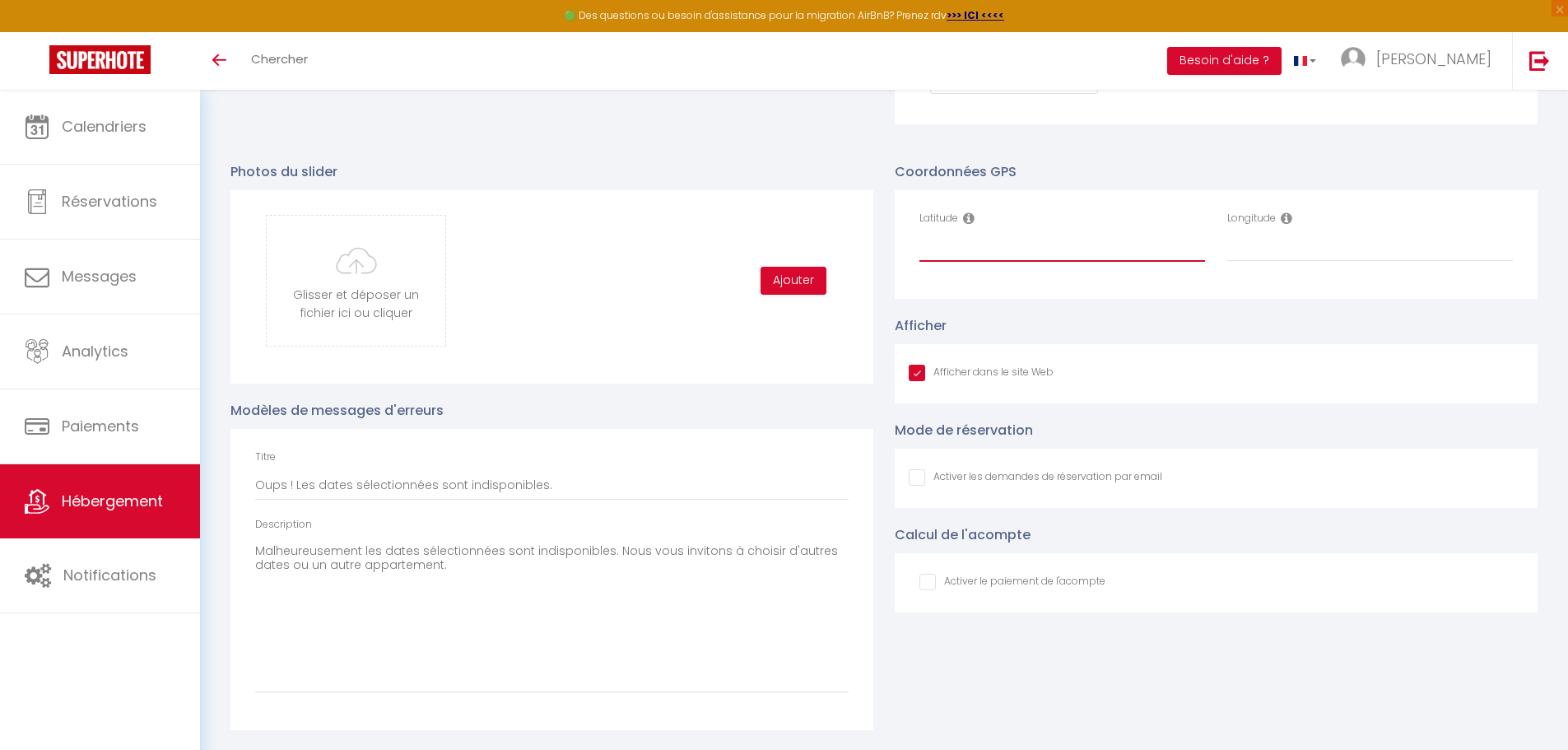
paste input "43.31060053954506, 3.473043152285594"
drag, startPoint x: 1038, startPoint y: 249, endPoint x: 1142, endPoint y: 249, distance: 104.0
click at [772, 249] on input "43.31060053954506, 3.473043152285594" at bounding box center [1061, 246] width 285 height 29
paste input "3.473043152285594"
click at [772, 251] on input "43.31060053954506," at bounding box center [1061, 246] width 285 height 29
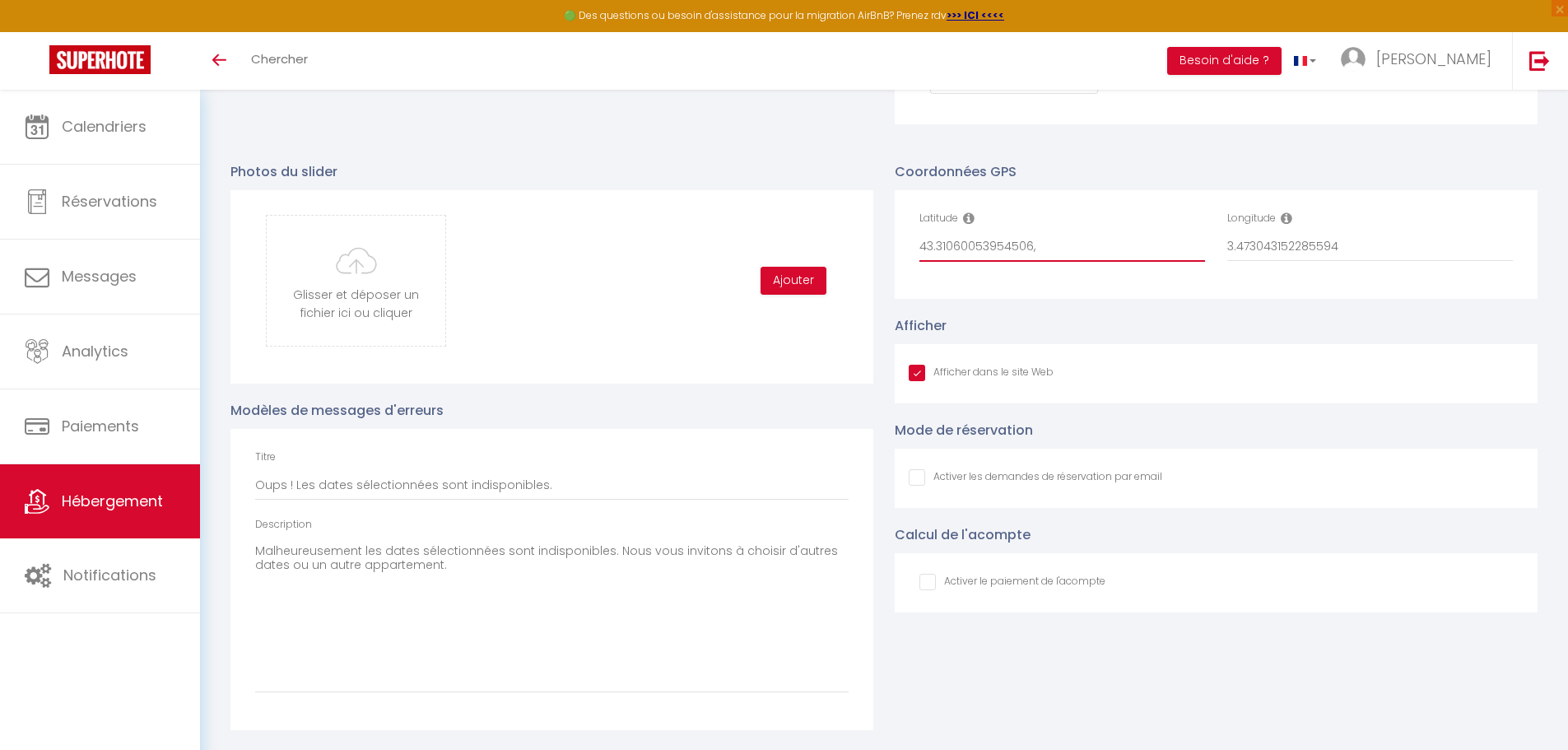
click at [772, 251] on input "43.31060053954506," at bounding box center [1061, 246] width 285 height 29
click at [772, 312] on div "Coordonnées GPS Latitude 43.31060053954506 Longitude 3.473043152285594 Afficher…" at bounding box center [1215, 437] width 664 height 586
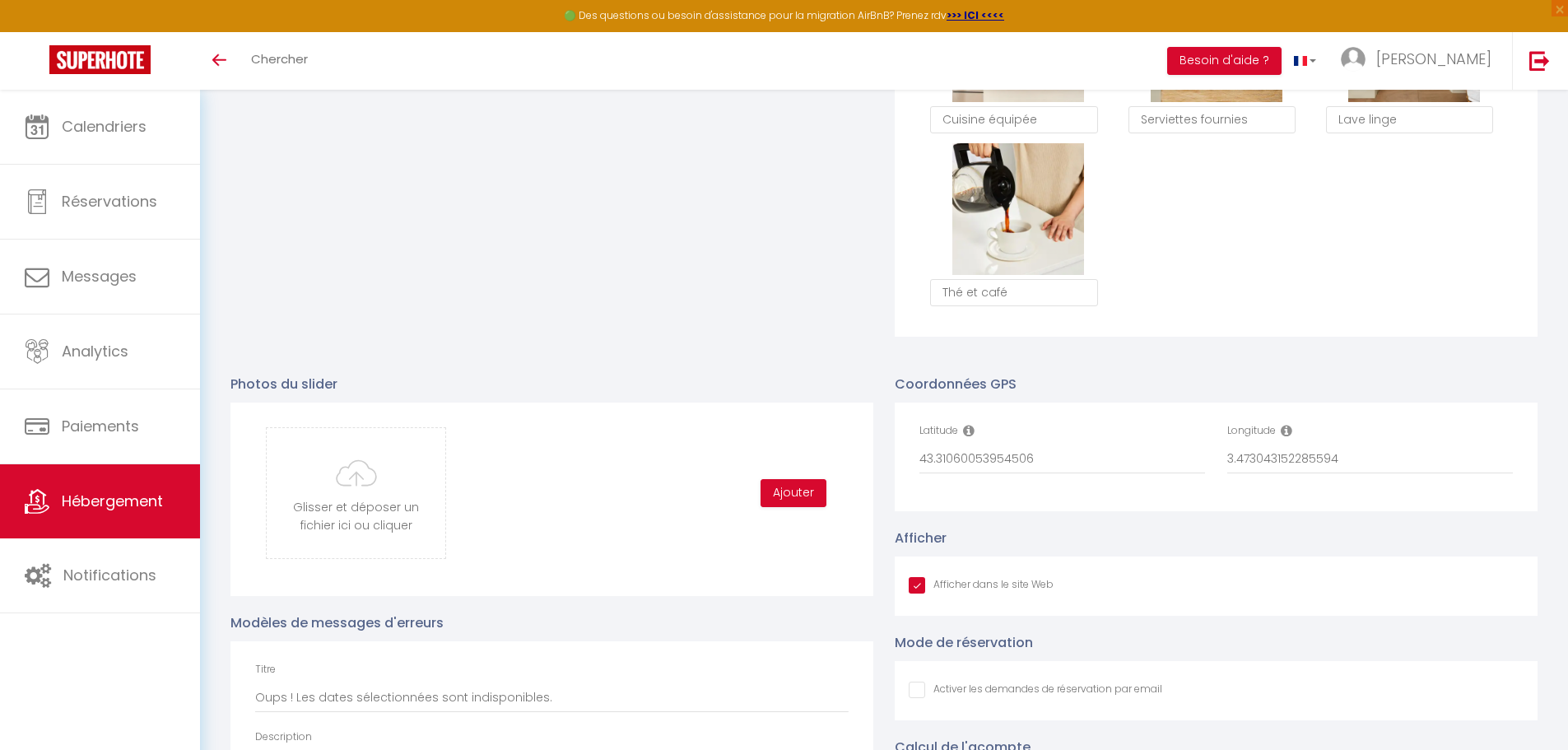
scroll to position [1440, 0]
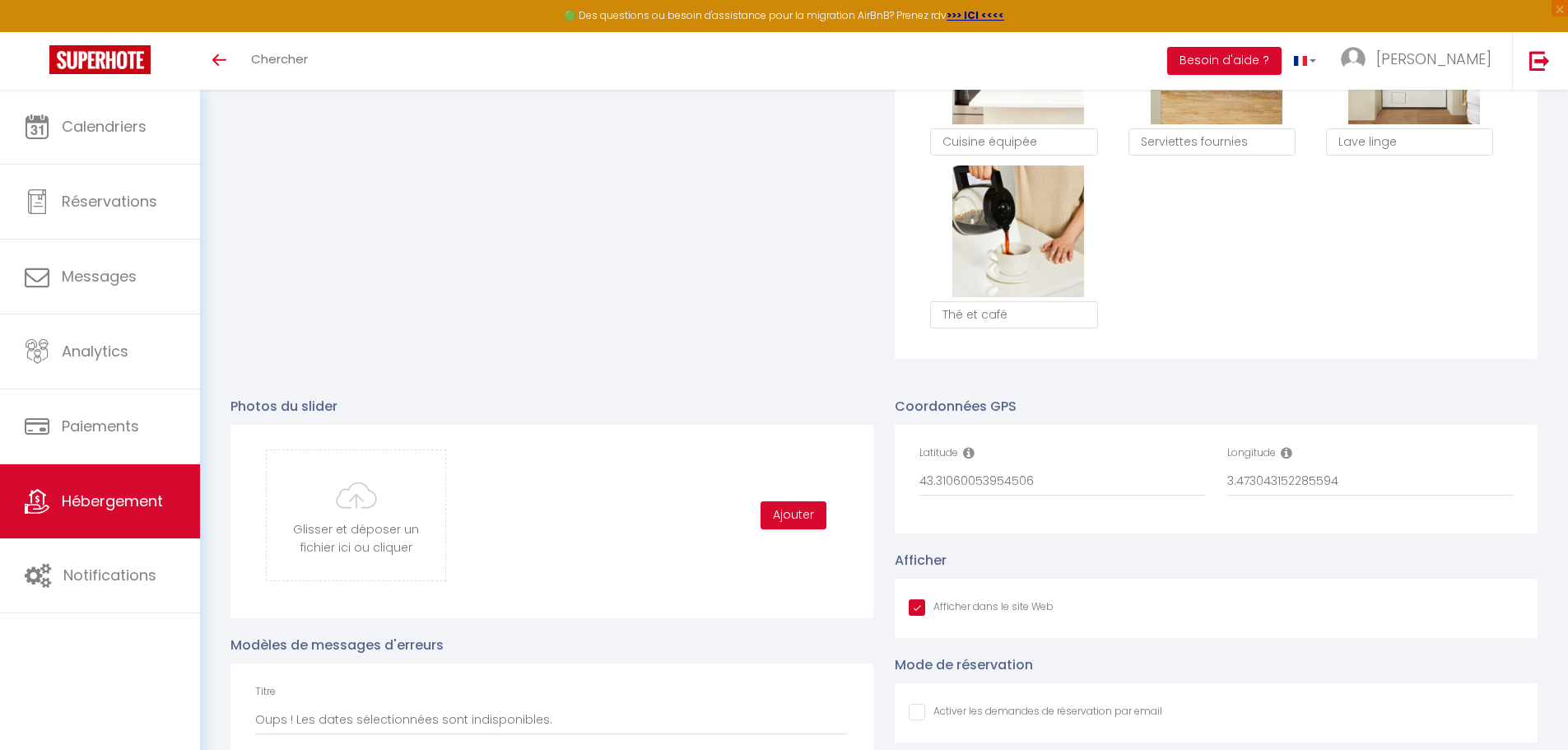
drag, startPoint x: 909, startPoint y: 503, endPoint x: 1062, endPoint y: 497, distance: 153.1
click at [772, 497] on div "Latitude 43.31060053954506" at bounding box center [1062, 478] width 308 height 67
drag, startPoint x: 1335, startPoint y: 491, endPoint x: 902, endPoint y: 489, distance: 433.0
click at [772, 489] on div "Latitude 43.31060053954506 Longitude 3.473043152285594" at bounding box center [1215, 479] width 642 height 108
click at [772, 569] on div "Afficher Afficher dans le site Web" at bounding box center [1215, 593] width 642 height 88
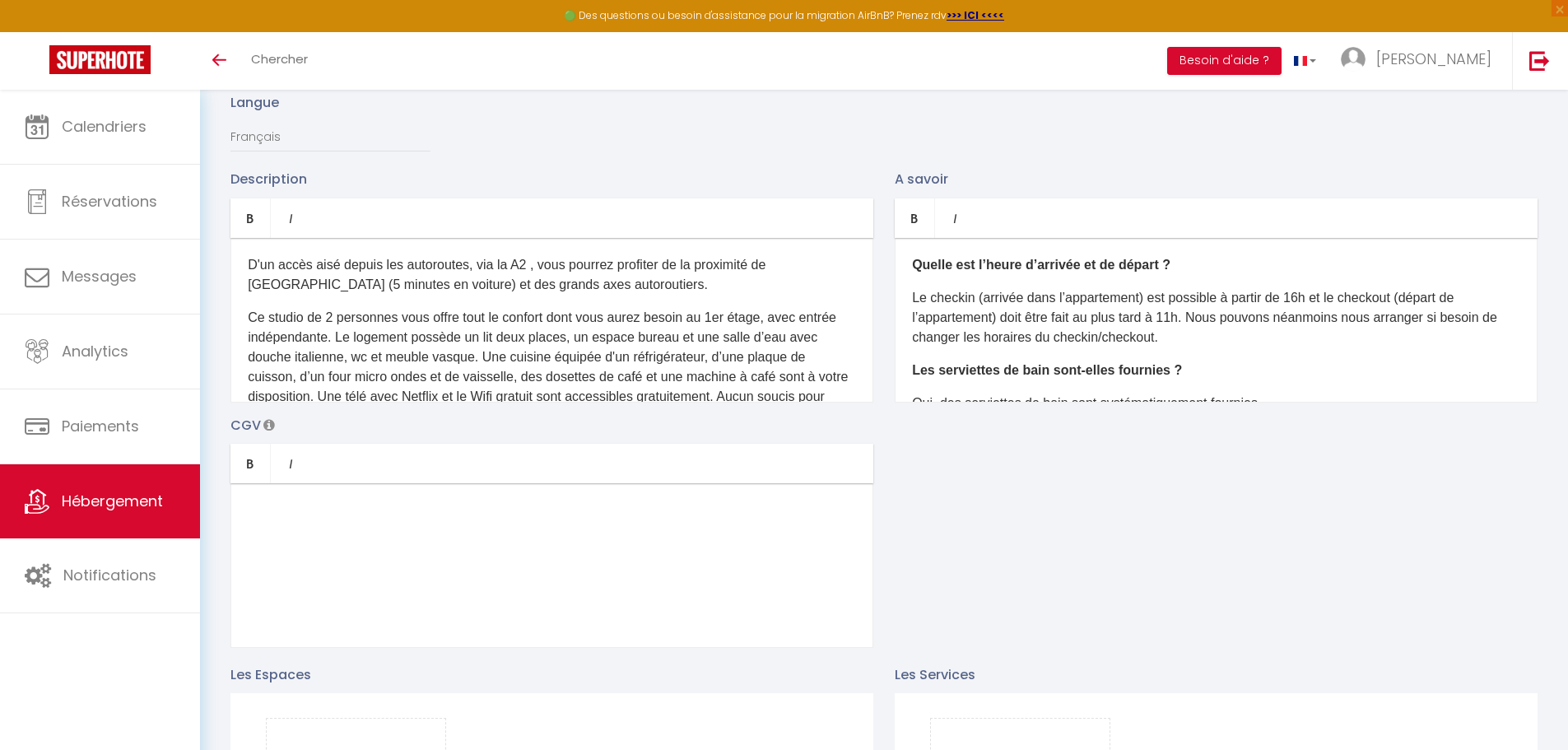
scroll to position [0, 0]
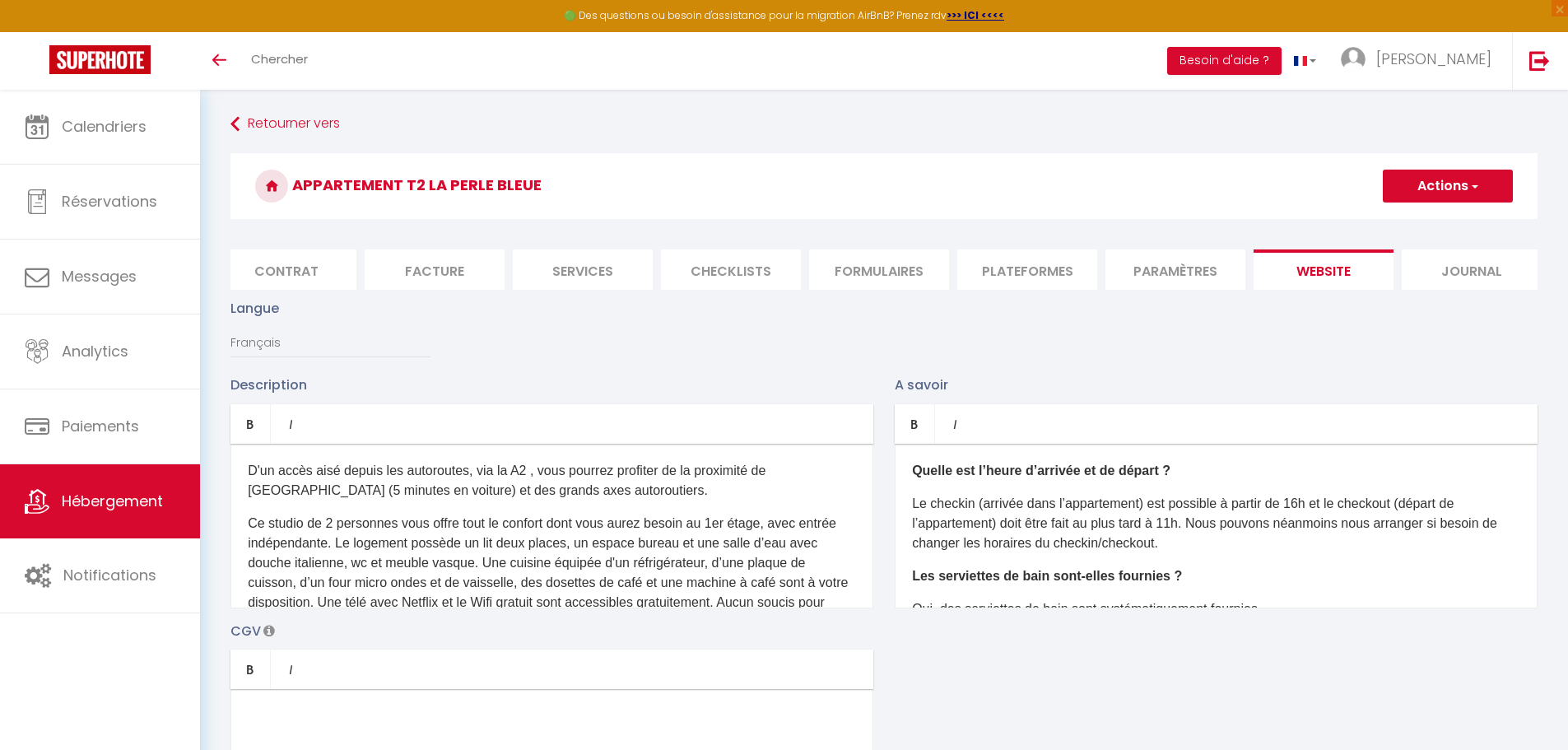
click at [772, 182] on button "Actions" at bounding box center [1447, 185] width 130 height 33
click at [772, 220] on input "Enregistrer" at bounding box center [1428, 221] width 61 height 16
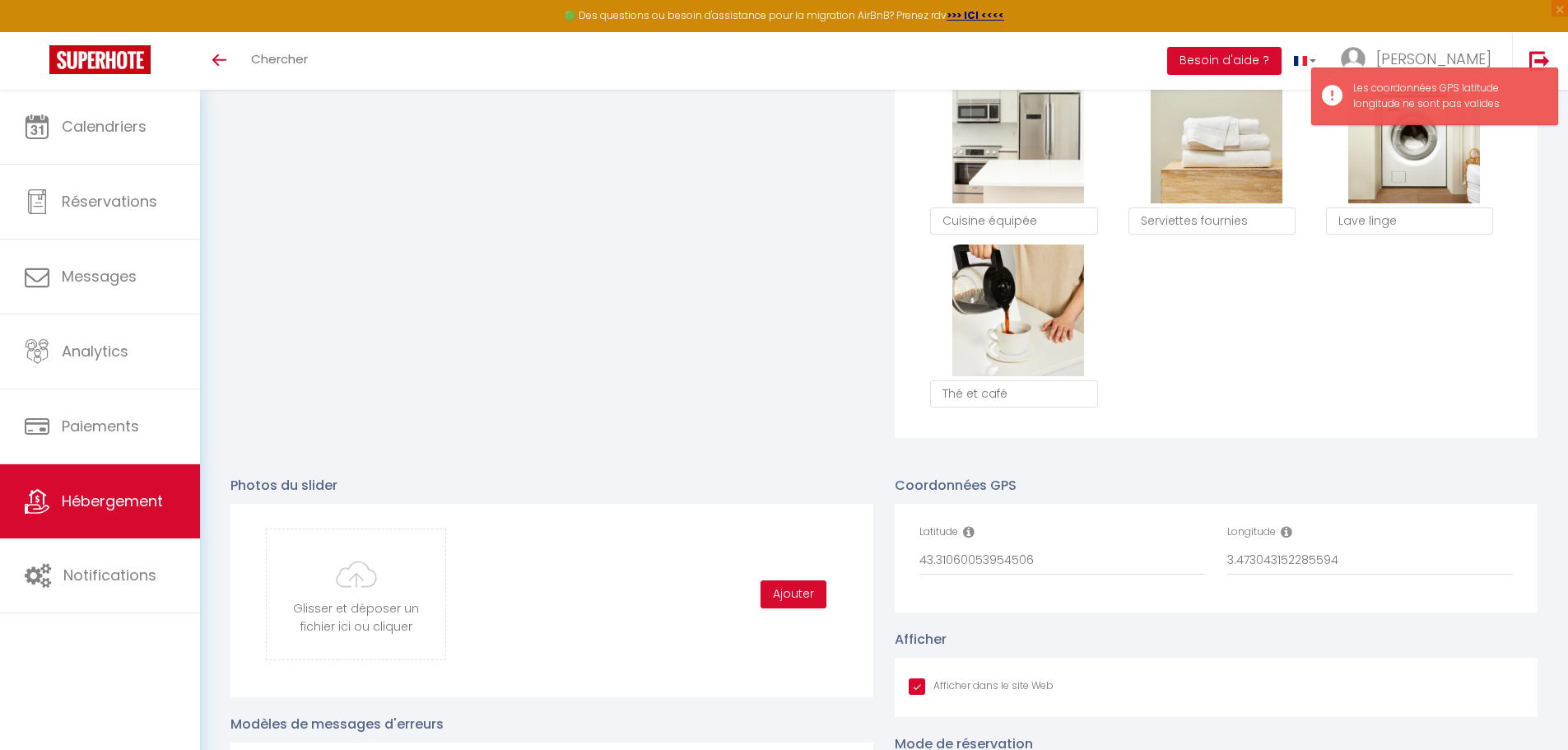
scroll to position [1399, 0]
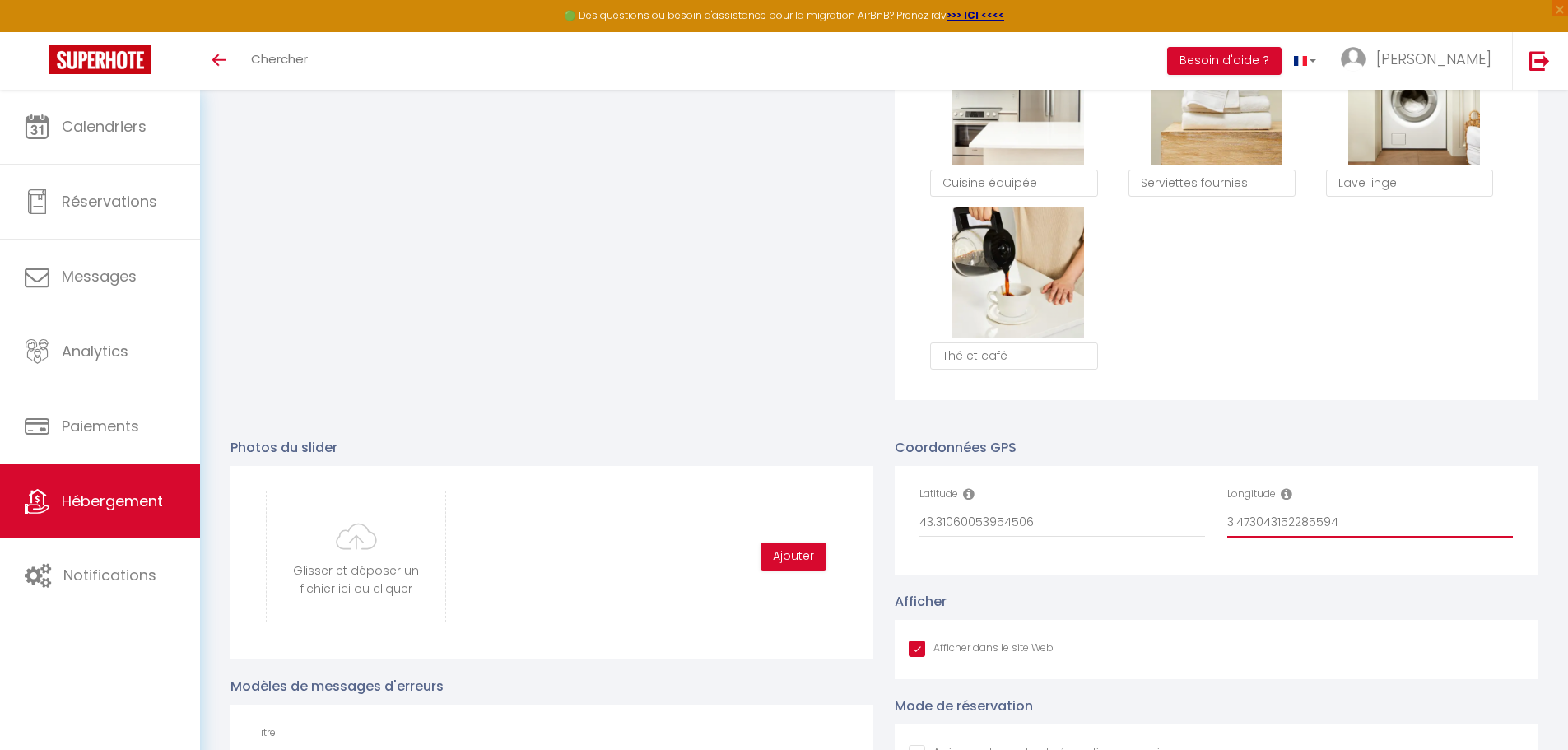
drag, startPoint x: 1336, startPoint y: 535, endPoint x: 1211, endPoint y: 542, distance: 125.2
click at [772, 542] on div "Latitude 43.31060053954506 Longitude 3.473043152285594" at bounding box center [1215, 520] width 615 height 67
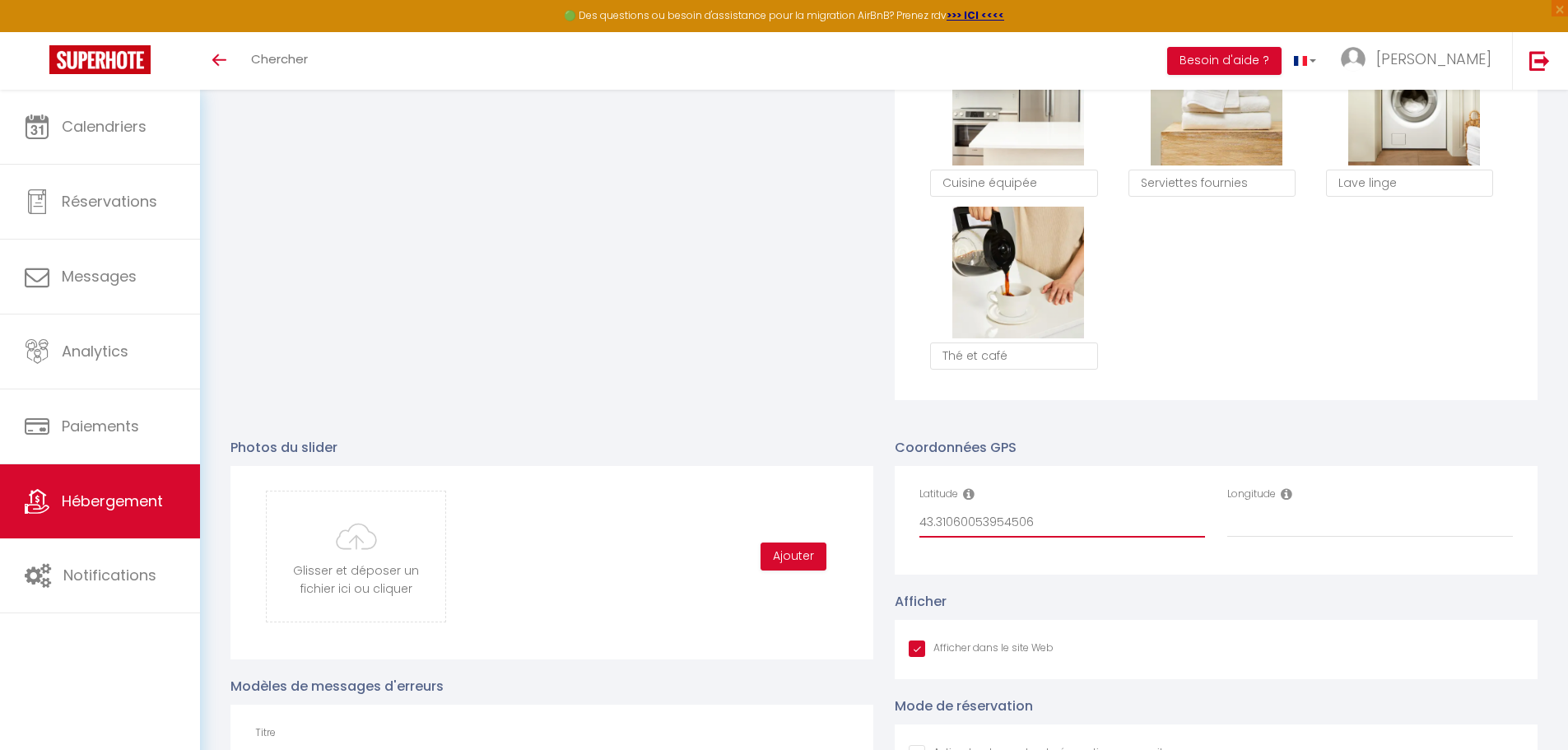
click at [772, 536] on input "43.31060053954506" at bounding box center [1061, 522] width 285 height 29
paste input "3.473043152285594"
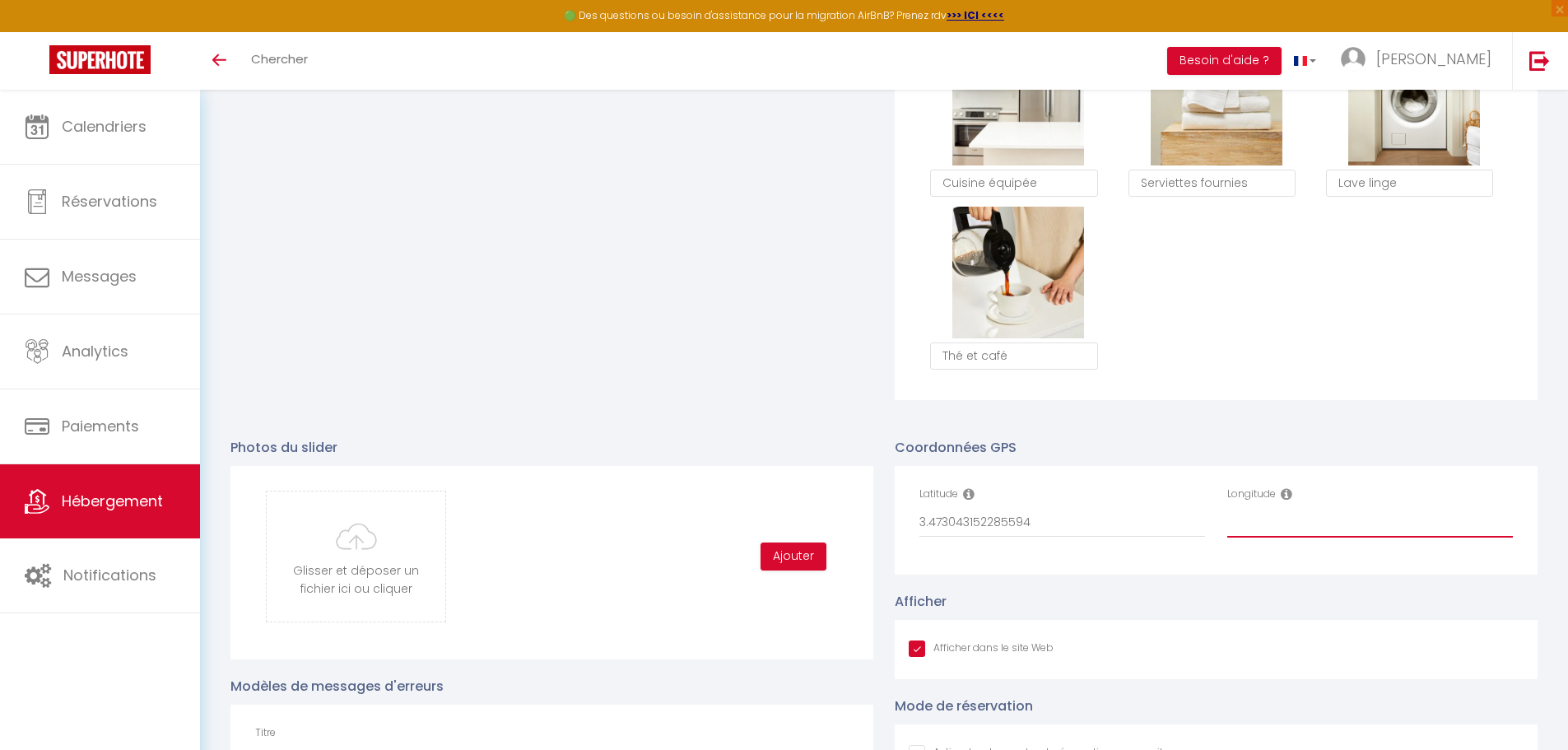
paste input "3.473043152285594"
drag, startPoint x: 1339, startPoint y: 537, endPoint x: 1221, endPoint y: 539, distance: 118.0
click at [772, 539] on div "Longitude 3.473043152285594" at bounding box center [1370, 520] width 308 height 67
paste input "43.310553698769134, 3.473043152285594"
drag, startPoint x: 1339, startPoint y: 534, endPoint x: 1477, endPoint y: 535, distance: 138.0
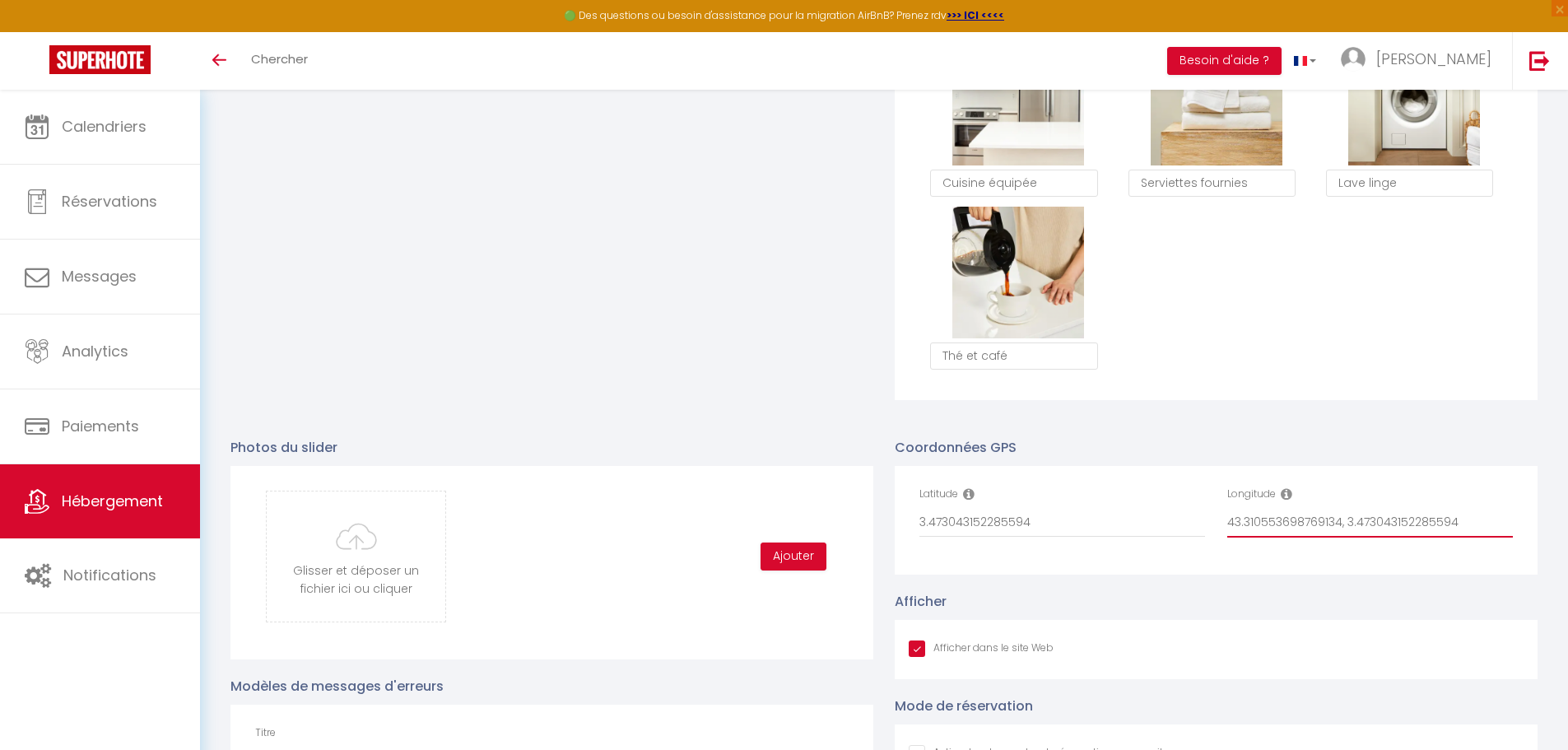
click at [772, 535] on input "43.310553698769134, 3.473043152285594" at bounding box center [1369, 522] width 285 height 29
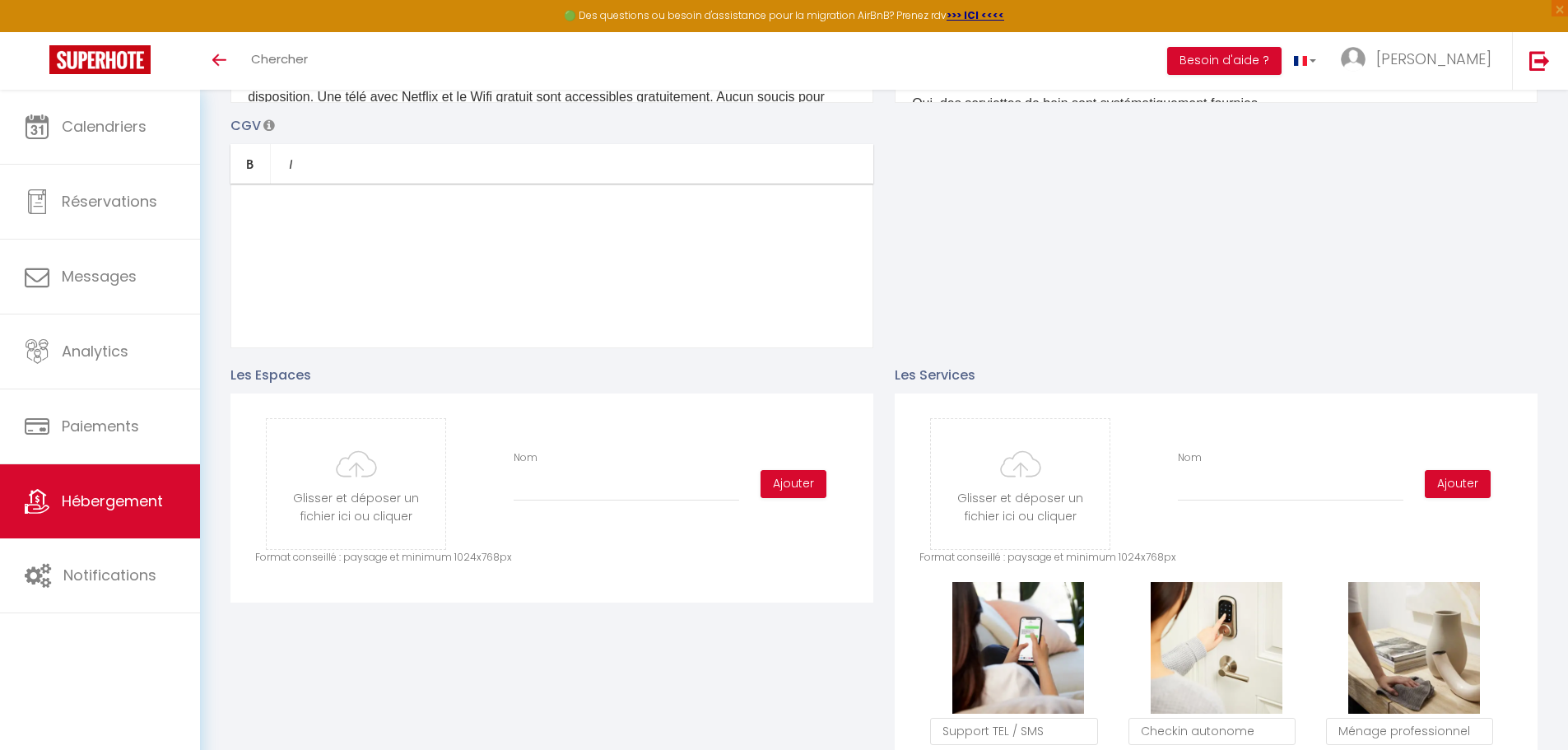
scroll to position [0, 0]
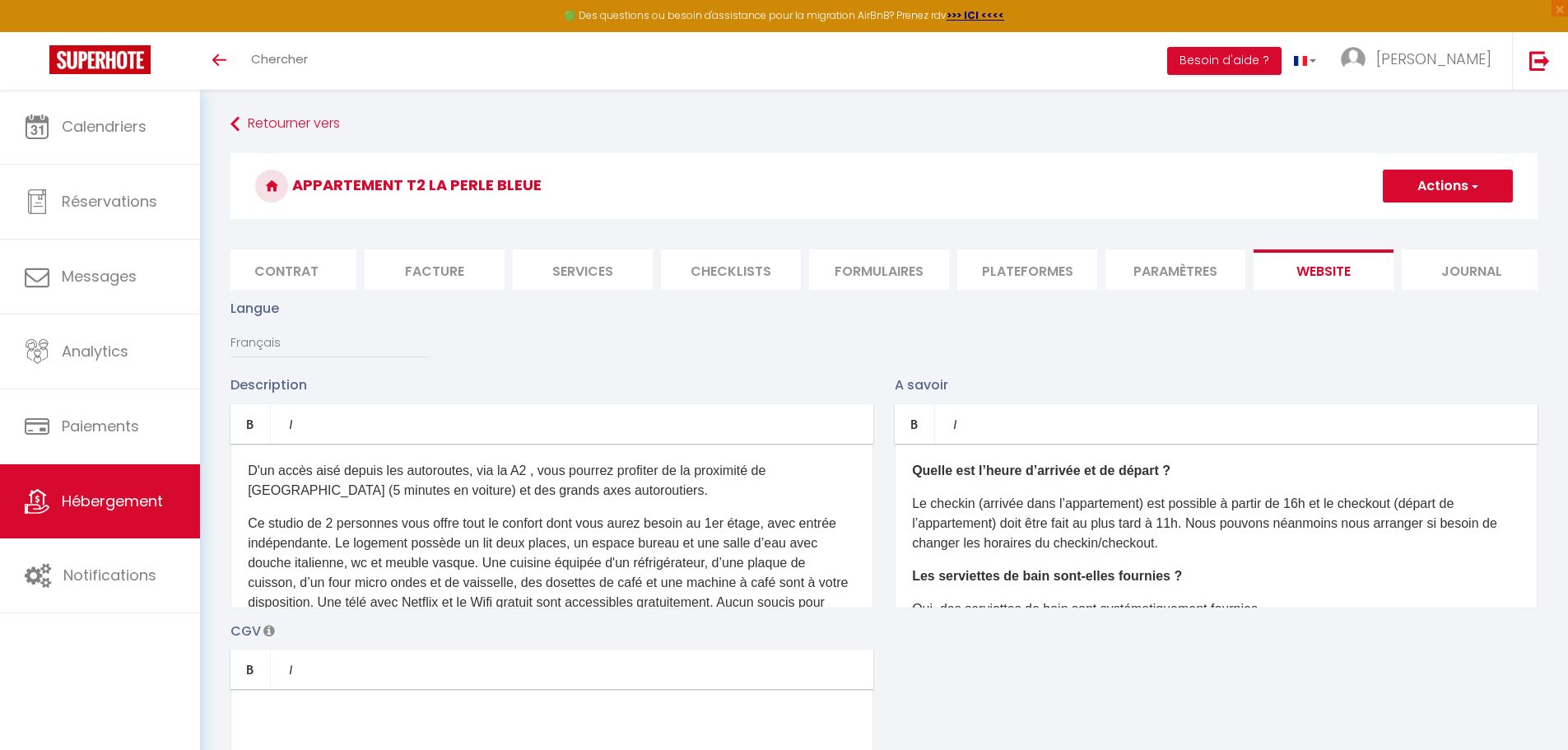
click at [772, 174] on button "Actions" at bounding box center [1447, 185] width 130 height 33
click at [772, 220] on input "Enregistrer" at bounding box center [1428, 221] width 61 height 16
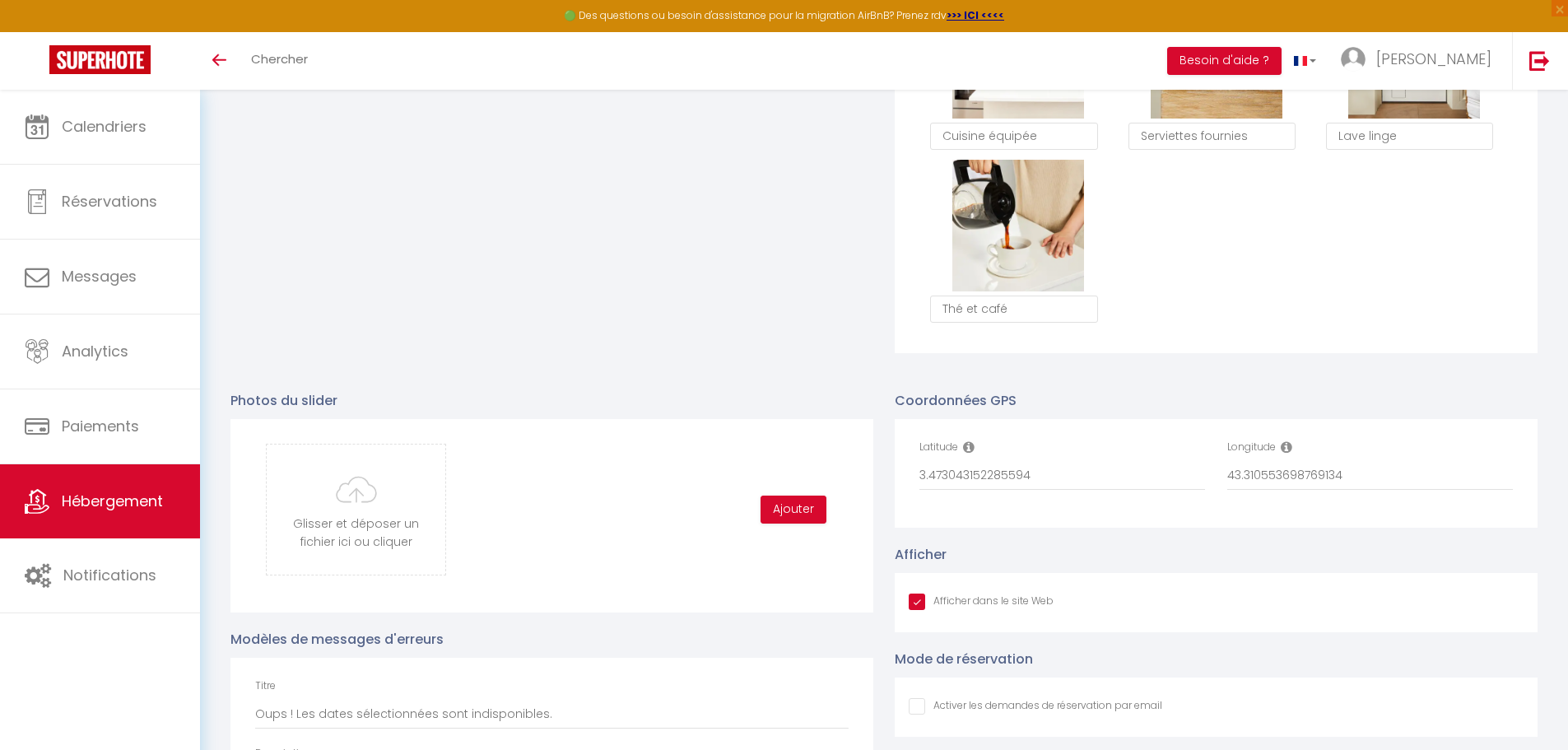
scroll to position [1482, 0]
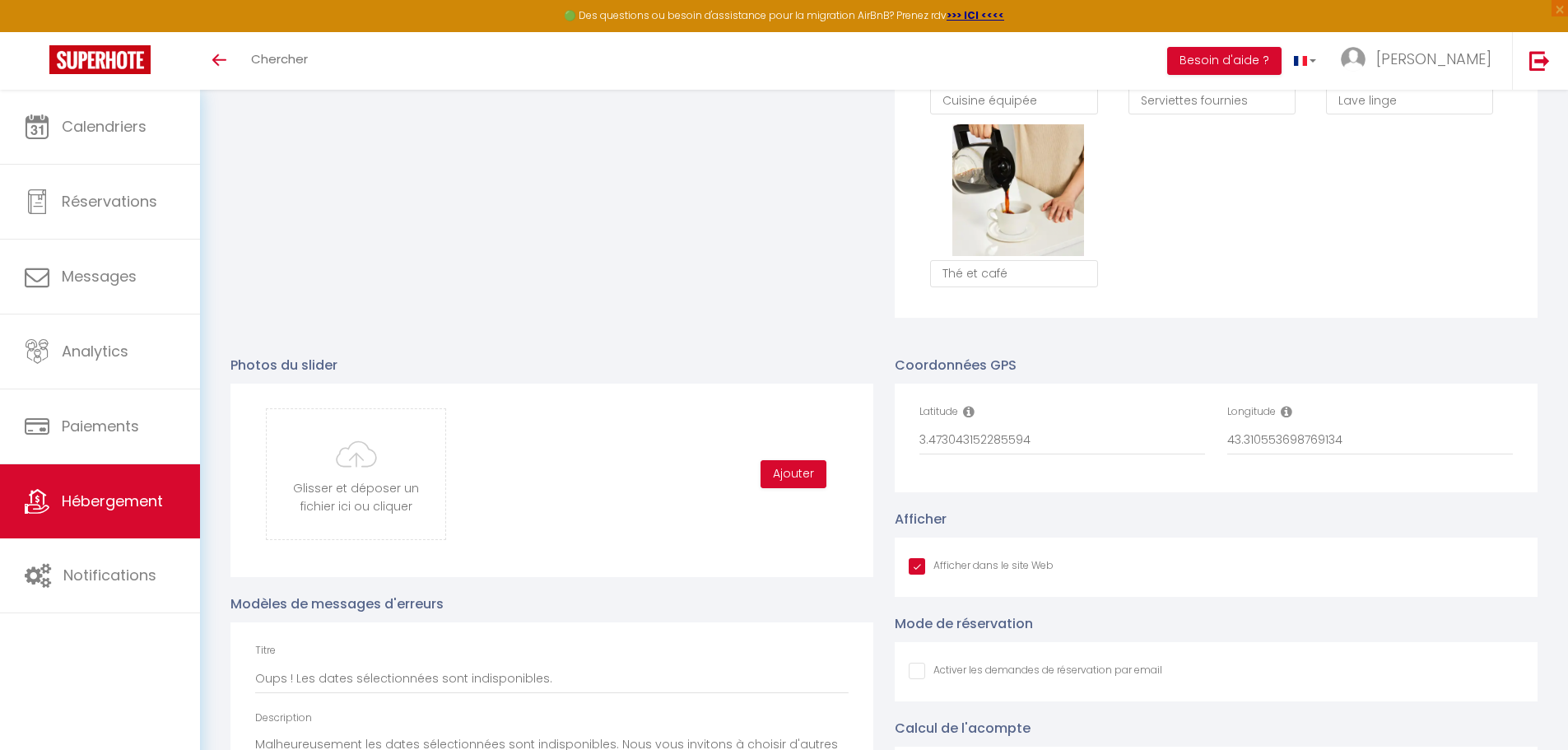
click at [772, 418] on icon at bounding box center [968, 412] width 11 height 13
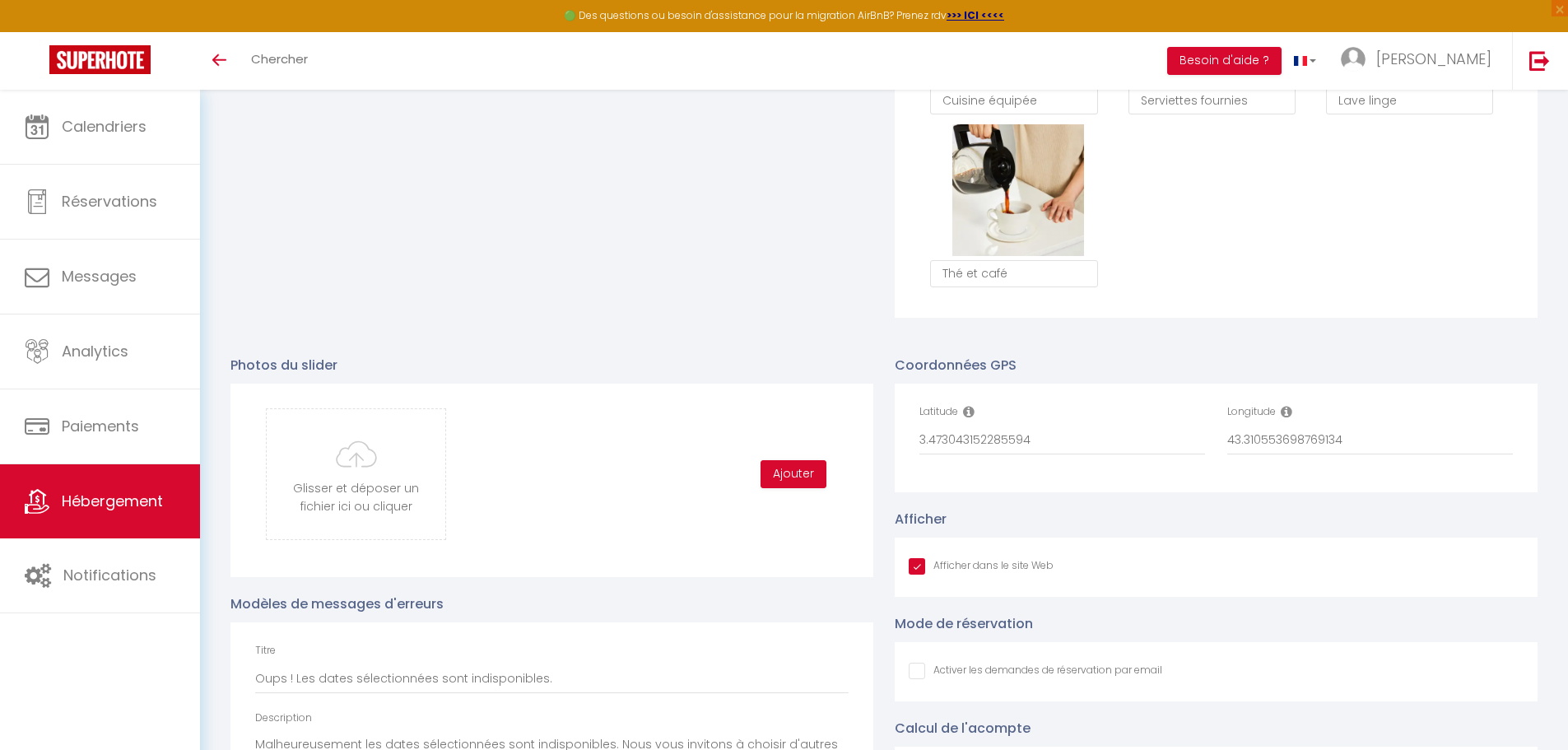
click at [772, 418] on icon at bounding box center [968, 412] width 11 height 13
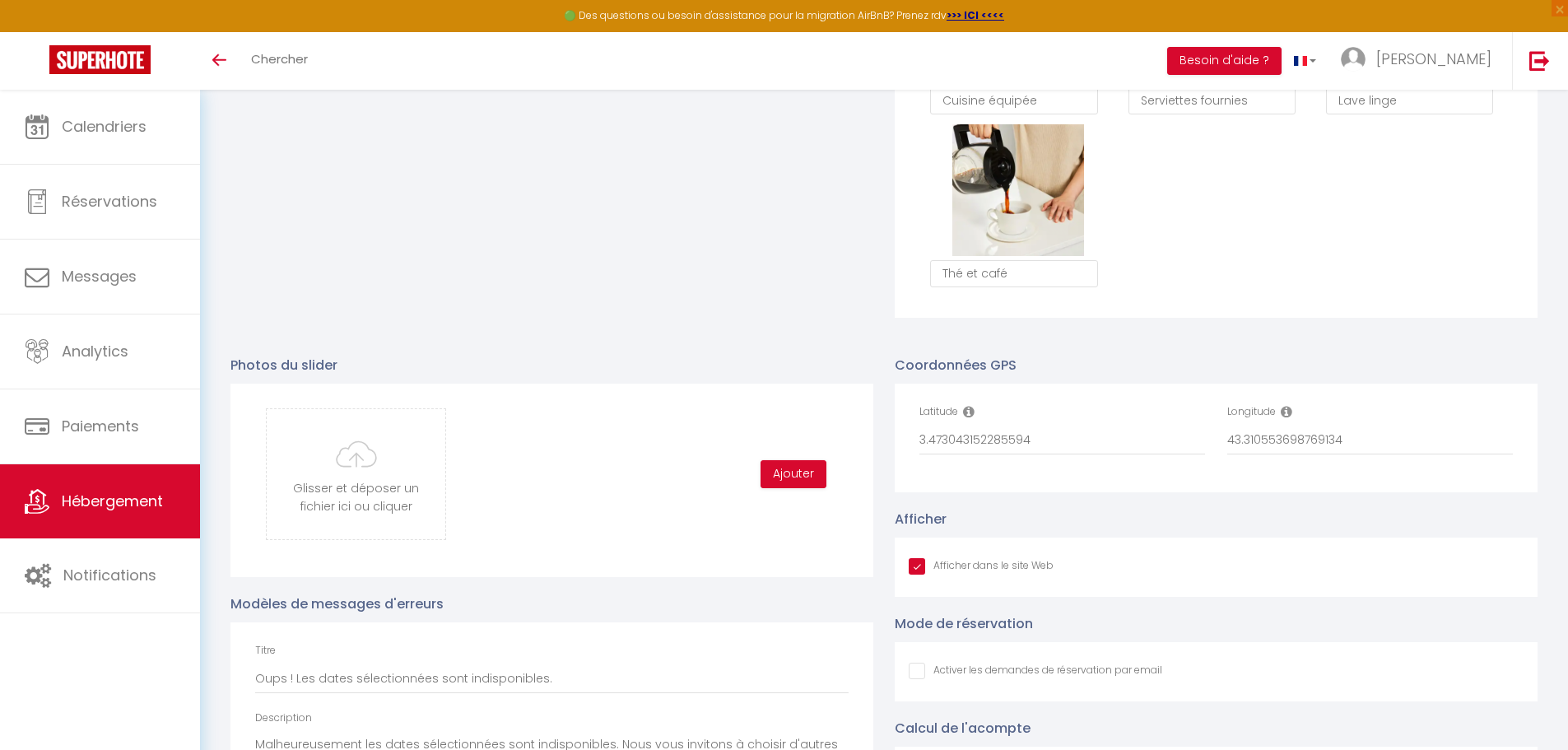
click at [772, 418] on icon at bounding box center [968, 412] width 11 height 13
drag, startPoint x: 973, startPoint y: 449, endPoint x: 1055, endPoint y: 451, distance: 82.0
click at [772, 451] on input "3.473043152285594" at bounding box center [1061, 440] width 285 height 29
drag, startPoint x: 1289, startPoint y: 452, endPoint x: 1408, endPoint y: 452, distance: 119.0
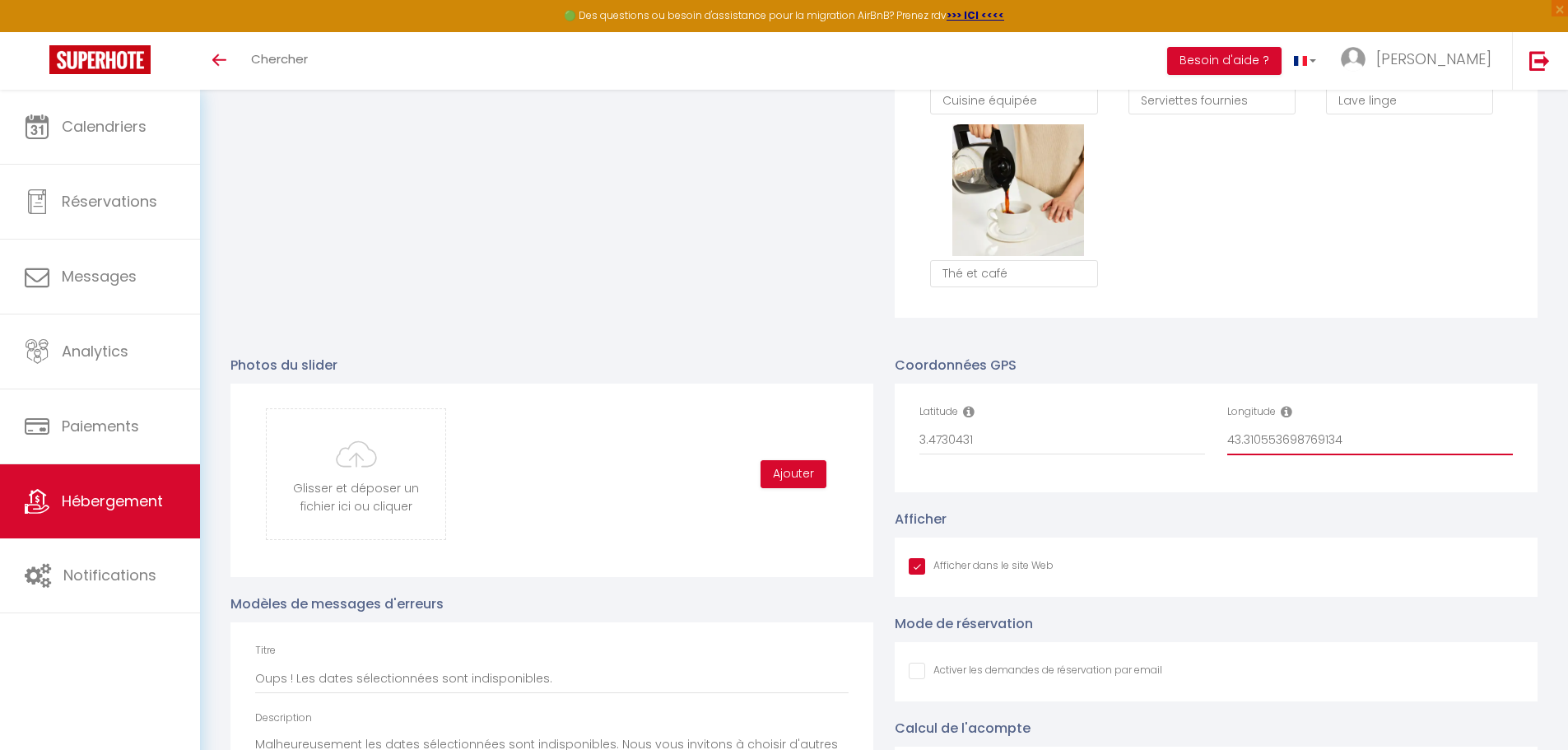
click at [772, 455] on input "43.310553698769134" at bounding box center [1369, 440] width 285 height 29
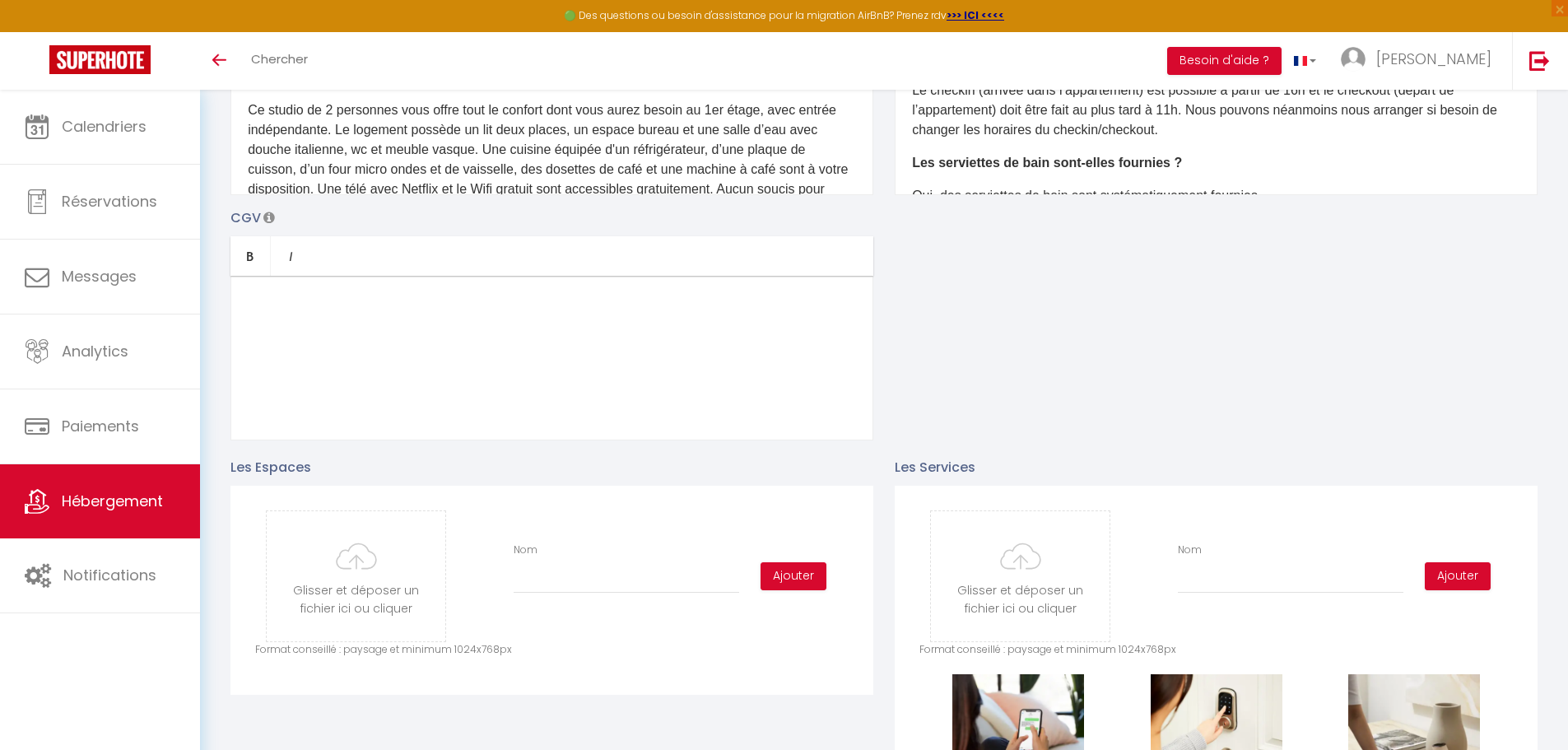
scroll to position [0, 0]
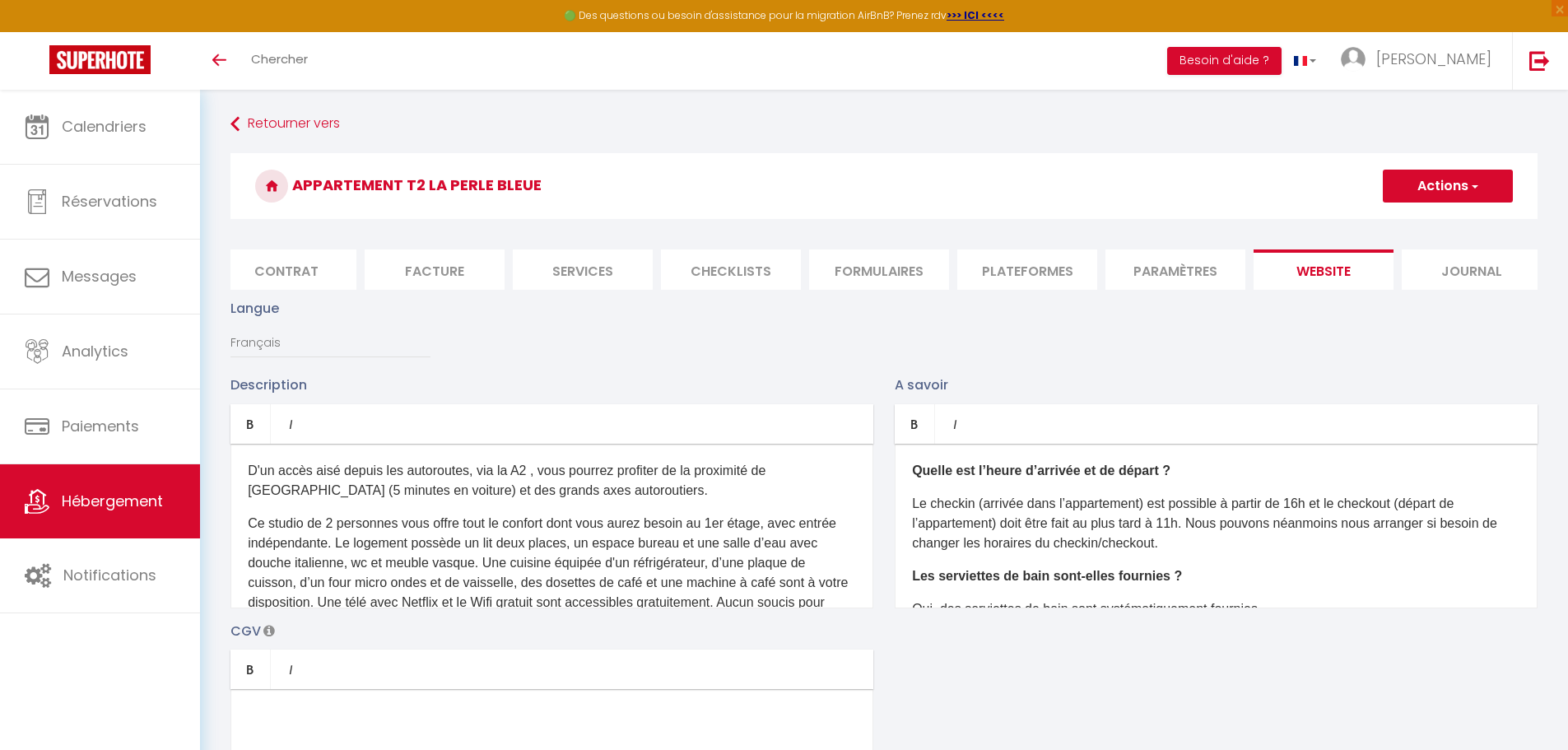
click at [772, 179] on span "button" at bounding box center [1473, 185] width 10 height 16
click at [772, 221] on input "Enregistrer" at bounding box center [1428, 221] width 61 height 16
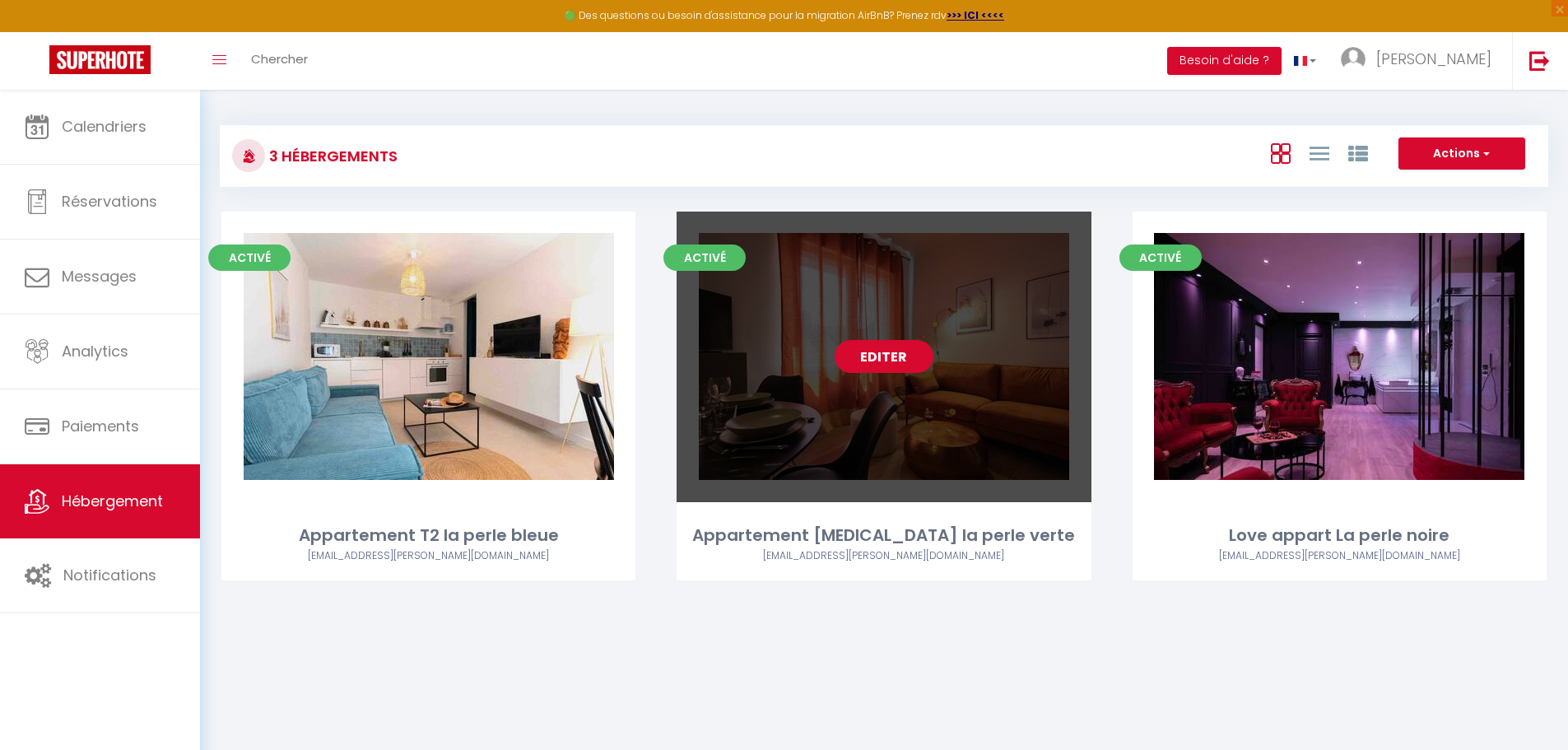
click at [772, 360] on link "Editer" at bounding box center [884, 356] width 99 height 33
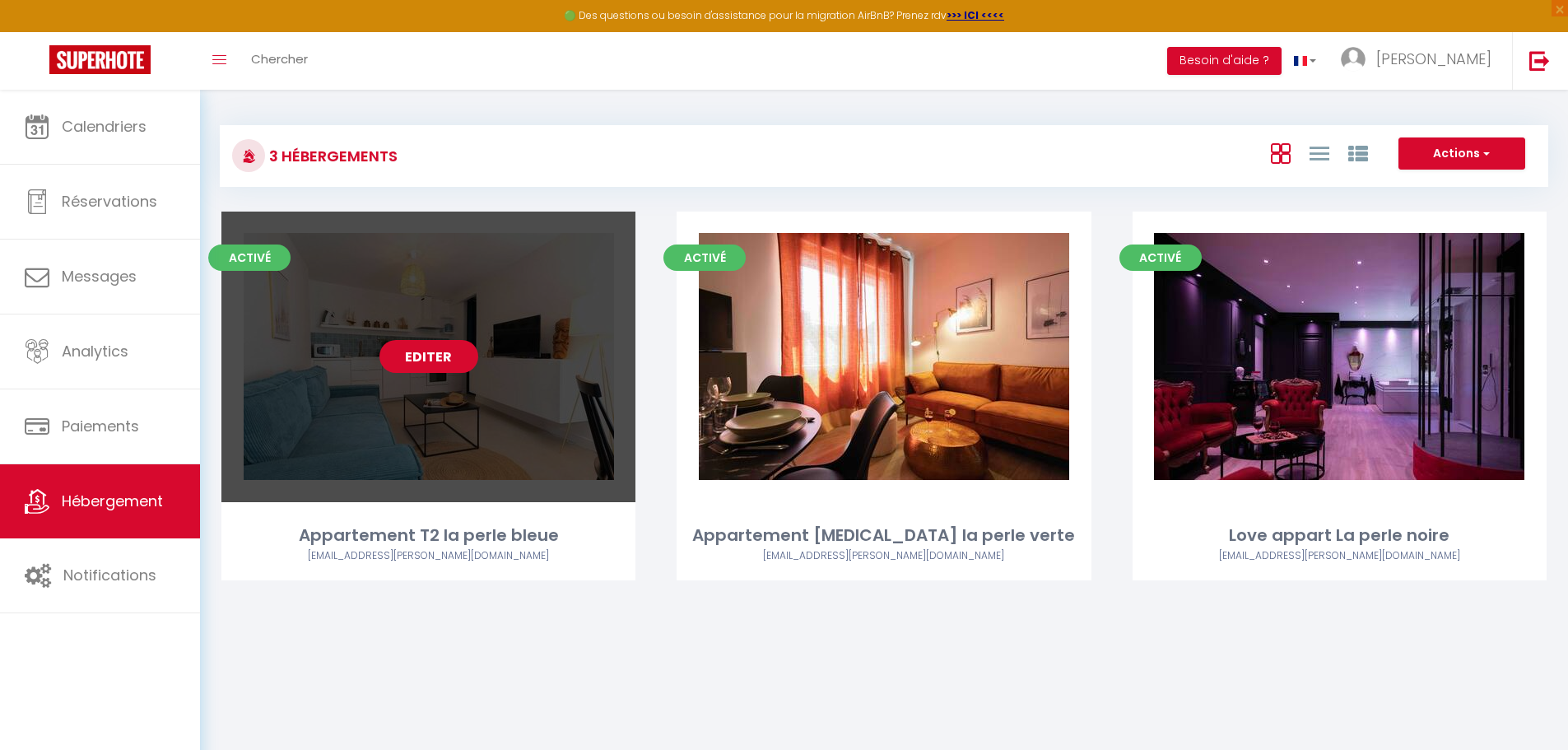
click at [430, 356] on link "Editer" at bounding box center [429, 356] width 99 height 33
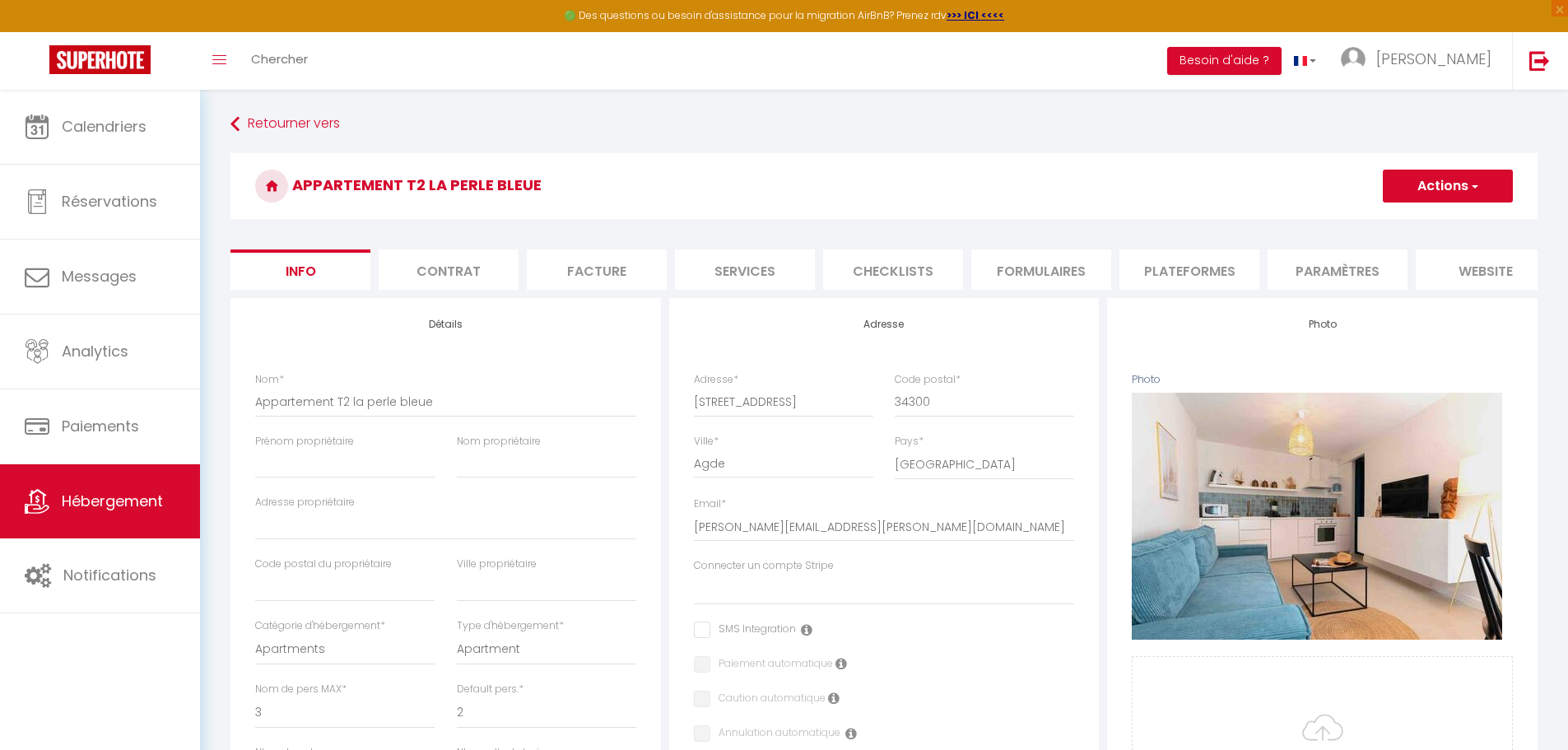
click at [772, 268] on li "Paramètres" at bounding box center [1337, 269] width 140 height 40
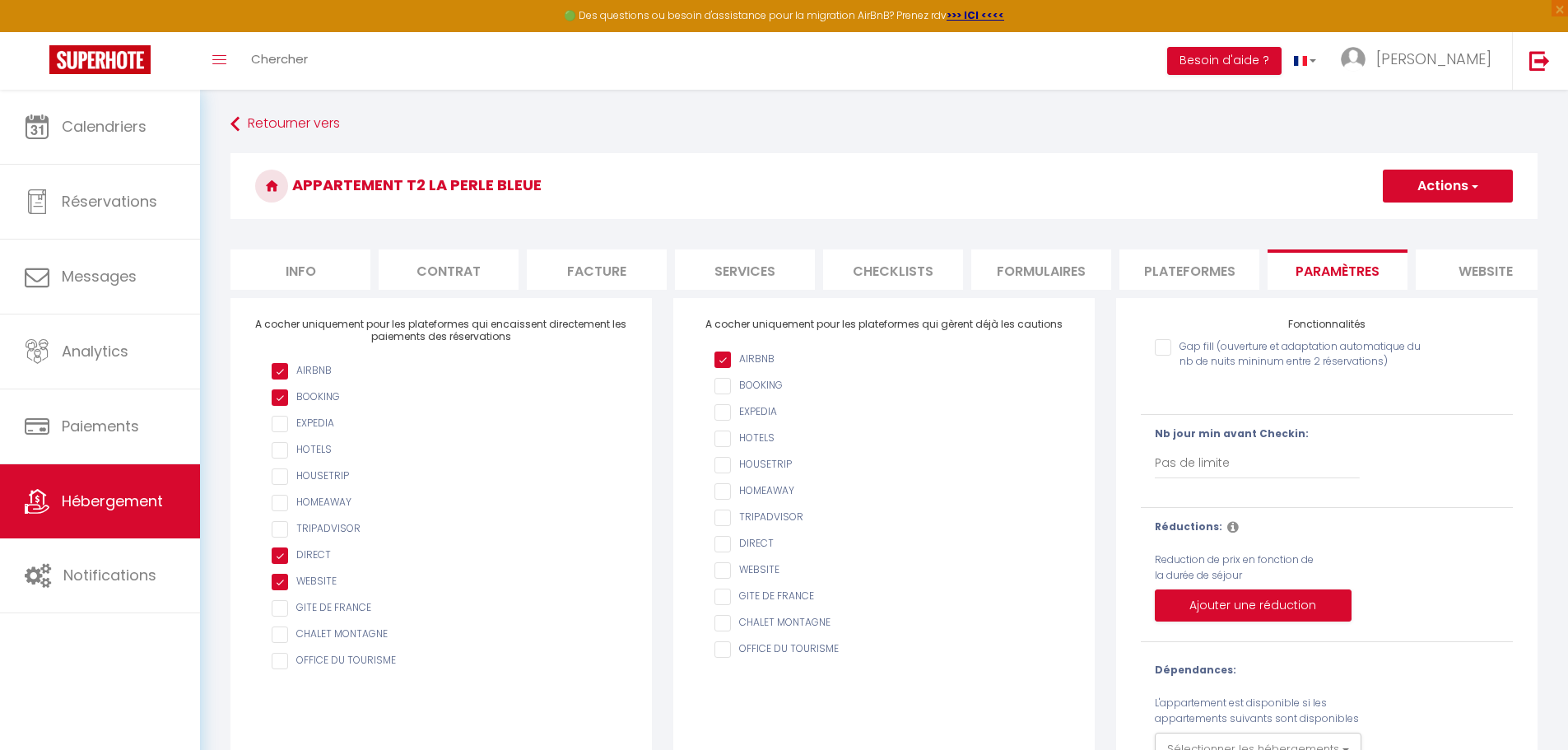
click at [476, 268] on li "Contrat" at bounding box center [448, 269] width 140 height 40
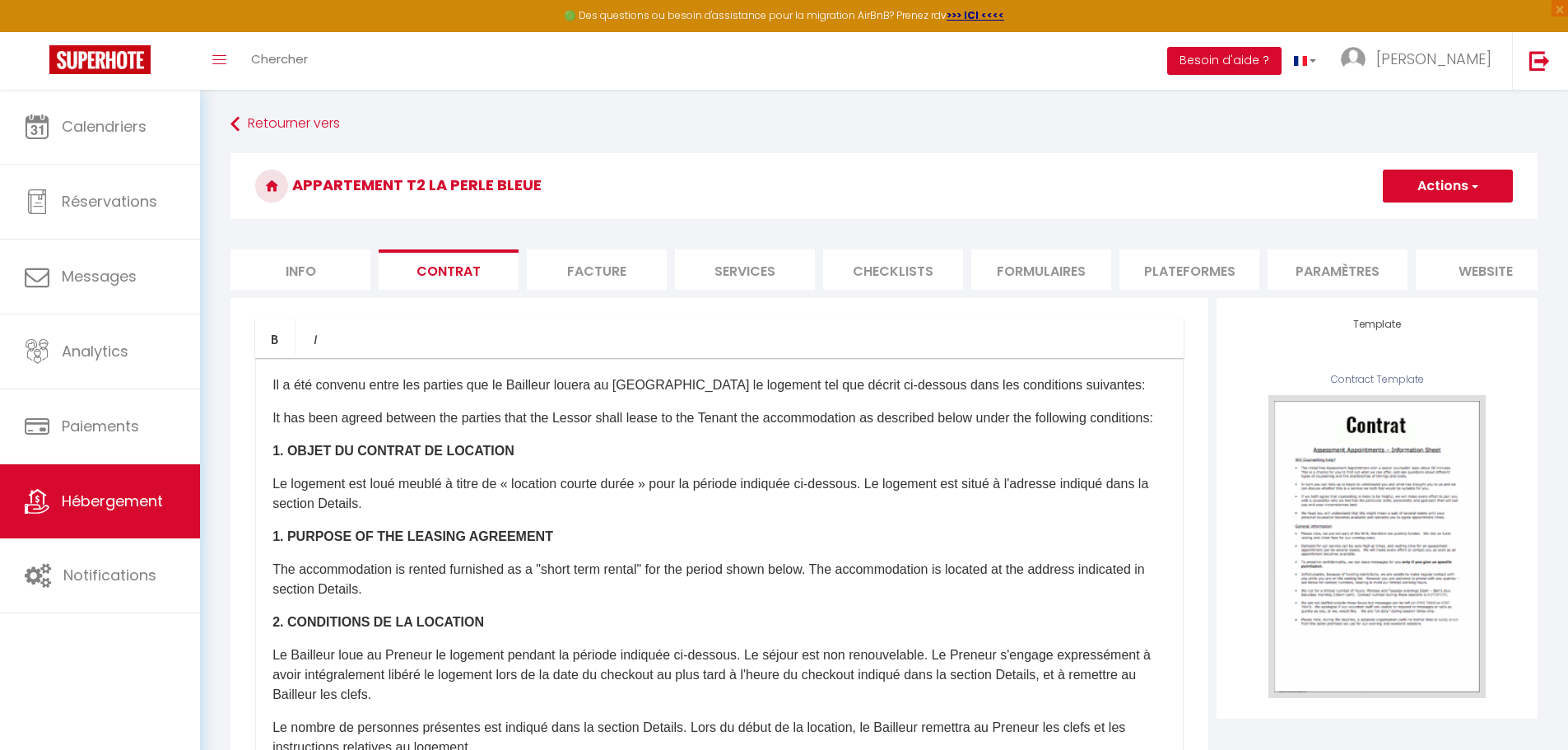
click at [297, 271] on li "Info" at bounding box center [299, 269] width 140 height 40
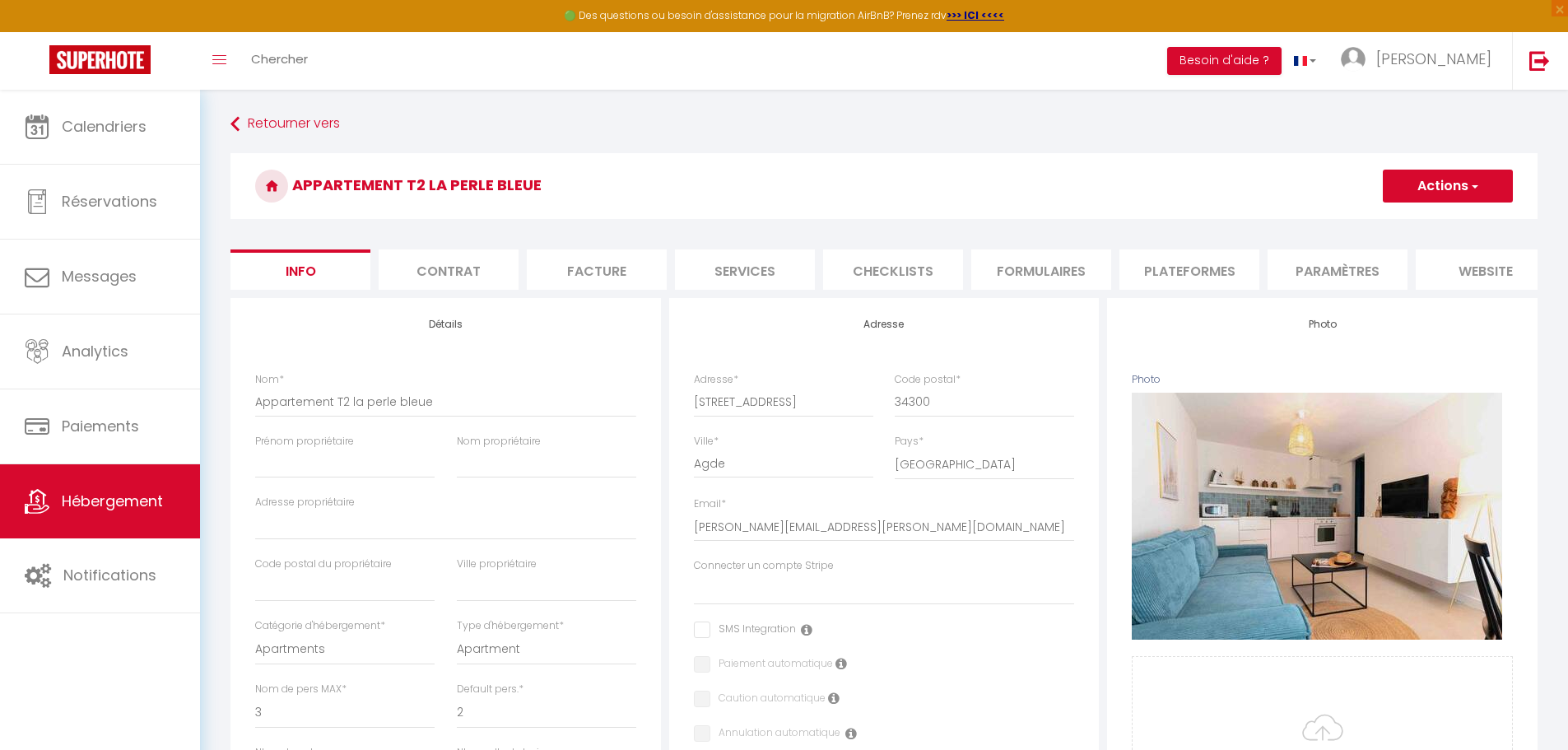
click at [735, 270] on li "Services" at bounding box center [744, 269] width 140 height 40
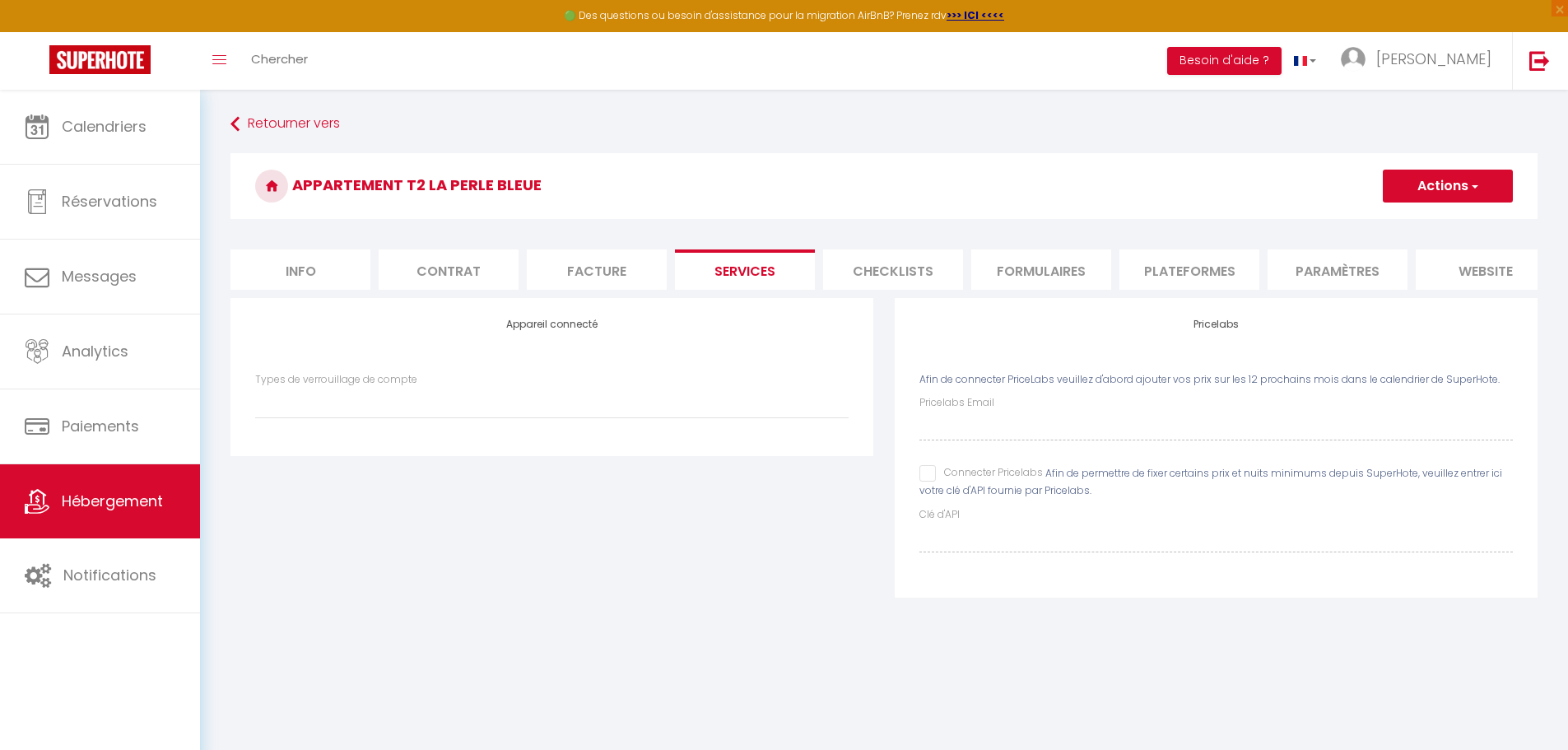
click at [772, 260] on li "Checklists" at bounding box center [892, 269] width 140 height 40
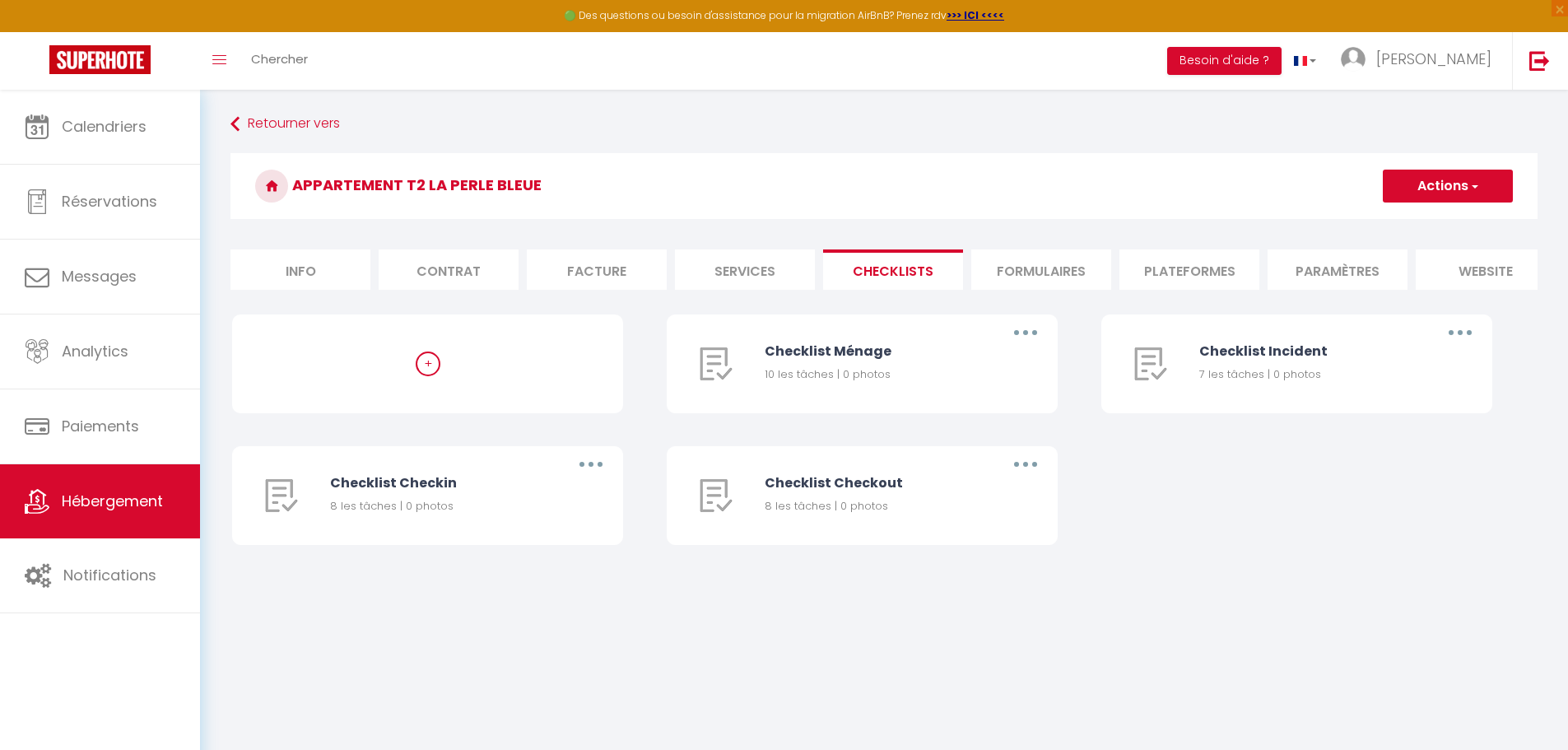
click at [772, 276] on li "Formulaires" at bounding box center [1041, 269] width 140 height 40
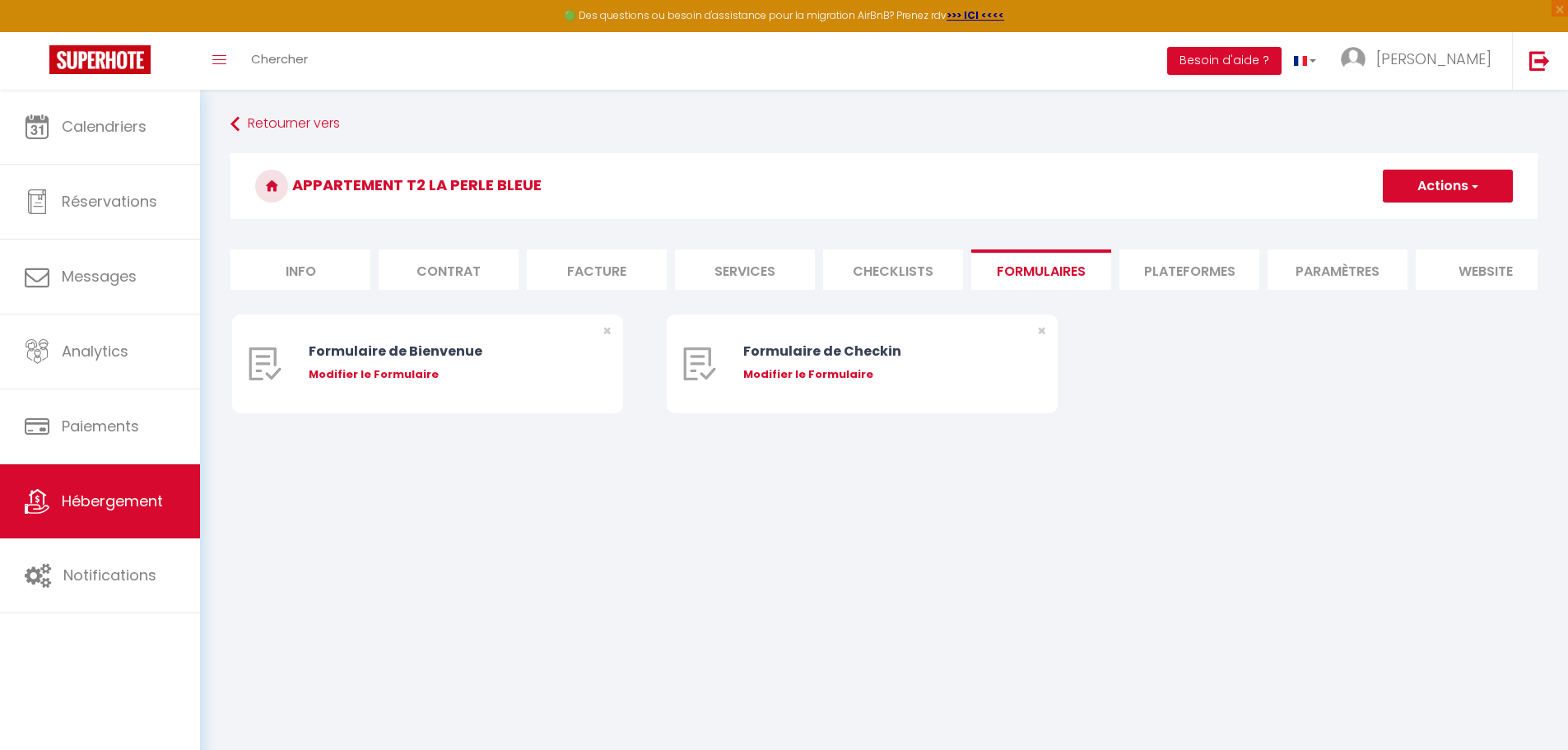
click at [772, 266] on li "Plateformes" at bounding box center [1189, 269] width 140 height 40
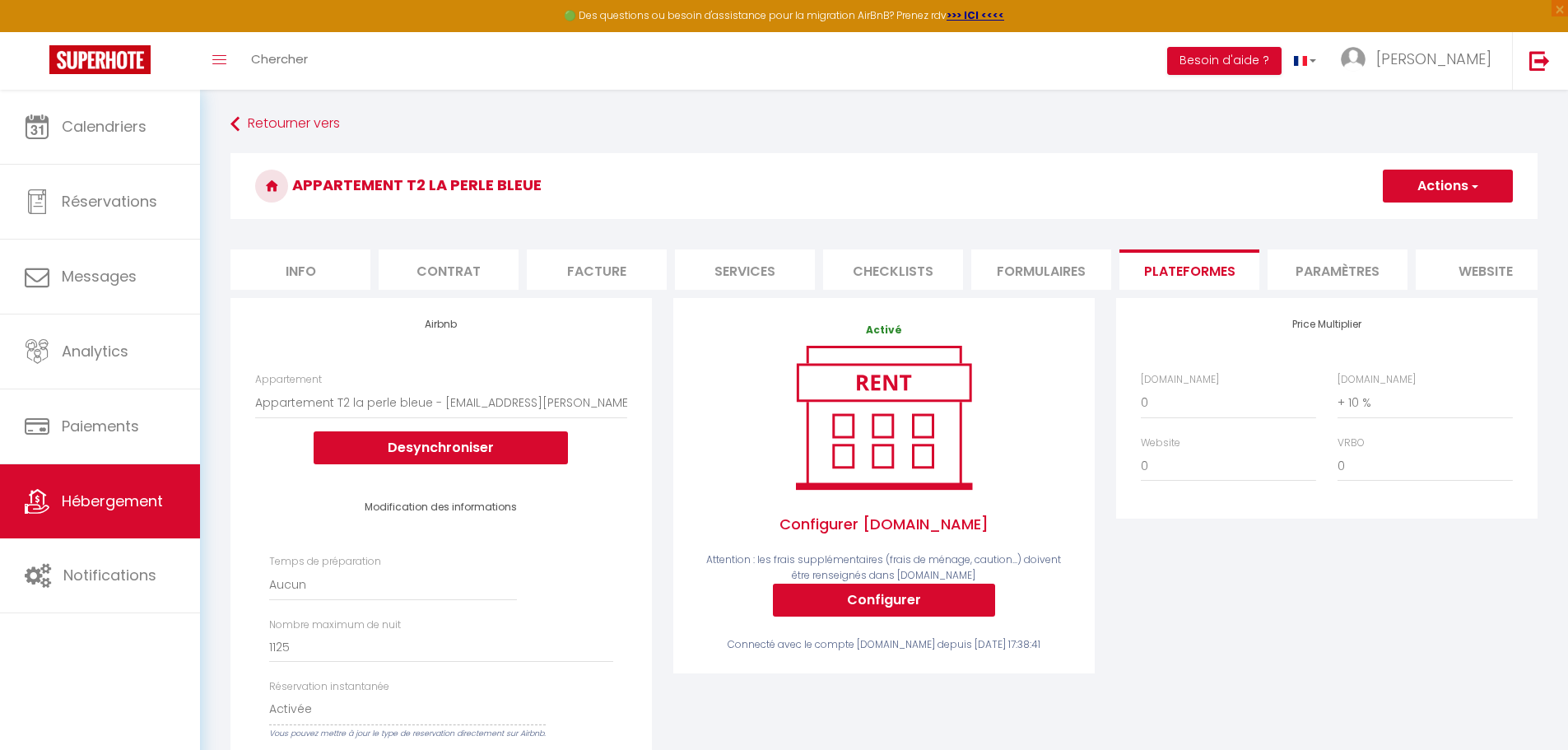
click at [772, 273] on li "Paramètres" at bounding box center [1337, 269] width 140 height 40
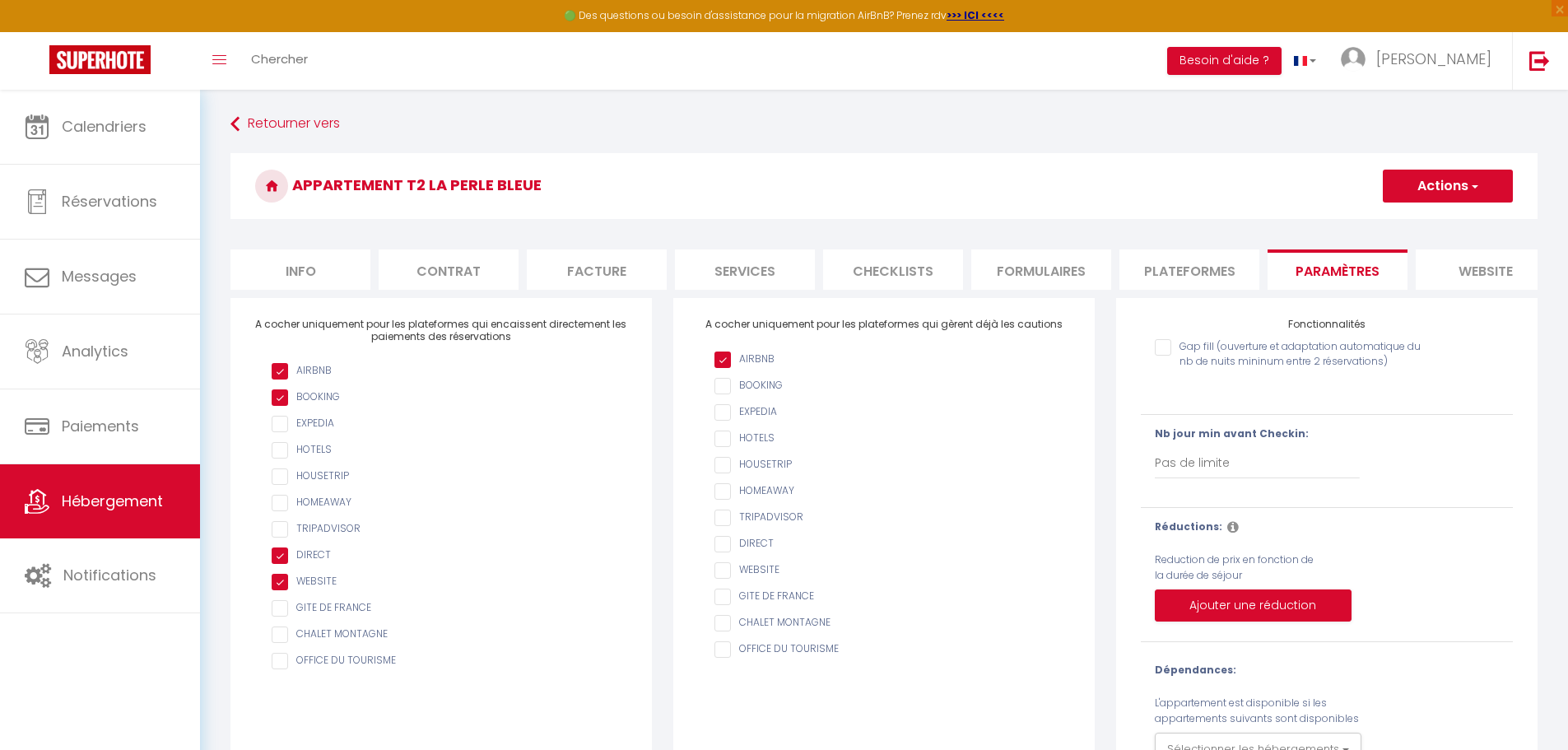
click at [772, 260] on li "website" at bounding box center [1484, 269] width 140 height 40
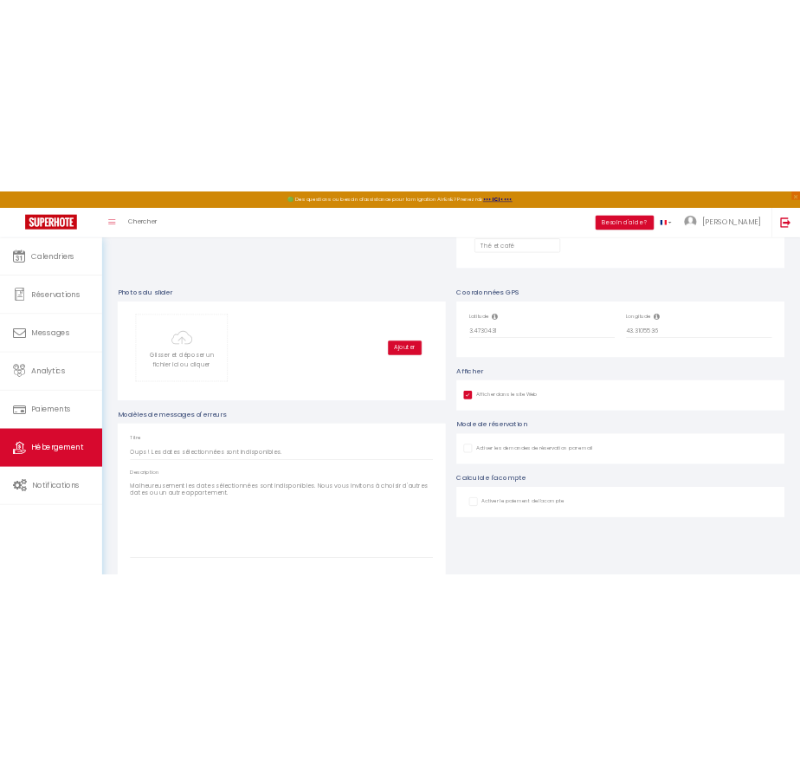
scroll to position [1775, 0]
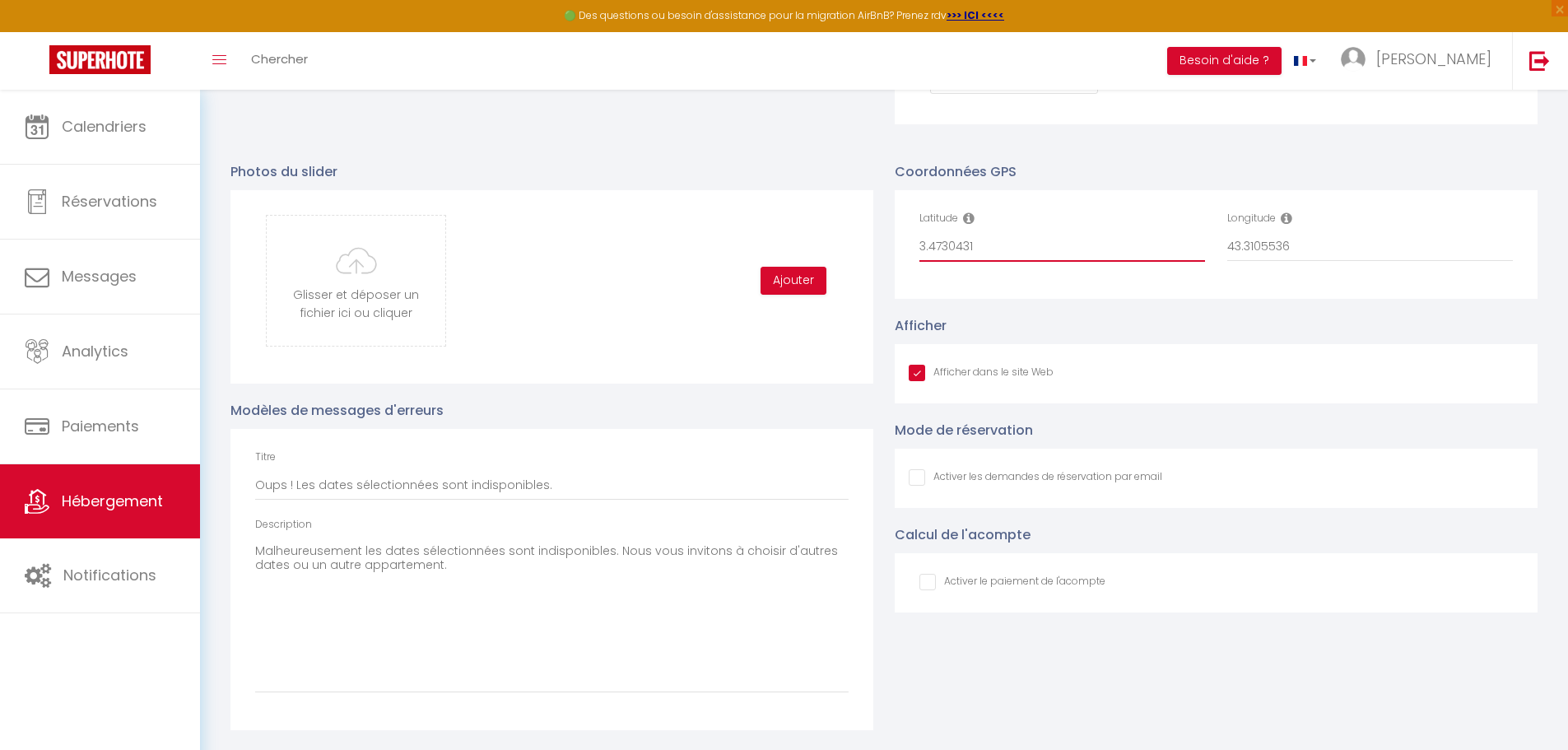
drag, startPoint x: 919, startPoint y: 246, endPoint x: 984, endPoint y: 246, distance: 65.0
click at [772, 246] on input "3.4730431" at bounding box center [1061, 246] width 285 height 29
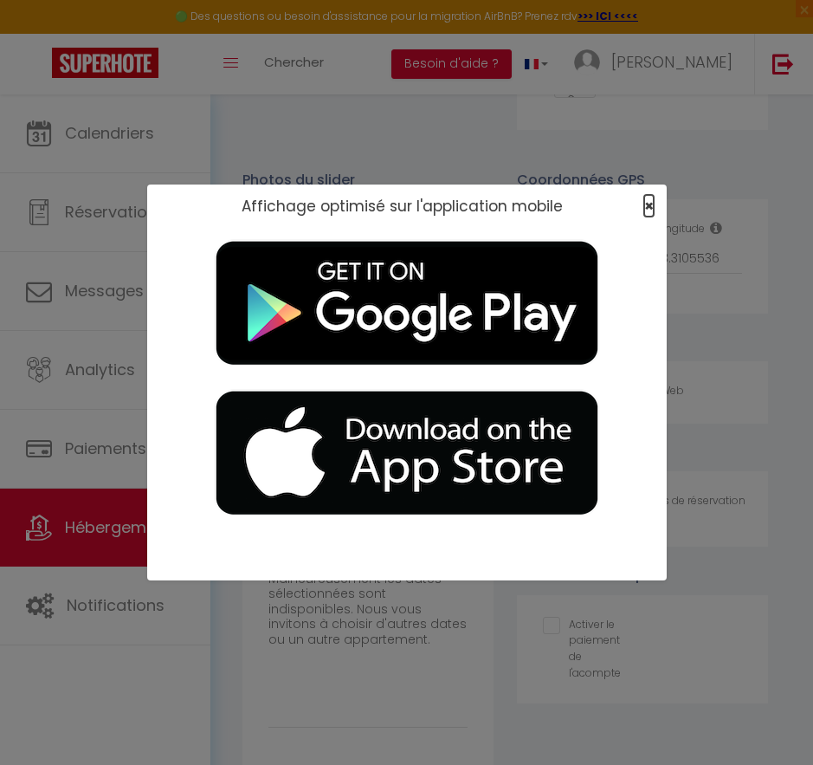
click at [647, 203] on span "×" at bounding box center [649, 206] width 10 height 22
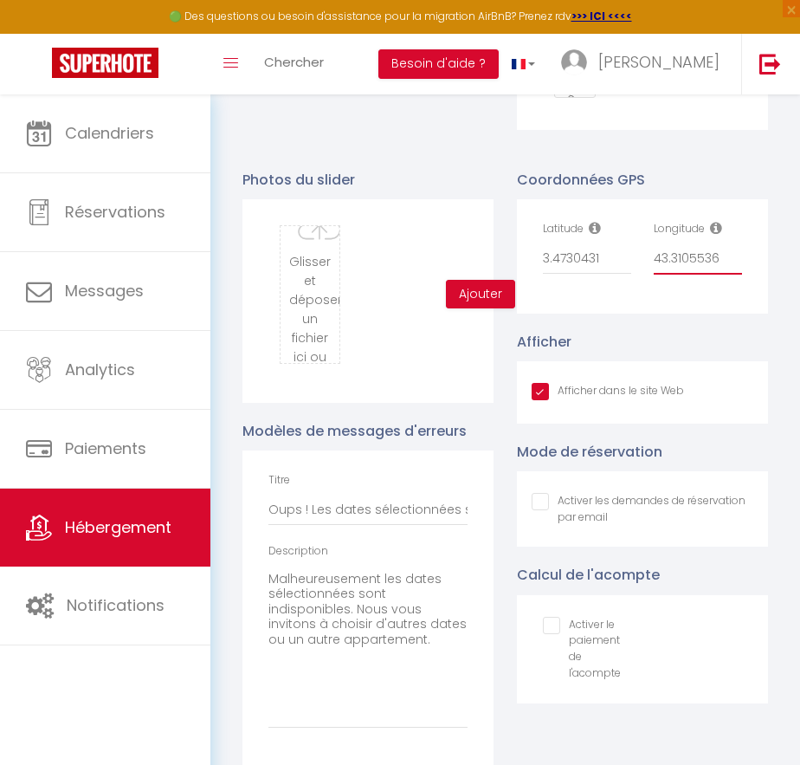
drag, startPoint x: 654, startPoint y: 268, endPoint x: 731, endPoint y: 268, distance: 77.1
click at [731, 268] on input "43.3105536" at bounding box center [698, 258] width 88 height 31
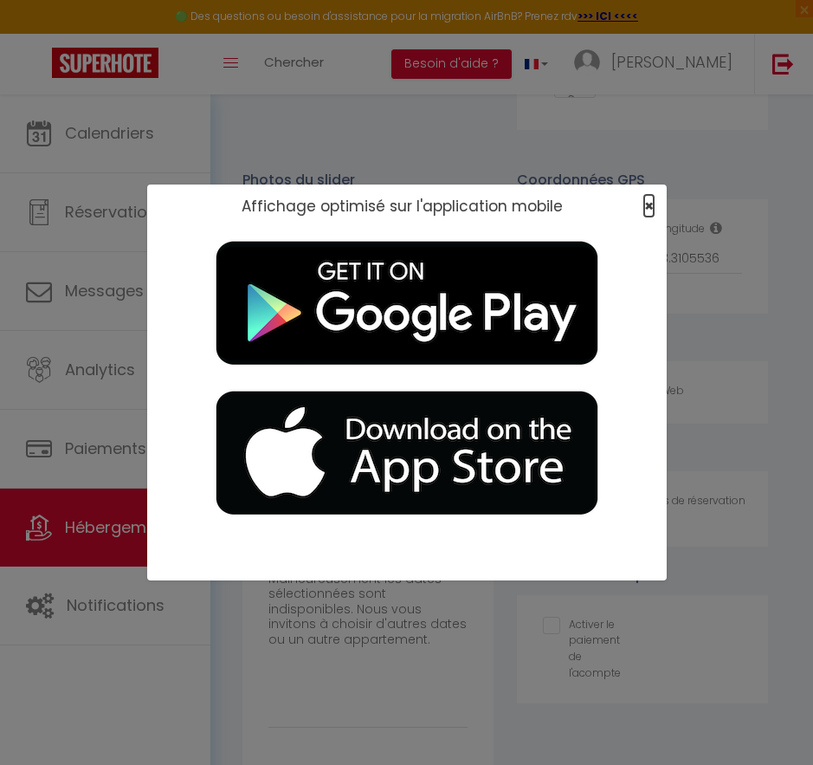
click at [649, 202] on span "×" at bounding box center [649, 206] width 10 height 22
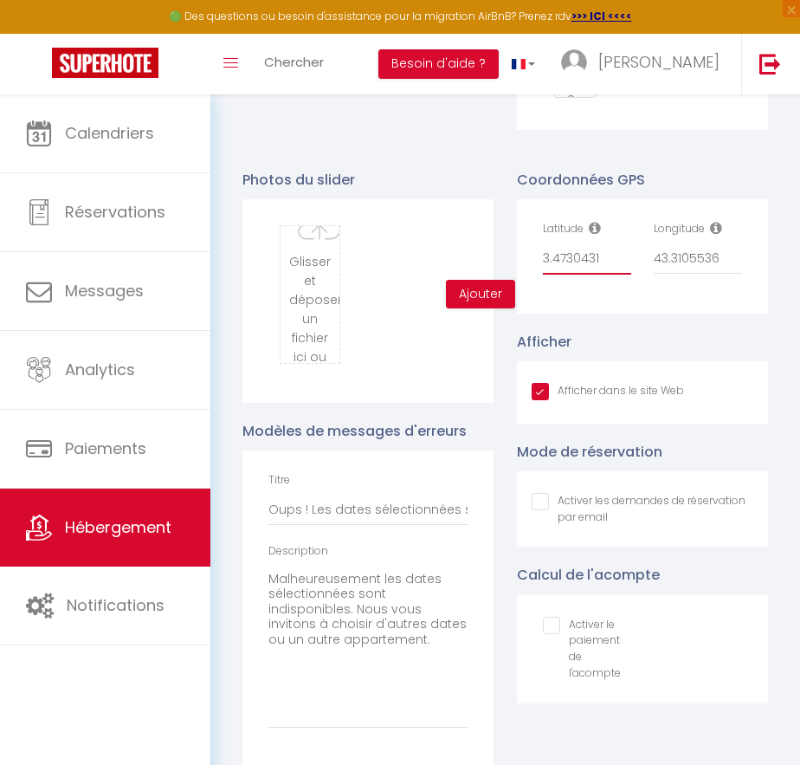
click at [558, 268] on input "3.4730431" at bounding box center [587, 258] width 88 height 31
paste input "43.3105536"
drag, startPoint x: 653, startPoint y: 271, endPoint x: 752, endPoint y: 274, distance: 98.8
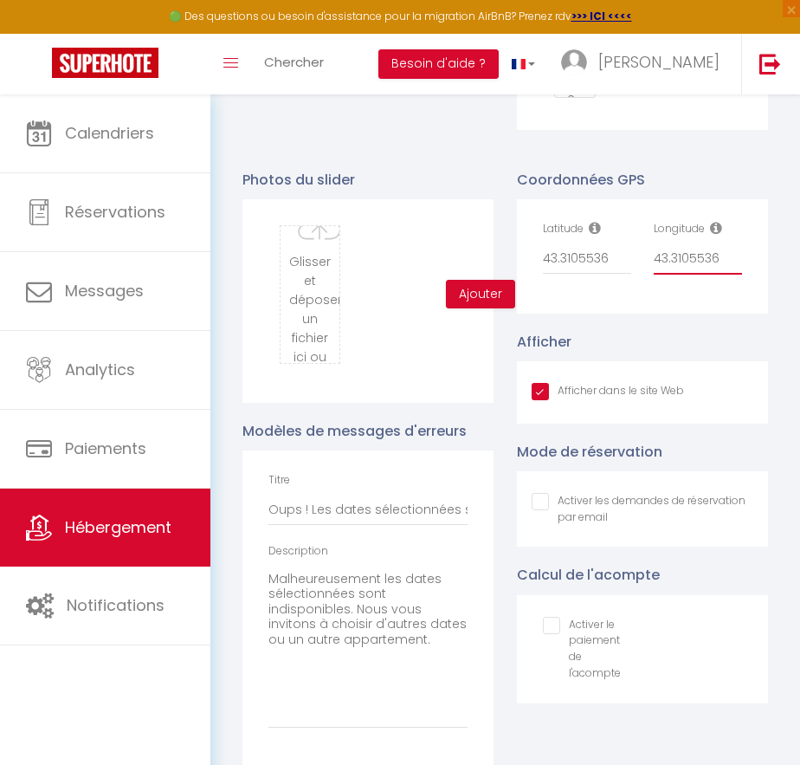
click at [752, 274] on div "Longitude 43.3105536" at bounding box center [698, 256] width 111 height 71
paste input "3.4730431"
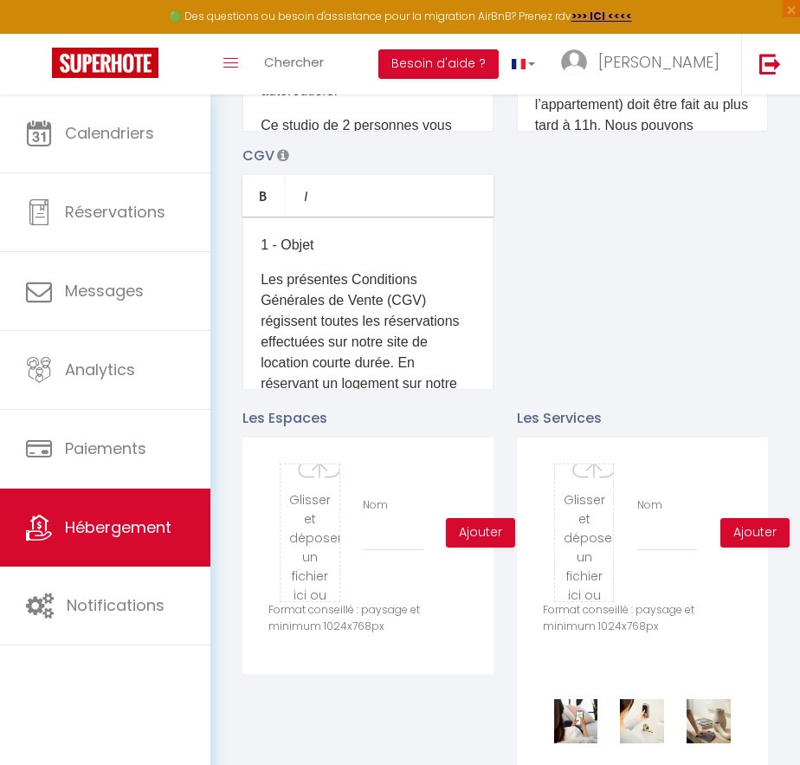
scroll to position [0, 0]
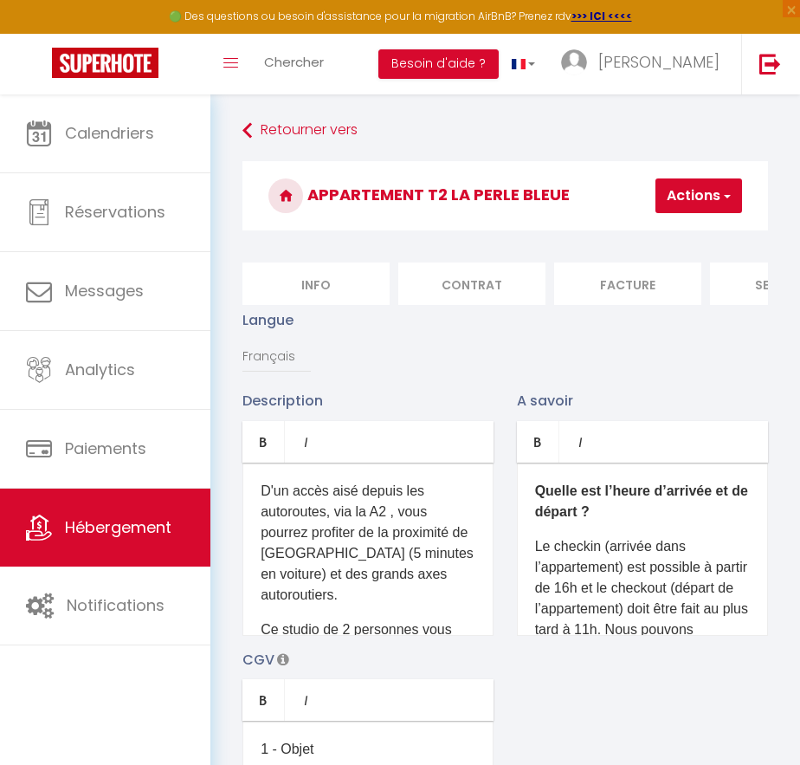
click at [718, 197] on button "Actions" at bounding box center [699, 195] width 87 height 35
click at [661, 236] on input "Enregistrer" at bounding box center [654, 233] width 64 height 17
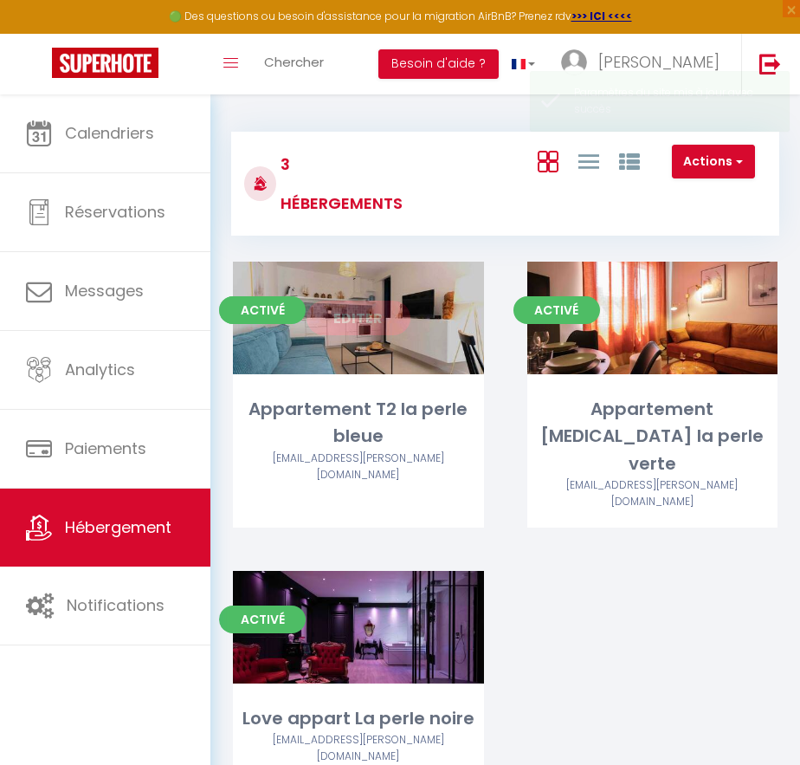
click at [358, 313] on link "Editer" at bounding box center [359, 317] width 104 height 35
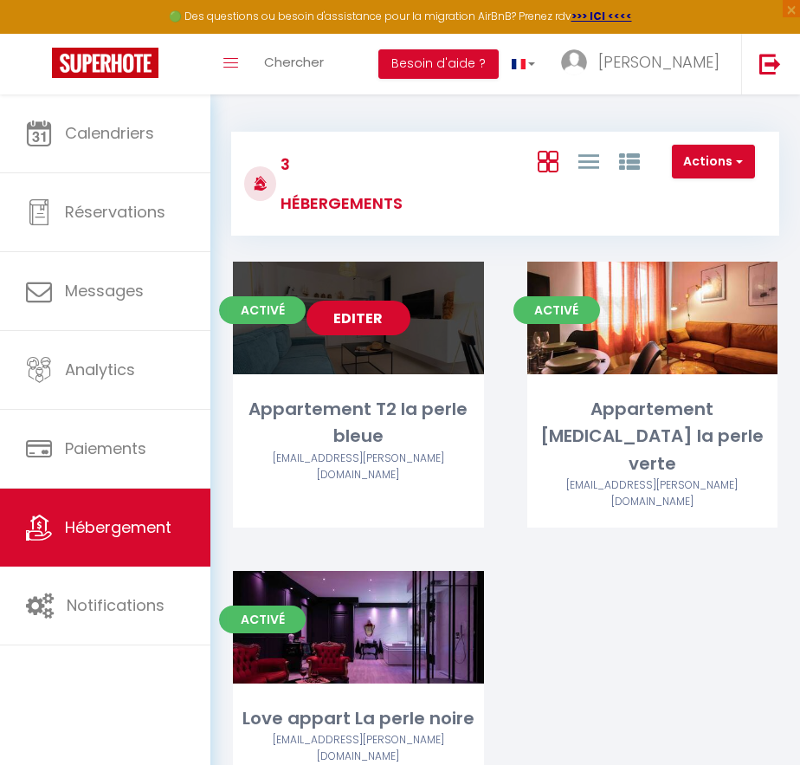
click at [366, 320] on link "Editer" at bounding box center [359, 317] width 104 height 35
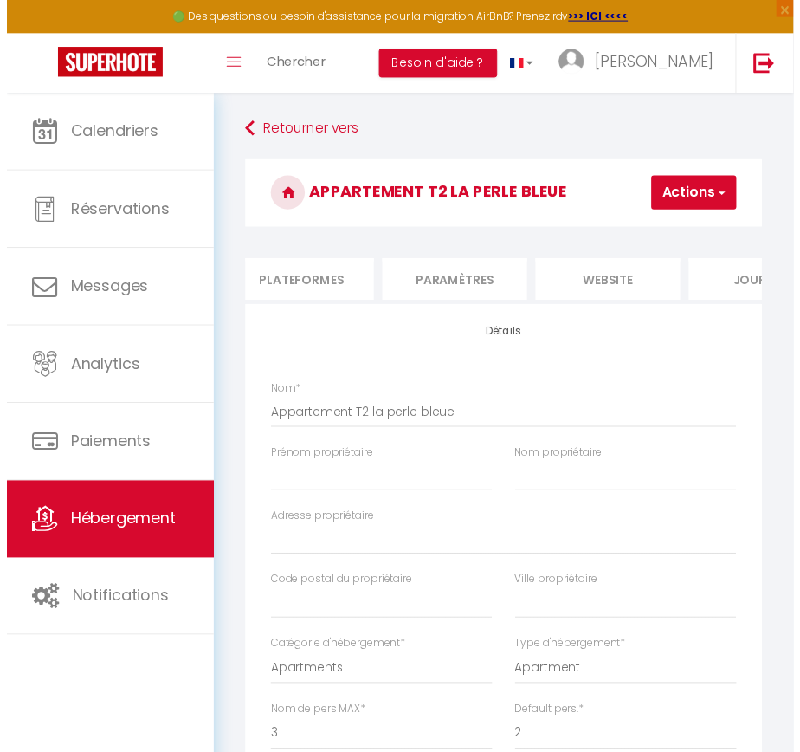
scroll to position [0, 953]
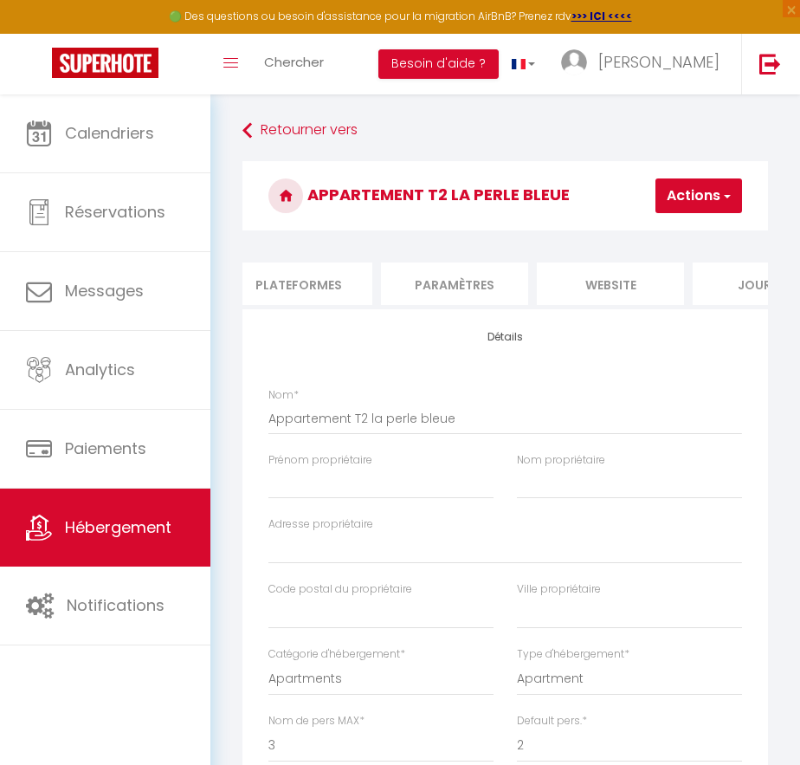
click at [493, 283] on li "Paramètres" at bounding box center [454, 283] width 147 height 42
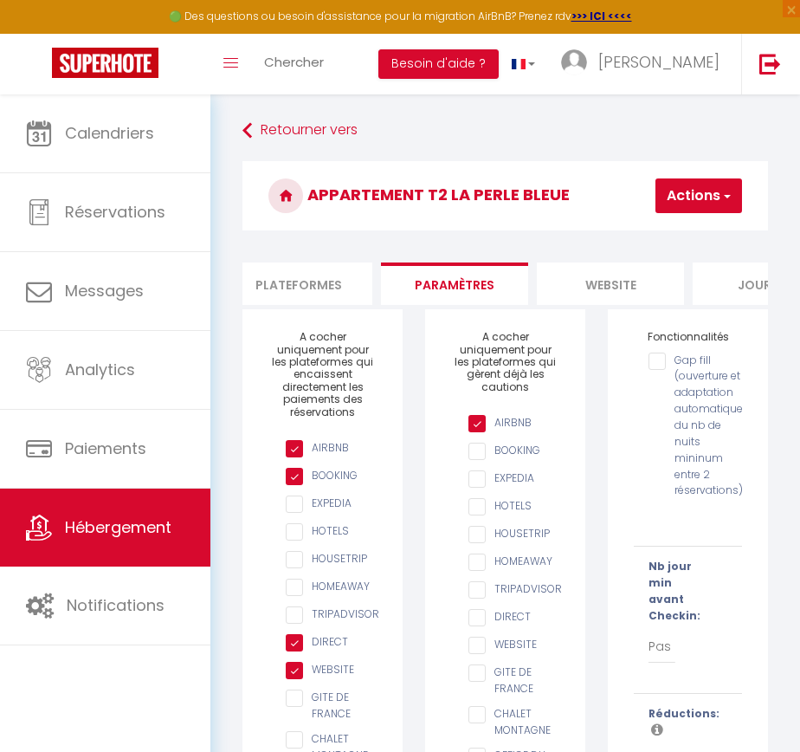
click at [312, 284] on li "Plateformes" at bounding box center [298, 283] width 147 height 42
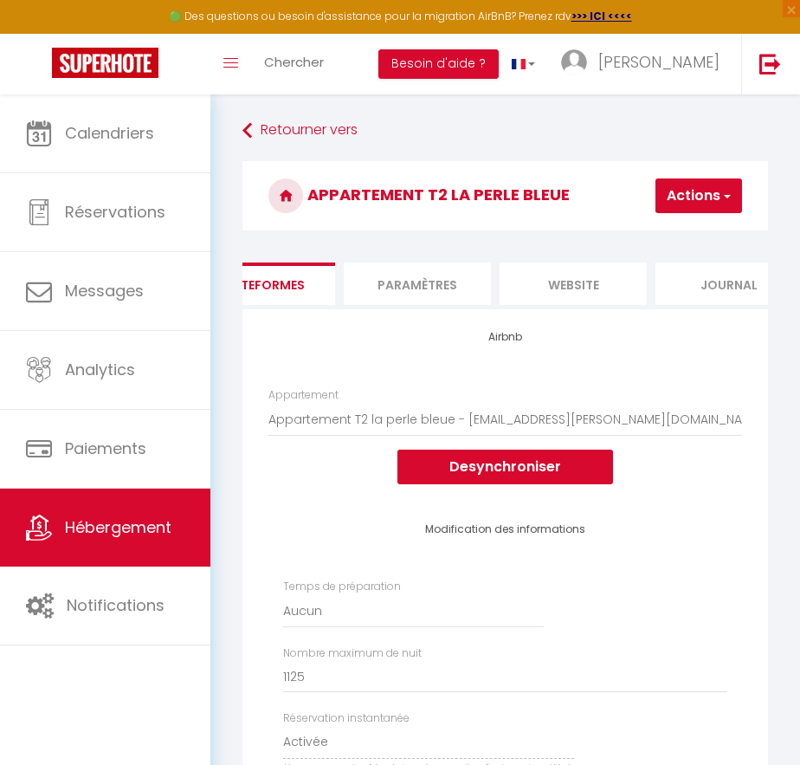
scroll to position [0, 1033]
click at [516, 278] on li "website" at bounding box center [529, 283] width 147 height 42
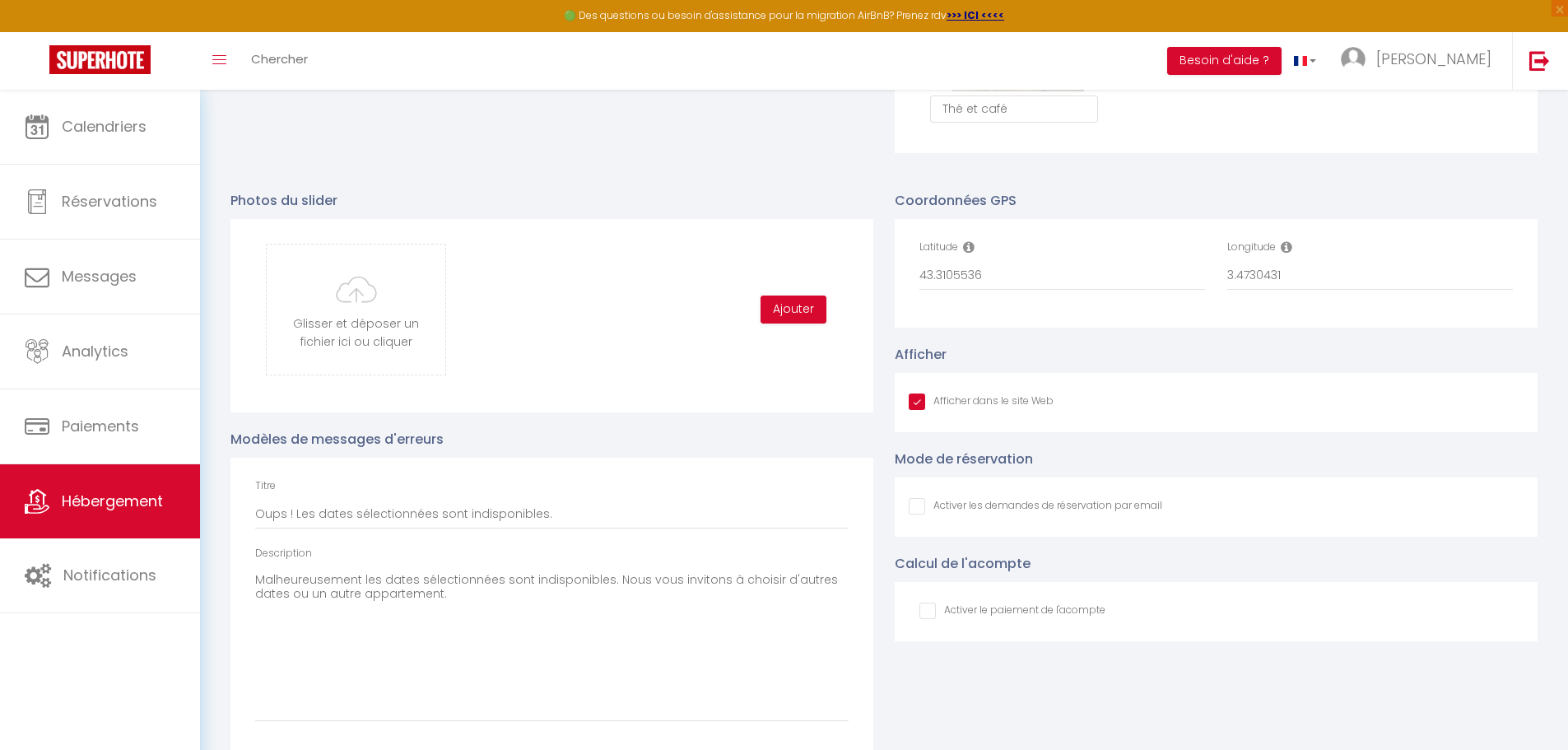
scroll to position [0, 175]
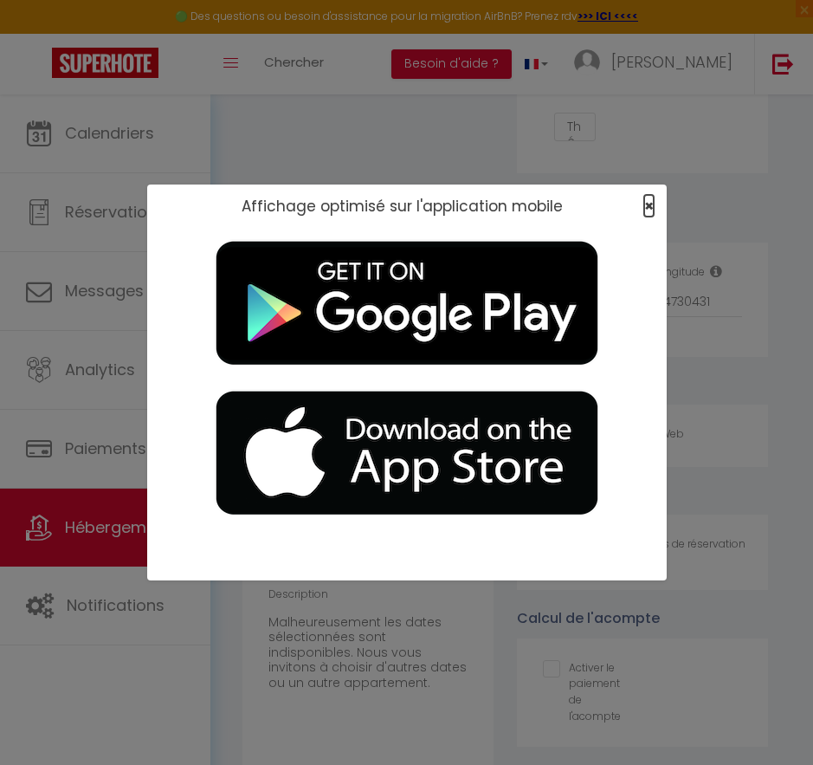
click at [649, 210] on span "×" at bounding box center [649, 206] width 10 height 22
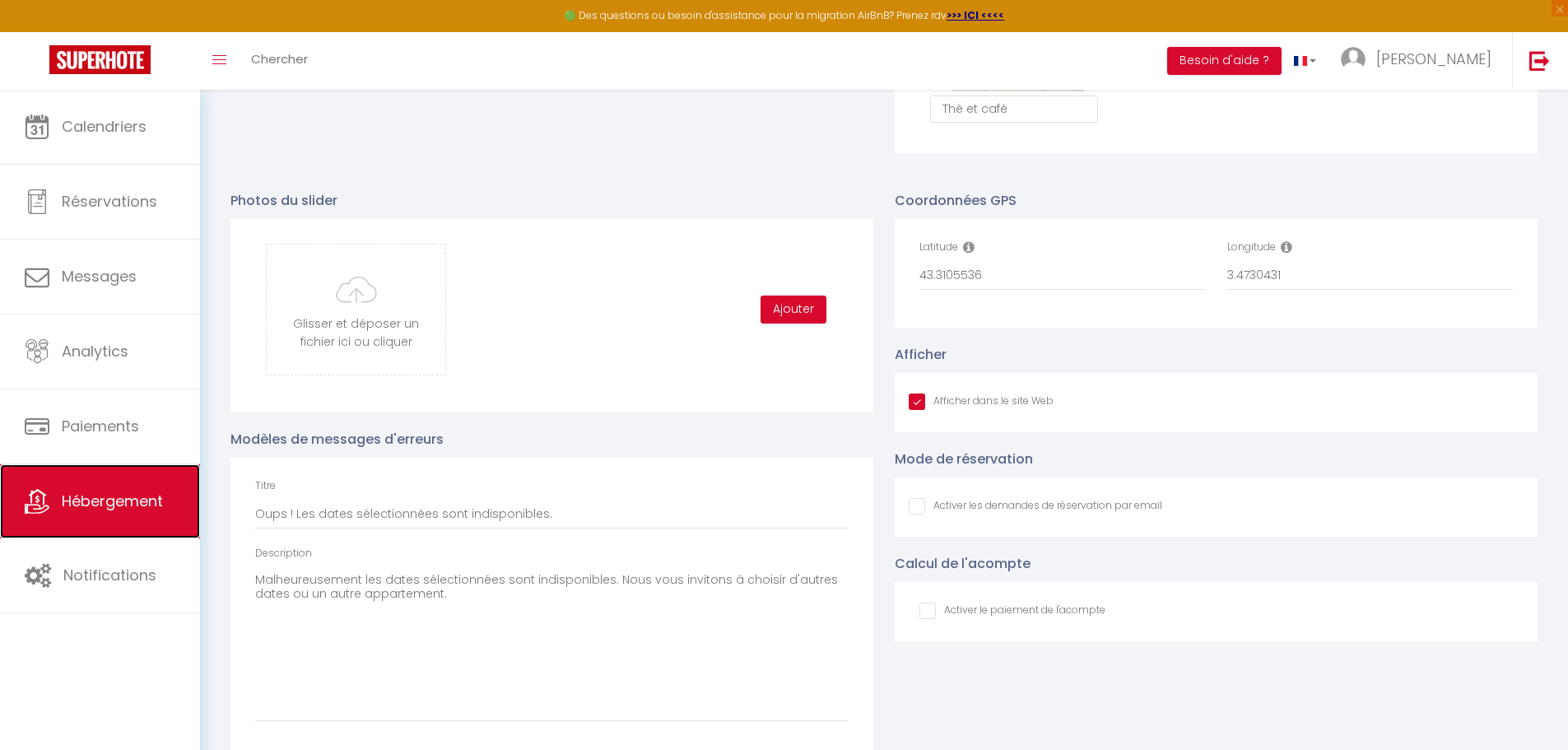
click at [102, 508] on span "Hébergement" at bounding box center [112, 501] width 102 height 21
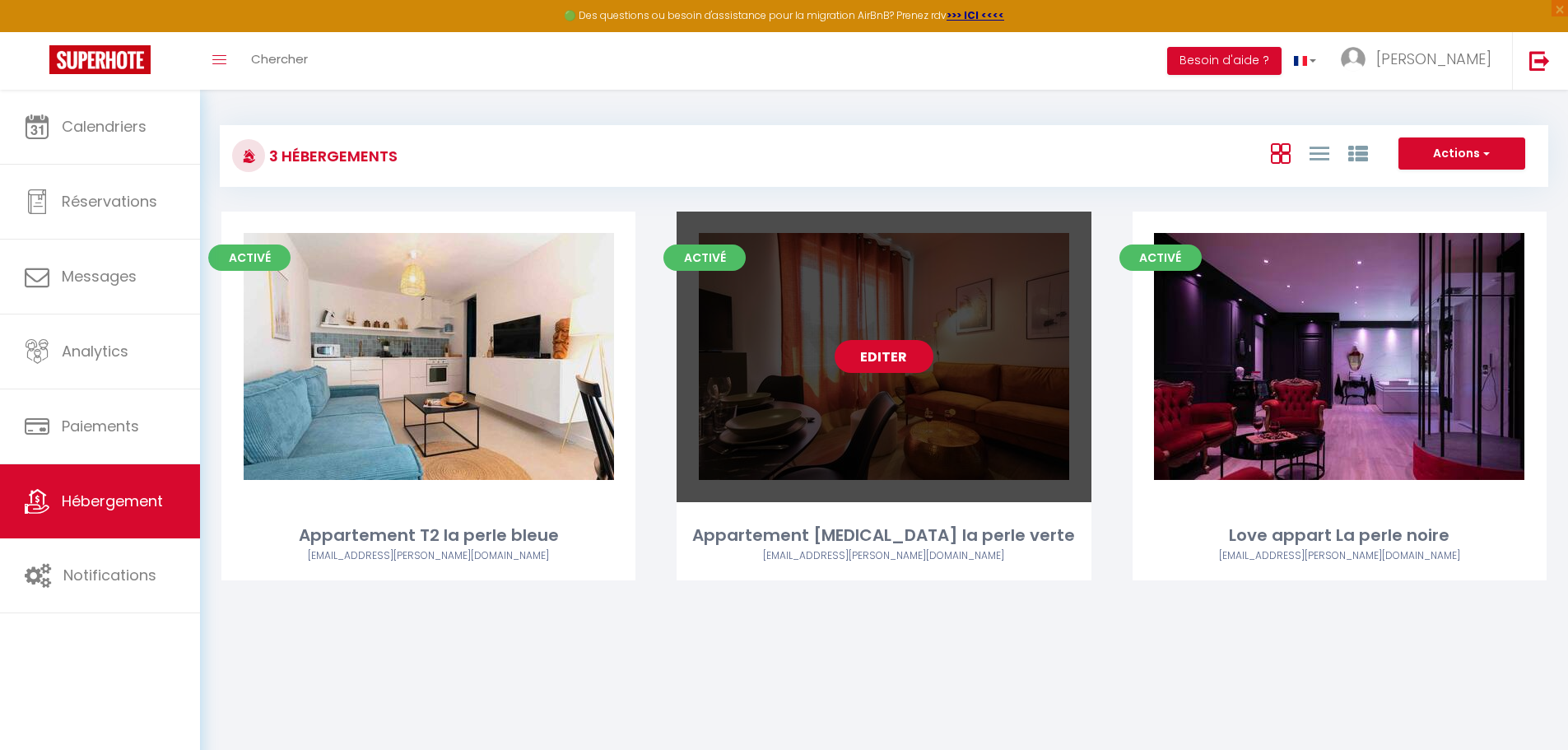
click at [772, 360] on link "Editer" at bounding box center [884, 356] width 99 height 33
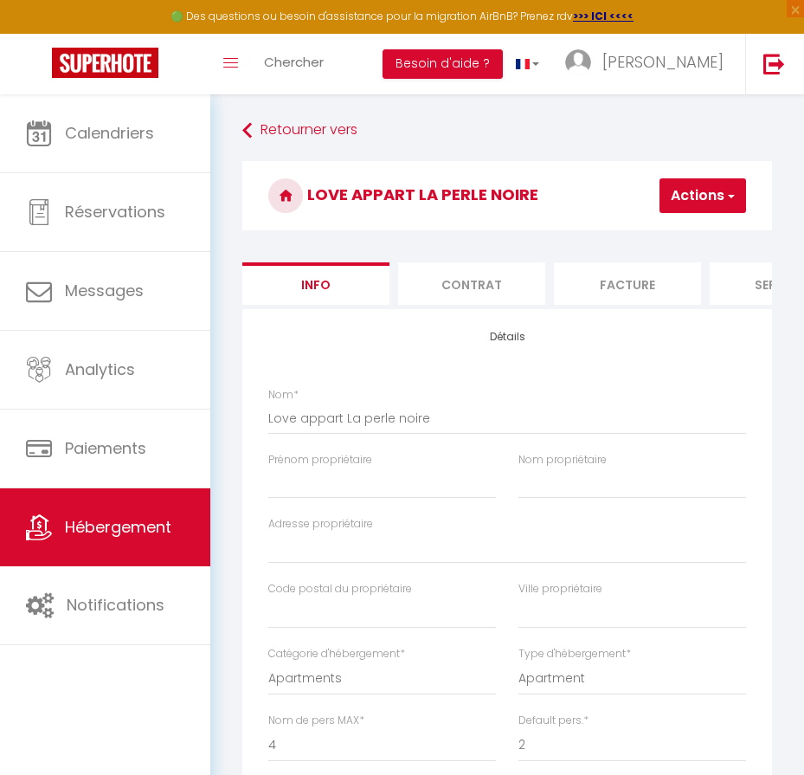
select select "4"
select select "2"
select select "1"
select select "17:00"
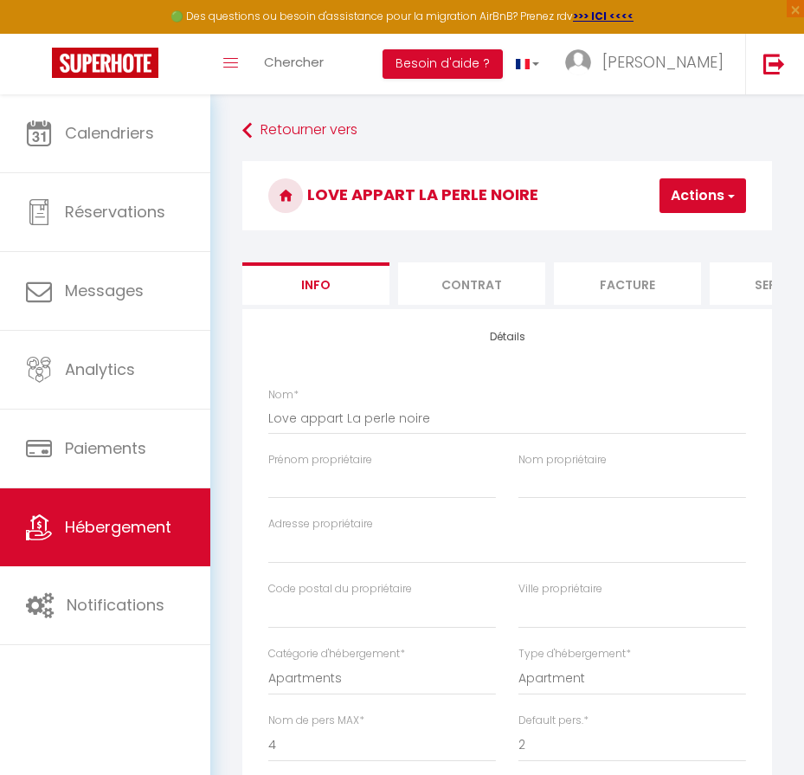
select select "23:45"
select select "13:00"
select select "30"
select select "120"
select select "28"
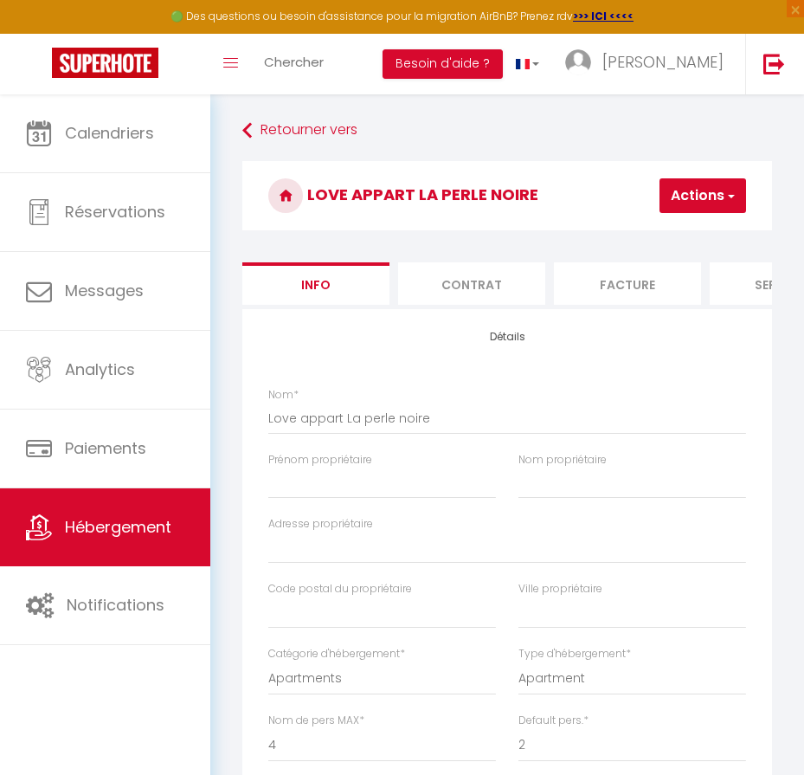
scroll to position [1559, 0]
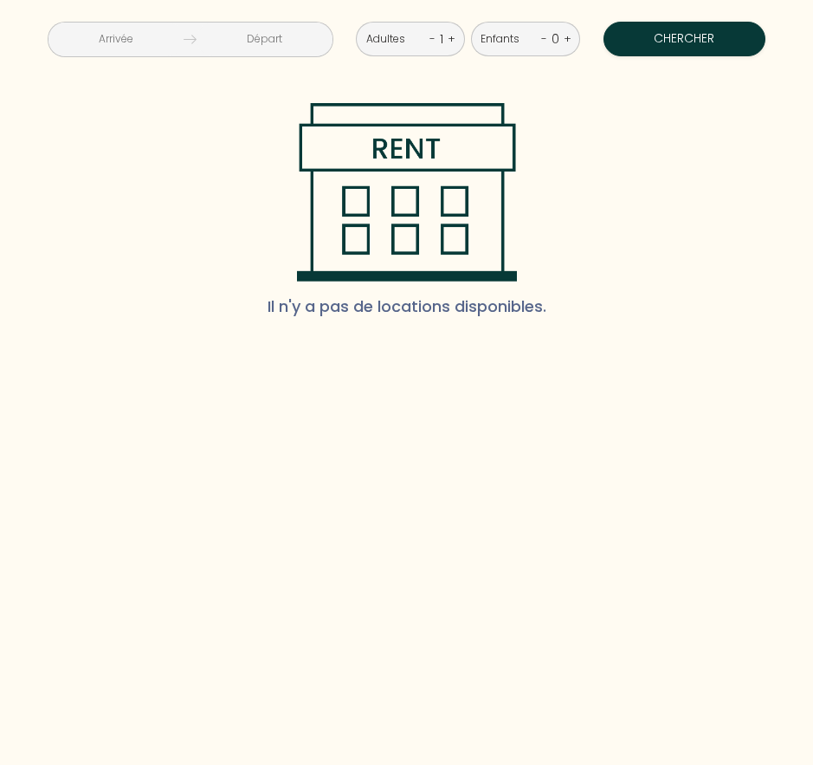
click at [631, 207] on div "Il n'y a pas de locations disponibles." at bounding box center [406, 217] width 778 height 229
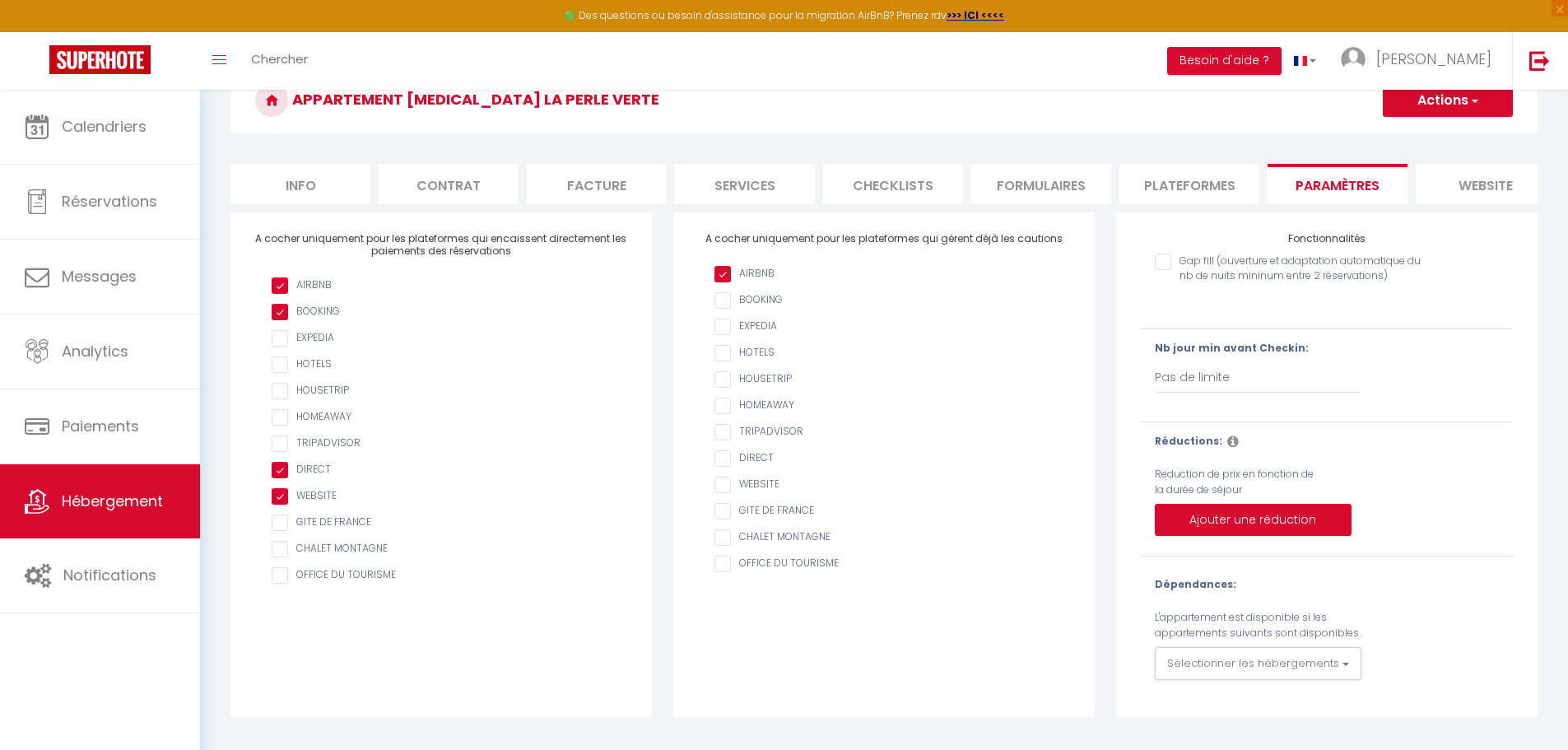
scroll to position [89, 0]
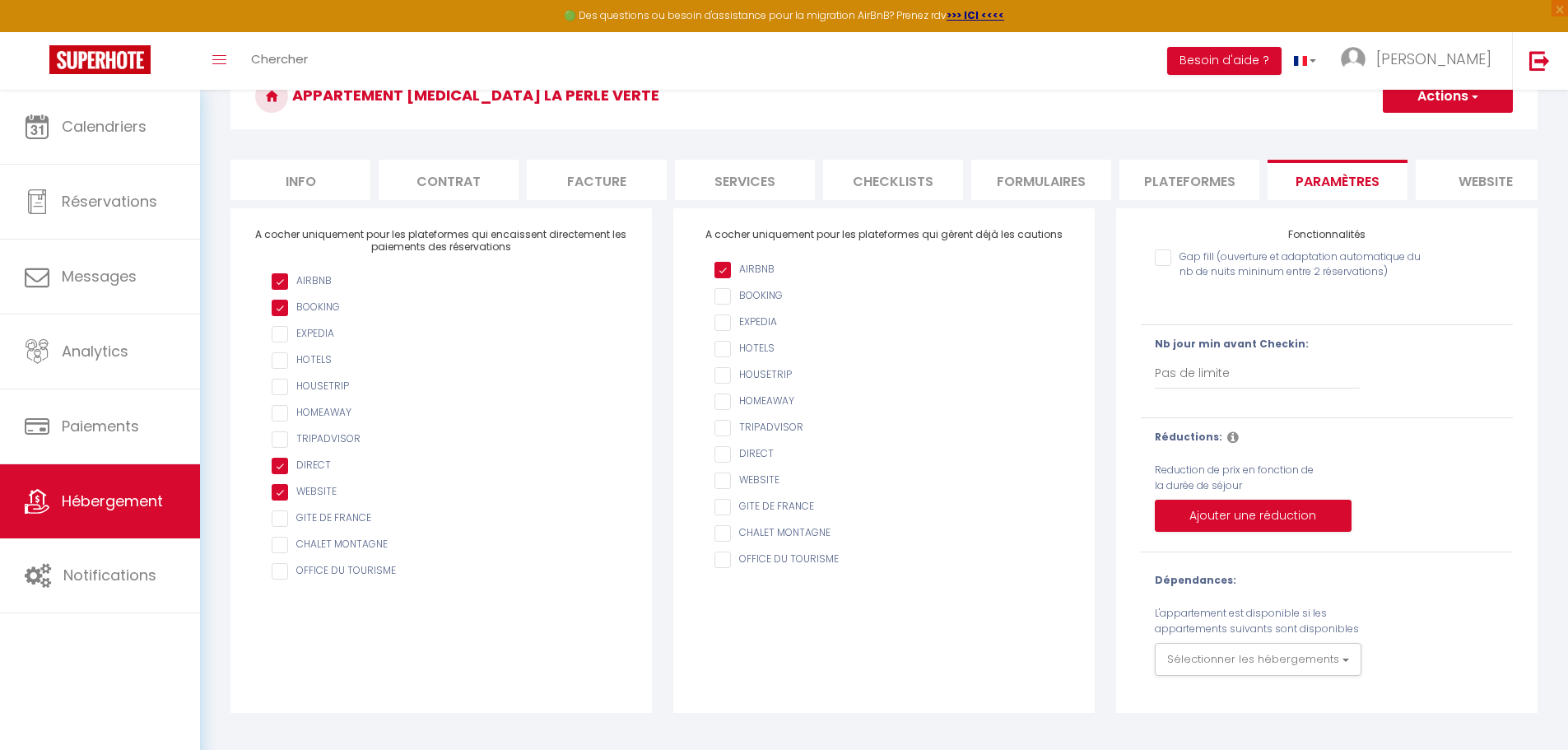
click at [1476, 179] on li "website" at bounding box center [1484, 180] width 140 height 40
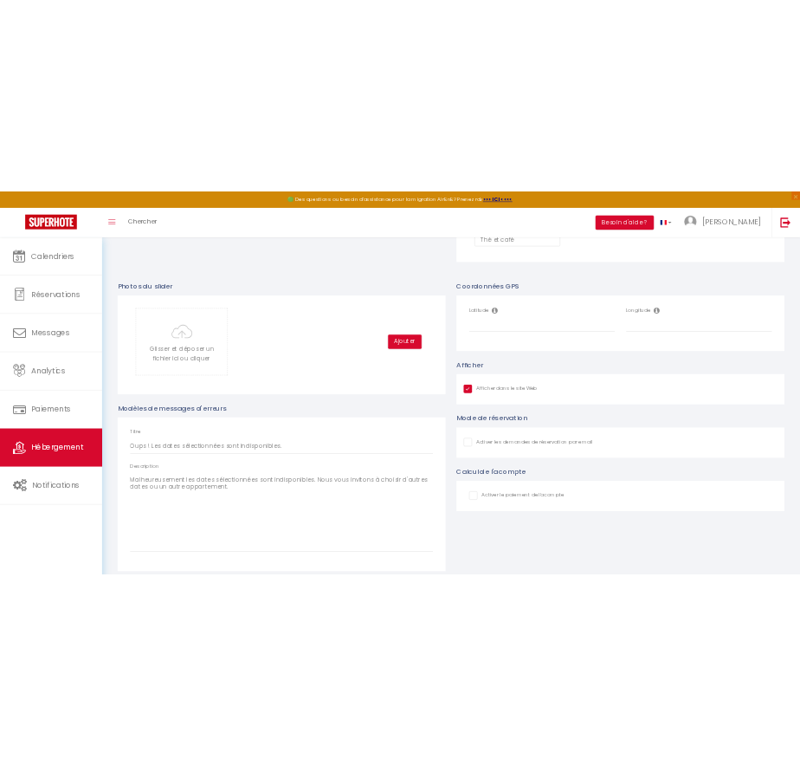
scroll to position [1775, 0]
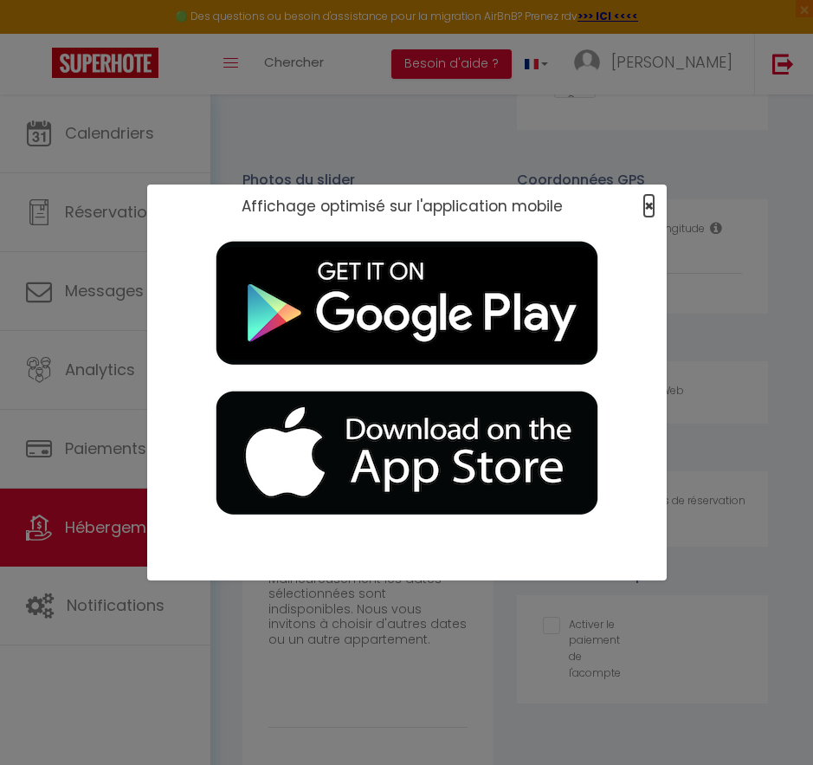
click at [651, 205] on span "×" at bounding box center [649, 206] width 10 height 22
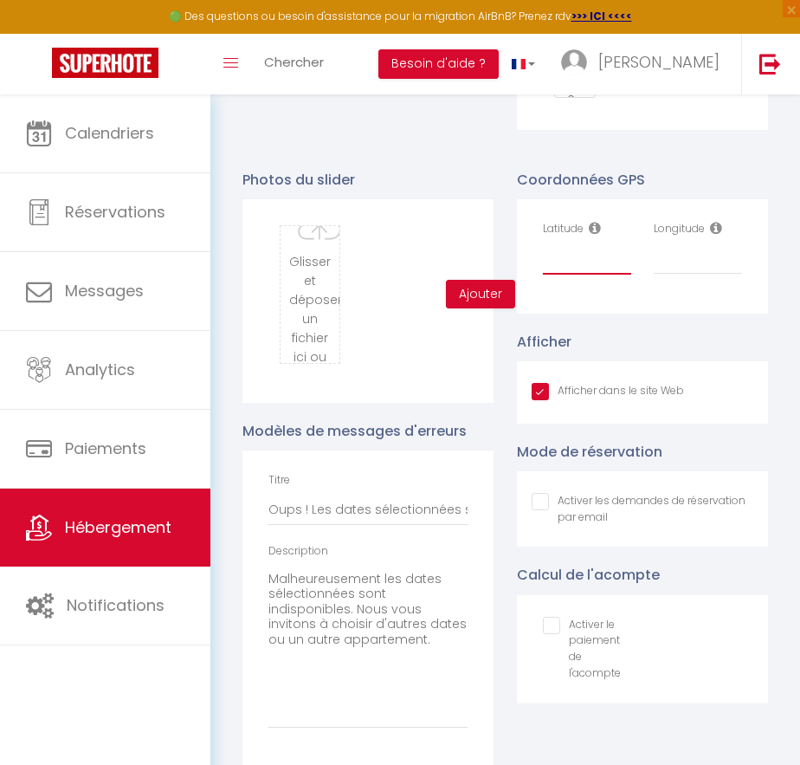
click at [561, 274] on input "Latitude" at bounding box center [587, 258] width 88 height 31
paste input "43.3105536"
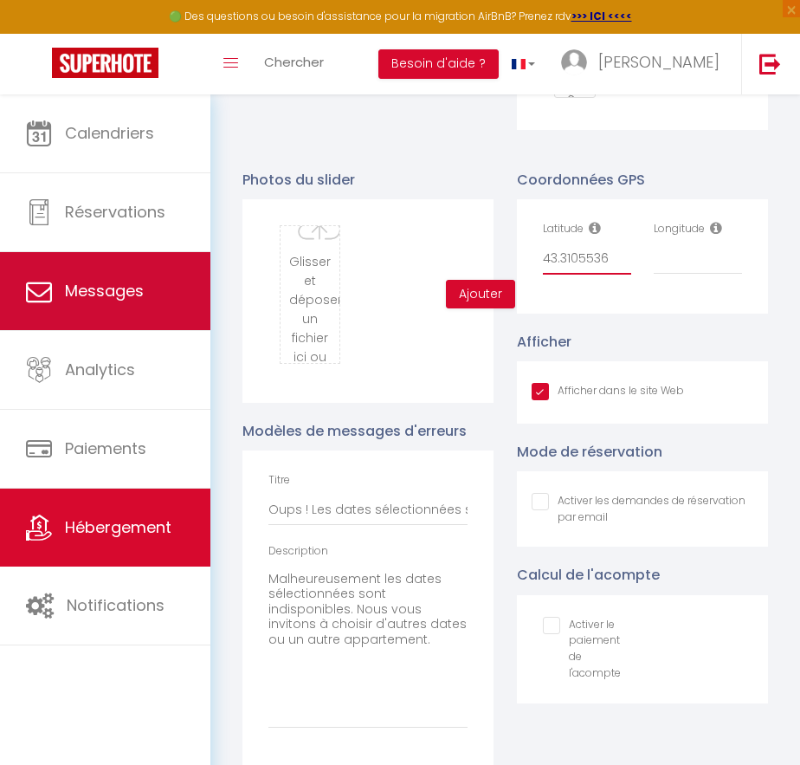
type input "43.3105536"
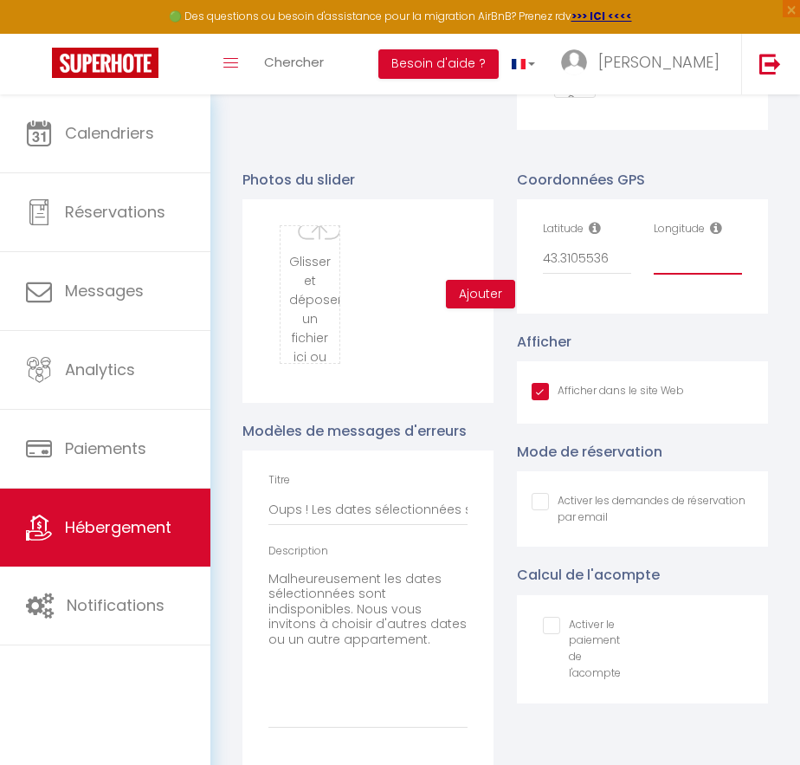
click at [678, 274] on input "Longitude" at bounding box center [698, 258] width 88 height 31
paste input "3.4730431"
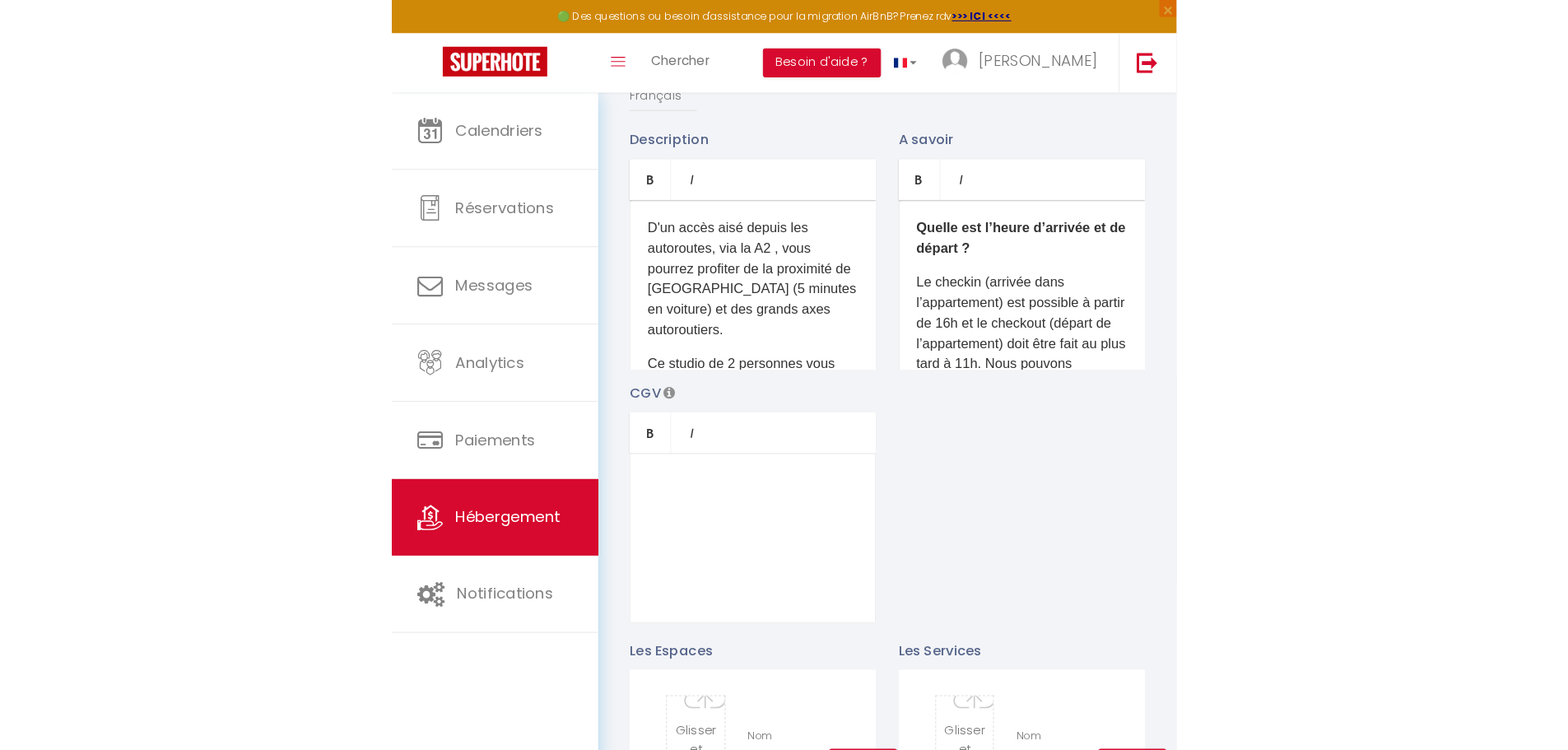
scroll to position [0, 0]
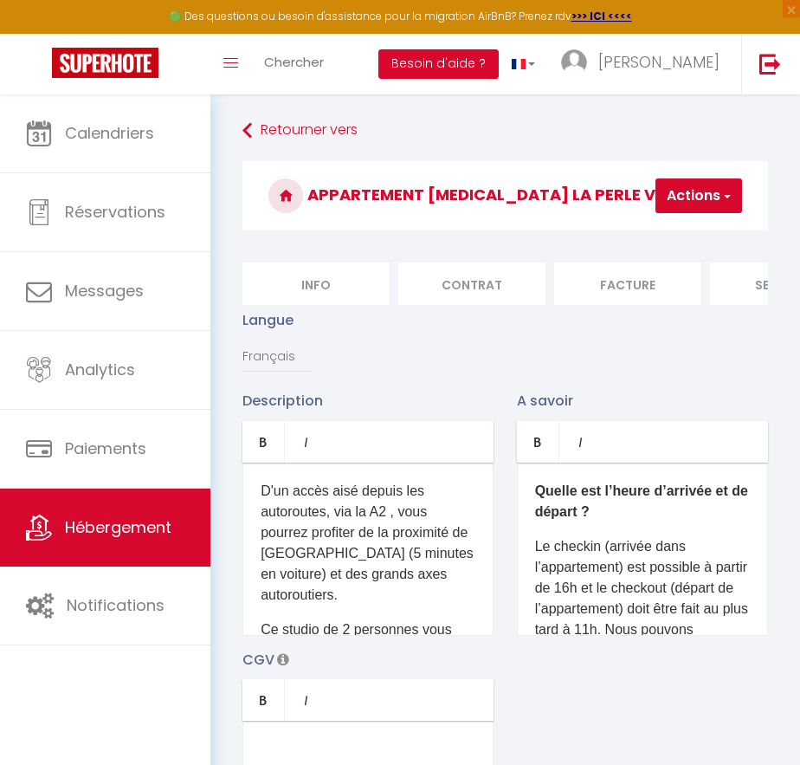
type input "3.4730431"
click at [728, 196] on span "button" at bounding box center [725, 195] width 11 height 17
click at [664, 235] on input "Enregistrer" at bounding box center [654, 233] width 64 height 17
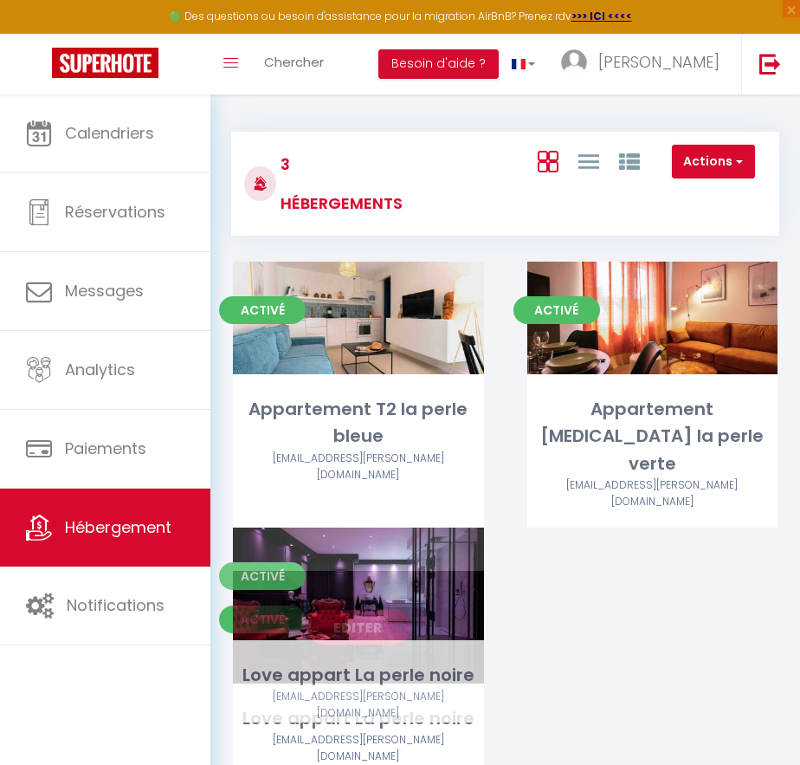
click at [365, 610] on link "Editer" at bounding box center [359, 627] width 104 height 35
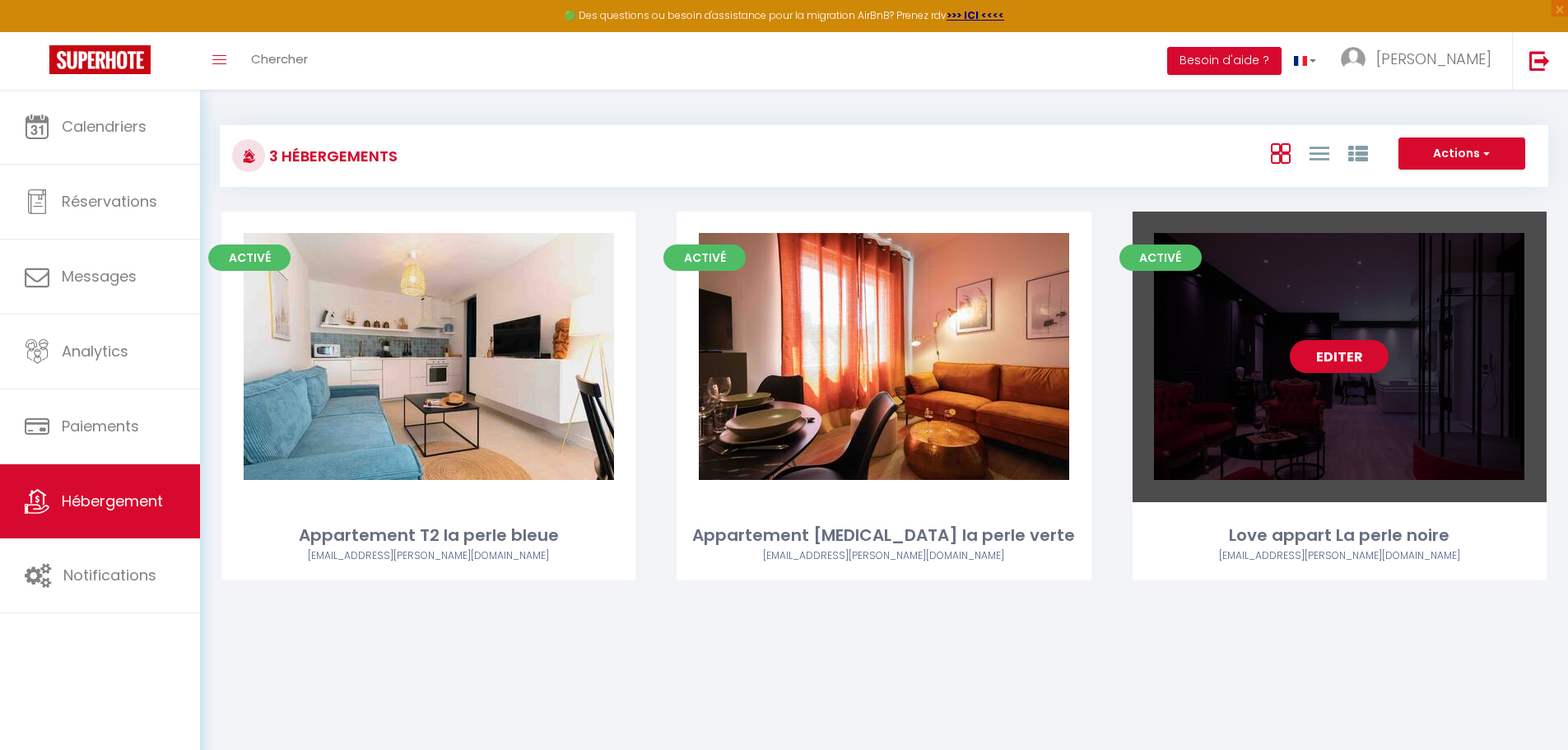
click at [1341, 355] on link "Editer" at bounding box center [1339, 356] width 99 height 33
select select "3"
select select "2"
select select "1"
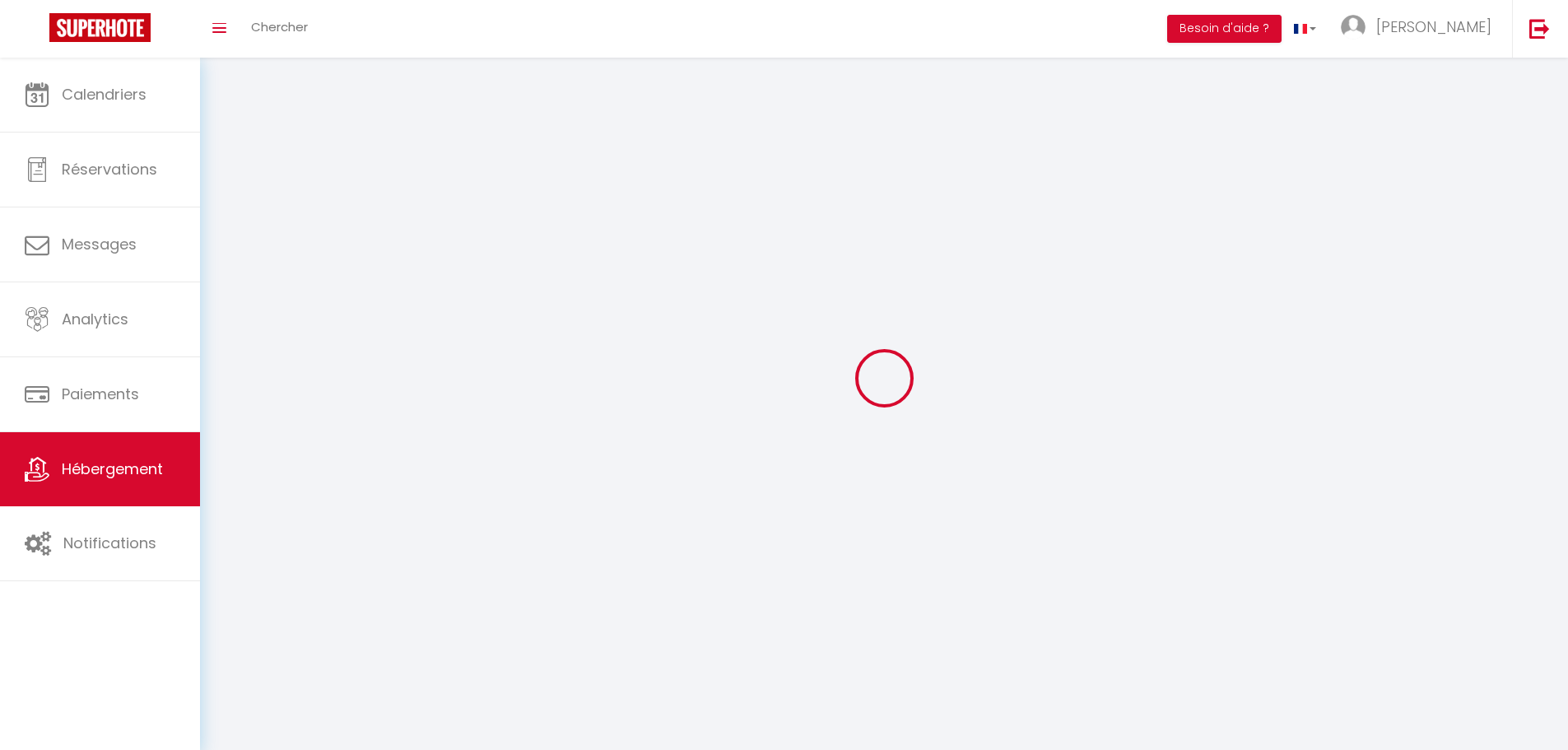
select select
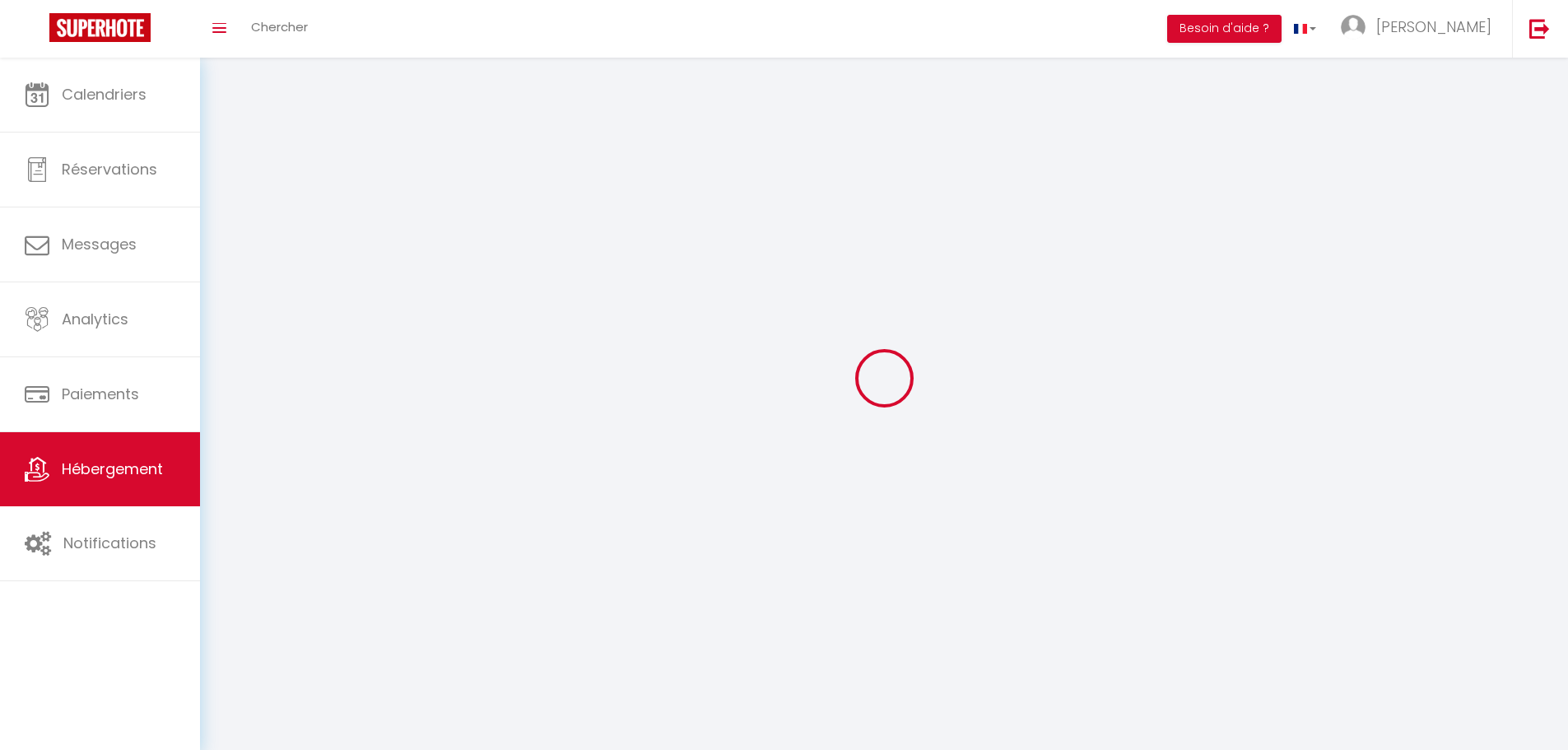
select select
checkbox input "false"
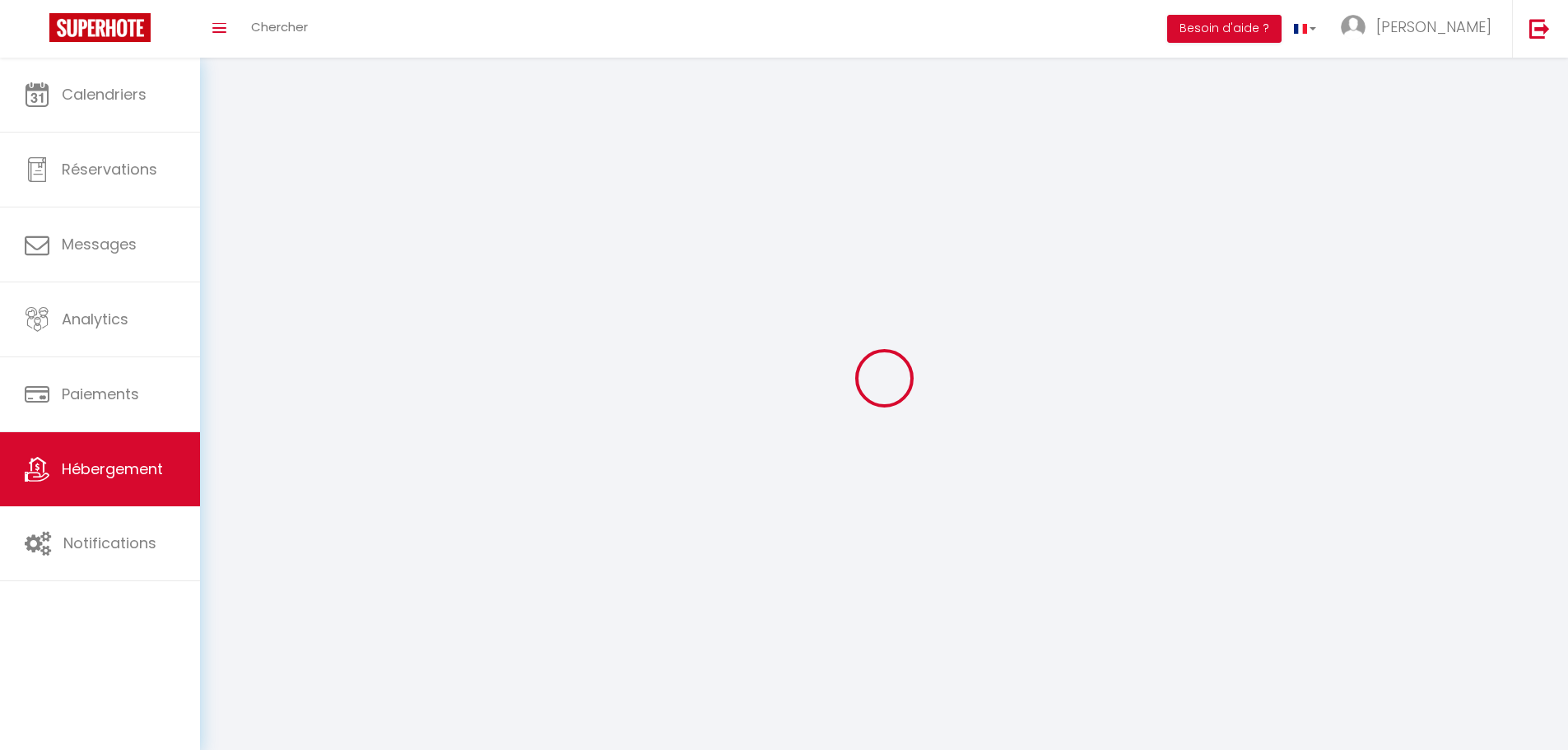
select select
select select "1"
select select "28"
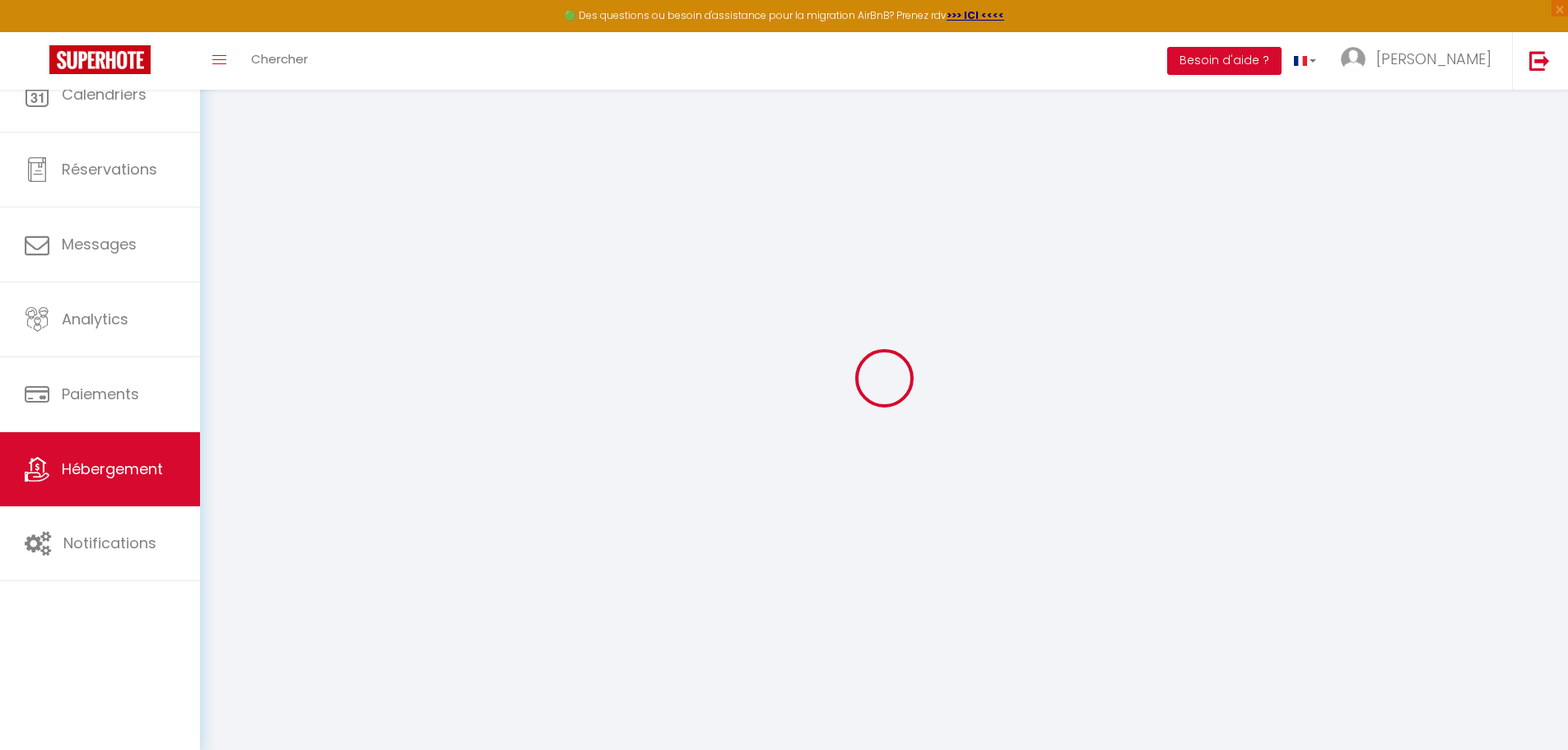
select select
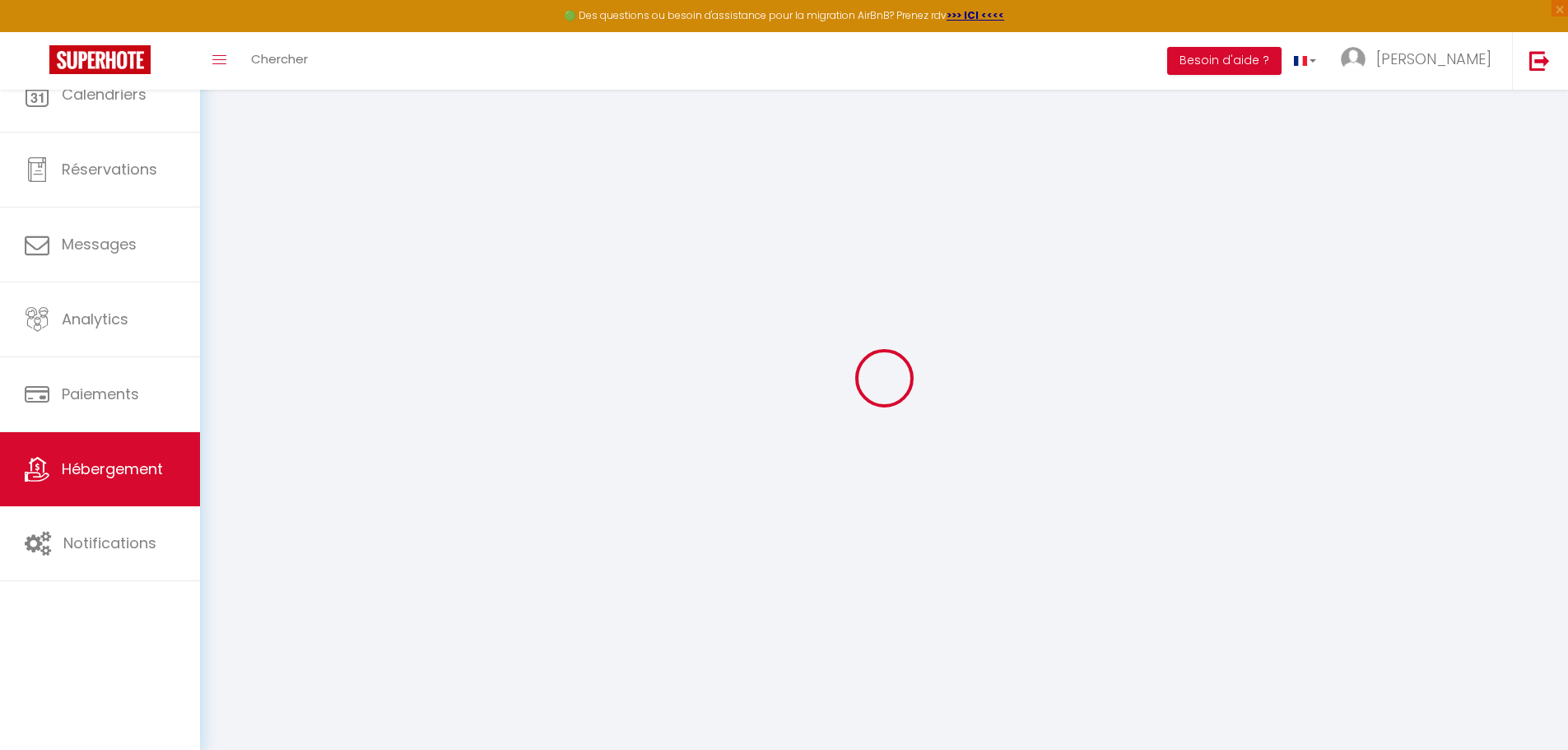
select select
checkbox input "false"
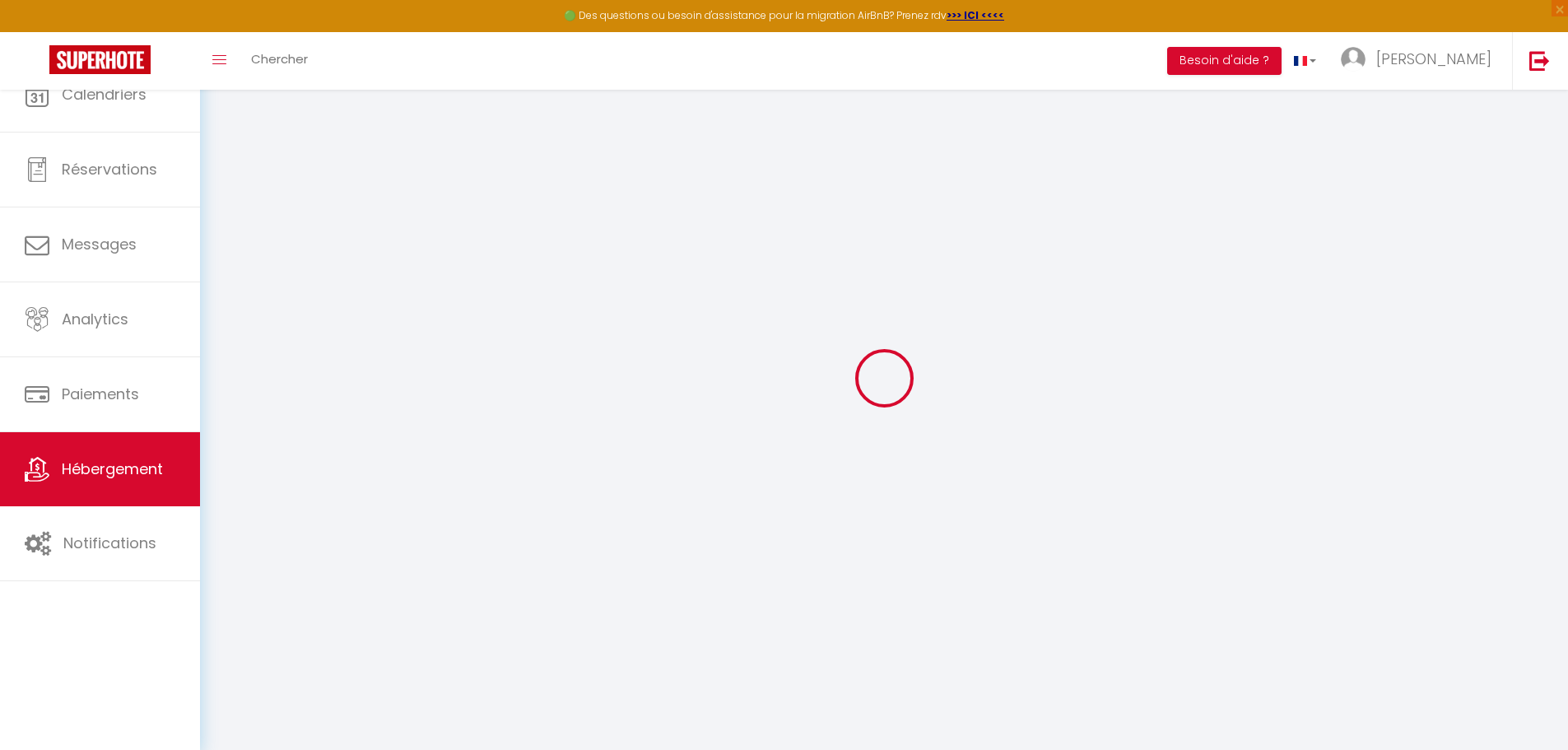
select select
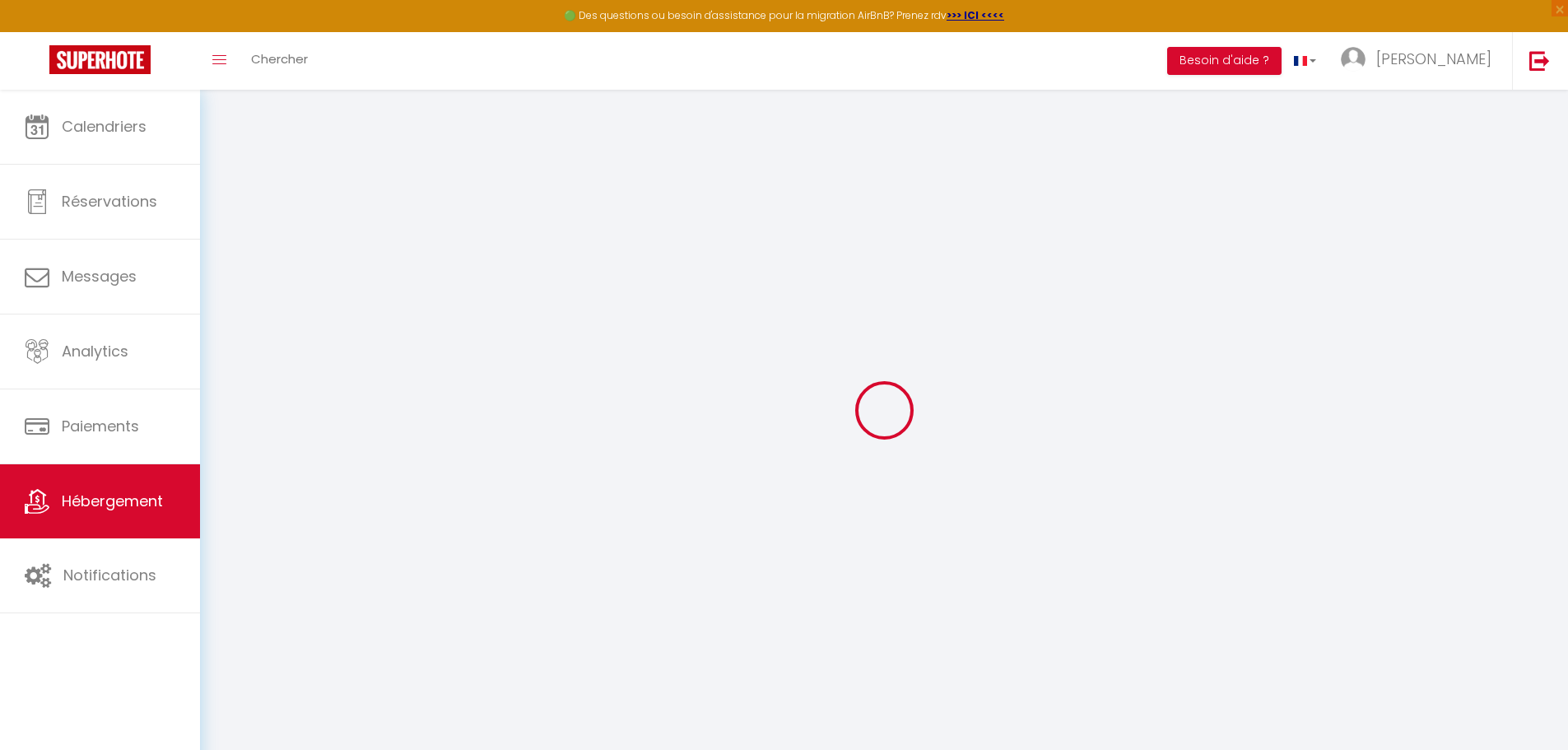
select select
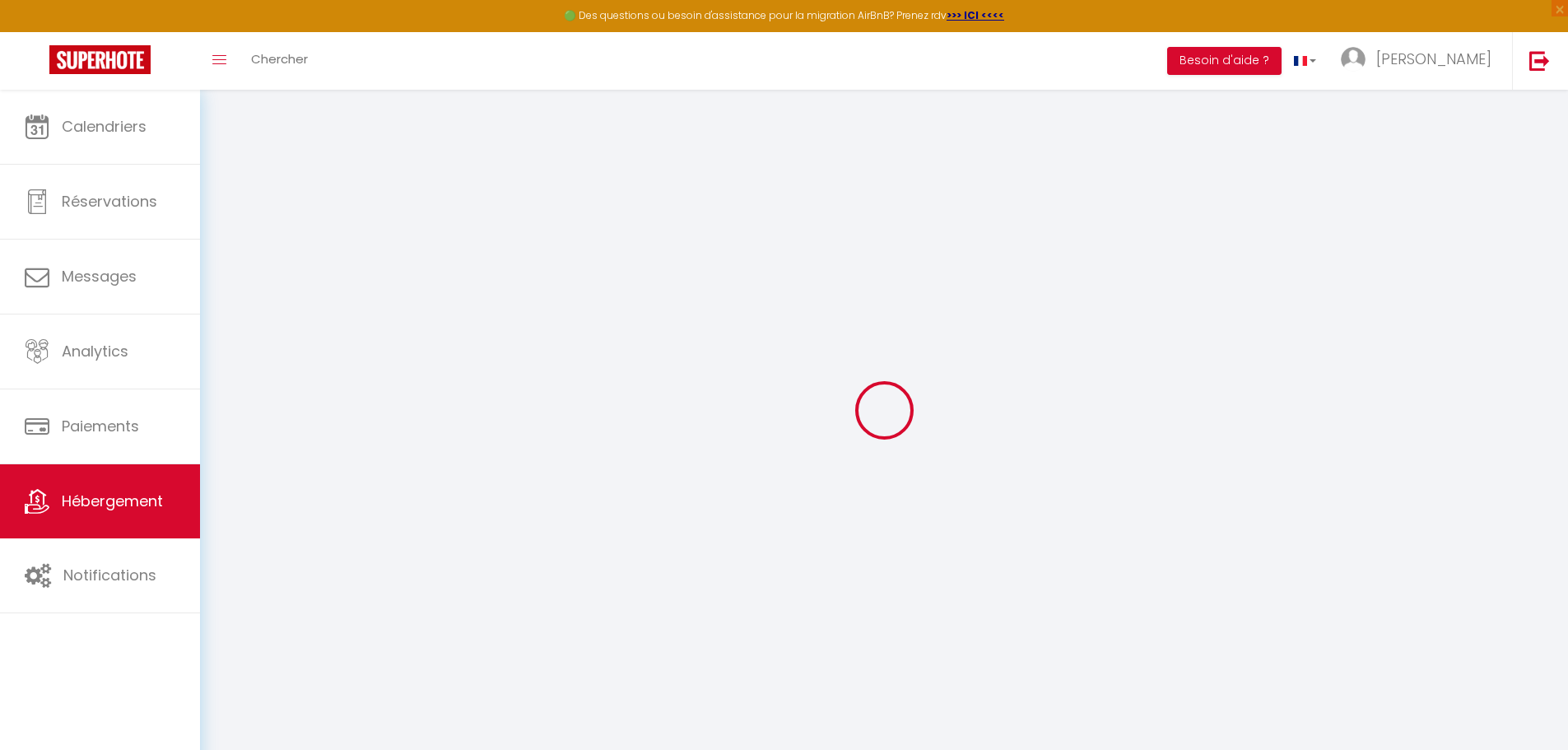
select select
checkbox input "false"
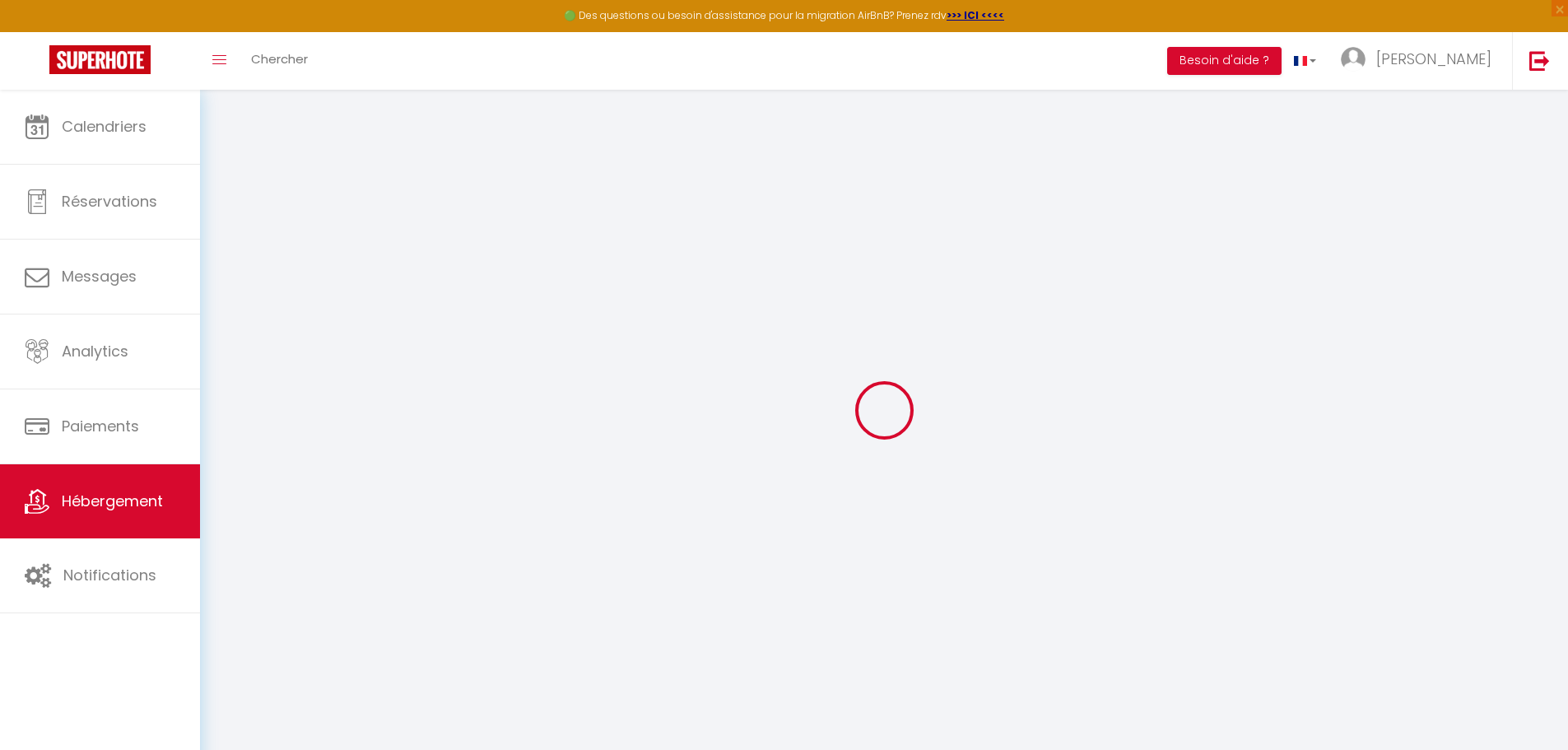
select select
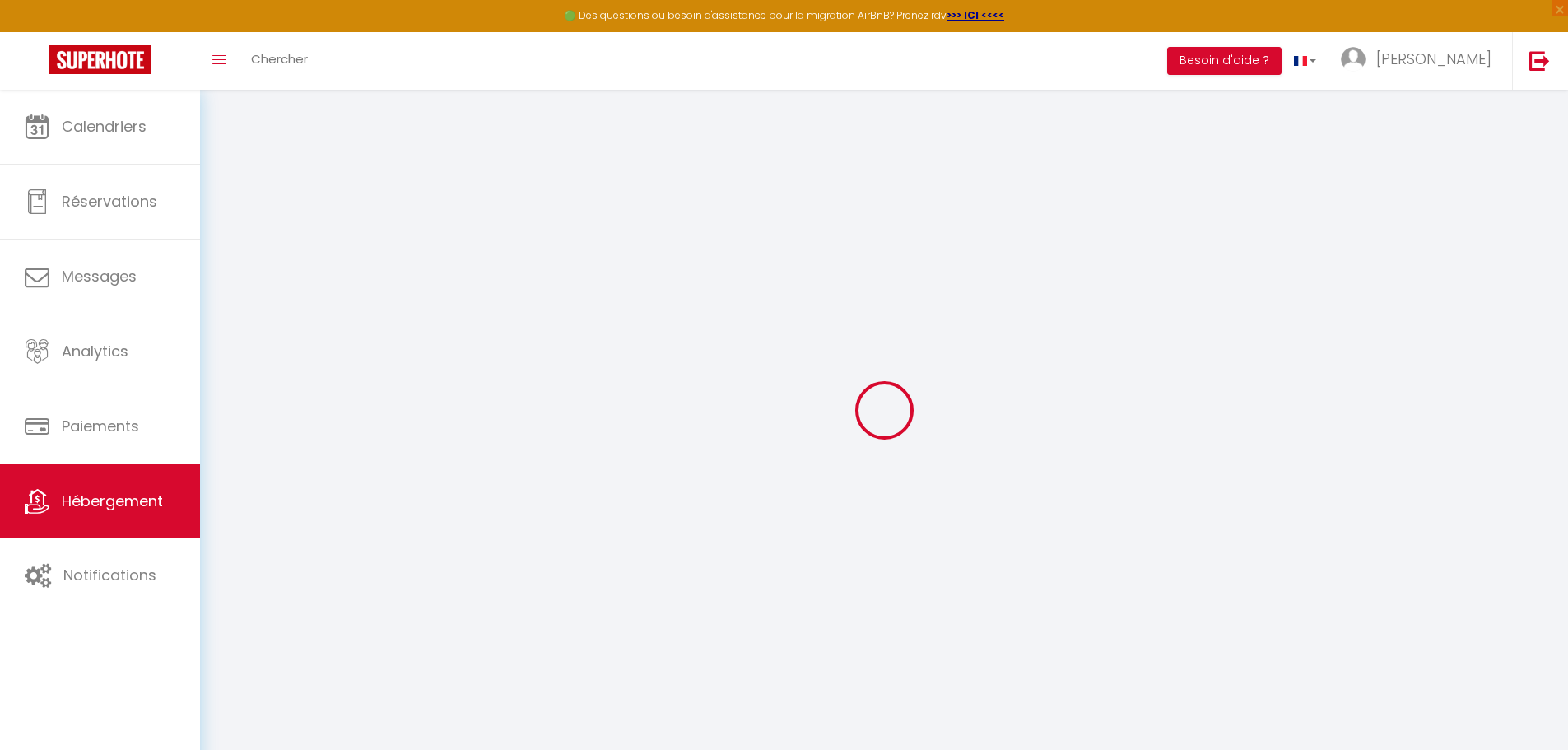
select select
checkbox input "false"
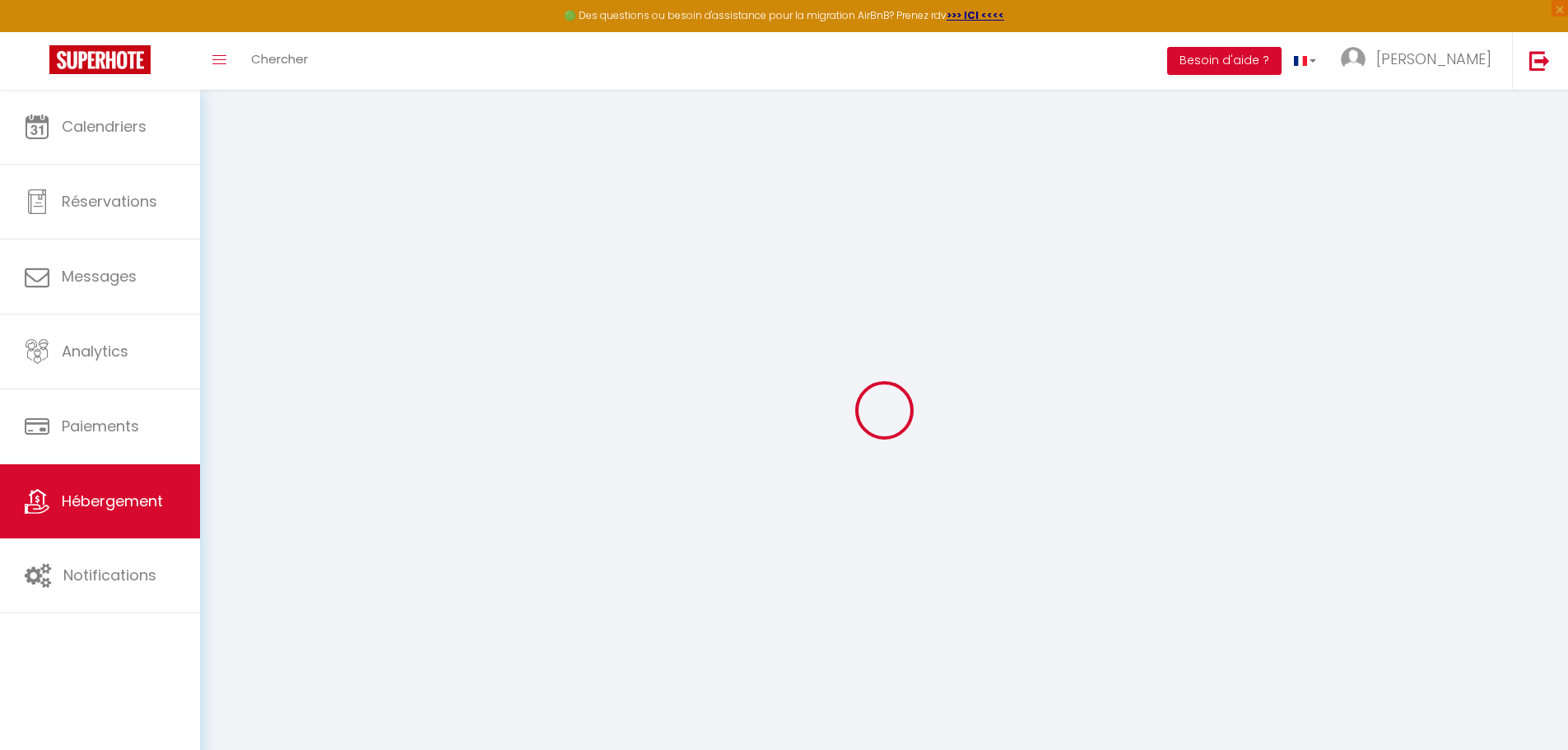
checkbox input "false"
select select
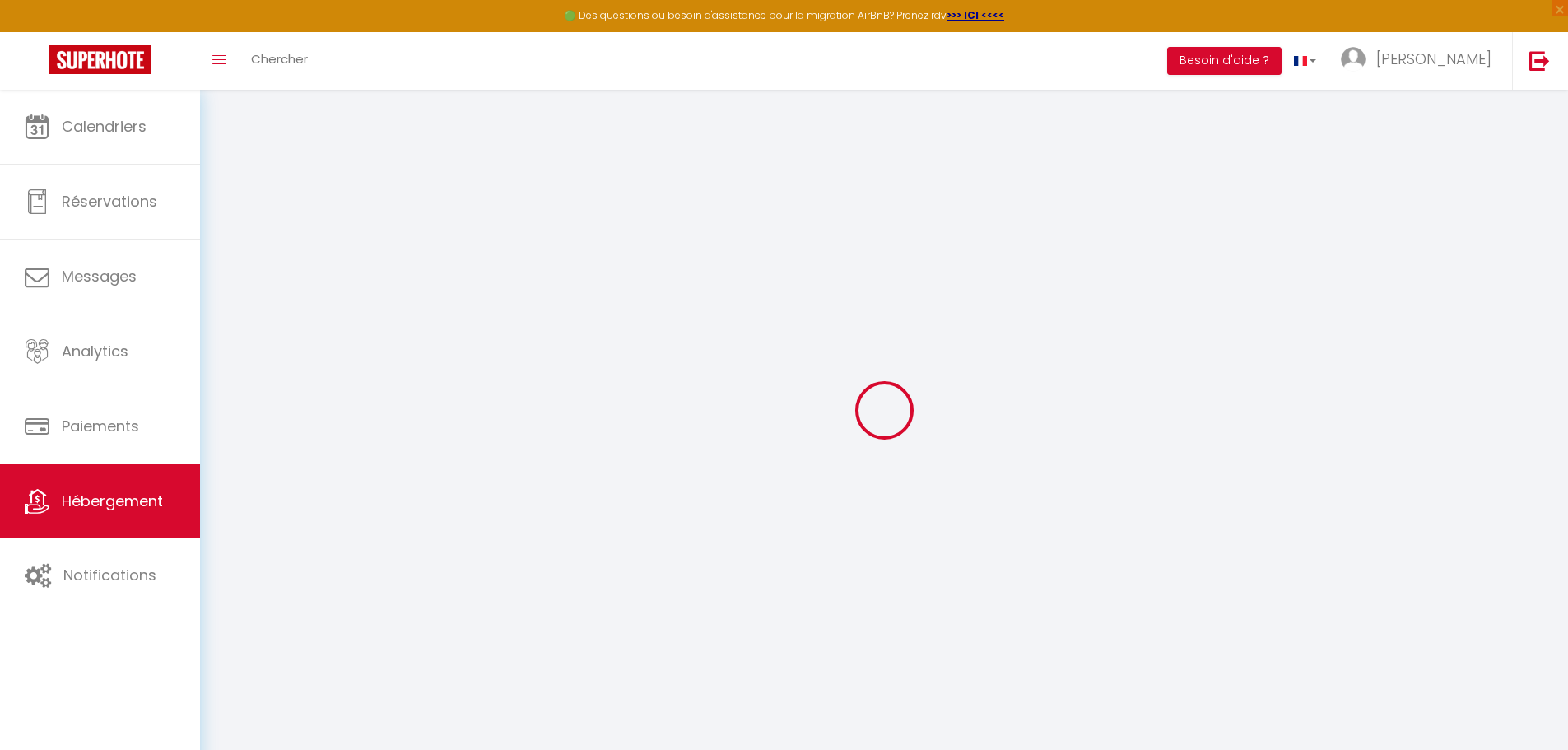
select select
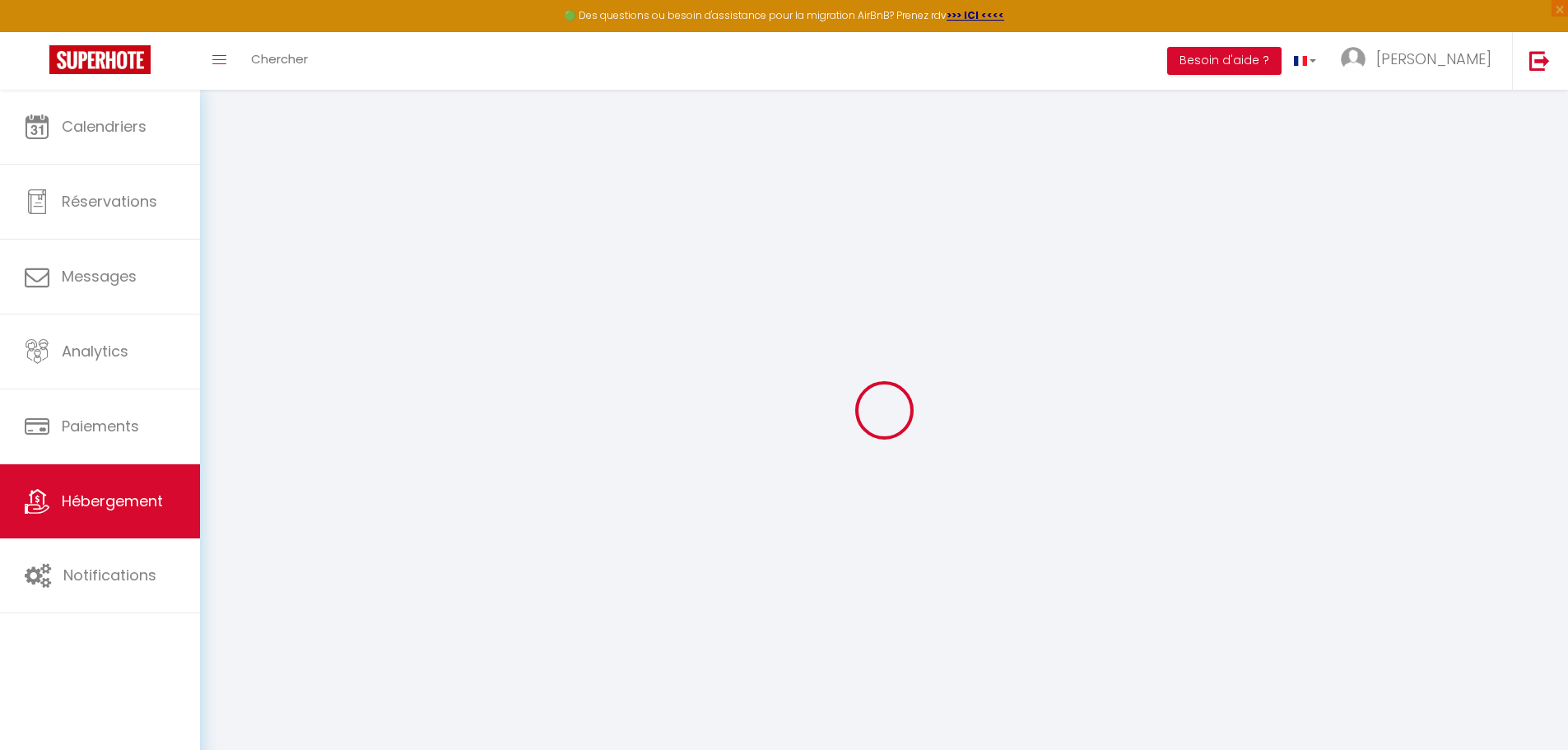
checkbox input "false"
select select
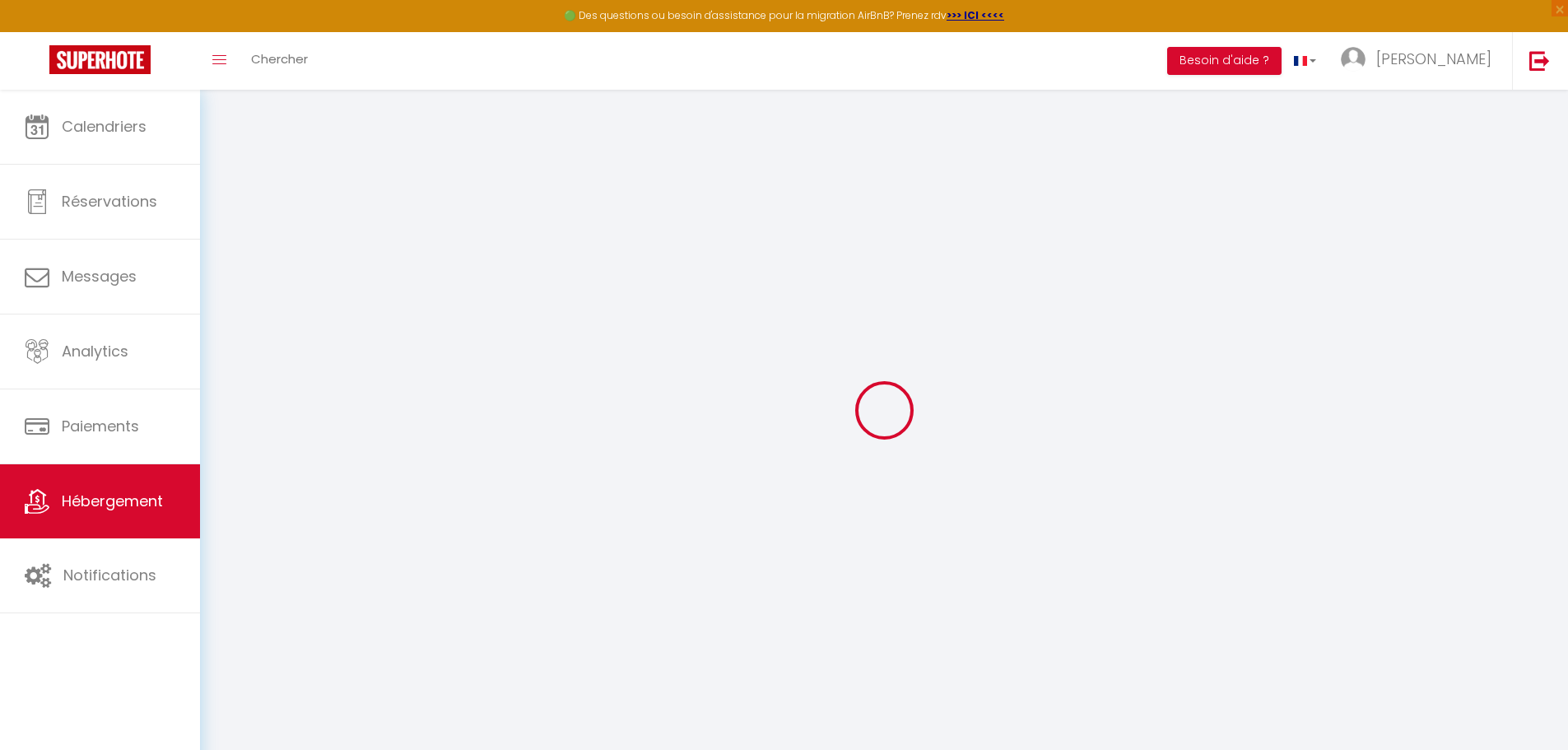
select select
type input "Love appart La perle noire"
select select "2"
type input "150"
type input "50"
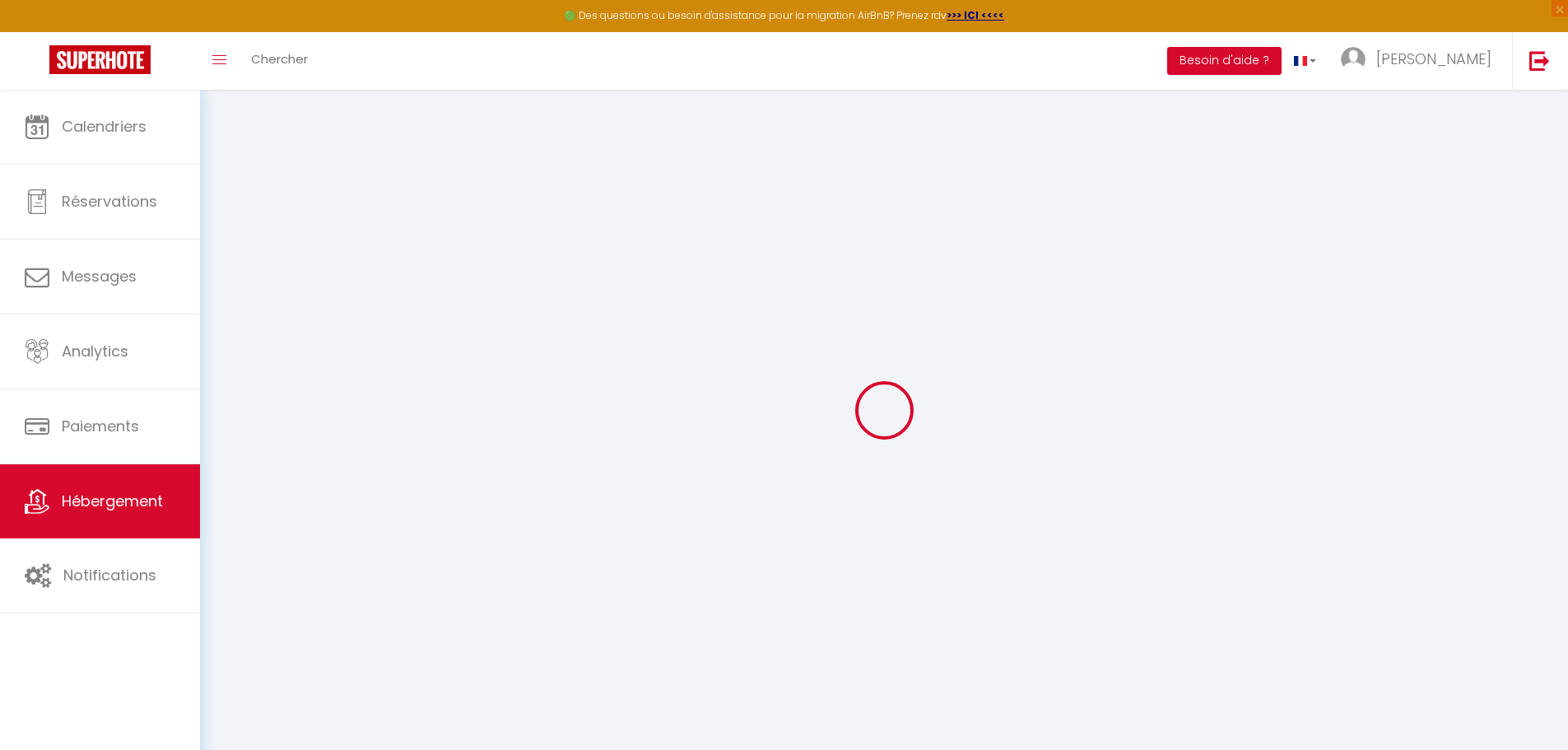
select select
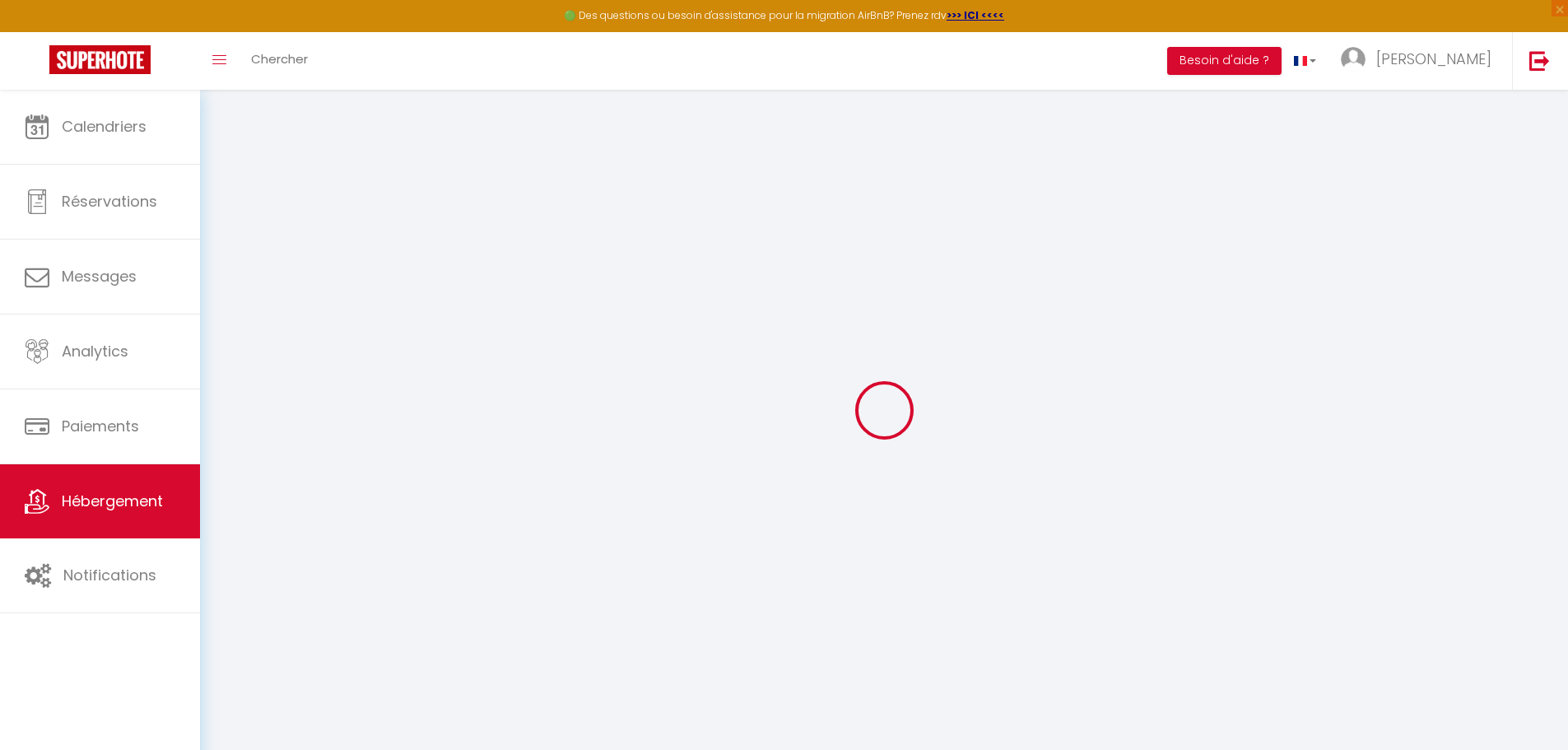
type input "35 Rue Voltaire"
type input "34300"
type input "Agde"
type input "[EMAIL_ADDRESS][DOMAIN_NAME]"
select select
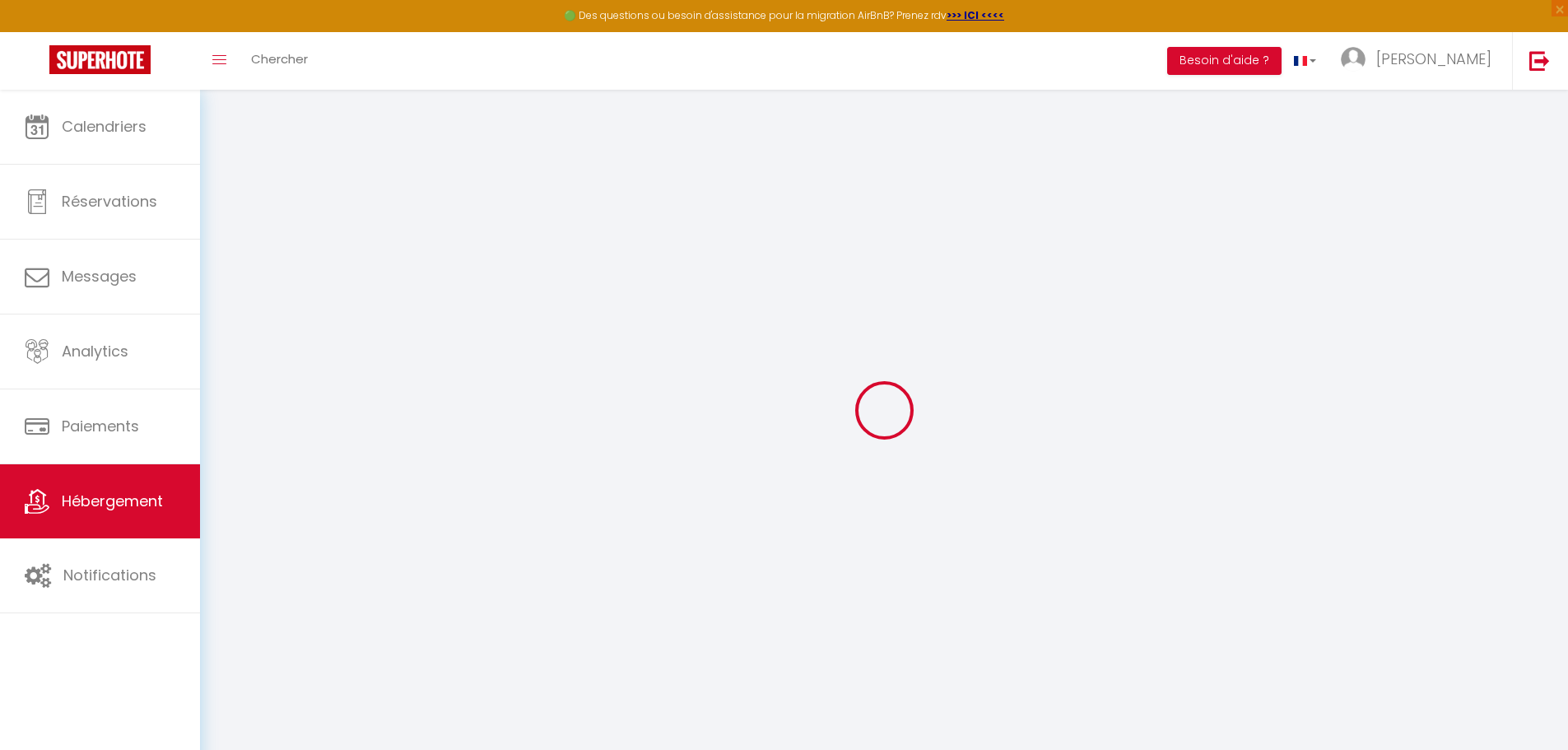
checkbox input "false"
select select
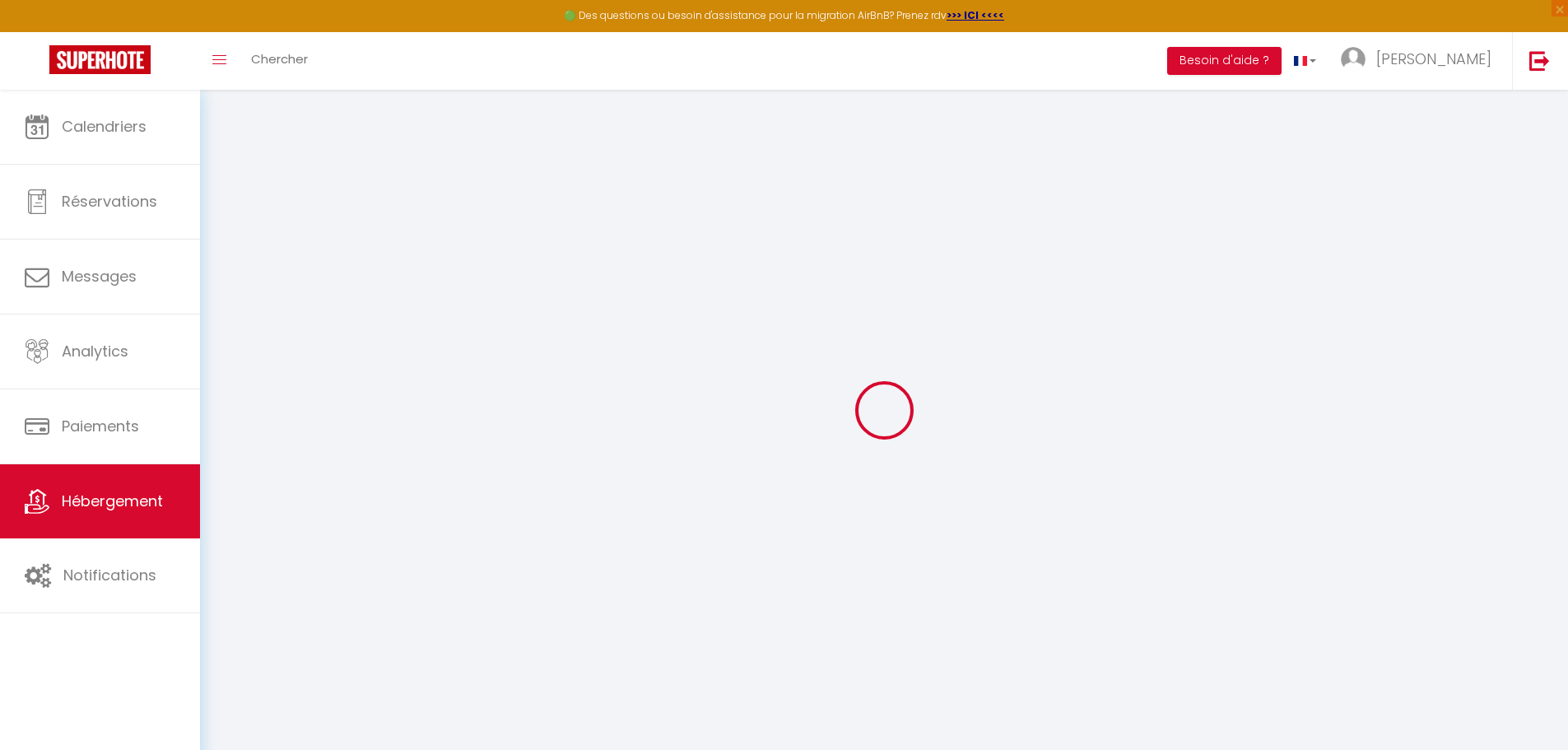
select select
type input "0"
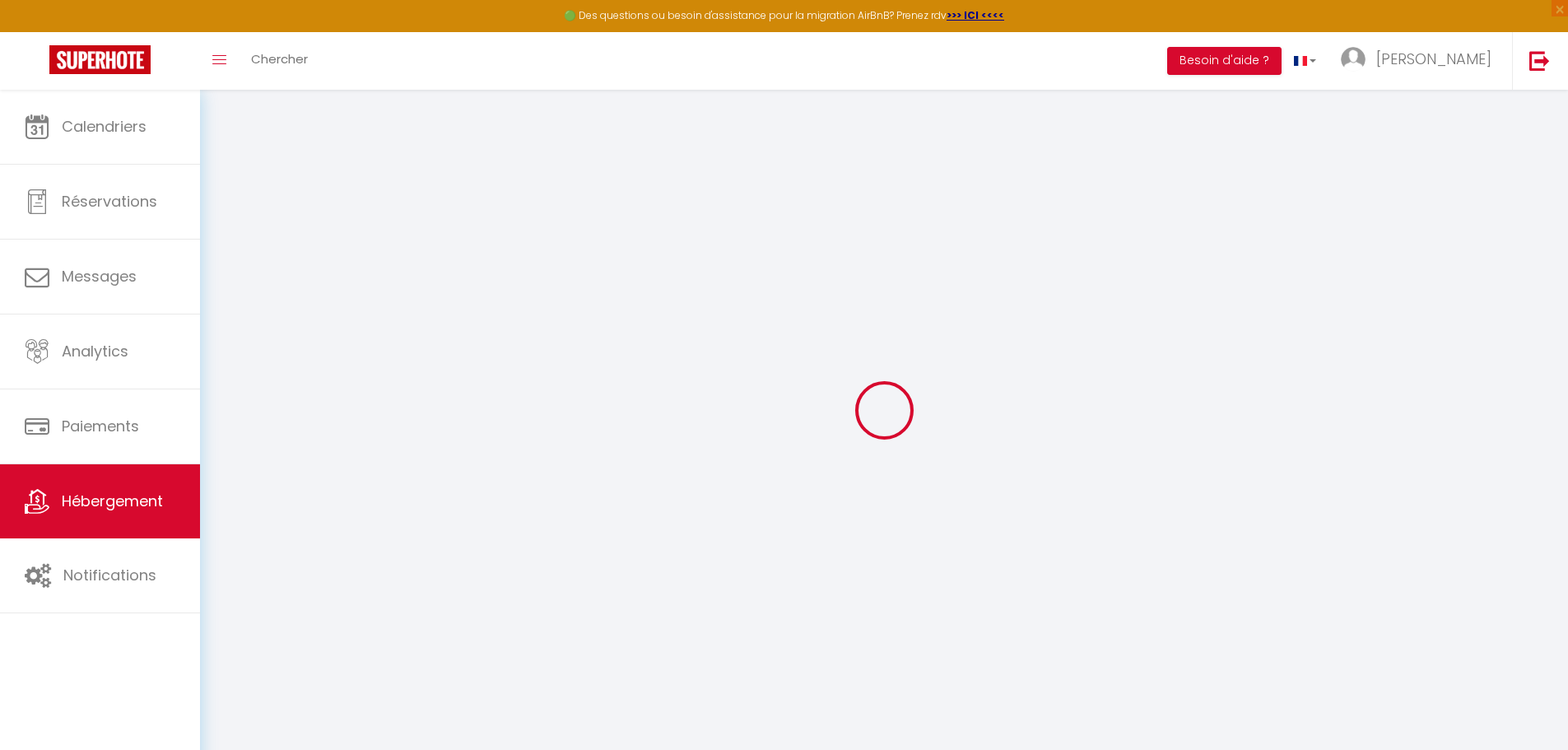
select select "17:00"
select select "23:45"
select select "13:00"
select select "30"
select select "120"
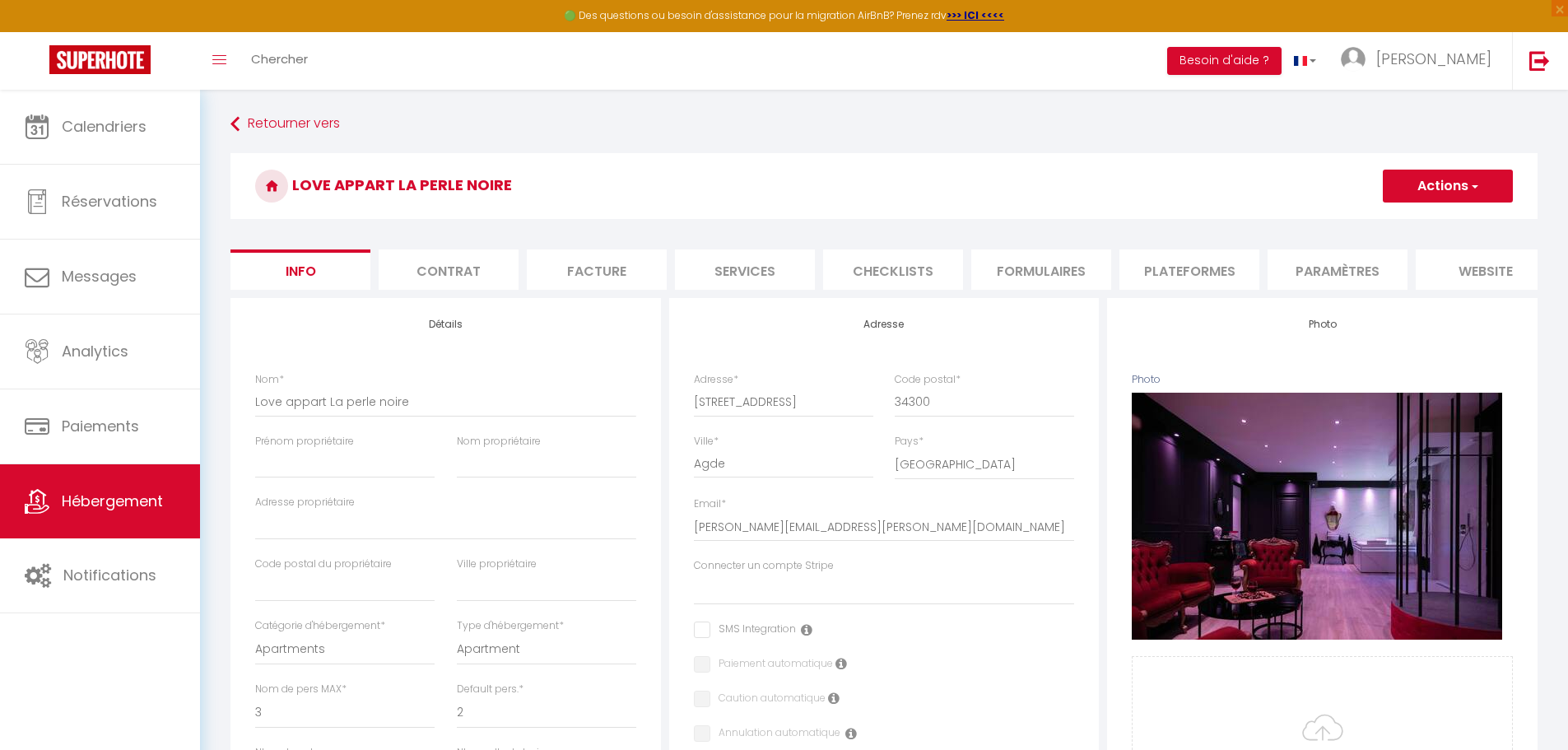
select select
checkbox input "false"
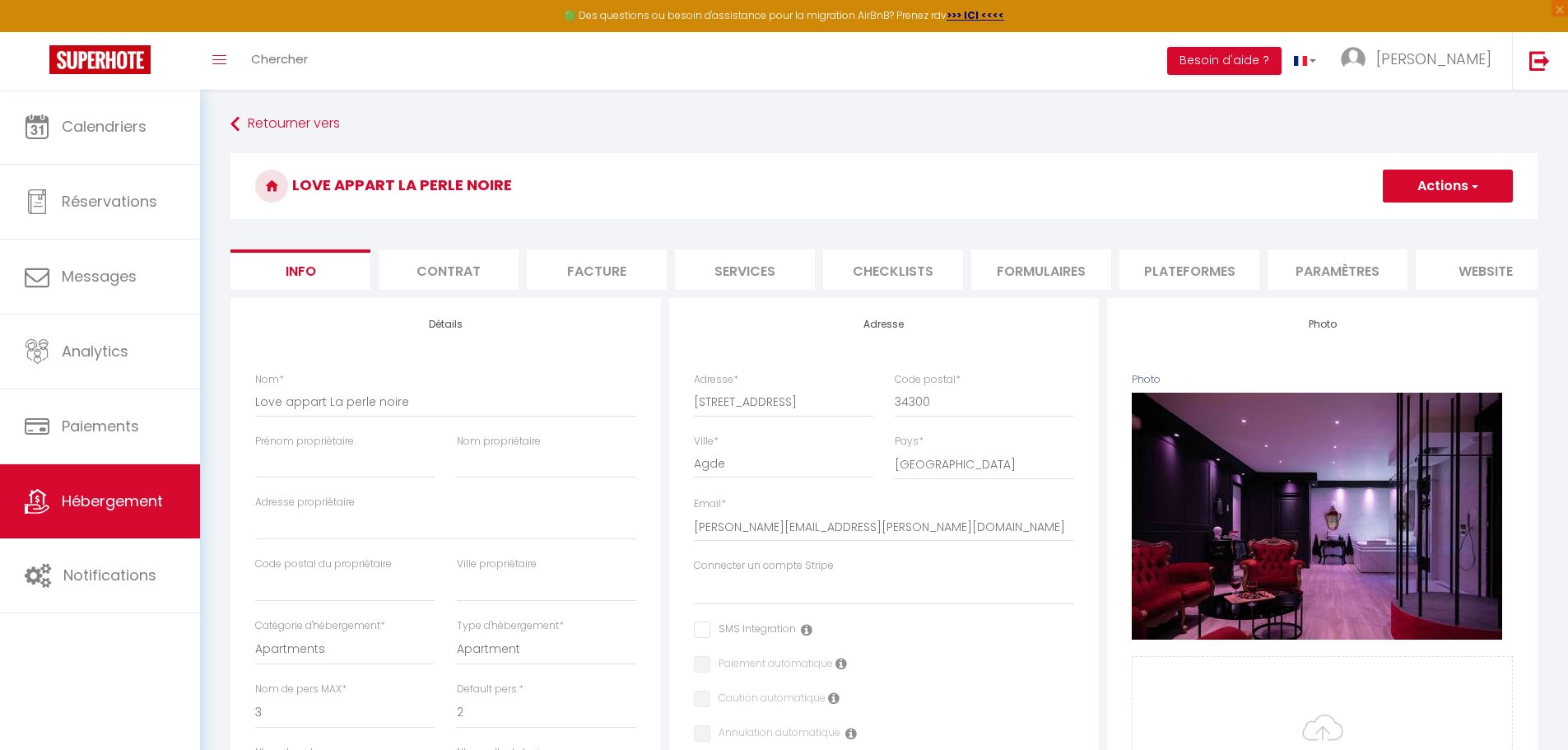
click at [1497, 261] on li "website" at bounding box center [1484, 269] width 140 height 40
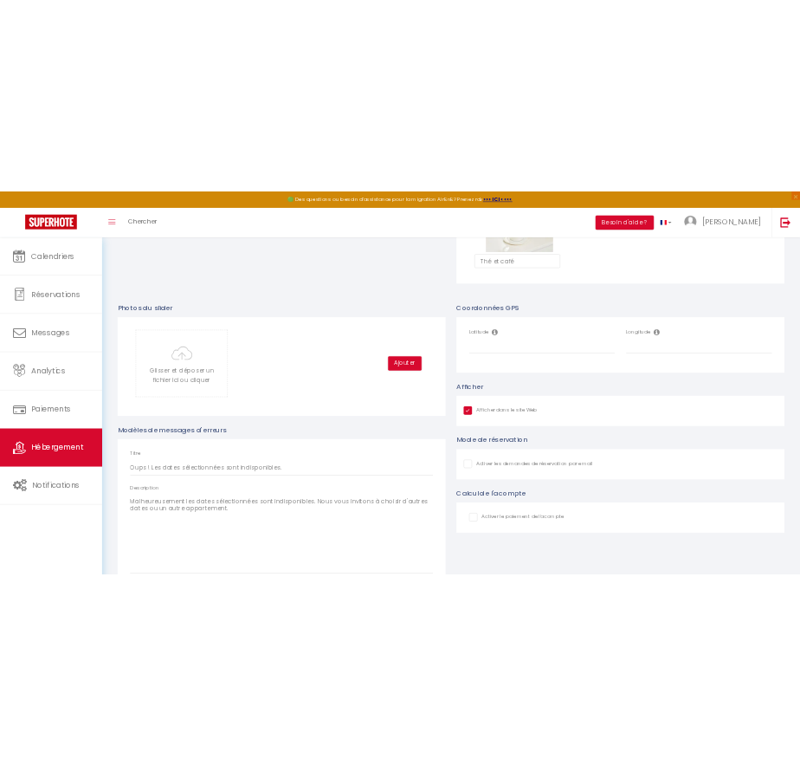
scroll to position [1602, 0]
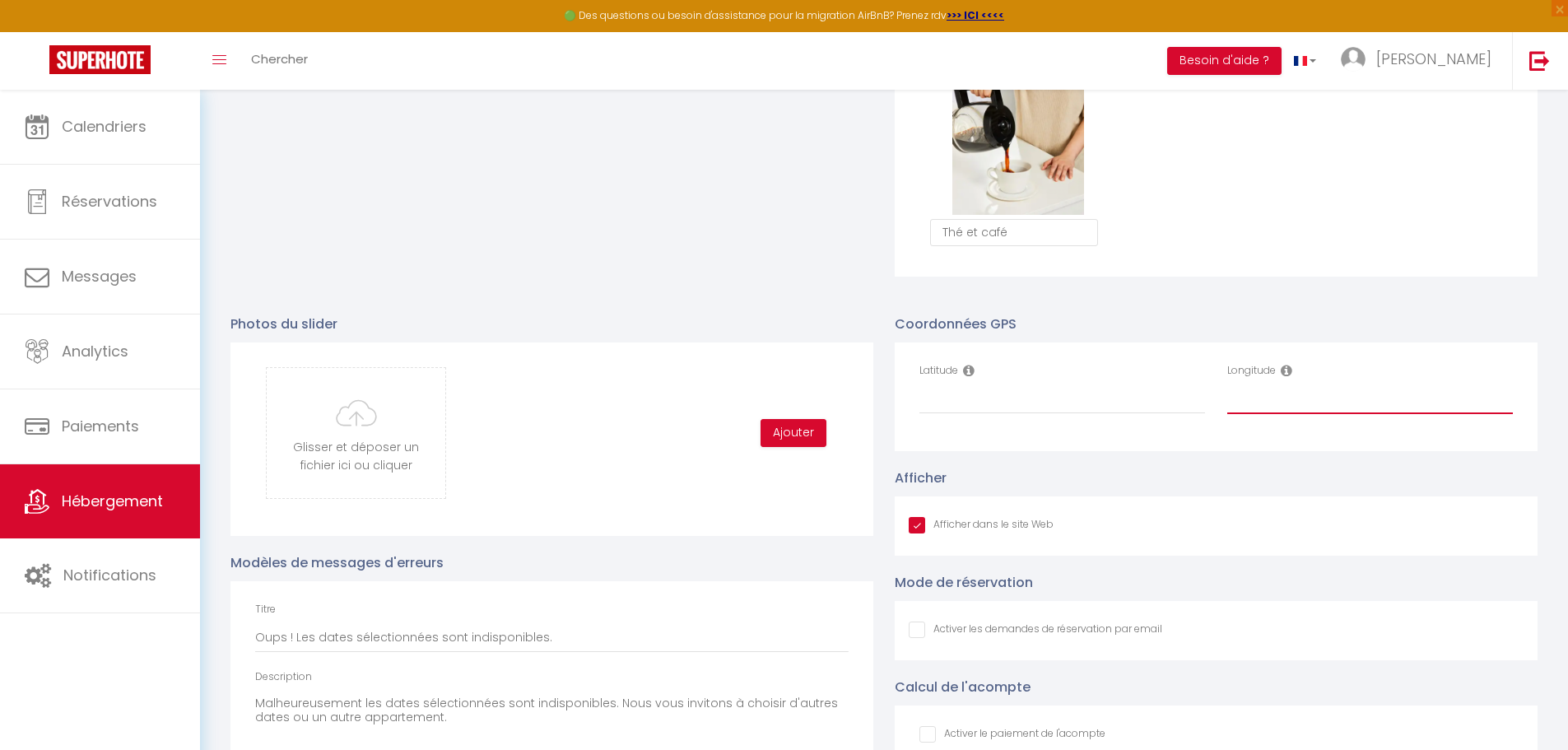
paste input "3.4730431"
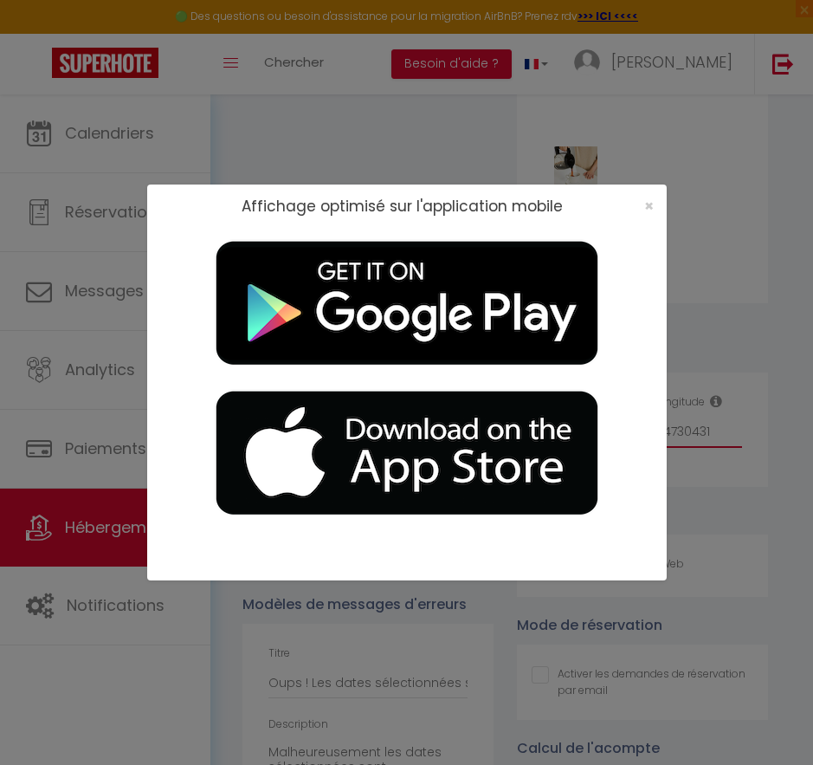
type input "3.4730431"
click at [649, 205] on span "×" at bounding box center [649, 206] width 10 height 22
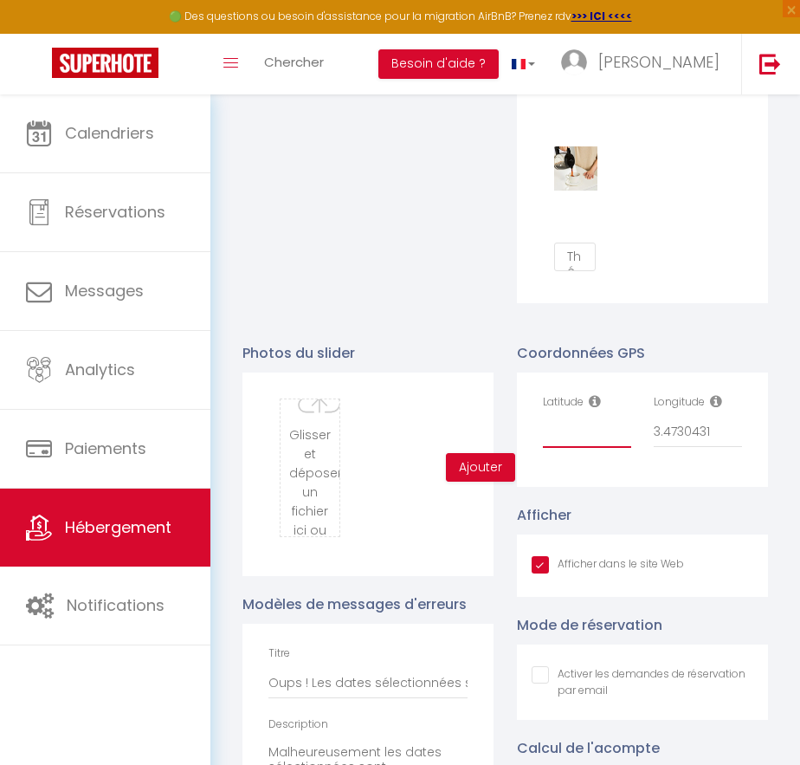
click at [560, 448] on input "Latitude" at bounding box center [587, 432] width 88 height 31
paste input "43.3105536"
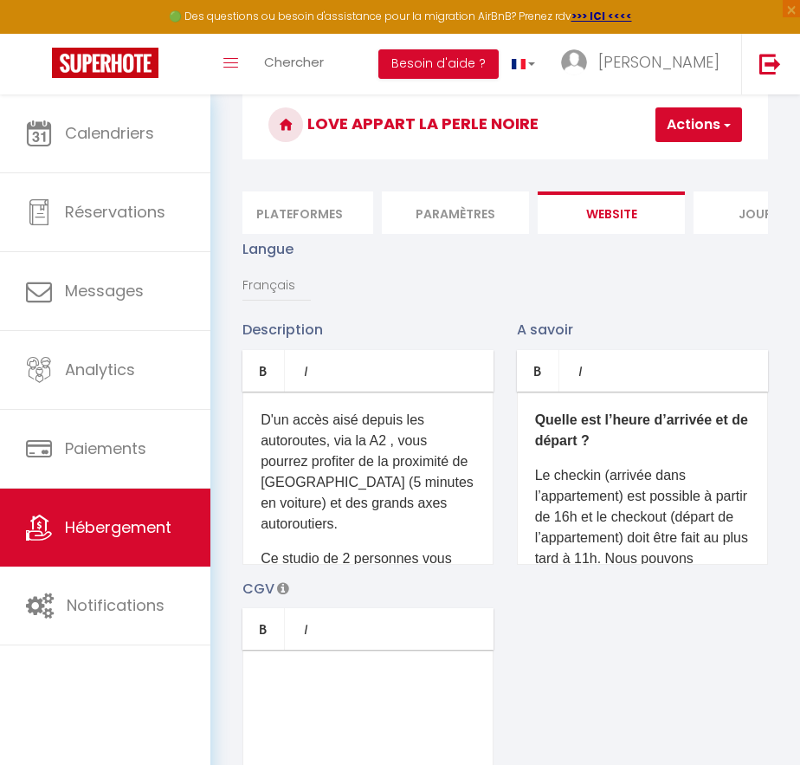
scroll to position [0, 0]
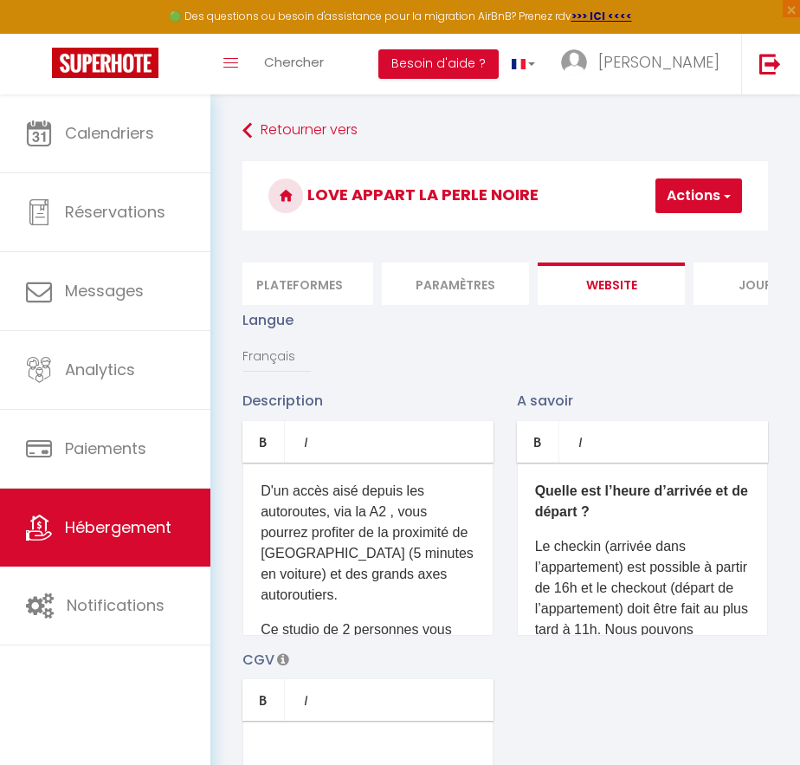
type input "43.3105536"
click at [722, 186] on button "Actions" at bounding box center [699, 195] width 87 height 35
click at [647, 230] on input "Enregistrer" at bounding box center [654, 233] width 64 height 17
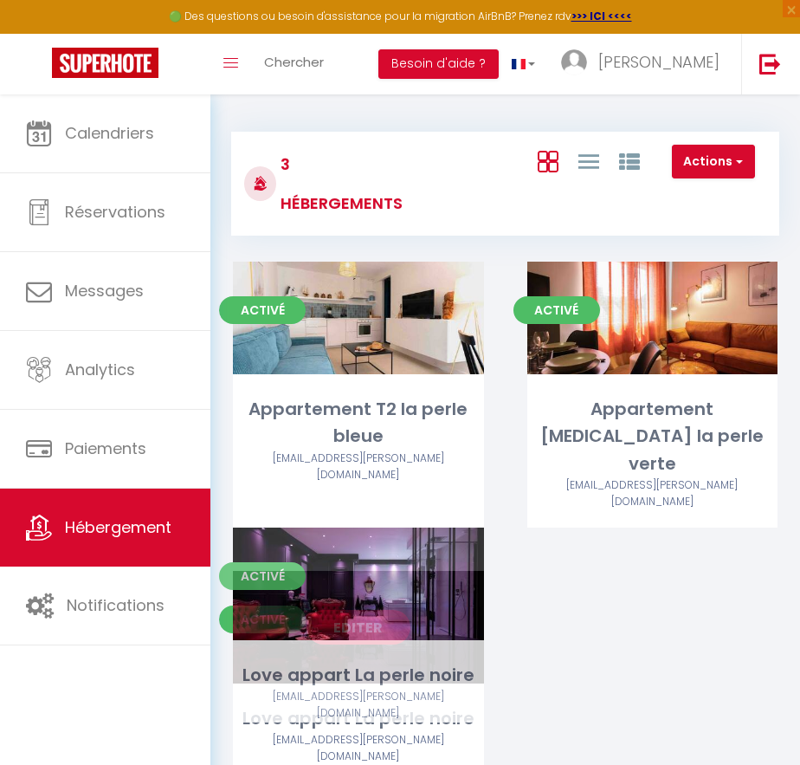
click at [361, 610] on link "Editer" at bounding box center [359, 627] width 104 height 35
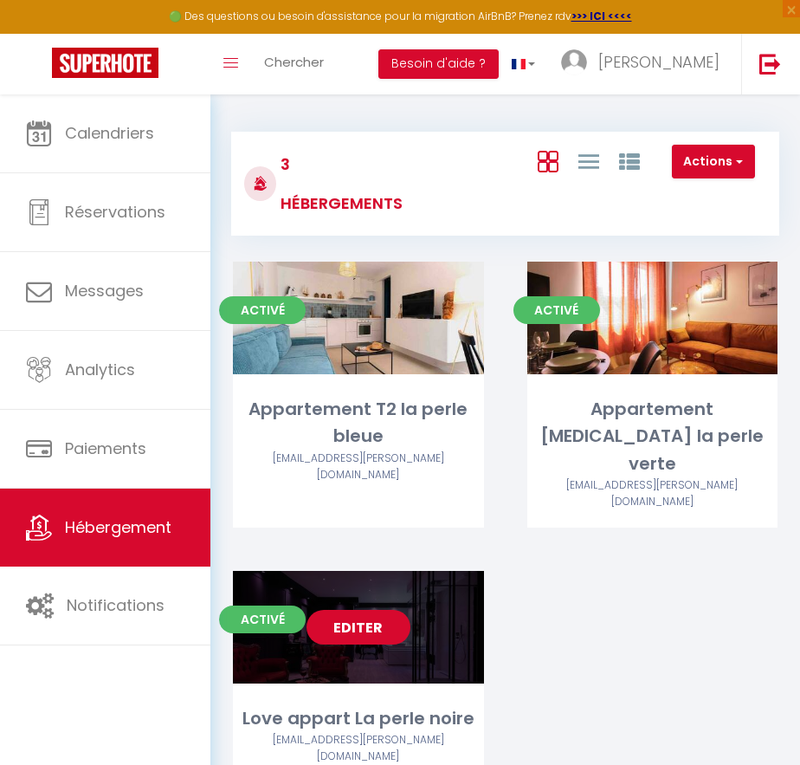
click at [363, 610] on link "Editer" at bounding box center [359, 627] width 104 height 35
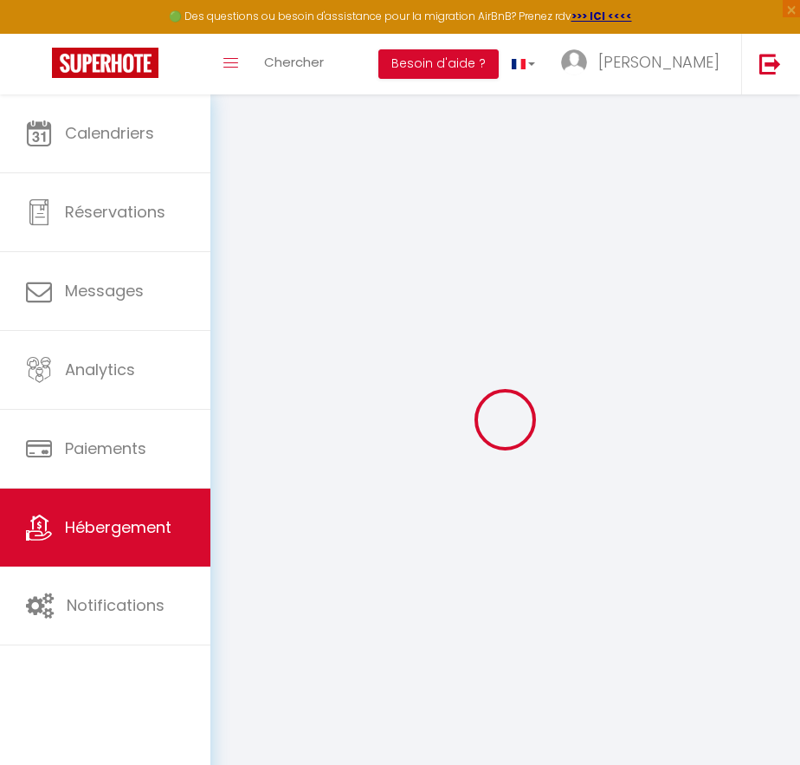
select select
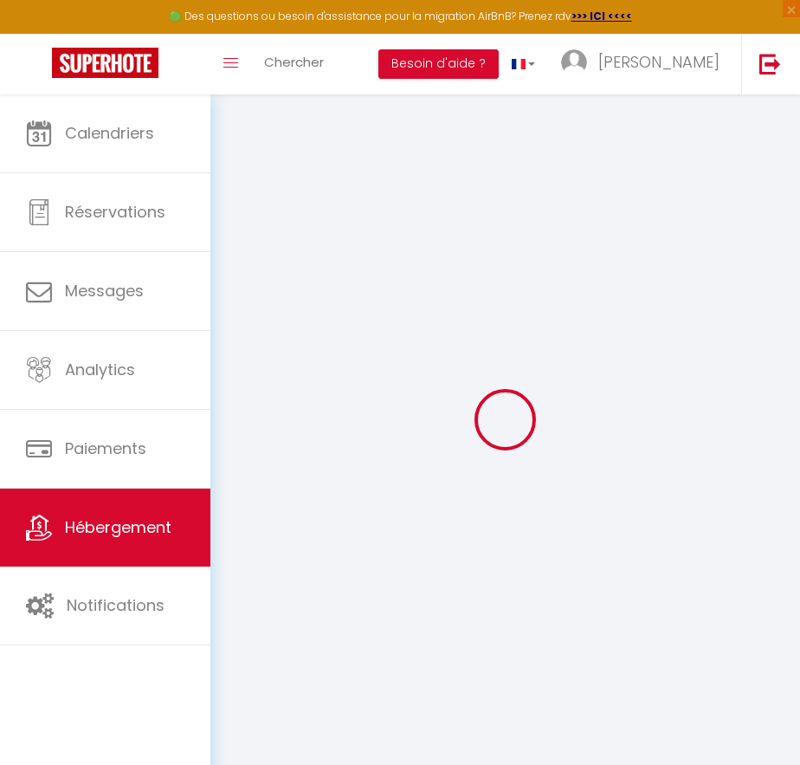
select select
checkbox input "false"
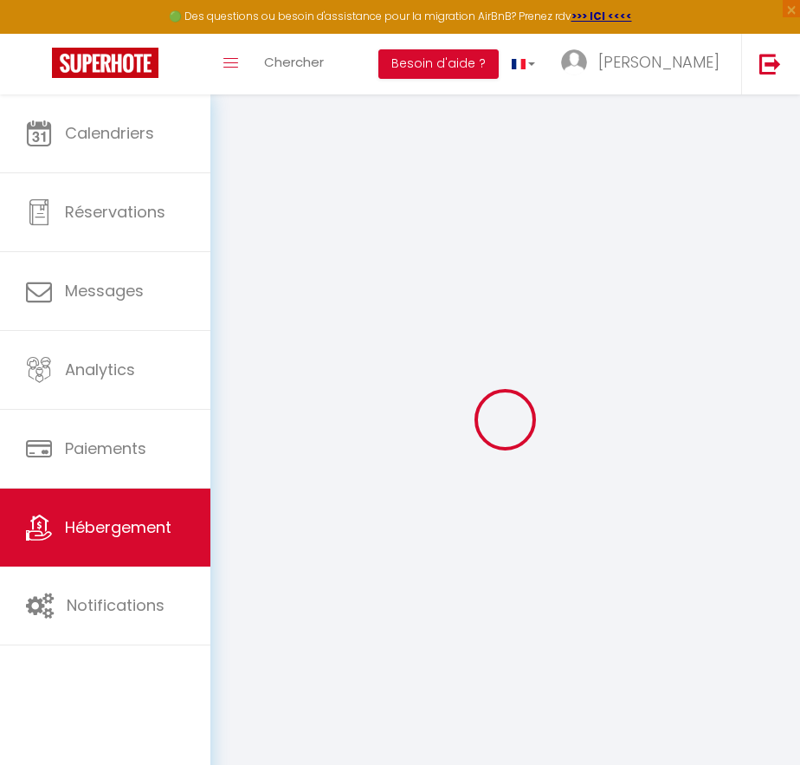
select select
type input "Love appart La perle noire"
select select "2"
type input "150"
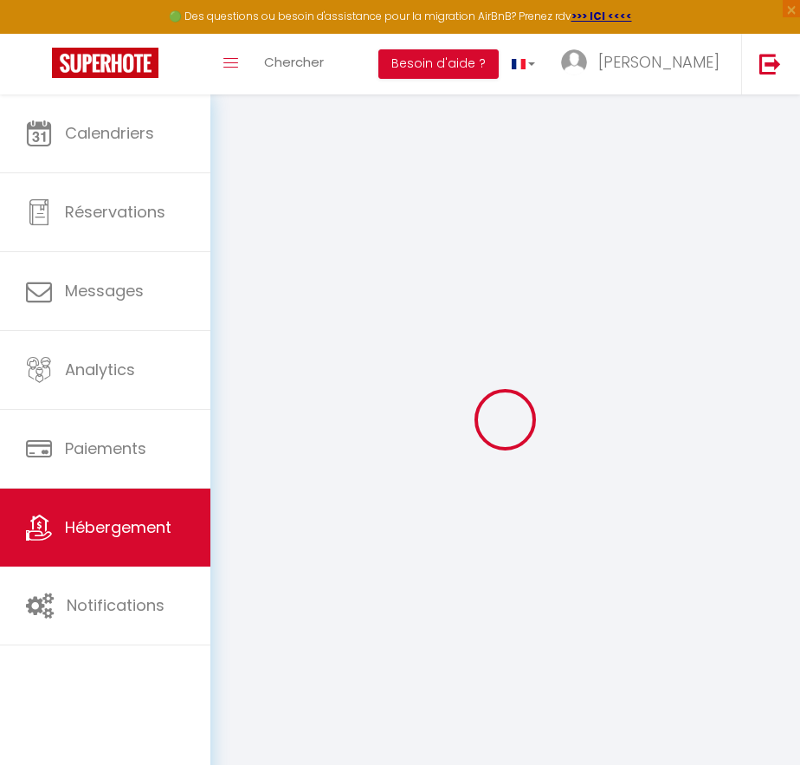
type input "50"
select select
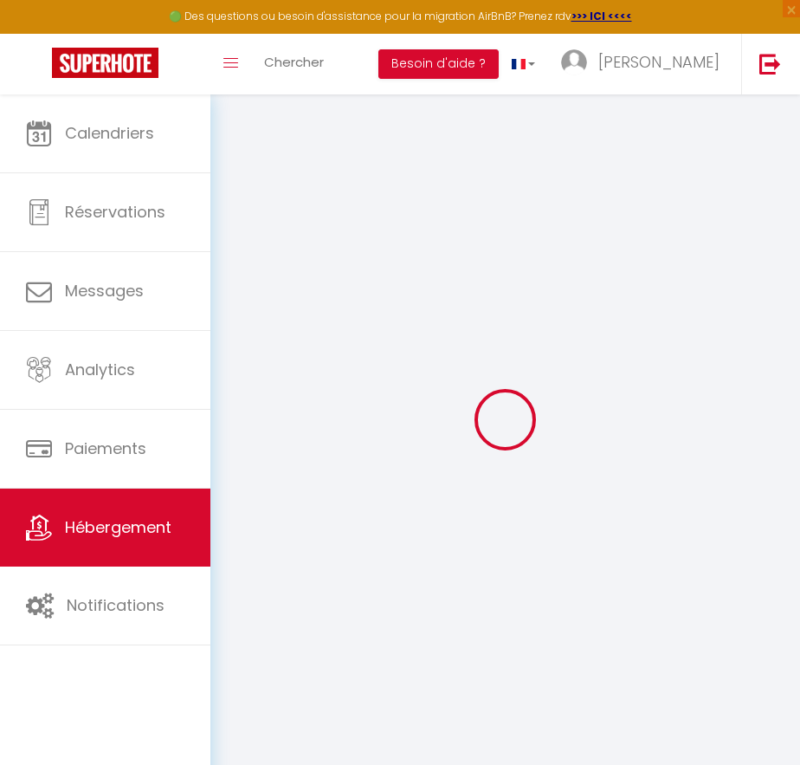
select select
type input "35 Rue Voltaire"
type input "34300"
type input "Agde"
type input "[EMAIL_ADDRESS][DOMAIN_NAME]"
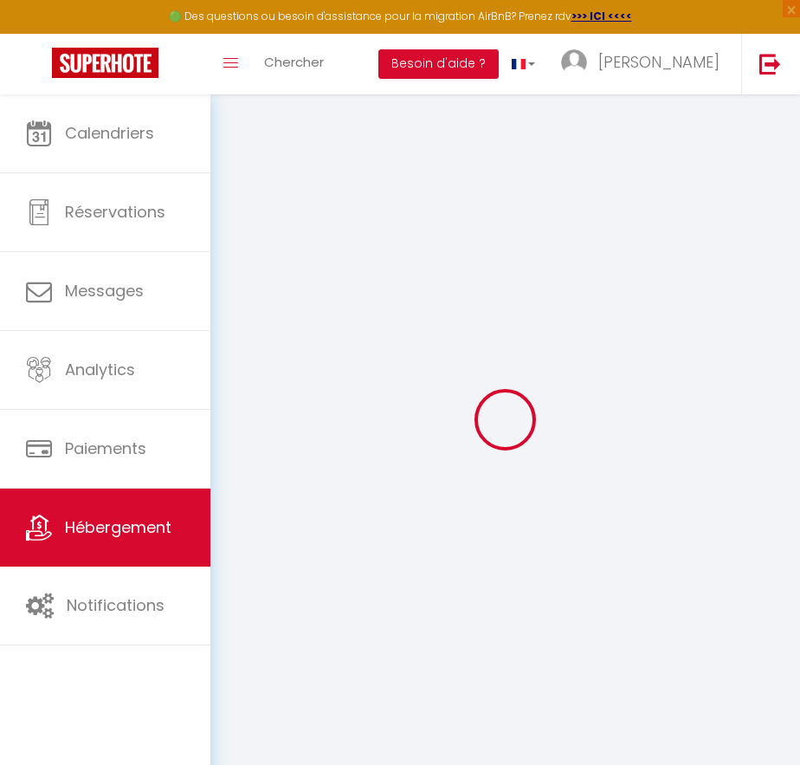
select select
checkbox input "false"
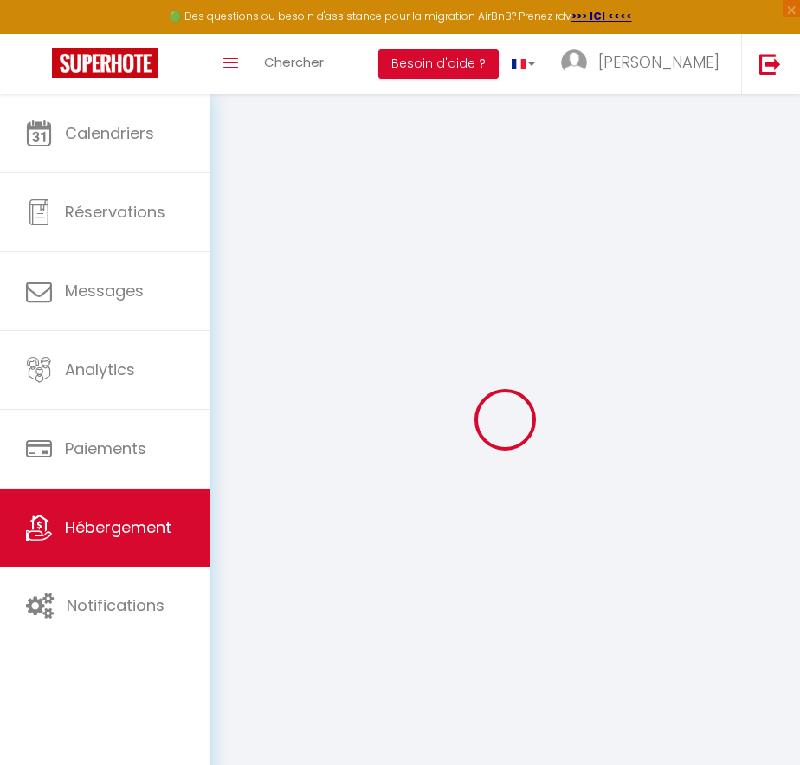
select select
type input "0"
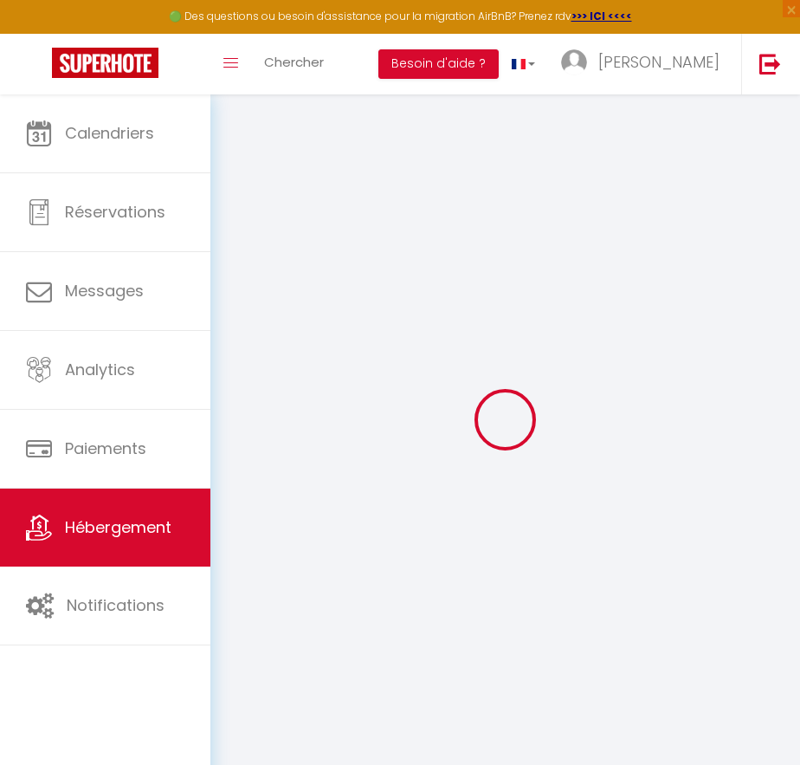
type input "0"
select select
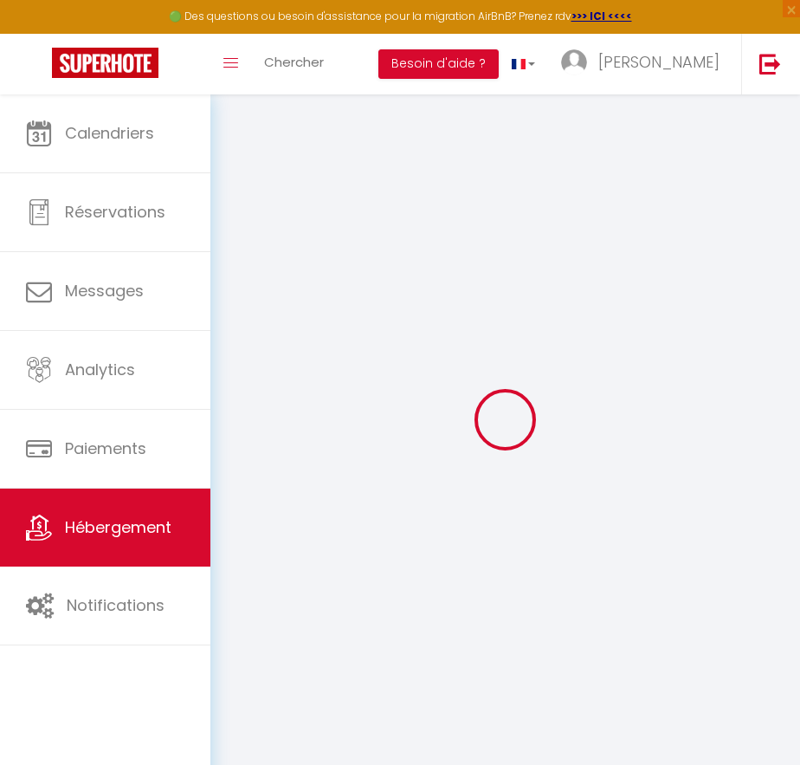
select select
checkbox input "false"
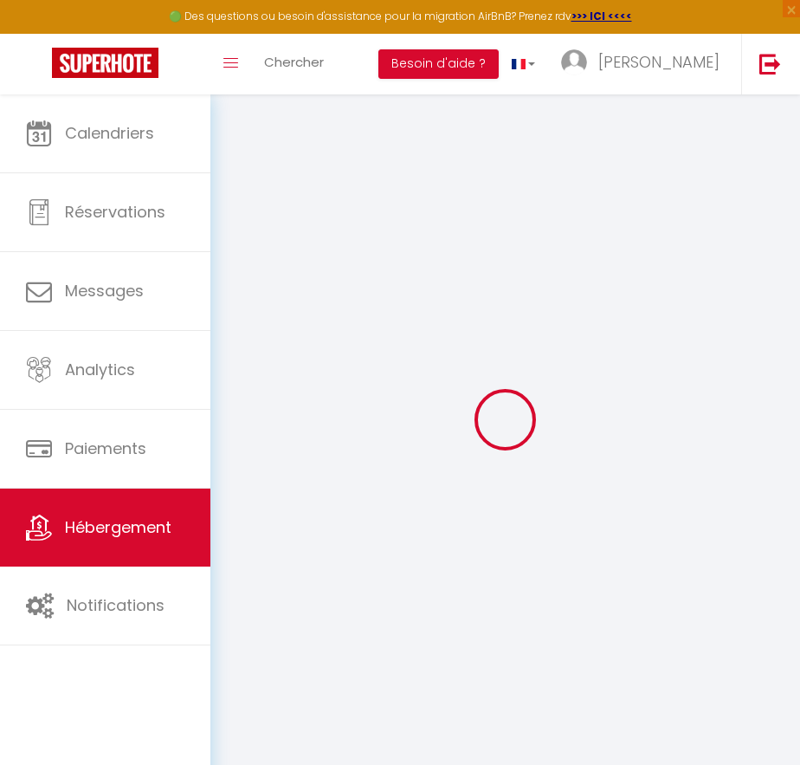
checkbox input "false"
select select
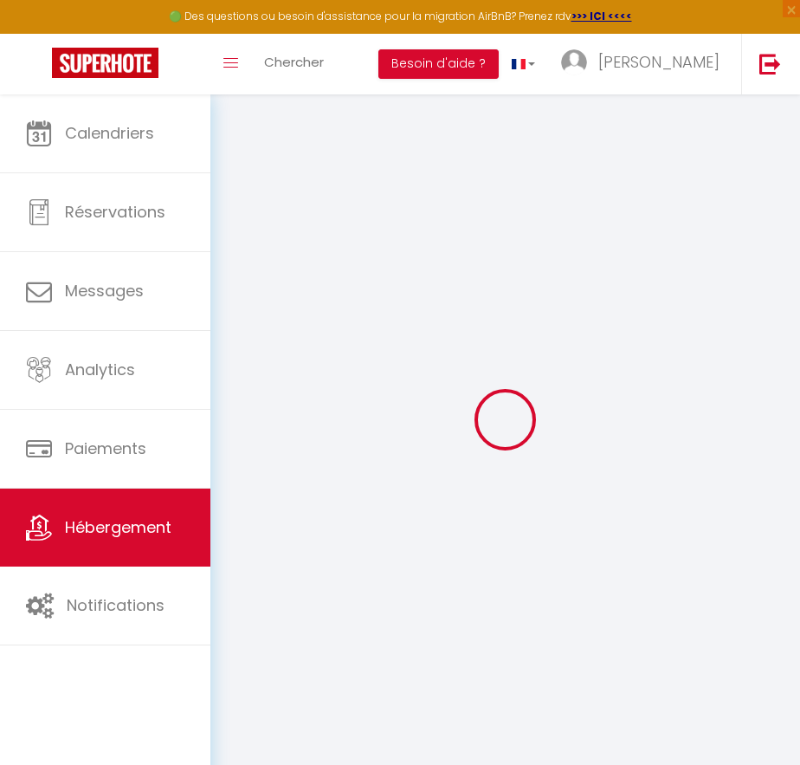
select select
checkbox input "false"
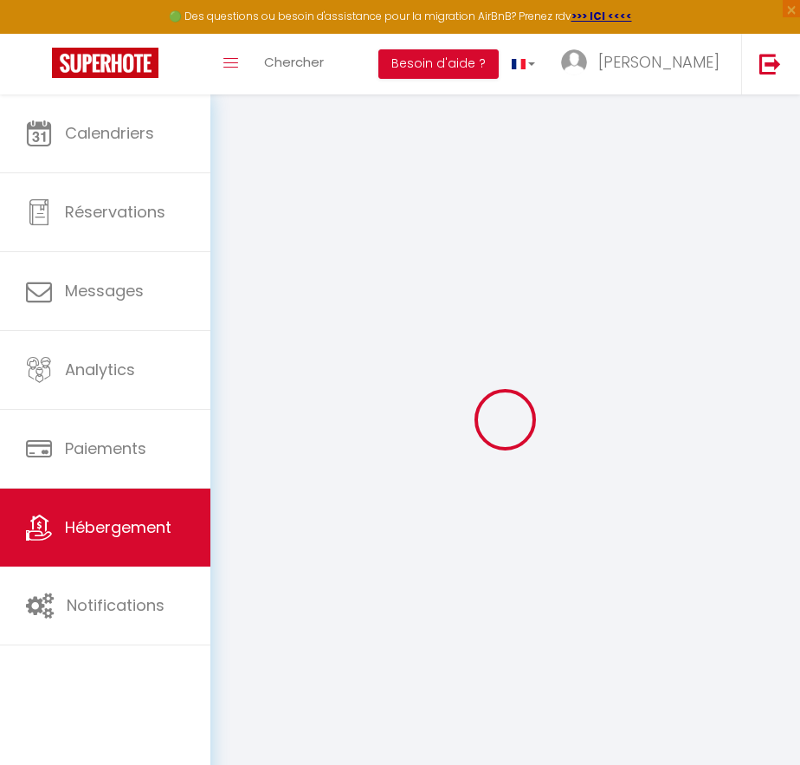
checkbox input "false"
select select
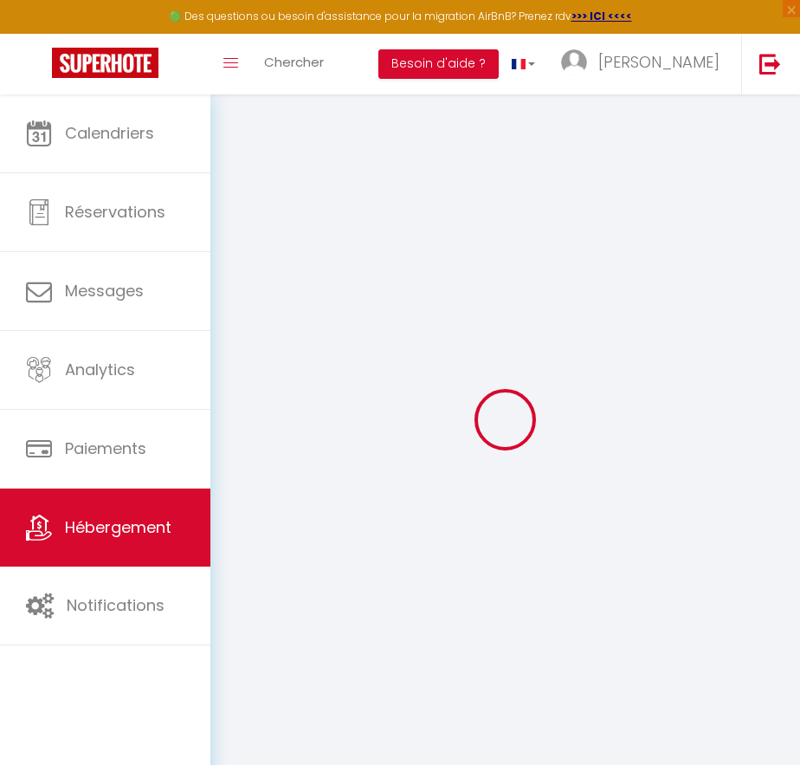
select select
checkbox input "false"
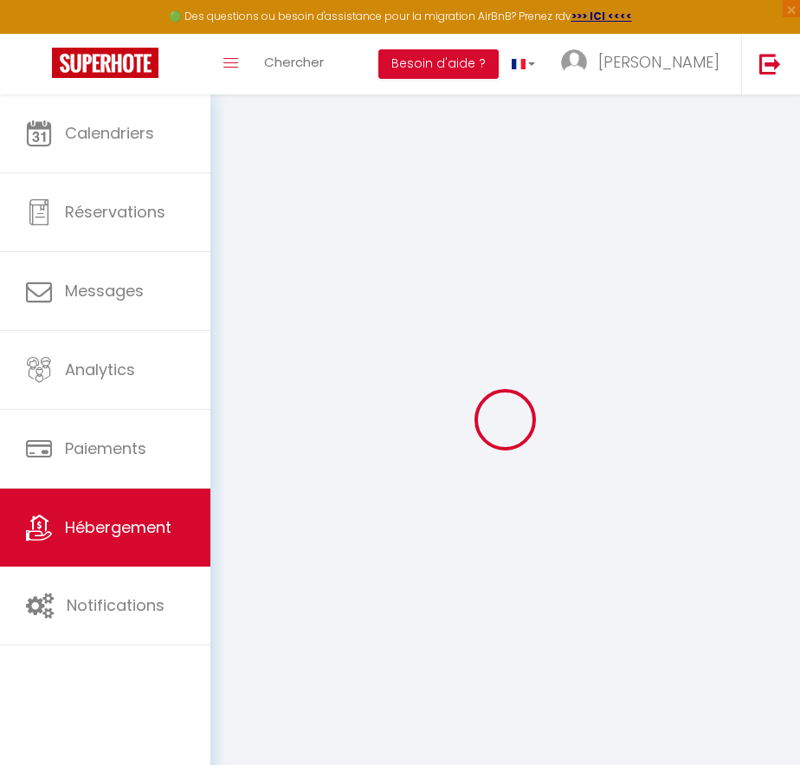
checkbox input "false"
select select "17:00"
select select "23:45"
select select "13:00"
select select "30"
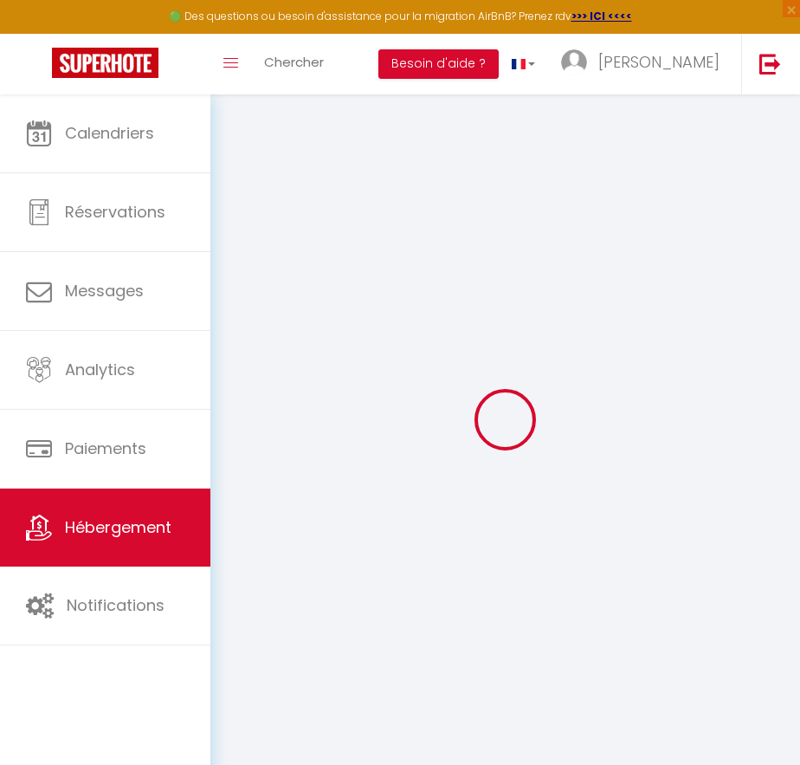
select select "120"
select select
checkbox input "false"
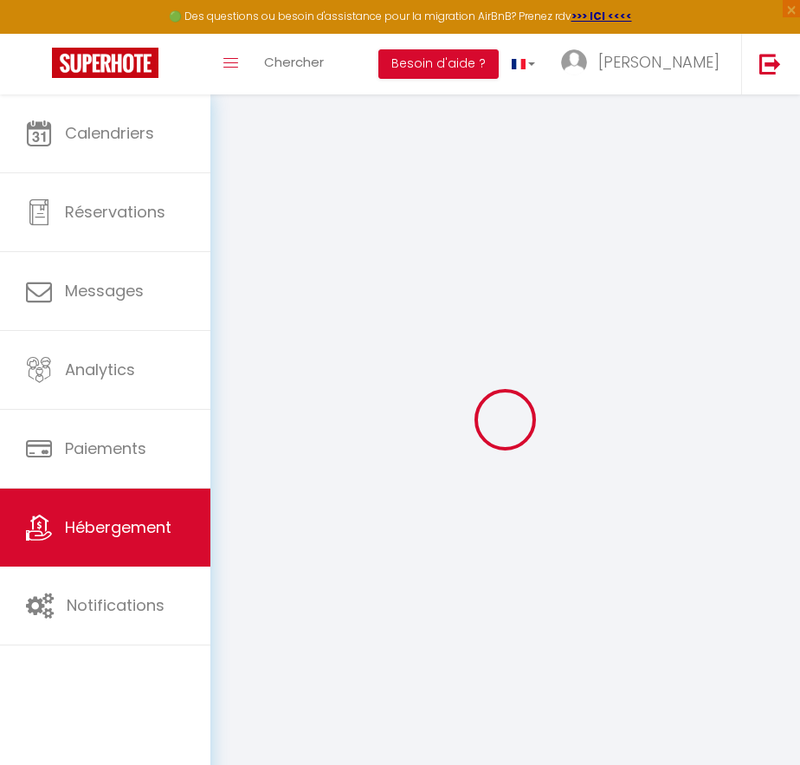
checkbox input "false"
select select
checkbox input "false"
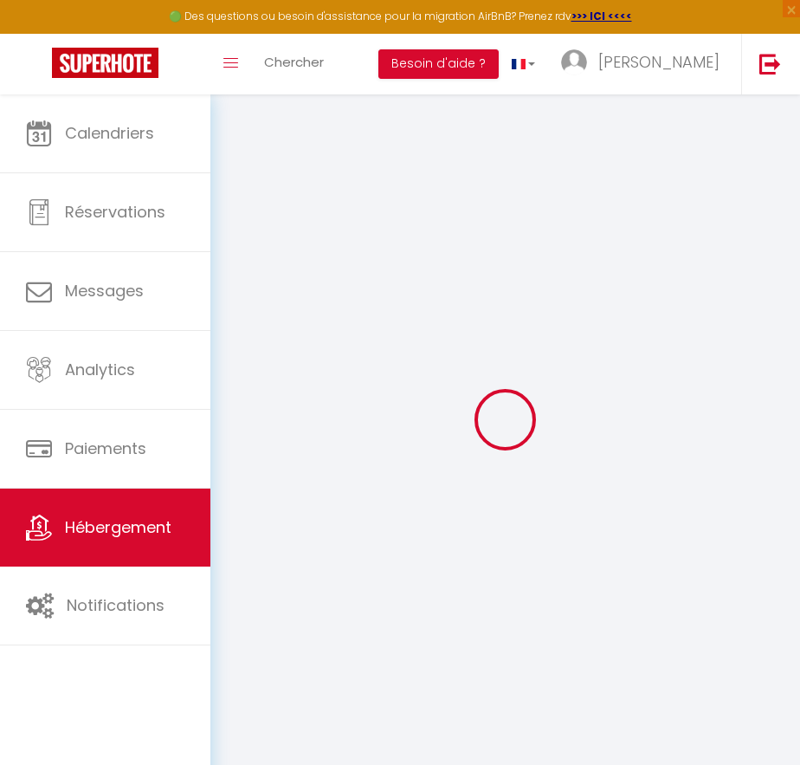
checkbox input "false"
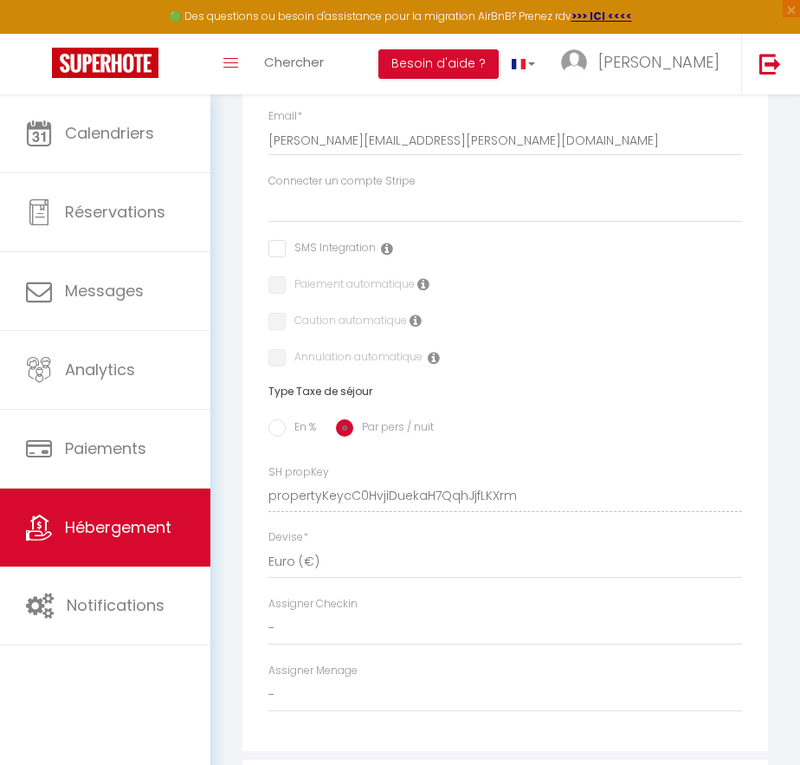
scroll to position [1472, 0]
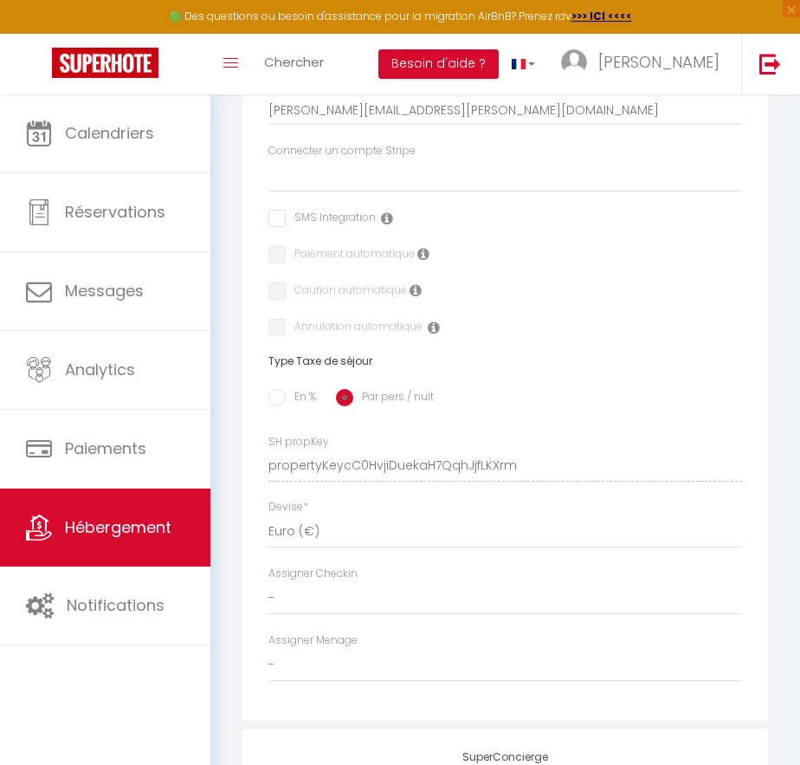
click at [528, 481] on div "Adresse Adresse * 35 Rue Voltaire Code postal * 34300 Ville * Agde Pays * Franc…" at bounding box center [505, 294] width 526 height 851
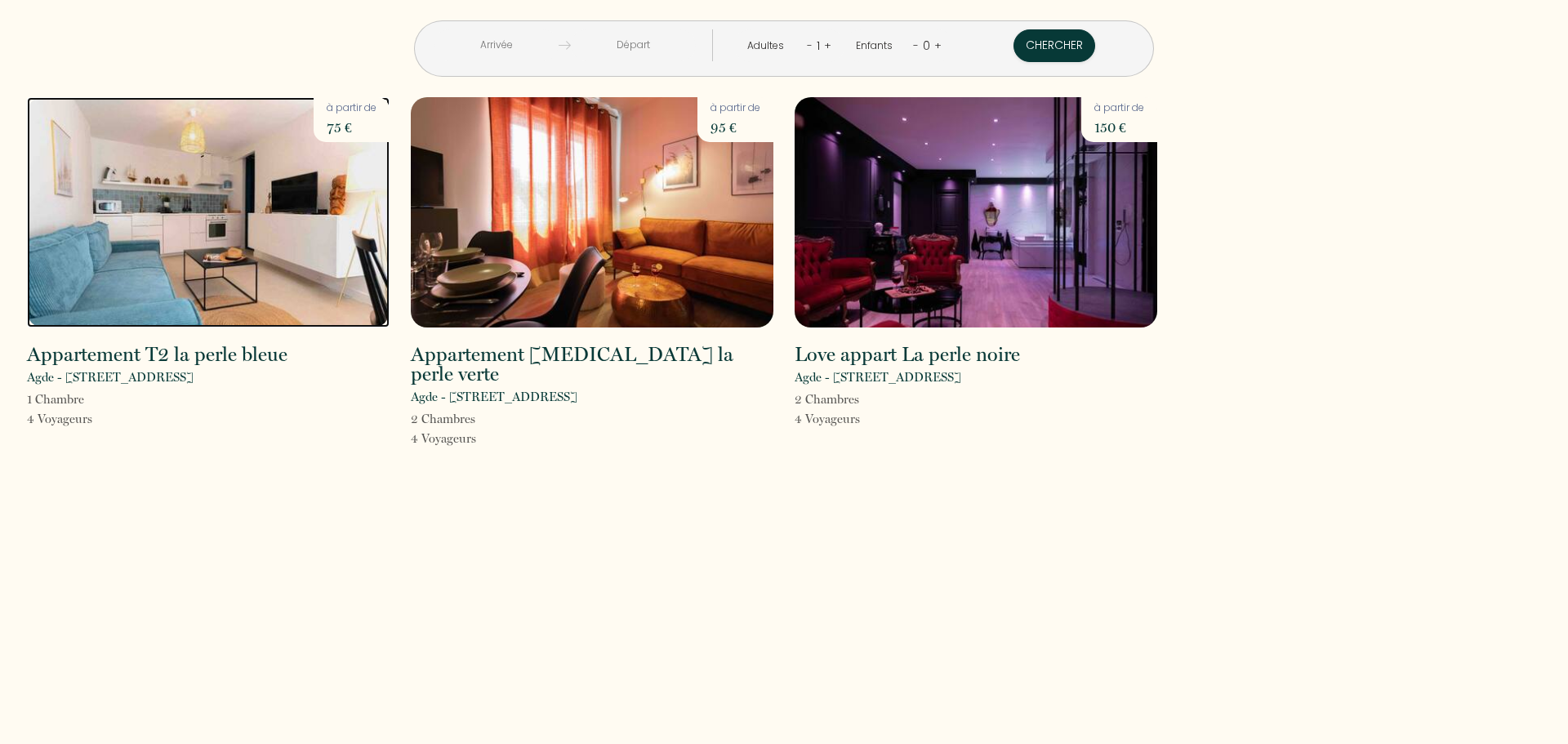
click at [300, 207] on img at bounding box center [208, 212] width 362 height 230
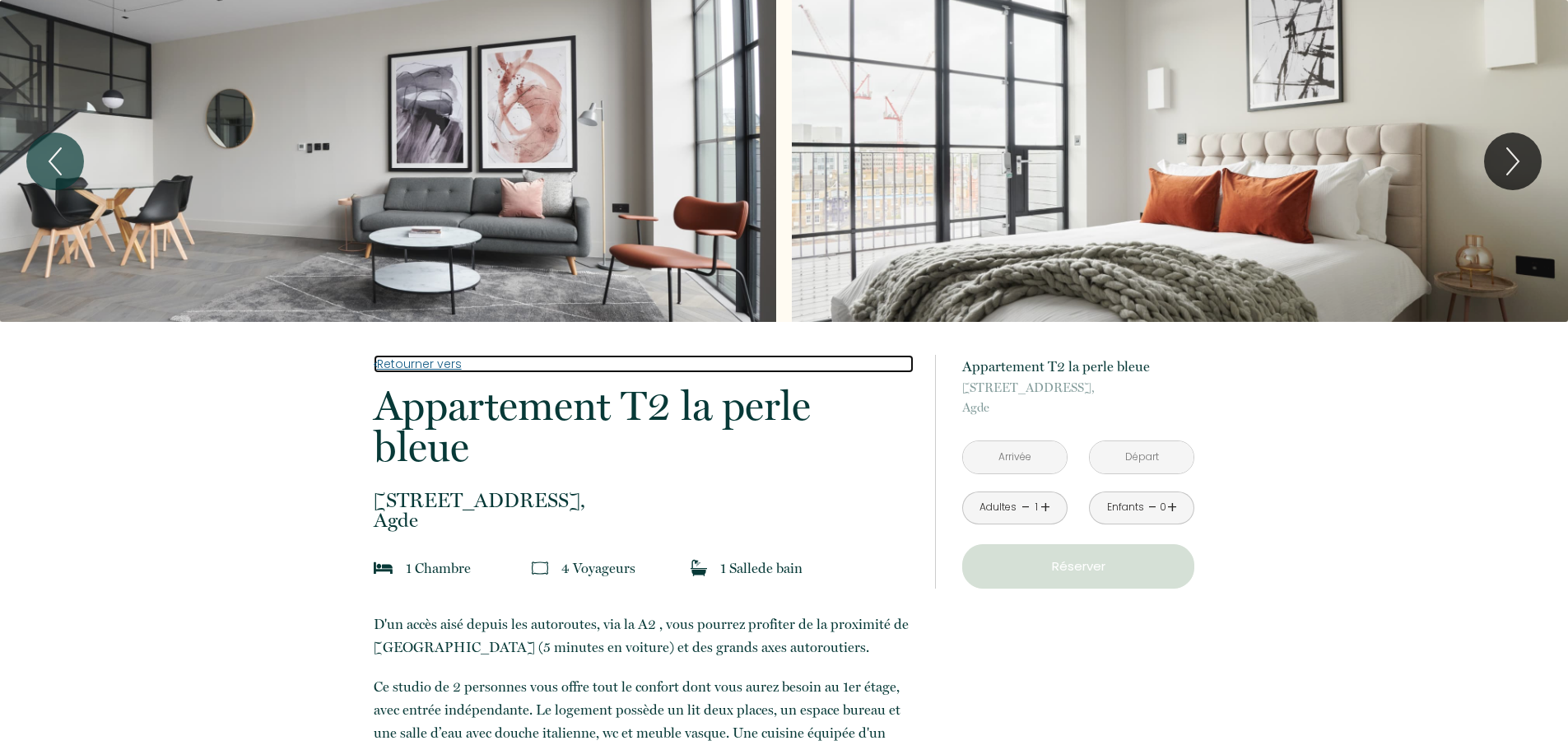
click at [402, 360] on link "Retourner vers" at bounding box center [643, 363] width 540 height 18
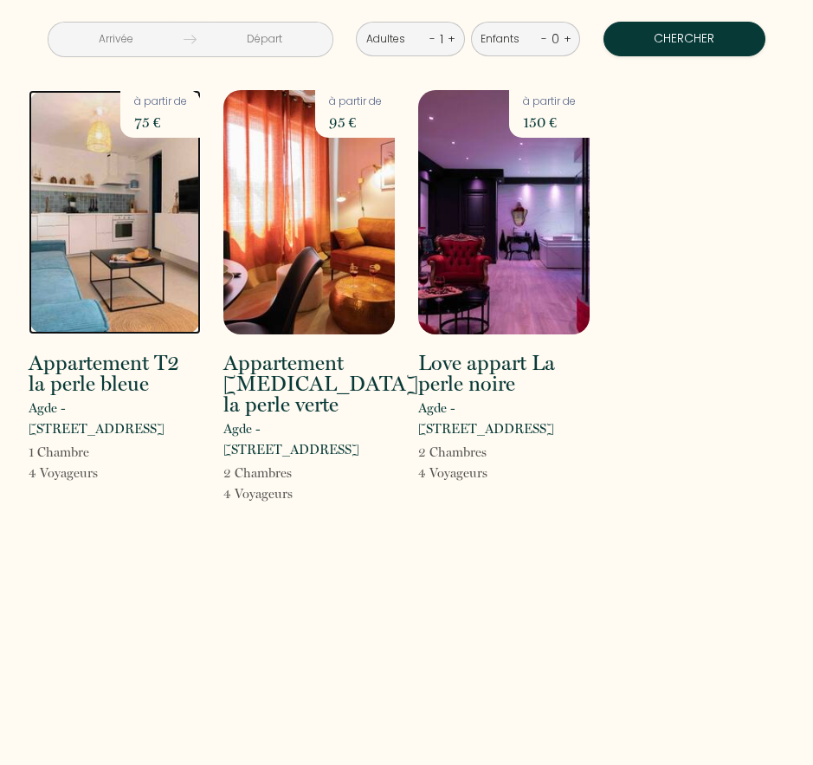
click at [107, 237] on img at bounding box center [115, 212] width 172 height 244
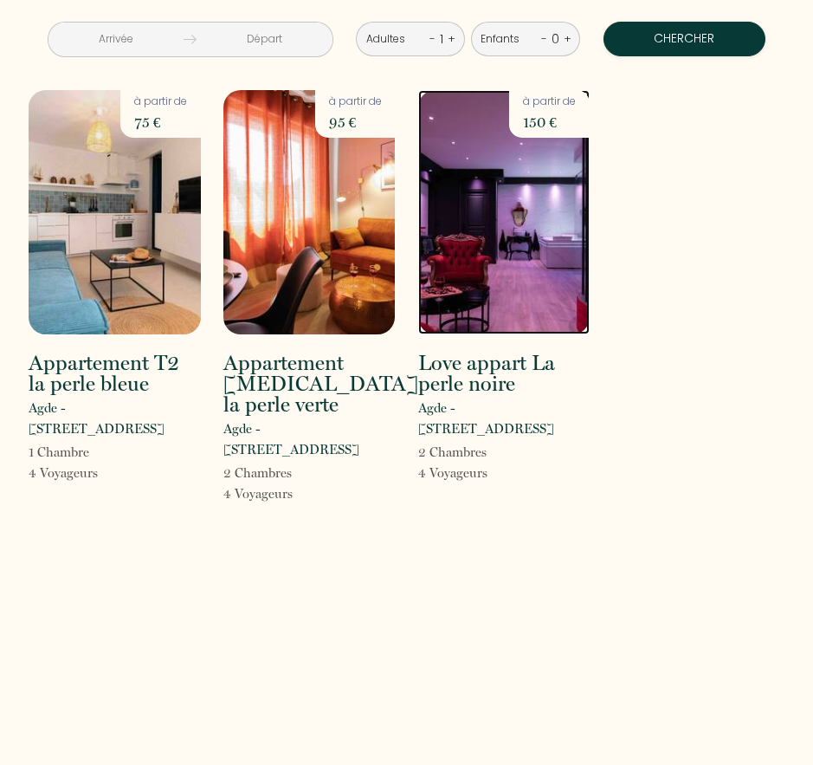
click at [488, 229] on img at bounding box center [504, 212] width 172 height 244
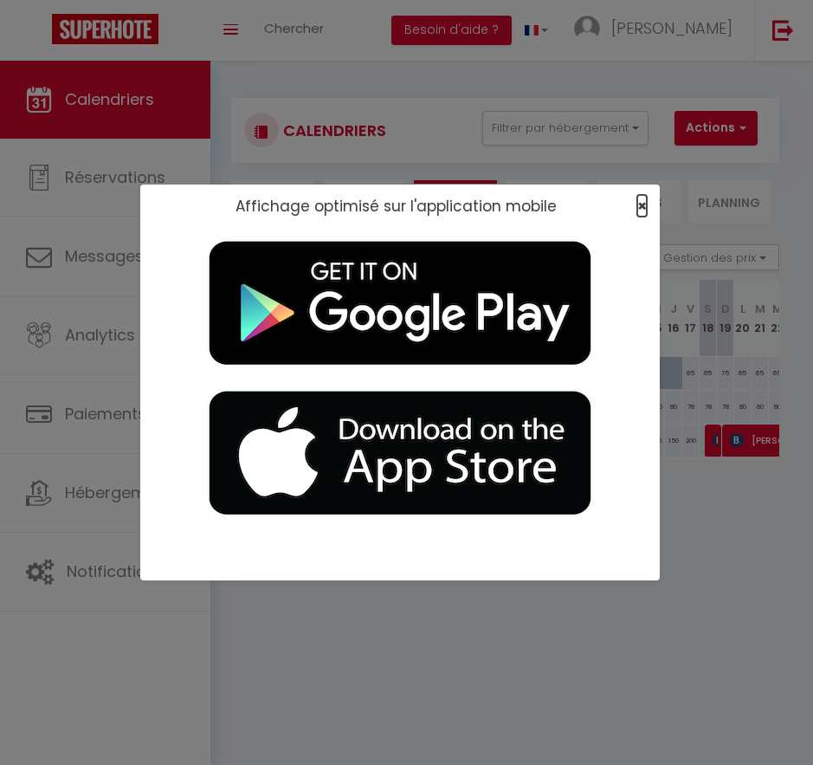
click at [640, 205] on span "×" at bounding box center [642, 206] width 10 height 22
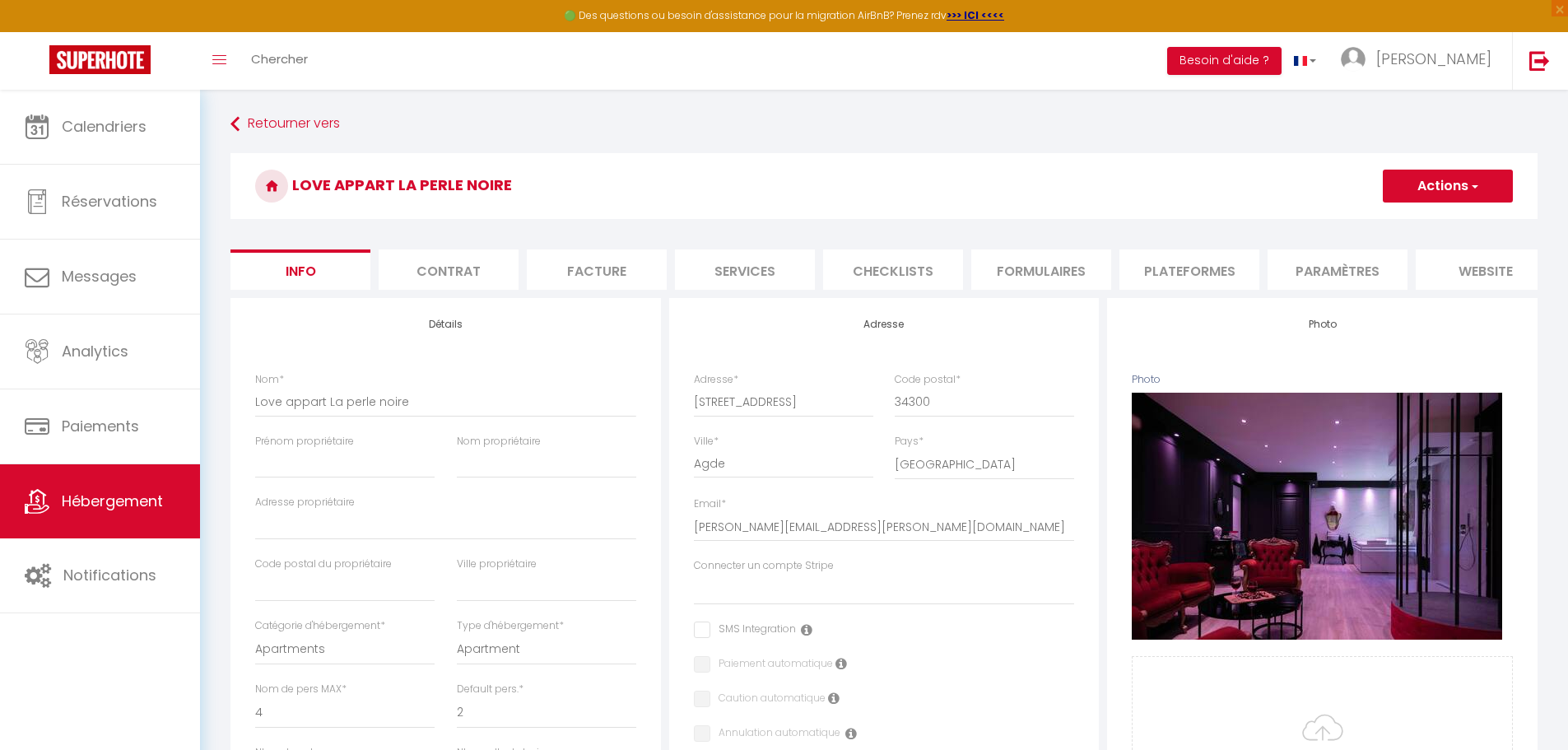
select select "4"
select select "2"
select select "1"
select select "17:00"
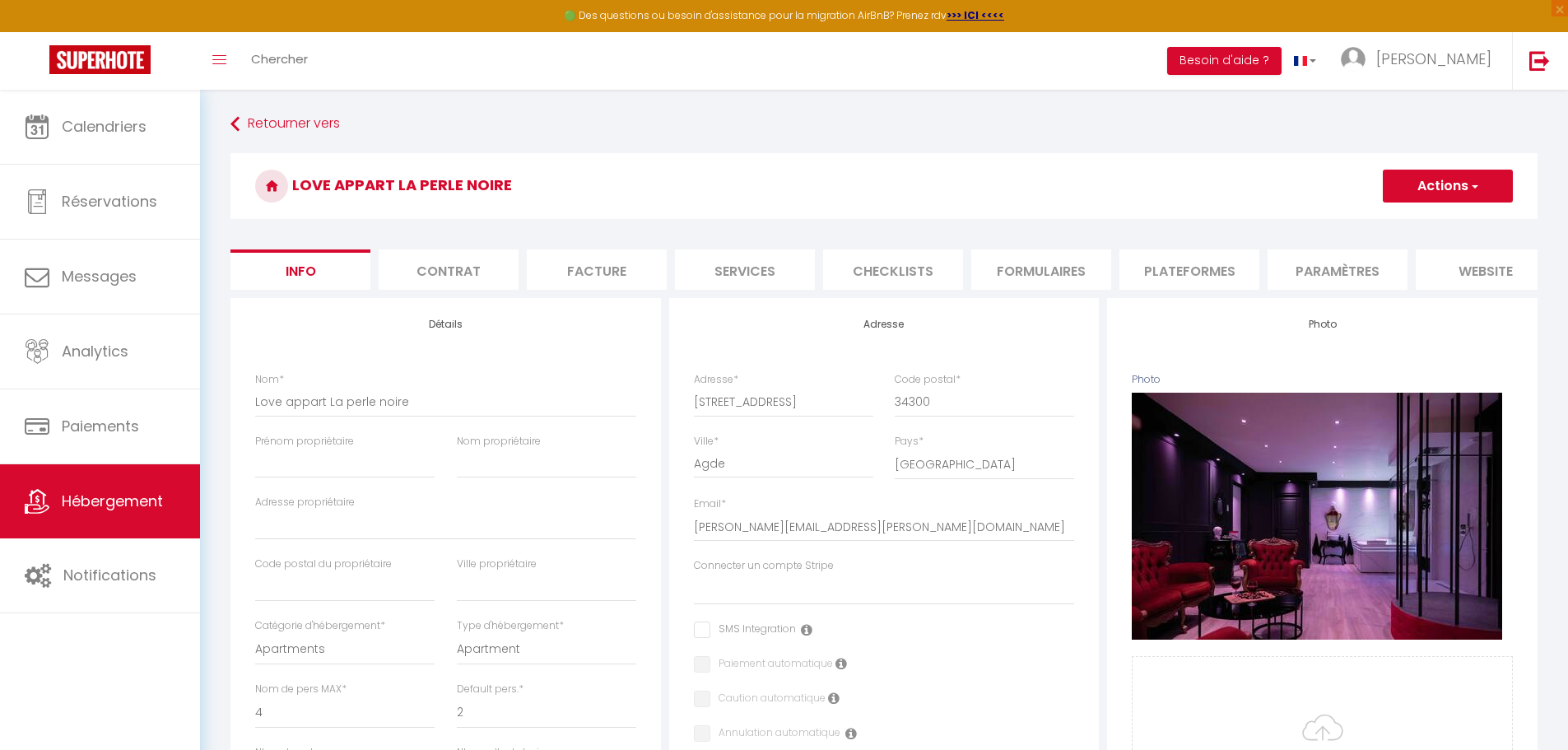
select select "23:45"
select select "13:00"
select select "30"
select select "120"
select select "28"
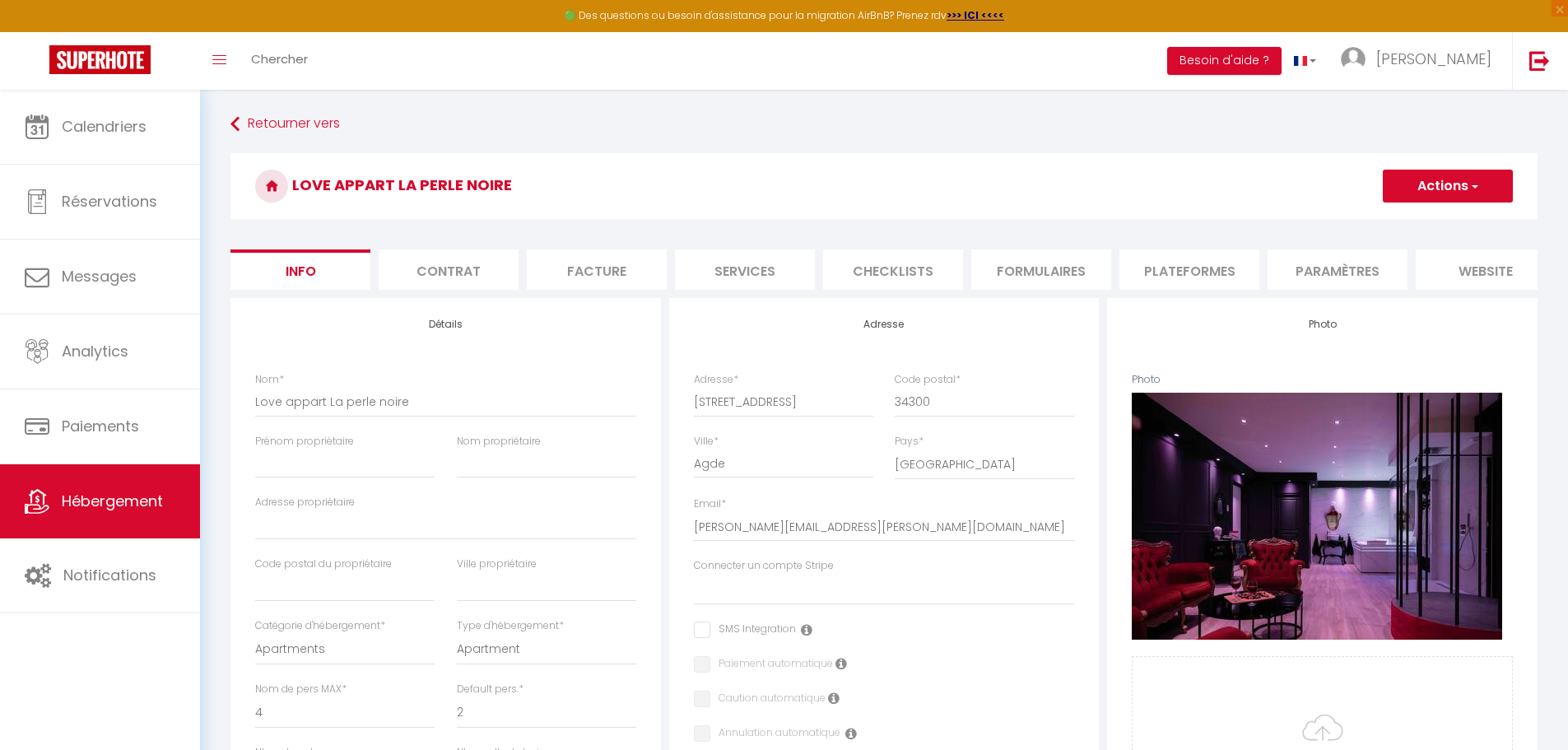
scroll to position [713, 0]
